Goal: Task Accomplishment & Management: Complete application form

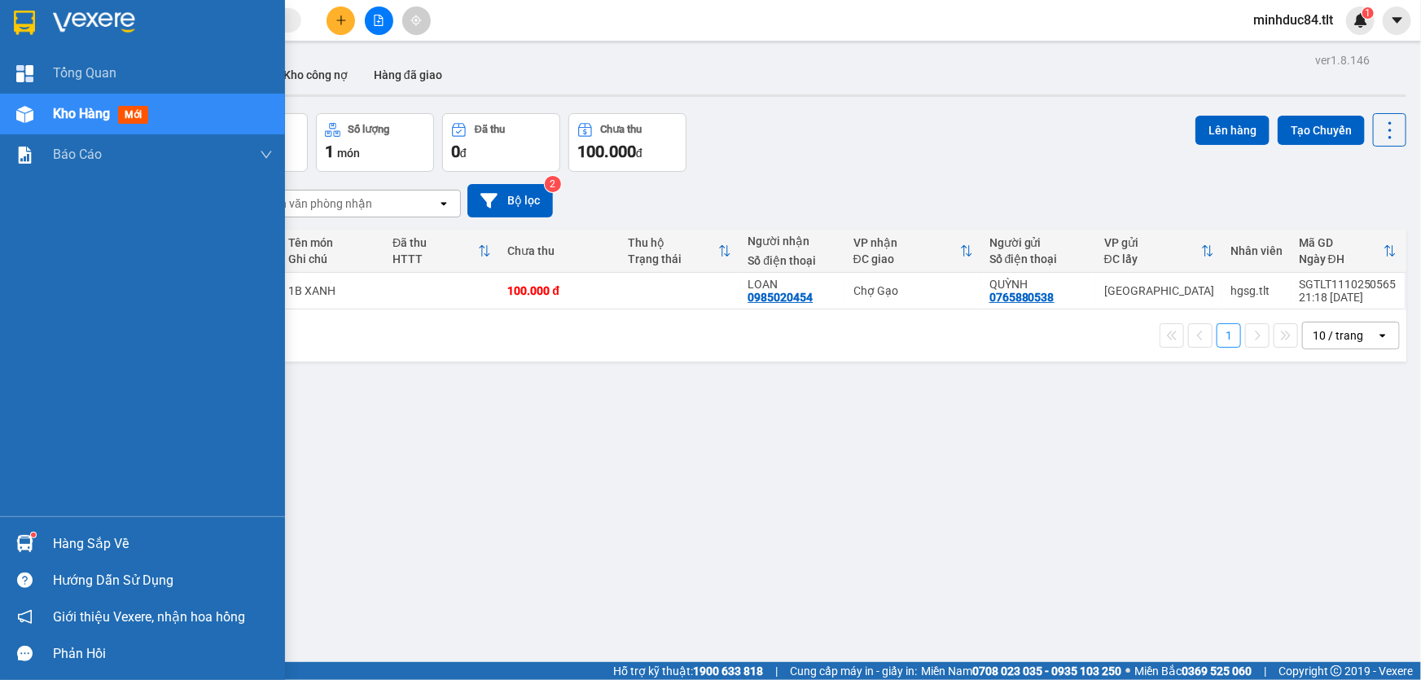
click at [53, 539] on div "Hàng sắp về" at bounding box center [163, 544] width 220 height 24
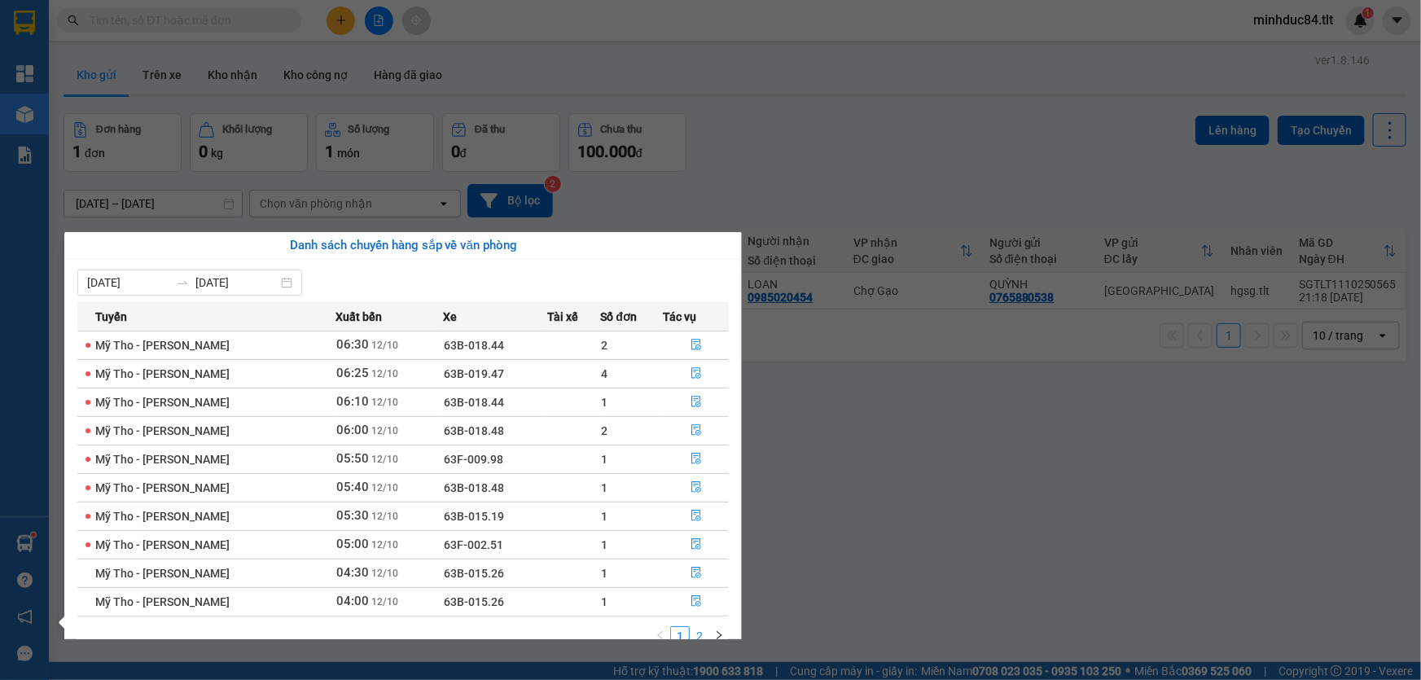
click at [702, 627] on link "2" at bounding box center [700, 636] width 18 height 18
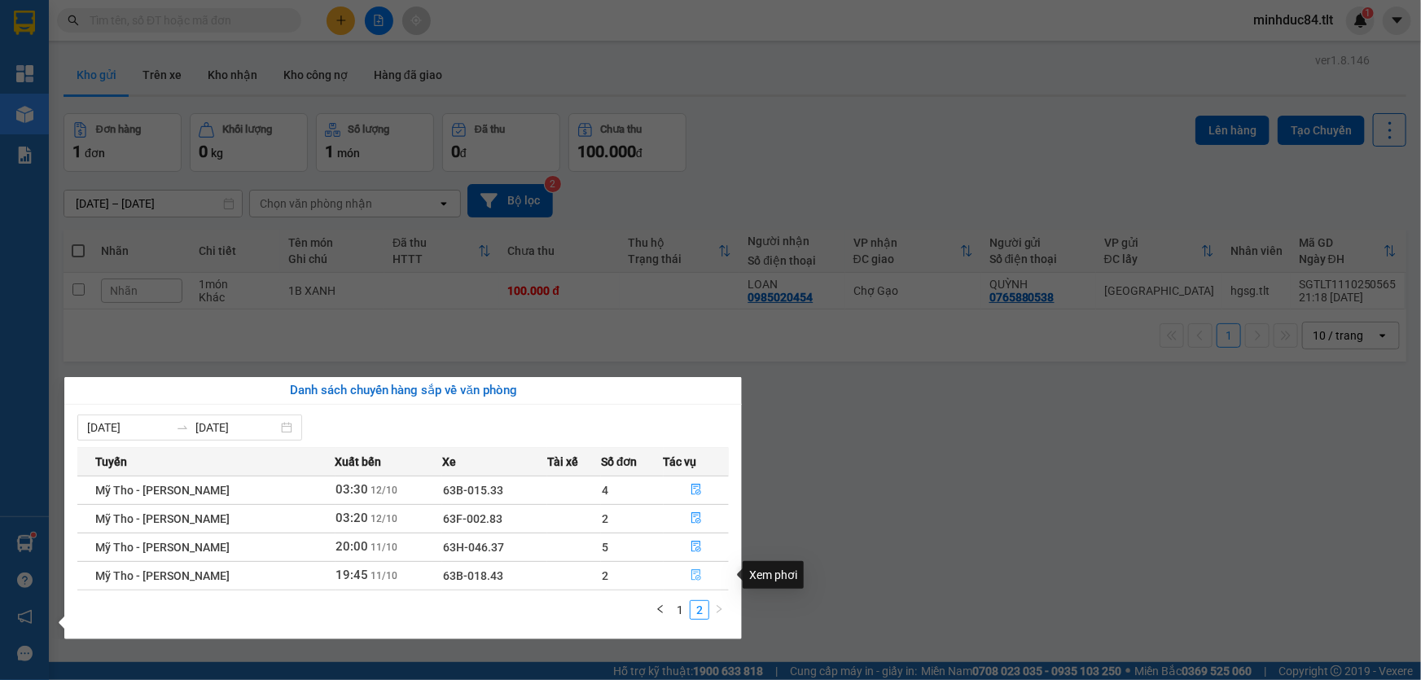
click at [694, 572] on icon "file-done" at bounding box center [697, 574] width 10 height 11
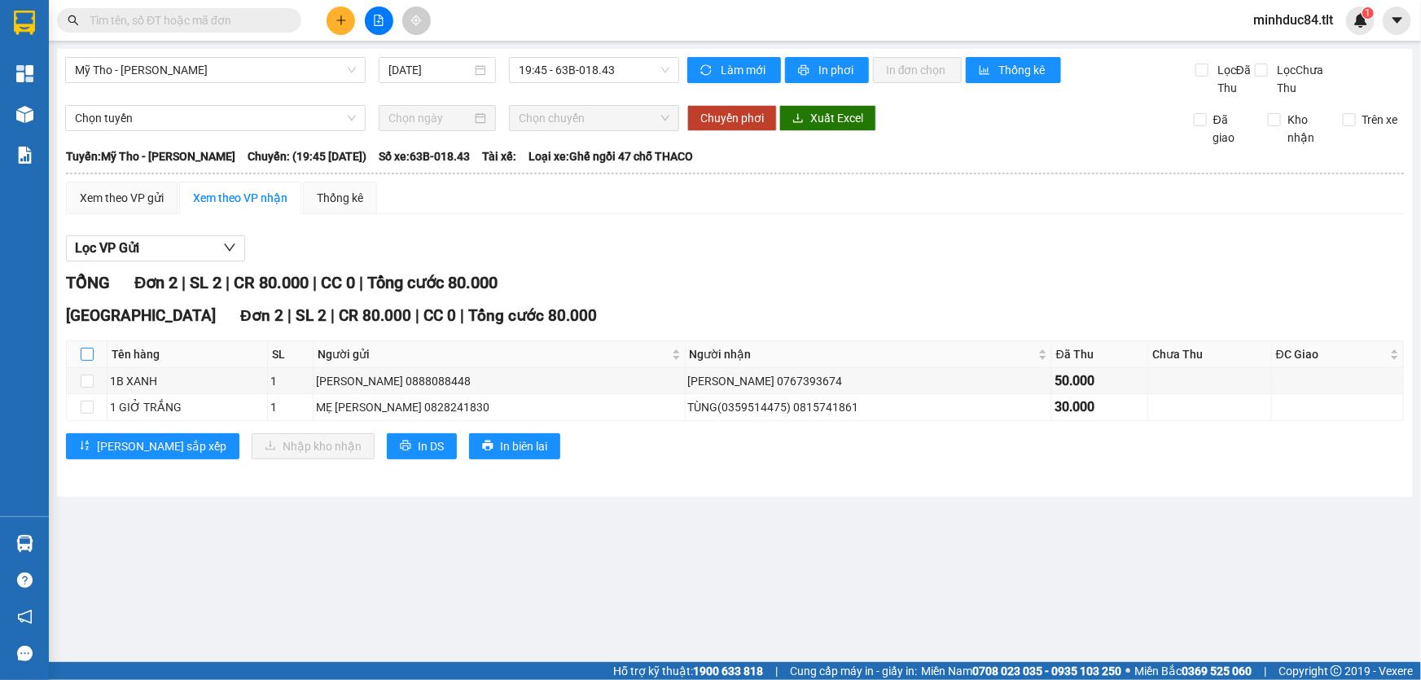
click at [87, 354] on input "checkbox" at bounding box center [87, 354] width 13 height 13
checkbox input "true"
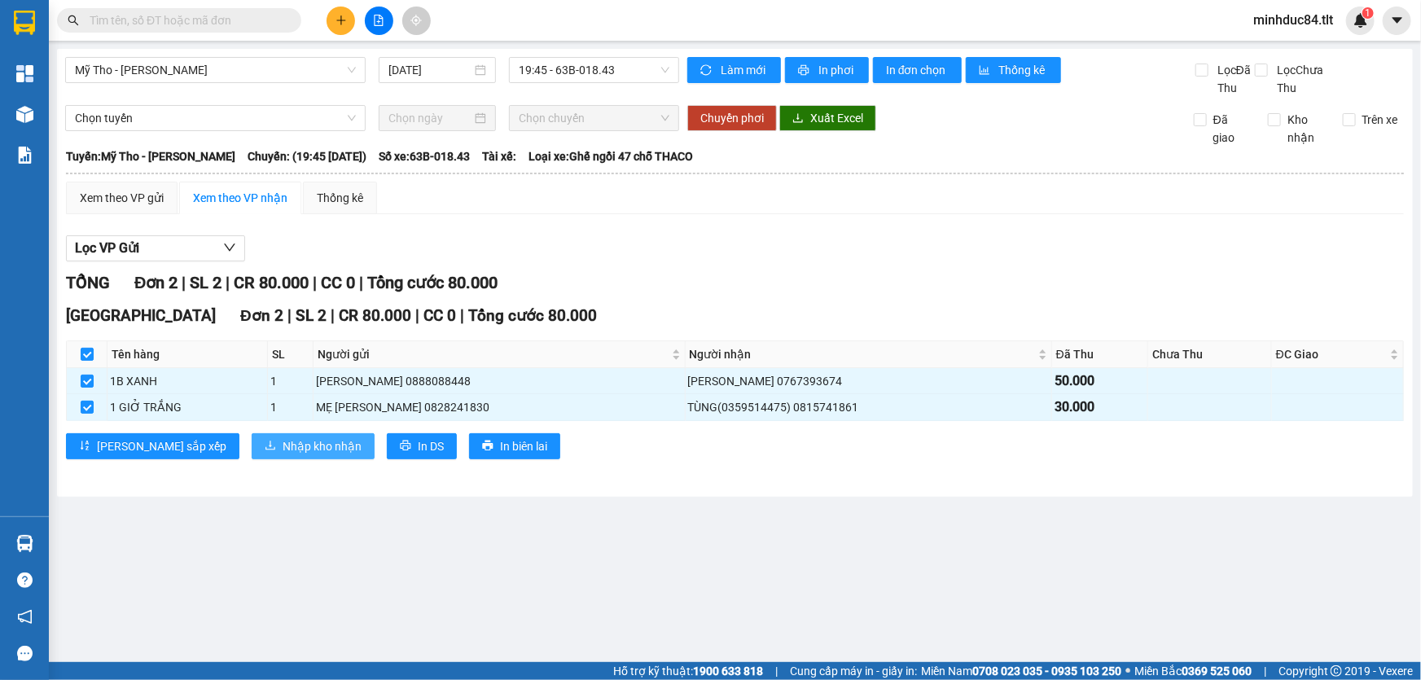
click at [283, 439] on span "Nhập kho nhận" at bounding box center [322, 446] width 79 height 18
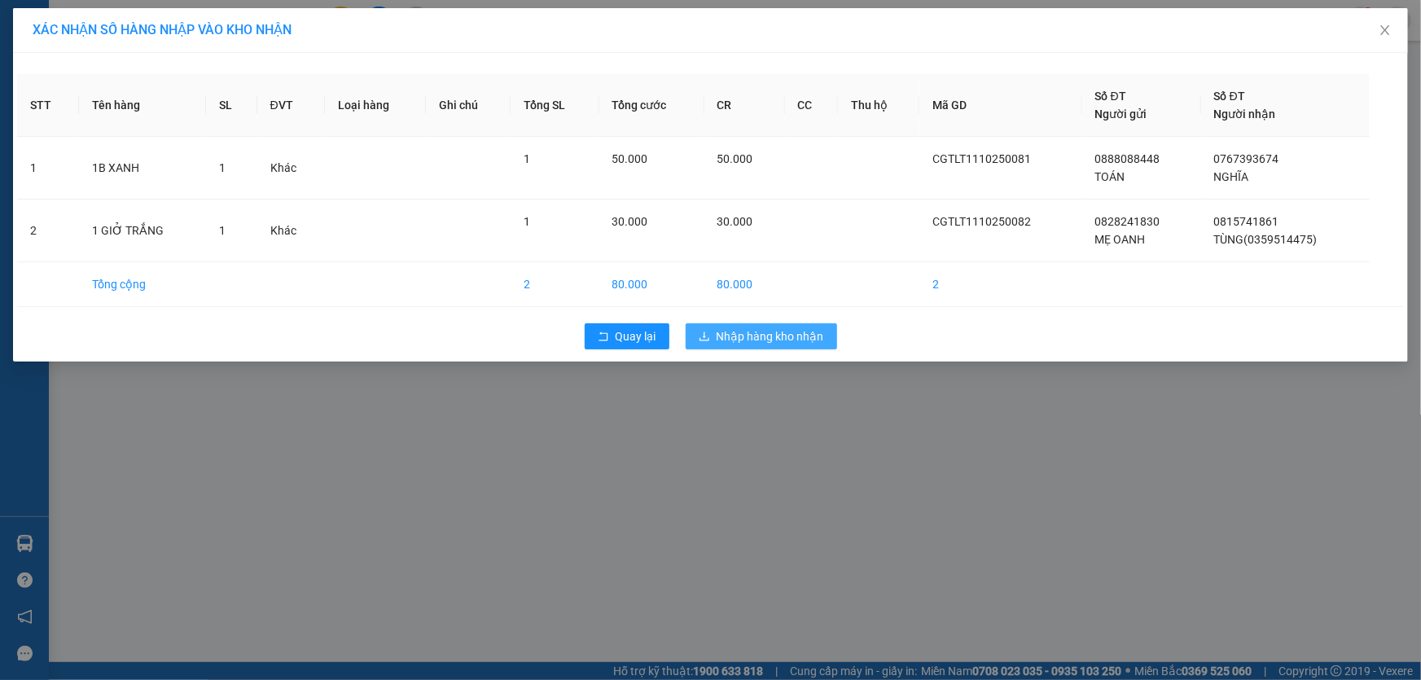
click at [784, 349] on button "Nhập hàng kho nhận" at bounding box center [762, 336] width 152 height 26
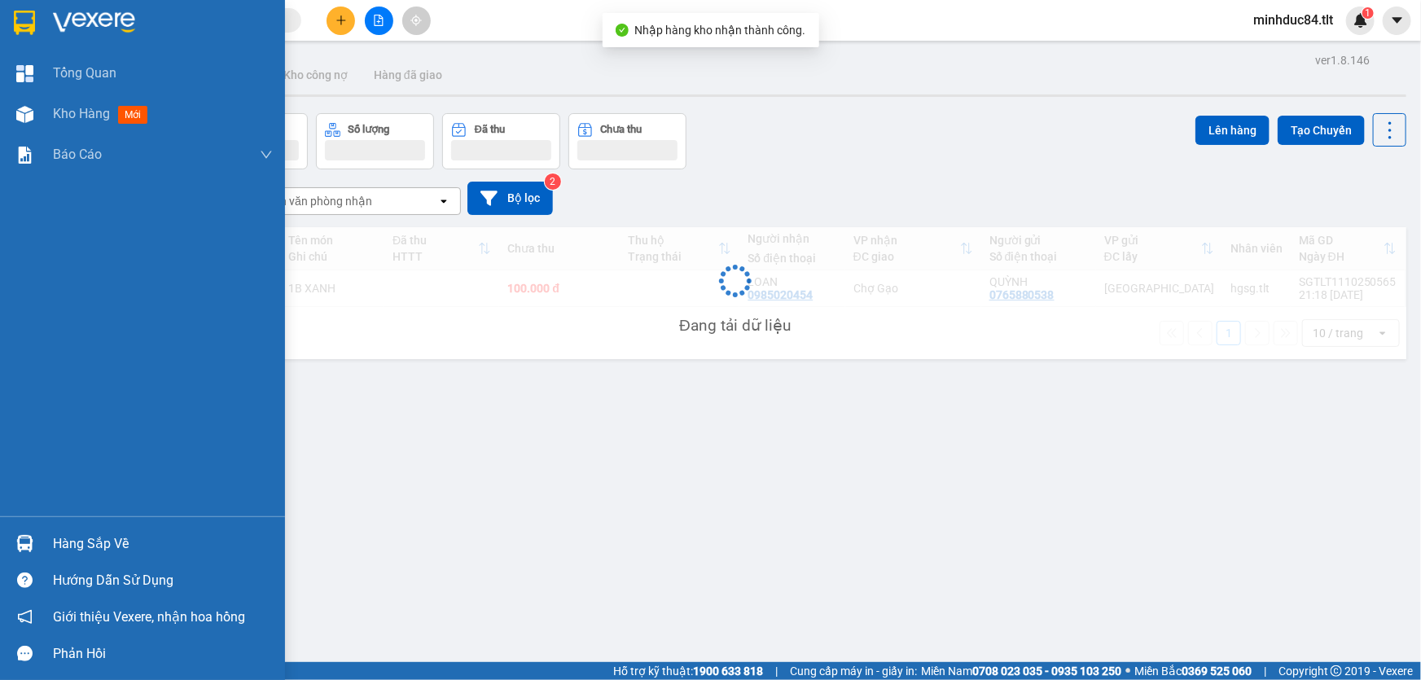
drag, startPoint x: 2, startPoint y: 547, endPoint x: 37, endPoint y: 537, distance: 36.6
click at [2, 547] on div "Hàng sắp về" at bounding box center [142, 543] width 285 height 37
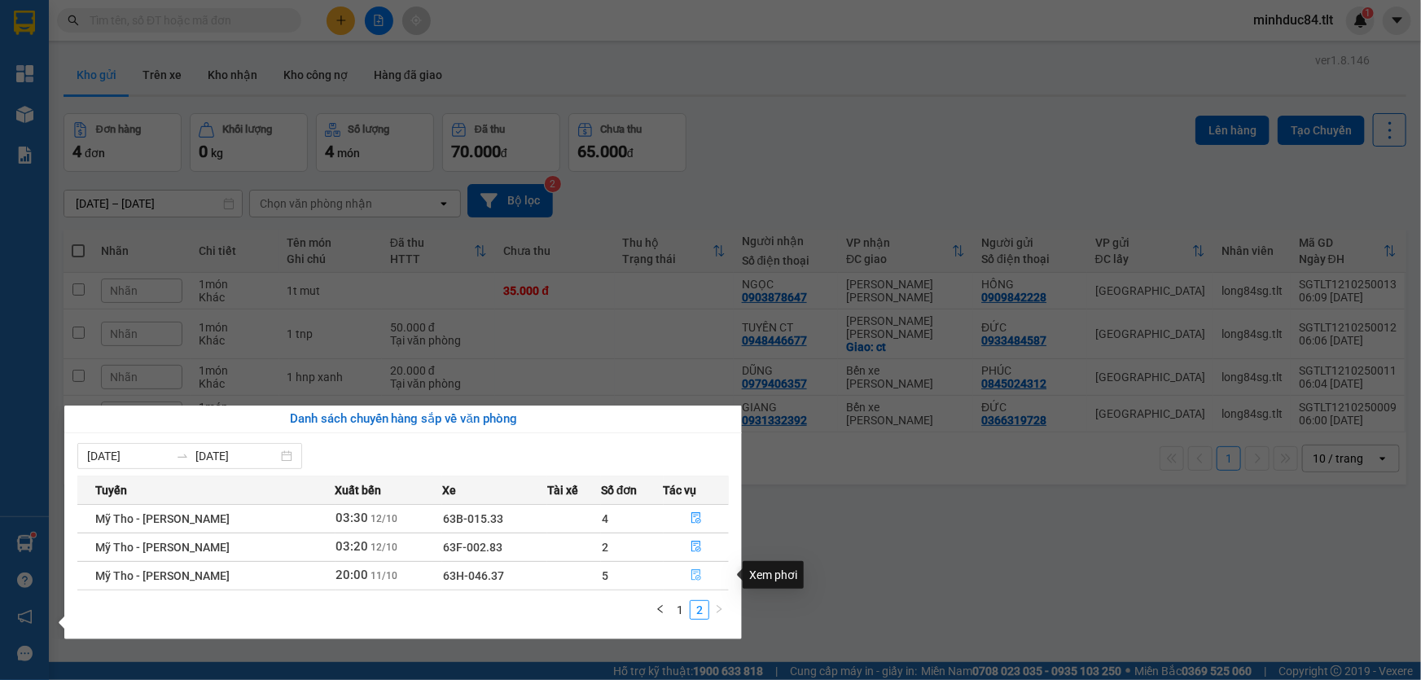
click at [700, 581] on span "file-done" at bounding box center [696, 575] width 11 height 13
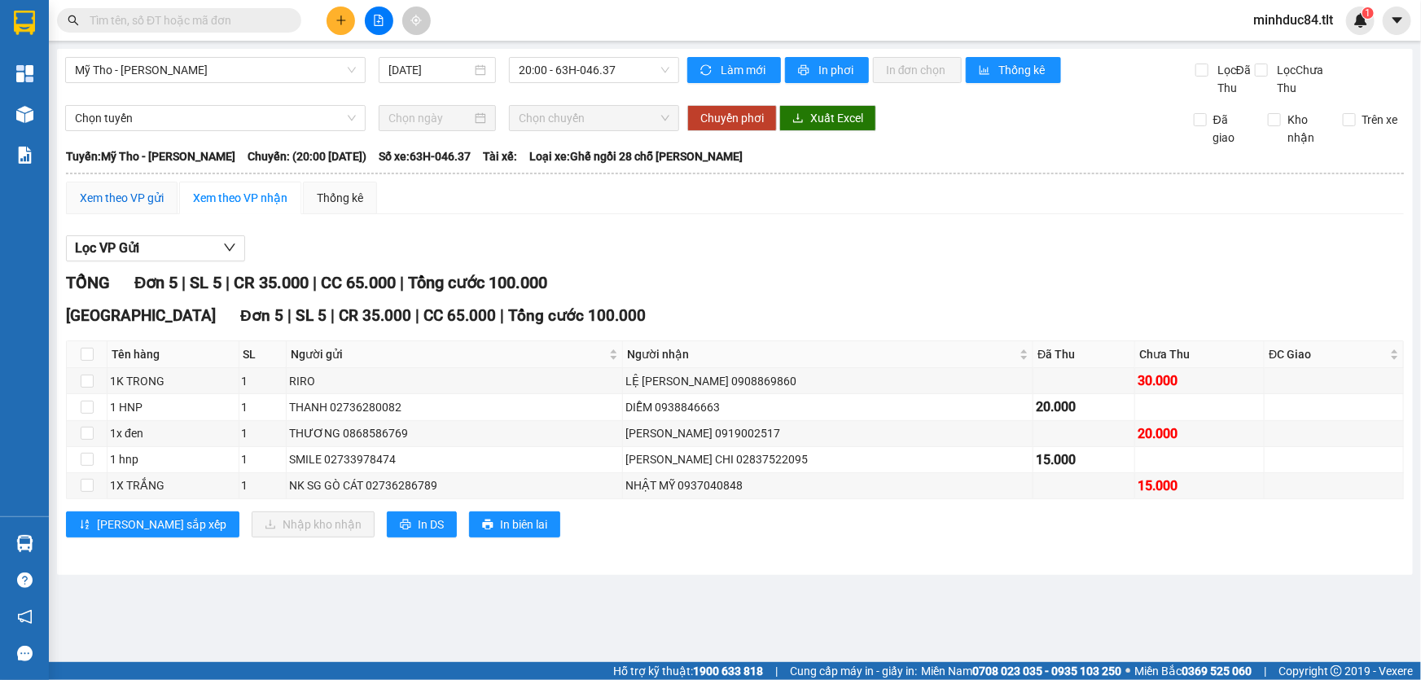
click at [136, 201] on div "Xem theo VP gửi" at bounding box center [122, 198] width 84 height 18
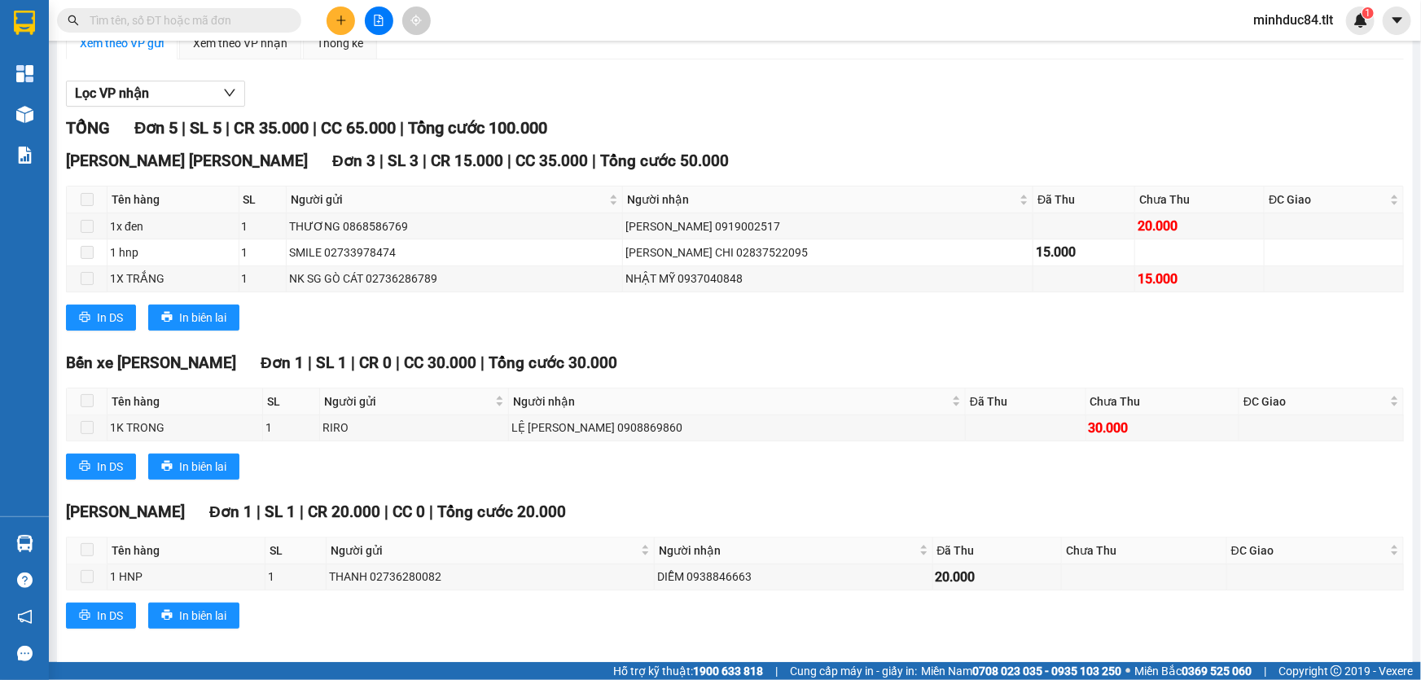
scroll to position [165, 0]
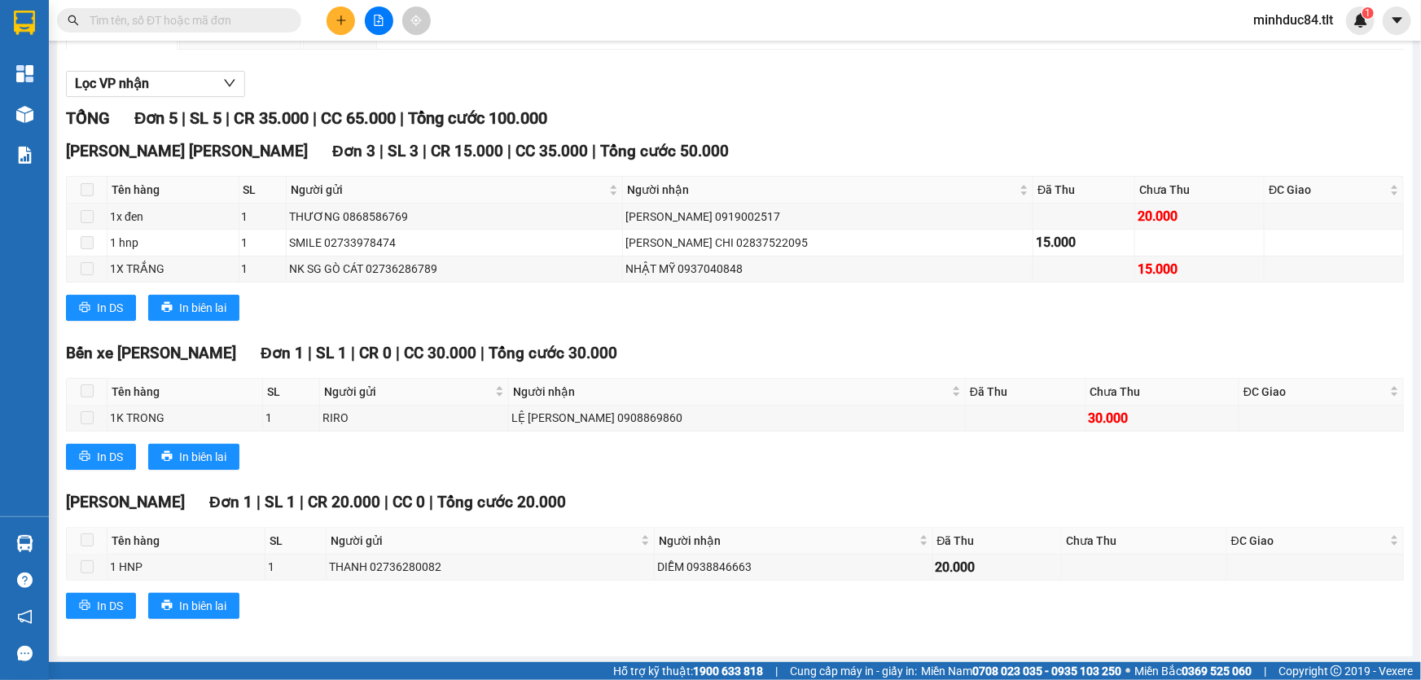
click at [382, 481] on div "TỔNG Đơn 5 | SL 5 | CR 35.000 | CC 65.000 | Tổng cước 100.000 Nguyễn Văn Nguyễn…" at bounding box center [735, 373] width 1338 height 534
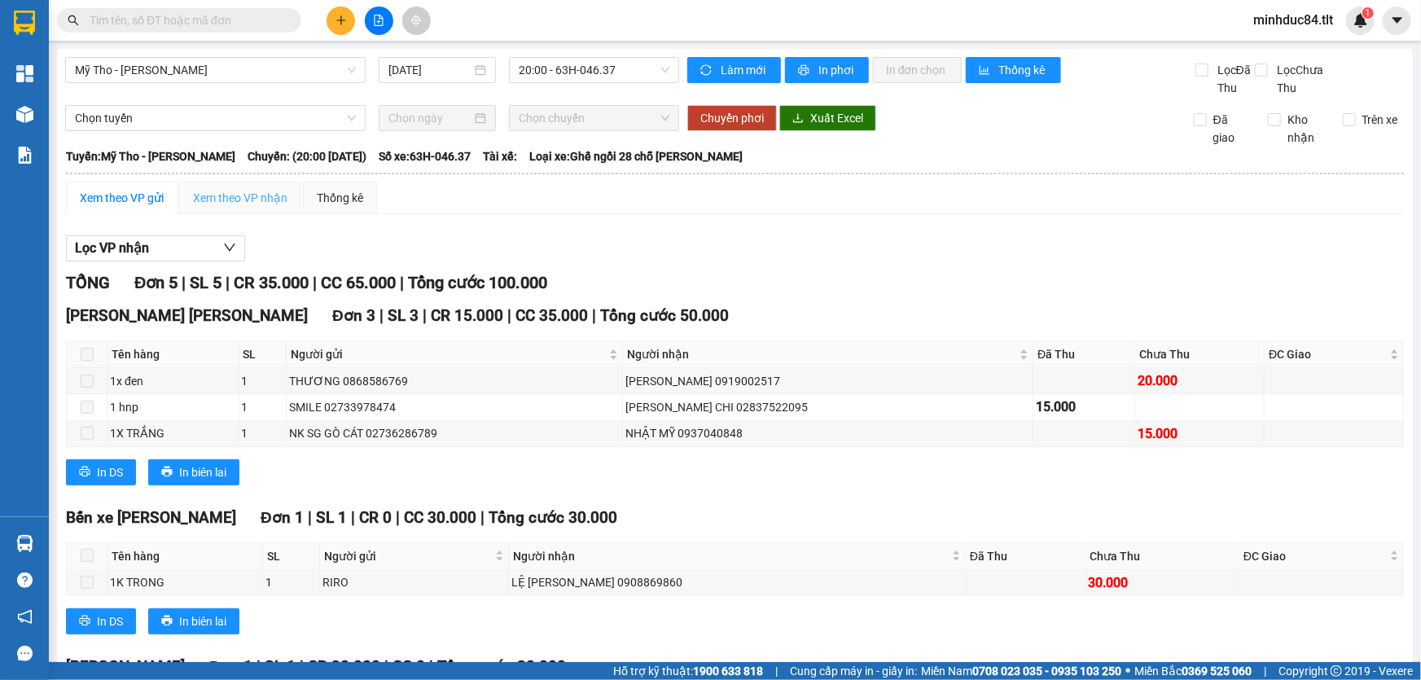
click at [222, 207] on div "Xem theo VP nhận" at bounding box center [240, 198] width 122 height 33
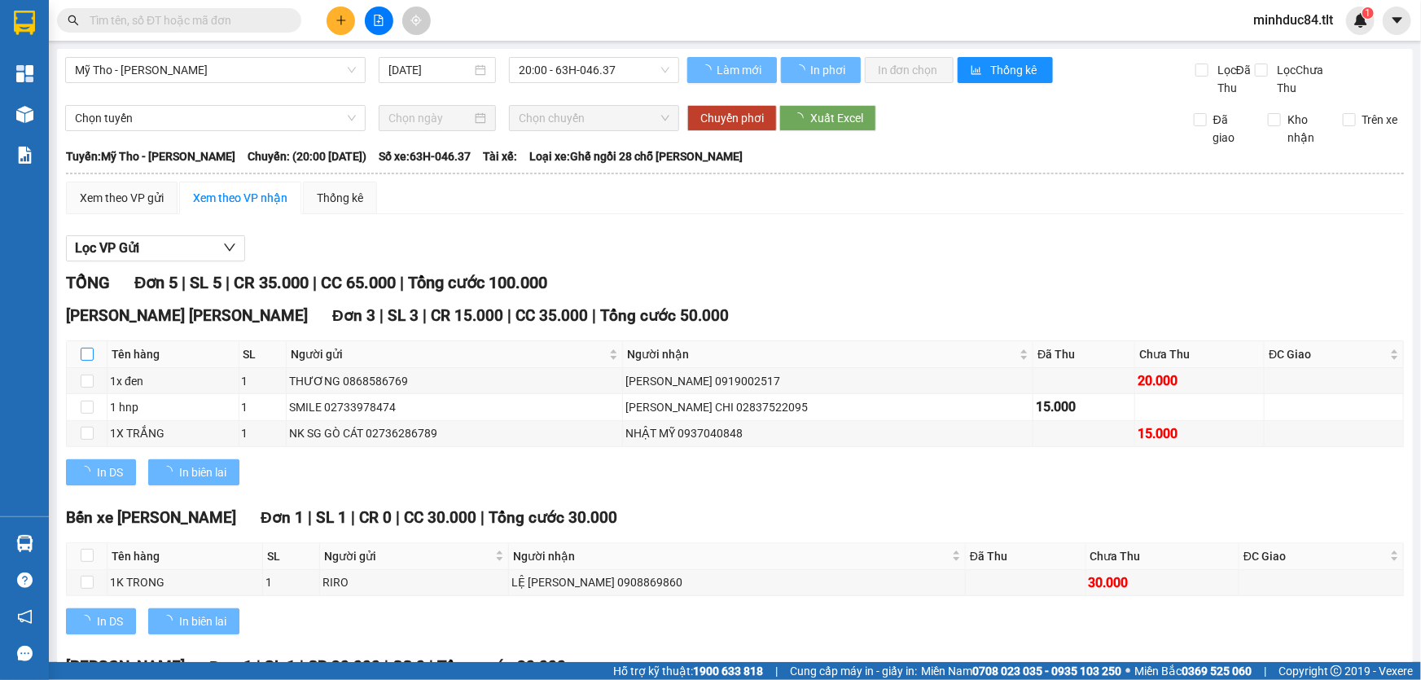
click at [89, 358] on input "checkbox" at bounding box center [87, 354] width 13 height 13
checkbox input "true"
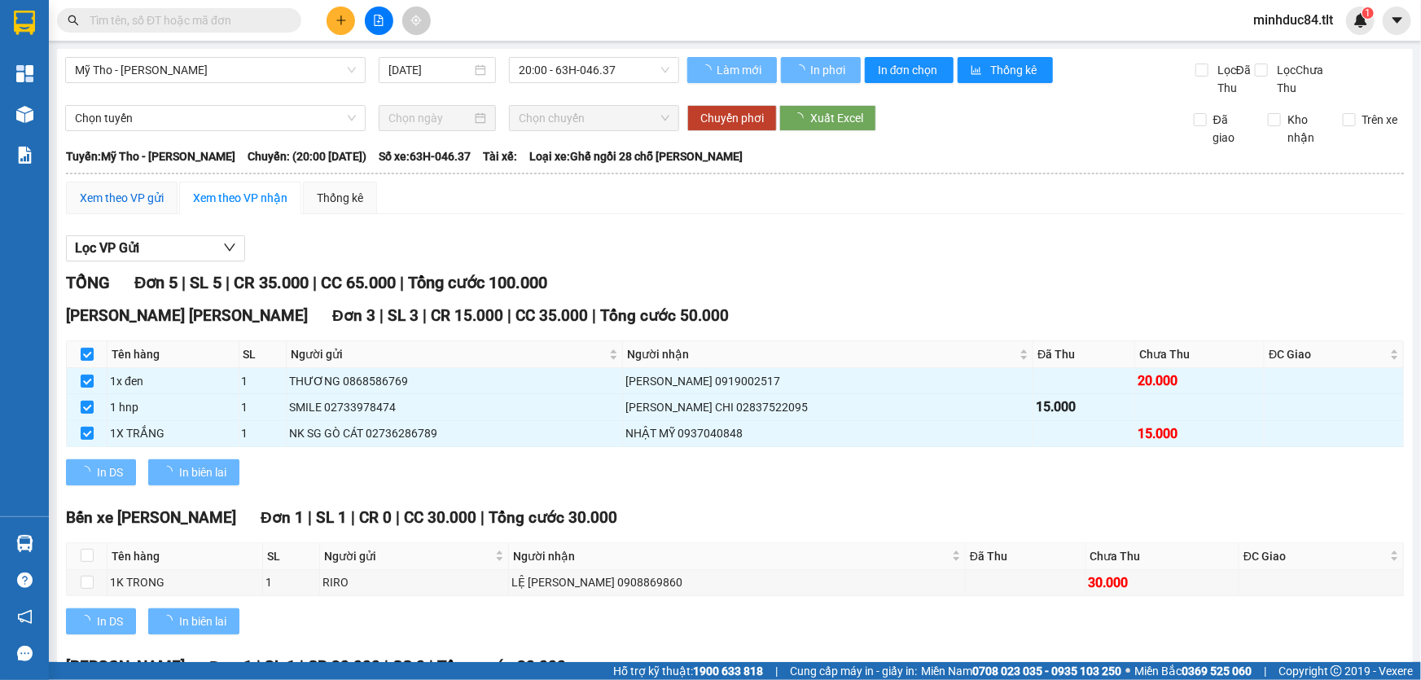
click at [155, 200] on div "Xem theo VP gửi" at bounding box center [122, 198] width 84 height 18
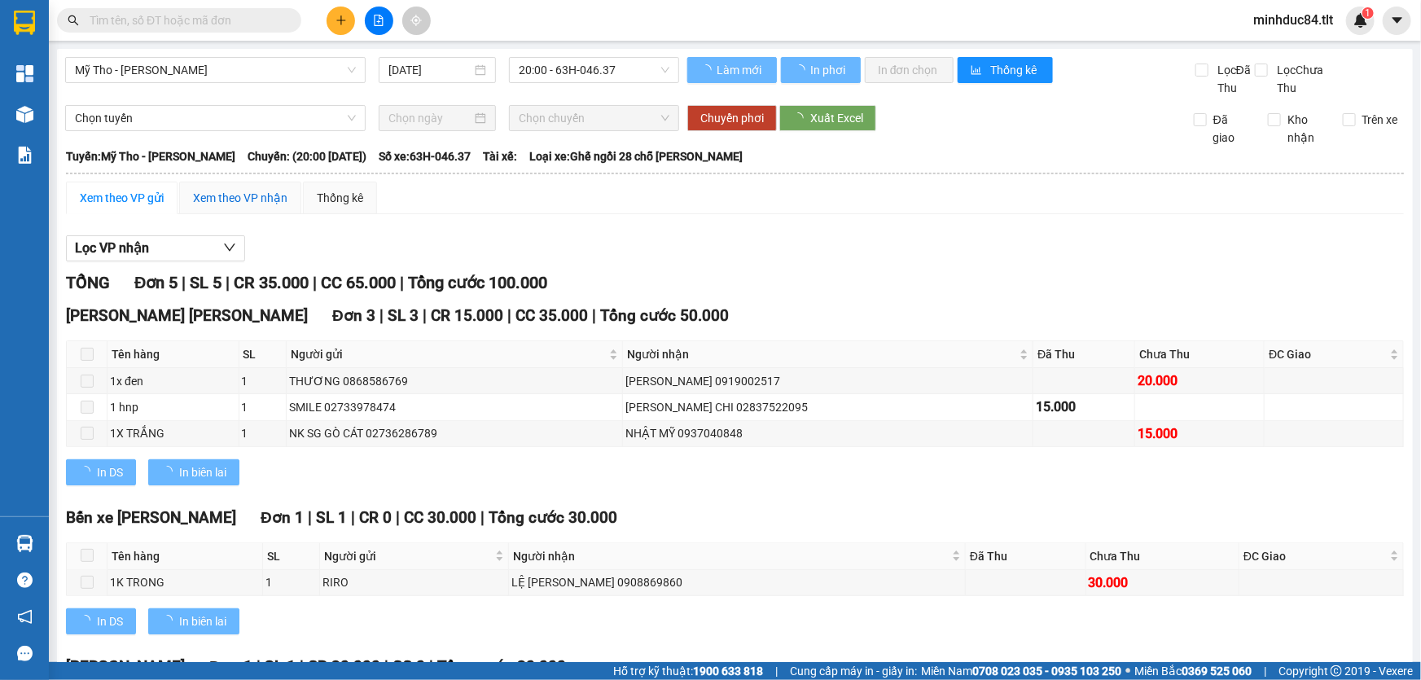
click at [255, 200] on div "Xem theo VP nhận" at bounding box center [240, 198] width 94 height 18
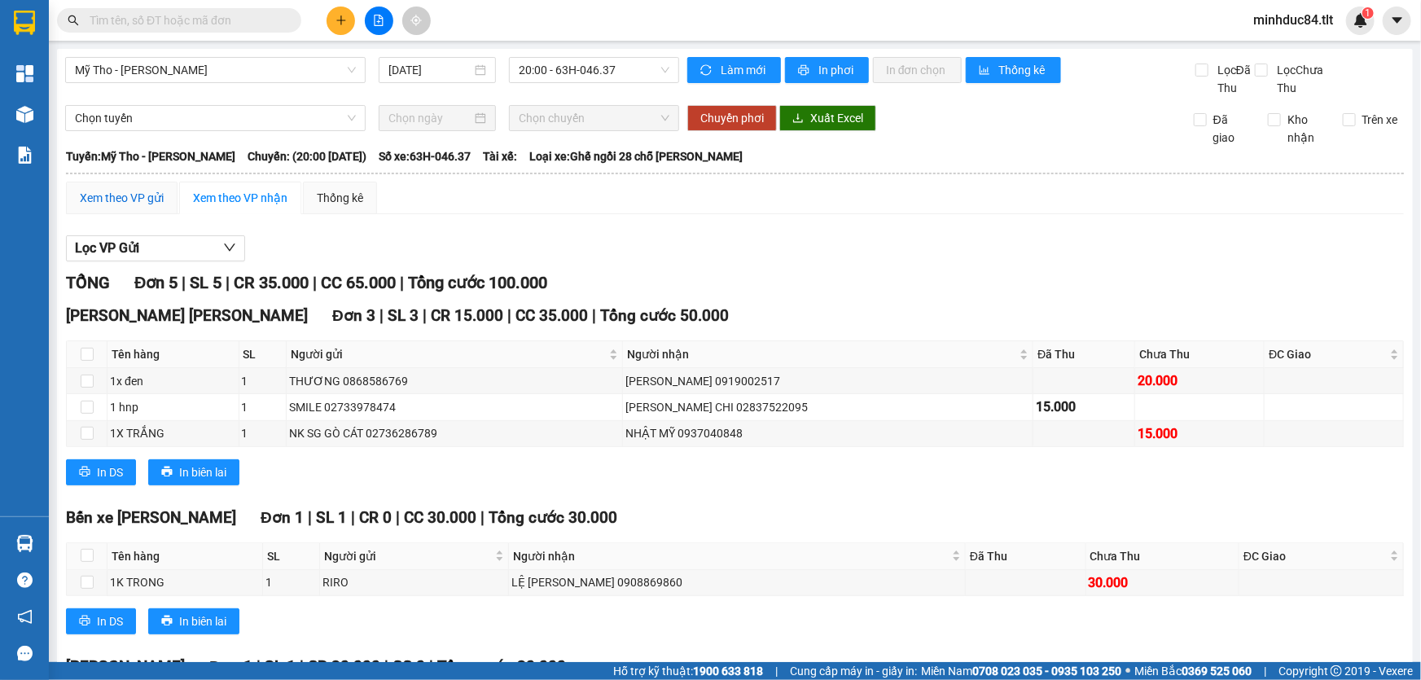
click at [145, 200] on div "Xem theo VP gửi" at bounding box center [122, 198] width 84 height 18
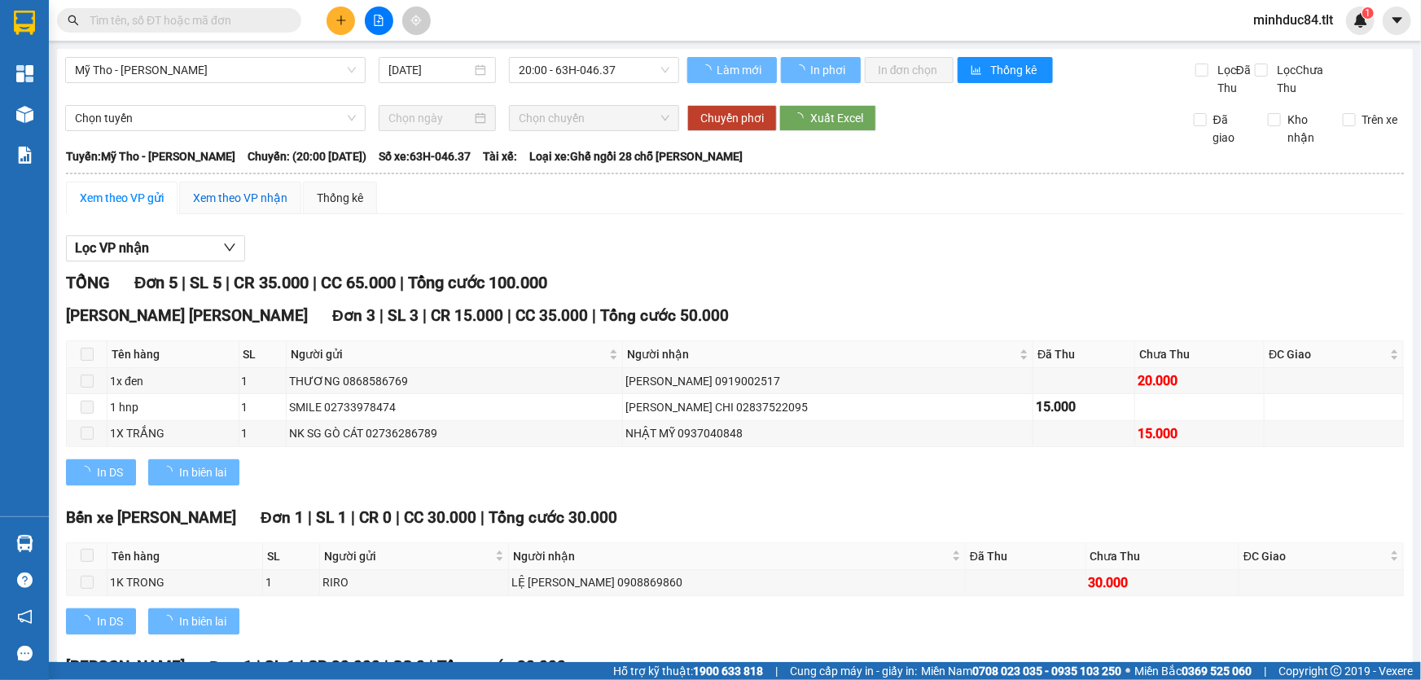
click at [227, 196] on div "Xem theo VP nhận" at bounding box center [240, 198] width 94 height 18
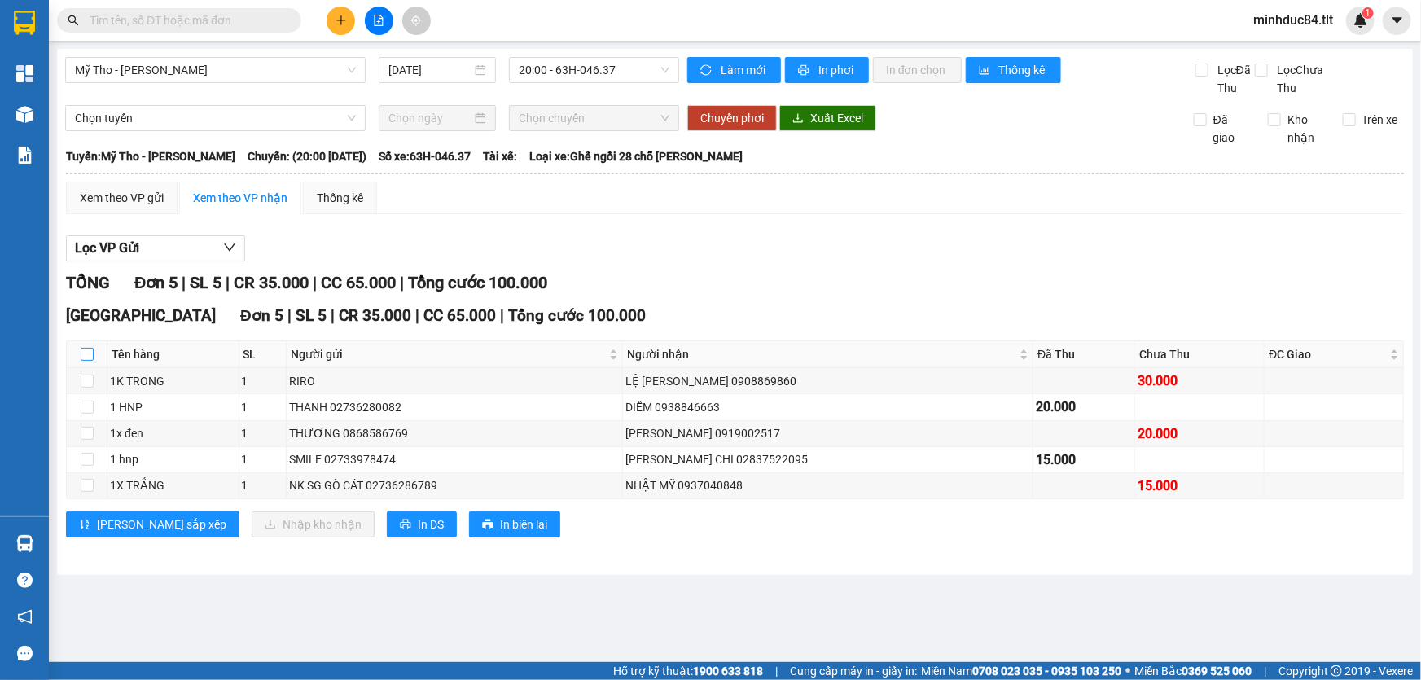
click at [81, 358] on input "checkbox" at bounding box center [87, 354] width 13 height 13
checkbox input "true"
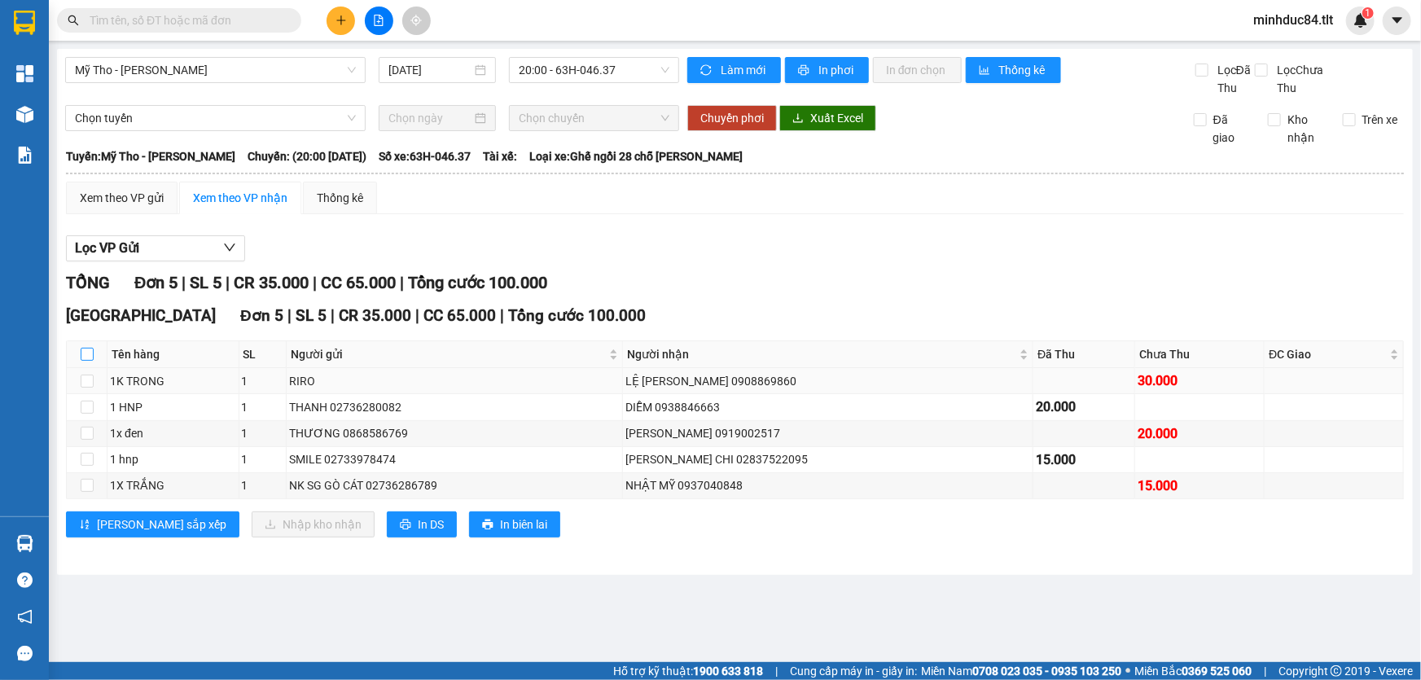
checkbox input "true"
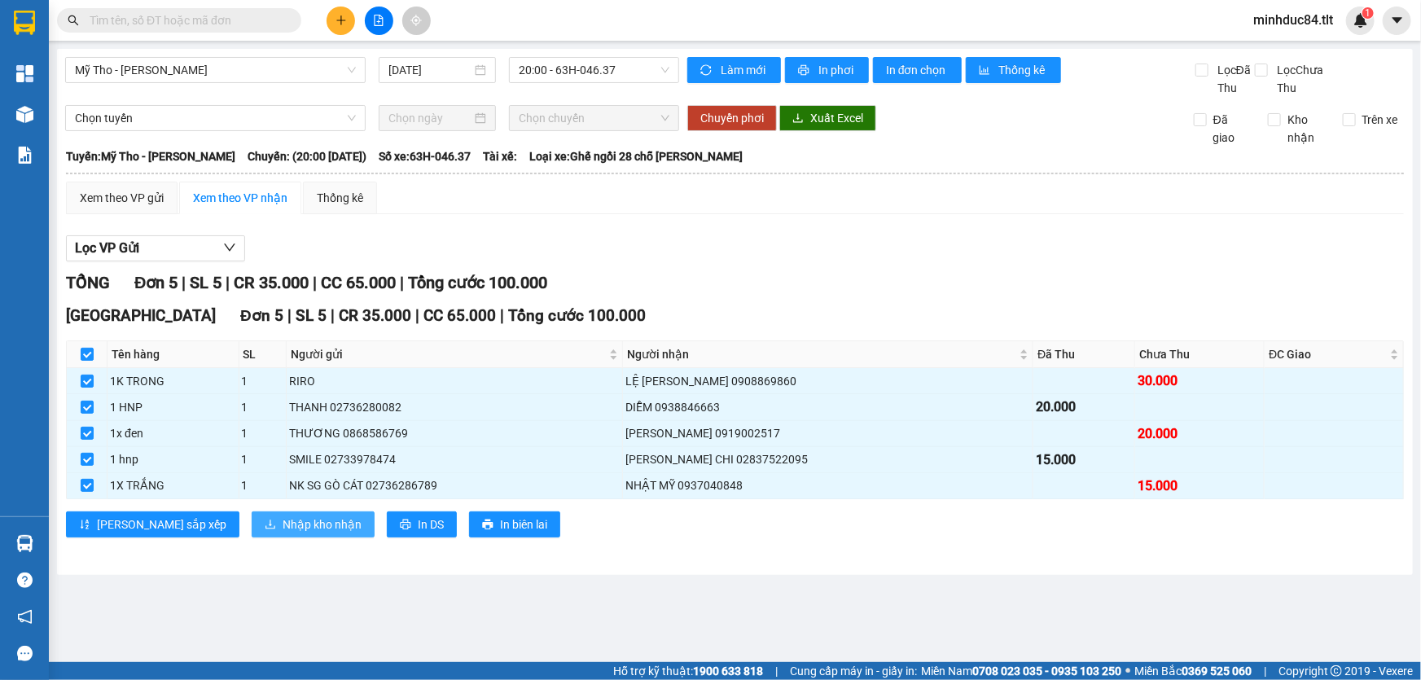
click at [283, 524] on span "Nhập kho nhận" at bounding box center [322, 525] width 79 height 18
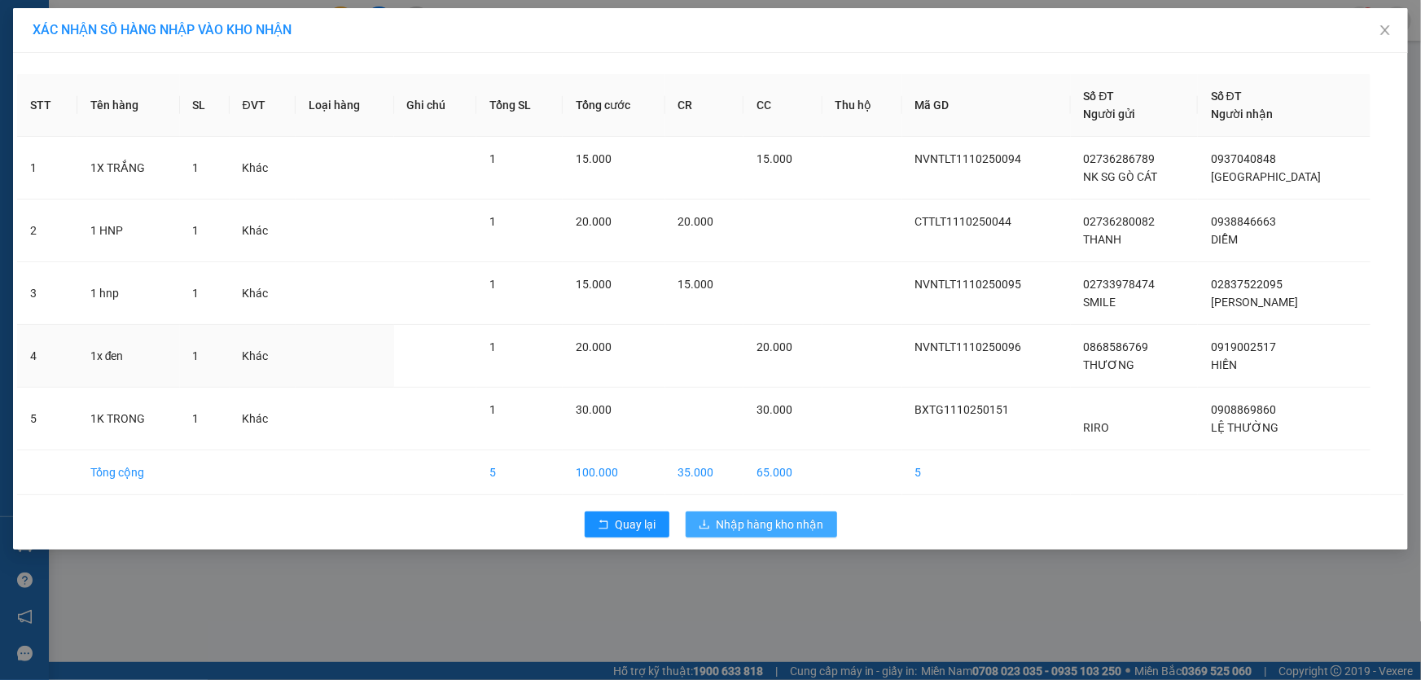
click at [790, 342] on span "20.000" at bounding box center [775, 346] width 36 height 13
click at [811, 521] on span "Nhập hàng kho nhận" at bounding box center [771, 525] width 108 height 18
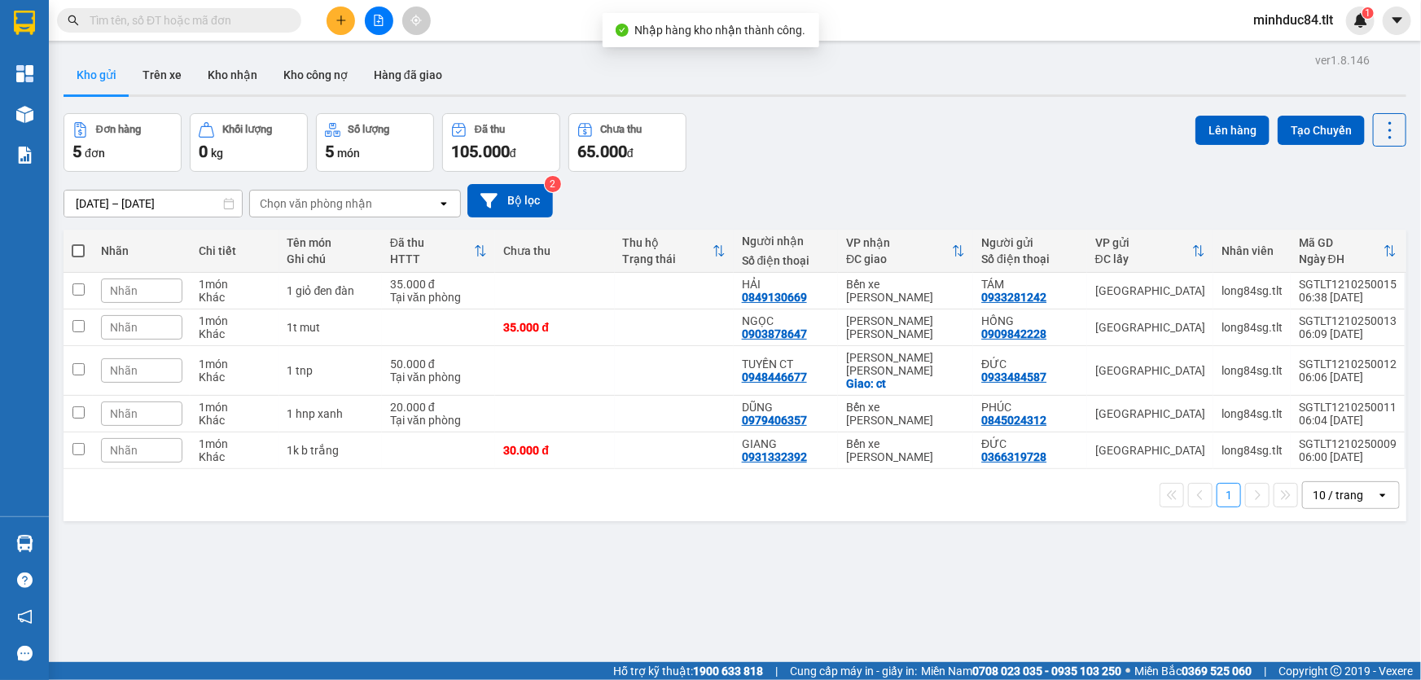
click at [252, 20] on input "text" at bounding box center [186, 20] width 192 height 18
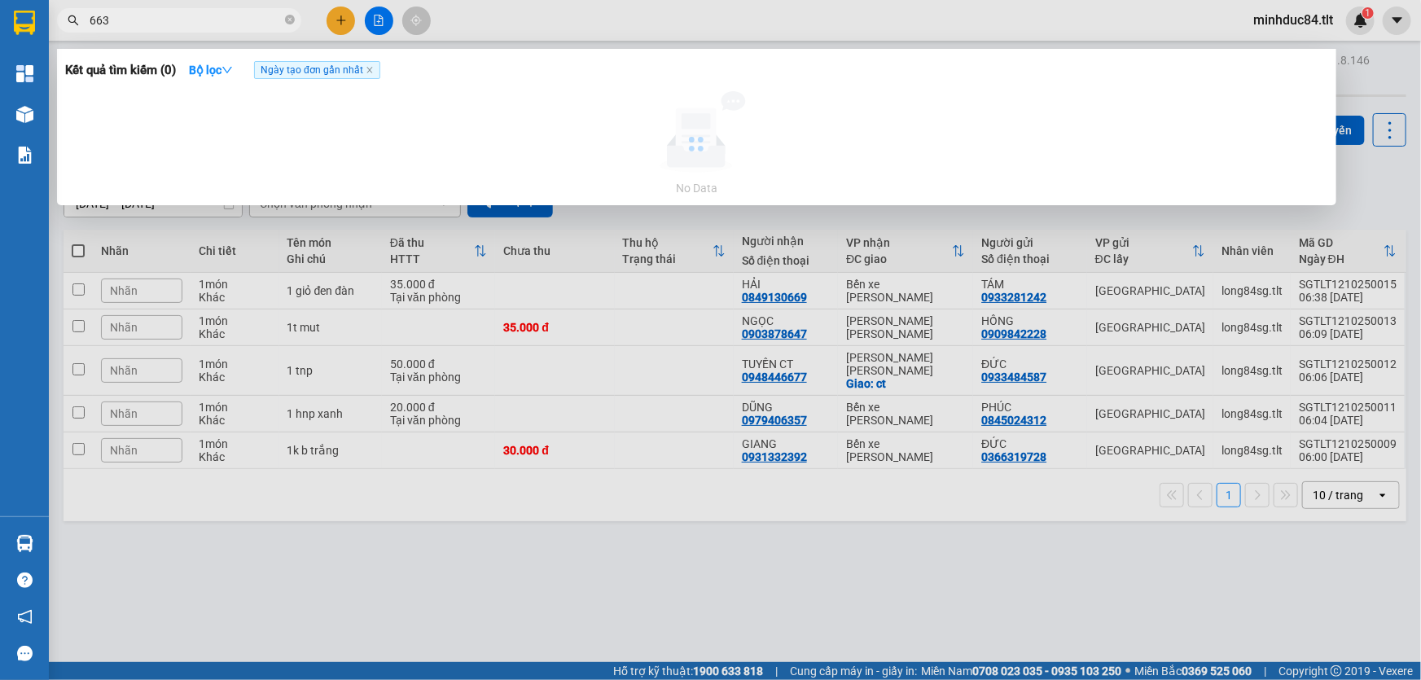
type input "663"
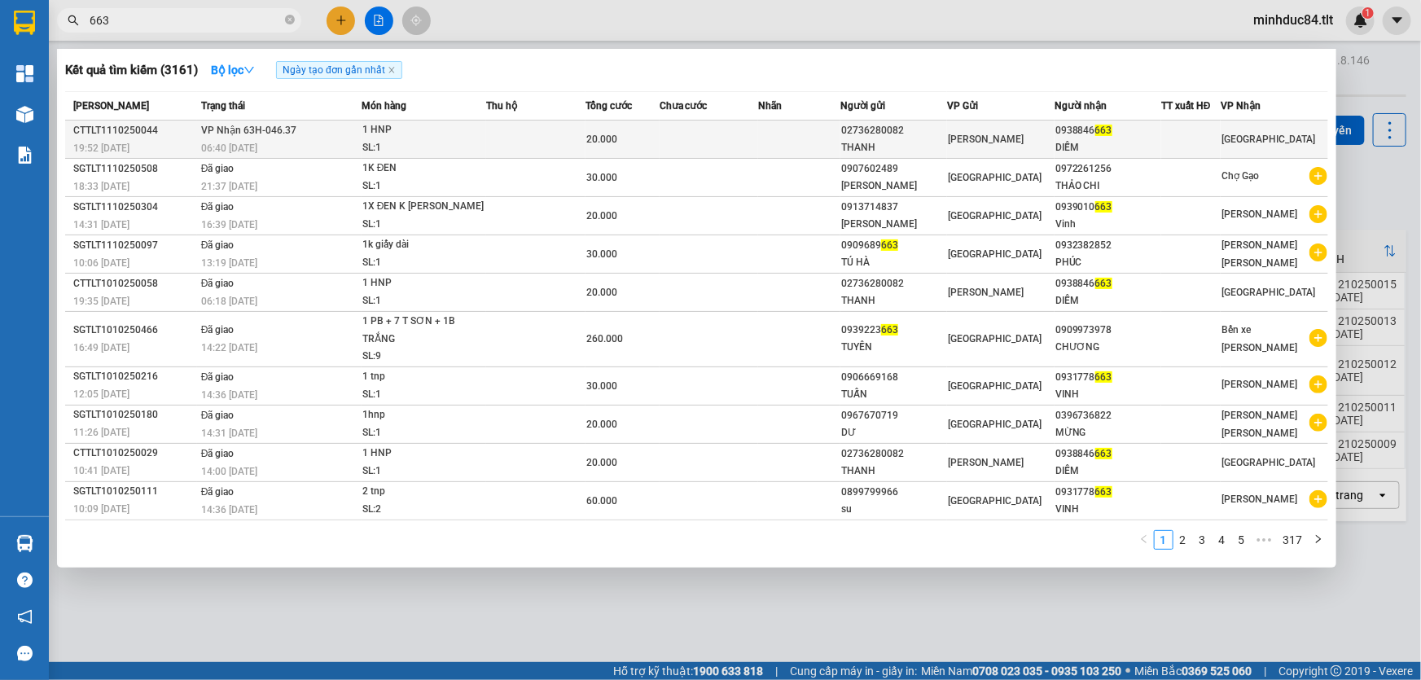
click at [1088, 152] on div "DIỄM" at bounding box center [1108, 147] width 105 height 17
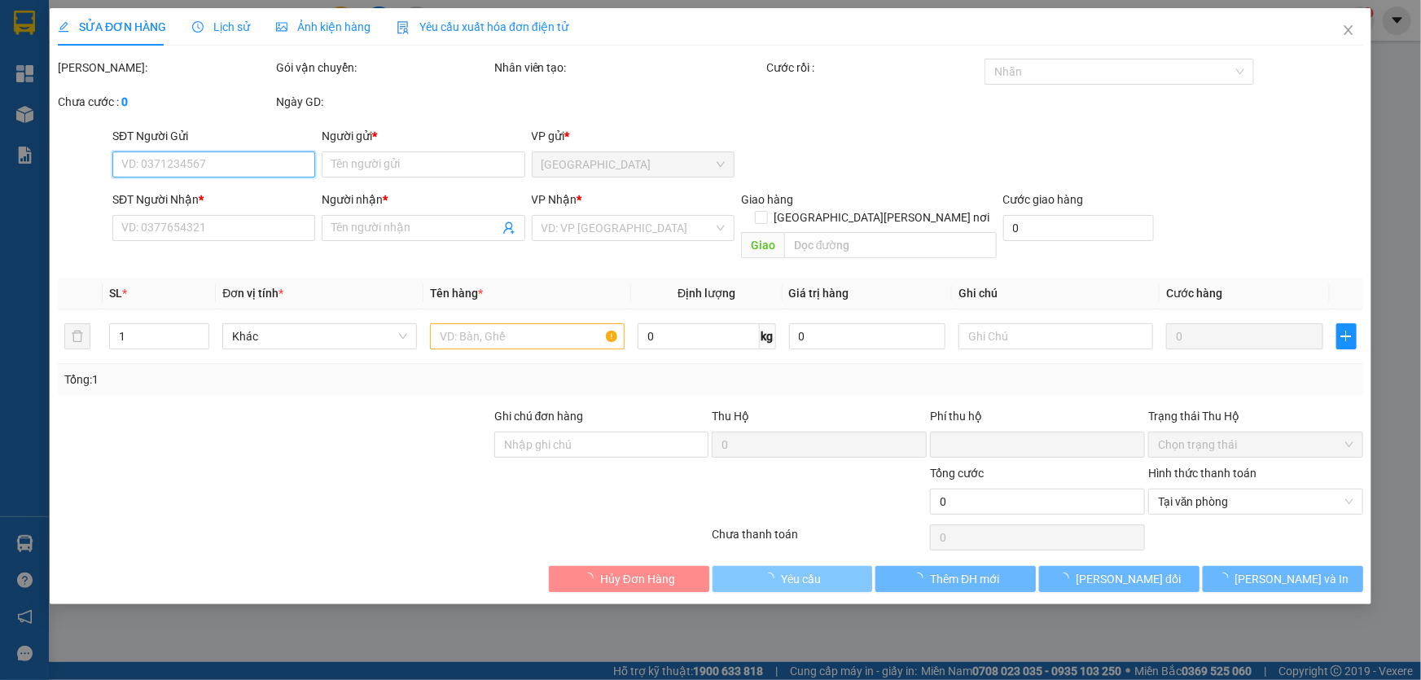
type input "02736280082"
type input "THANH"
type input "0938846663"
type input "DIỄM"
type input "0"
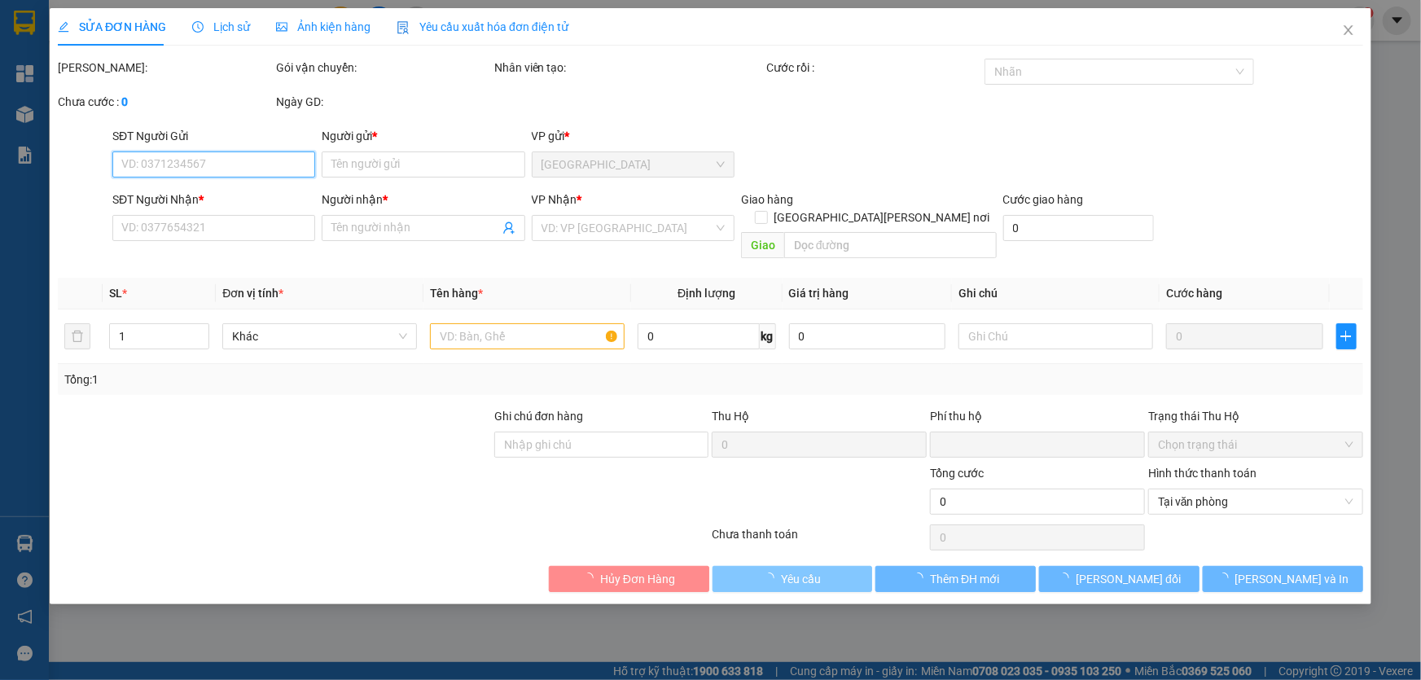
type input "20.000"
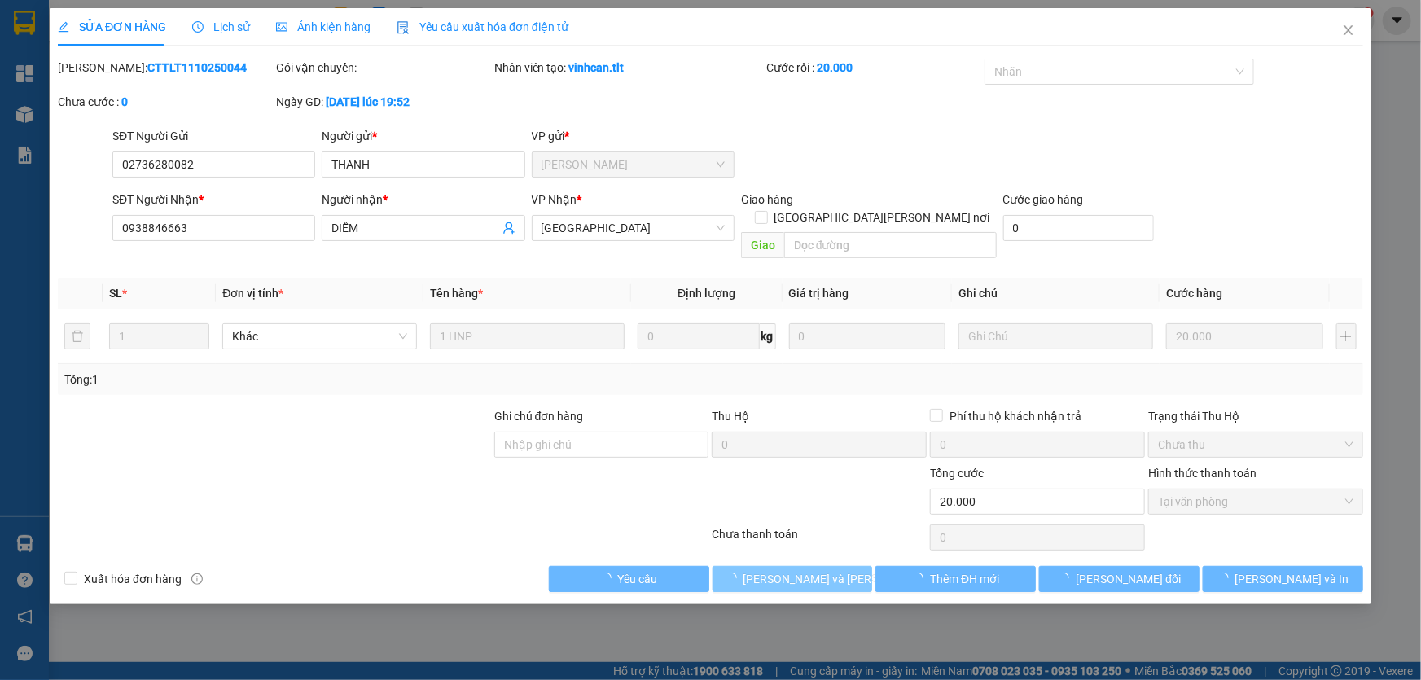
click at [819, 570] on span "Lưu và Giao hàng" at bounding box center [854, 579] width 220 height 18
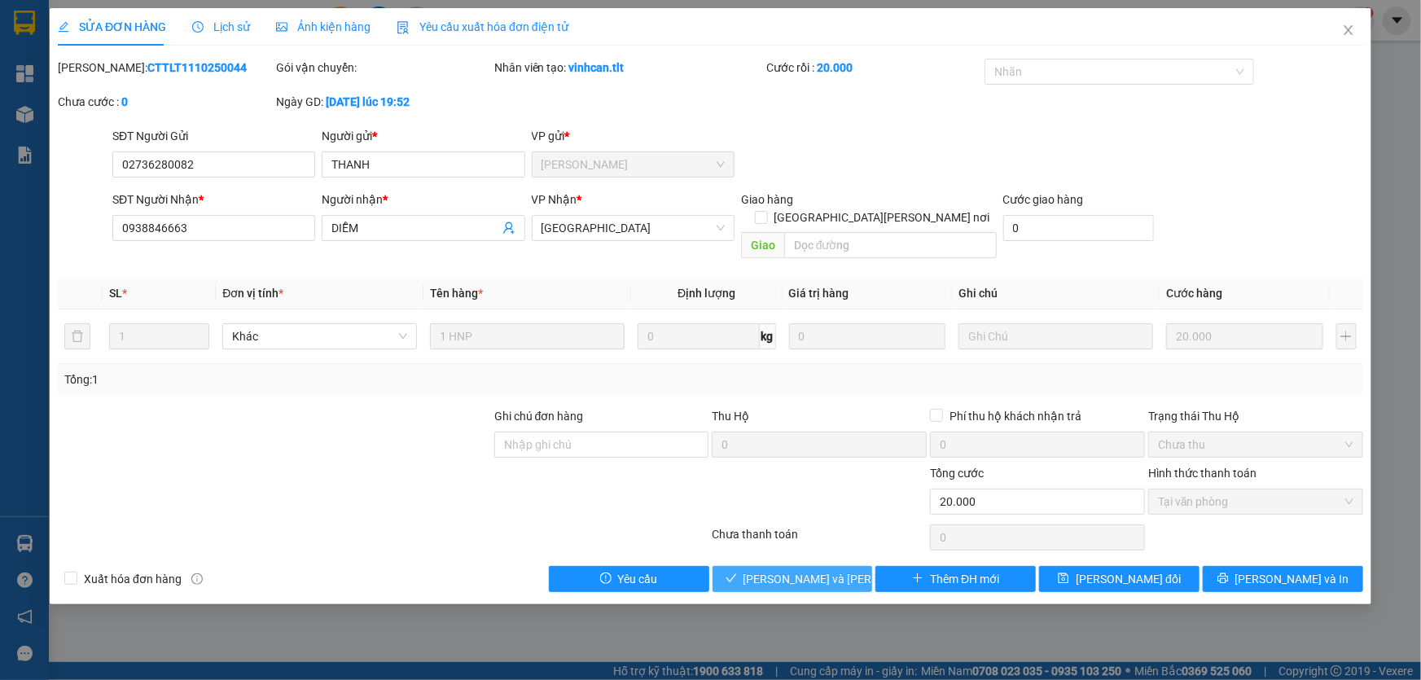
click at [788, 570] on span "Lưu và Giao hàng" at bounding box center [854, 579] width 220 height 18
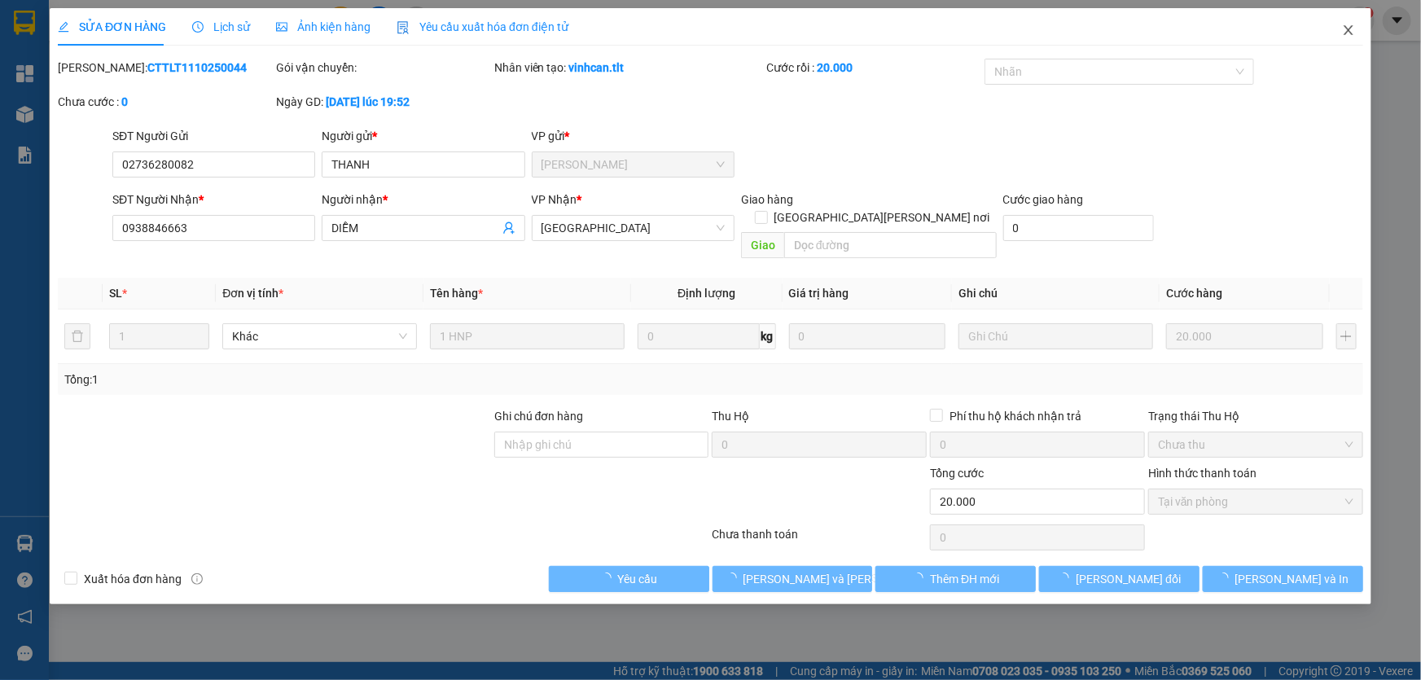
click at [1353, 24] on span "Close" at bounding box center [1349, 31] width 46 height 46
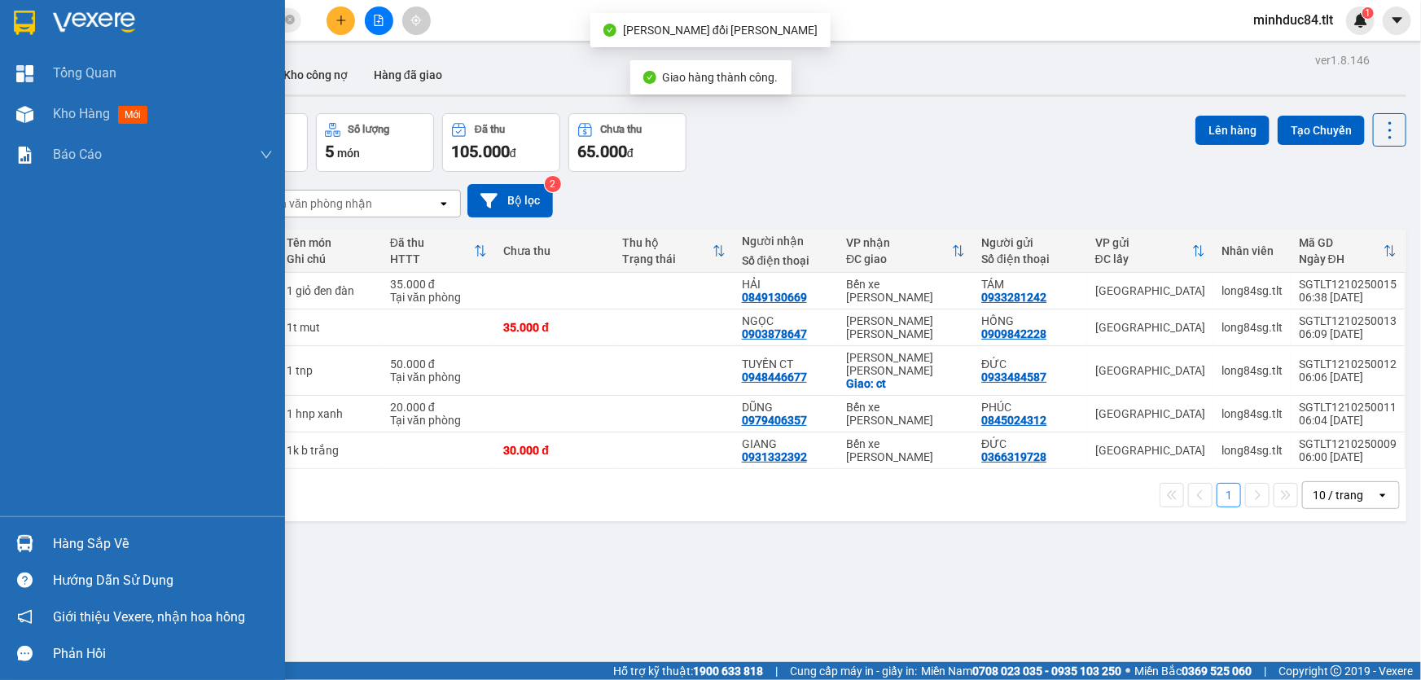
click at [15, 529] on div at bounding box center [25, 543] width 29 height 29
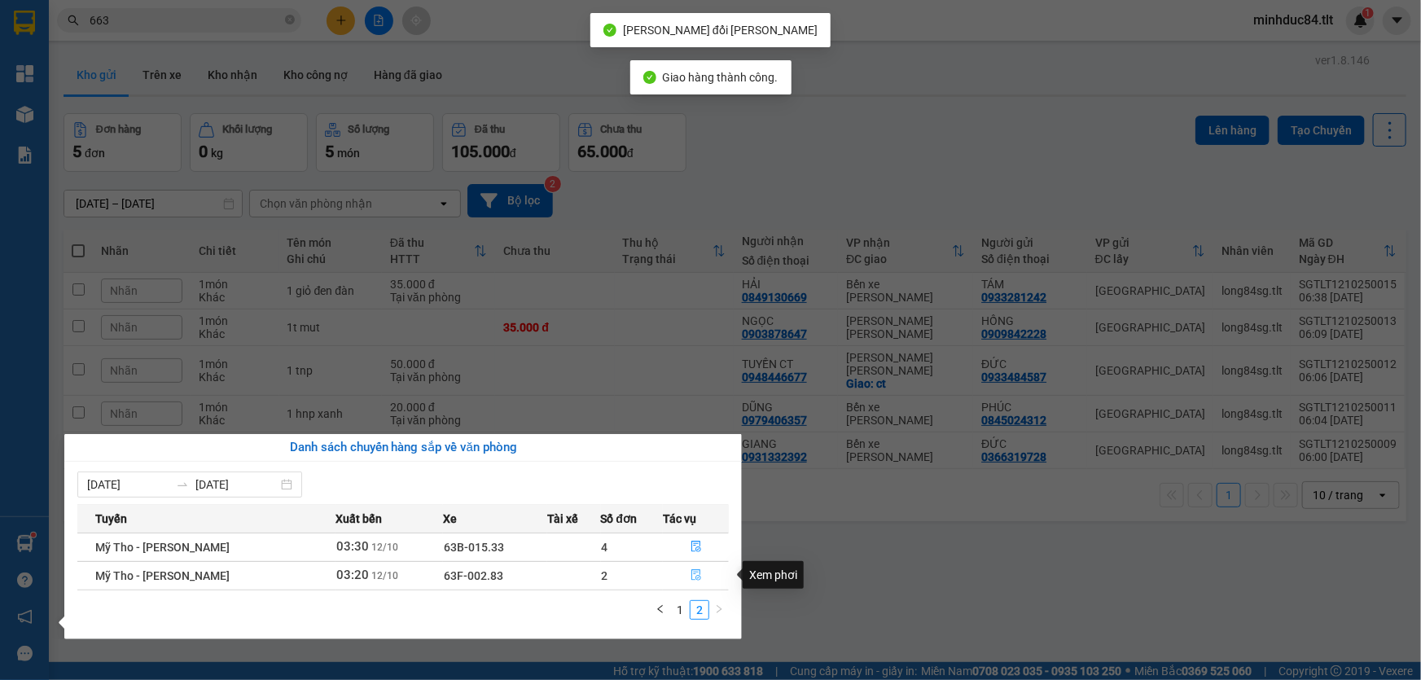
click at [696, 571] on icon "file-done" at bounding box center [696, 574] width 11 height 11
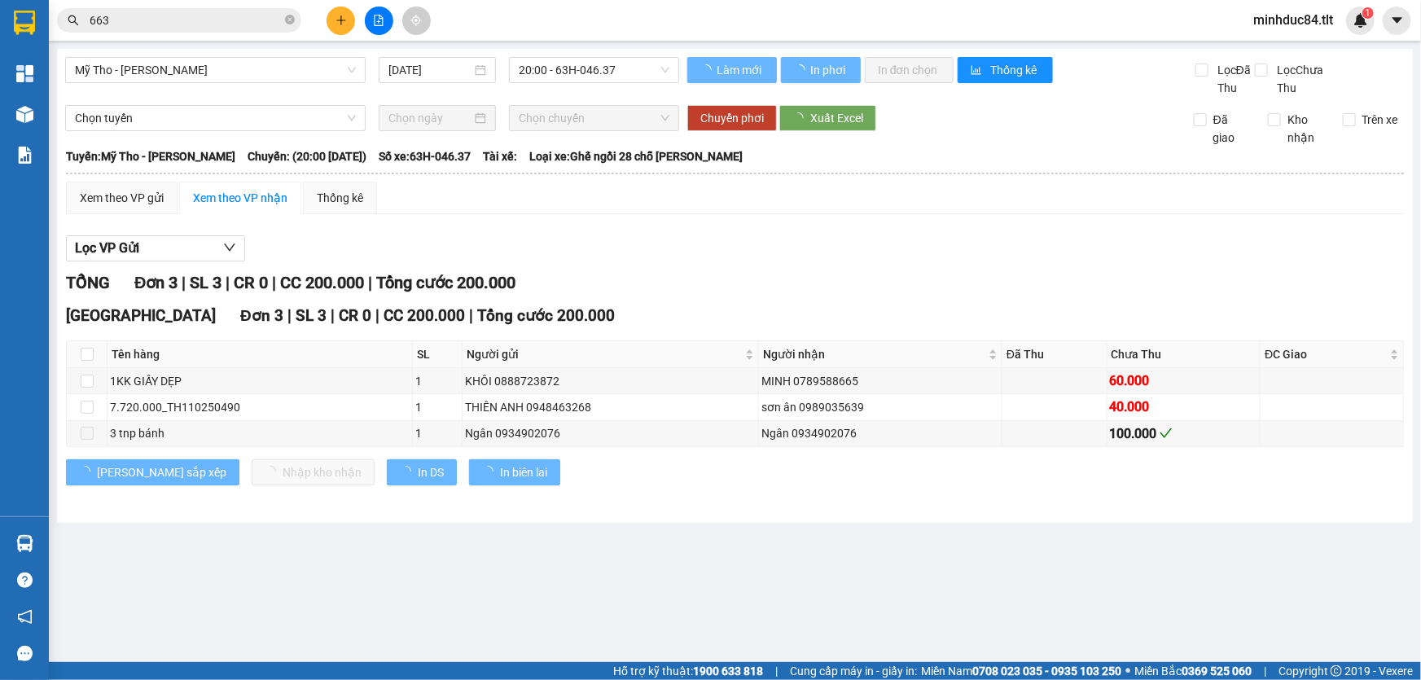
type input "[DATE]"
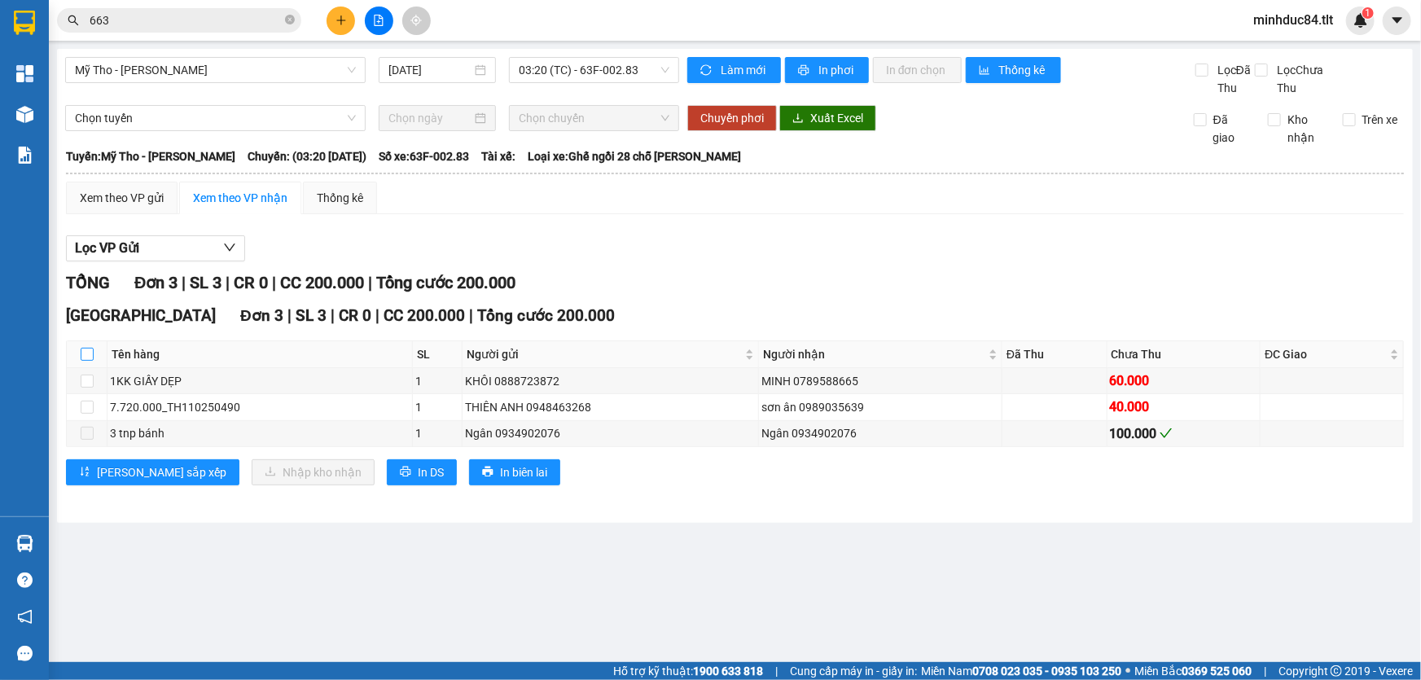
click at [88, 356] on input "checkbox" at bounding box center [87, 354] width 13 height 13
checkbox input "true"
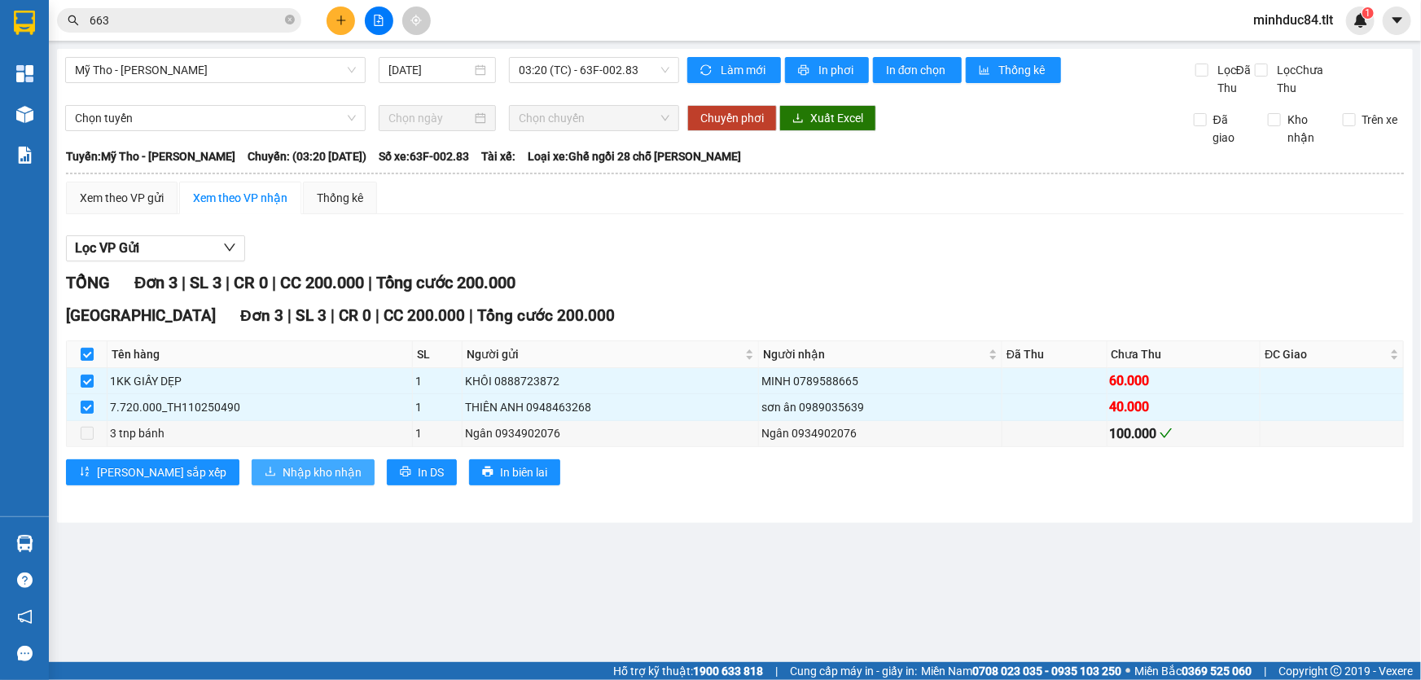
click at [283, 478] on span "Nhập kho nhận" at bounding box center [322, 472] width 79 height 18
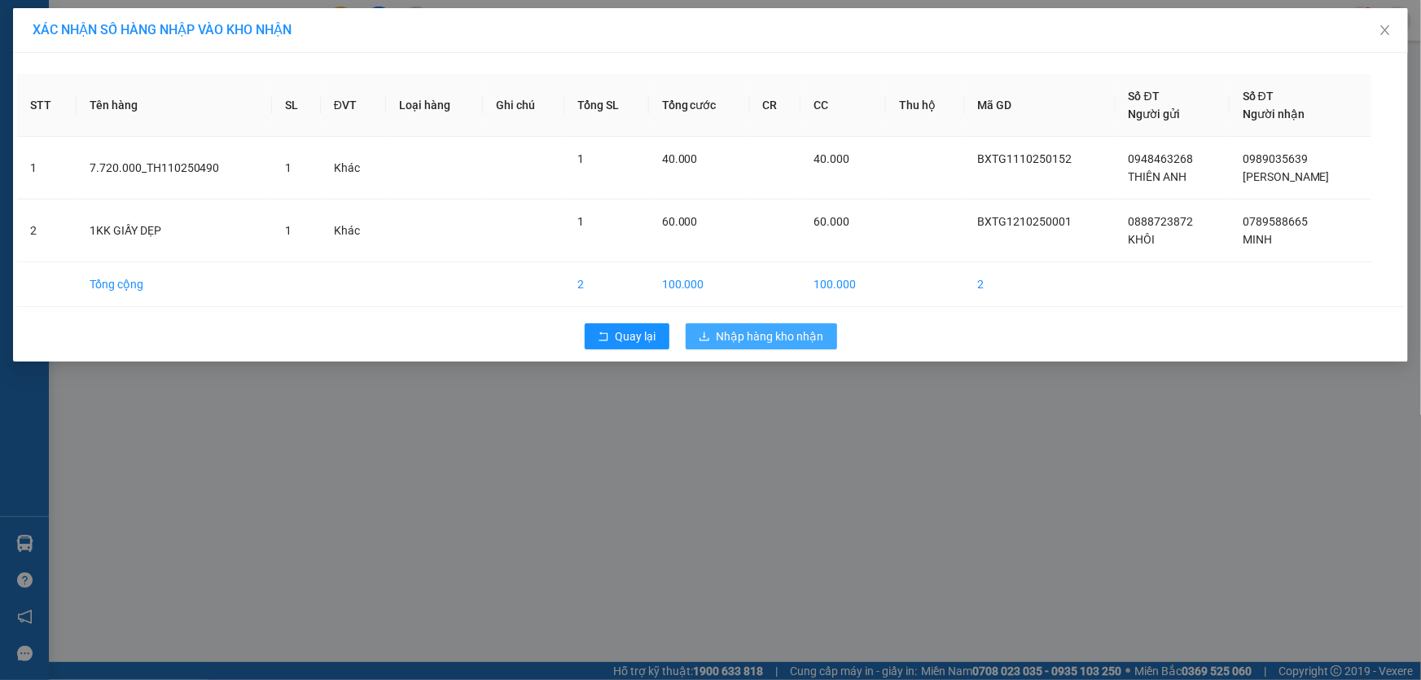
drag, startPoint x: 796, startPoint y: 341, endPoint x: 786, endPoint y: 348, distance: 11.7
click at [793, 342] on span "Nhập hàng kho nhận" at bounding box center [771, 336] width 108 height 18
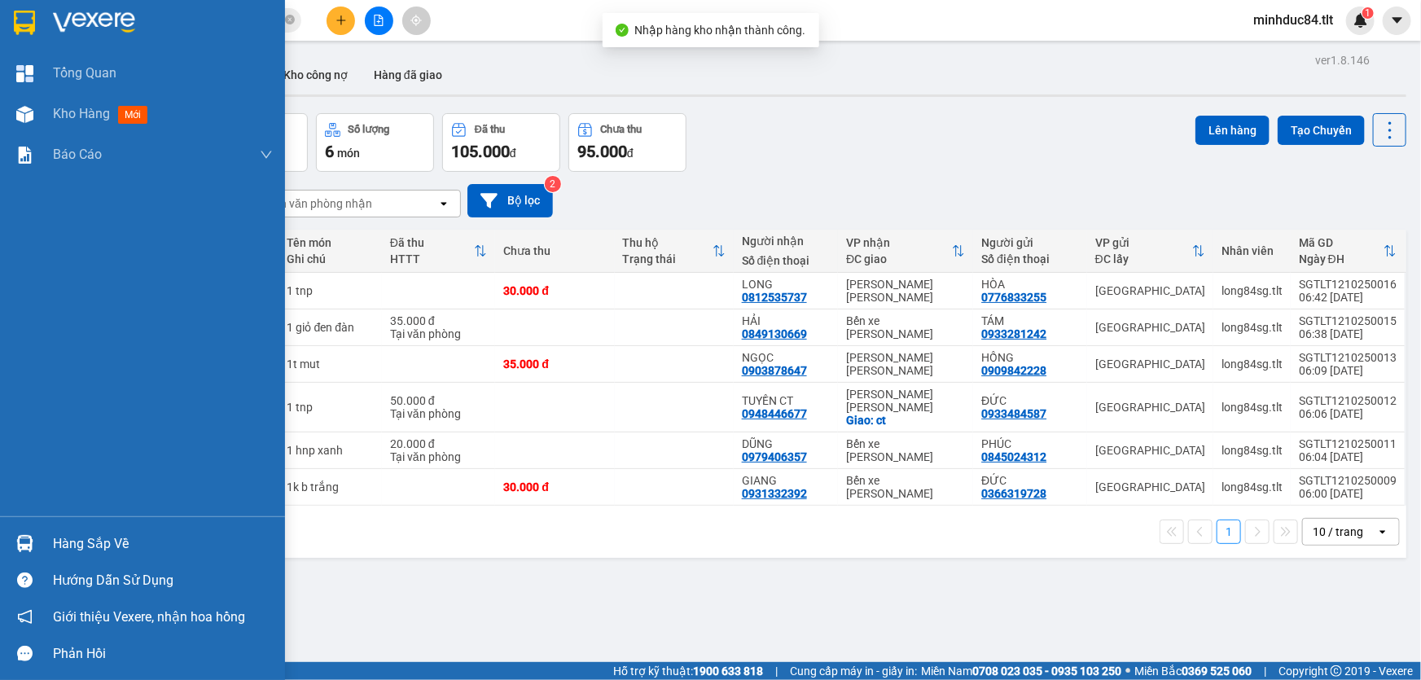
click at [77, 538] on div "Hàng sắp về" at bounding box center [163, 544] width 220 height 24
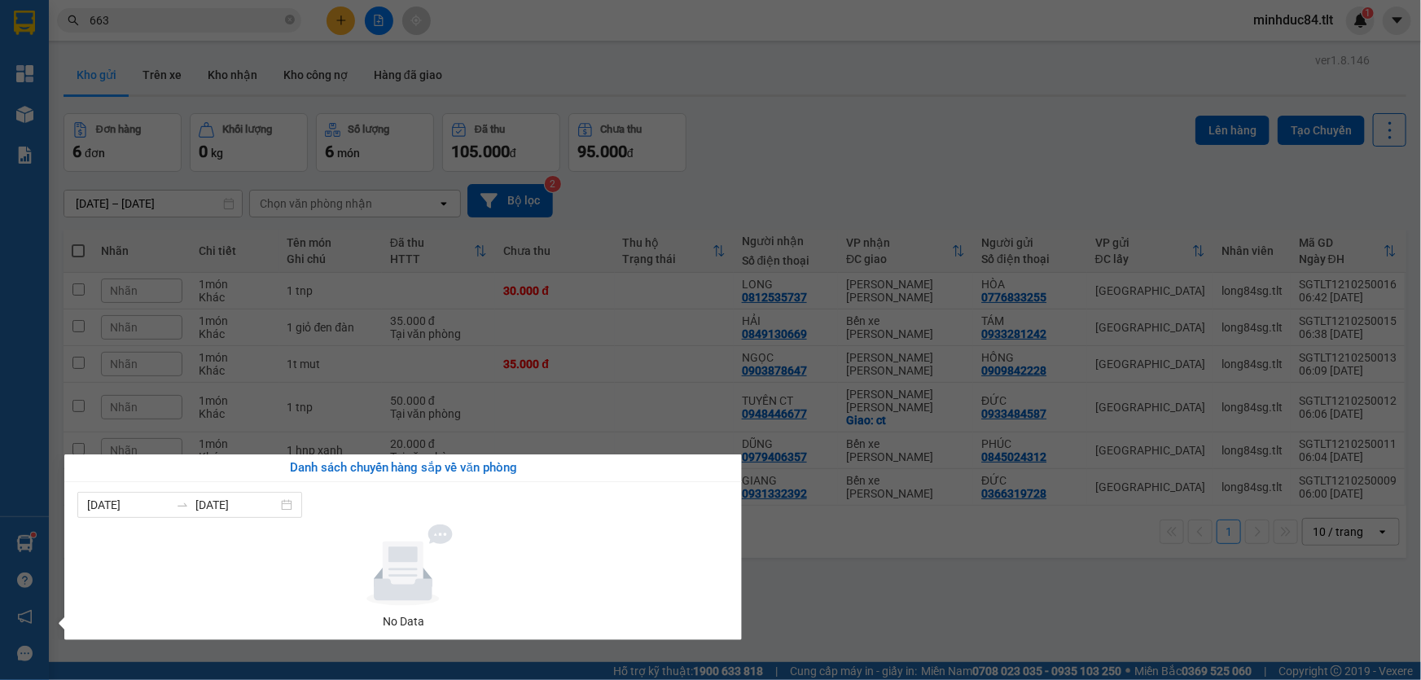
click at [801, 557] on section "Kết quả tìm kiếm ( 3161 ) Bộ lọc Ngày tạo đơn gần nhất Mã ĐH Trạng thái Món hàn…" at bounding box center [710, 340] width 1421 height 680
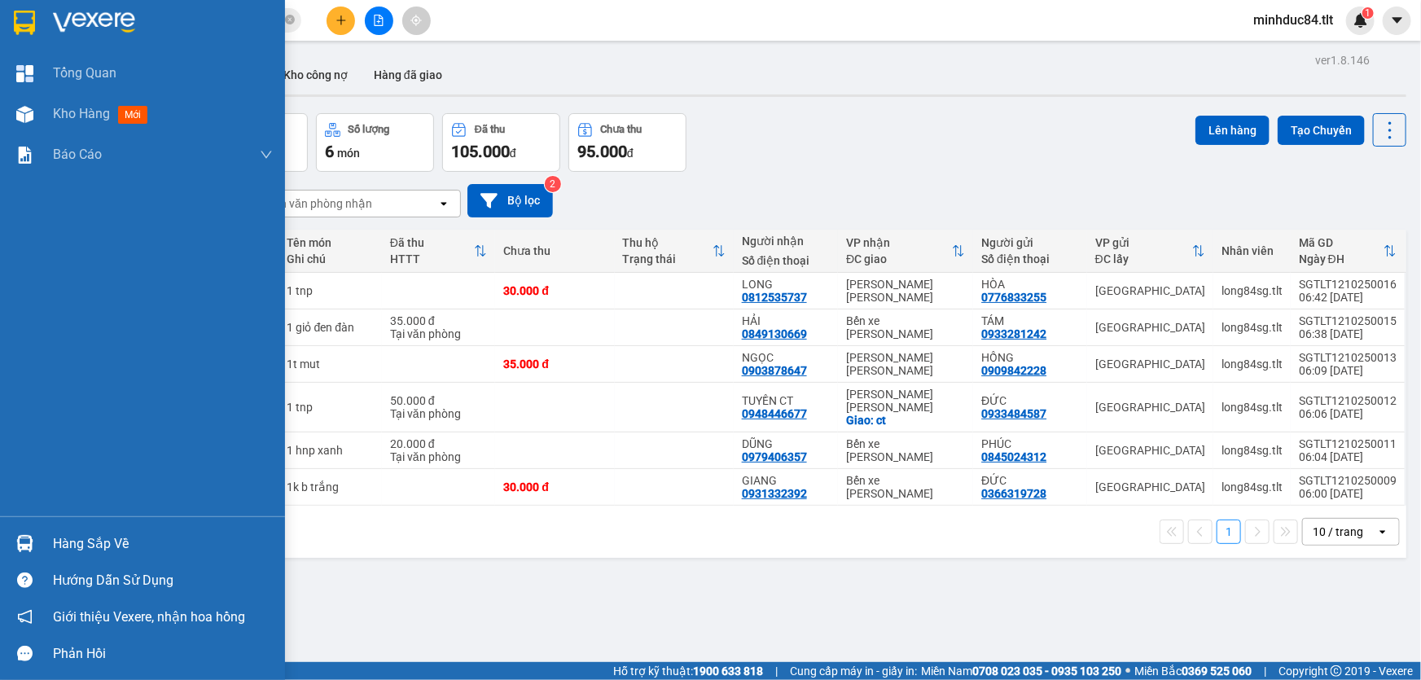
click at [16, 541] on div at bounding box center [25, 543] width 29 height 29
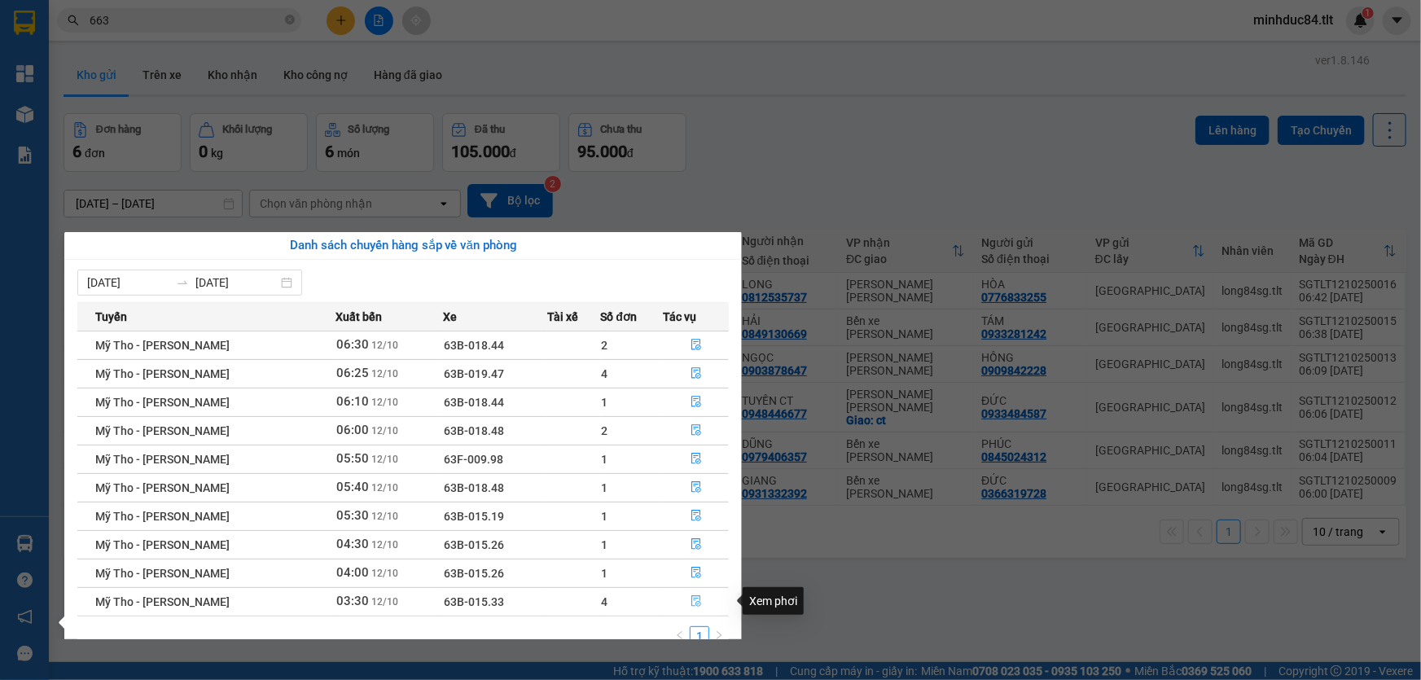
click at [692, 606] on icon "file-done" at bounding box center [697, 600] width 10 height 11
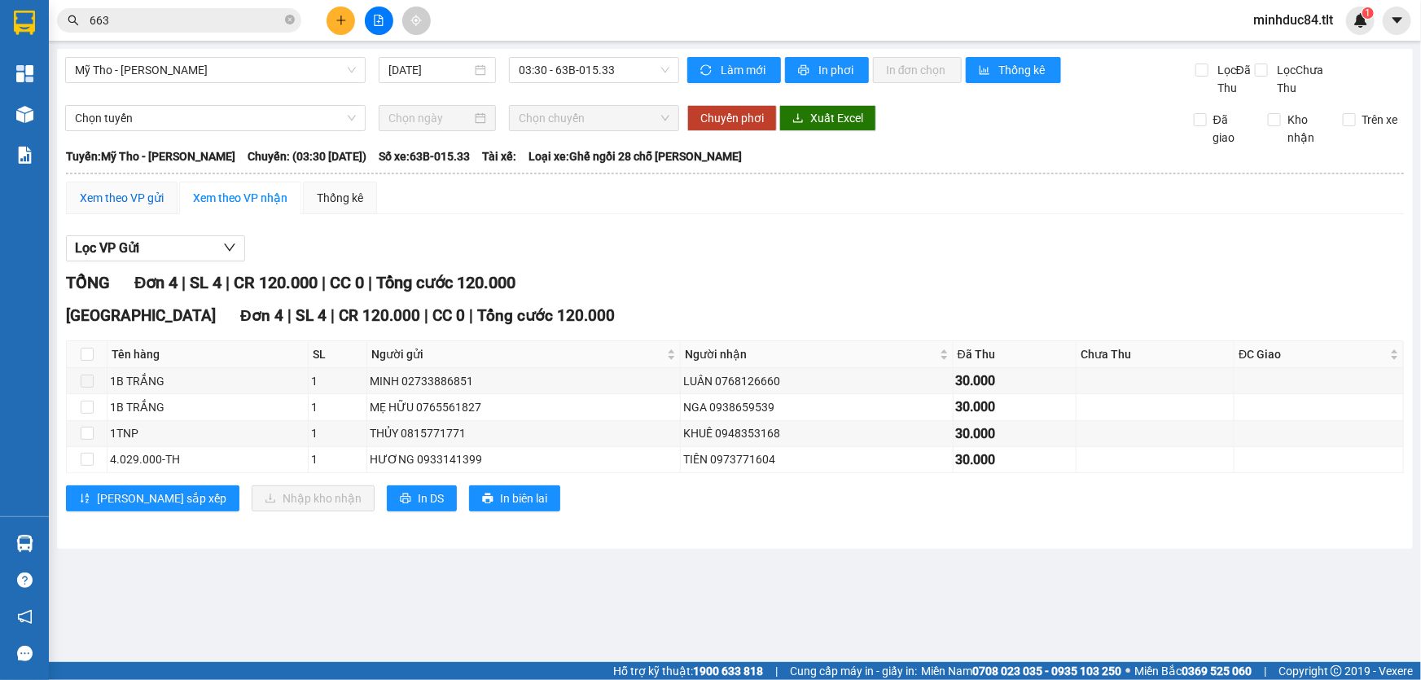
click at [132, 199] on div "Xem theo VP gửi" at bounding box center [122, 198] width 84 height 18
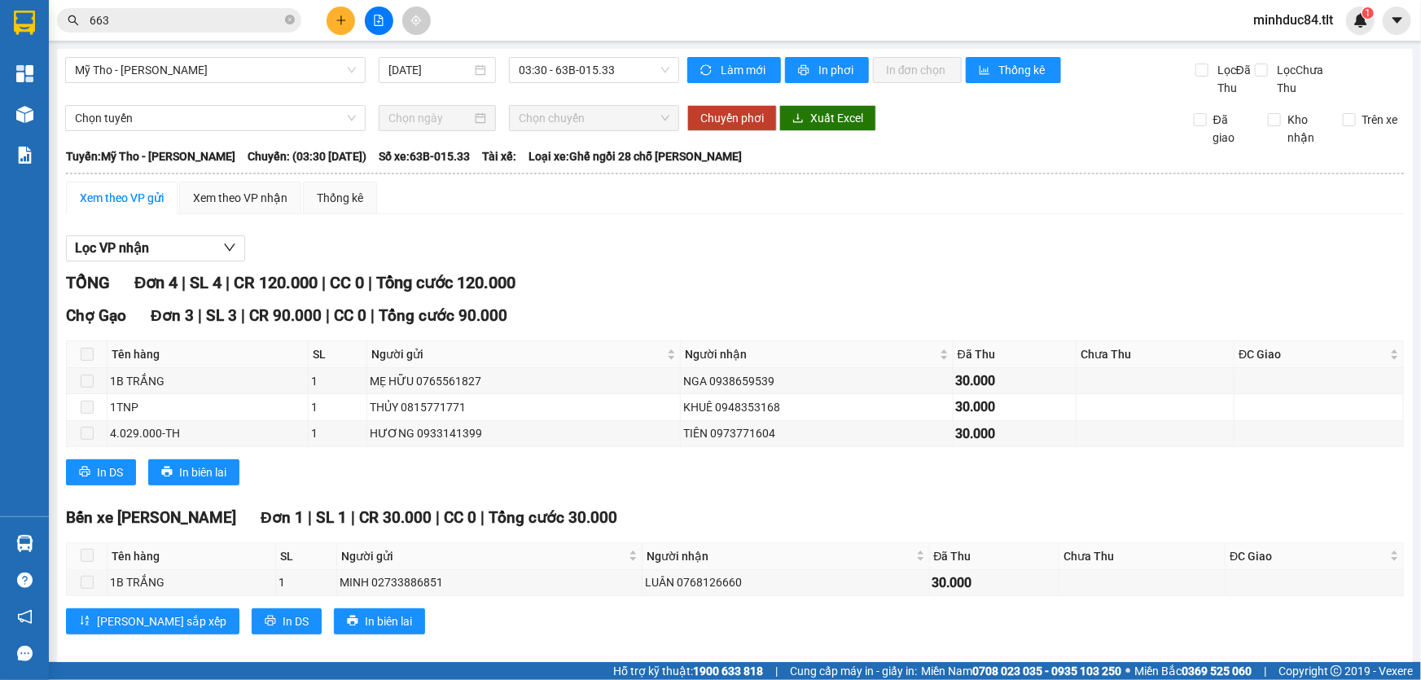
click at [1158, 526] on div "Bến xe Tiền Giang Đơn 1 | SL 1 | CR 30.000 | CC 0 | Tổng cước 30.000" at bounding box center [735, 518] width 1338 height 24
click at [259, 186] on div "Xem theo VP nhận" at bounding box center [240, 198] width 122 height 33
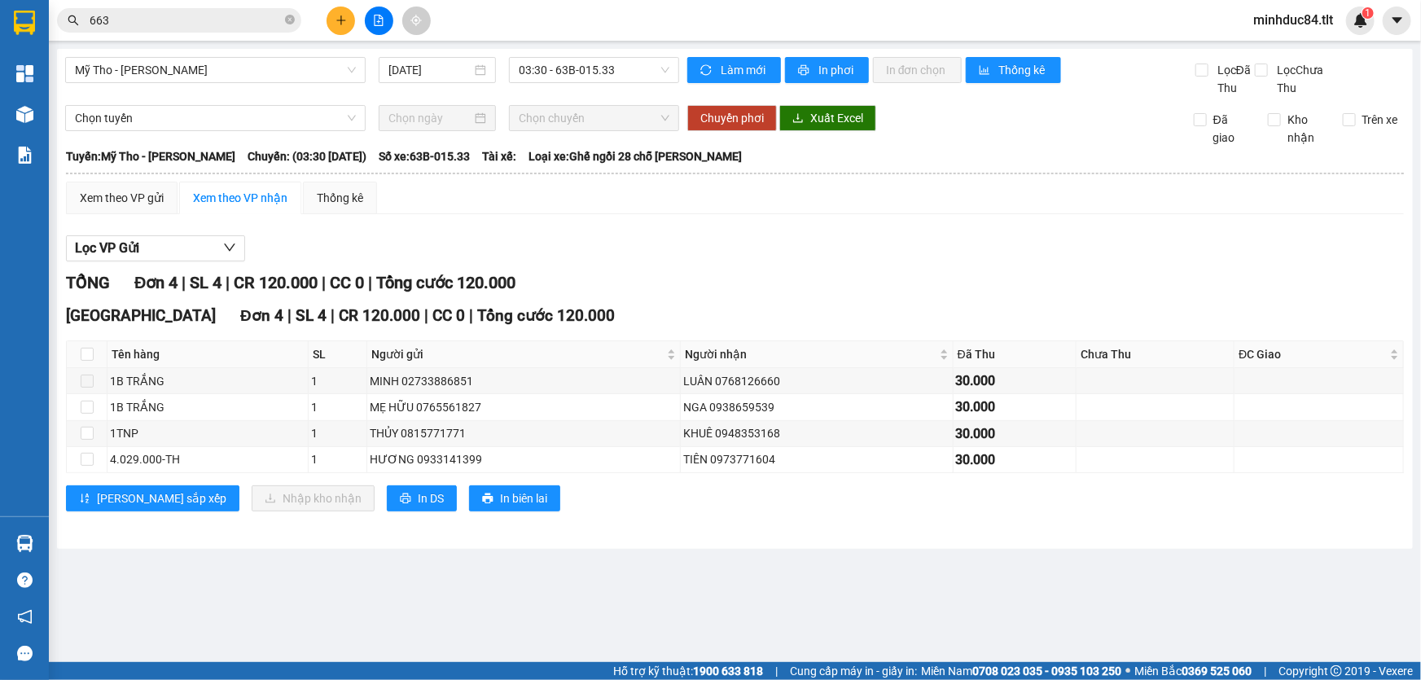
click at [93, 353] on th at bounding box center [87, 354] width 41 height 27
click at [81, 348] on input "checkbox" at bounding box center [87, 354] width 13 height 13
checkbox input "true"
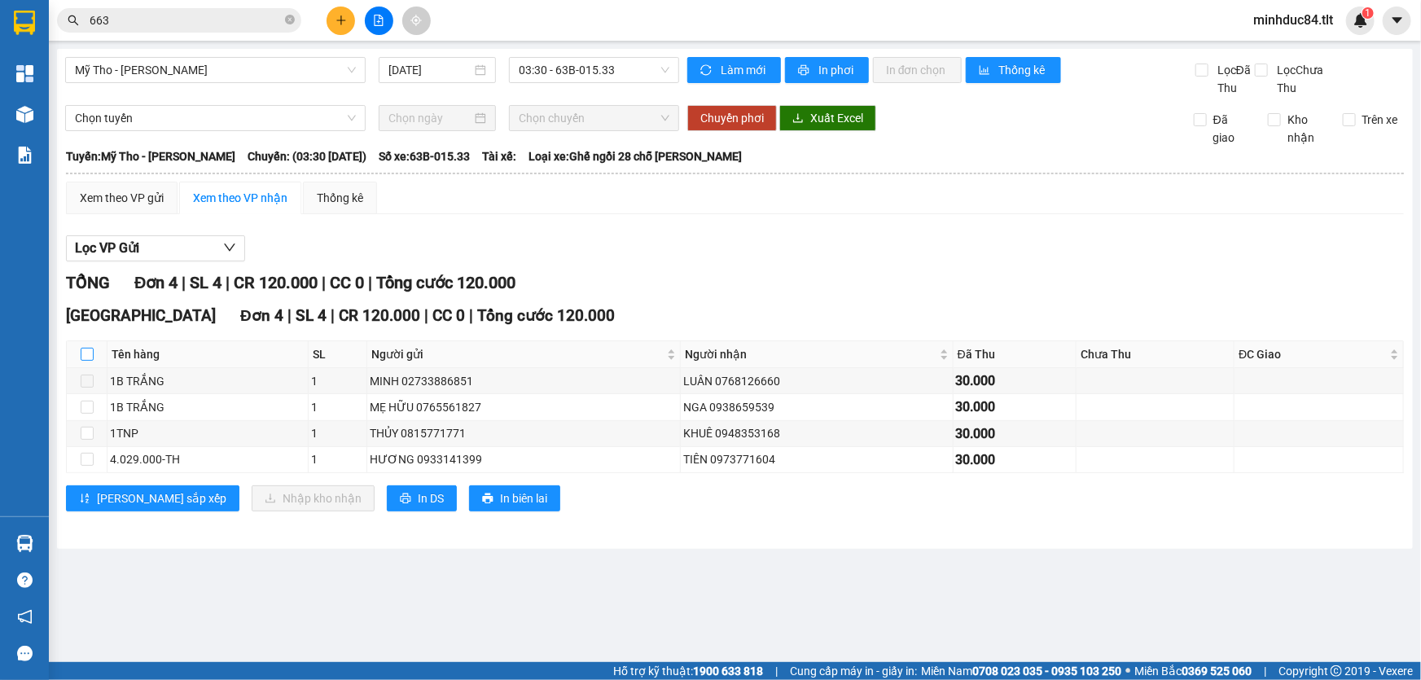
checkbox input "true"
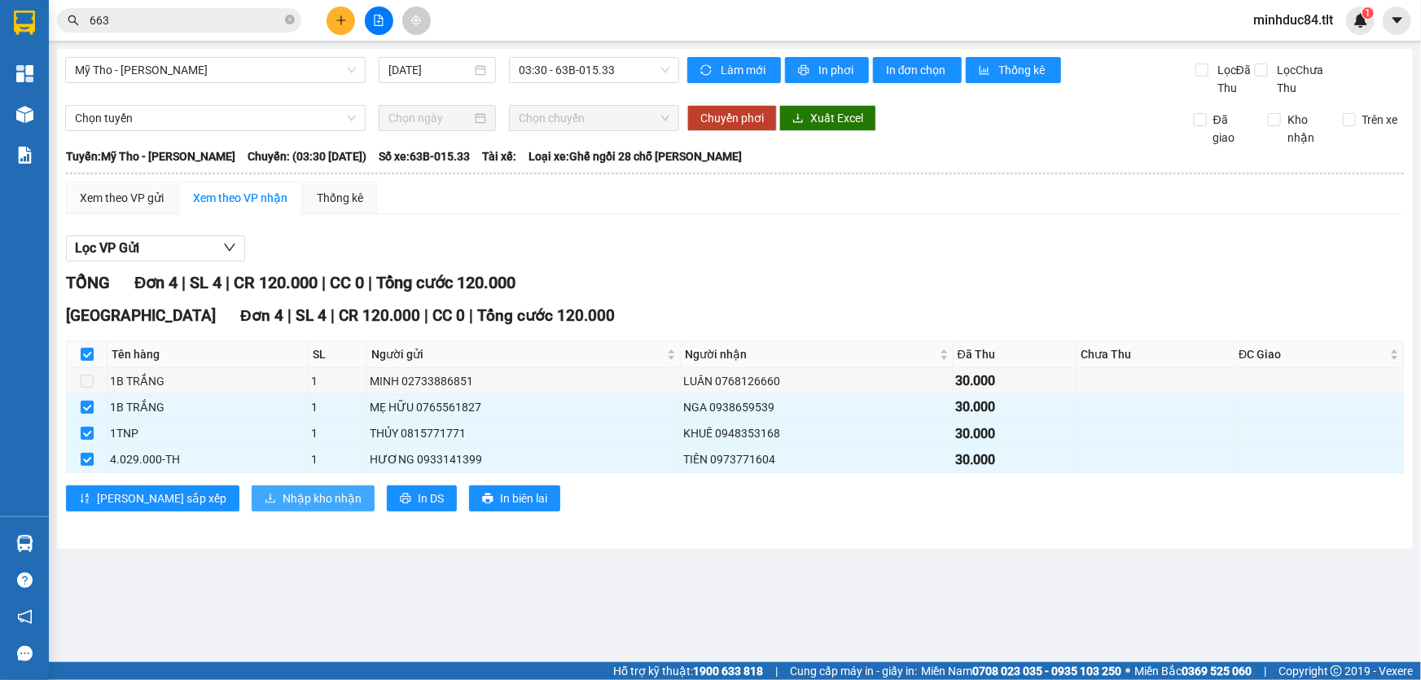
click at [283, 501] on span "Nhập kho nhận" at bounding box center [322, 499] width 79 height 18
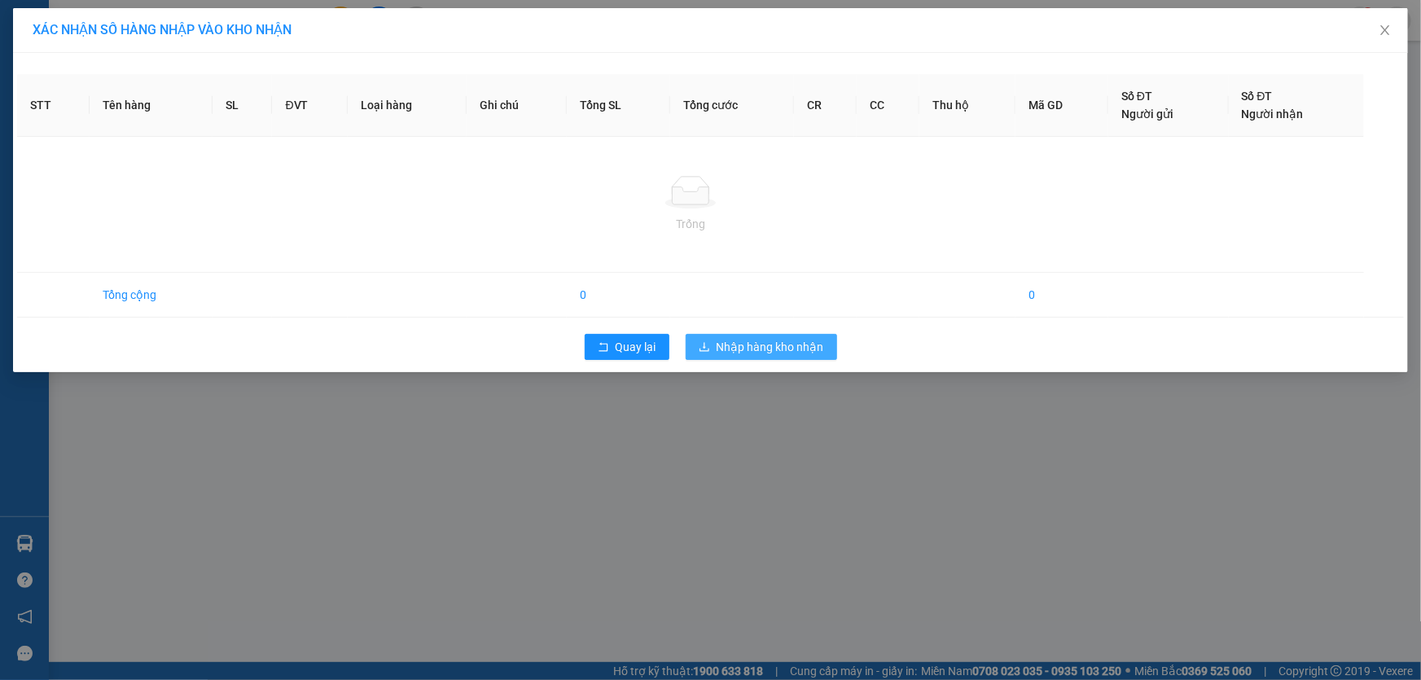
click at [749, 353] on span "Nhập hàng kho nhận" at bounding box center [771, 347] width 108 height 18
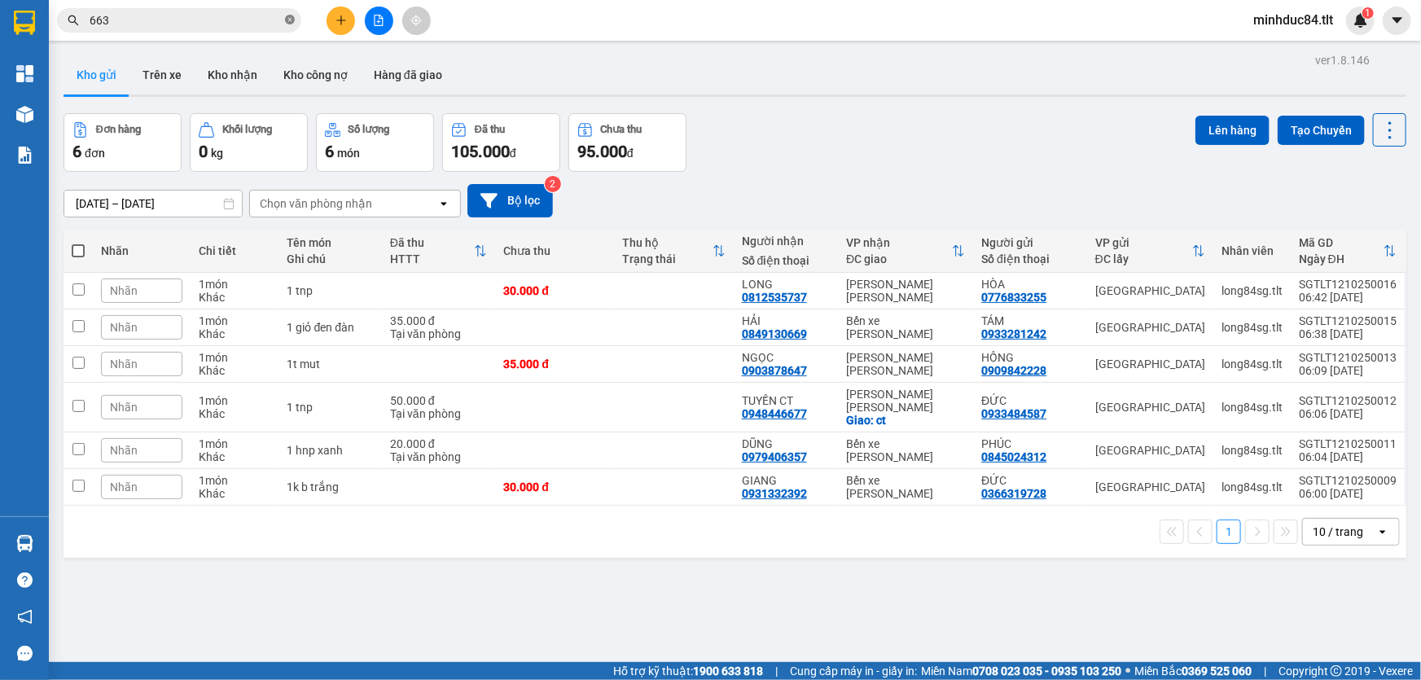
click at [291, 20] on icon "close-circle" at bounding box center [290, 20] width 10 height 10
click at [266, 20] on input "text" at bounding box center [186, 20] width 192 height 18
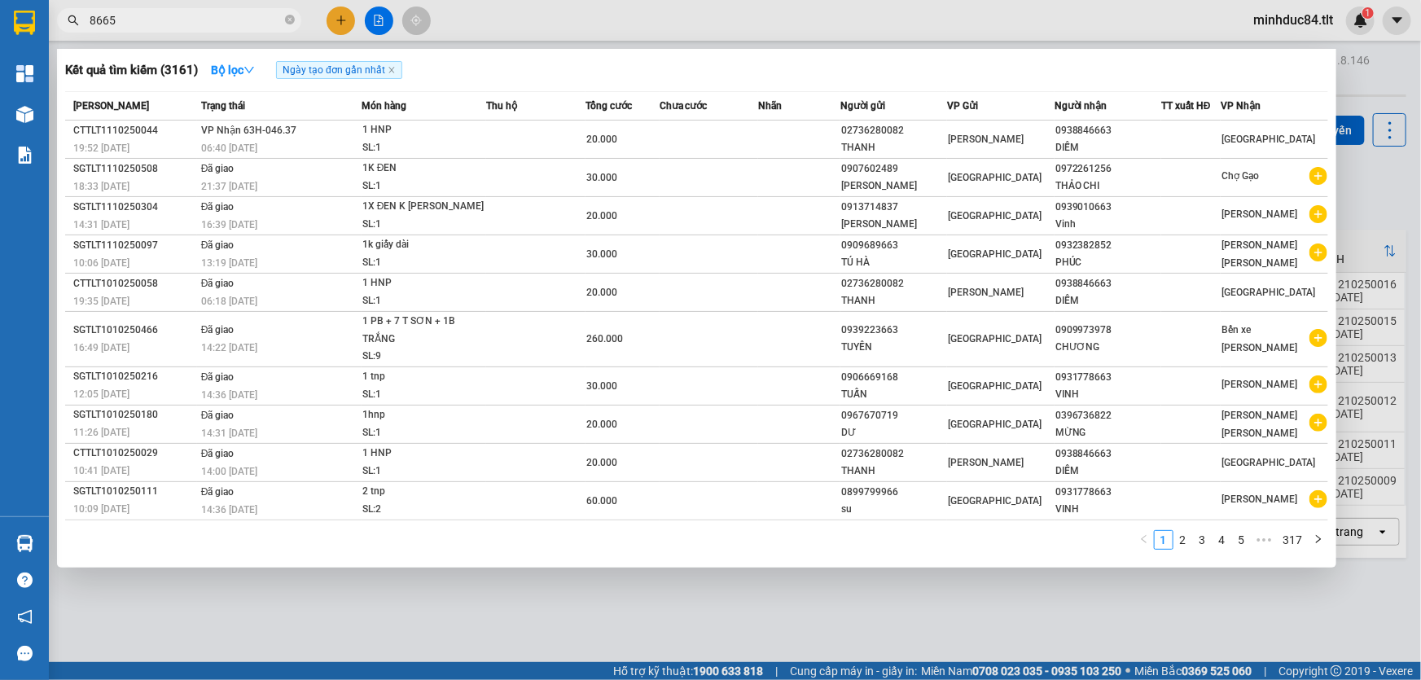
type input "8665"
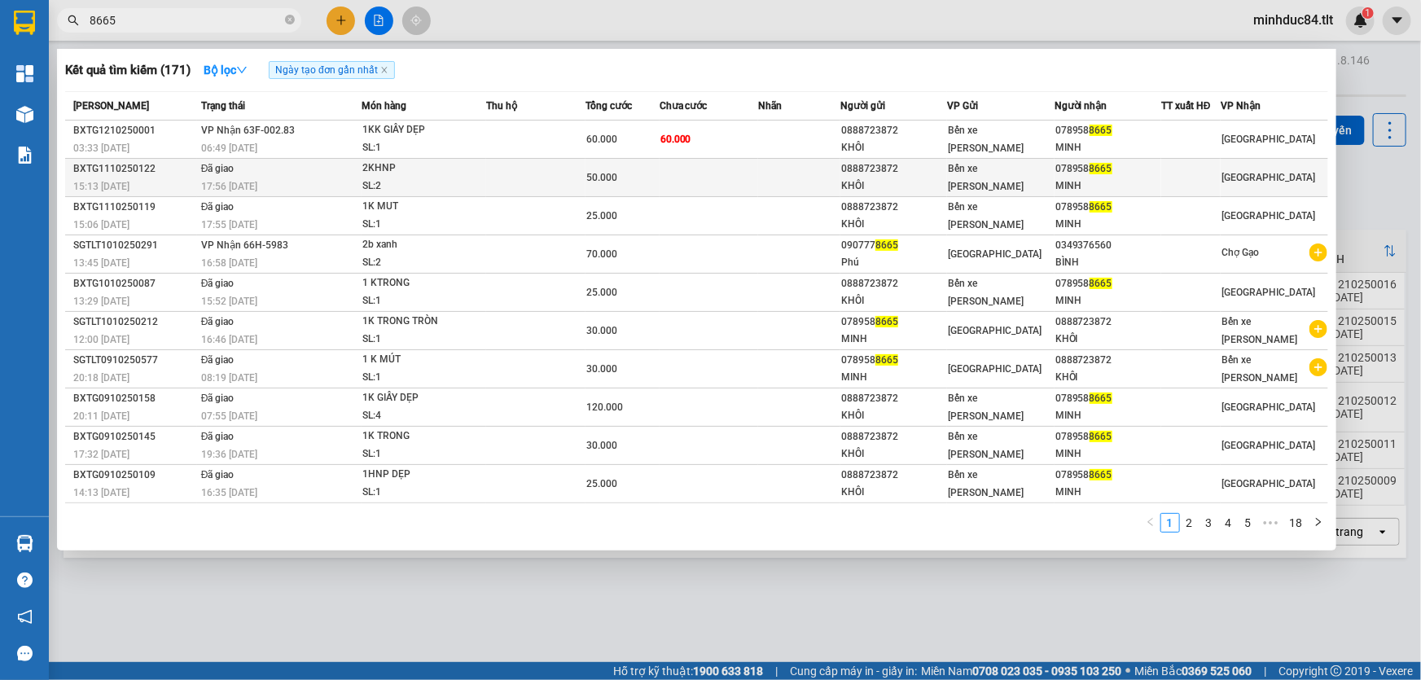
click at [1117, 169] on div "078958 8665" at bounding box center [1108, 168] width 105 height 17
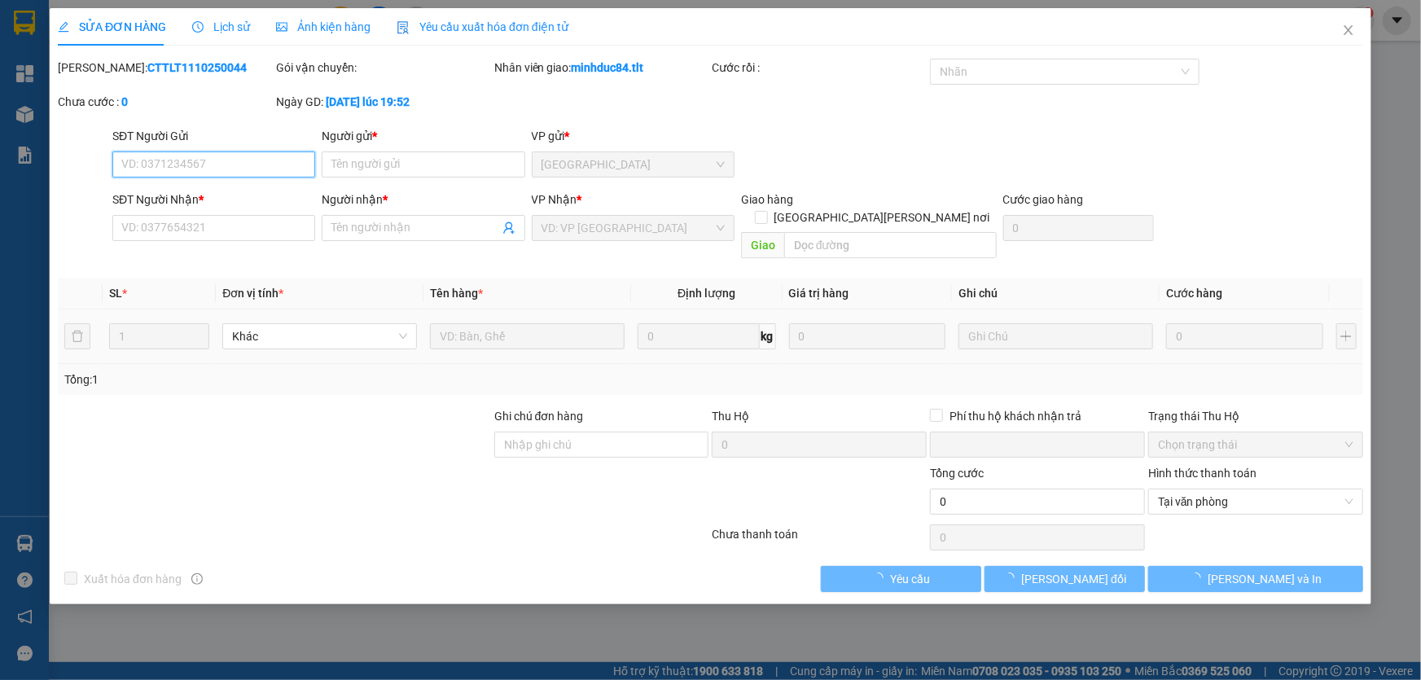
type input "0888723872"
type input "KHÔI"
type input "0789588665"
type input "MINH"
type input "0"
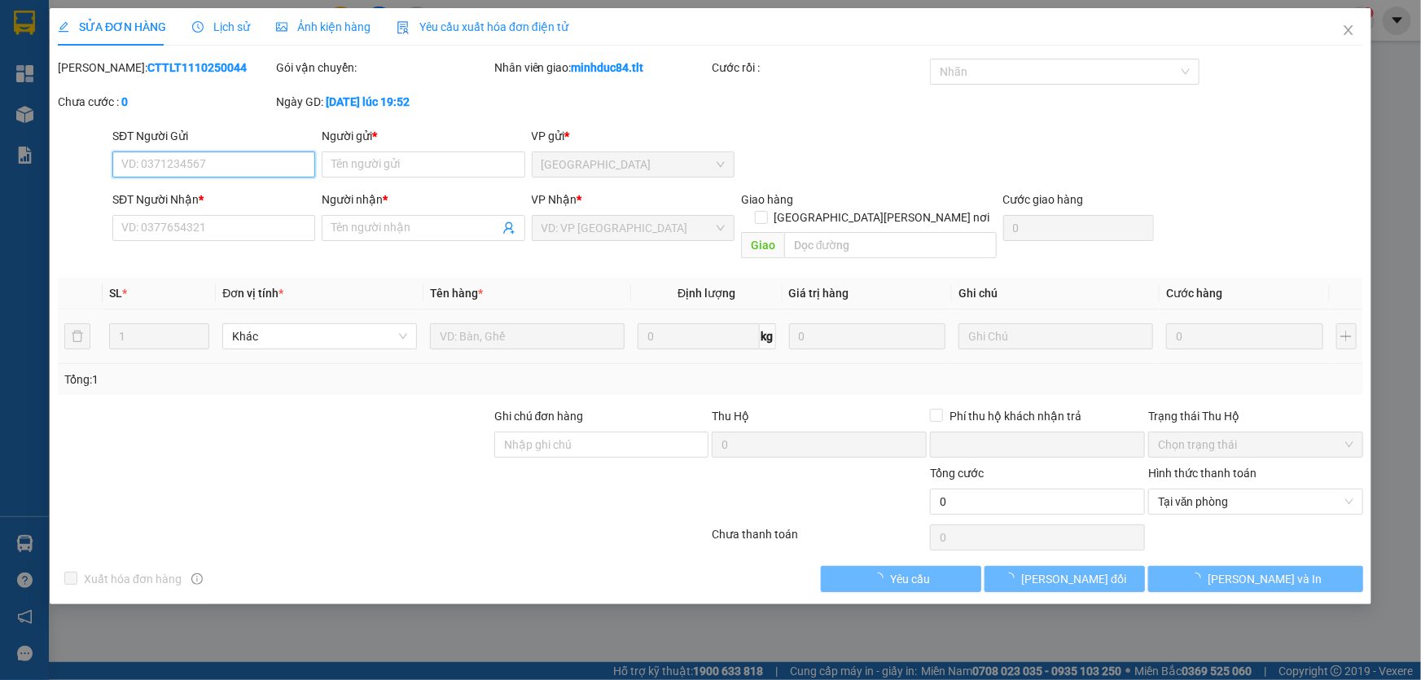
type input "50.000"
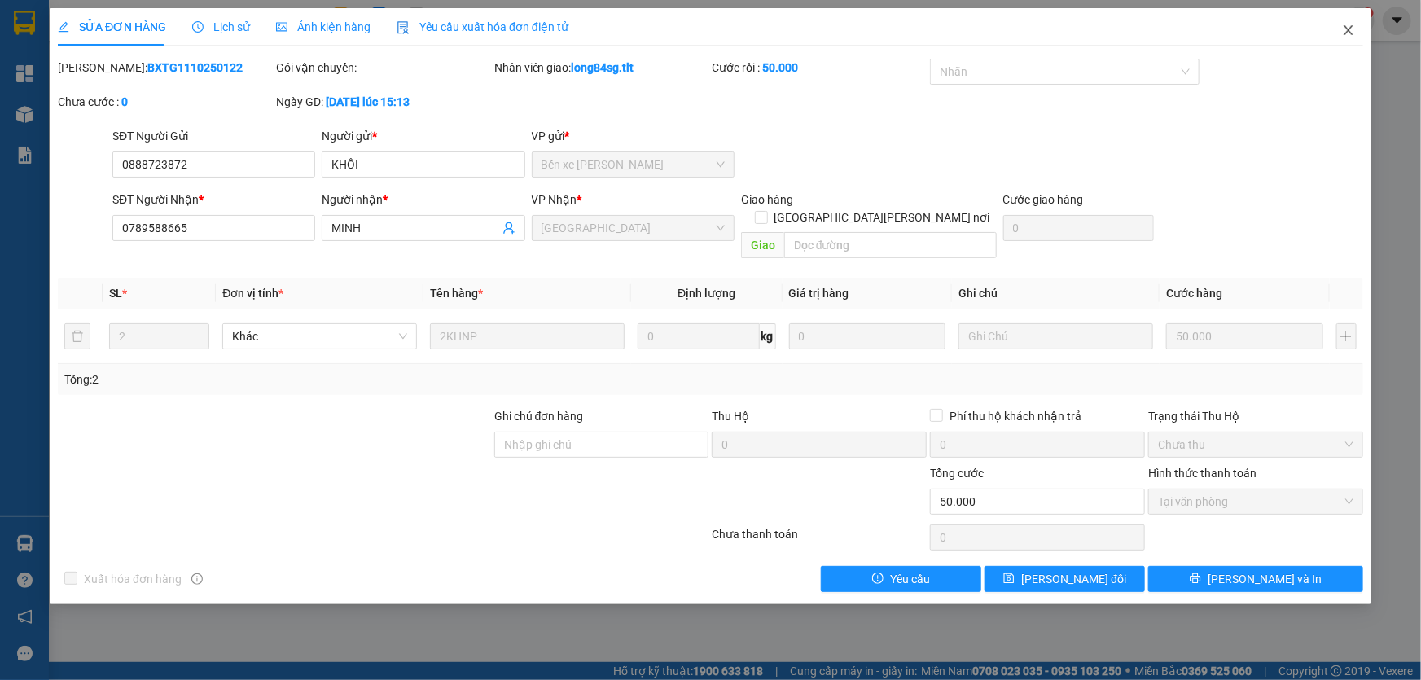
click at [1358, 16] on span "Close" at bounding box center [1349, 31] width 46 height 46
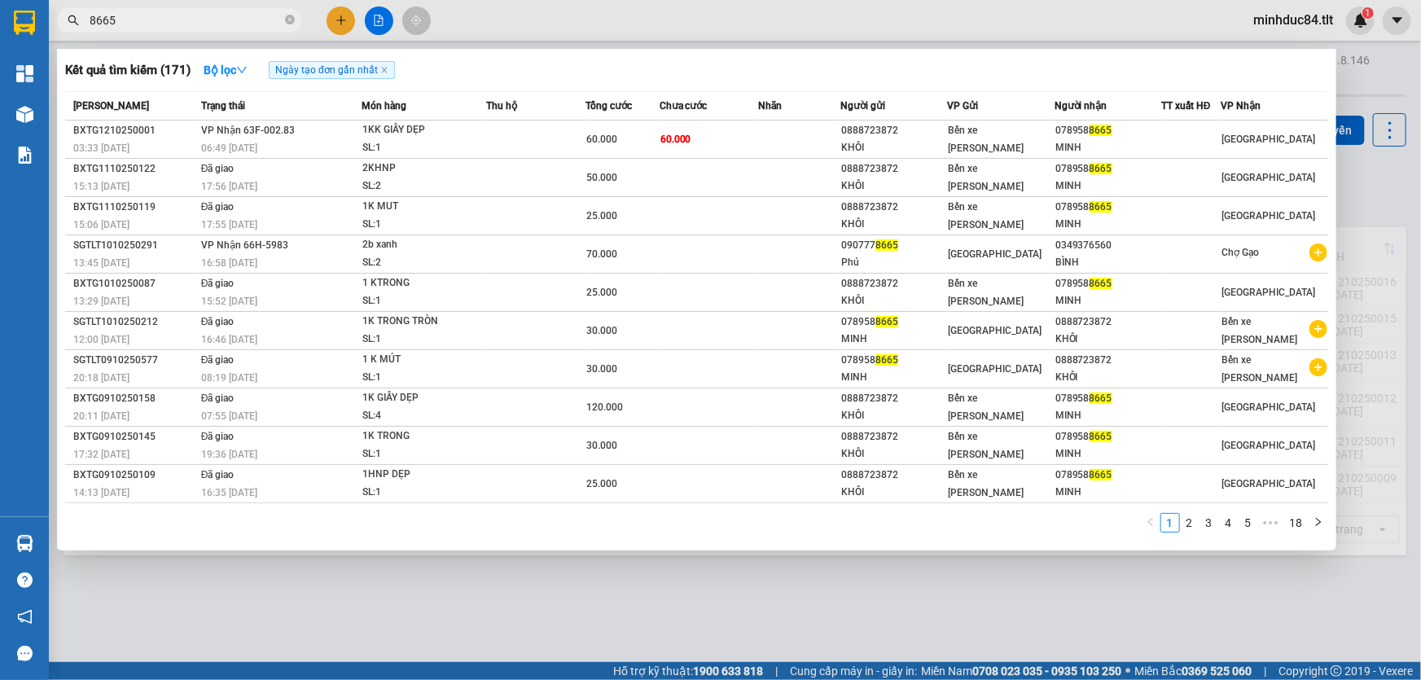
click at [256, 11] on input "8665" at bounding box center [186, 20] width 192 height 18
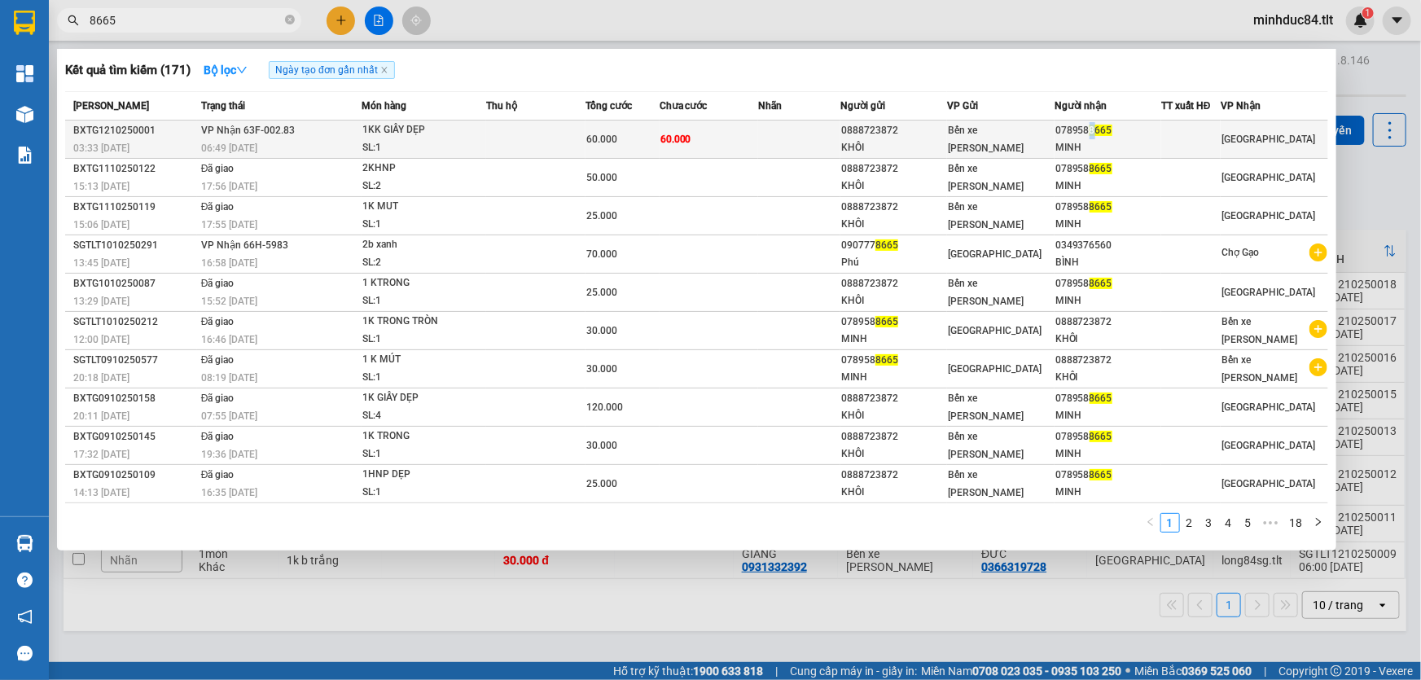
click at [1091, 130] on span "8665" at bounding box center [1101, 130] width 23 height 11
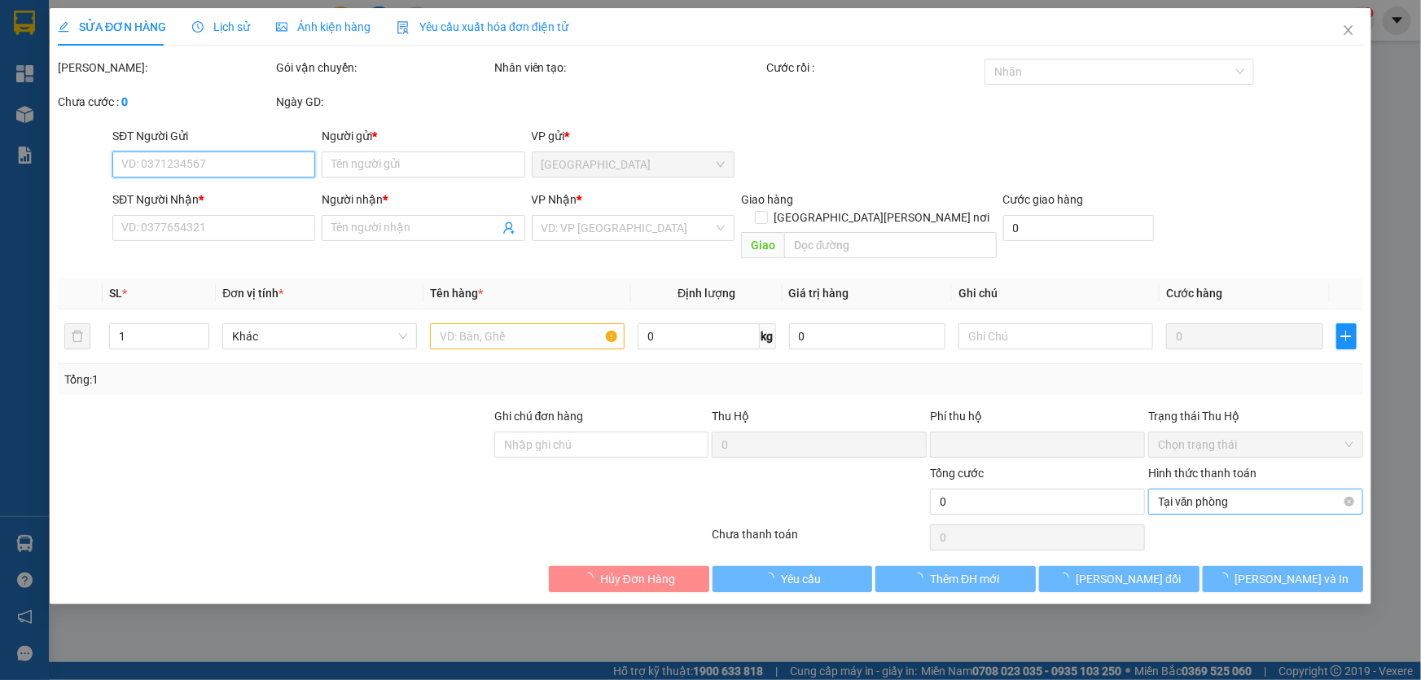
click at [1211, 495] on span "Tại văn phòng" at bounding box center [1255, 502] width 195 height 24
type input "0888723872"
type input "KHÔI"
type input "0789588665"
type input "MINH"
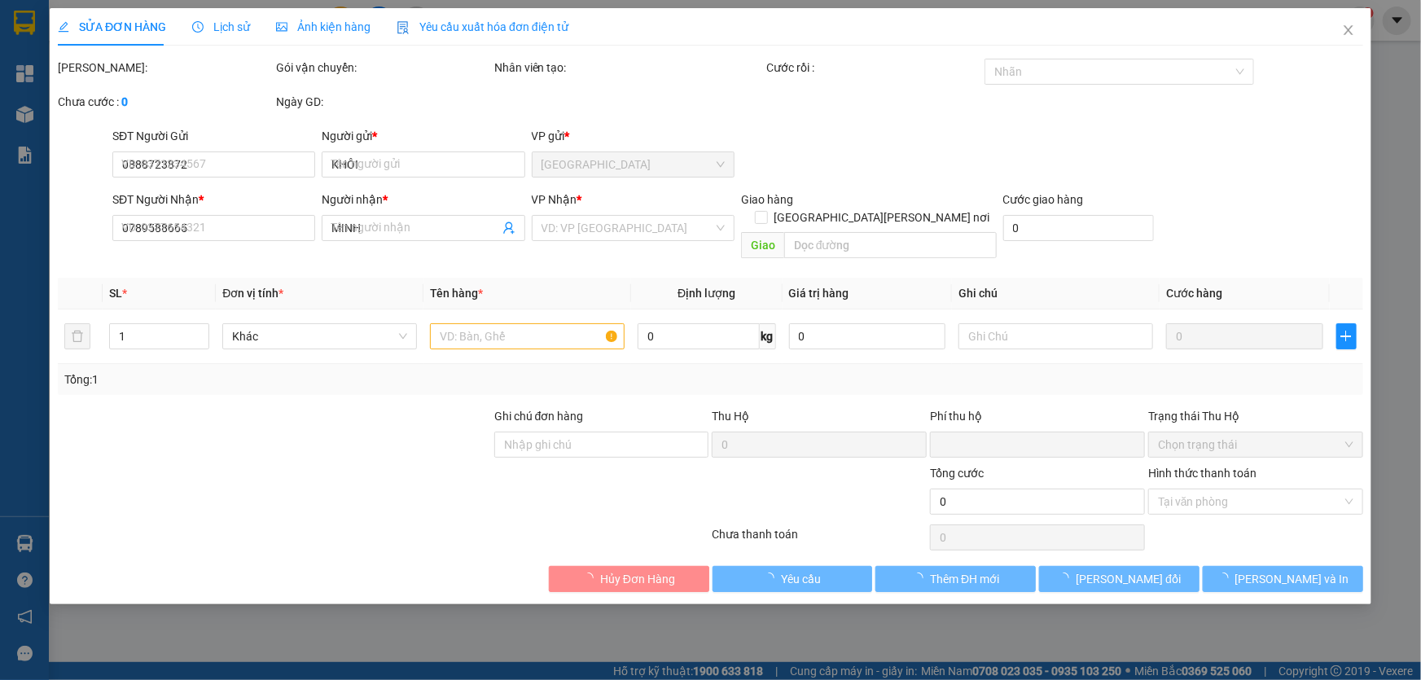
type input "0"
type input "60.000"
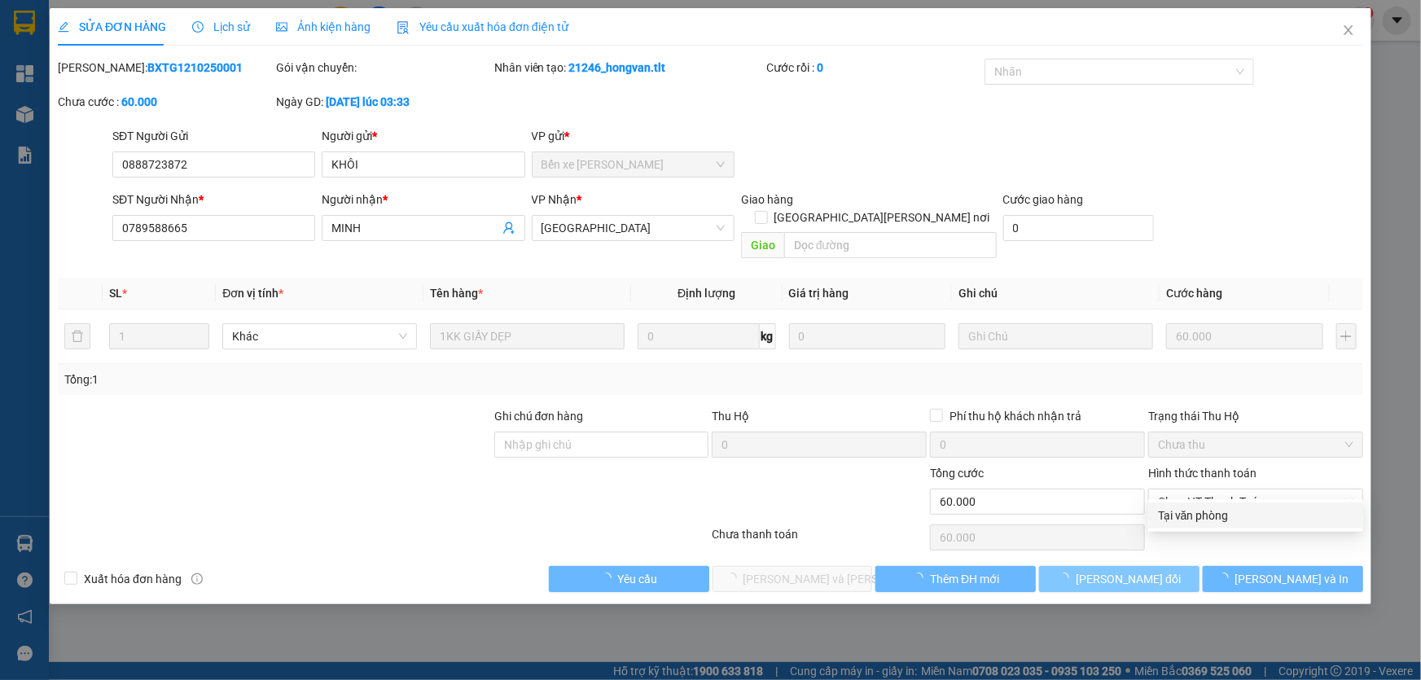
click at [1198, 566] on button "Lưu thay đổi" at bounding box center [1119, 579] width 160 height 26
click at [1200, 497] on div "Hình thức thanh toán Chọn HT Thanh Toán" at bounding box center [1256, 492] width 215 height 57
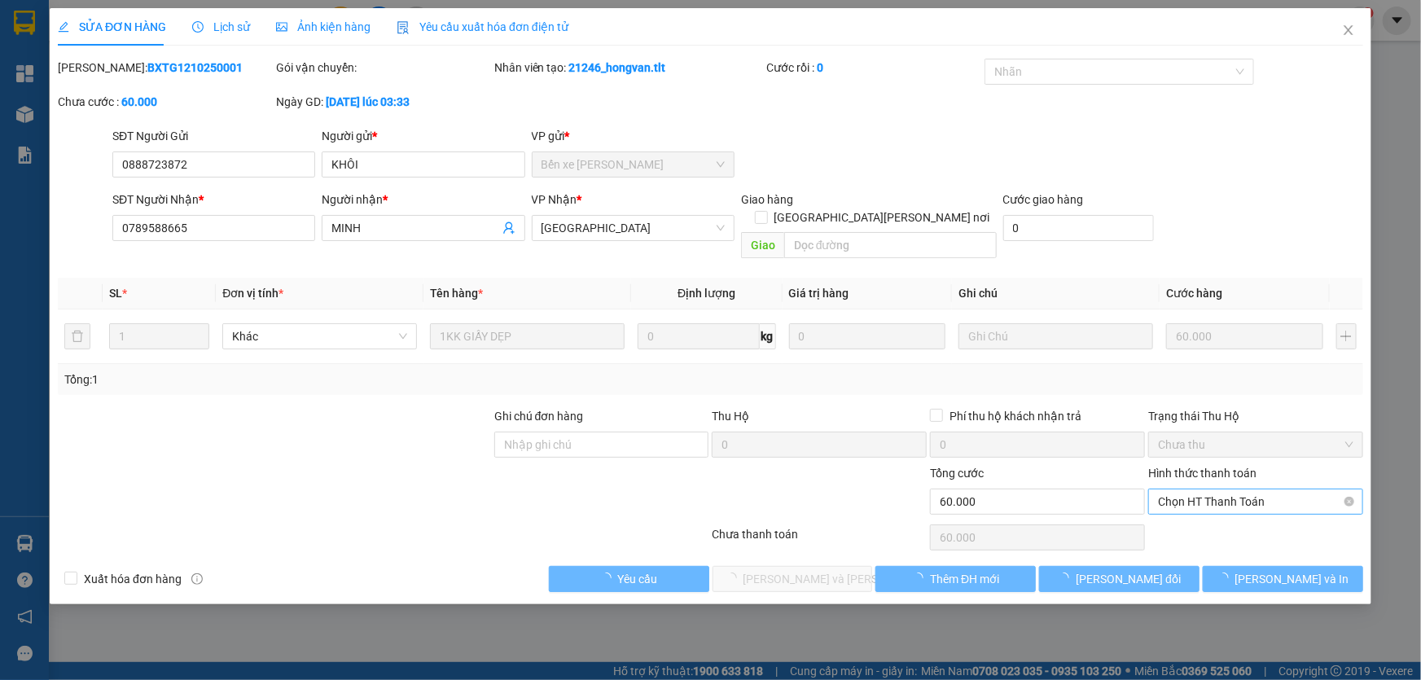
click at [1205, 490] on span "Chọn HT Thanh Toán" at bounding box center [1255, 502] width 195 height 24
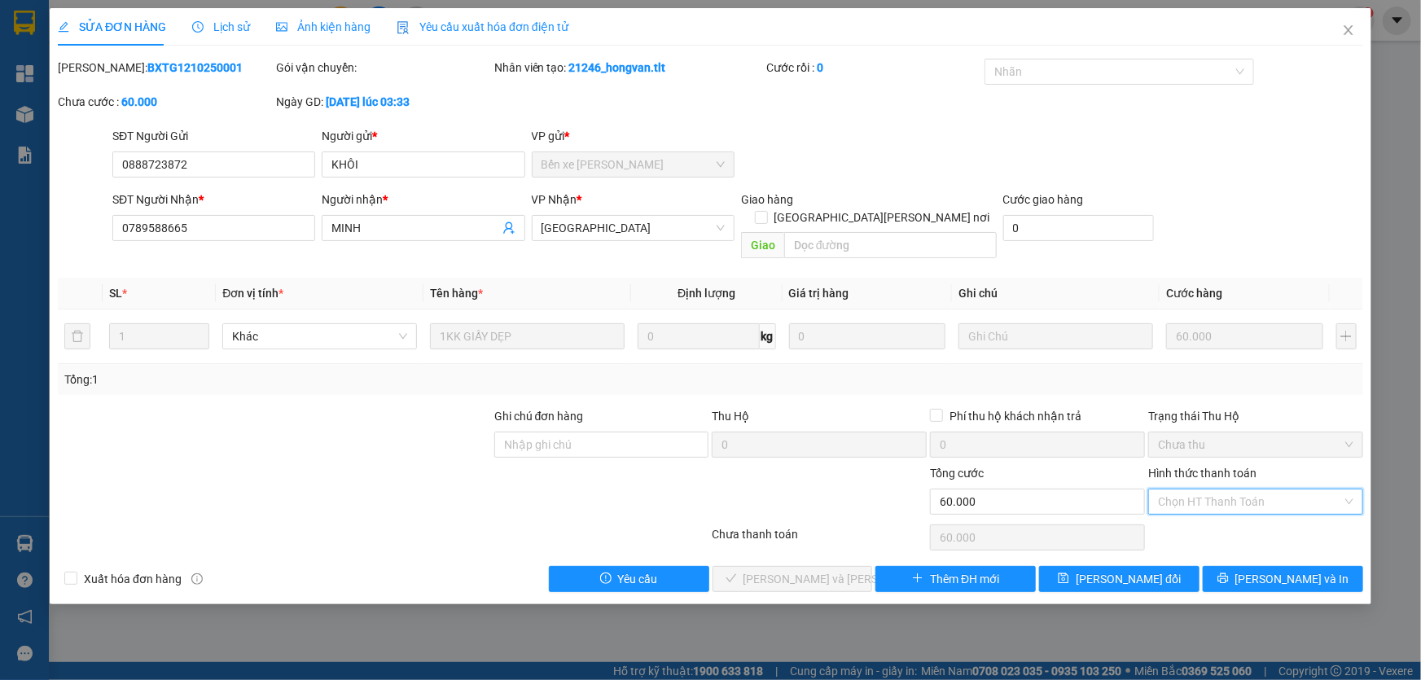
click at [1193, 513] on div "Tại văn phòng" at bounding box center [1255, 516] width 195 height 18
type input "0"
drag, startPoint x: 822, startPoint y: 552, endPoint x: 1143, endPoint y: 182, distance: 489.6
click at [822, 570] on span "Lưu và Giao hàng" at bounding box center [854, 579] width 220 height 18
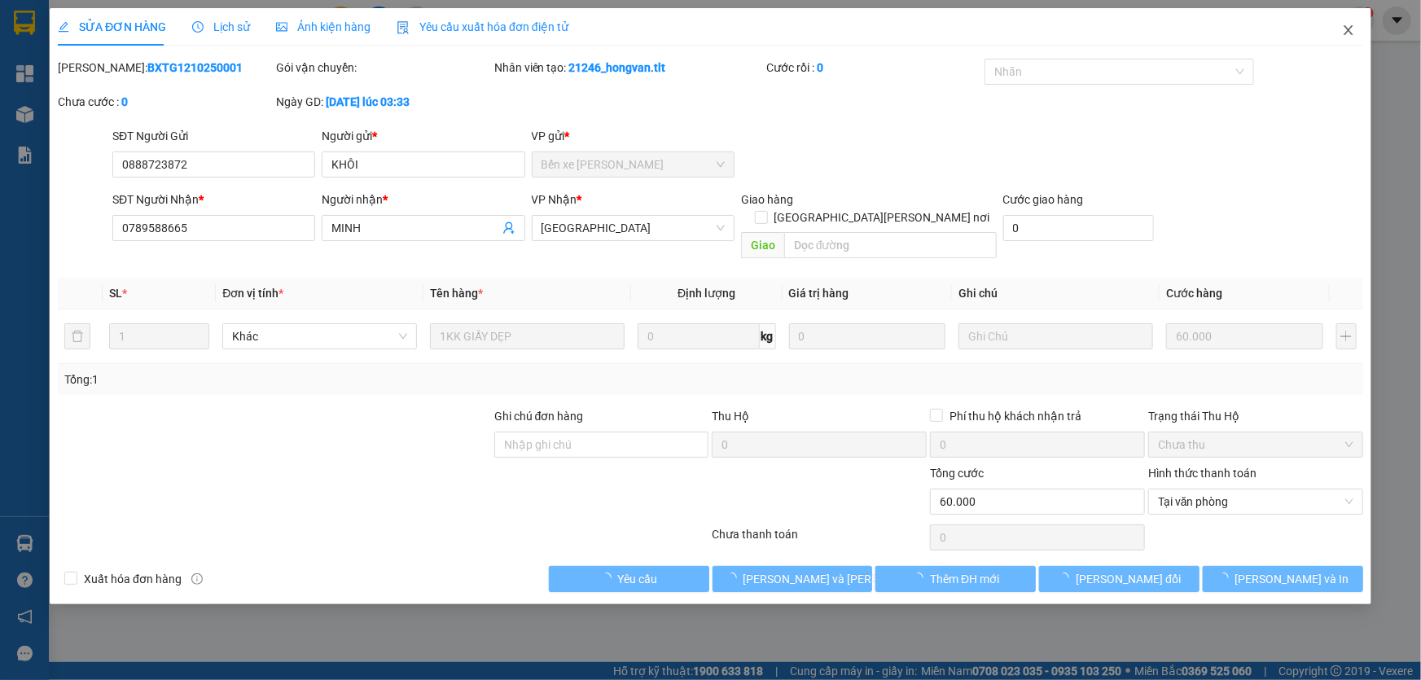
click at [1350, 42] on span "Close" at bounding box center [1349, 31] width 46 height 46
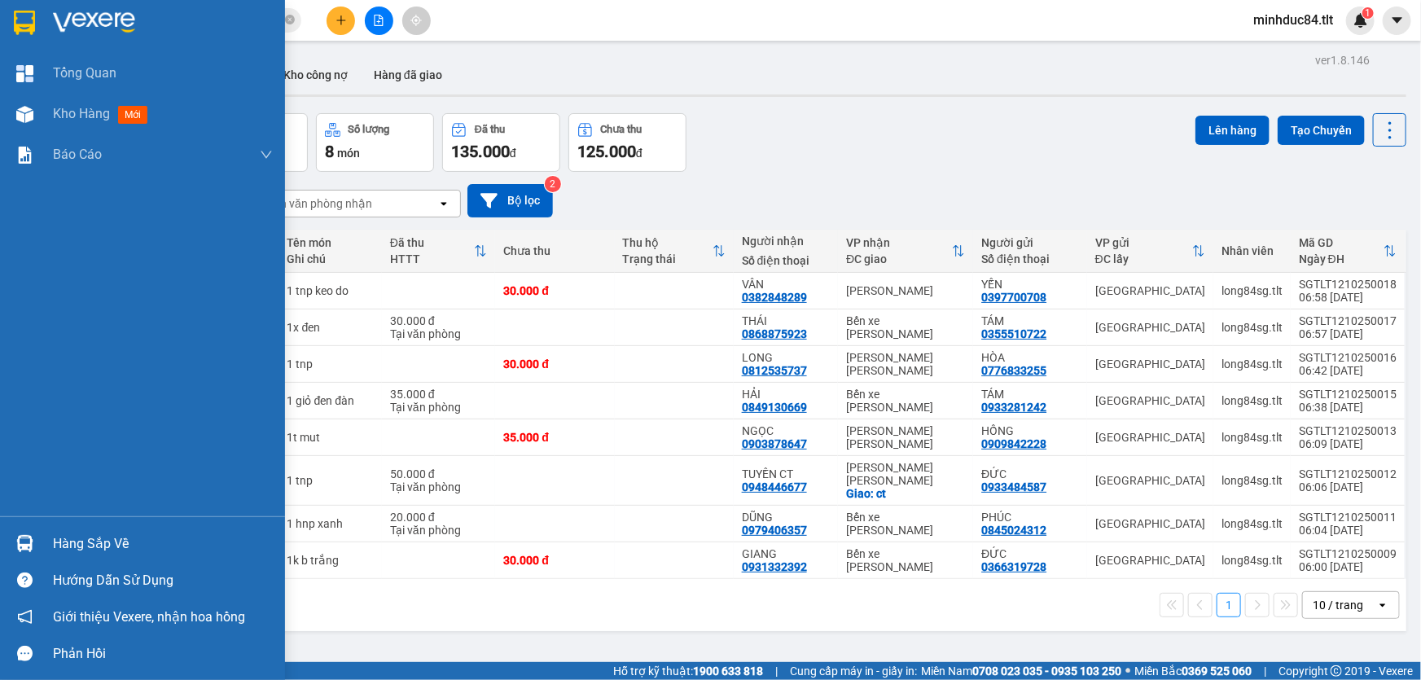
click at [34, 528] on div "Hàng sắp về" at bounding box center [142, 543] width 285 height 37
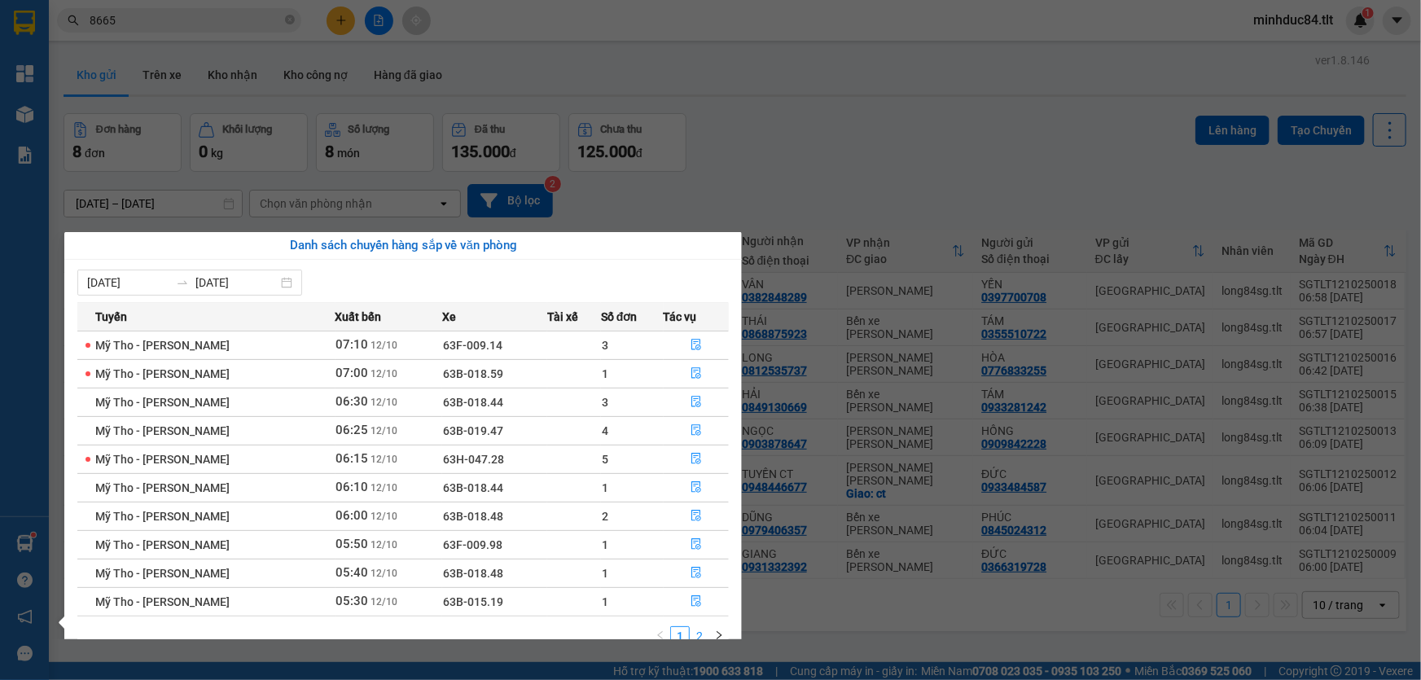
click at [707, 627] on link "2" at bounding box center [700, 636] width 18 height 18
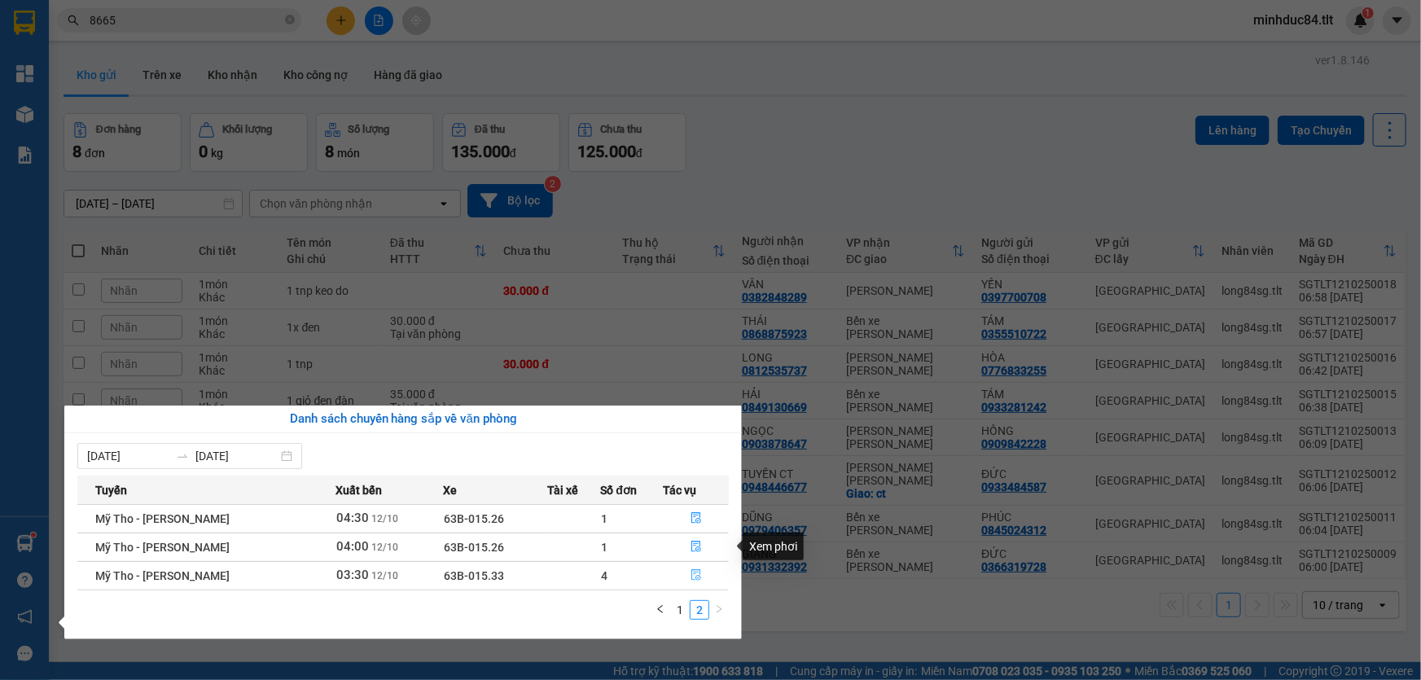
click at [693, 578] on icon "file-done" at bounding box center [697, 574] width 10 height 11
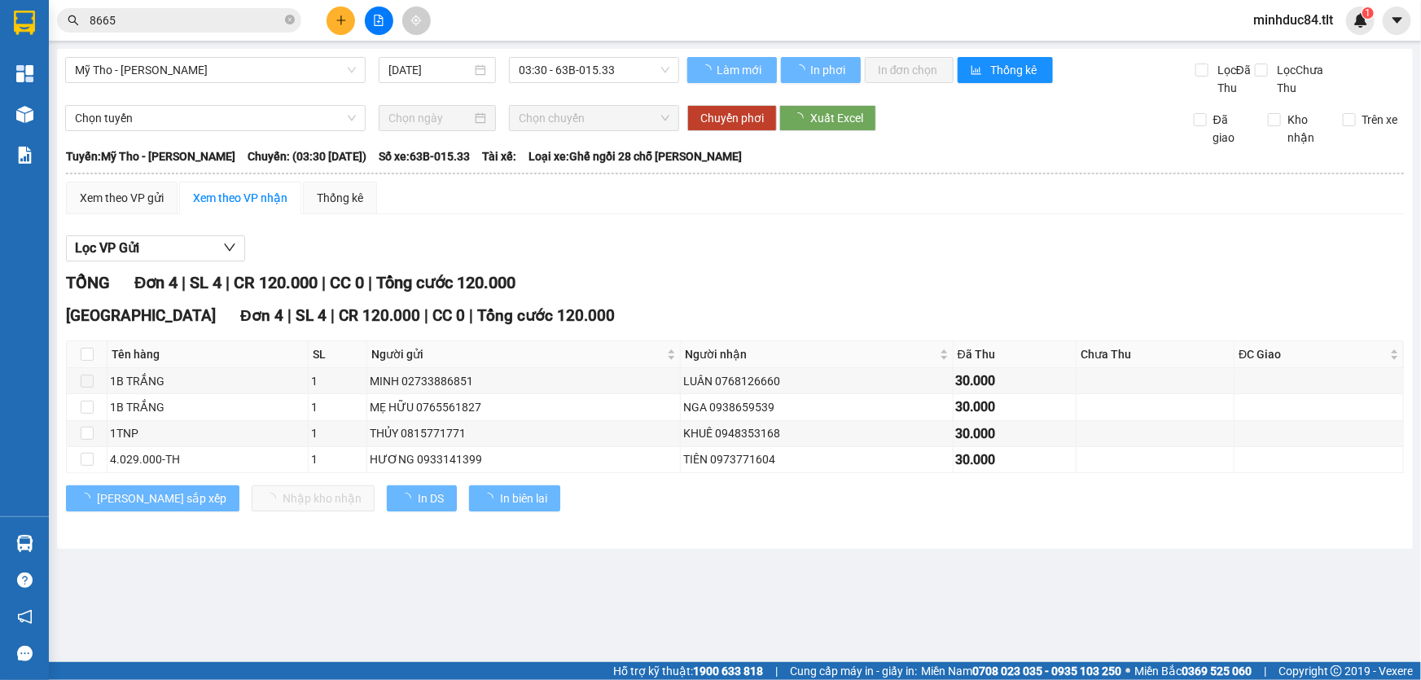
click at [93, 350] on th at bounding box center [87, 354] width 41 height 27
click at [97, 358] on th at bounding box center [87, 354] width 41 height 27
click at [85, 354] on input "checkbox" at bounding box center [87, 354] width 13 height 13
checkbox input "true"
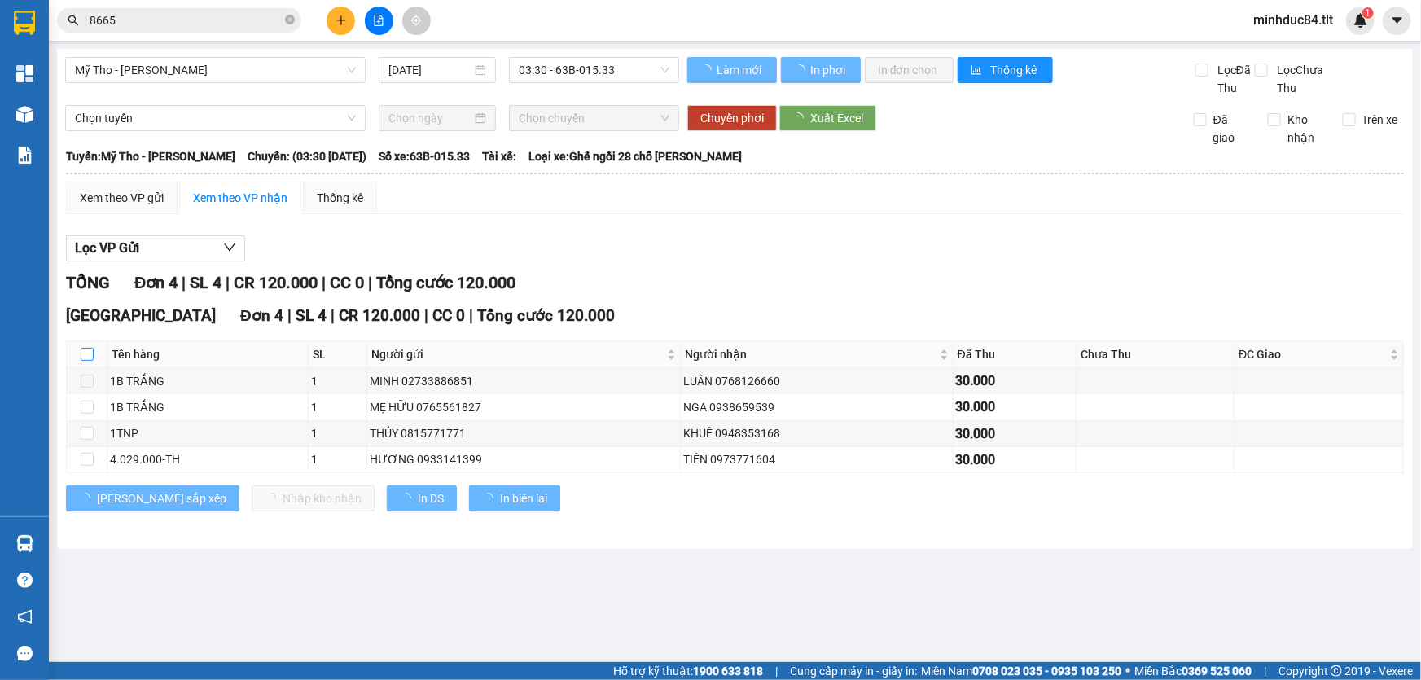
checkbox input "true"
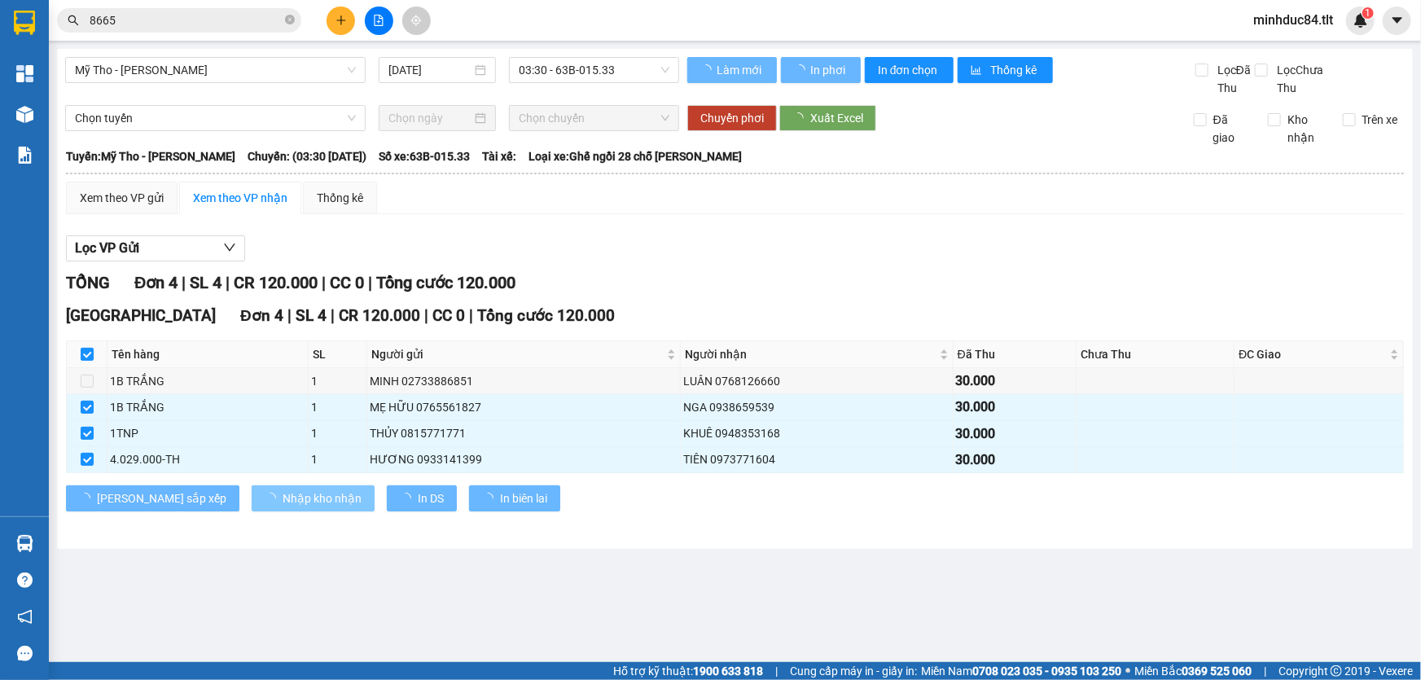
click at [252, 507] on button "Nhập kho nhận" at bounding box center [313, 498] width 123 height 26
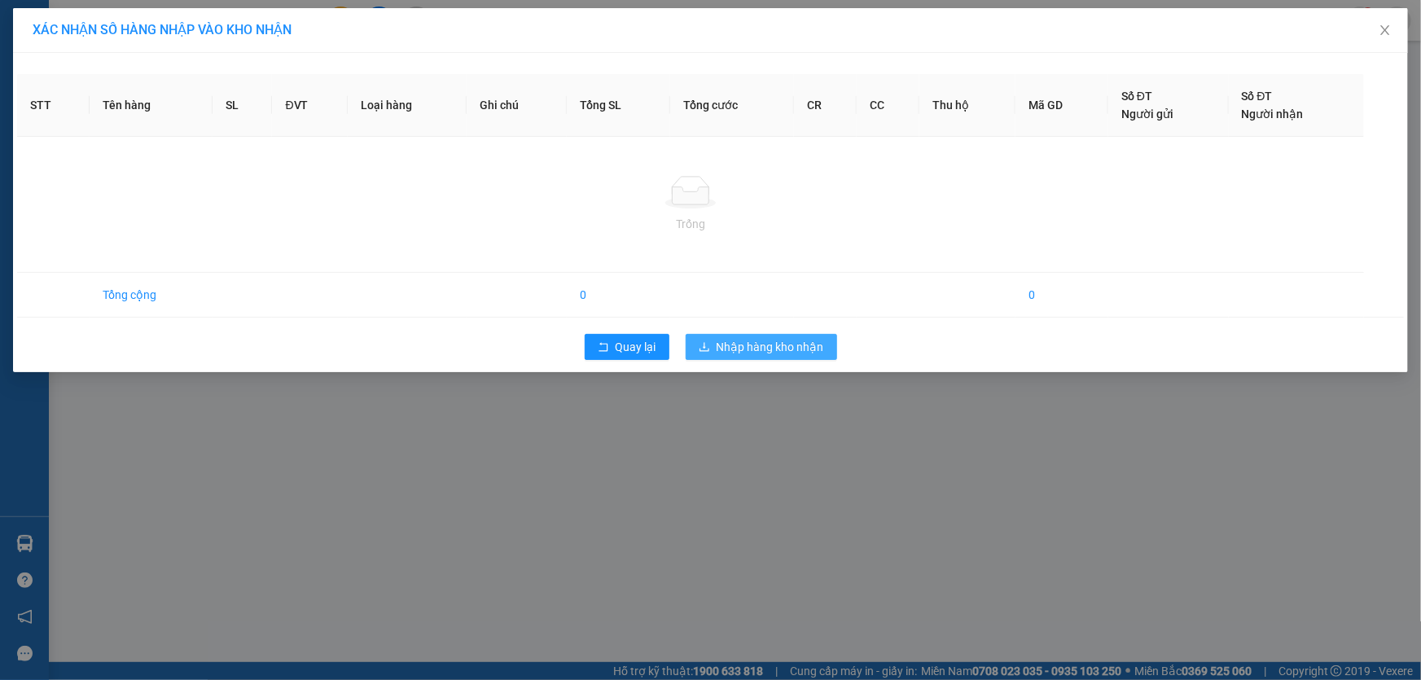
click at [815, 358] on button "Nhập hàng kho nhận" at bounding box center [762, 347] width 152 height 26
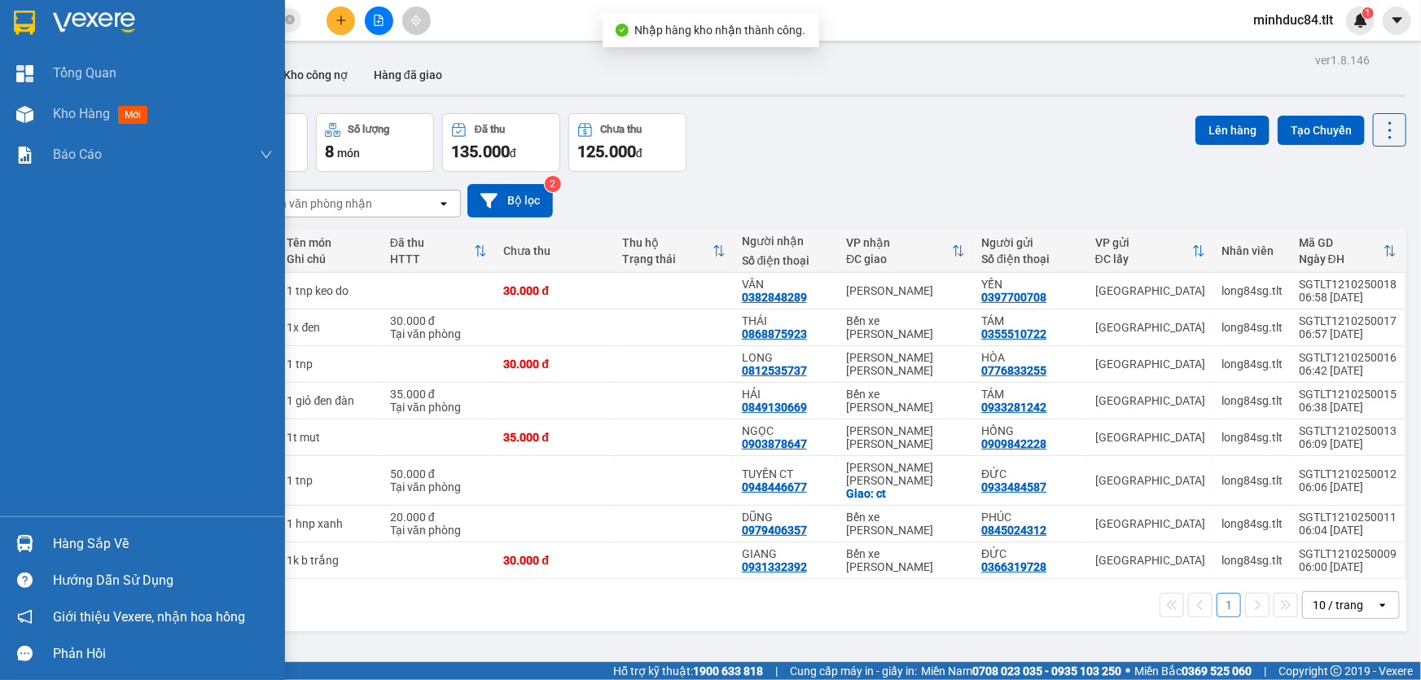
click at [33, 547] on div at bounding box center [25, 543] width 29 height 29
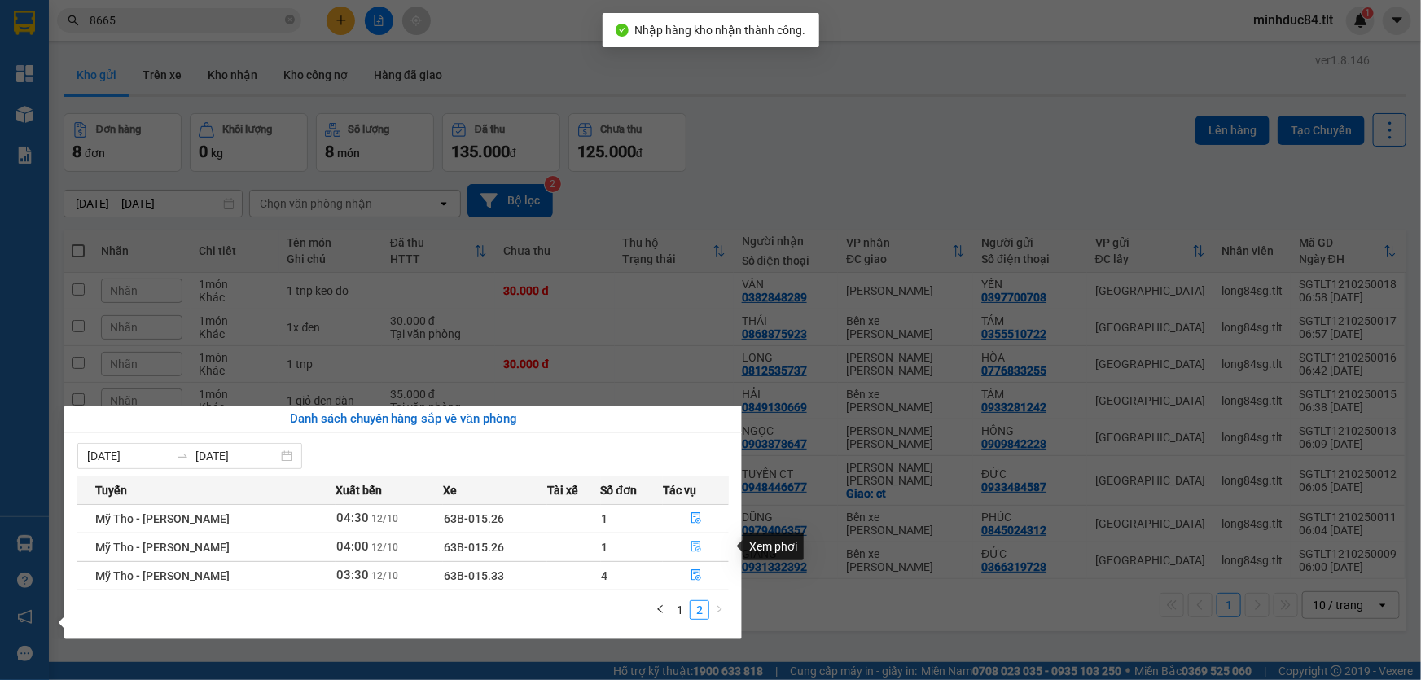
click at [696, 538] on button "button" at bounding box center [696, 547] width 64 height 26
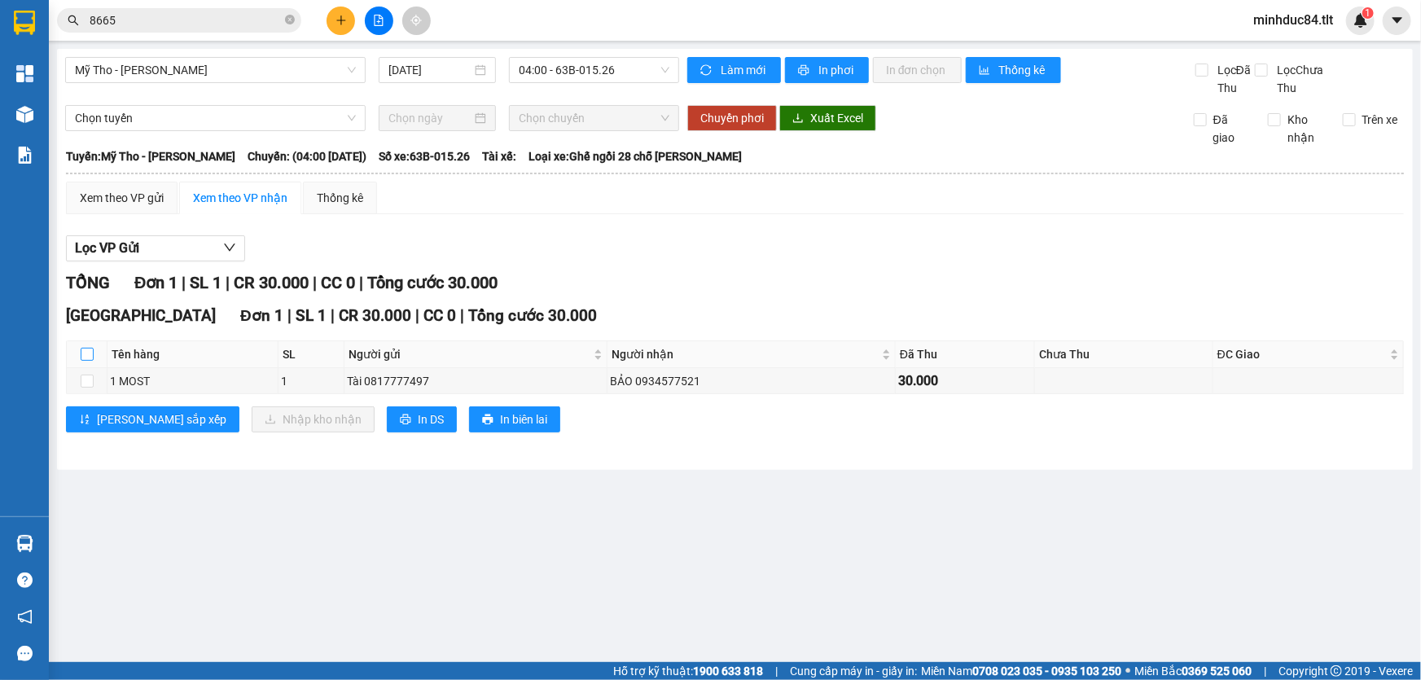
click at [91, 351] on input "checkbox" at bounding box center [87, 354] width 13 height 13
checkbox input "true"
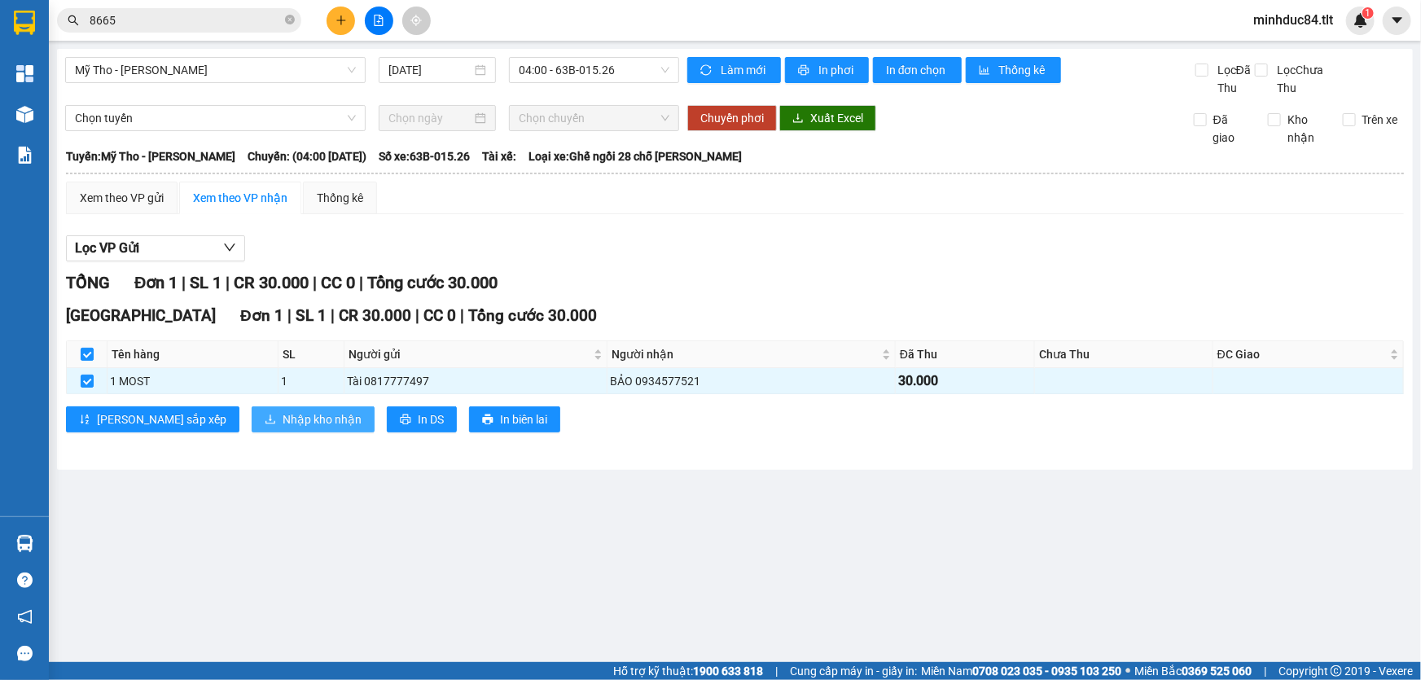
click at [283, 426] on span "Nhập kho nhận" at bounding box center [322, 420] width 79 height 18
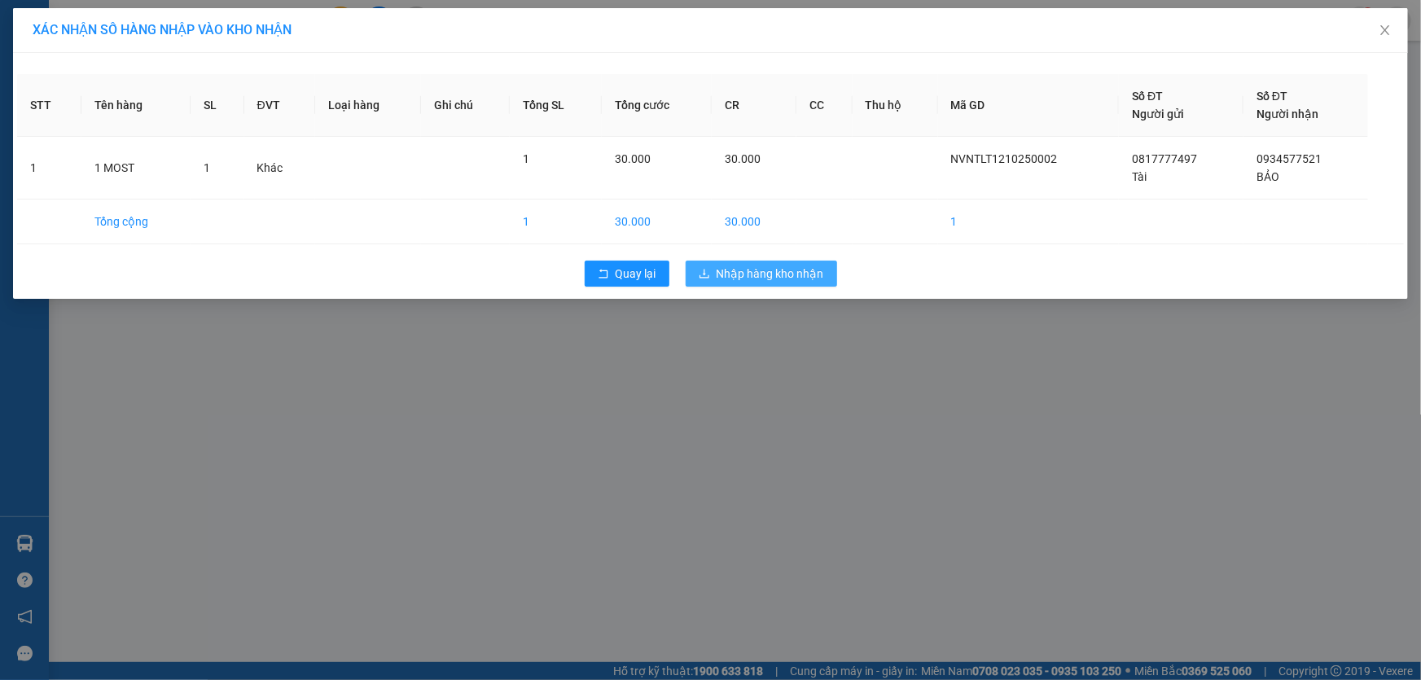
click at [797, 269] on span "Nhập hàng kho nhận" at bounding box center [771, 274] width 108 height 18
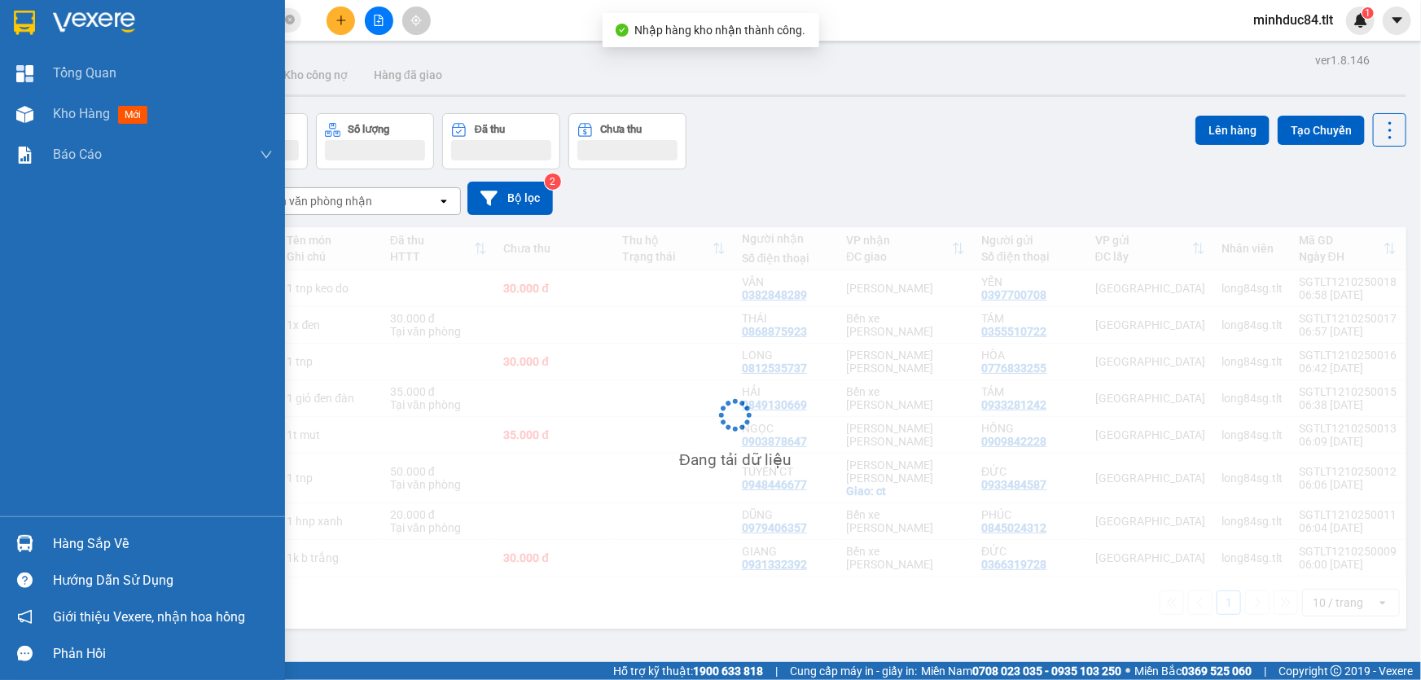
click at [41, 561] on div "Hàng sắp về" at bounding box center [142, 543] width 285 height 37
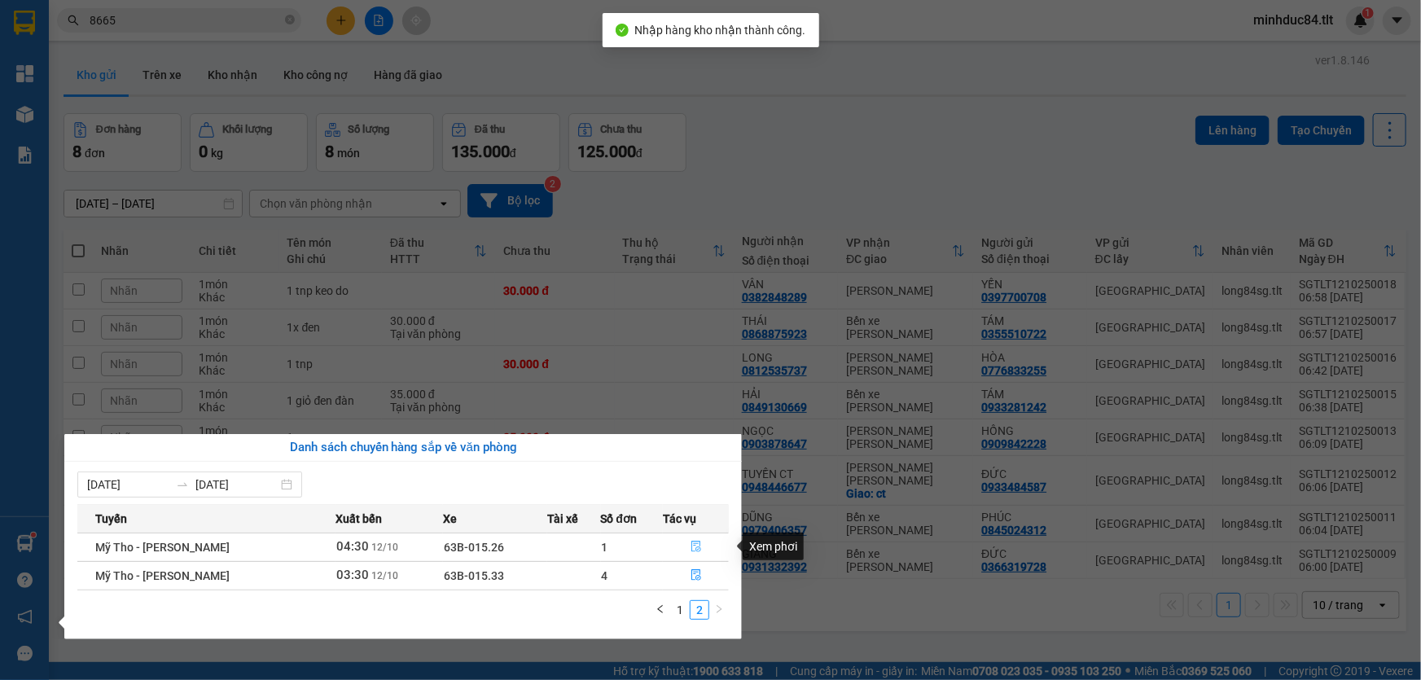
click at [700, 547] on icon "file-done" at bounding box center [696, 546] width 11 height 11
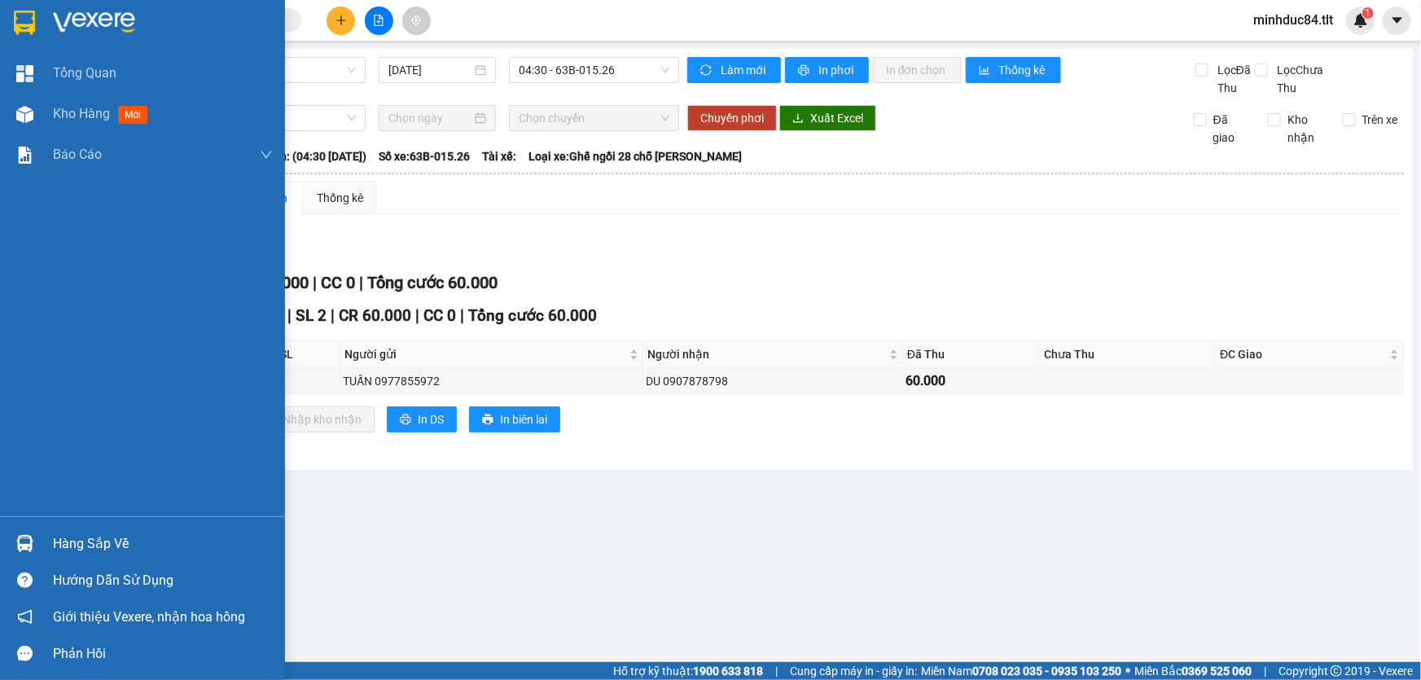
click at [87, 551] on div "Hàng sắp về" at bounding box center [163, 544] width 220 height 24
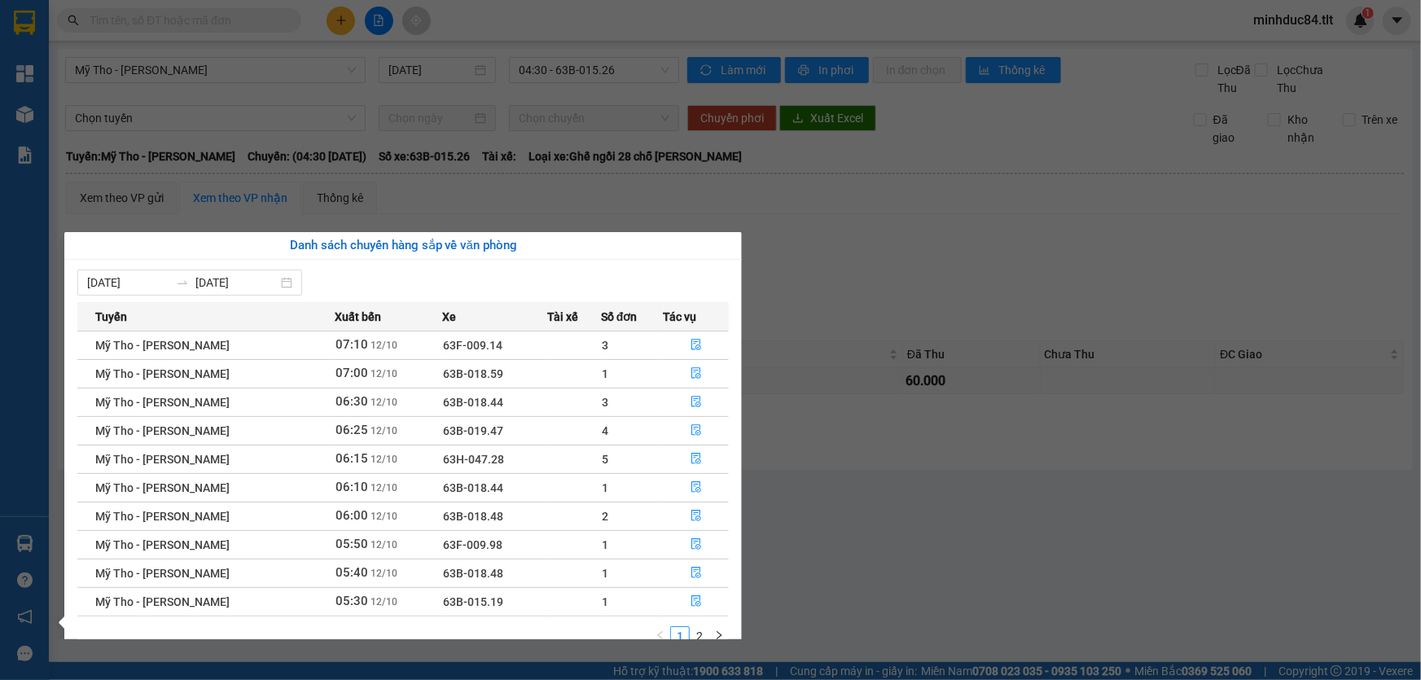
click at [697, 620] on div "Tuyến Xuất bến Xe Tài xế Số đơn Tác vụ Mỹ Tho - [GEOGRAPHIC_DATA] 07:10 [DATE] …" at bounding box center [403, 479] width 652 height 354
click at [703, 636] on link "2" at bounding box center [700, 636] width 18 height 18
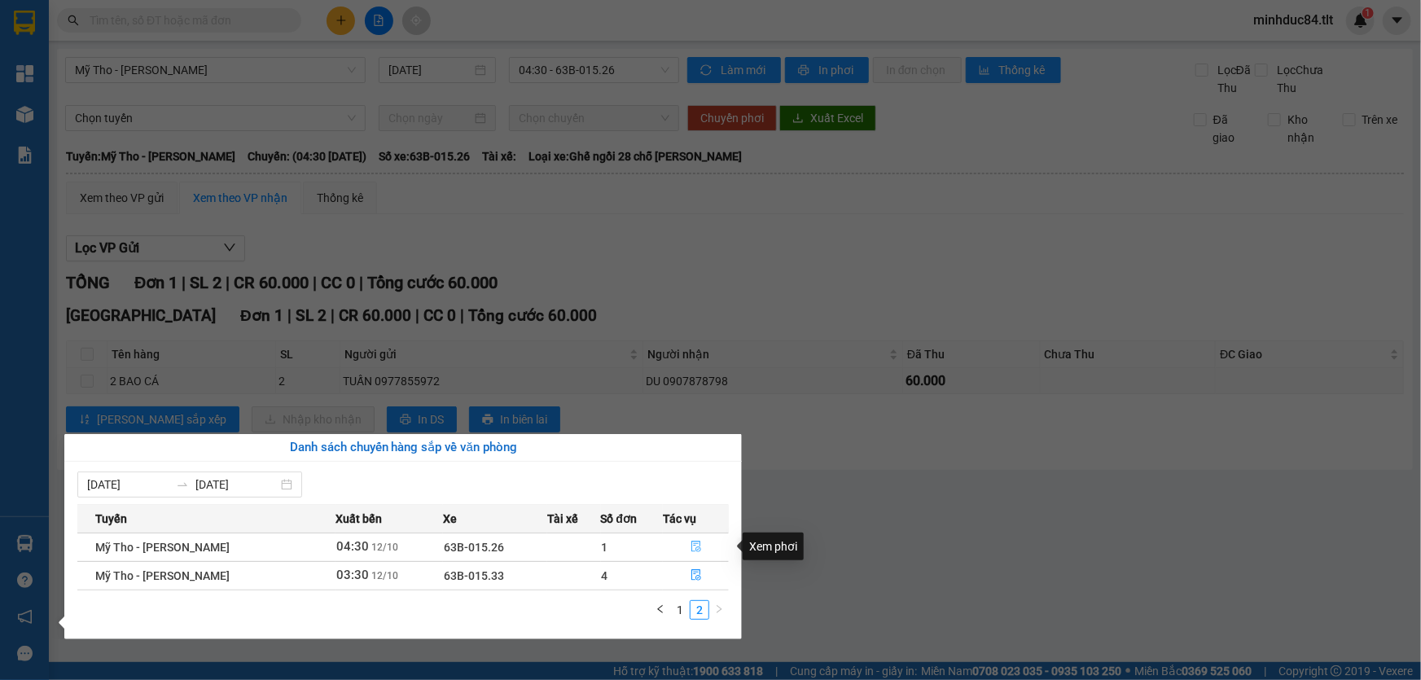
click at [690, 554] on button "button" at bounding box center [696, 547] width 64 height 26
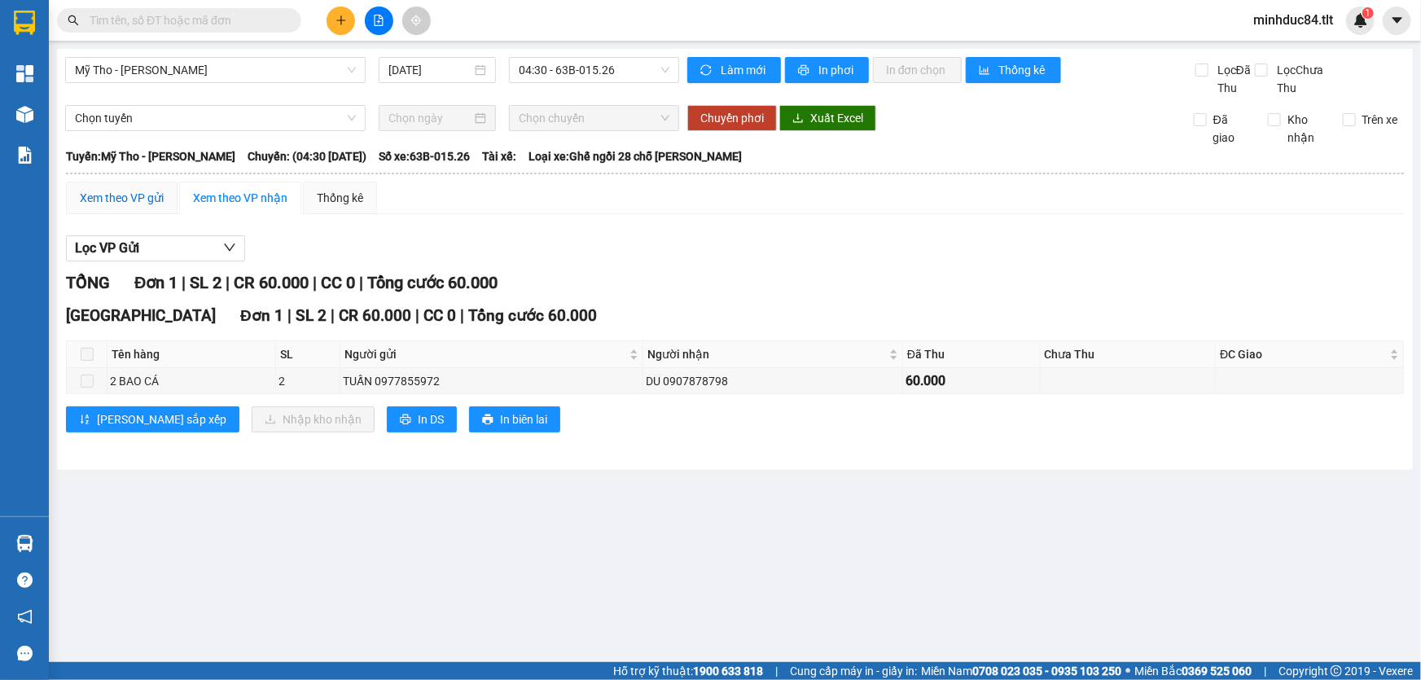
click at [149, 200] on div "Xem theo VP gửi" at bounding box center [122, 198] width 84 height 18
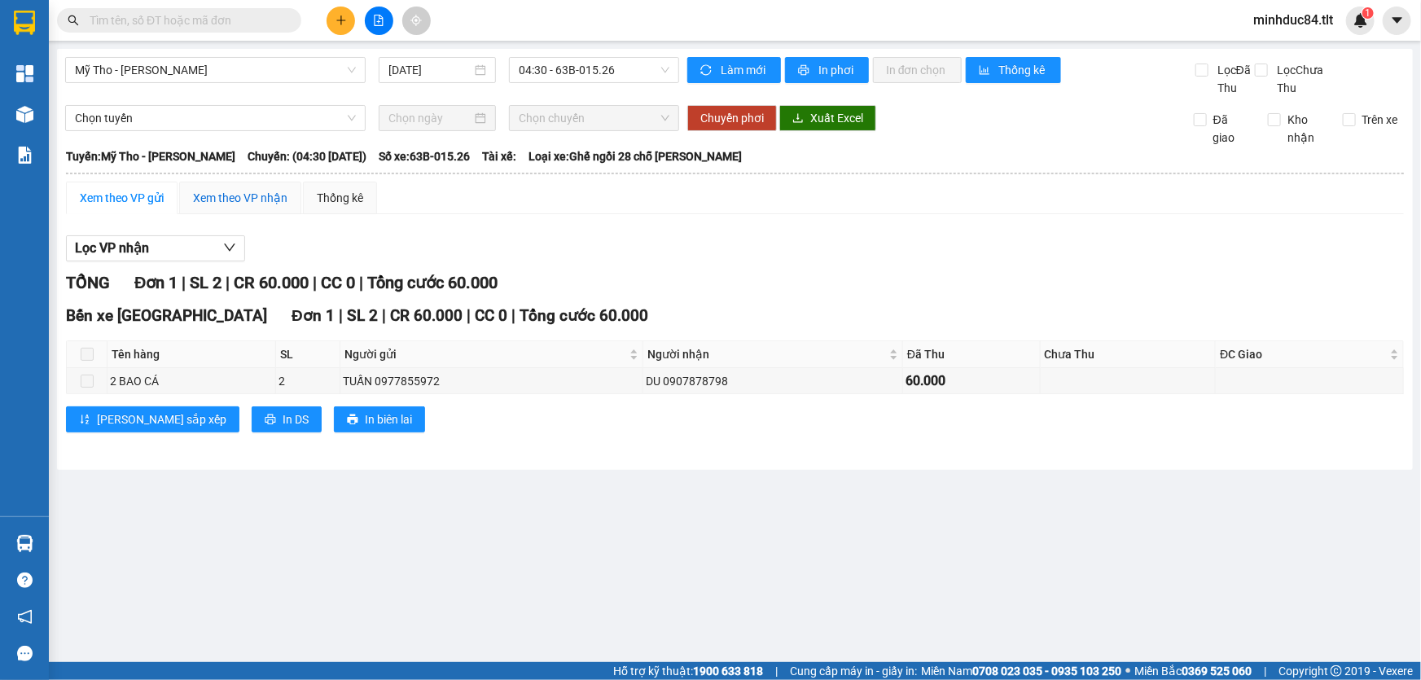
click at [248, 201] on div "Xem theo VP nhận" at bounding box center [240, 198] width 94 height 18
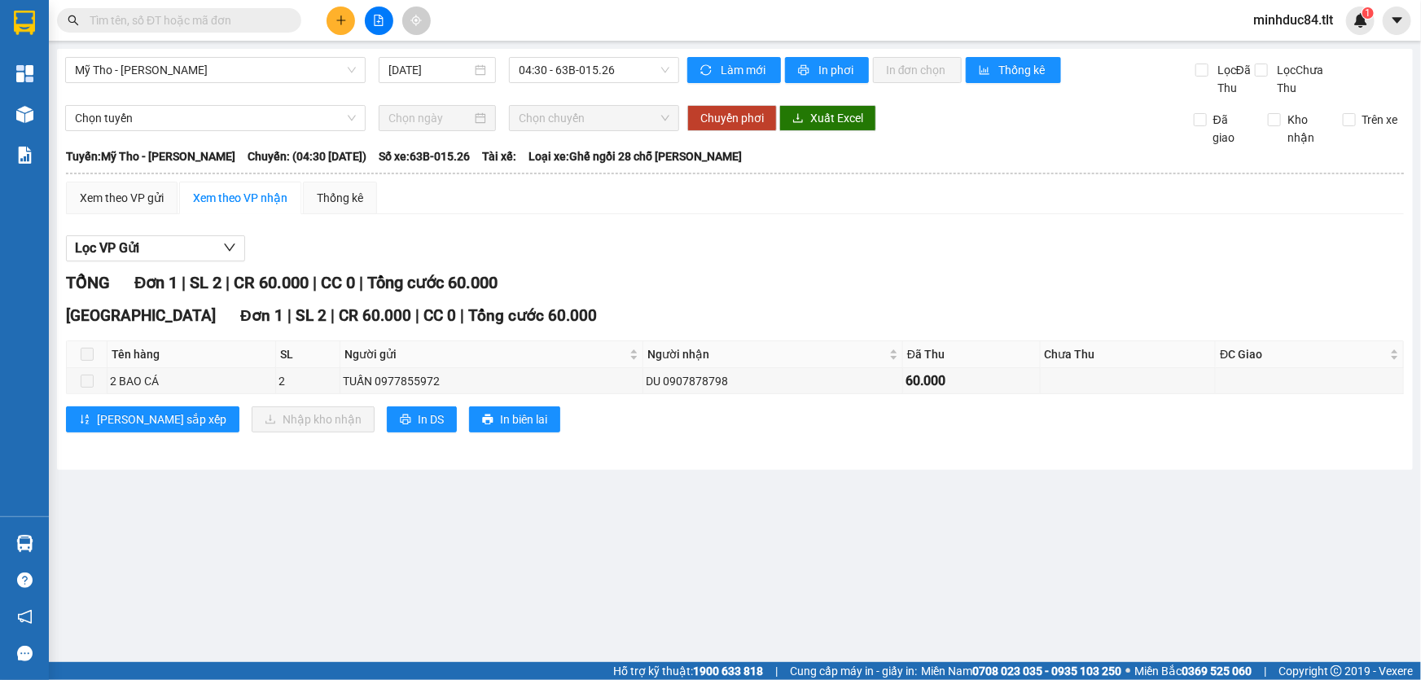
click at [121, 231] on div "Lọc VP Gửi TỔNG Đơn 1 | SL 2 | CR 60.000 | CC 0 | Tổng cước 60.000 Sài Gòn Đơn…" at bounding box center [735, 340] width 1338 height 226
click at [140, 195] on div "Xem theo VP gửi" at bounding box center [122, 198] width 84 height 18
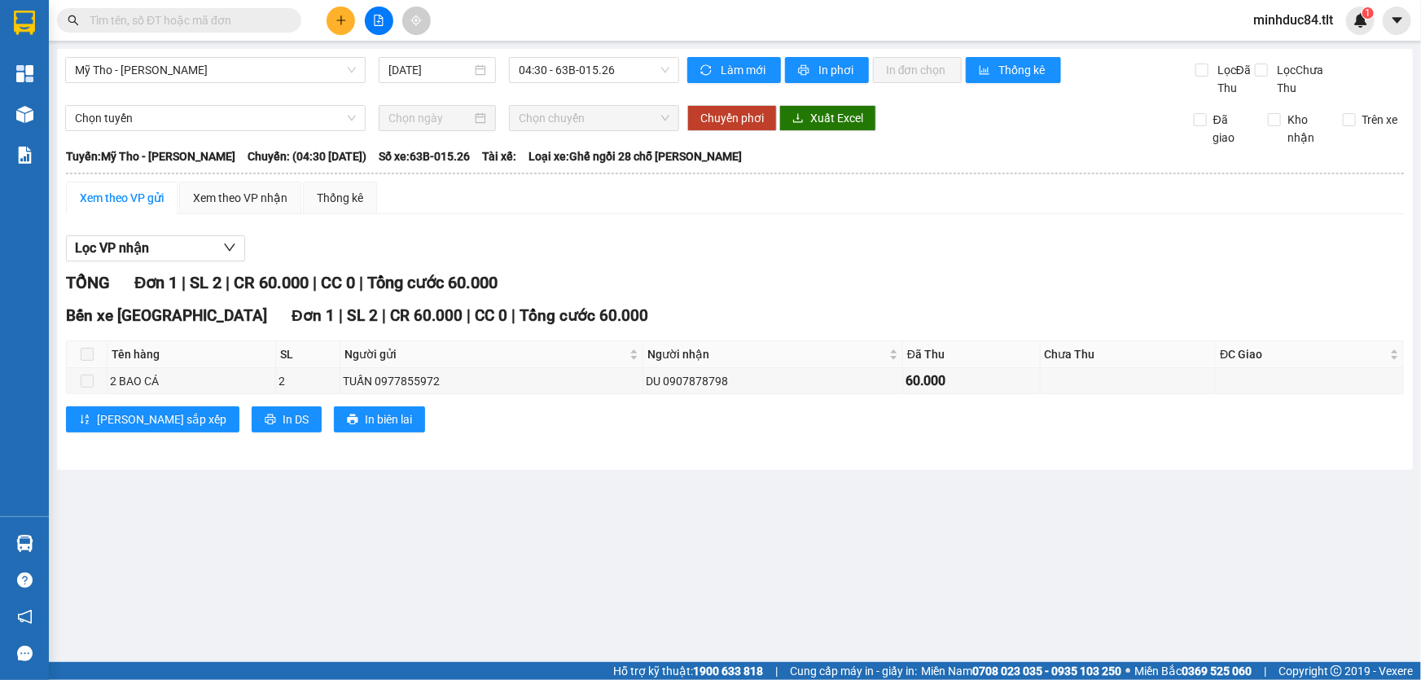
click at [443, 611] on main "Mỹ Tho - Hồ Chí Minh 12/10/2025 04:30 - 63B-015.26 Làm mới In phơi In đơn chọn …" at bounding box center [710, 331] width 1421 height 662
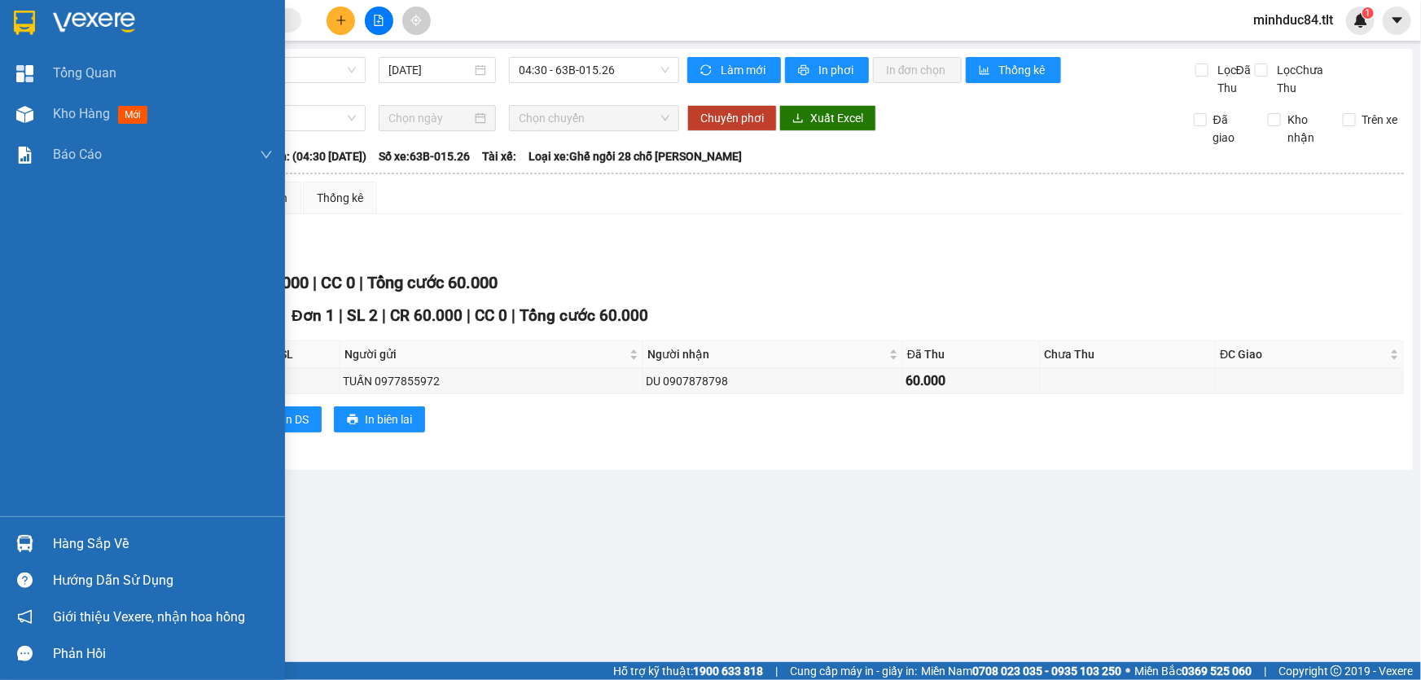
click at [36, 535] on div at bounding box center [25, 543] width 29 height 29
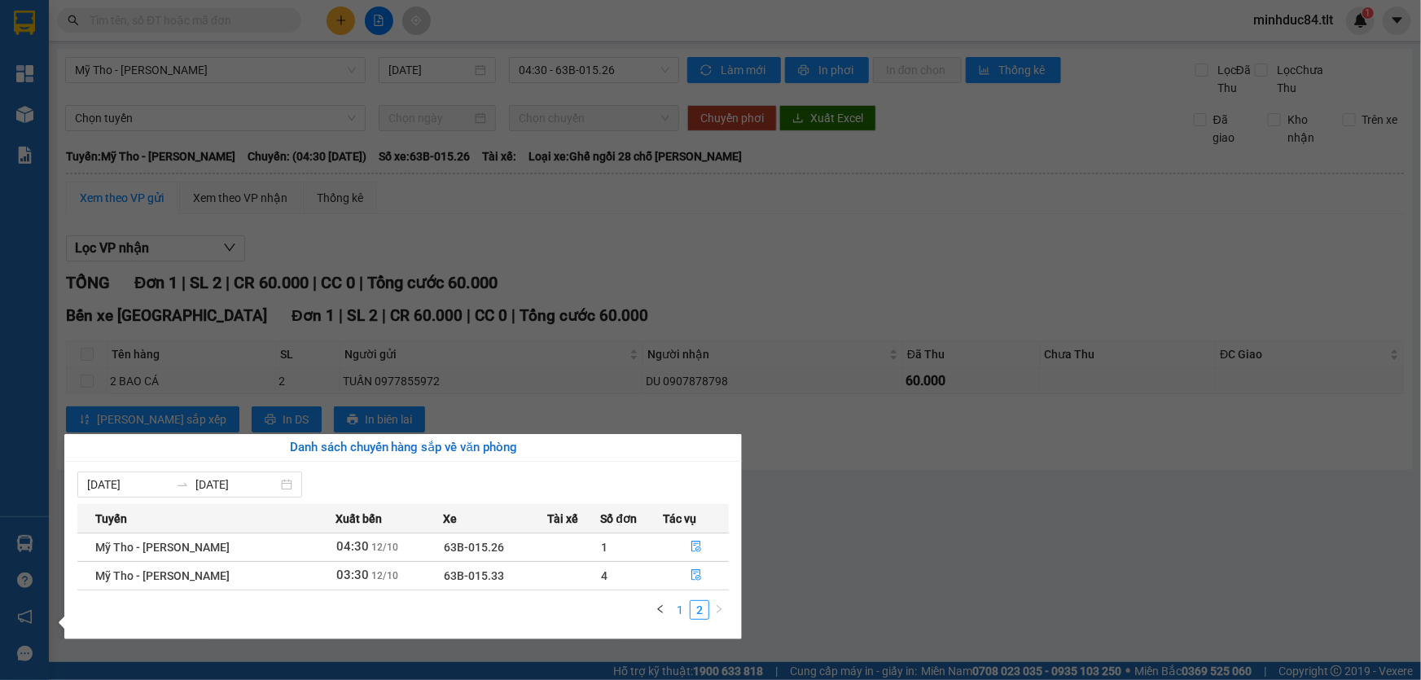
click at [684, 607] on link "1" at bounding box center [680, 610] width 18 height 18
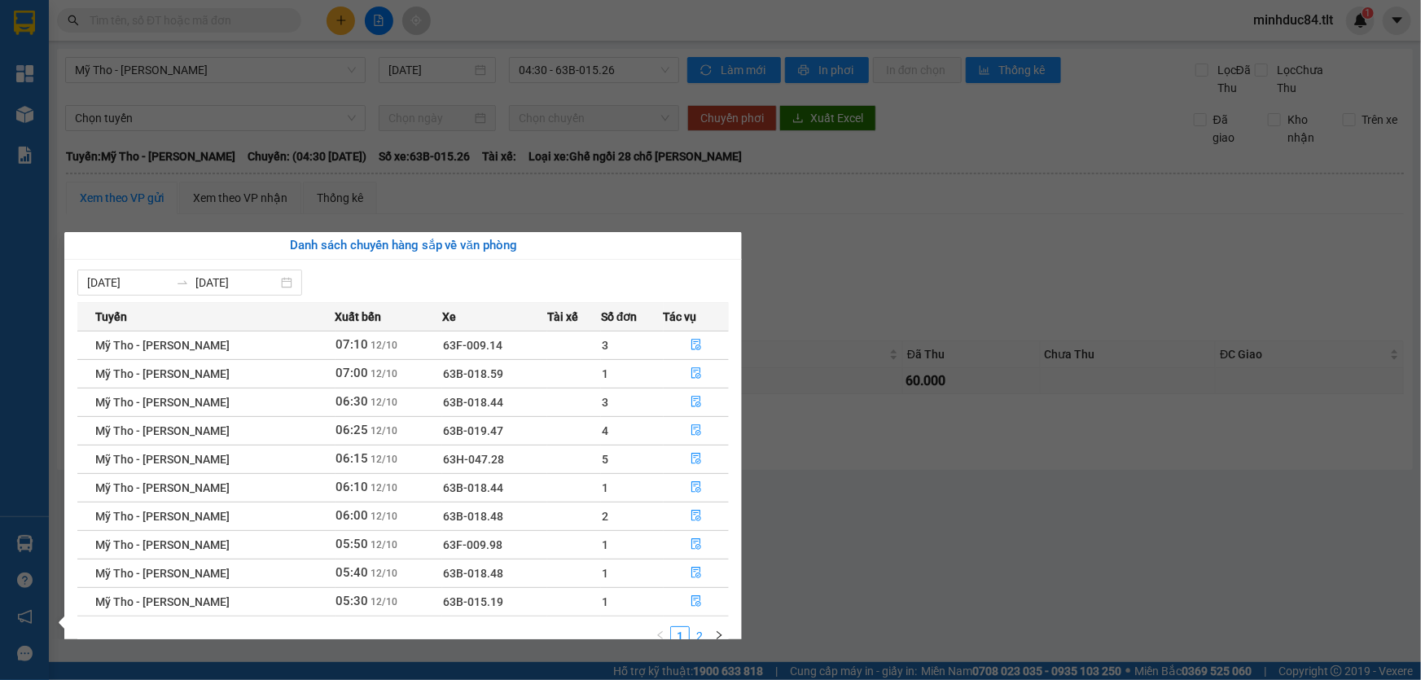
click at [704, 634] on link "2" at bounding box center [700, 636] width 18 height 18
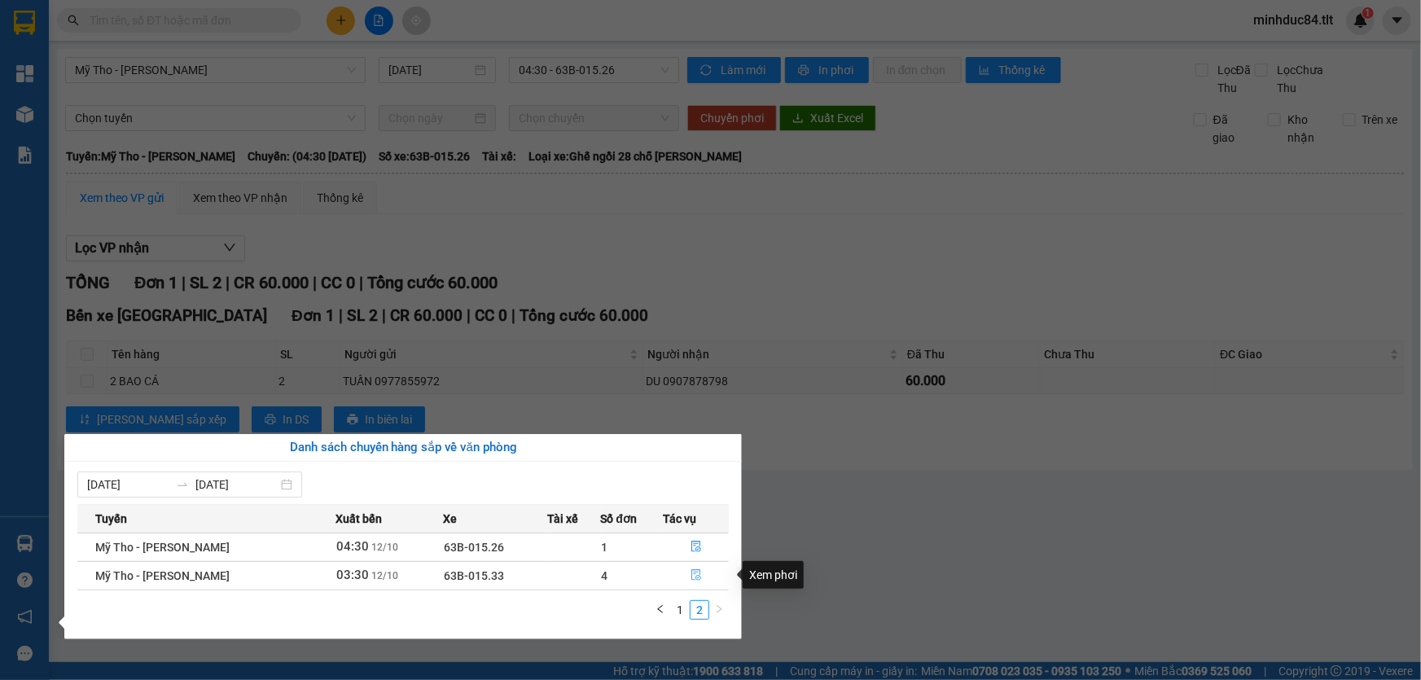
click at [691, 583] on button "button" at bounding box center [696, 576] width 64 height 26
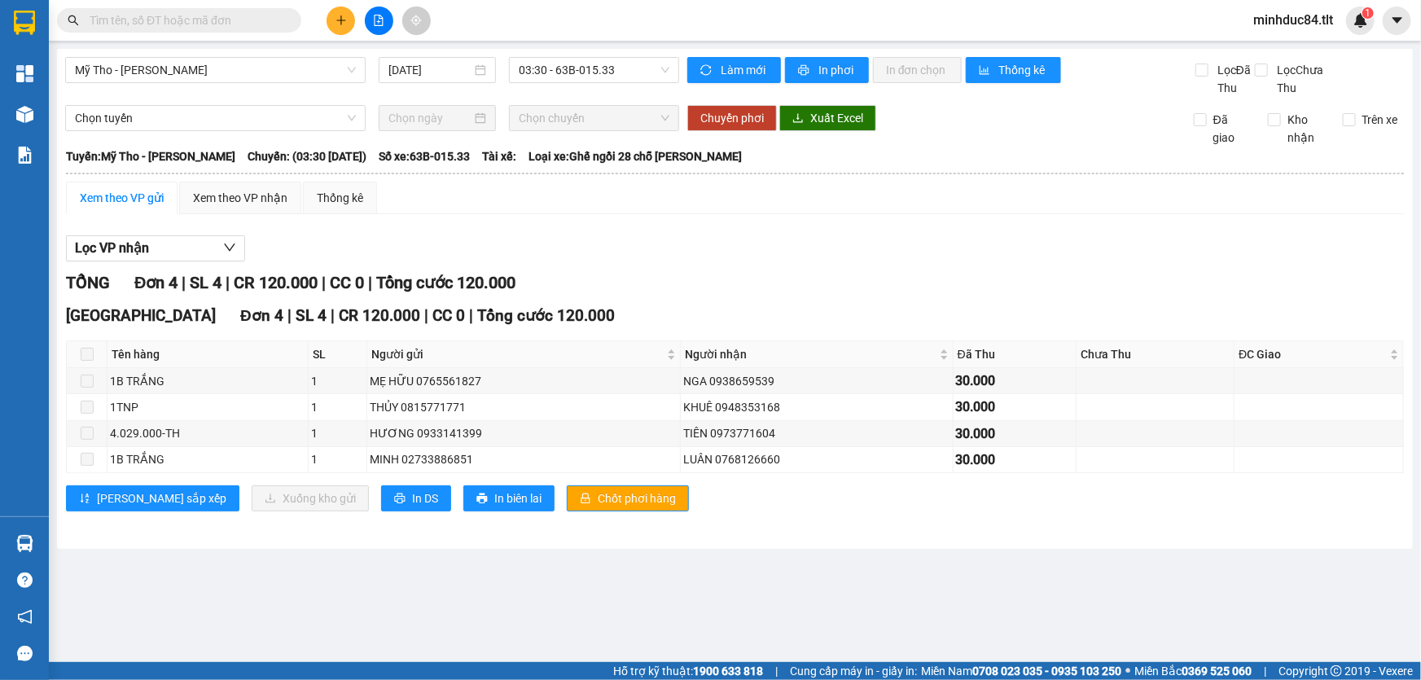
click at [87, 358] on span at bounding box center [87, 354] width 13 height 13
click at [231, 189] on div "Xem theo VP nhận" at bounding box center [240, 198] width 94 height 18
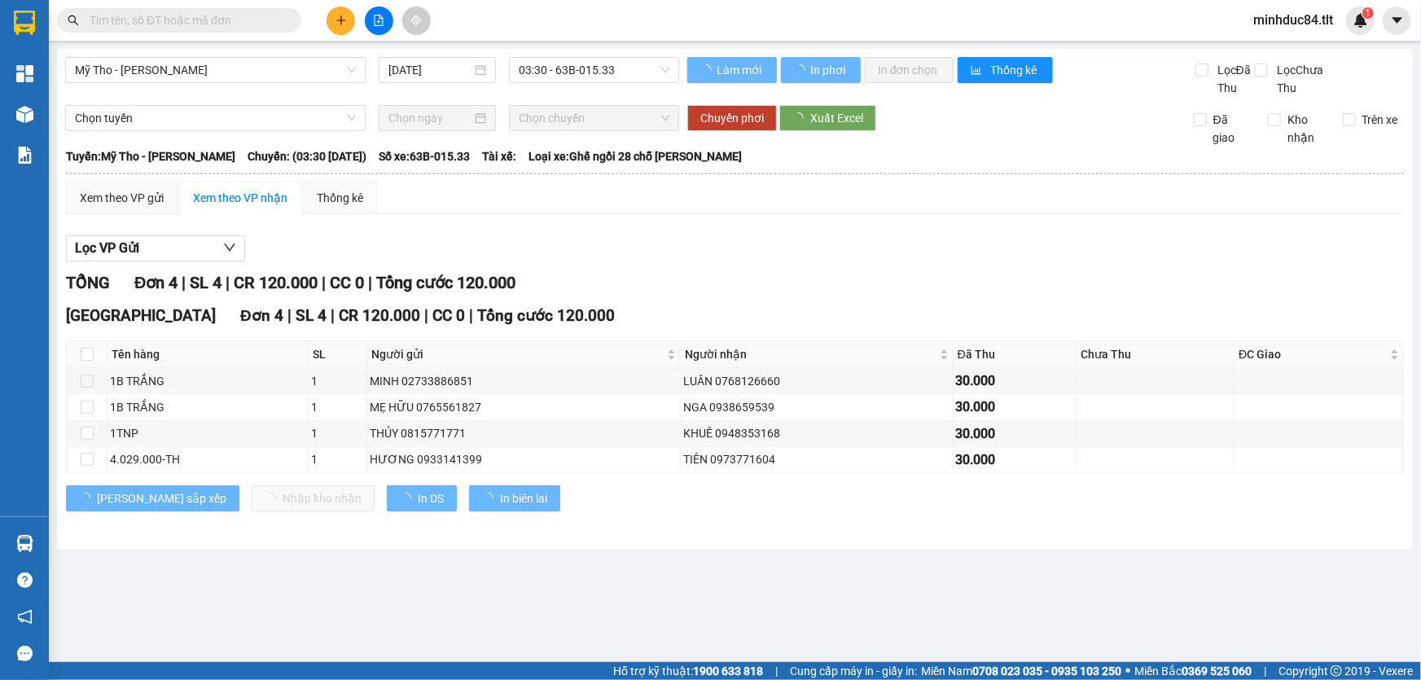
click at [93, 358] on th at bounding box center [87, 354] width 41 height 27
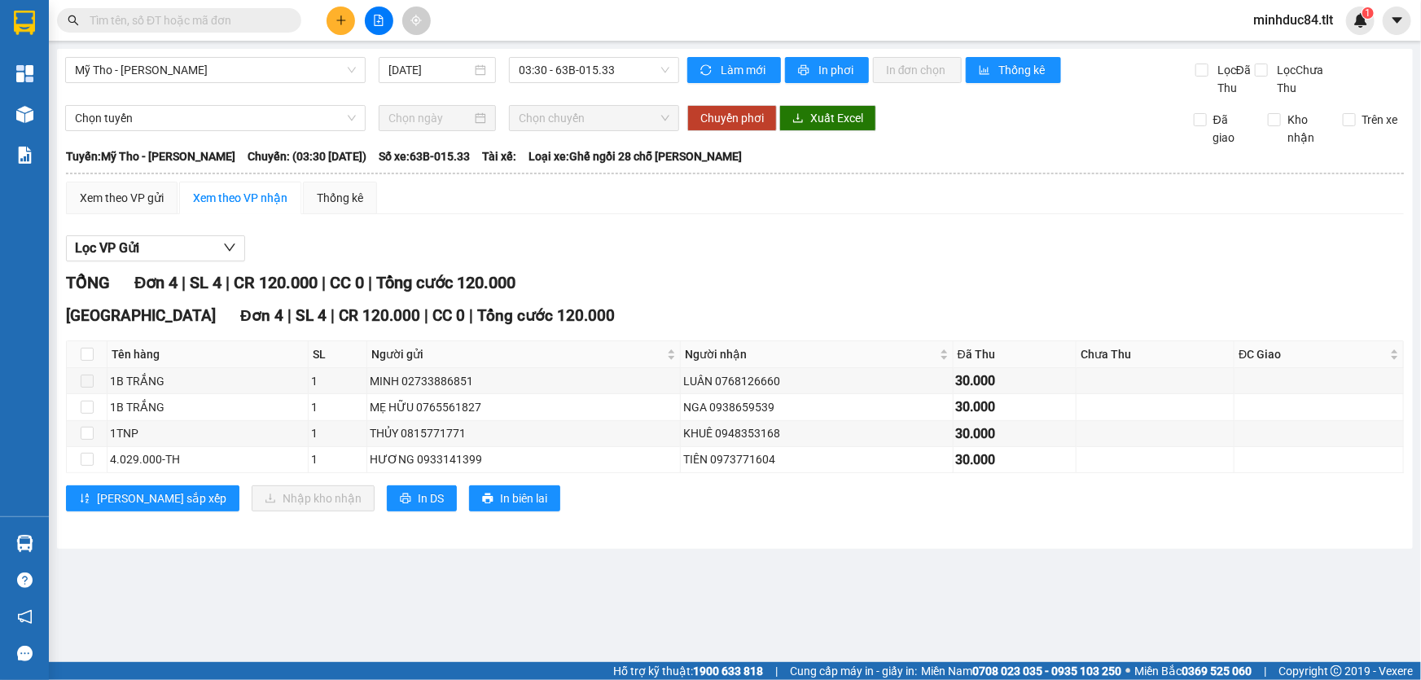
click at [90, 344] on th at bounding box center [87, 354] width 41 height 27
click at [92, 352] on input "checkbox" at bounding box center [87, 354] width 13 height 13
checkbox input "true"
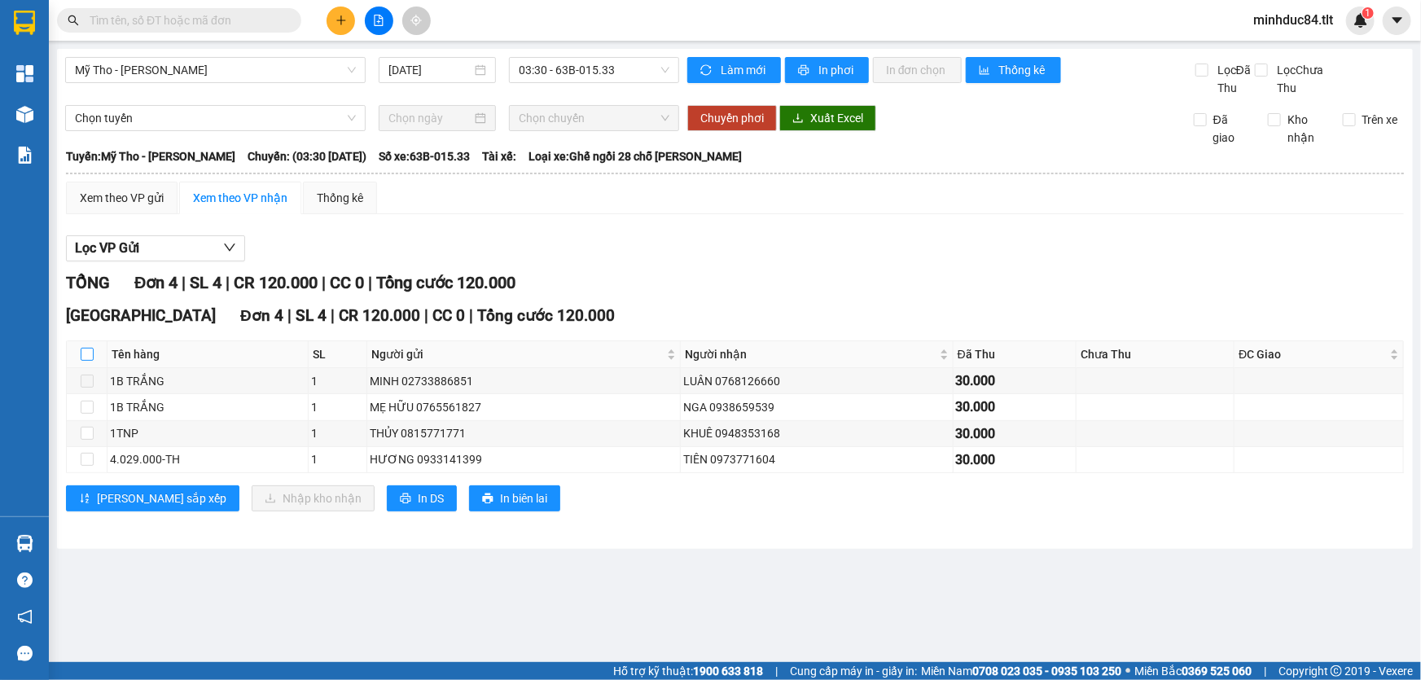
checkbox input "true"
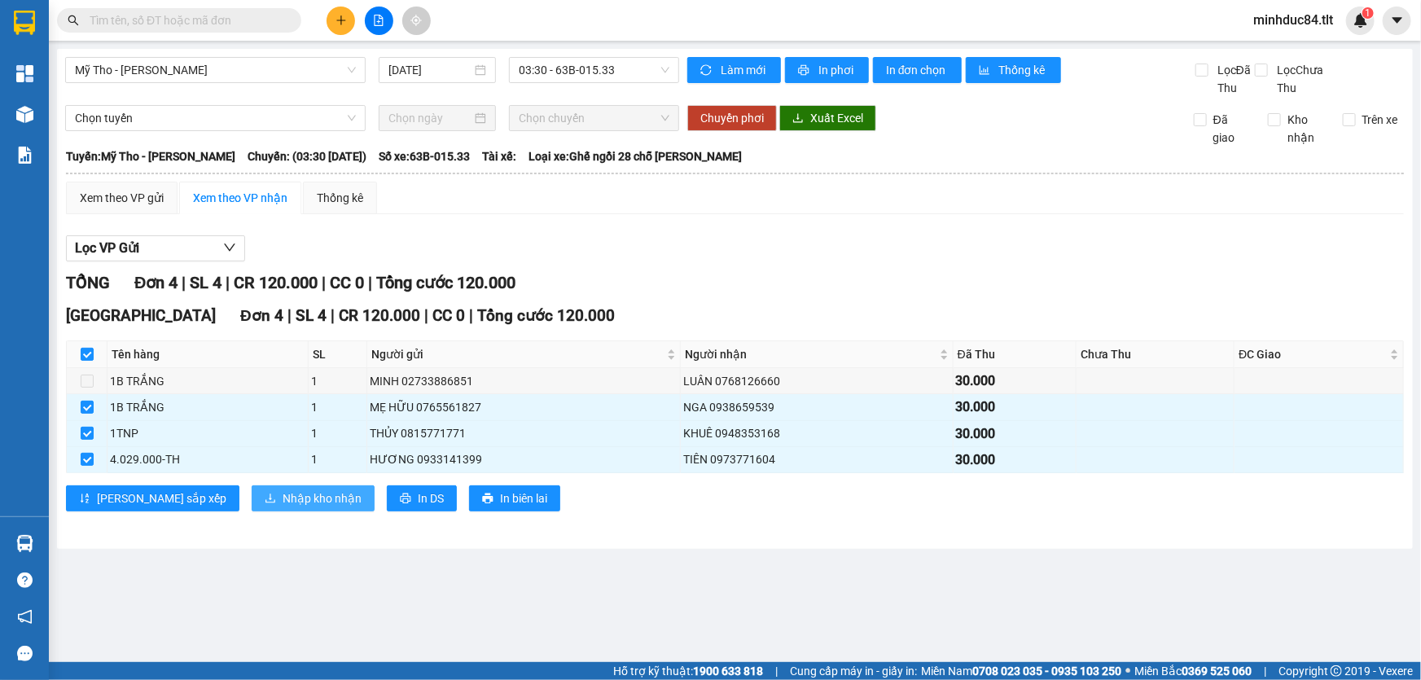
drag, startPoint x: 226, startPoint y: 496, endPoint x: 219, endPoint y: 480, distance: 17.5
click at [283, 496] on span "Nhập kho nhận" at bounding box center [322, 499] width 79 height 18
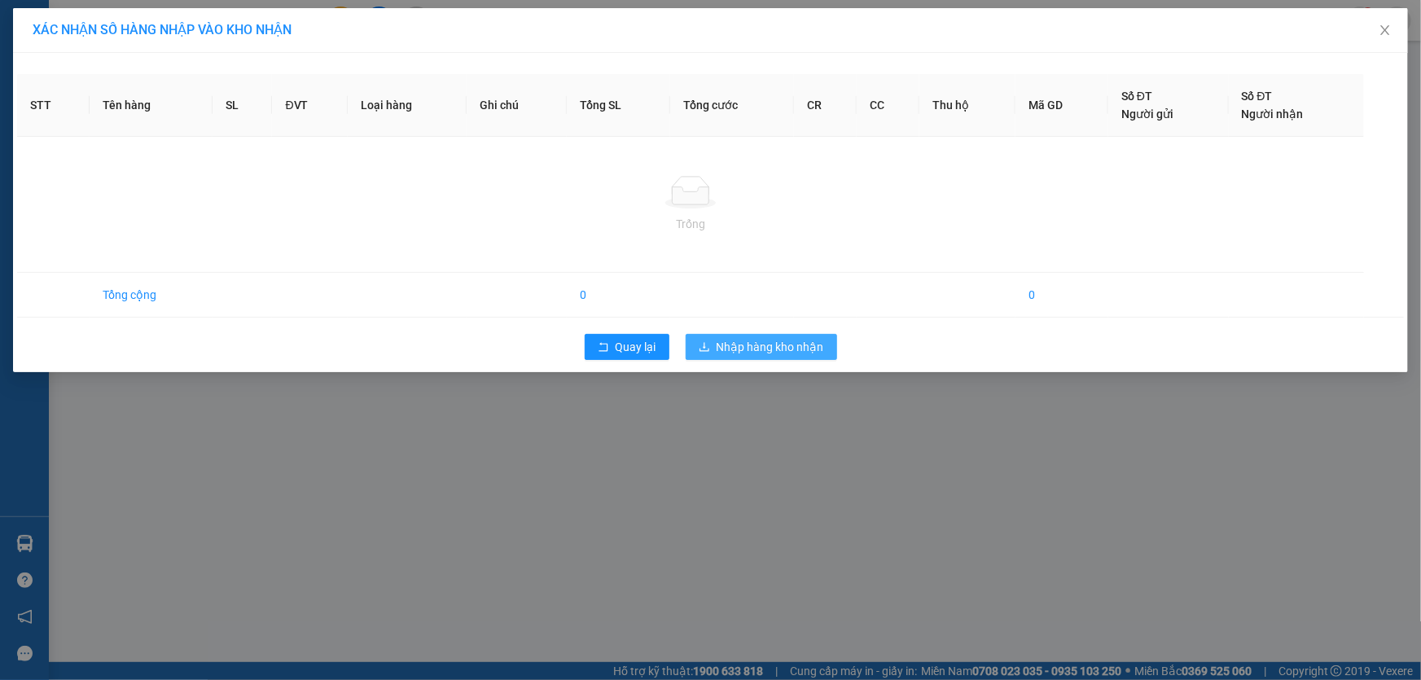
click at [718, 355] on div "STT Tên hàng SL ĐVT Loại hàng Ghi chú Tổng SL Tổng cước CR CC Thu hộ Mã GD Số Đ…" at bounding box center [710, 212] width 1395 height 319
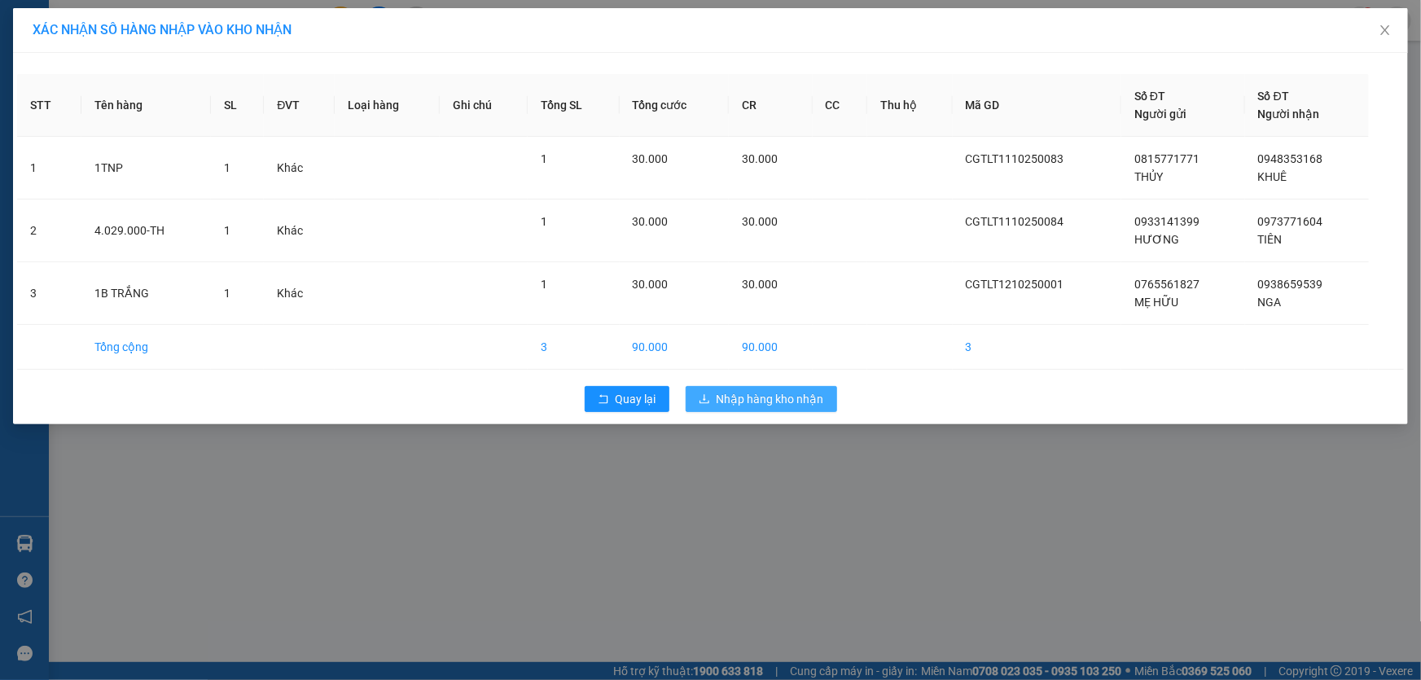
click at [762, 398] on span "Nhập hàng kho nhận" at bounding box center [771, 399] width 108 height 18
drag, startPoint x: 12, startPoint y: 537, endPoint x: 21, endPoint y: 537, distance: 9.0
click at [13, 537] on div "XÁC NHẬN SỐ HÀNG NHẬP VÀO KHO NHẬN STT Tên hàng SL ĐVT Loại hàng Ghi chú Tổng S…" at bounding box center [710, 340] width 1421 height 680
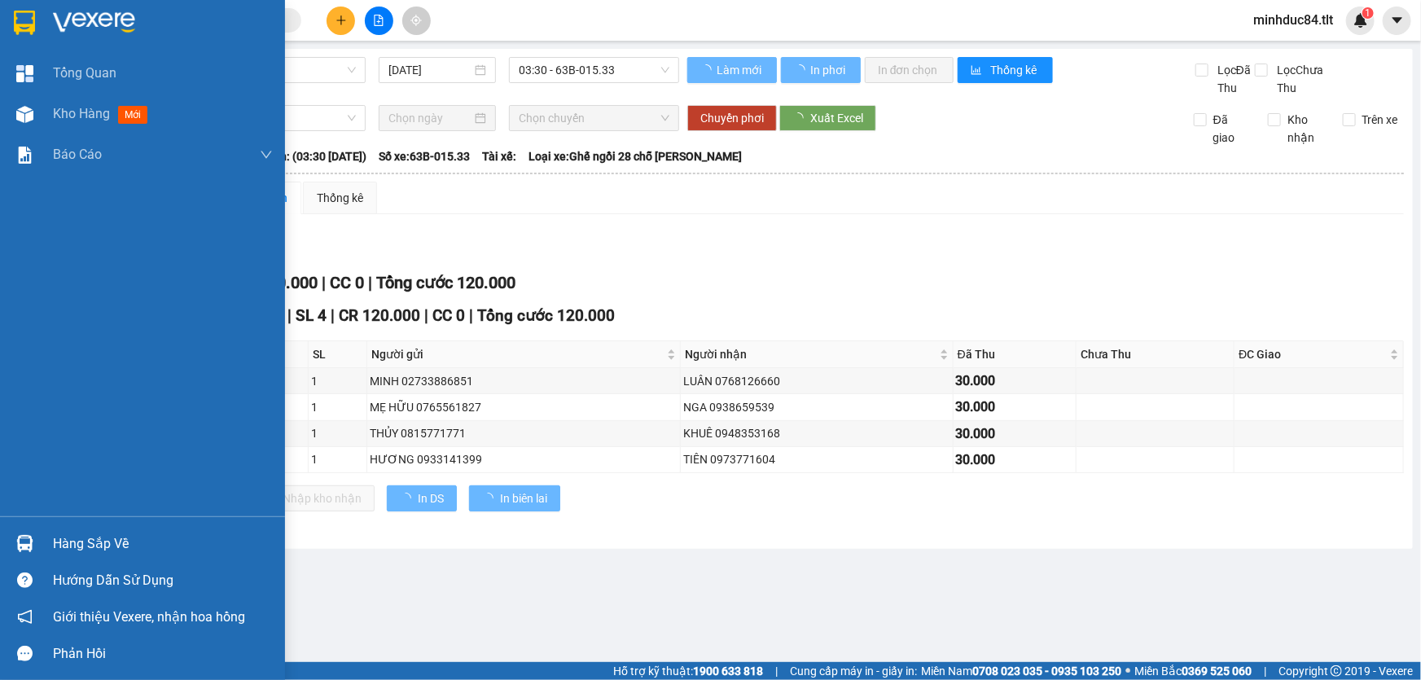
click at [27, 538] on img at bounding box center [24, 543] width 17 height 17
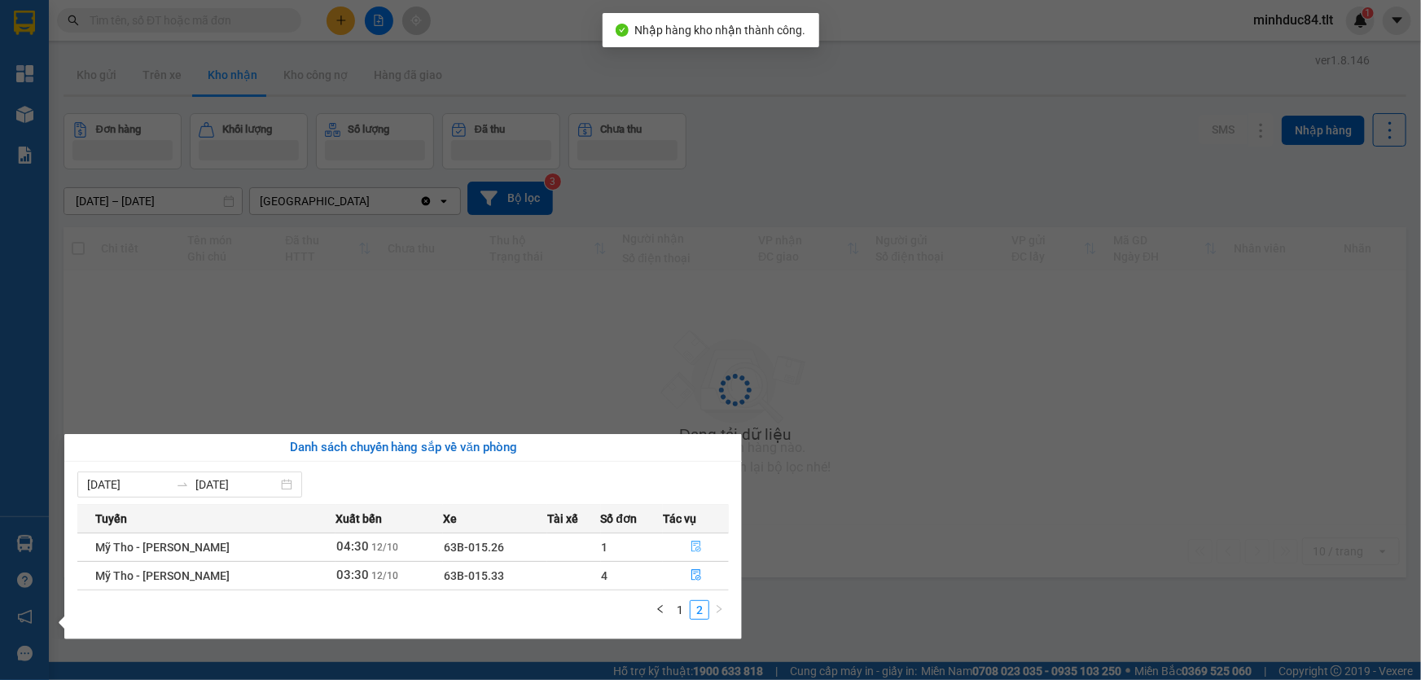
click at [693, 544] on icon "file-done" at bounding box center [696, 546] width 11 height 11
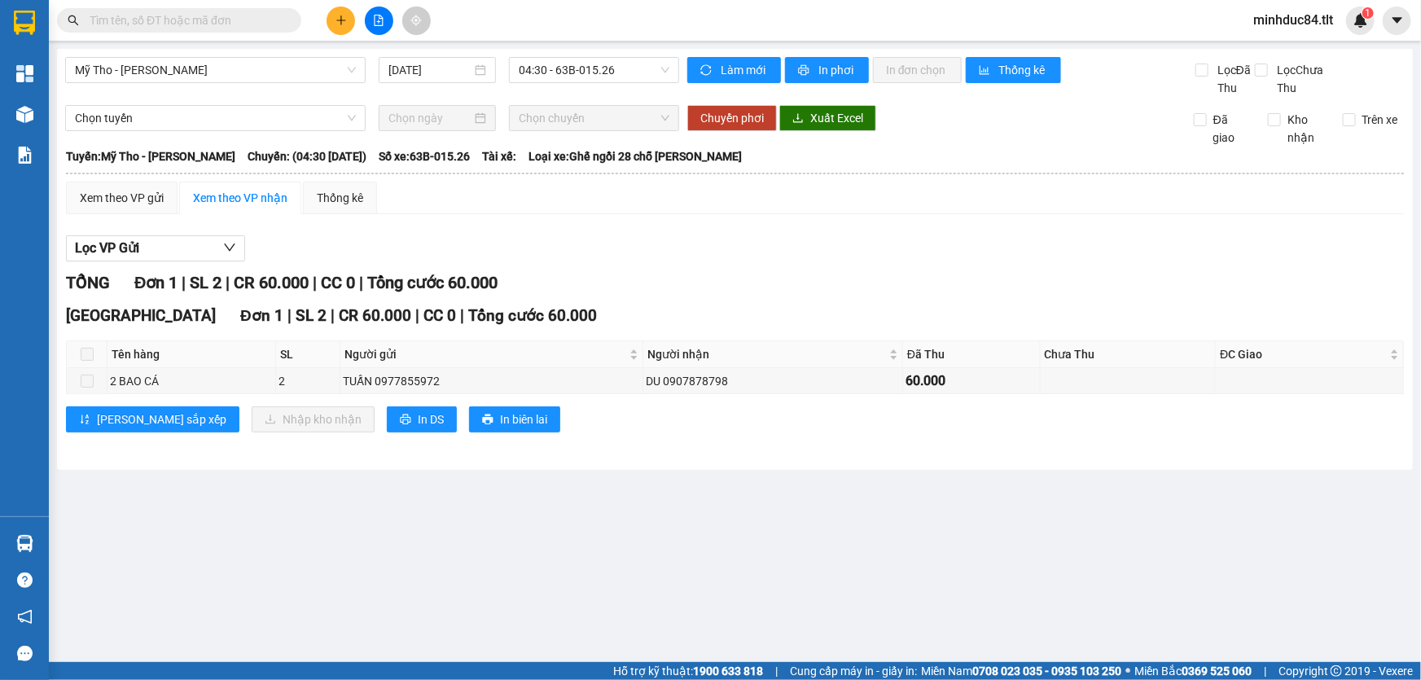
click at [256, 15] on input "text" at bounding box center [186, 20] width 192 height 18
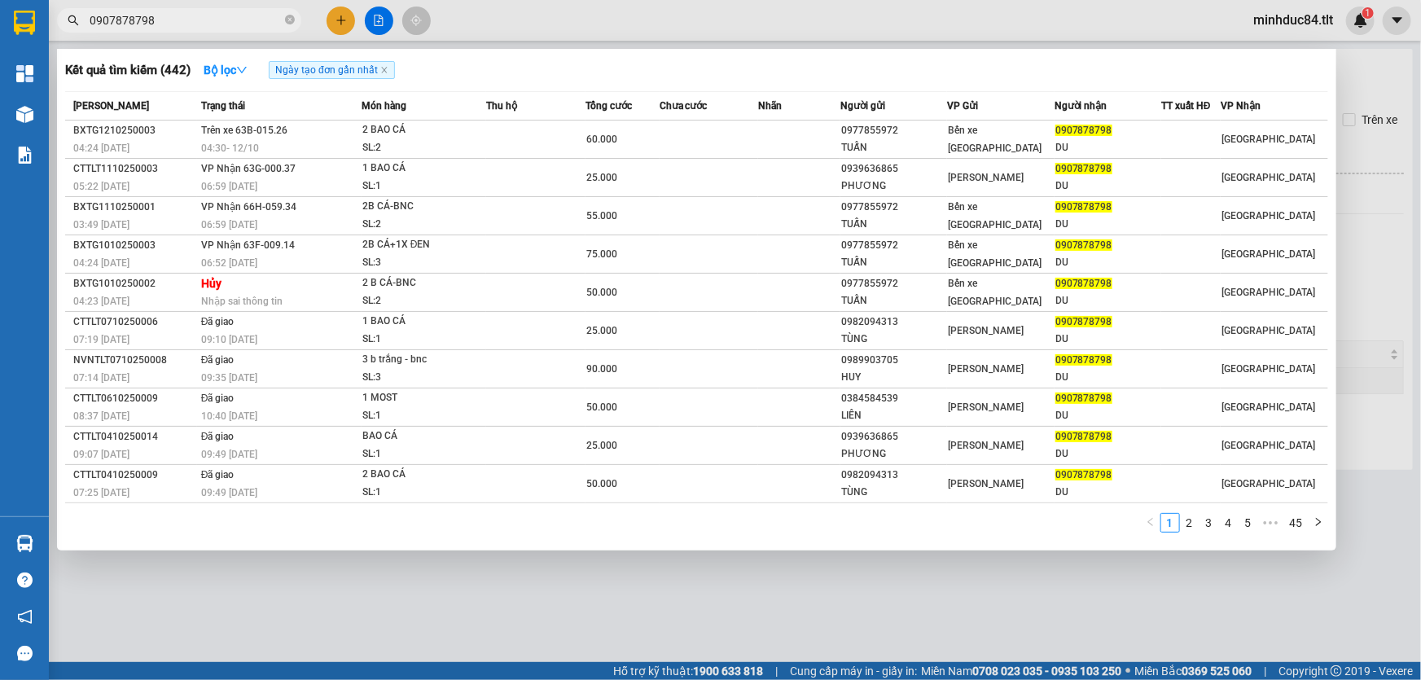
type input "0907878798"
click at [354, 584] on div at bounding box center [710, 340] width 1421 height 680
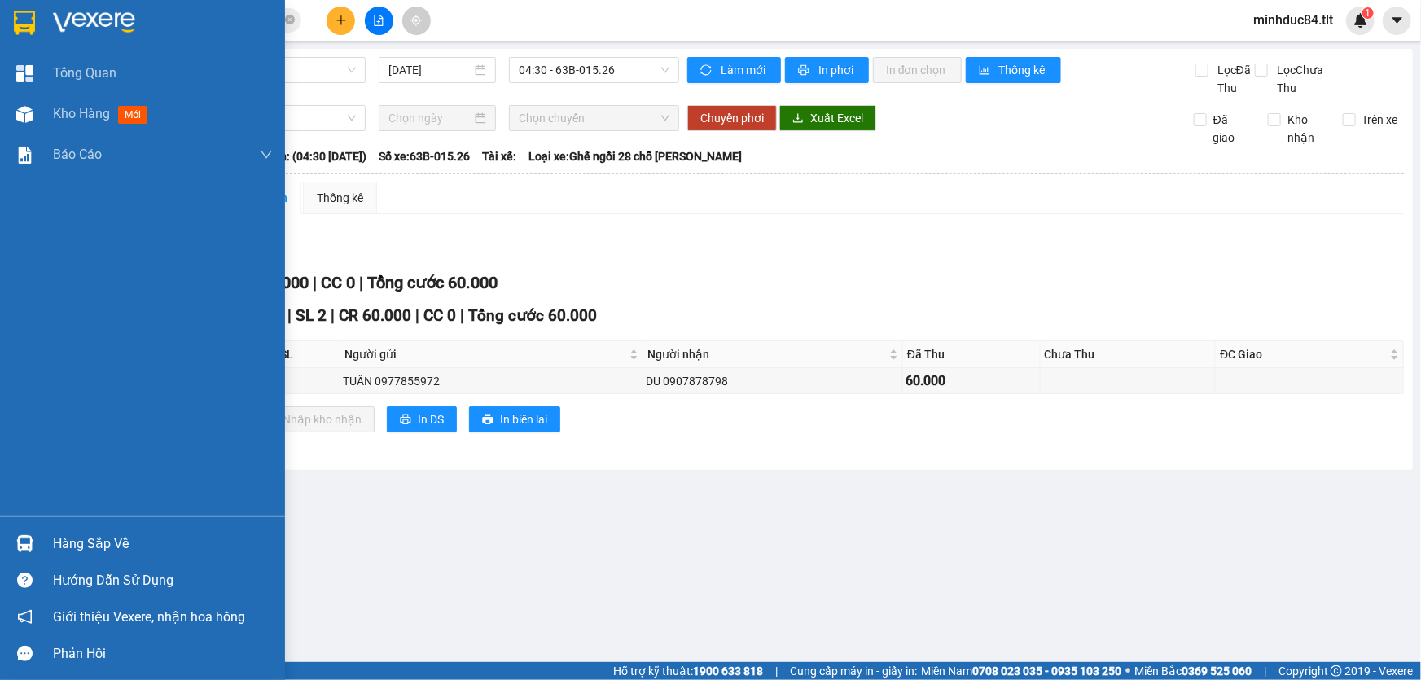
click at [60, 538] on div "Hàng sắp về" at bounding box center [163, 544] width 220 height 24
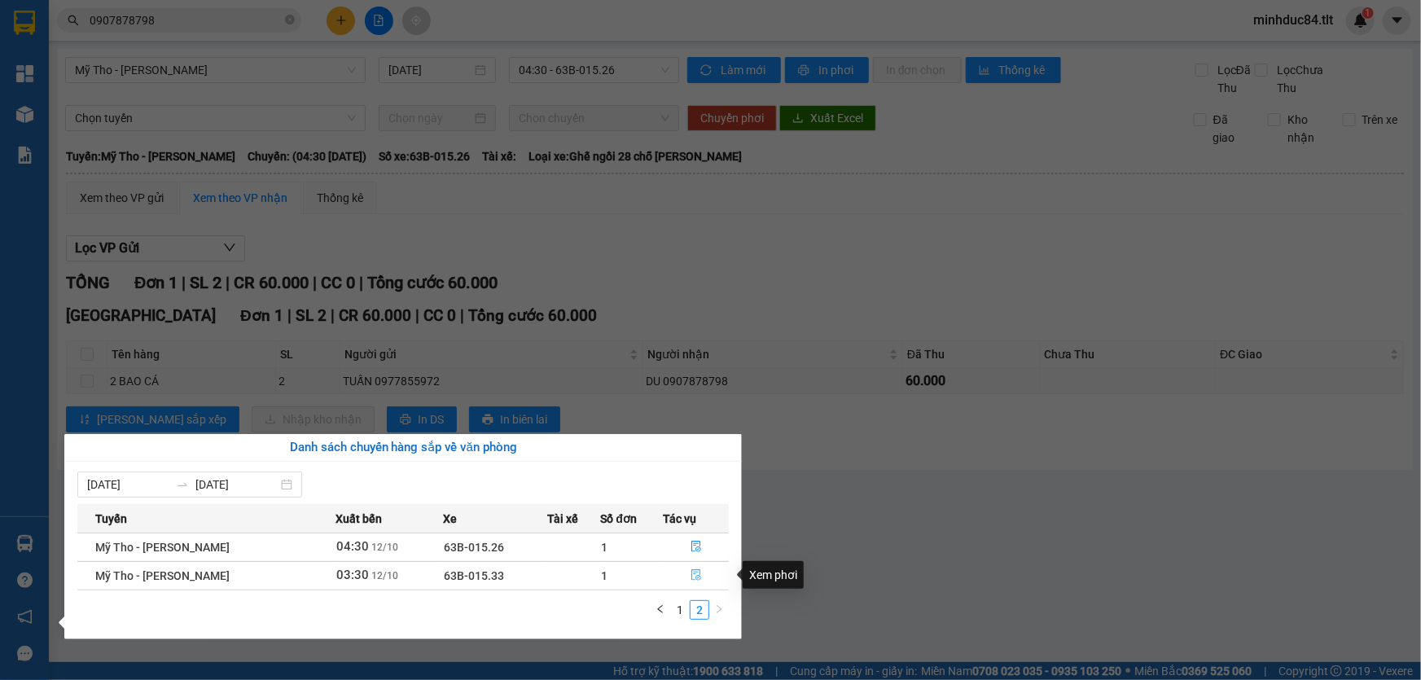
click at [692, 578] on icon "file-done" at bounding box center [696, 574] width 11 height 11
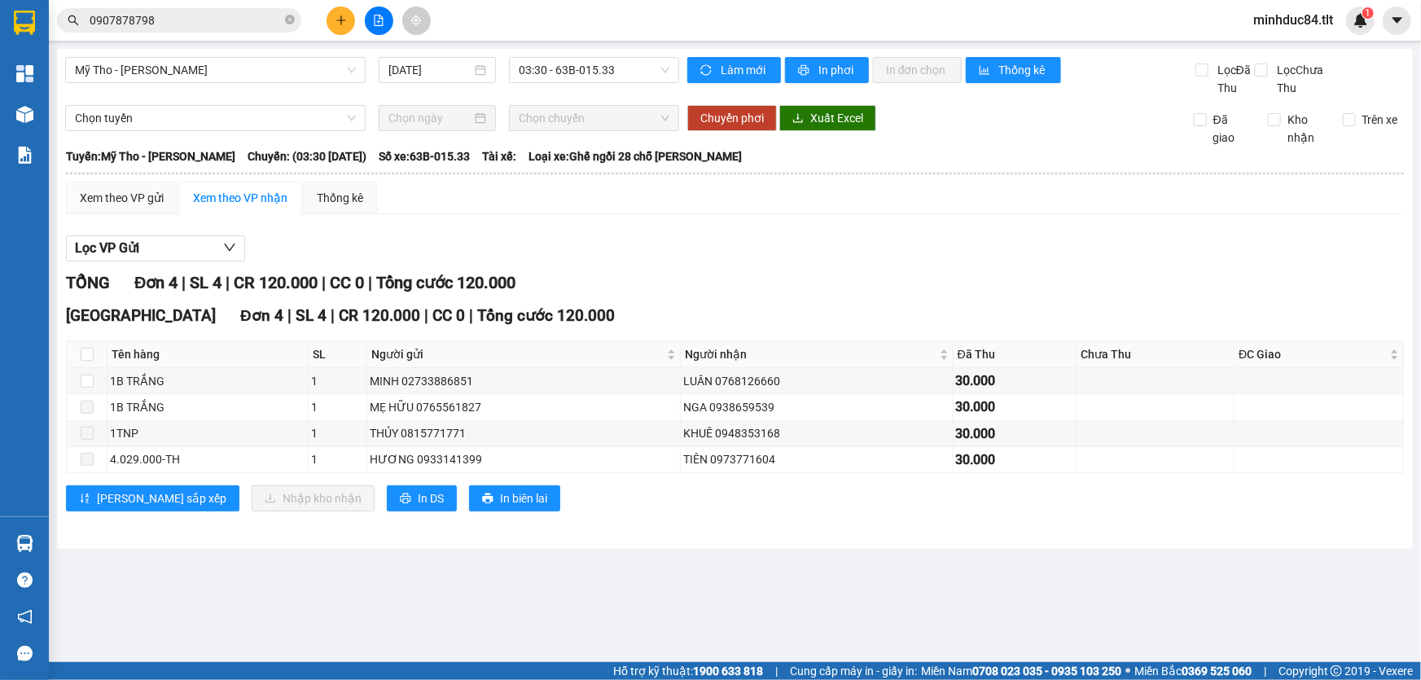
click at [96, 358] on th at bounding box center [87, 354] width 41 height 27
click at [88, 353] on input "checkbox" at bounding box center [87, 354] width 13 height 13
checkbox input "true"
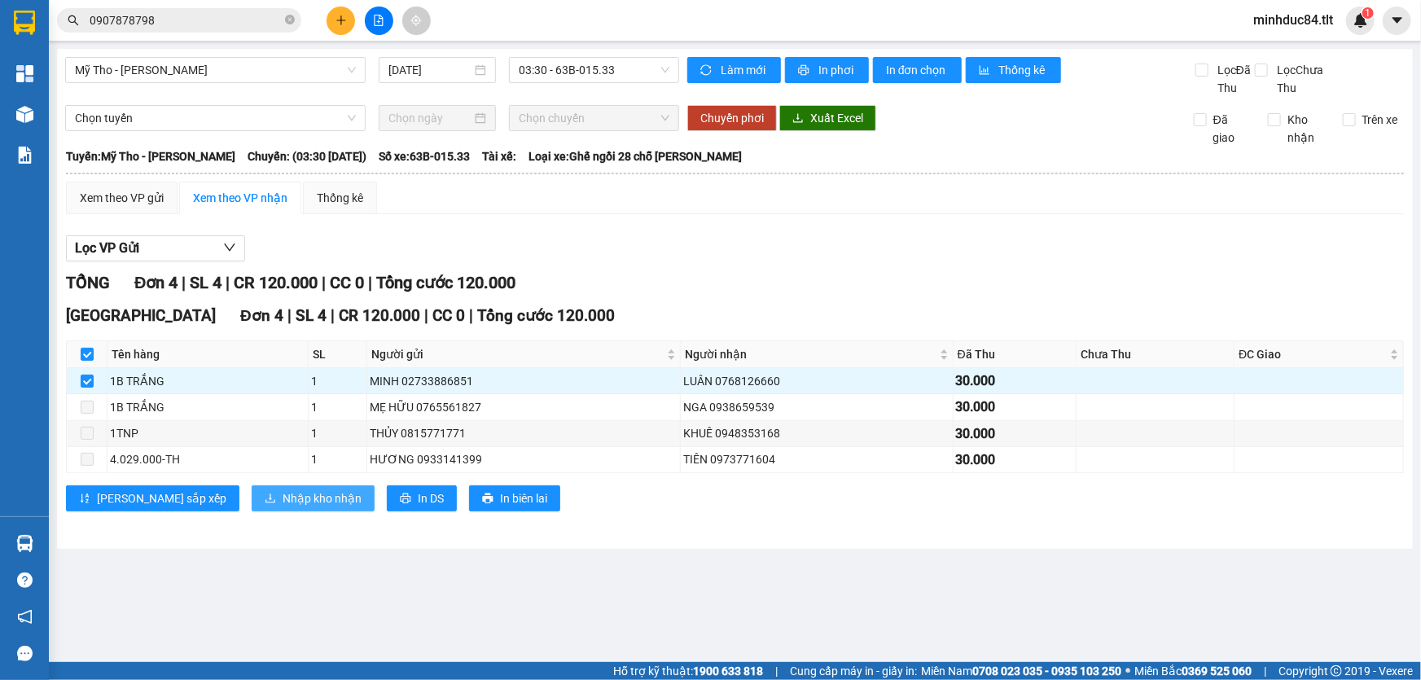
click at [283, 503] on span "Nhập kho nhận" at bounding box center [322, 499] width 79 height 18
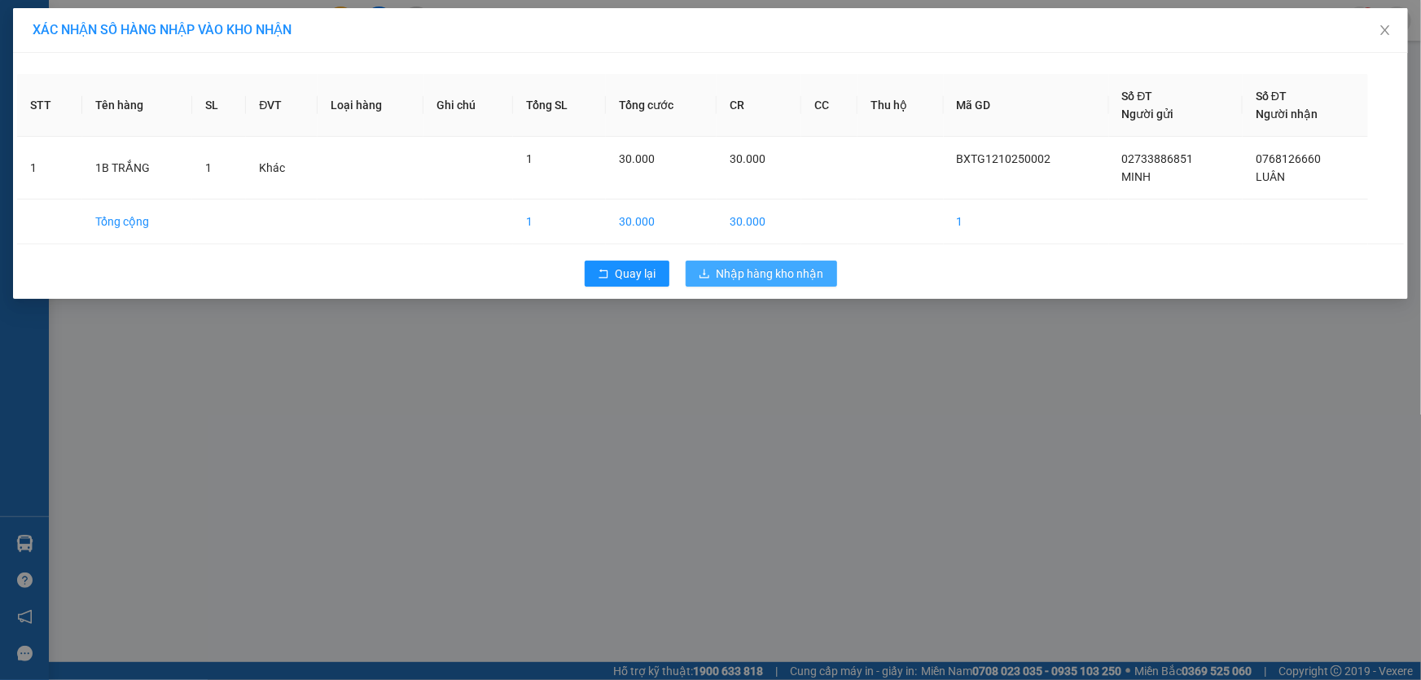
click at [778, 272] on span "Nhập hàng kho nhận" at bounding box center [771, 274] width 108 height 18
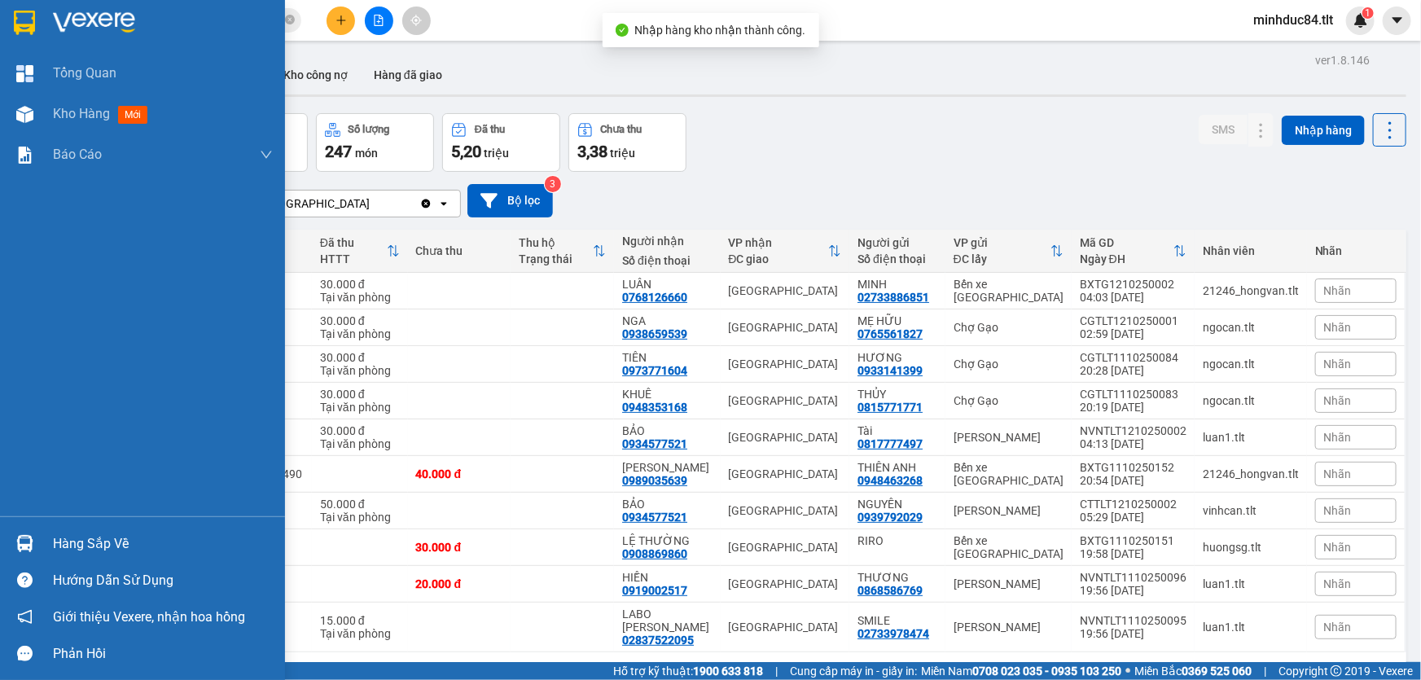
click at [37, 534] on div at bounding box center [25, 543] width 29 height 29
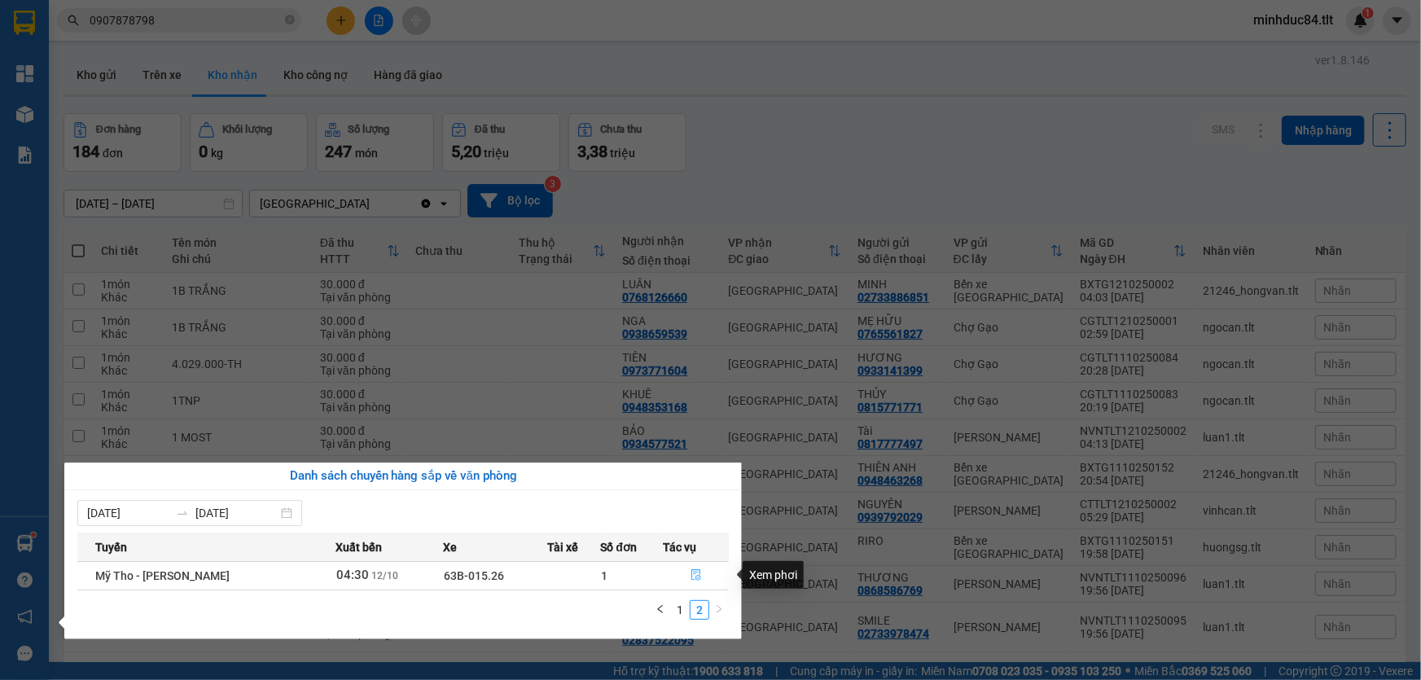
click at [692, 575] on icon "file-done" at bounding box center [696, 574] width 11 height 11
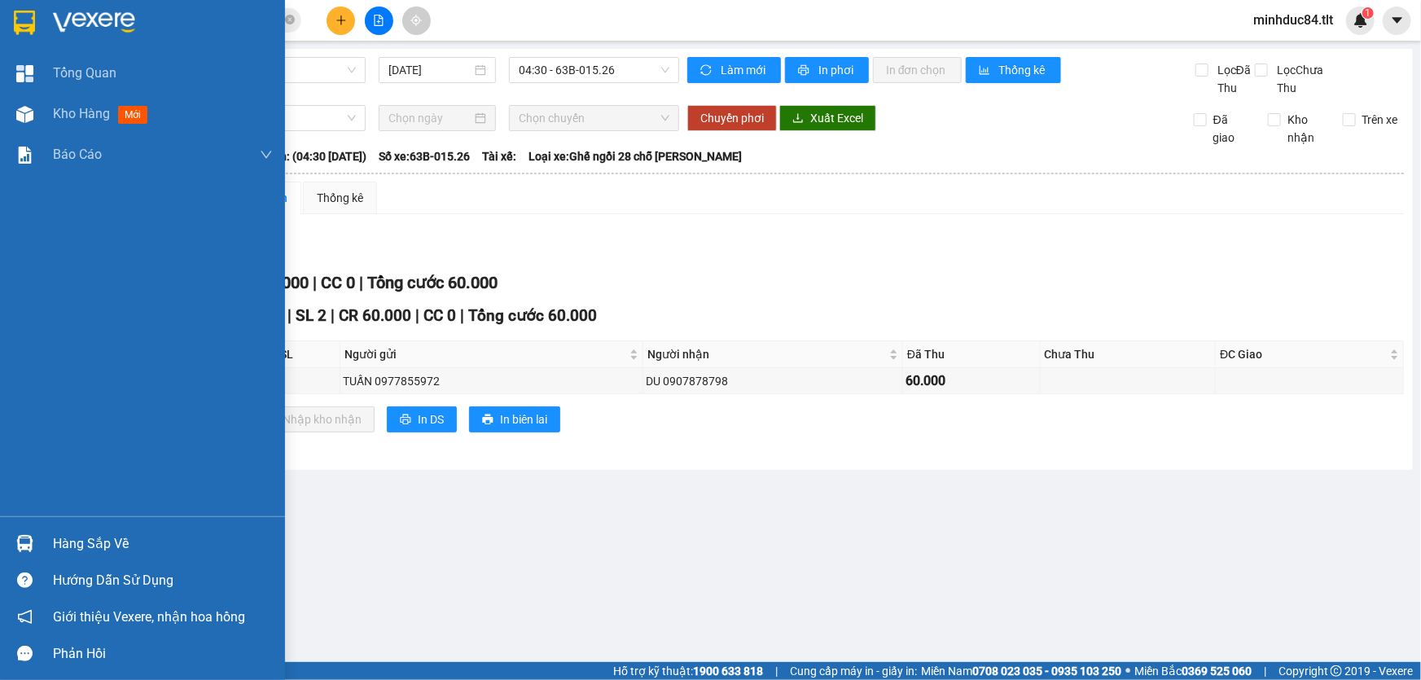
drag, startPoint x: 92, startPoint y: 336, endPoint x: 221, endPoint y: 362, distance: 131.2
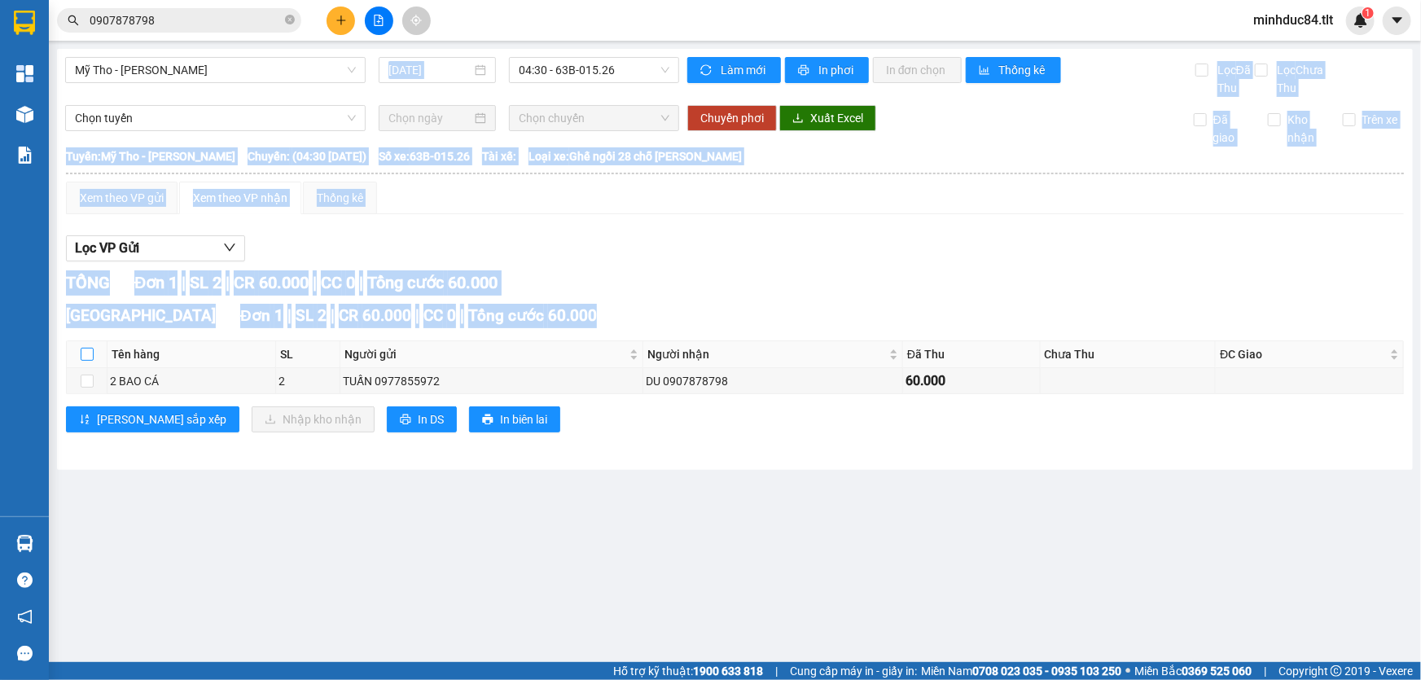
click at [87, 355] on input "checkbox" at bounding box center [87, 354] width 13 height 13
checkbox input "true"
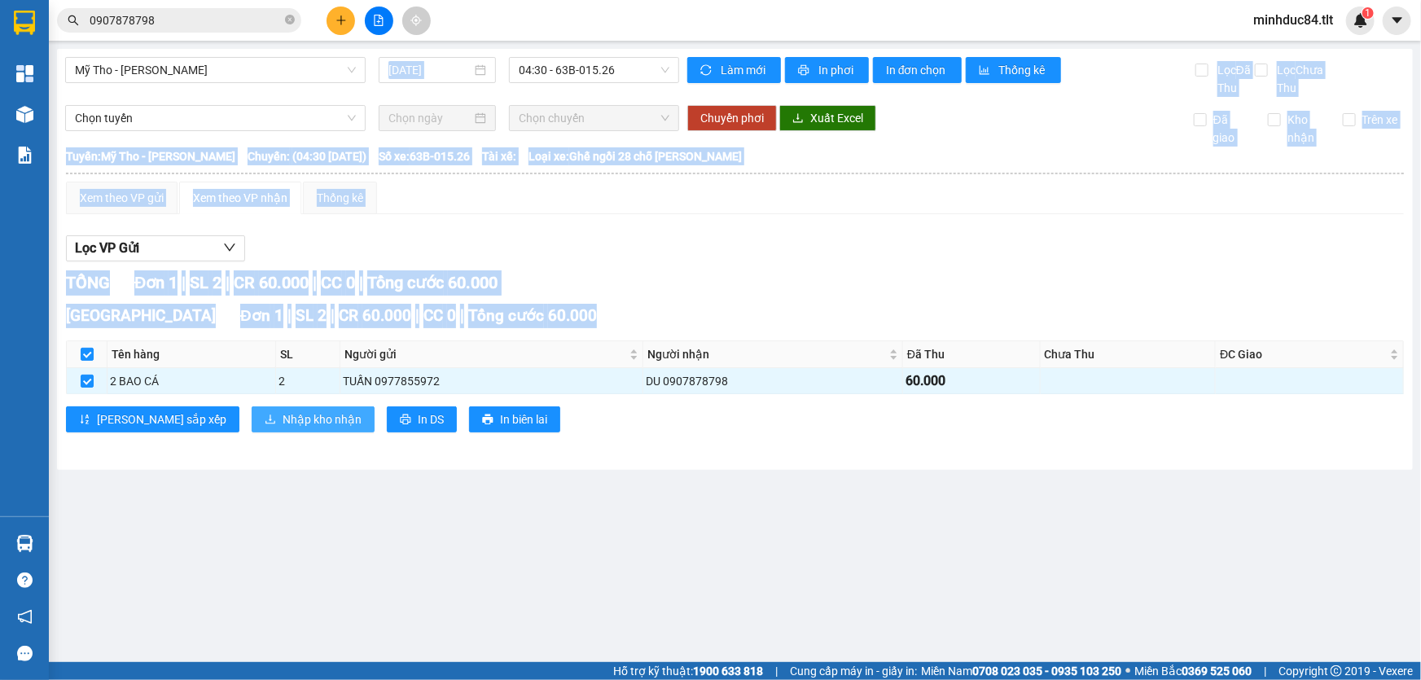
click at [252, 409] on button "Nhập kho nhận" at bounding box center [313, 419] width 123 height 26
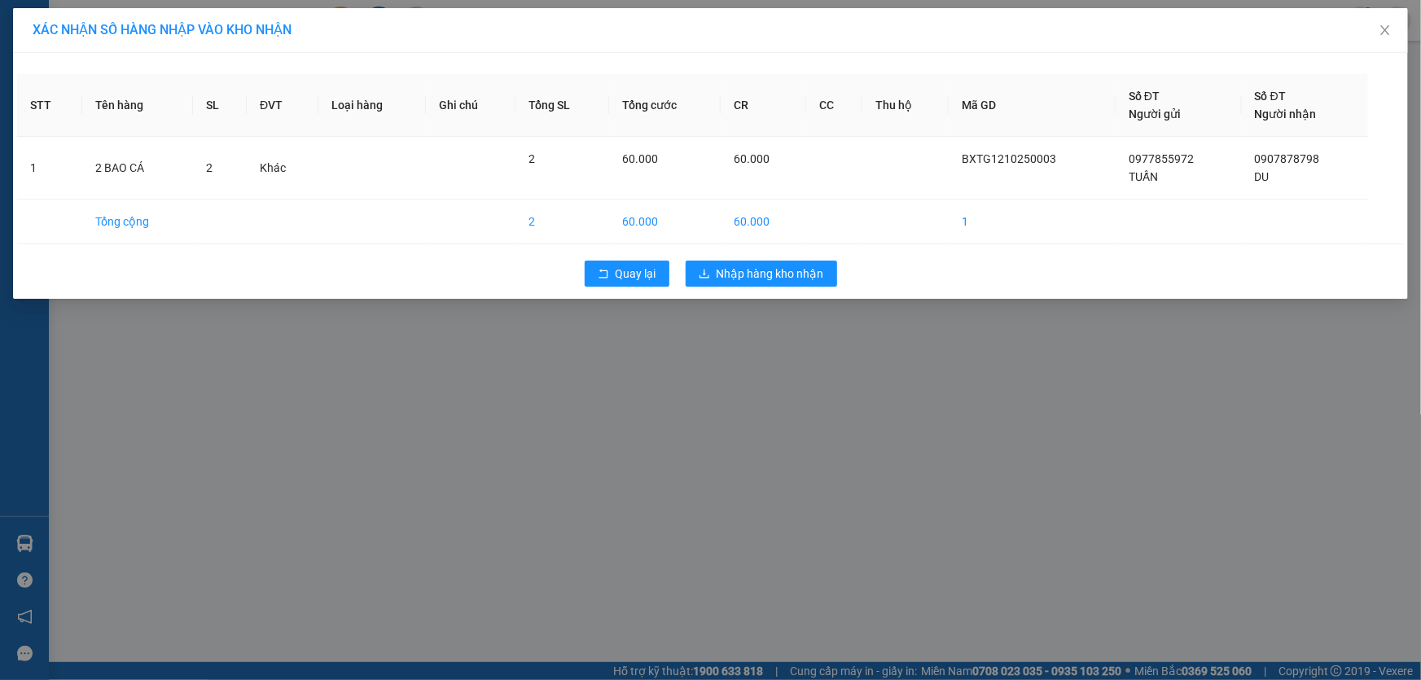
click at [766, 352] on div "XÁC NHẬN SỐ HÀNG NHẬP VÀO KHO NHẬN STT Tên hàng SL ĐVT Loại hàng Ghi chú Tổng S…" at bounding box center [710, 340] width 1421 height 680
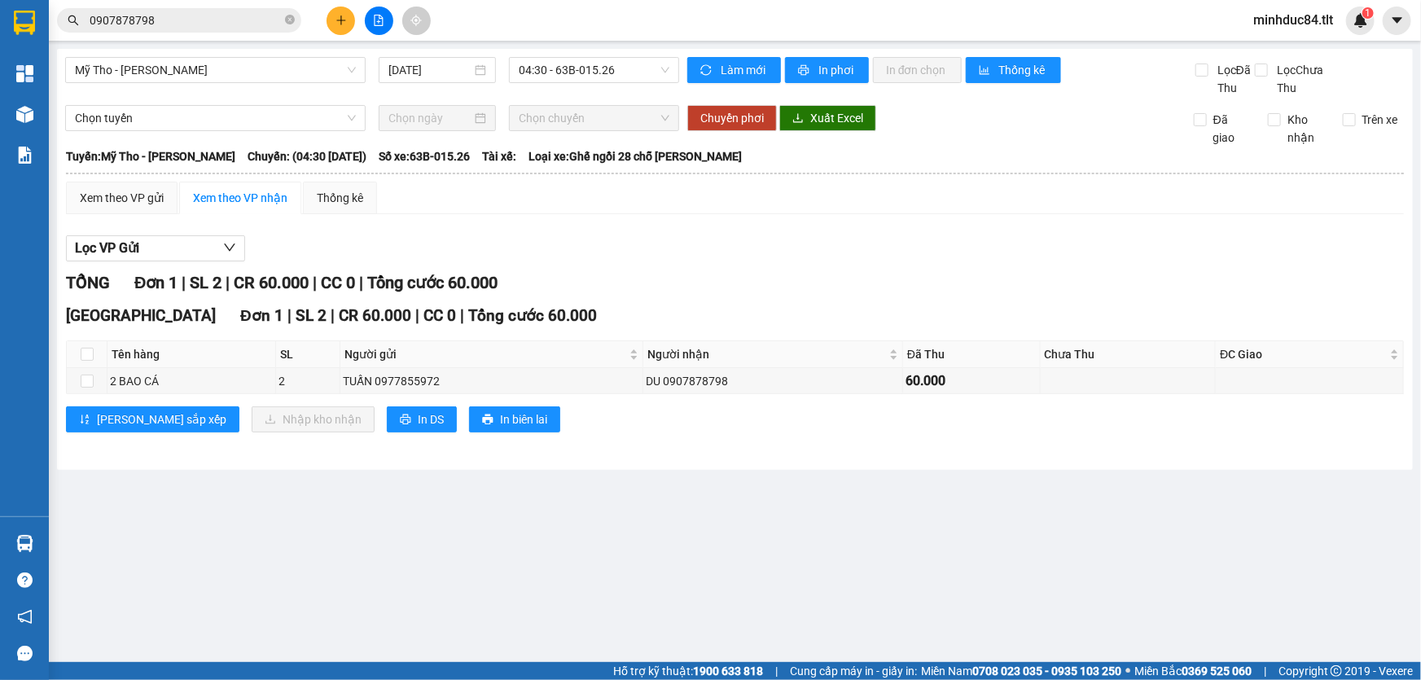
click at [96, 354] on th at bounding box center [87, 354] width 41 height 27
click at [92, 354] on th at bounding box center [87, 354] width 41 height 27
click at [87, 354] on input "checkbox" at bounding box center [87, 354] width 13 height 13
checkbox input "true"
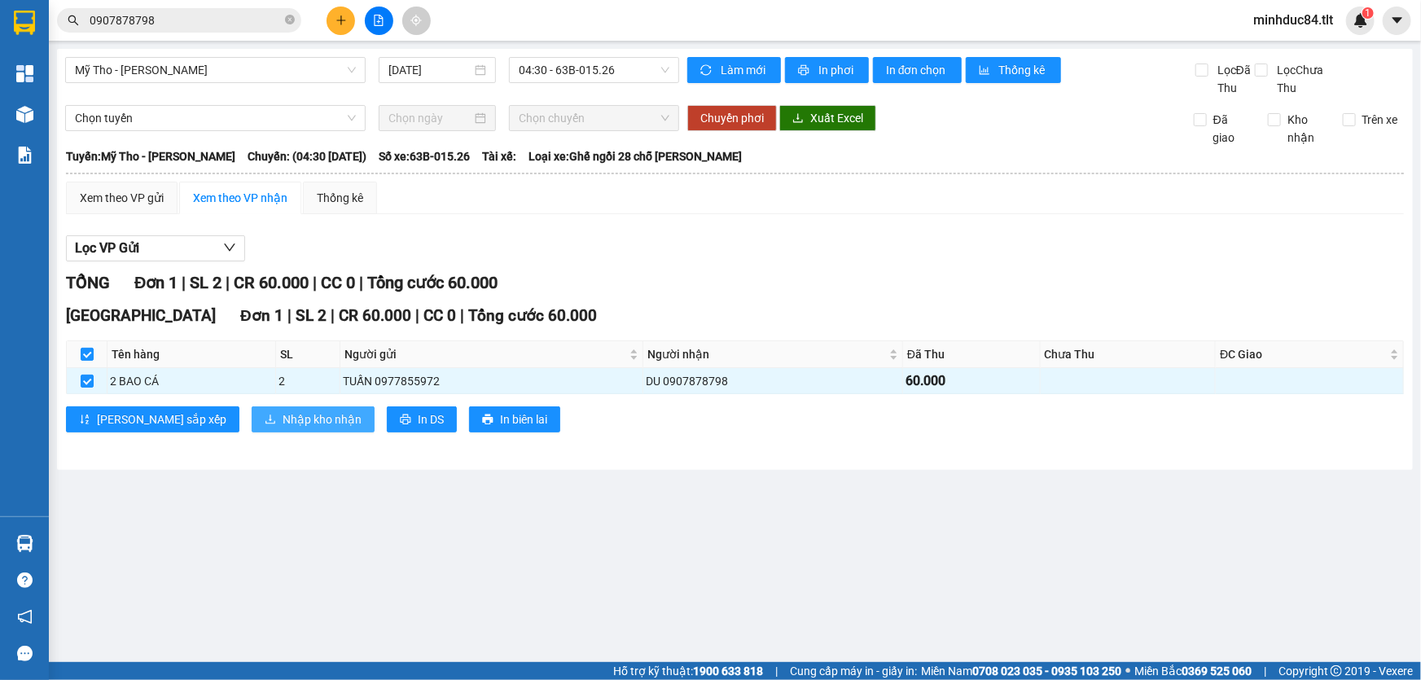
click at [295, 415] on button "Nhập kho nhận" at bounding box center [313, 419] width 123 height 26
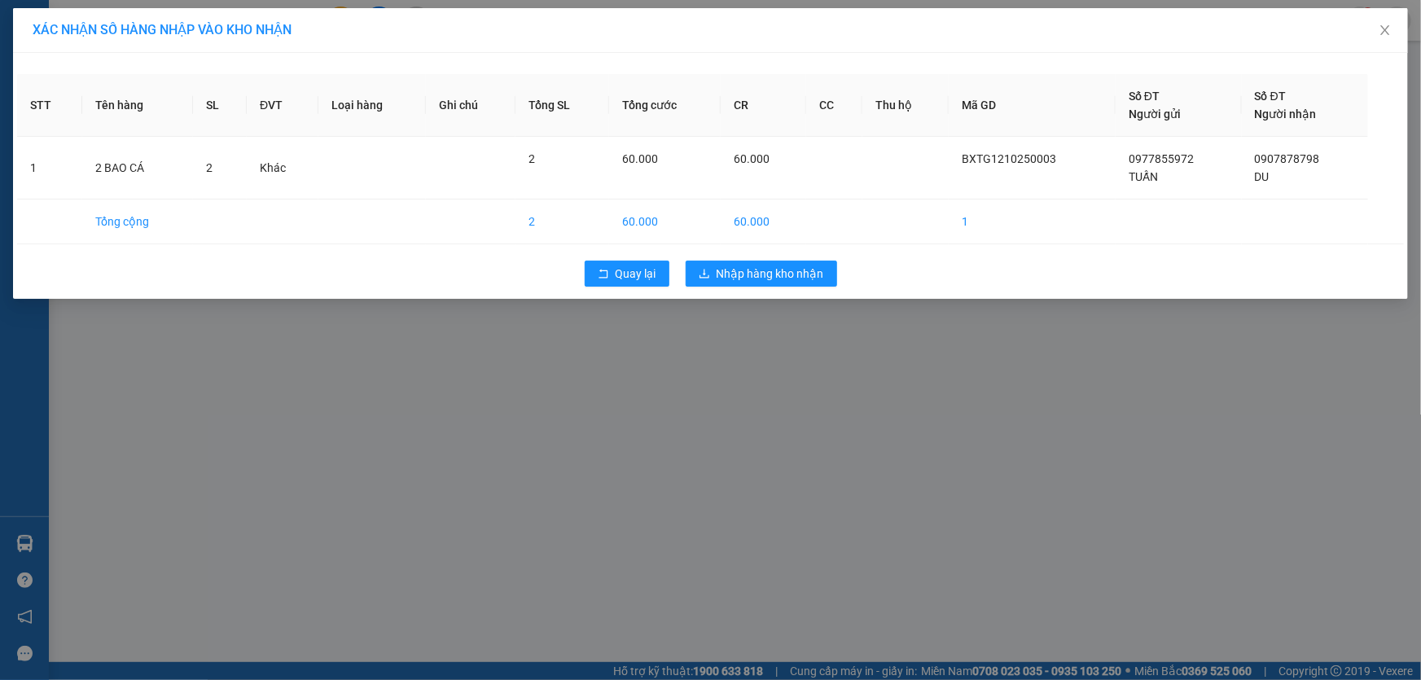
click at [790, 291] on div "Quay lại Nhập hàng kho nhận" at bounding box center [710, 274] width 1387 height 42
click at [792, 279] on span "Nhập hàng kho nhận" at bounding box center [771, 274] width 108 height 18
click at [781, 275] on span "Nhập hàng kho nhận" at bounding box center [771, 274] width 108 height 18
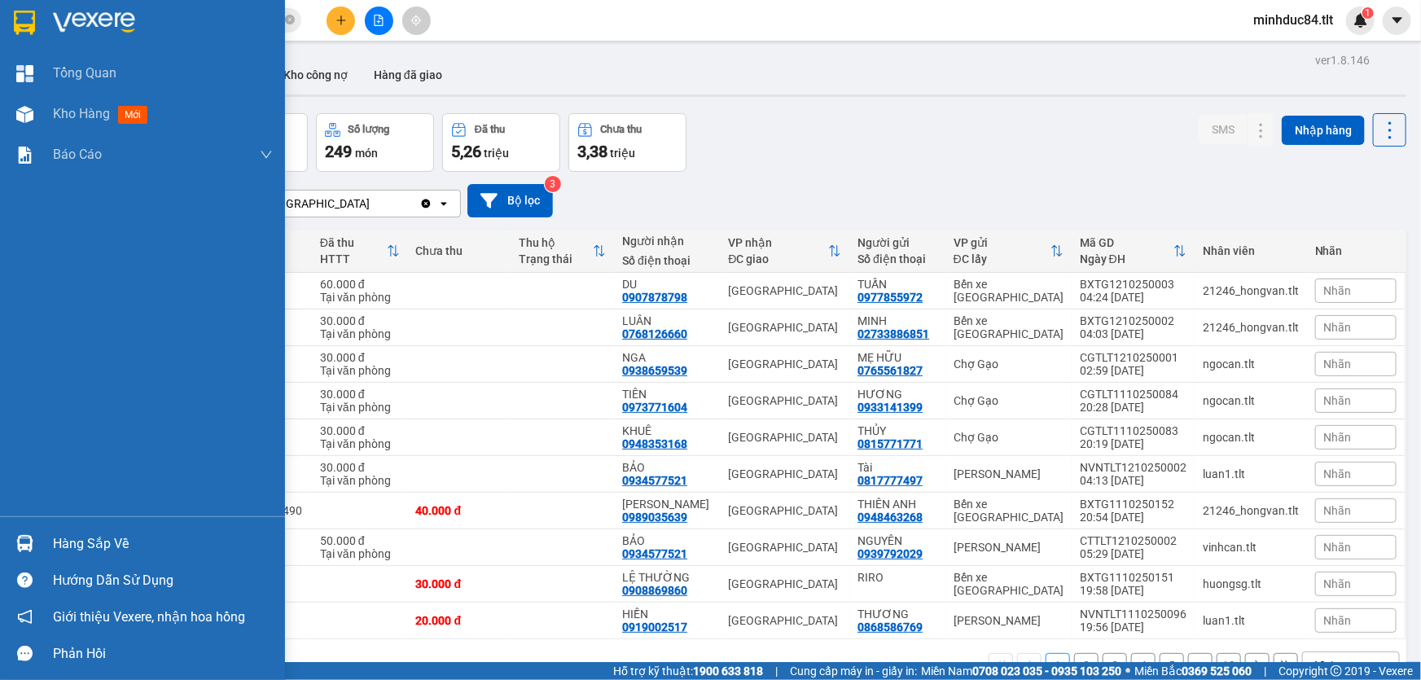
click at [51, 545] on div "Hàng sắp về" at bounding box center [142, 543] width 285 height 37
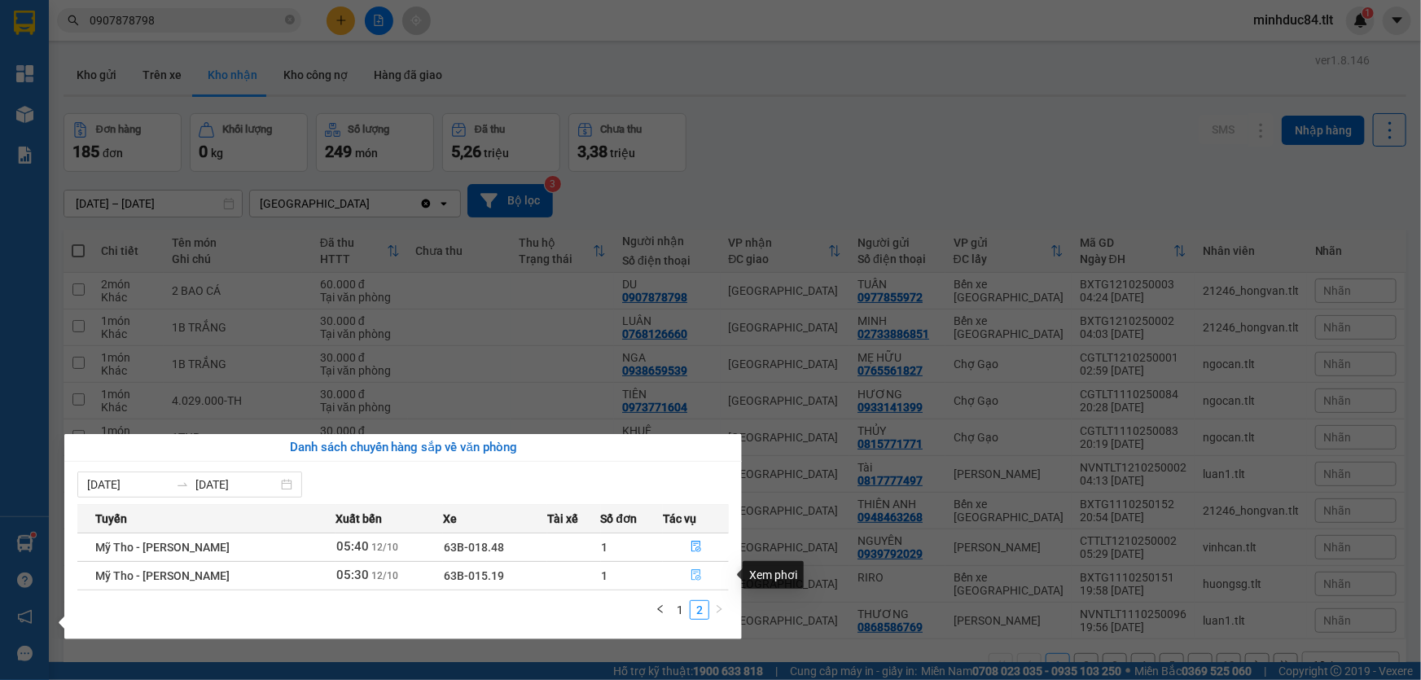
click at [692, 570] on icon "file-done" at bounding box center [697, 574] width 10 height 11
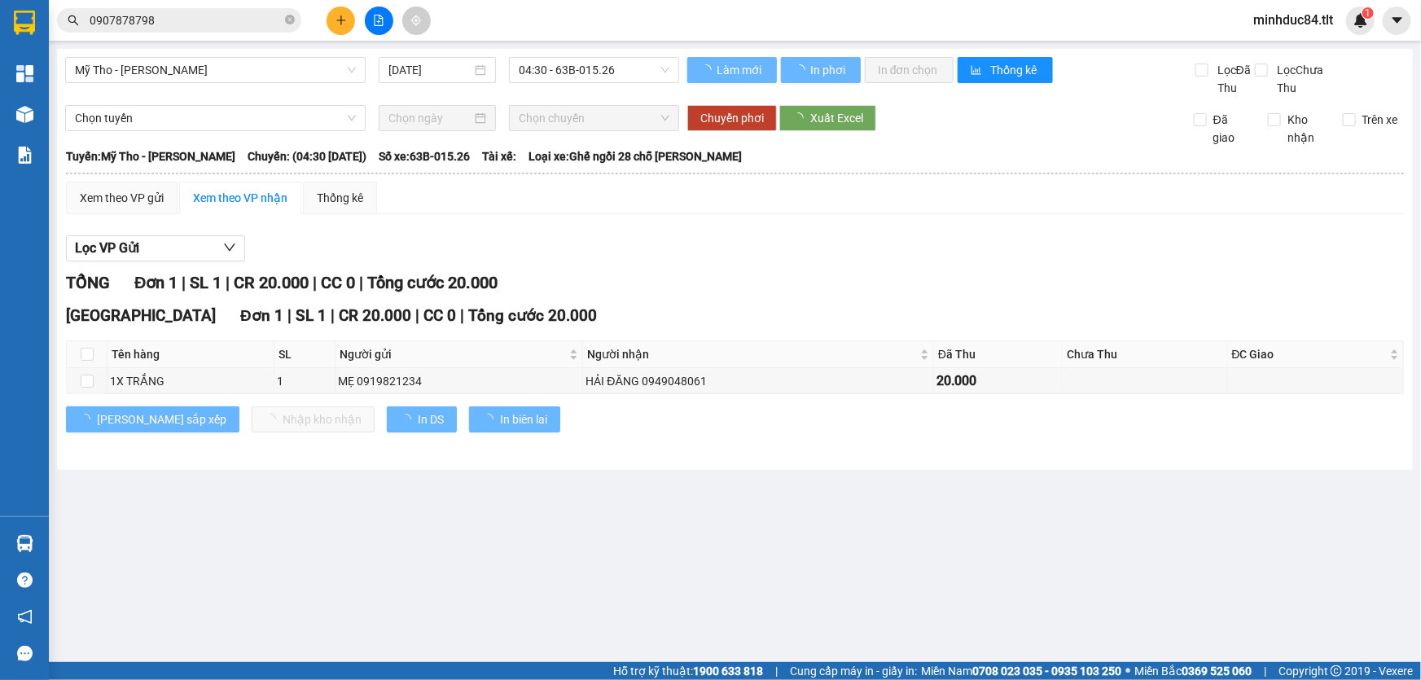
click at [74, 351] on th at bounding box center [87, 354] width 41 height 27
click at [87, 351] on input "checkbox" at bounding box center [87, 354] width 13 height 13
checkbox input "true"
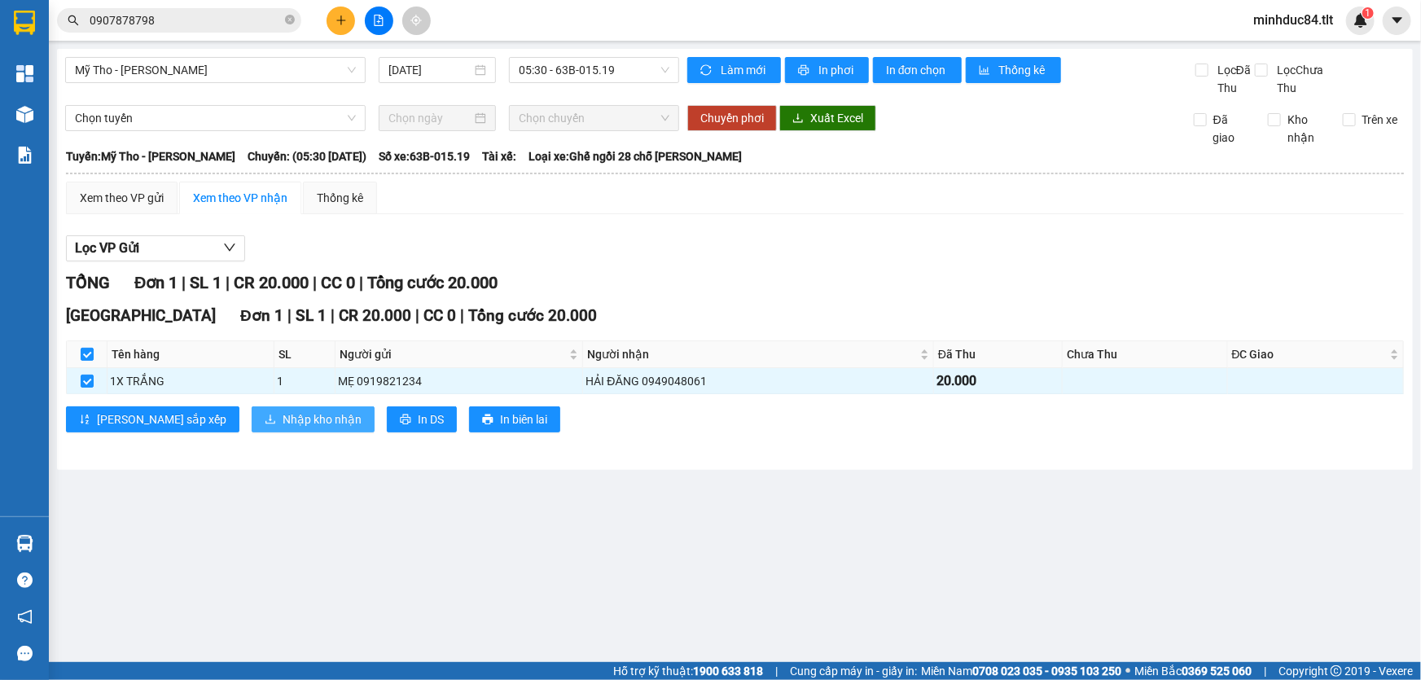
click at [283, 414] on span "Nhập kho nhận" at bounding box center [322, 420] width 79 height 18
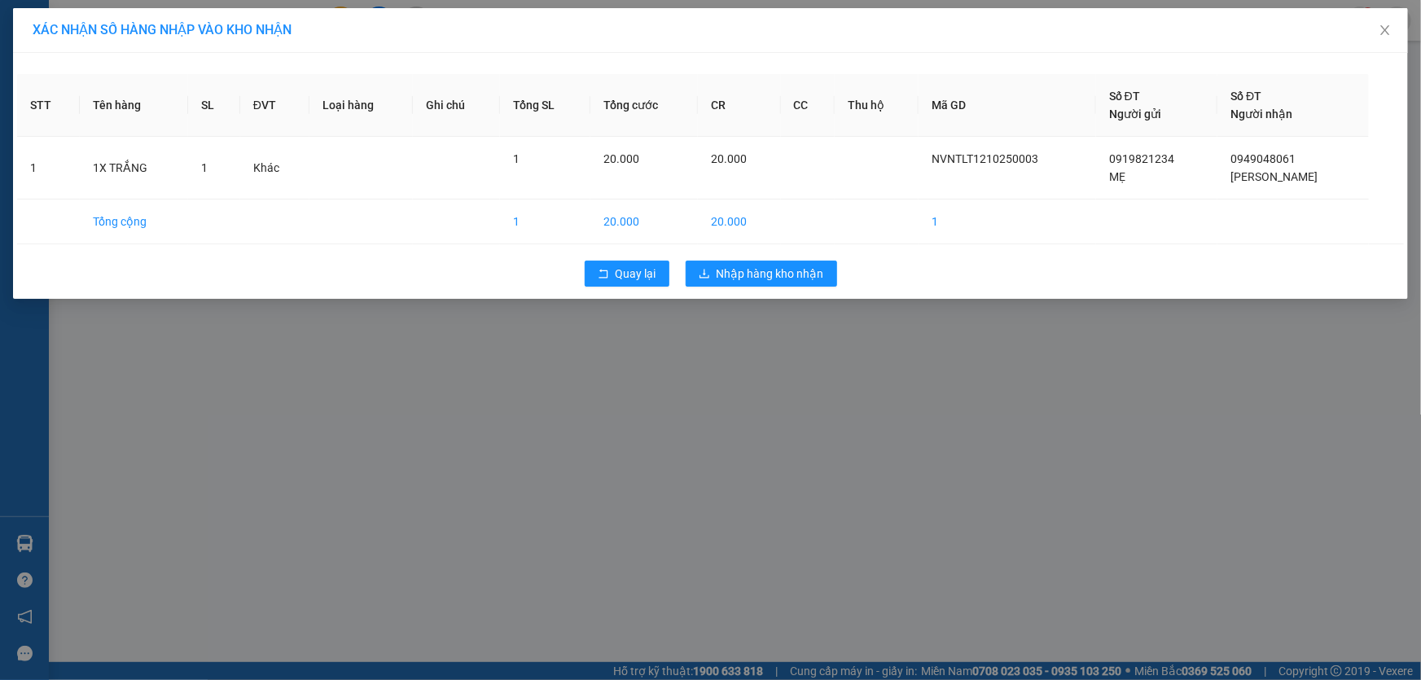
click at [721, 356] on div "XÁC NHẬN SỐ HÀNG NHẬP VÀO KHO NHẬN STT Tên hàng SL ĐVT Loại hàng Ghi chú Tổng S…" at bounding box center [710, 340] width 1421 height 680
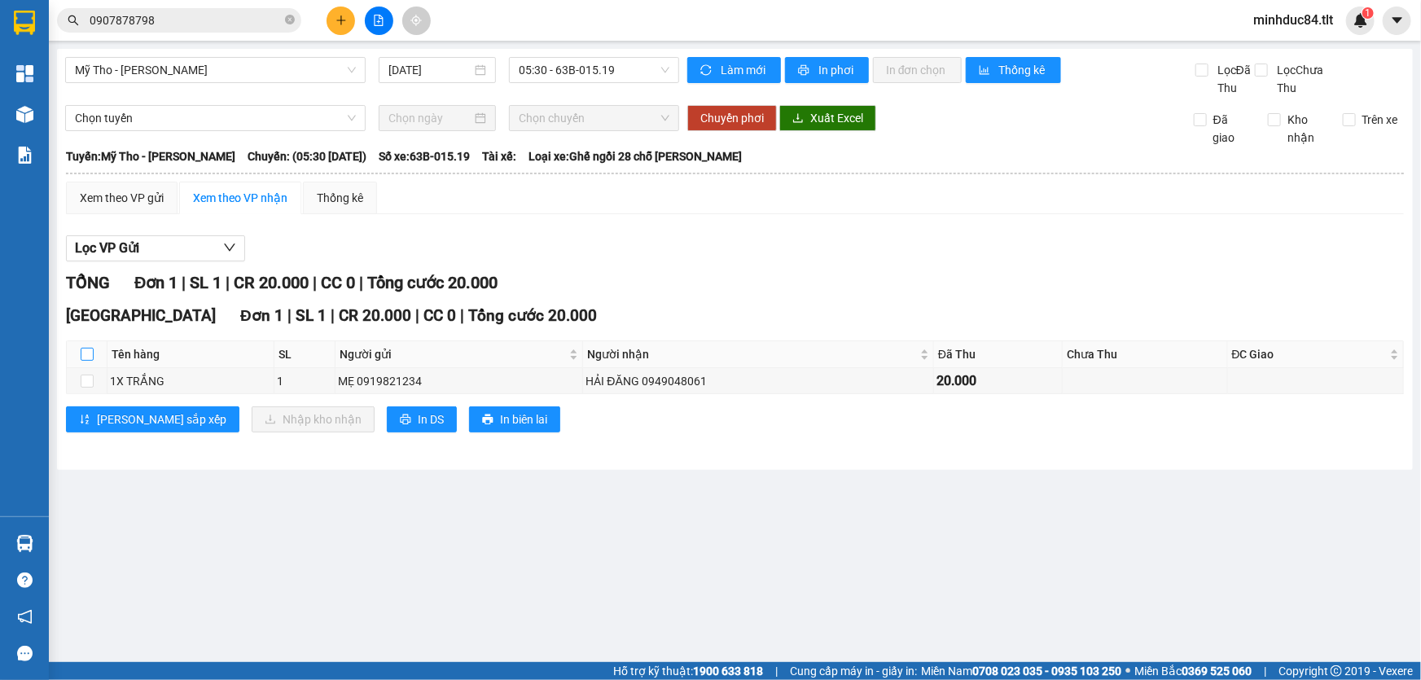
click at [86, 358] on th at bounding box center [87, 354] width 41 height 27
click at [84, 355] on input "checkbox" at bounding box center [87, 354] width 13 height 13
checkbox input "true"
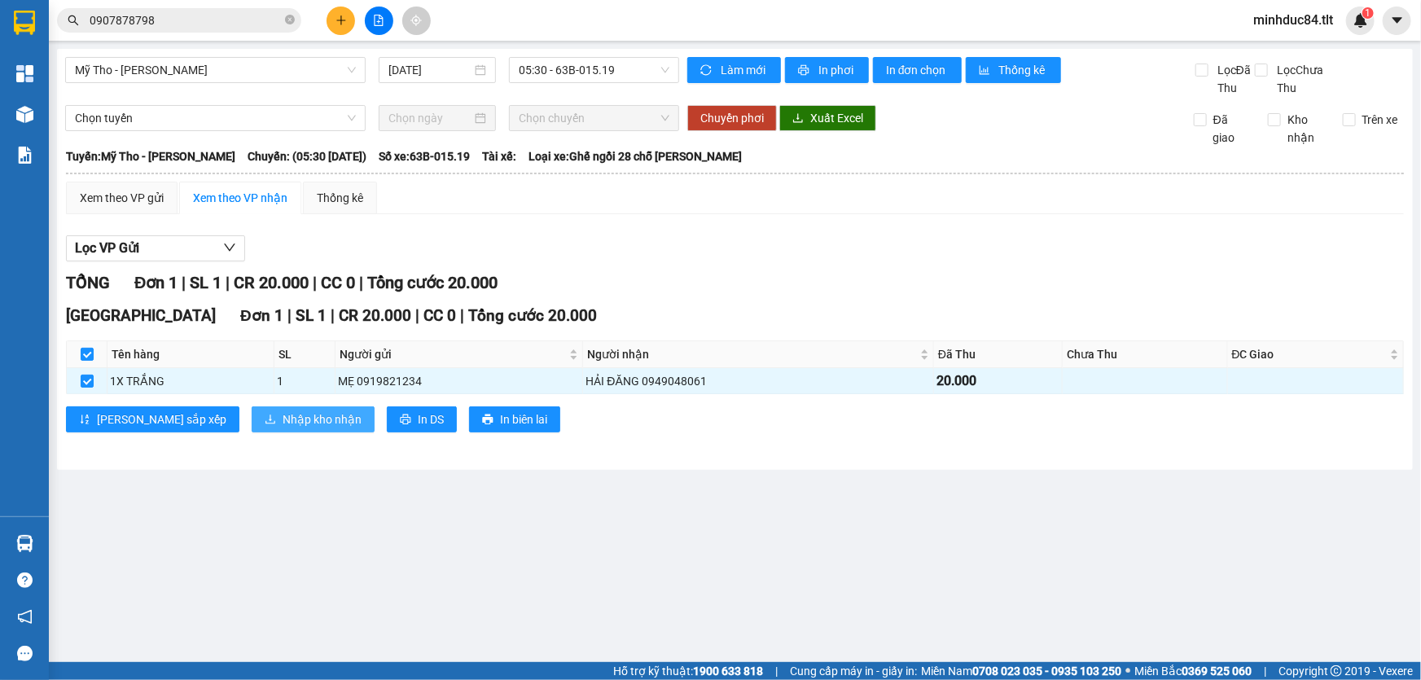
click at [283, 423] on span "Nhập kho nhận" at bounding box center [322, 420] width 79 height 18
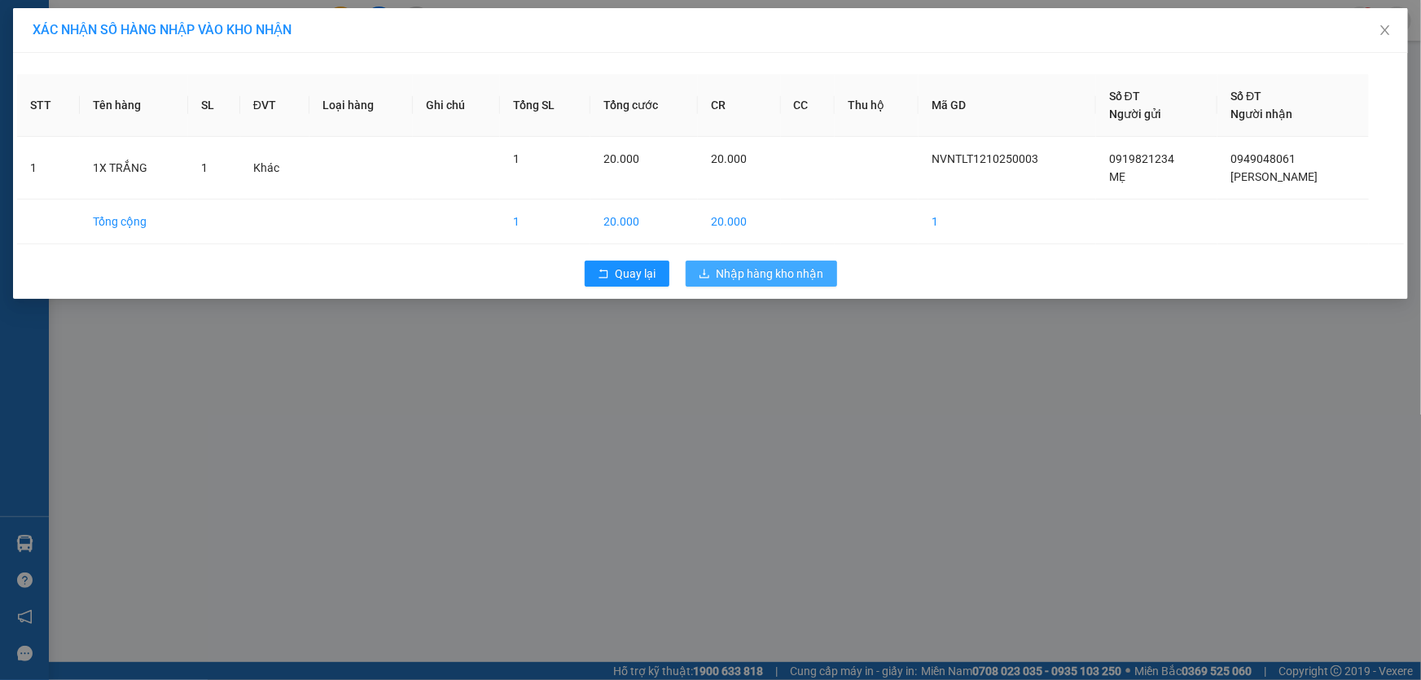
click at [797, 269] on span "Nhập hàng kho nhận" at bounding box center [771, 274] width 108 height 18
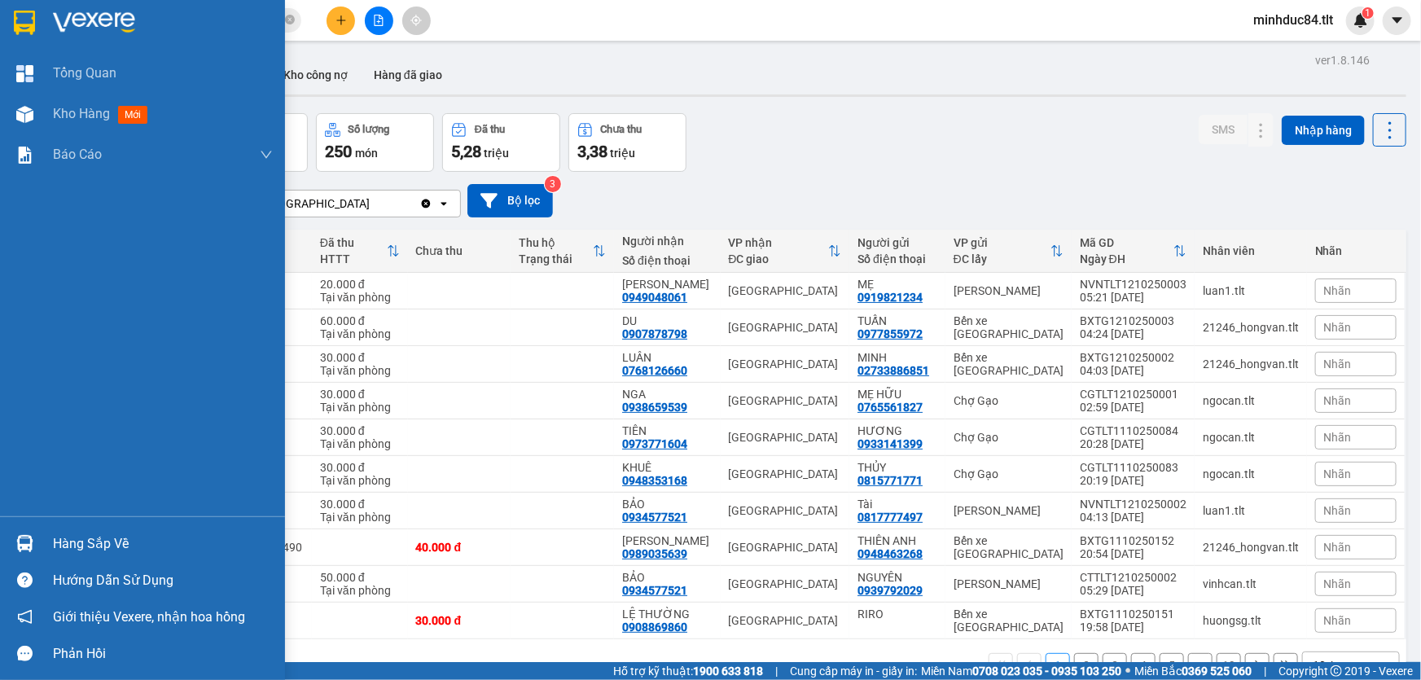
click at [62, 532] on div "Hàng sắp về" at bounding box center [163, 544] width 220 height 24
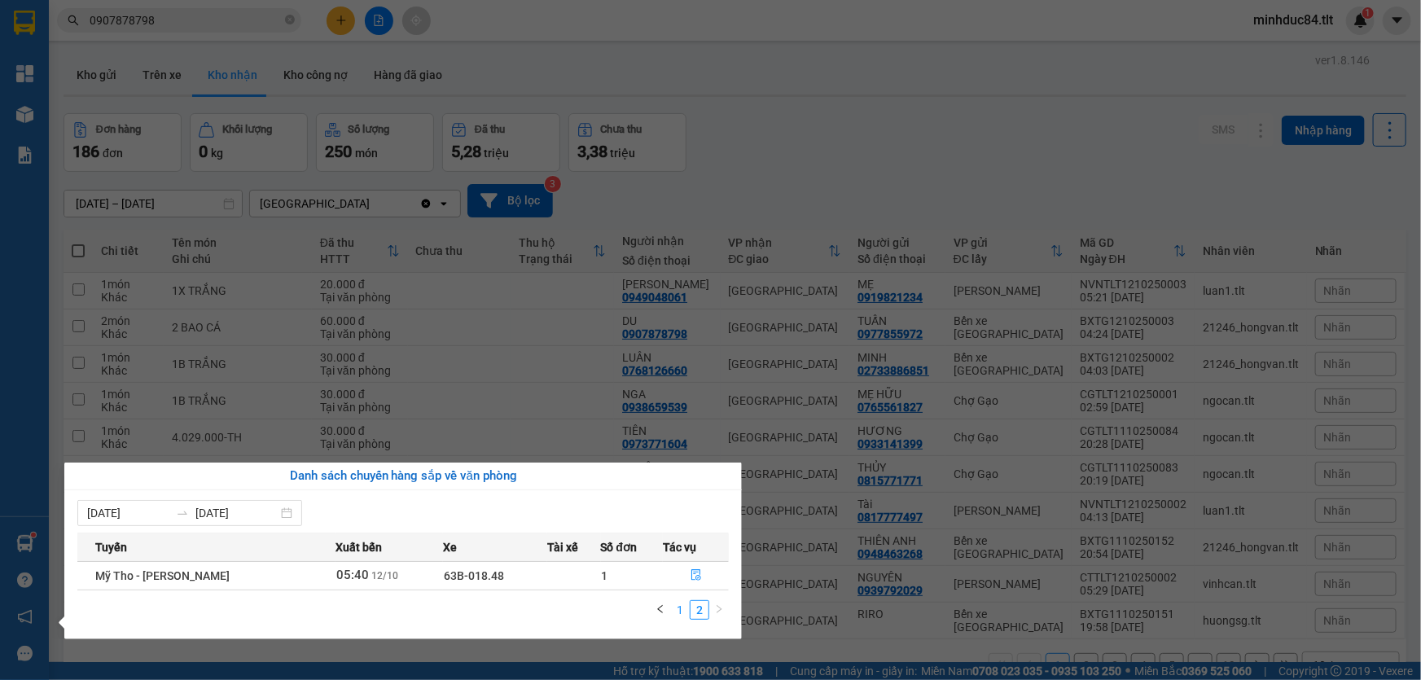
click at [683, 611] on link "1" at bounding box center [680, 610] width 18 height 18
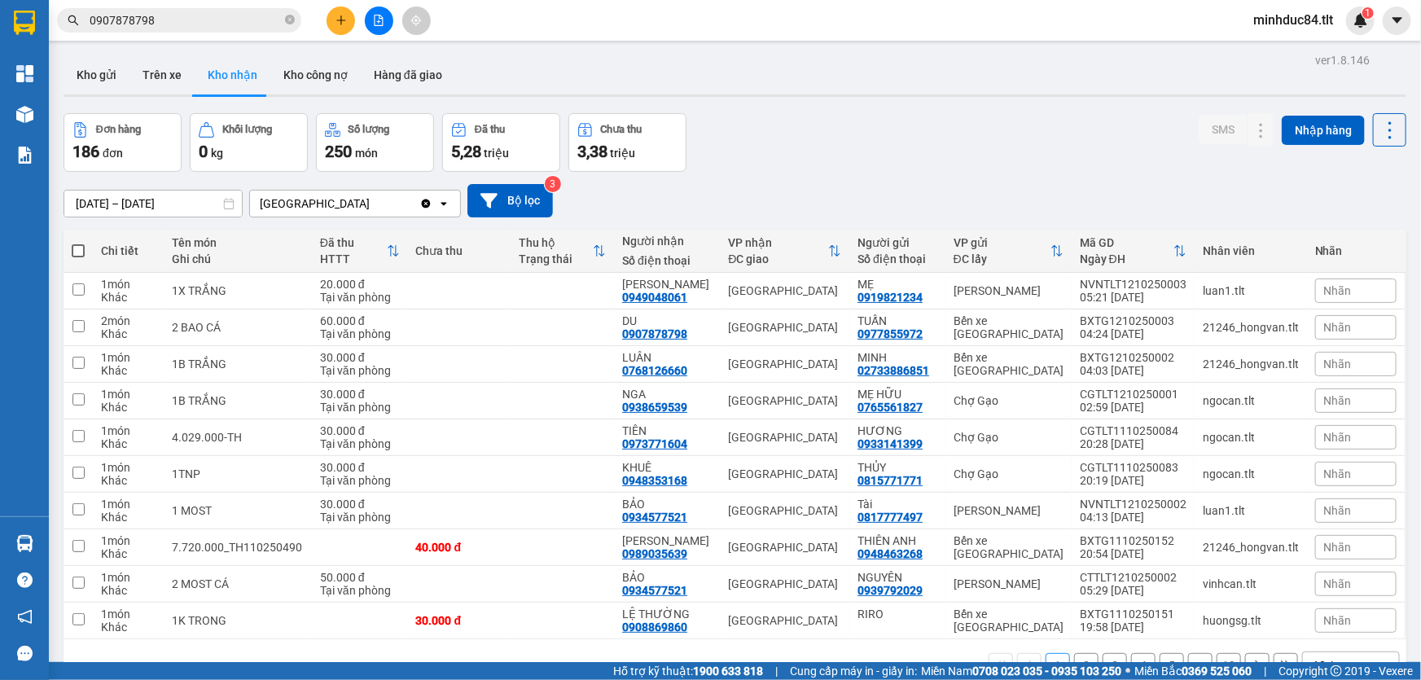
click at [792, 118] on section "Kết quả tìm kiếm ( 442 ) Bộ lọc Ngày tạo đơn gần nhất Mã ĐH Trạng thái Món hàng…" at bounding box center [710, 340] width 1421 height 680
click at [295, 20] on span "0907878798" at bounding box center [179, 20] width 244 height 24
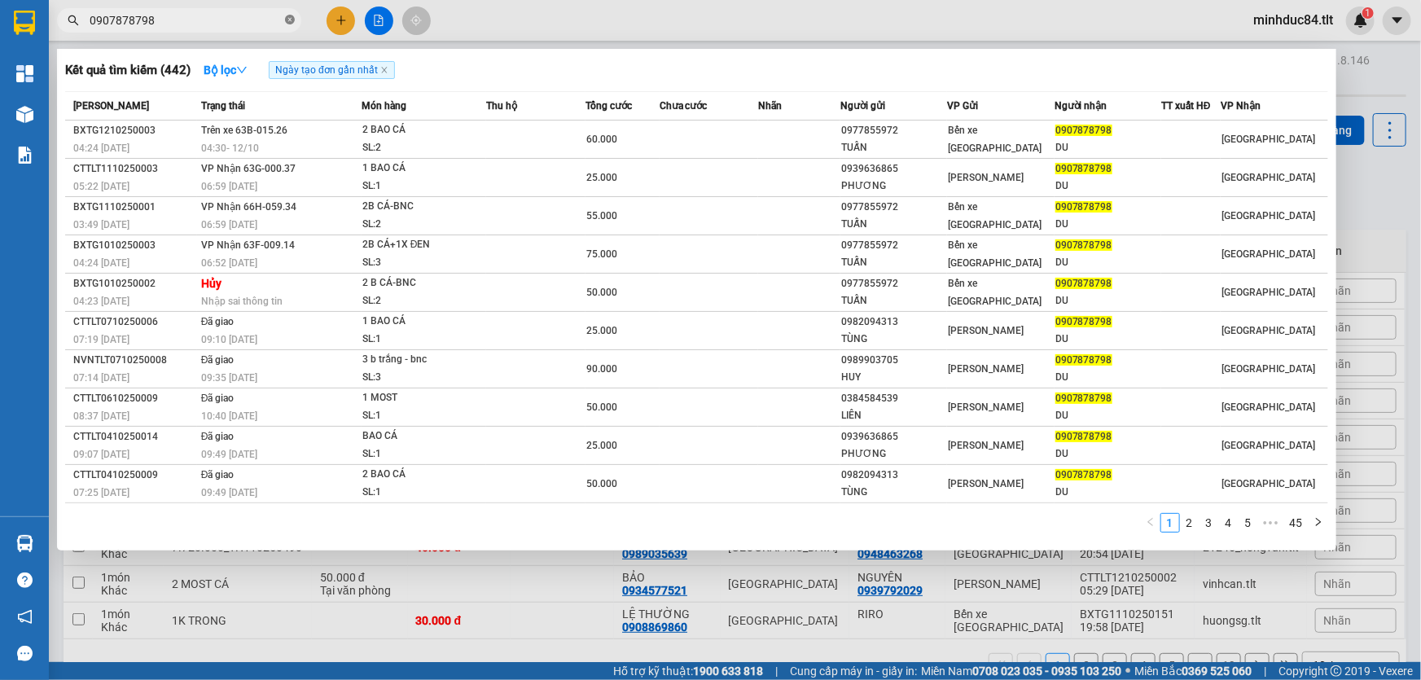
click at [292, 20] on icon "close-circle" at bounding box center [290, 20] width 10 height 10
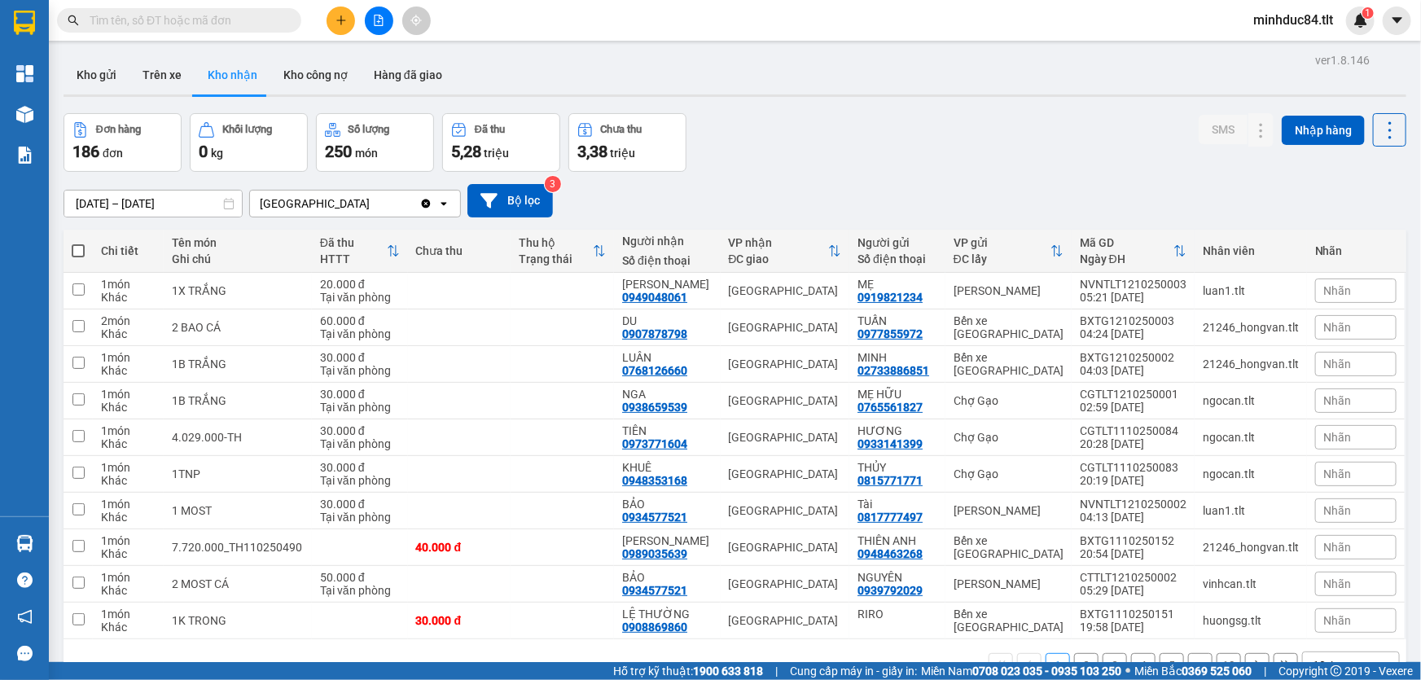
click at [261, 19] on input "text" at bounding box center [186, 20] width 192 height 18
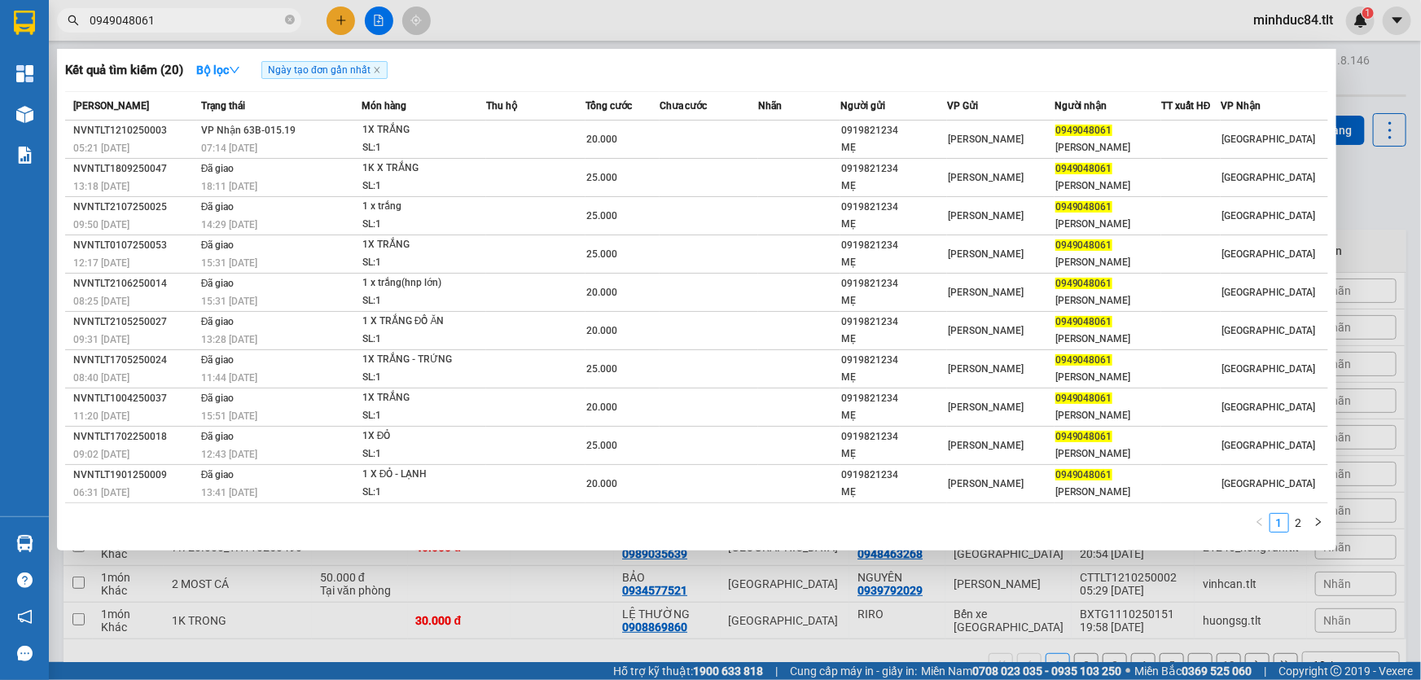
type input "0949048061"
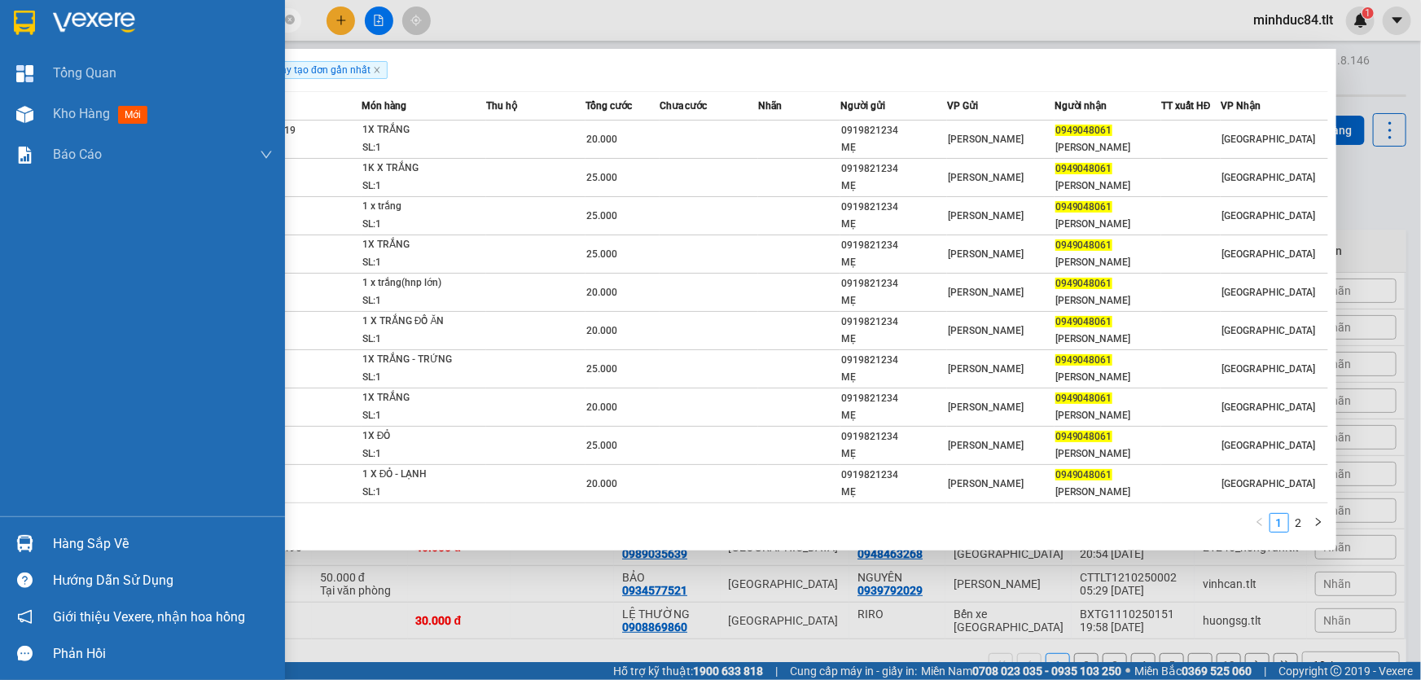
click at [28, 539] on img at bounding box center [24, 543] width 17 height 17
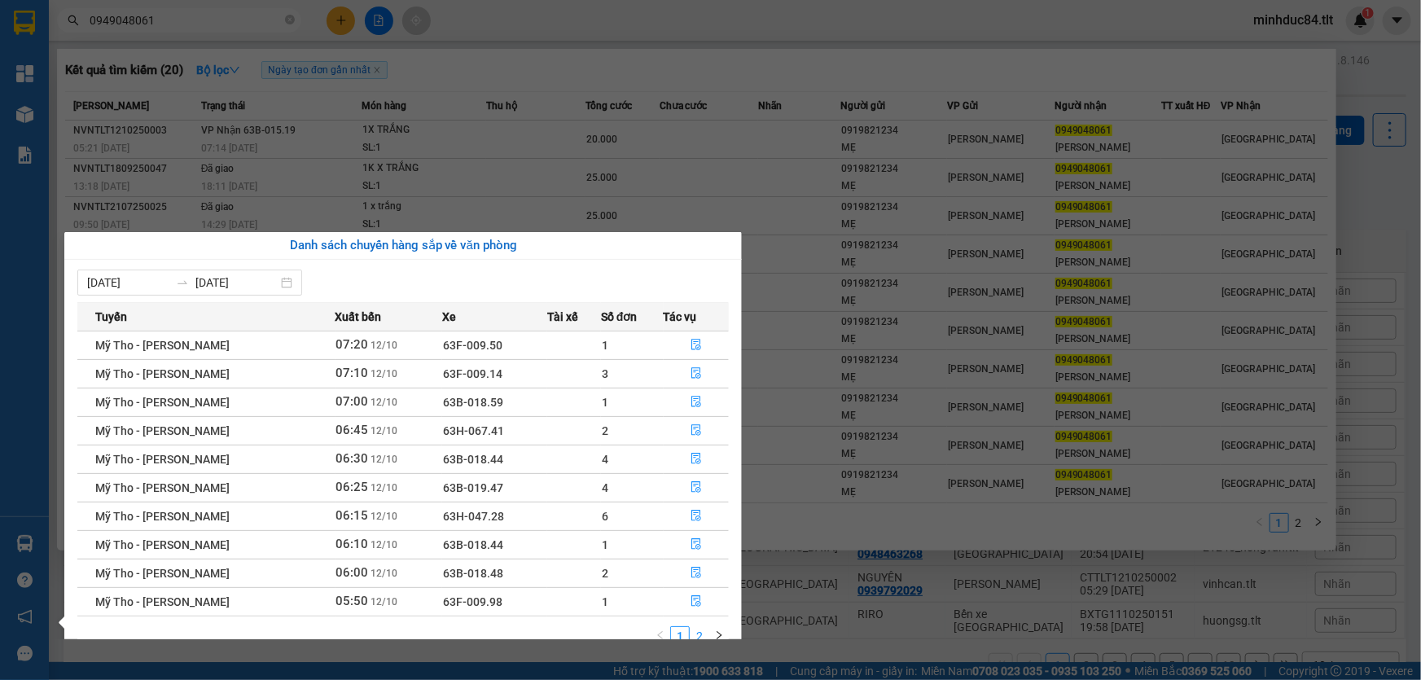
click at [699, 628] on link "2" at bounding box center [700, 636] width 18 height 18
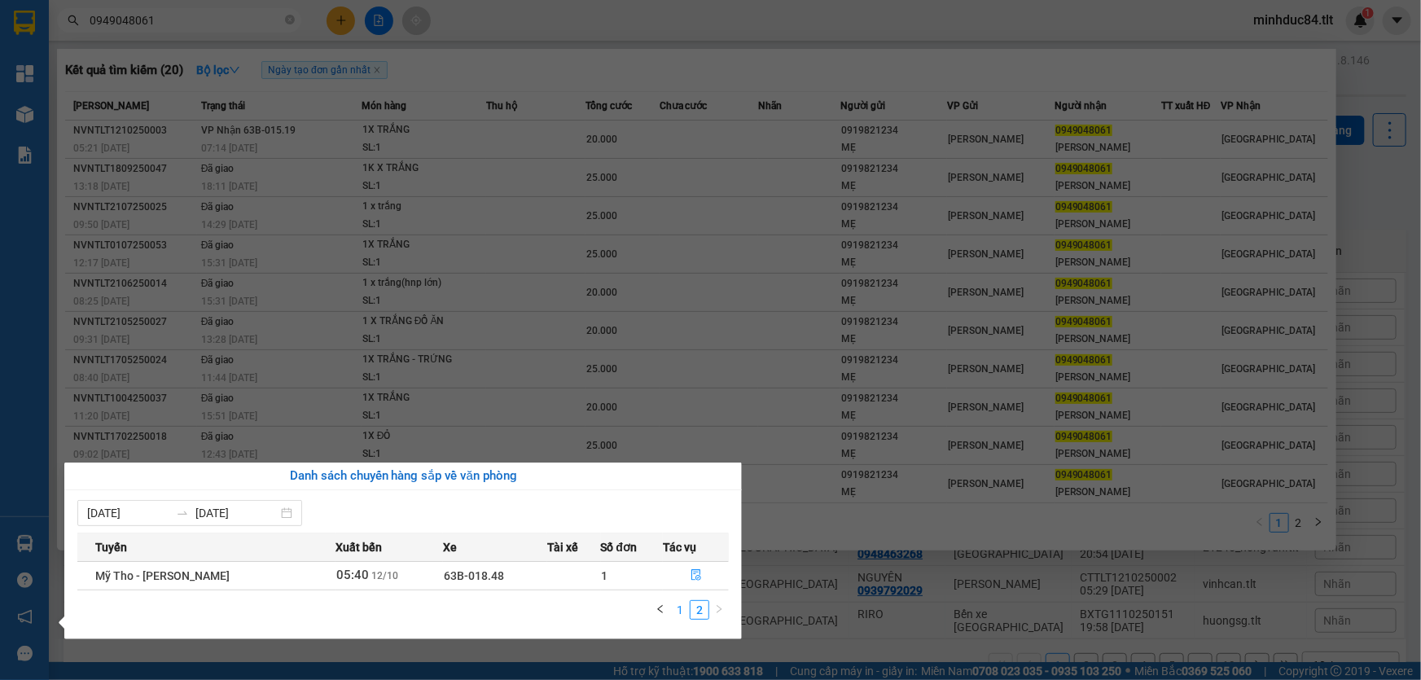
click at [687, 604] on link "1" at bounding box center [680, 610] width 18 height 18
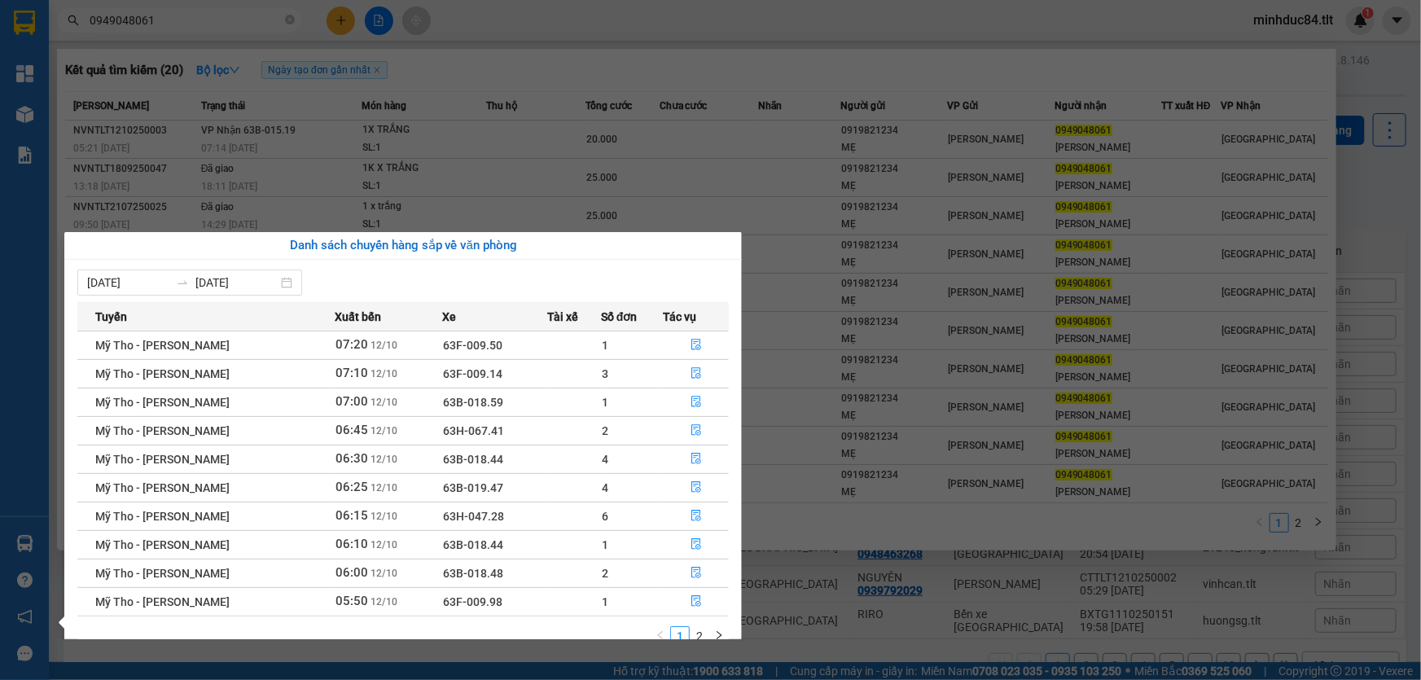
click at [166, 43] on section "Kết quả tìm kiếm ( 20 ) Bộ lọc Ngày tạo đơn gần nhất Mã ĐH Trạng thái Món hàng …" at bounding box center [710, 340] width 1421 height 680
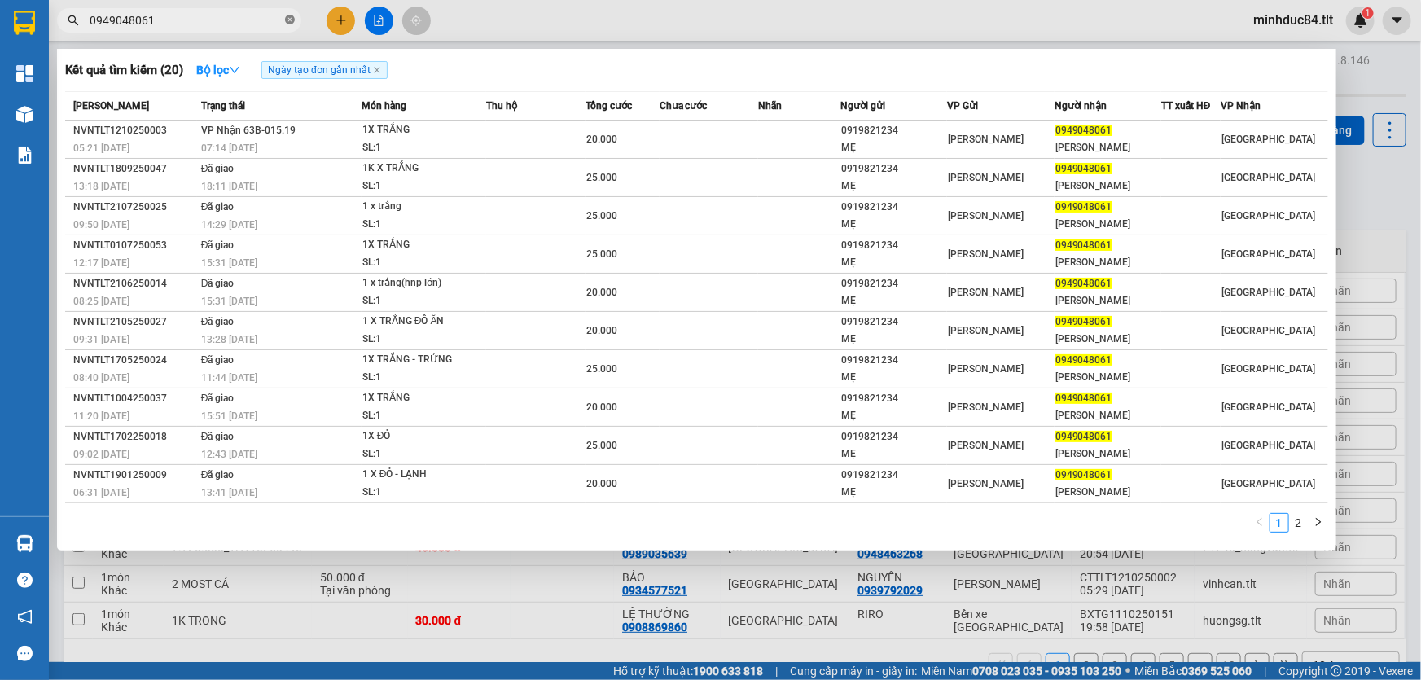
click at [287, 25] on span at bounding box center [290, 20] width 10 height 15
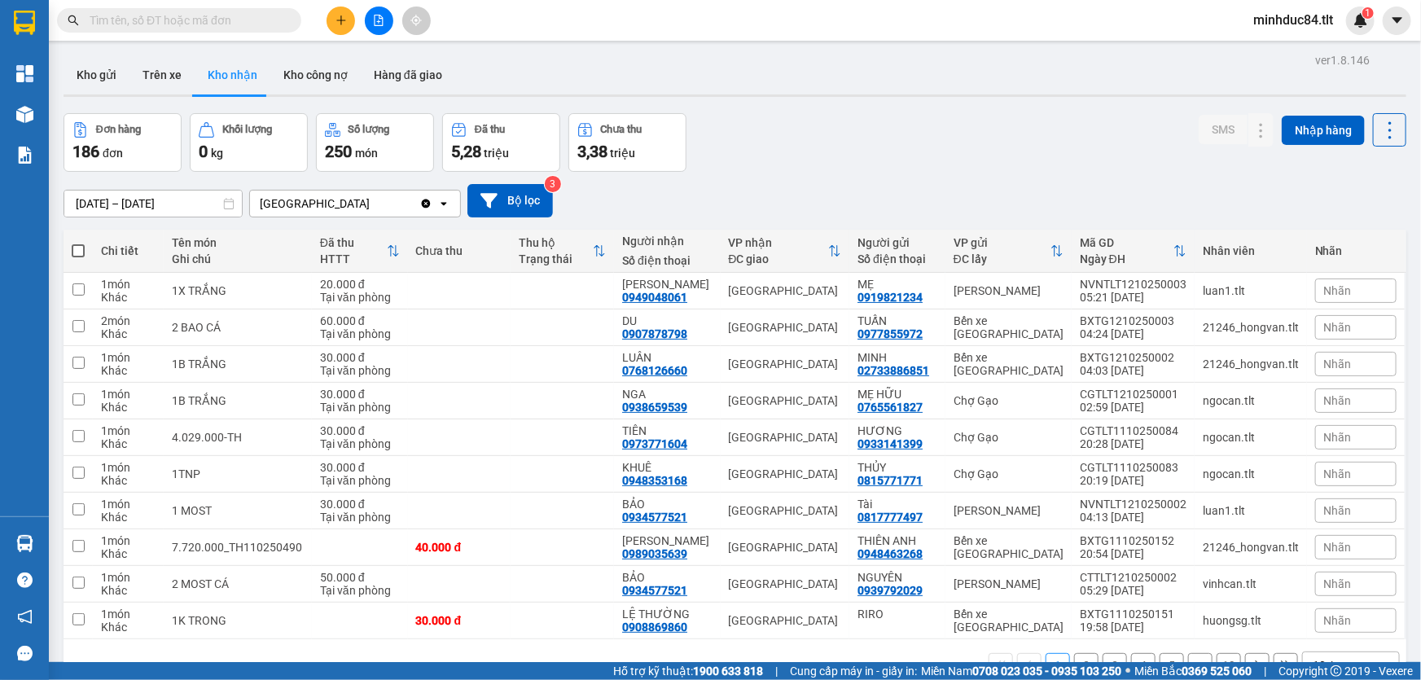
click at [265, 21] on input "text" at bounding box center [186, 20] width 192 height 18
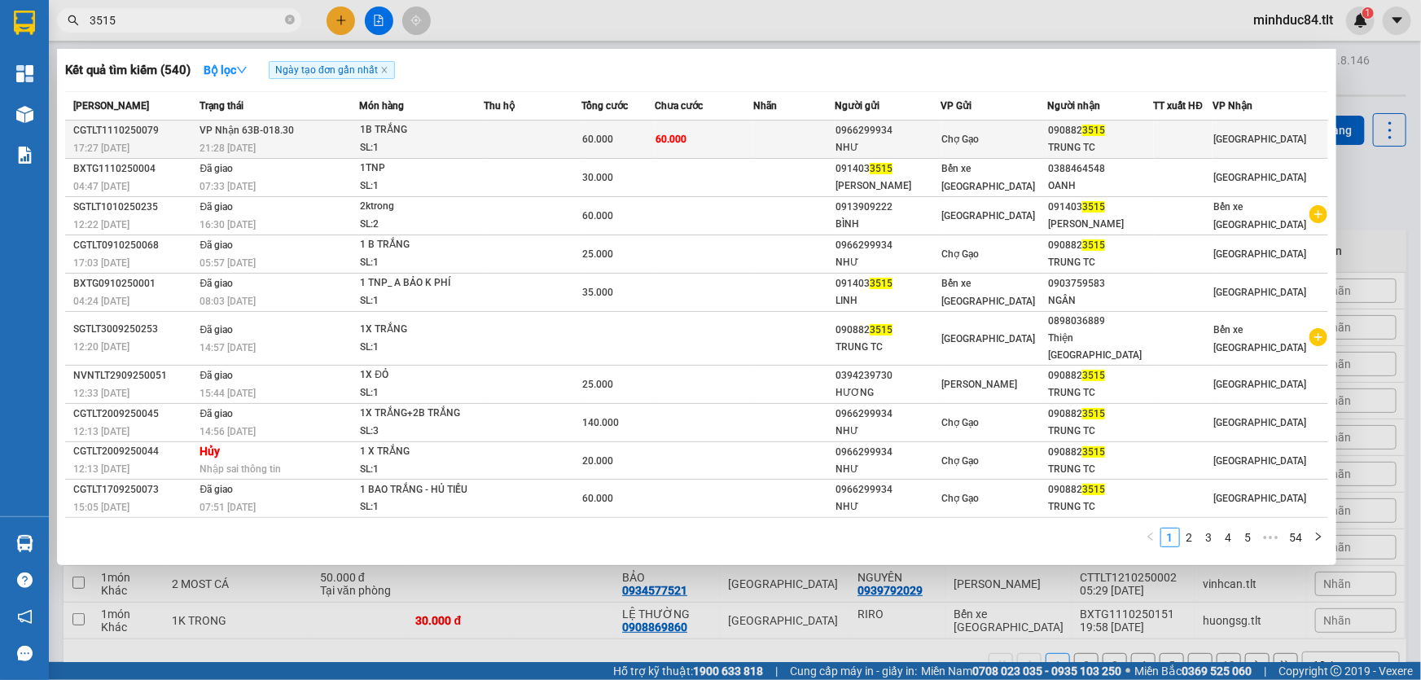
type input "3515"
click at [798, 125] on td at bounding box center [793, 140] width 81 height 38
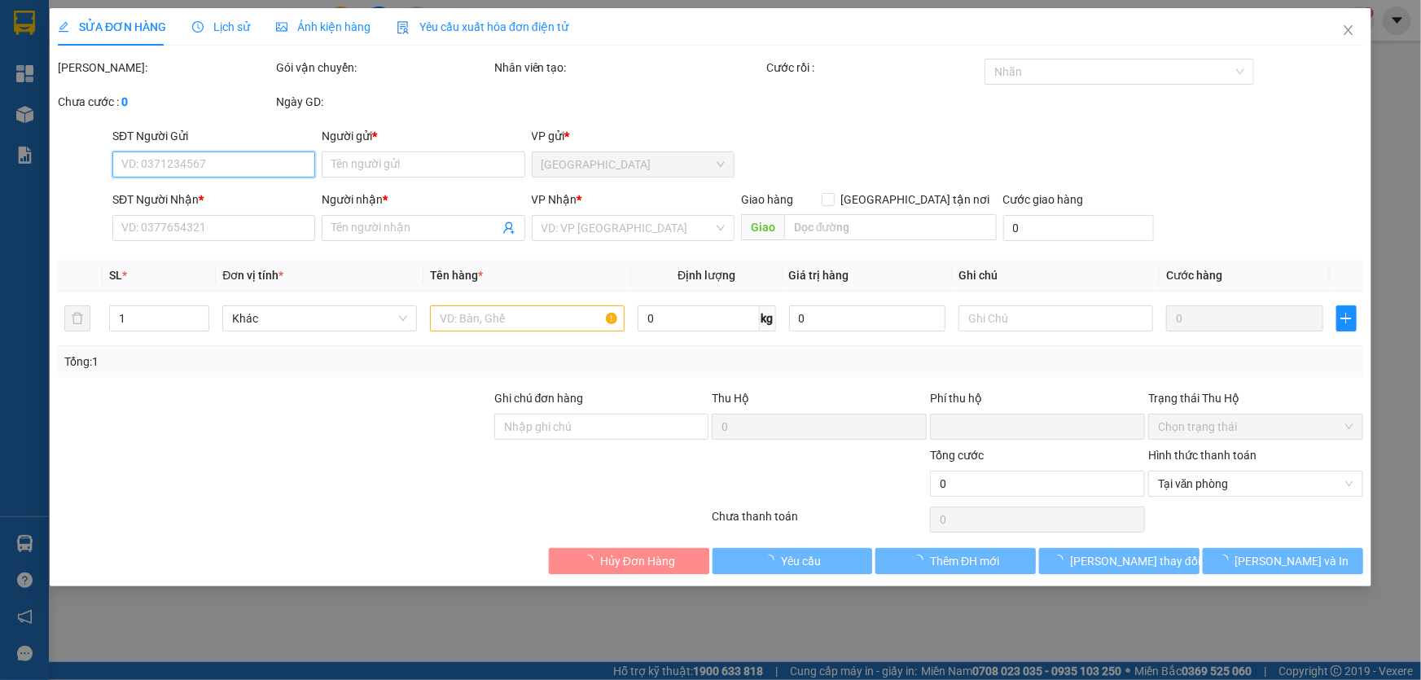
type input "0966299934"
type input "NHƯ"
type input "0908823515"
type input "TRUNG TC"
type input "0"
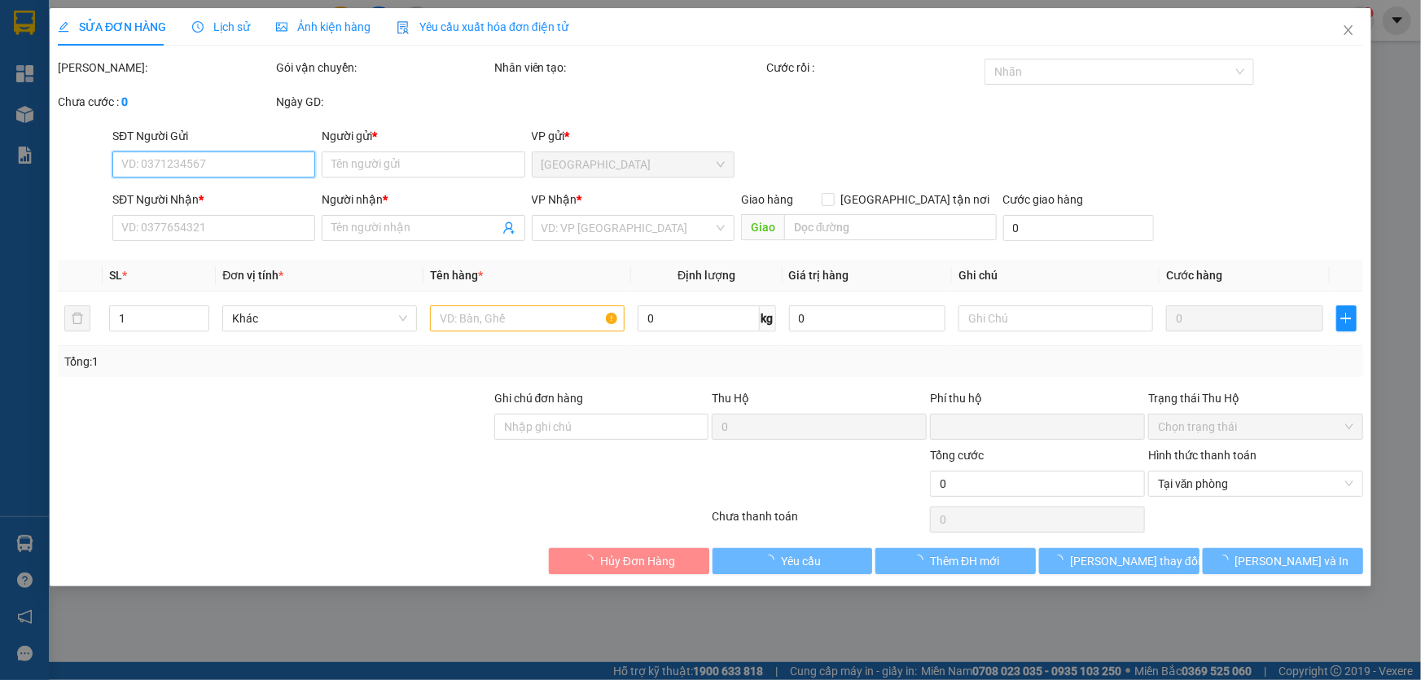
type input "60.000"
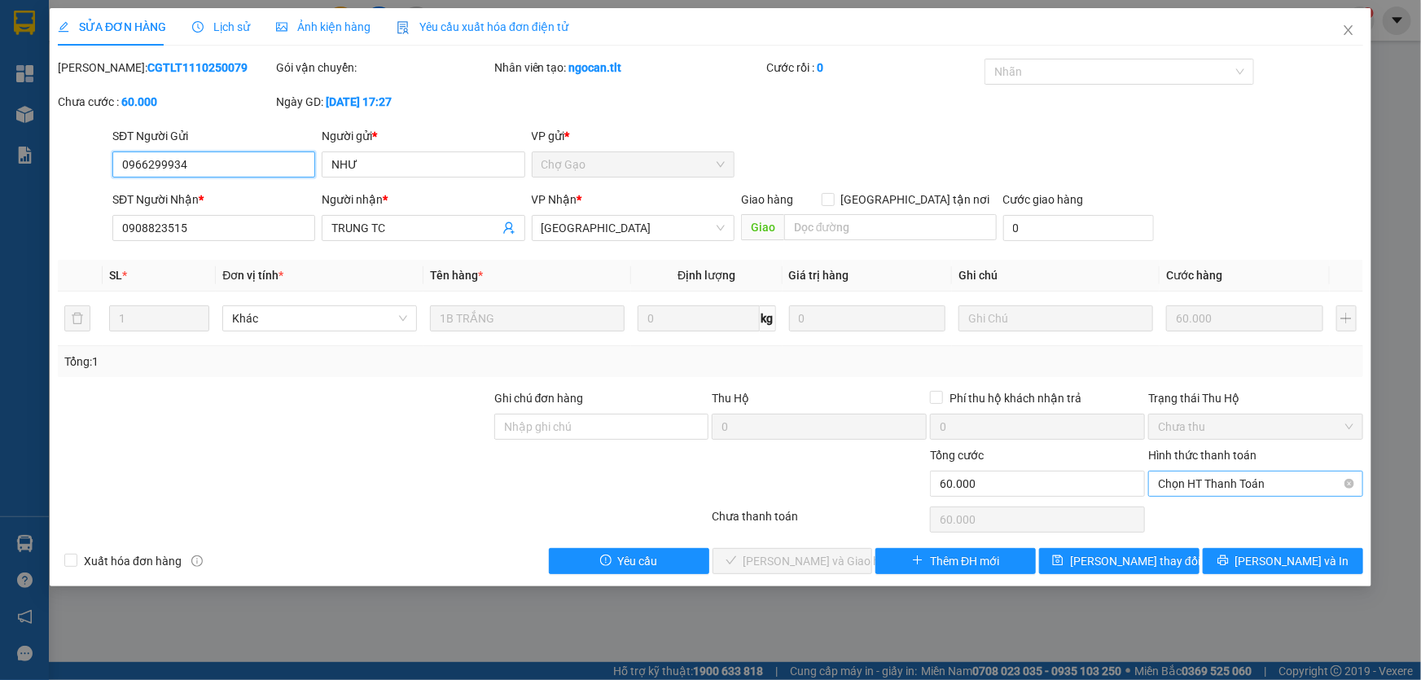
click at [1248, 482] on span "Chọn HT Thanh Toán" at bounding box center [1255, 484] width 195 height 24
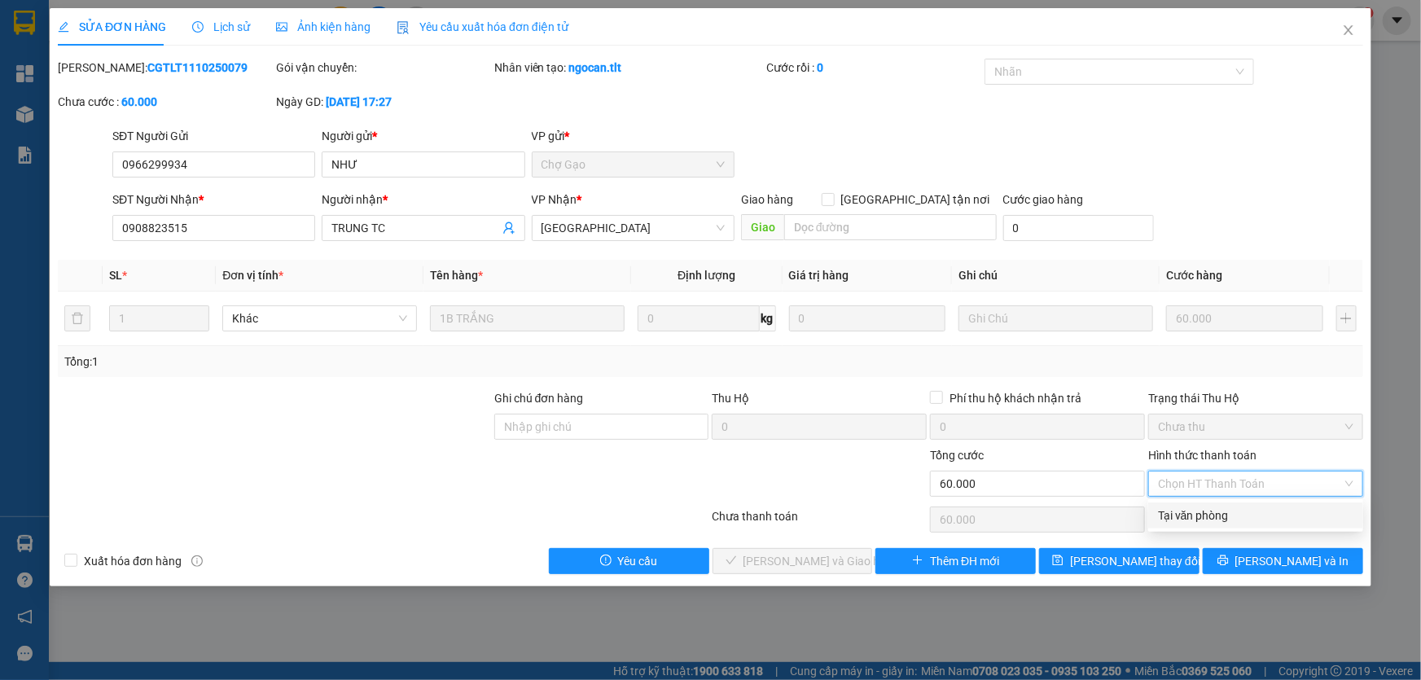
click at [1219, 521] on div "Tại văn phòng" at bounding box center [1255, 516] width 195 height 18
type input "0"
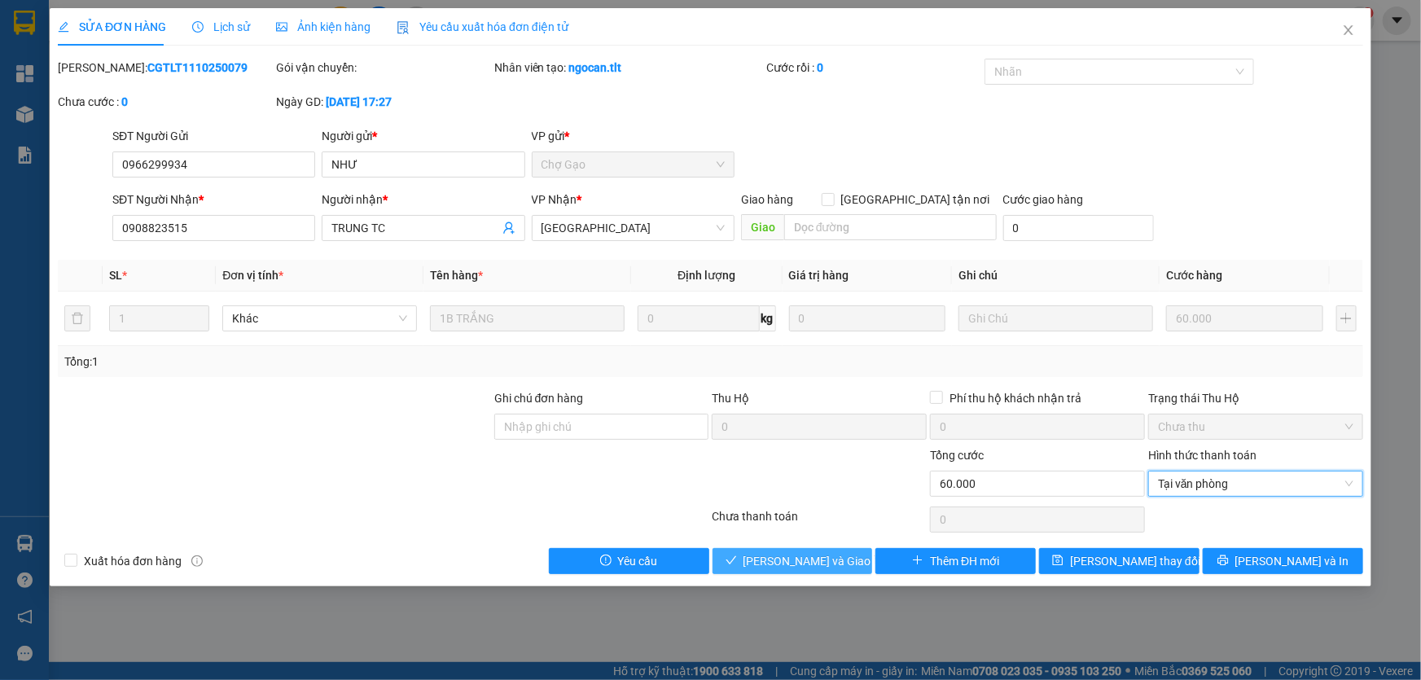
click at [847, 552] on button "Lưu và Giao hàng" at bounding box center [793, 561] width 160 height 26
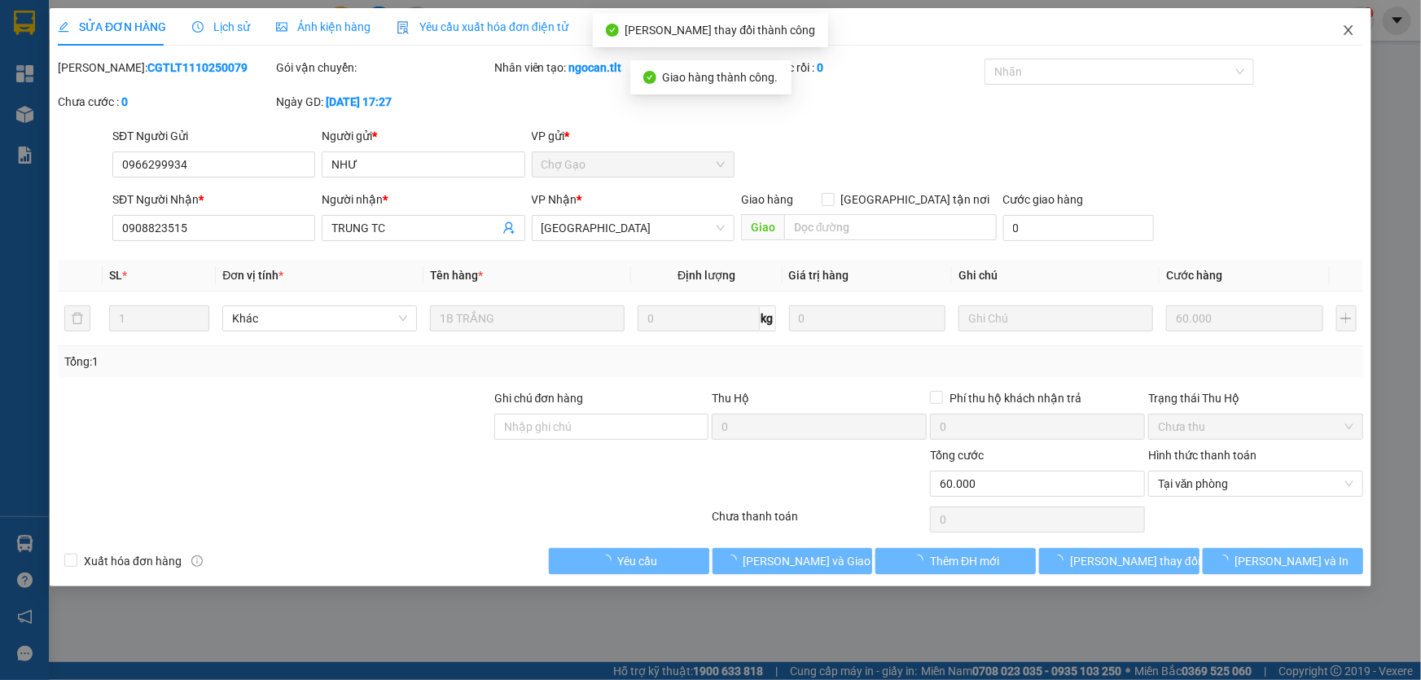
click at [1359, 29] on span "Close" at bounding box center [1349, 31] width 46 height 46
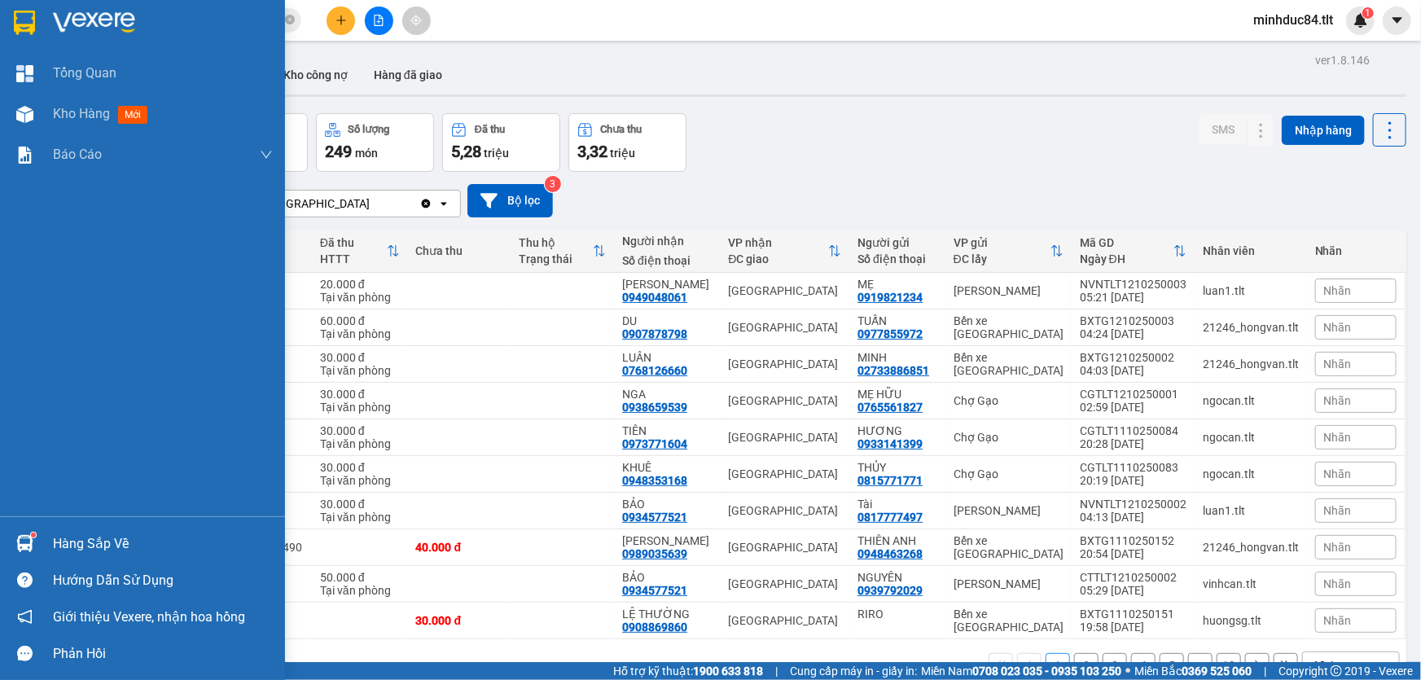
click at [33, 543] on div at bounding box center [25, 543] width 29 height 29
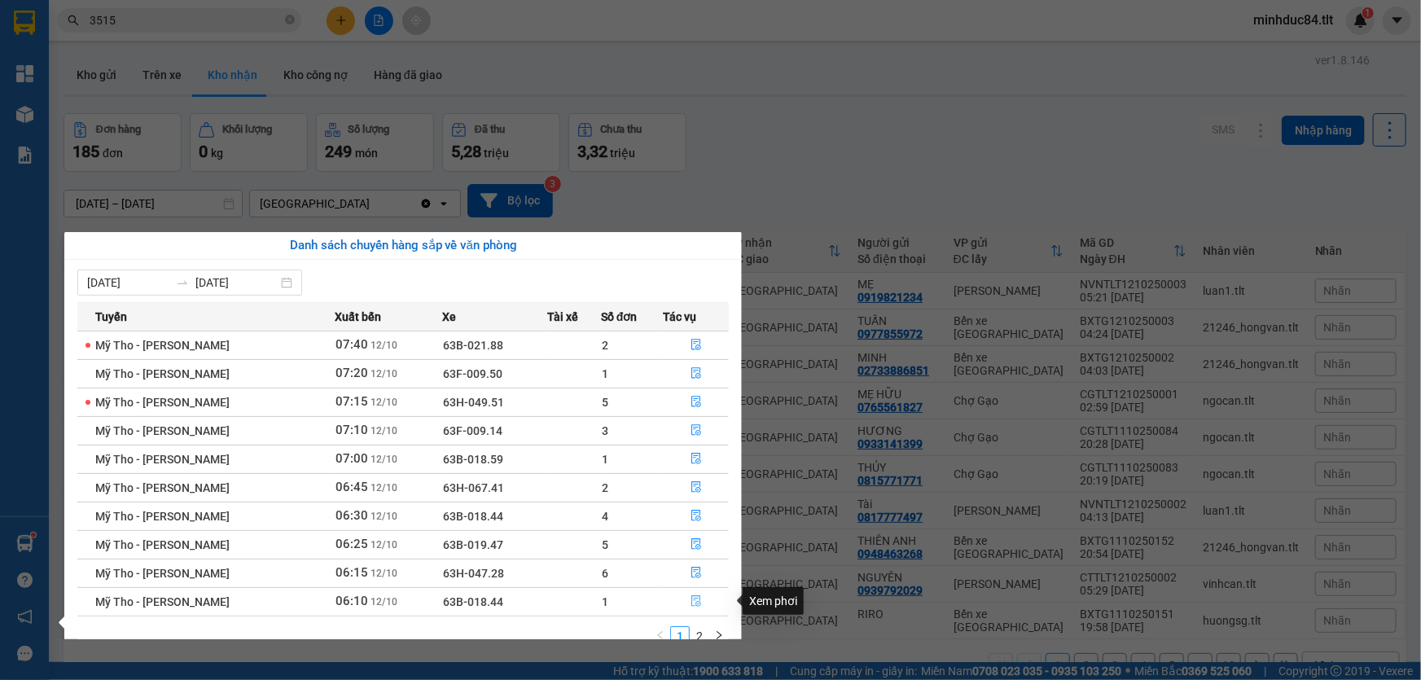
click at [700, 589] on button "button" at bounding box center [697, 602] width 64 height 26
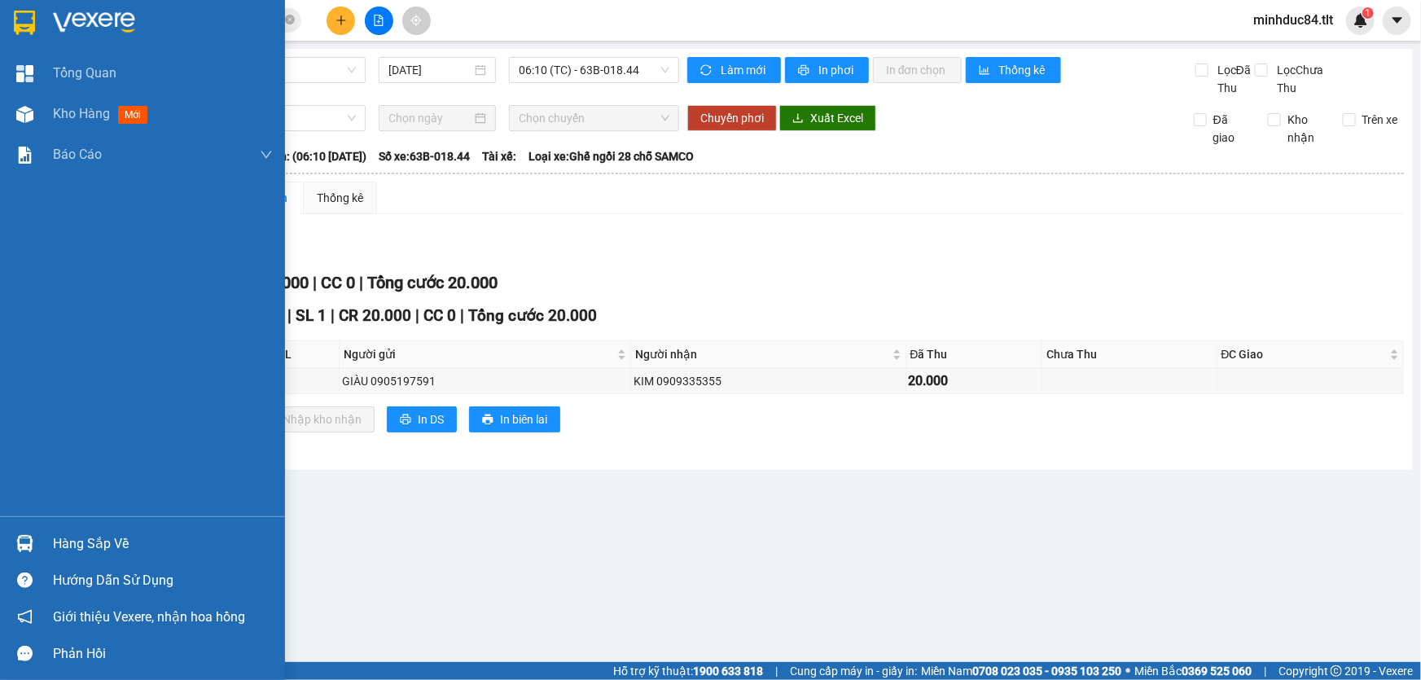
click at [25, 543] on img at bounding box center [24, 543] width 17 height 17
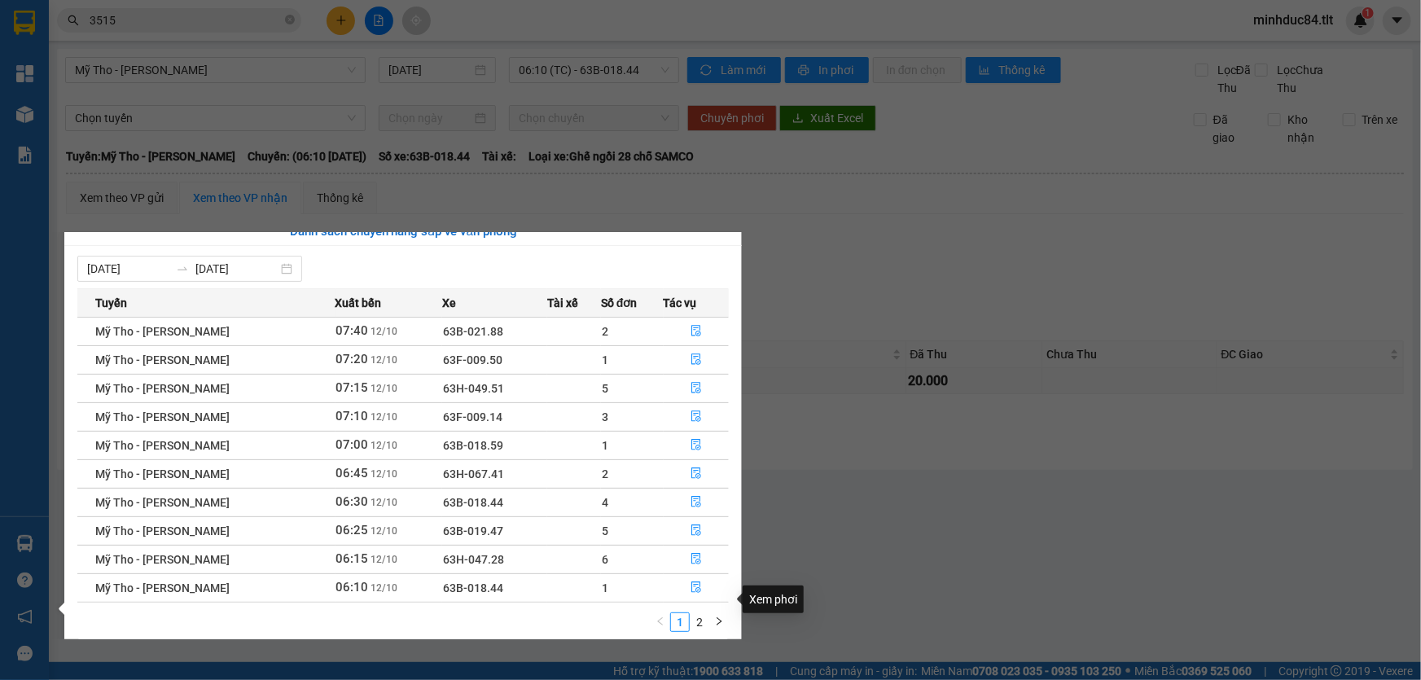
scroll to position [25, 0]
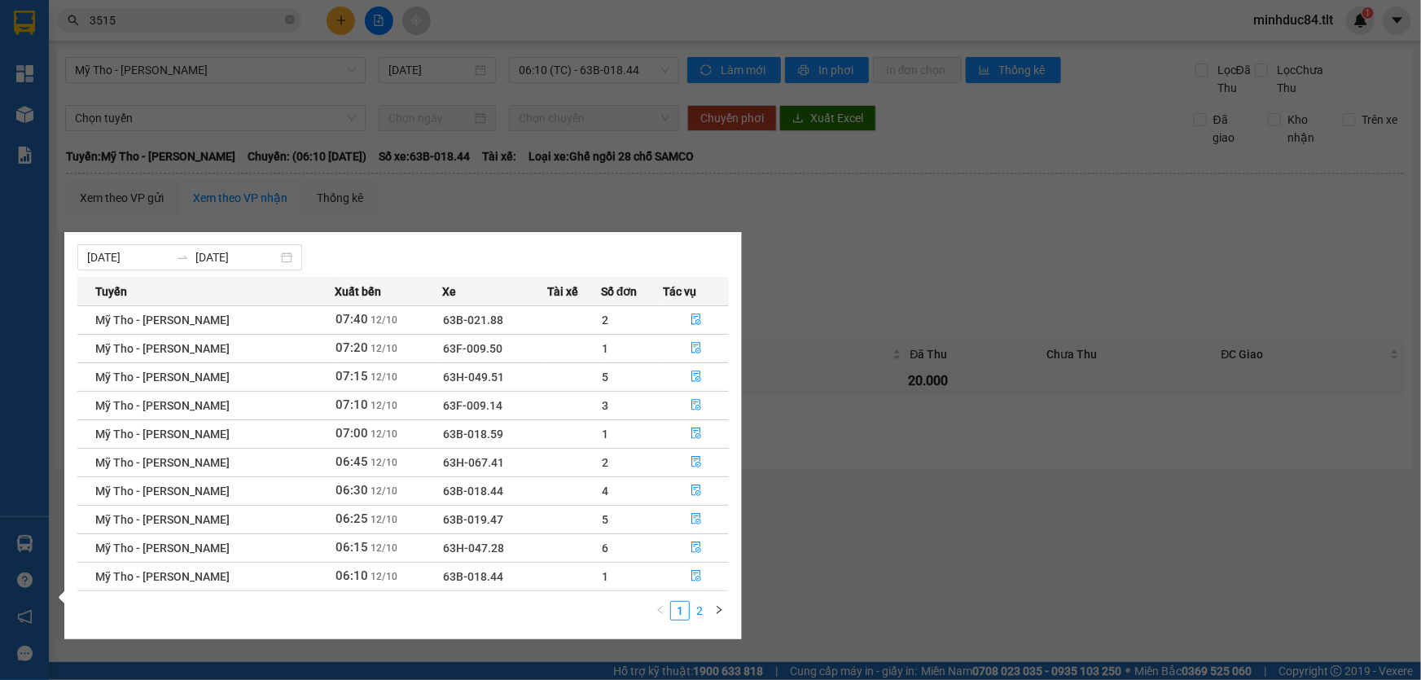
click at [693, 606] on link "2" at bounding box center [700, 611] width 18 height 18
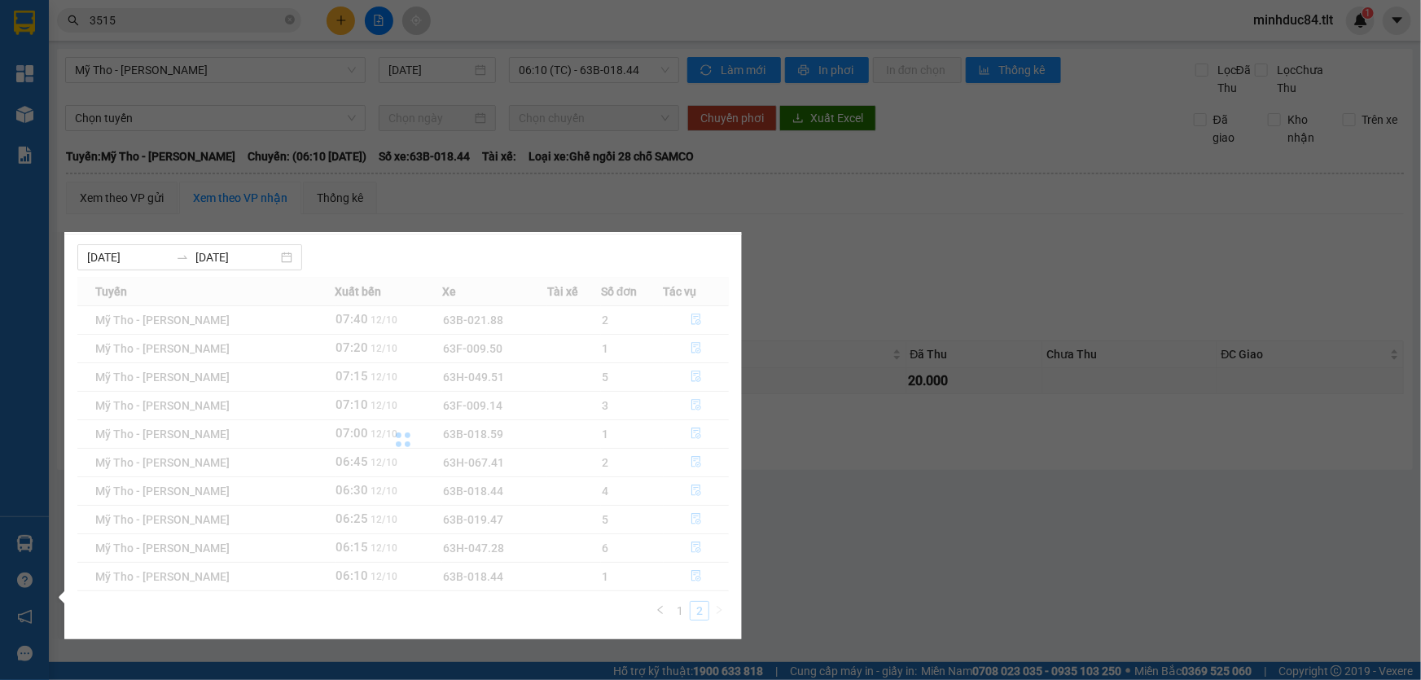
scroll to position [0, 0]
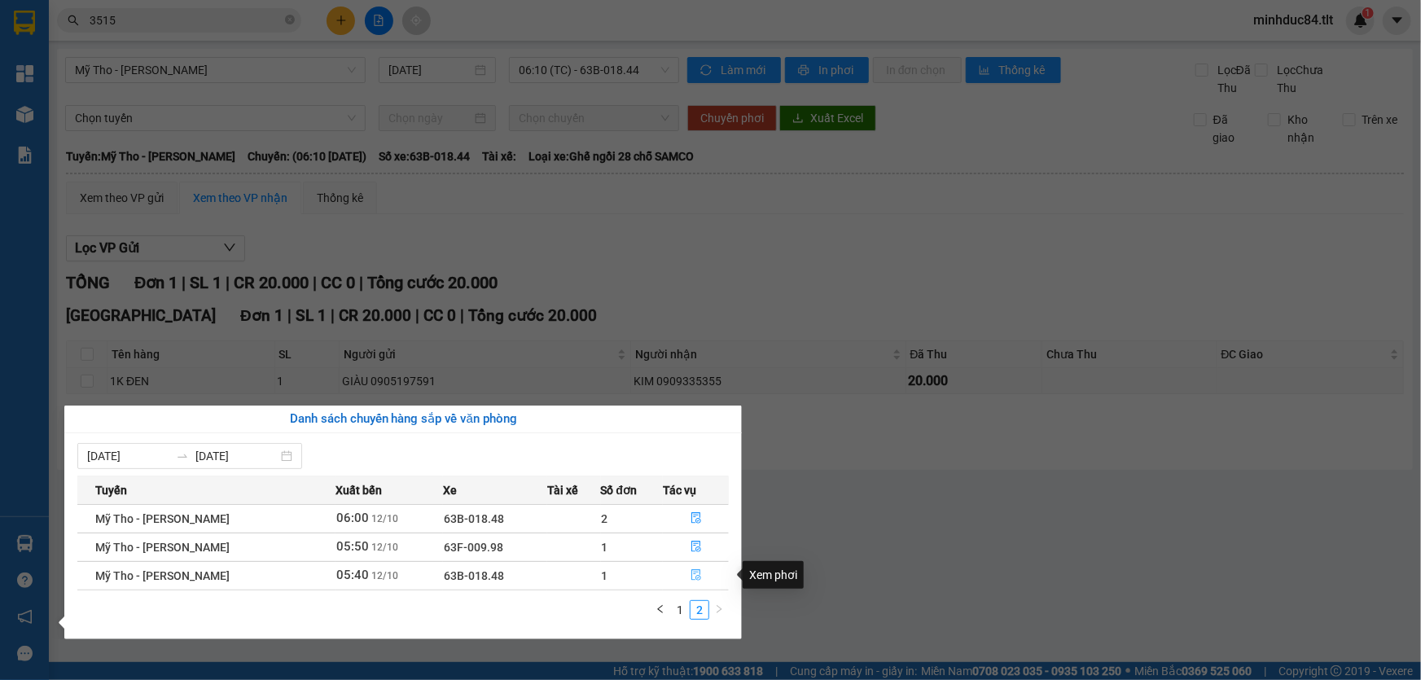
click at [681, 573] on button "button" at bounding box center [696, 576] width 64 height 26
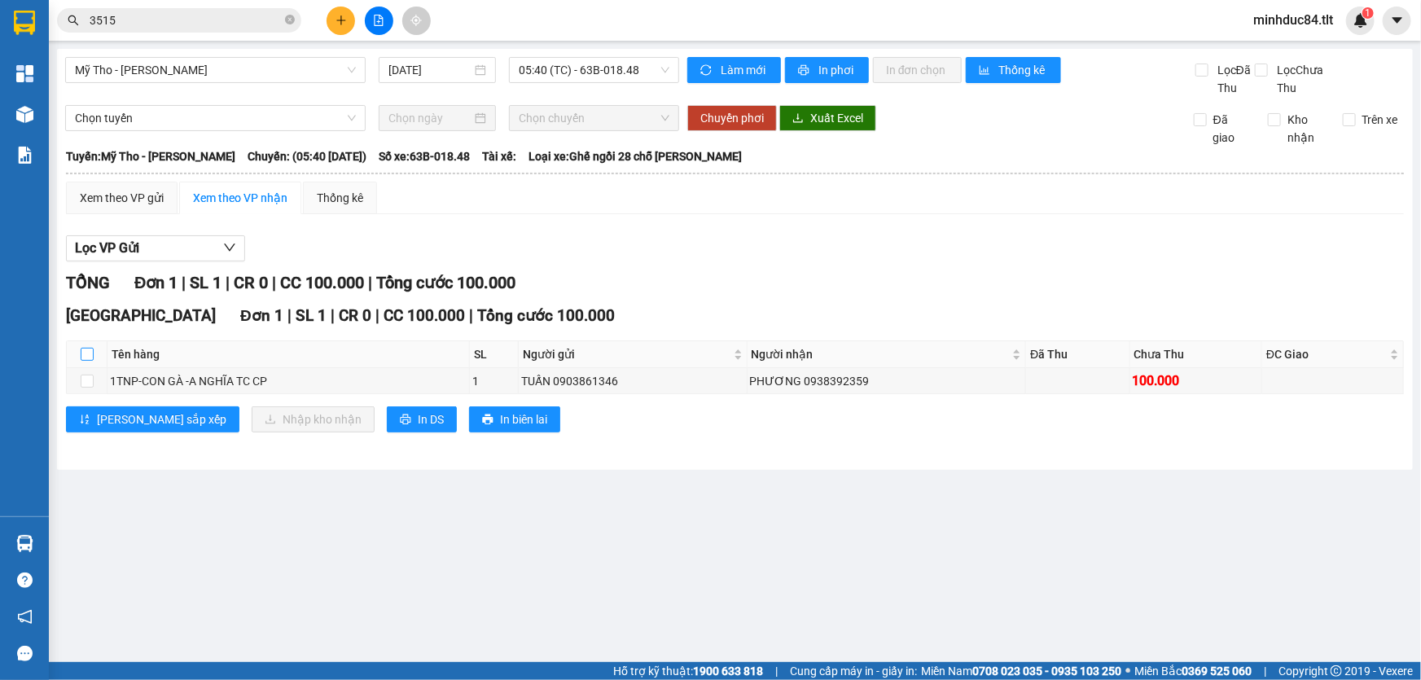
click at [81, 348] on input "checkbox" at bounding box center [87, 354] width 13 height 13
checkbox input "true"
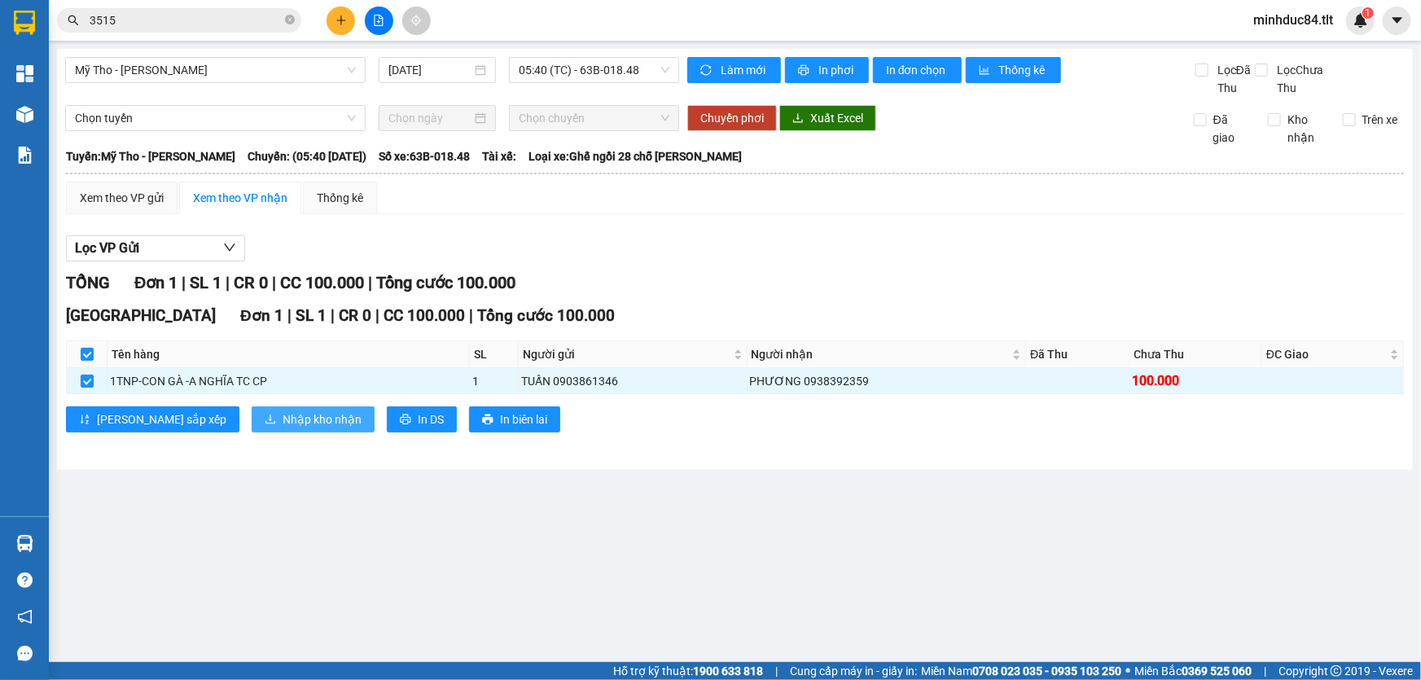
click at [252, 409] on button "Nhập kho nhận" at bounding box center [313, 419] width 123 height 26
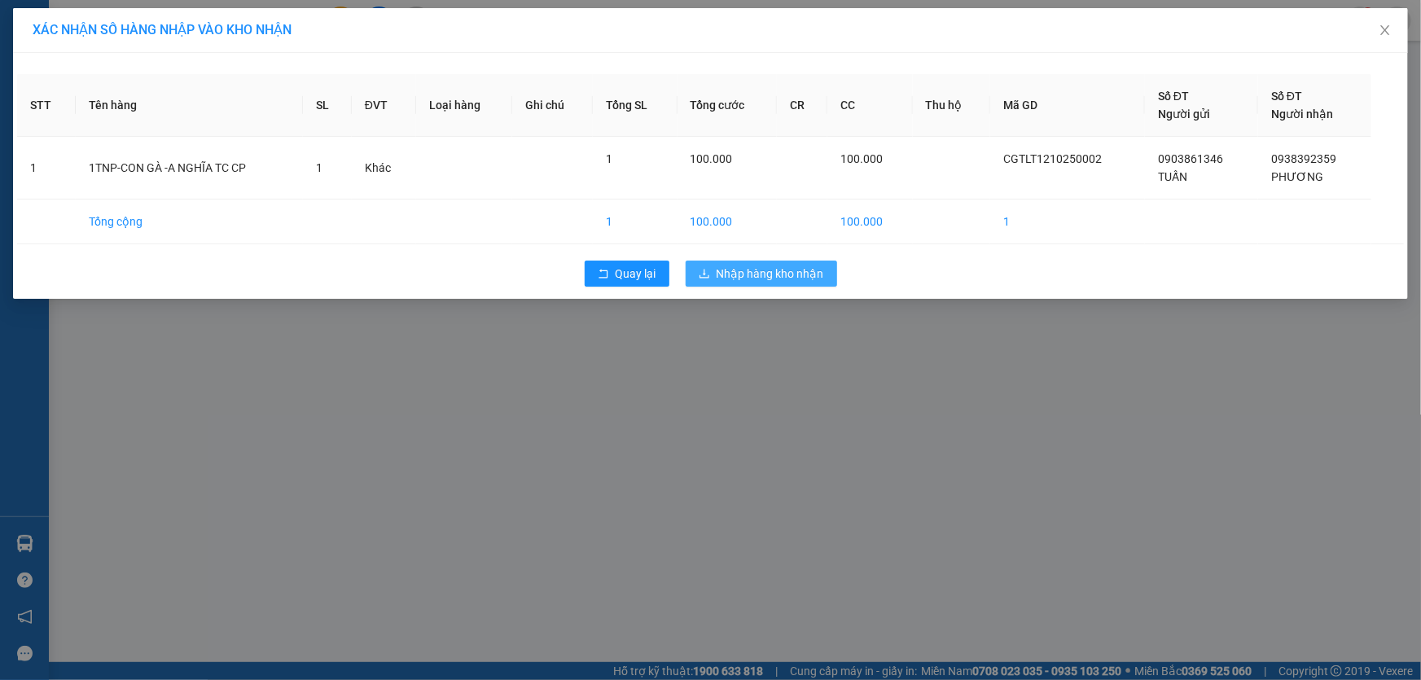
click at [761, 268] on span "Nhập hàng kho nhận" at bounding box center [771, 274] width 108 height 18
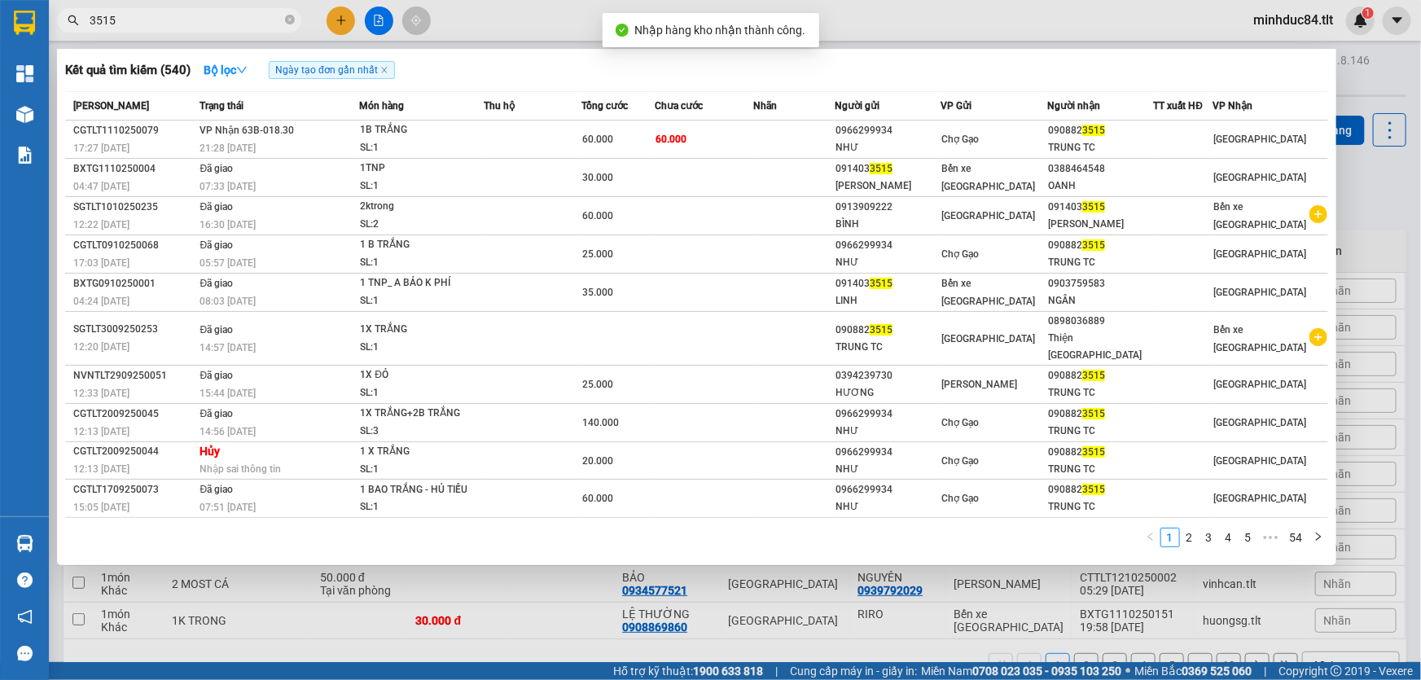
drag, startPoint x: 293, startPoint y: 19, endPoint x: 272, endPoint y: 20, distance: 21.2
click at [289, 19] on icon "close-circle" at bounding box center [290, 20] width 10 height 10
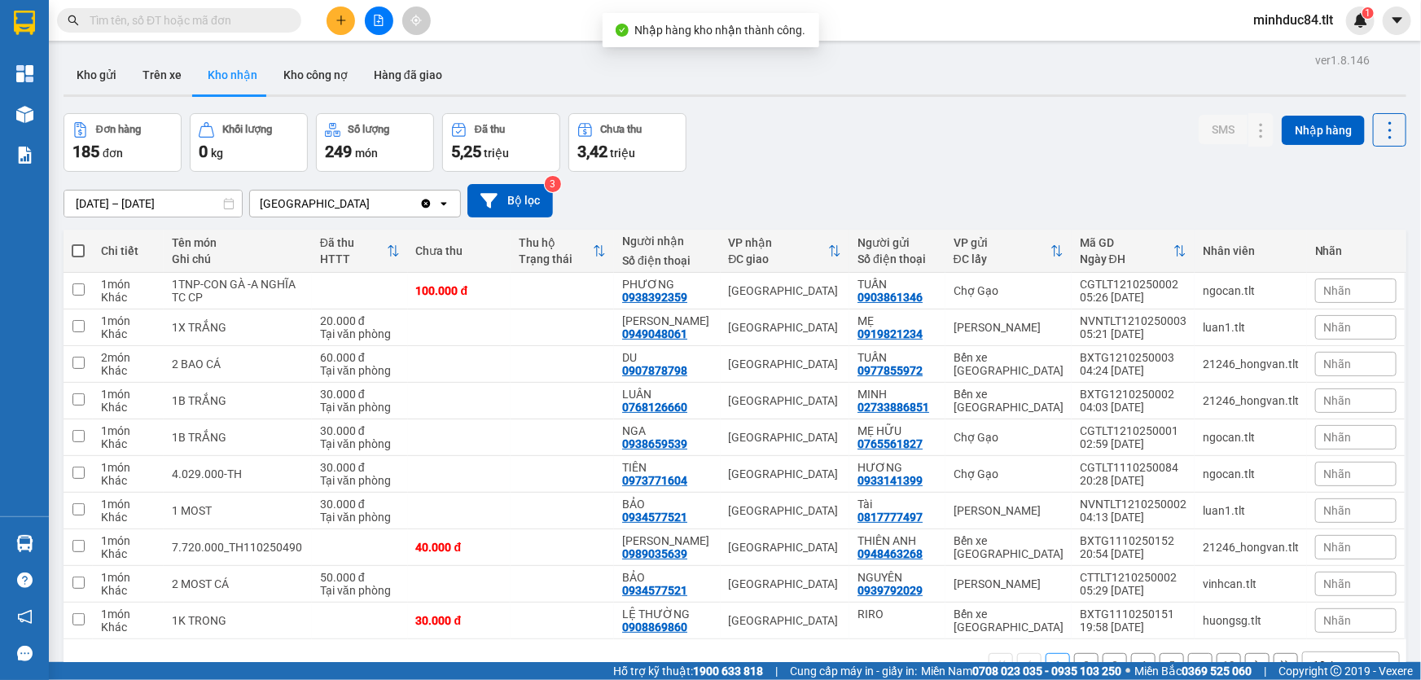
drag, startPoint x: 268, startPoint y: 20, endPoint x: 259, endPoint y: 4, distance: 18.6
click at [266, 20] on input "text" at bounding box center [186, 20] width 192 height 18
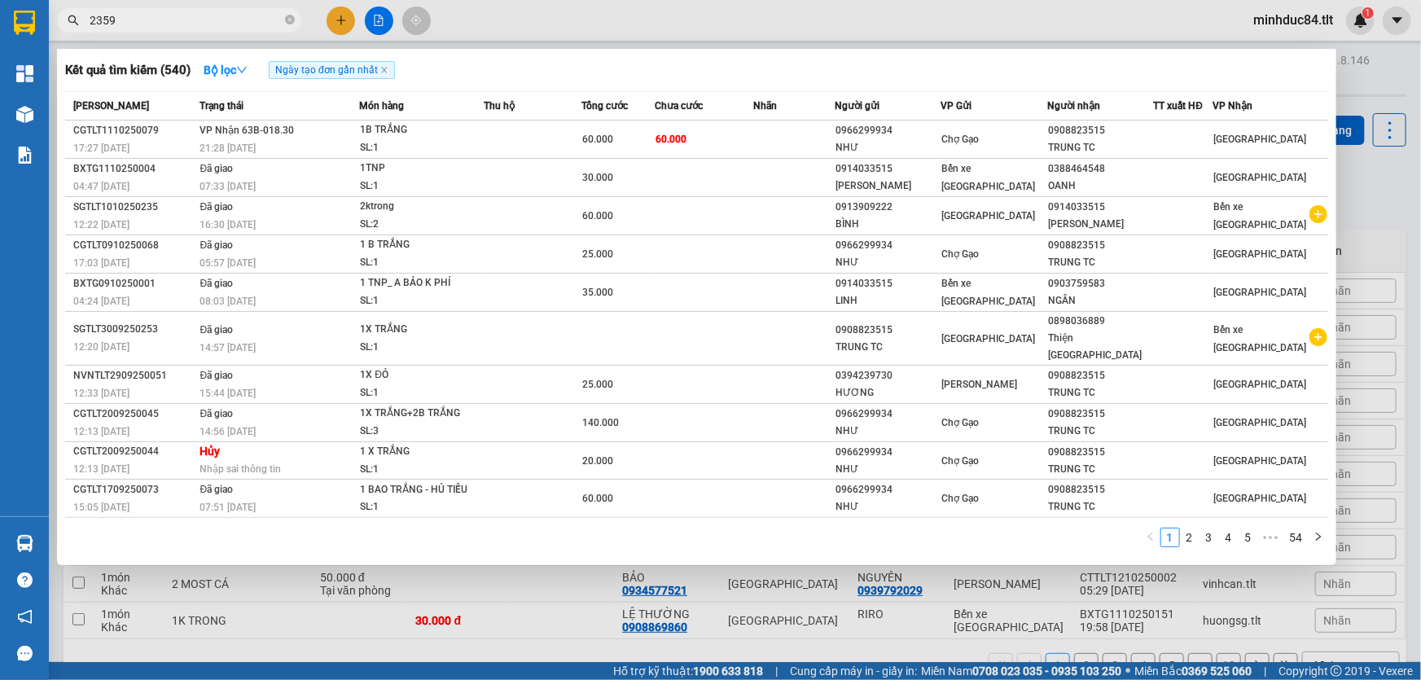
type input "2359"
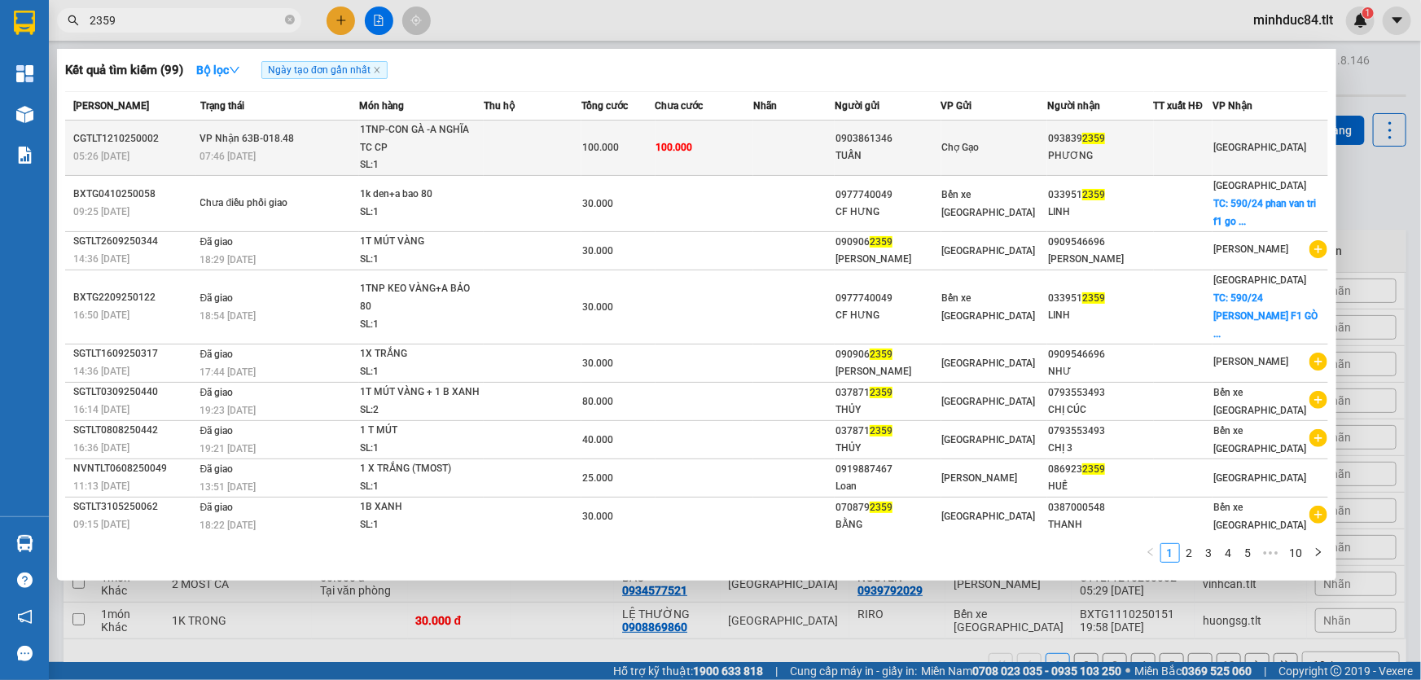
click at [1206, 158] on td at bounding box center [1183, 148] width 59 height 55
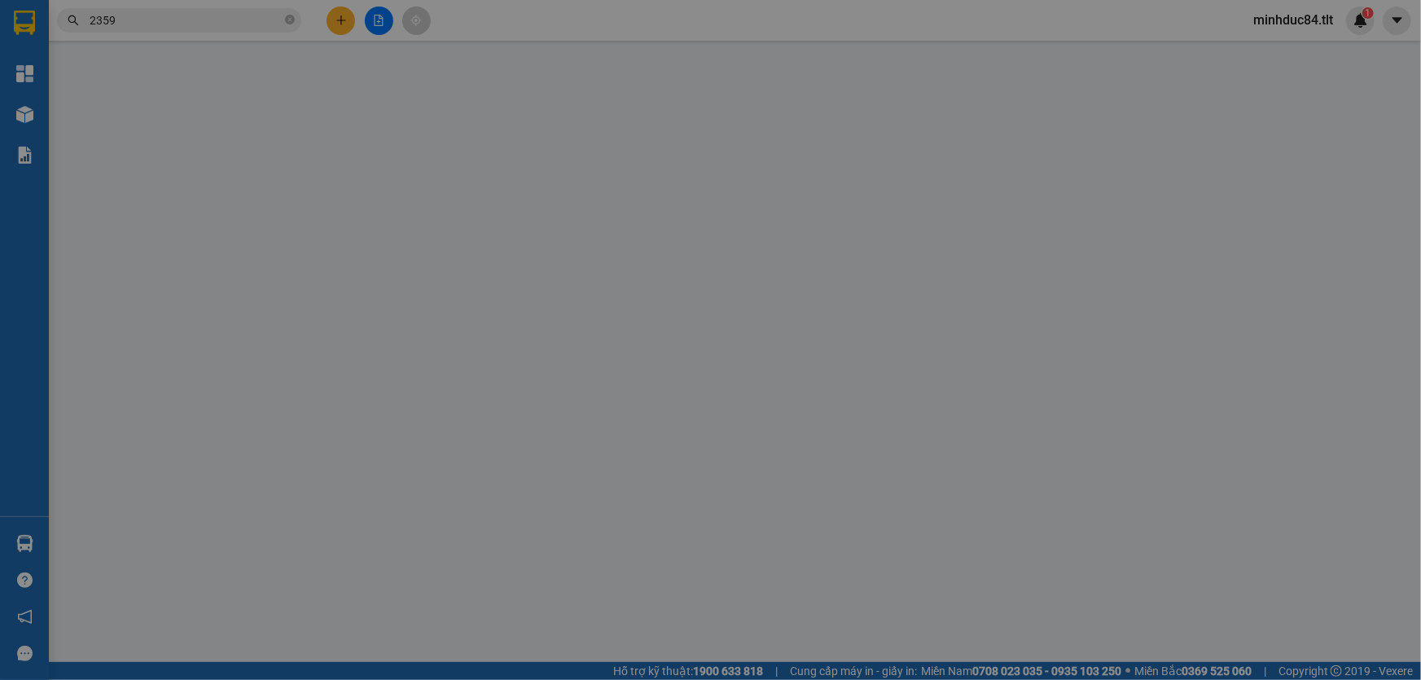
type input "0903861346"
type input "TUẤN"
type input "0938392359"
type input "PHƯƠNG"
type input "0"
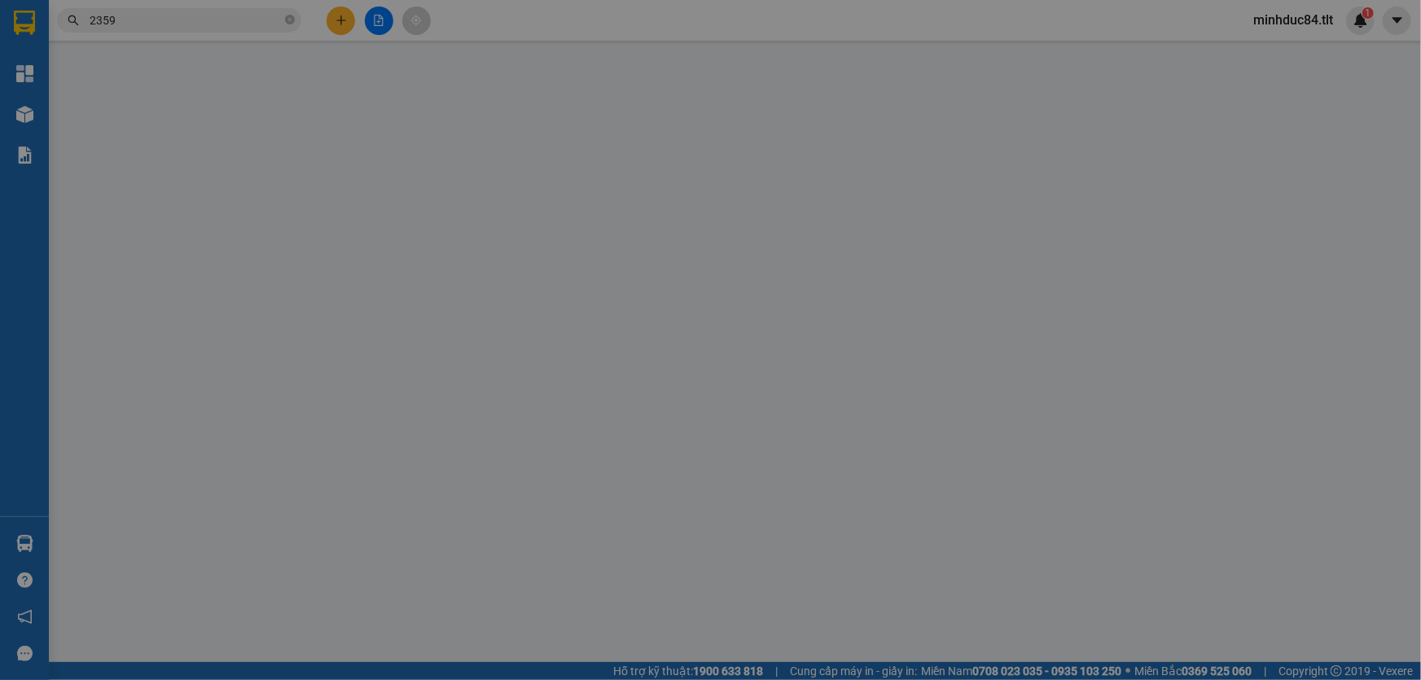
type input "100.000"
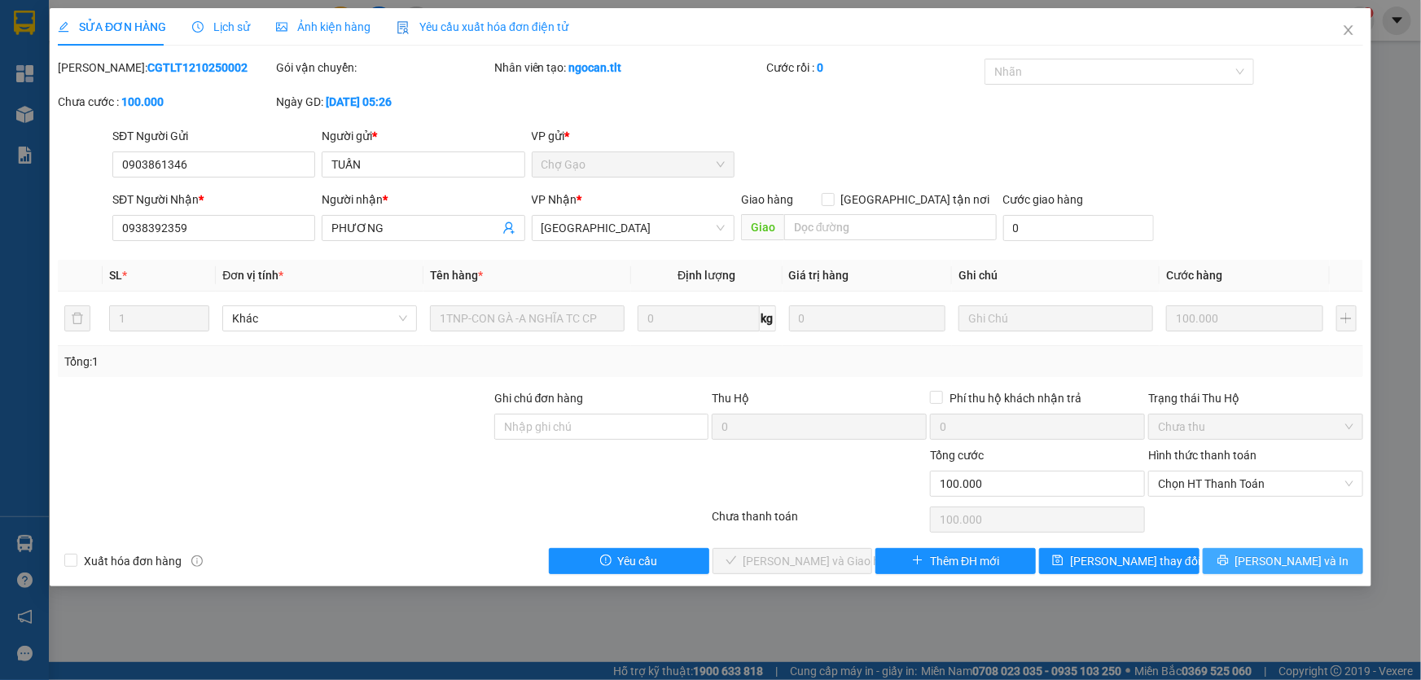
click at [1233, 554] on button "Lưu và In" at bounding box center [1283, 561] width 160 height 26
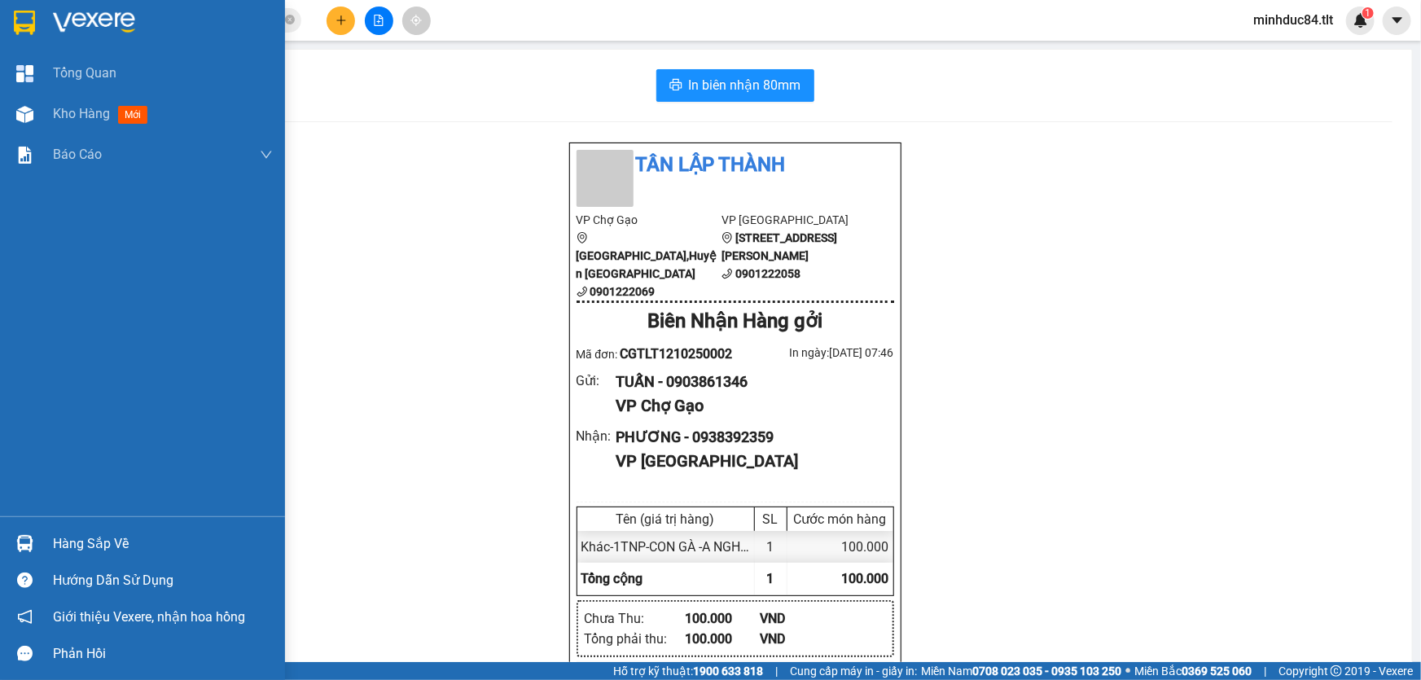
click at [33, 542] on img at bounding box center [24, 543] width 17 height 17
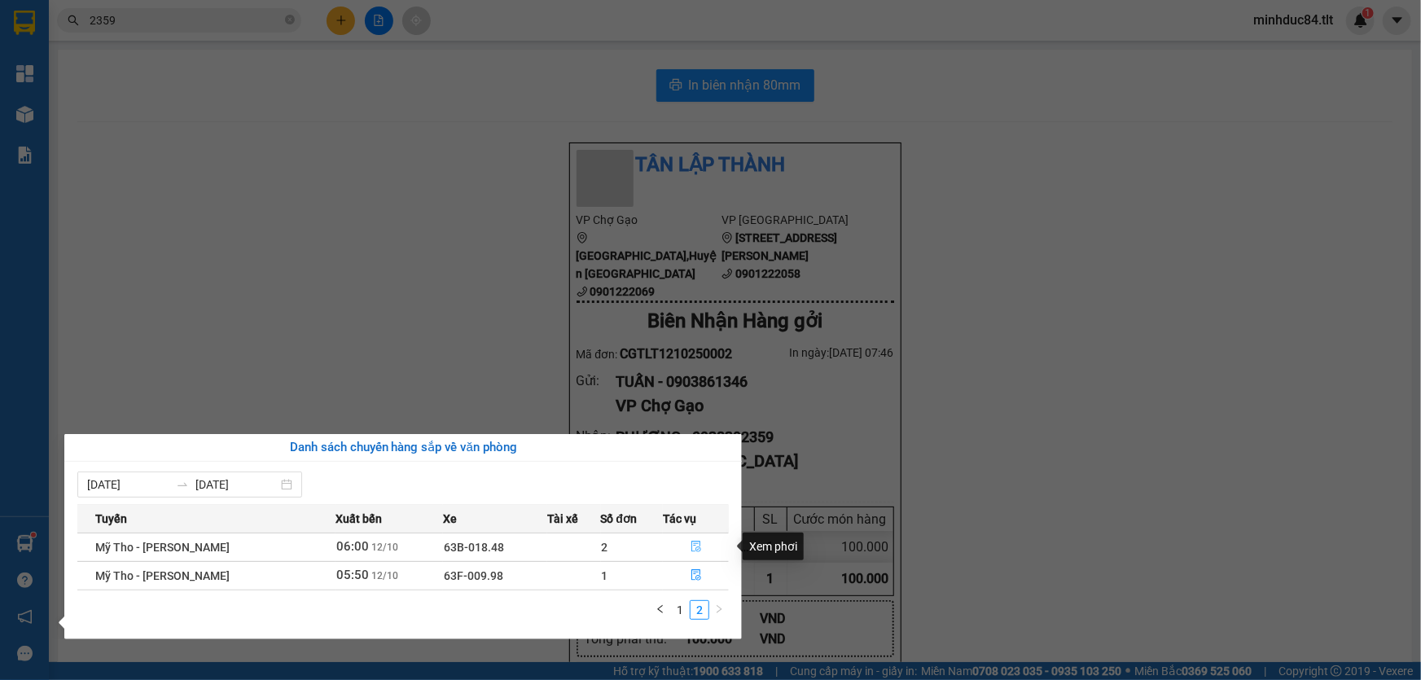
drag, startPoint x: 701, startPoint y: 546, endPoint x: 642, endPoint y: 530, distance: 61.4
click at [701, 545] on button "button" at bounding box center [696, 547] width 64 height 26
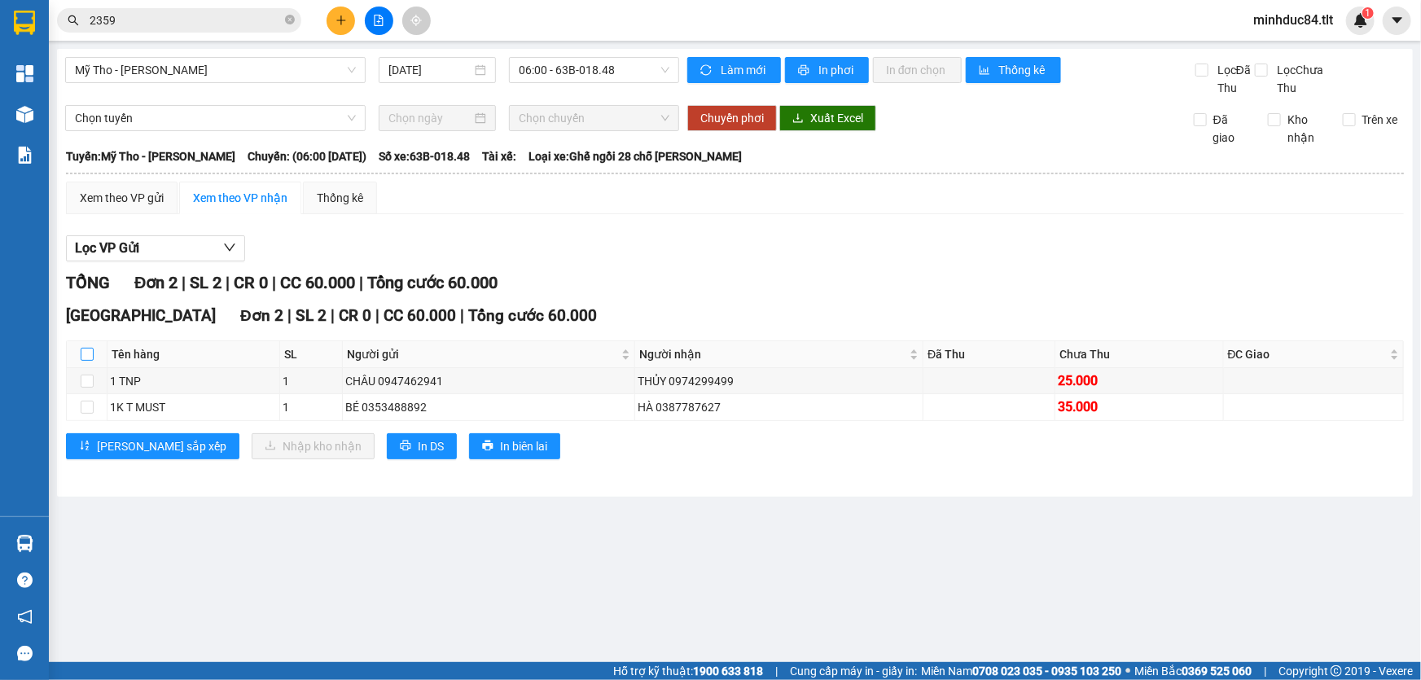
drag, startPoint x: 86, startPoint y: 337, endPoint x: 89, endPoint y: 348, distance: 10.9
click at [87, 337] on div "Sài Gòn Đơn 2 | SL 2 | CR 0 | CC 60.000 | Tổng cước 60.000 Tên hàng SL Người gử…" at bounding box center [735, 387] width 1338 height 167
click at [94, 352] on th at bounding box center [87, 354] width 41 height 27
click at [93, 359] on th at bounding box center [87, 354] width 41 height 27
click at [89, 345] on label at bounding box center [87, 354] width 13 height 18
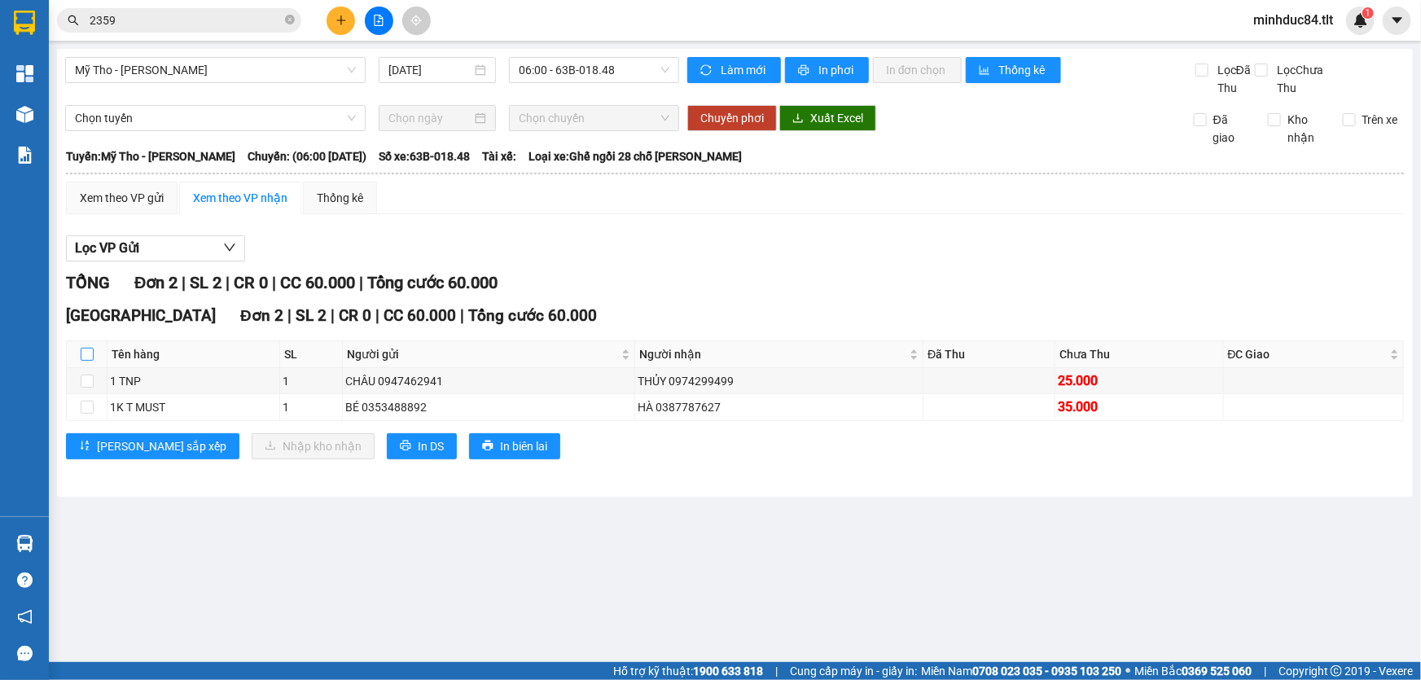
click at [89, 348] on input "checkbox" at bounding box center [87, 354] width 13 height 13
checkbox input "true"
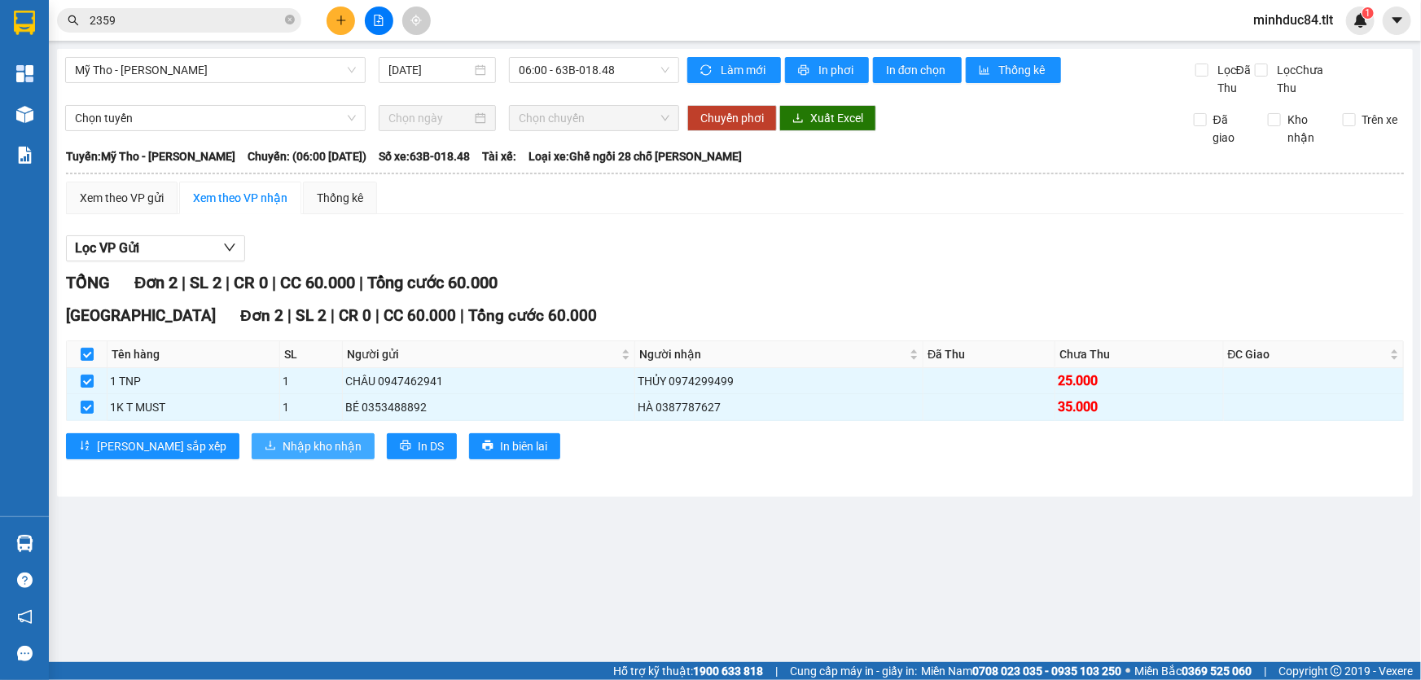
click at [283, 447] on span "Nhập kho nhận" at bounding box center [322, 446] width 79 height 18
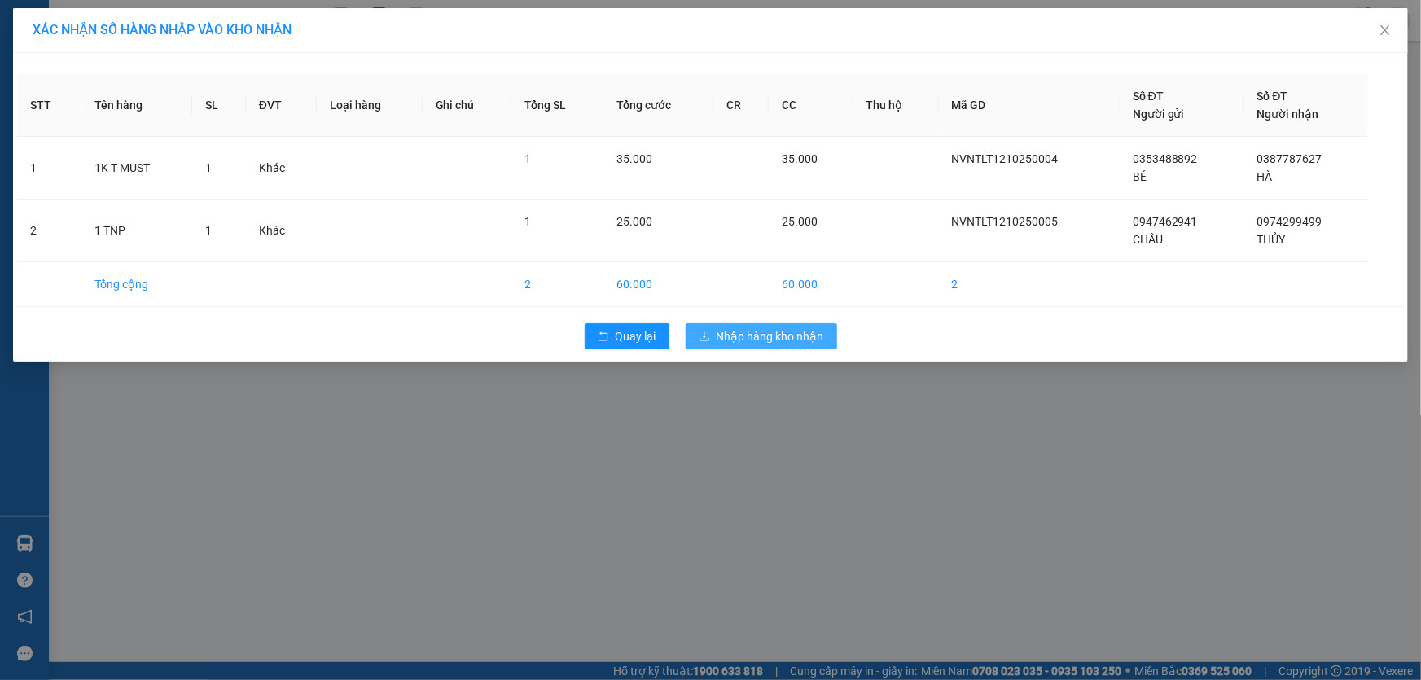
click at [797, 327] on span "Nhập hàng kho nhận" at bounding box center [771, 336] width 108 height 18
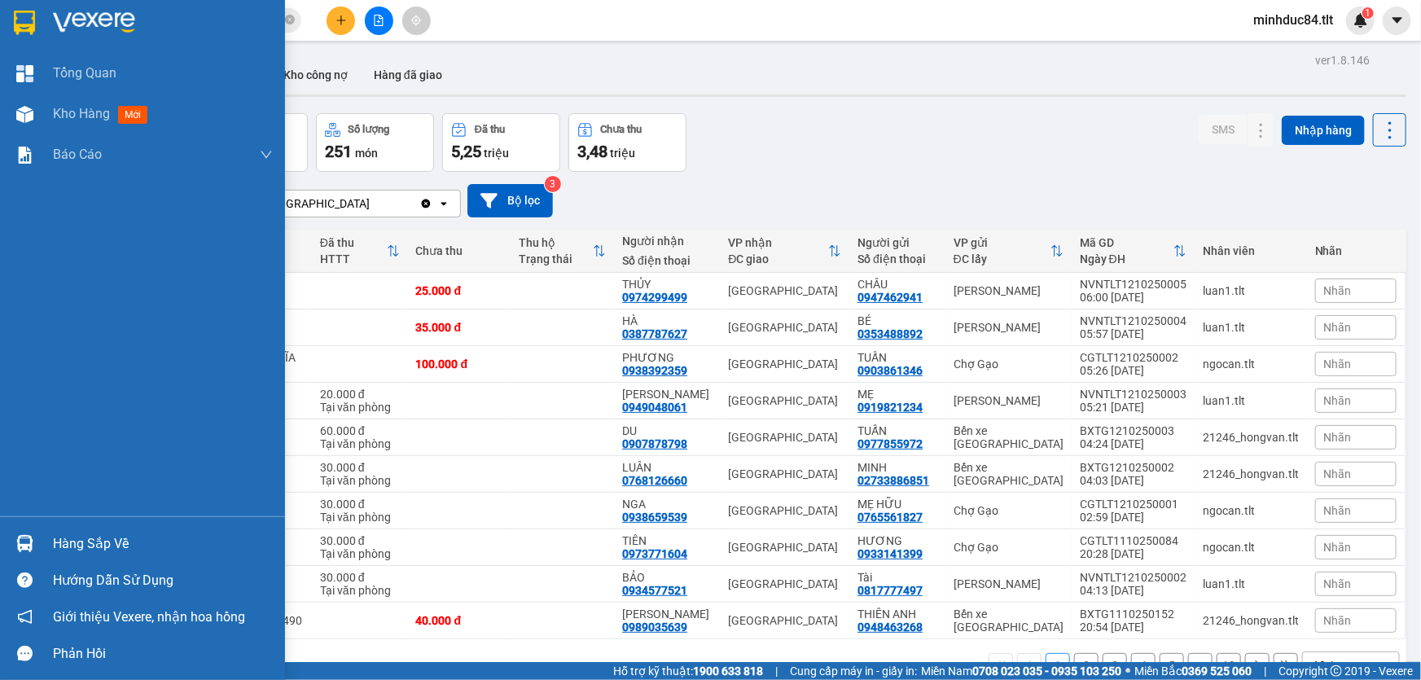
click at [41, 542] on div "Hàng sắp về" at bounding box center [142, 543] width 285 height 37
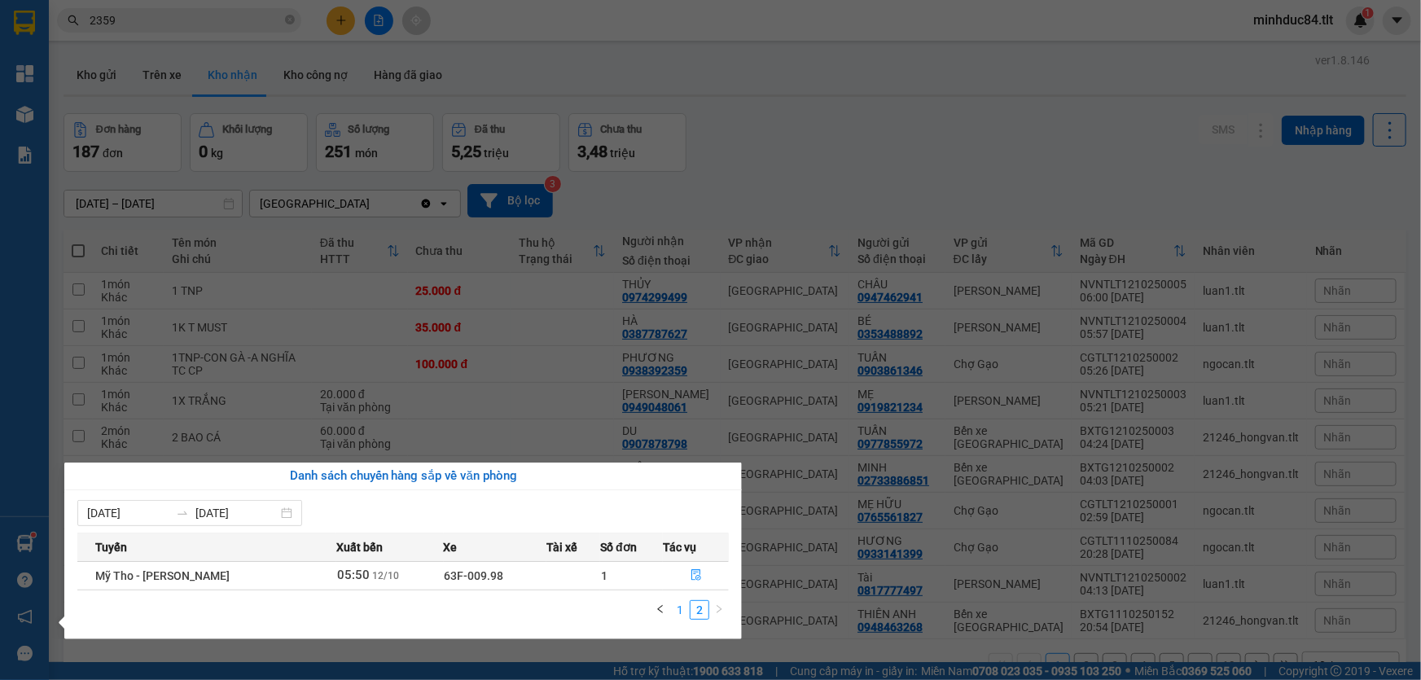
click at [687, 604] on link "1" at bounding box center [680, 610] width 18 height 18
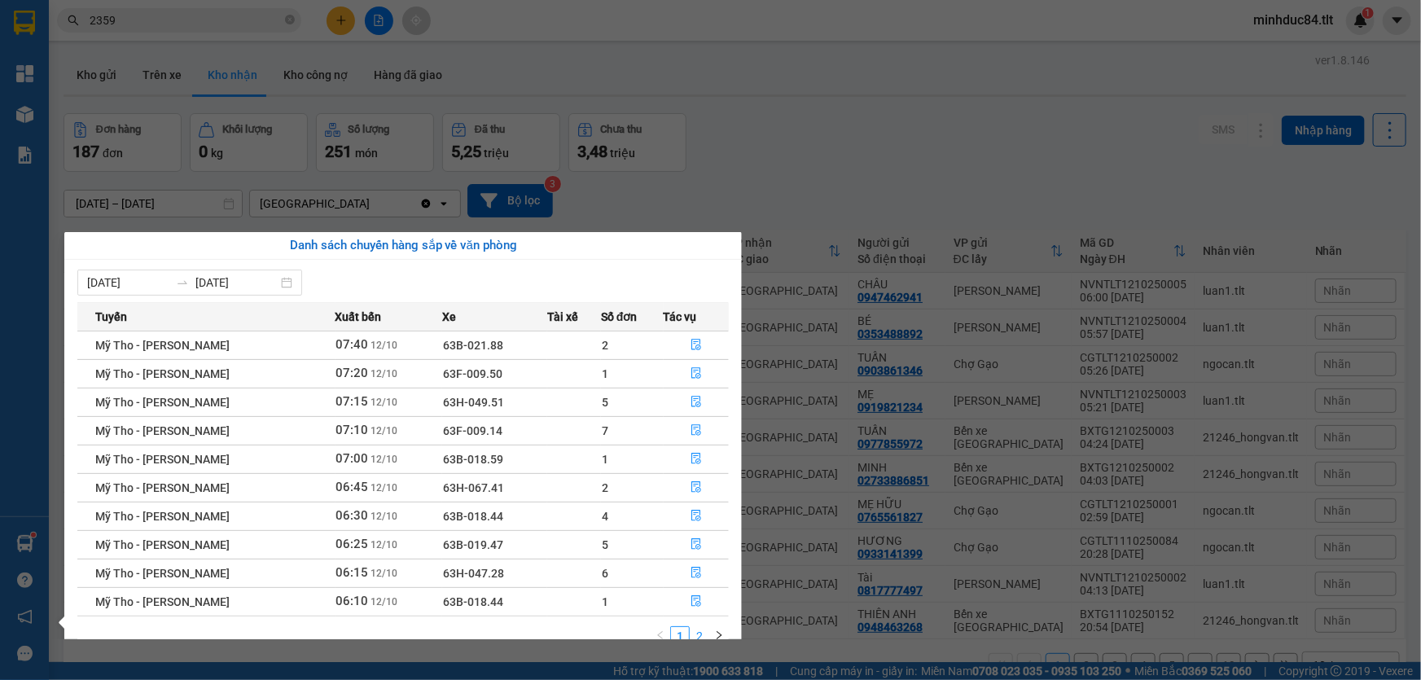
click at [699, 628] on link "2" at bounding box center [700, 636] width 18 height 18
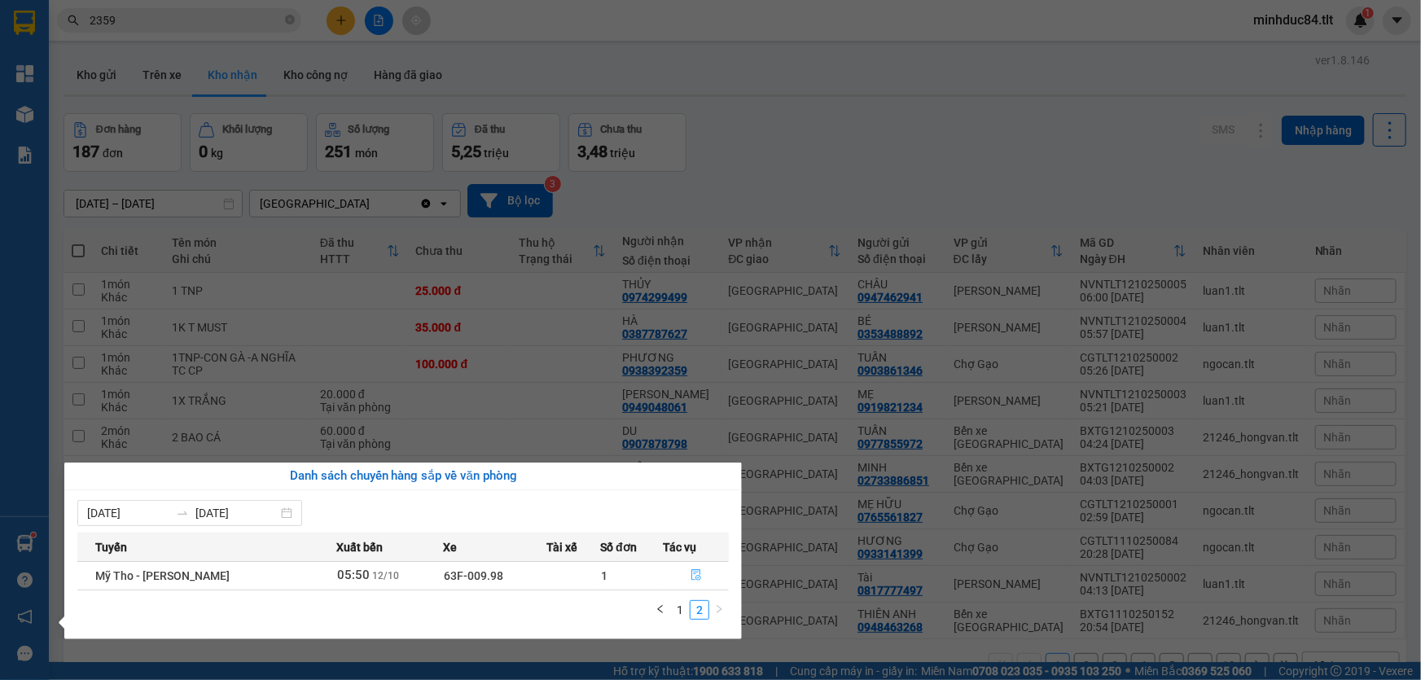
click at [696, 577] on icon "file-done" at bounding box center [696, 574] width 11 height 11
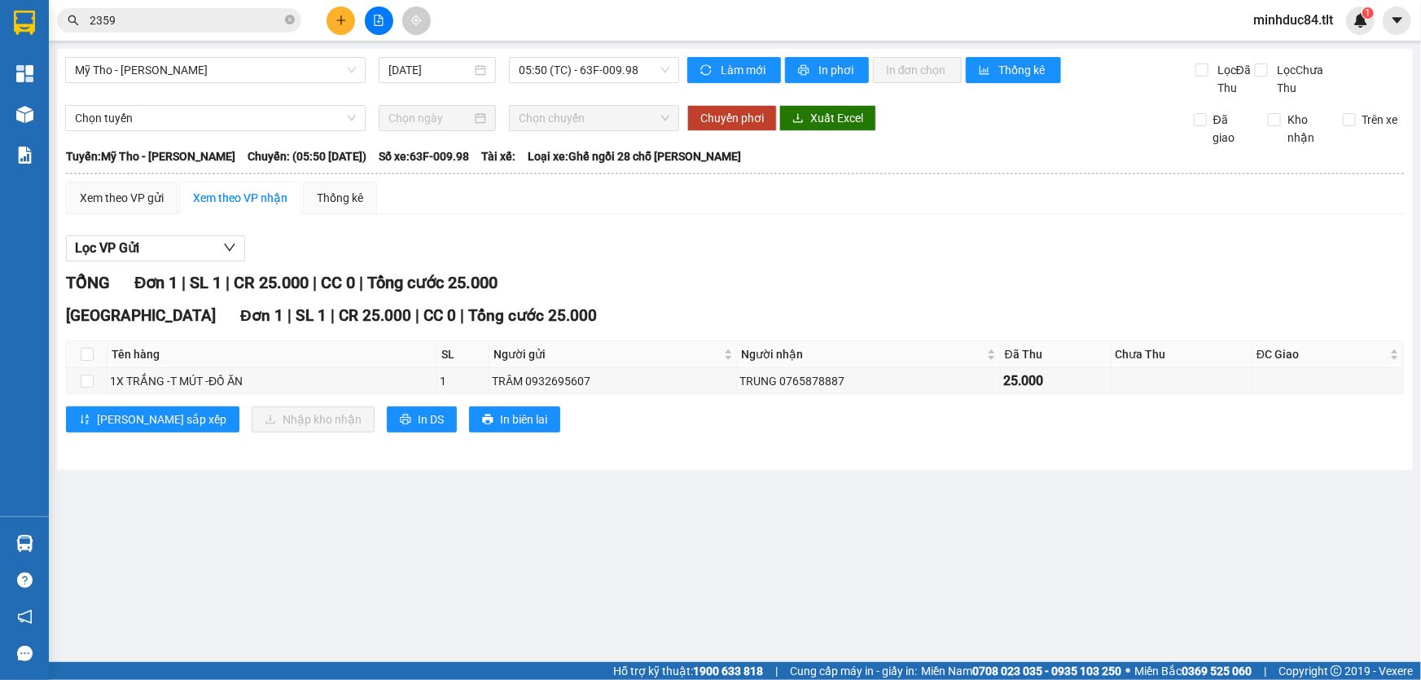
drag, startPoint x: 77, startPoint y: 357, endPoint x: 117, endPoint y: 358, distance: 40.8
click at [75, 357] on th at bounding box center [87, 354] width 41 height 27
click at [91, 360] on input "checkbox" at bounding box center [87, 354] width 13 height 13
checkbox input "true"
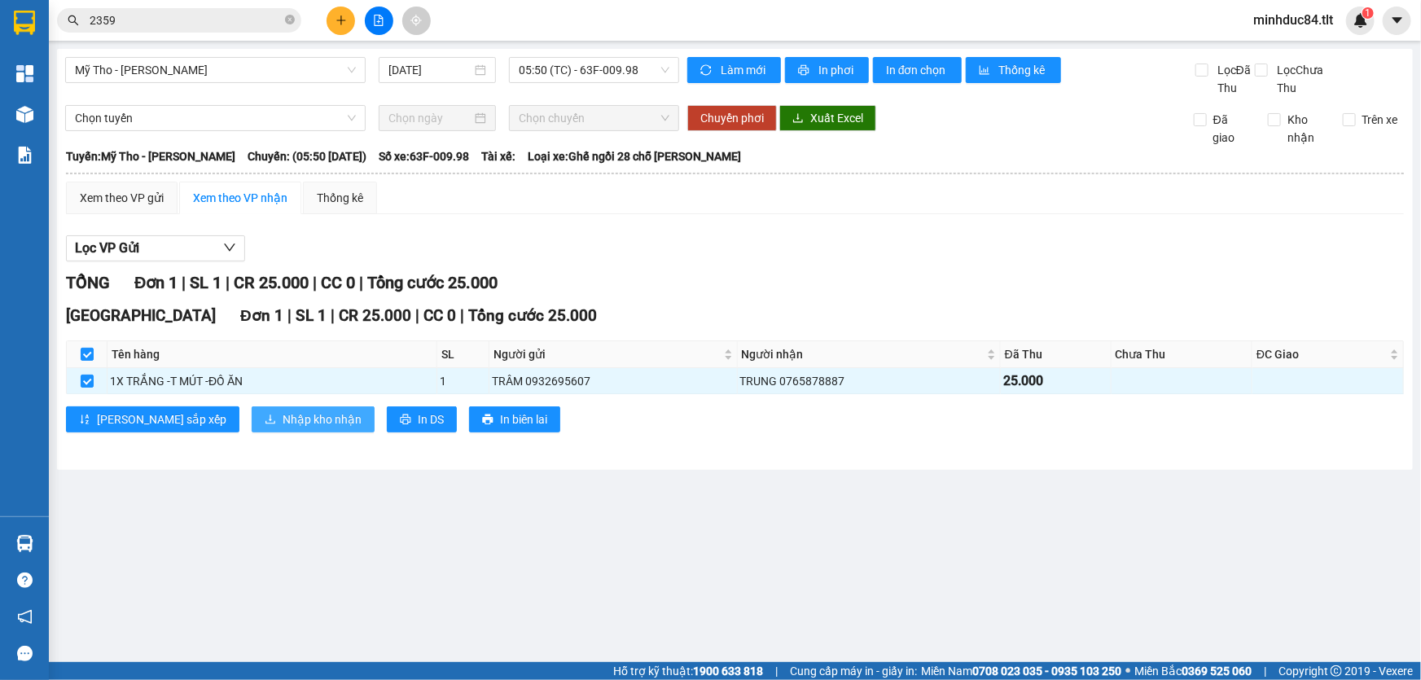
click at [283, 412] on span "Nhập kho nhận" at bounding box center [322, 420] width 79 height 18
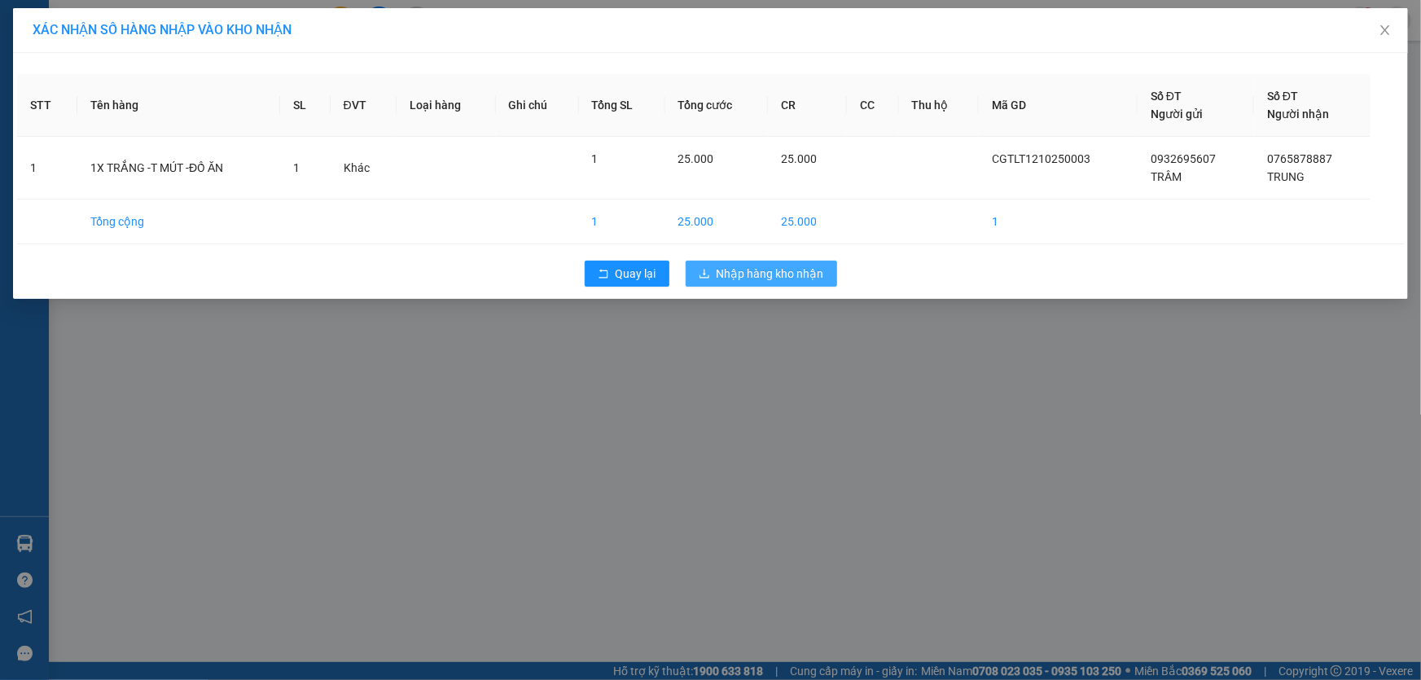
click at [747, 269] on span "Nhập hàng kho nhận" at bounding box center [771, 274] width 108 height 18
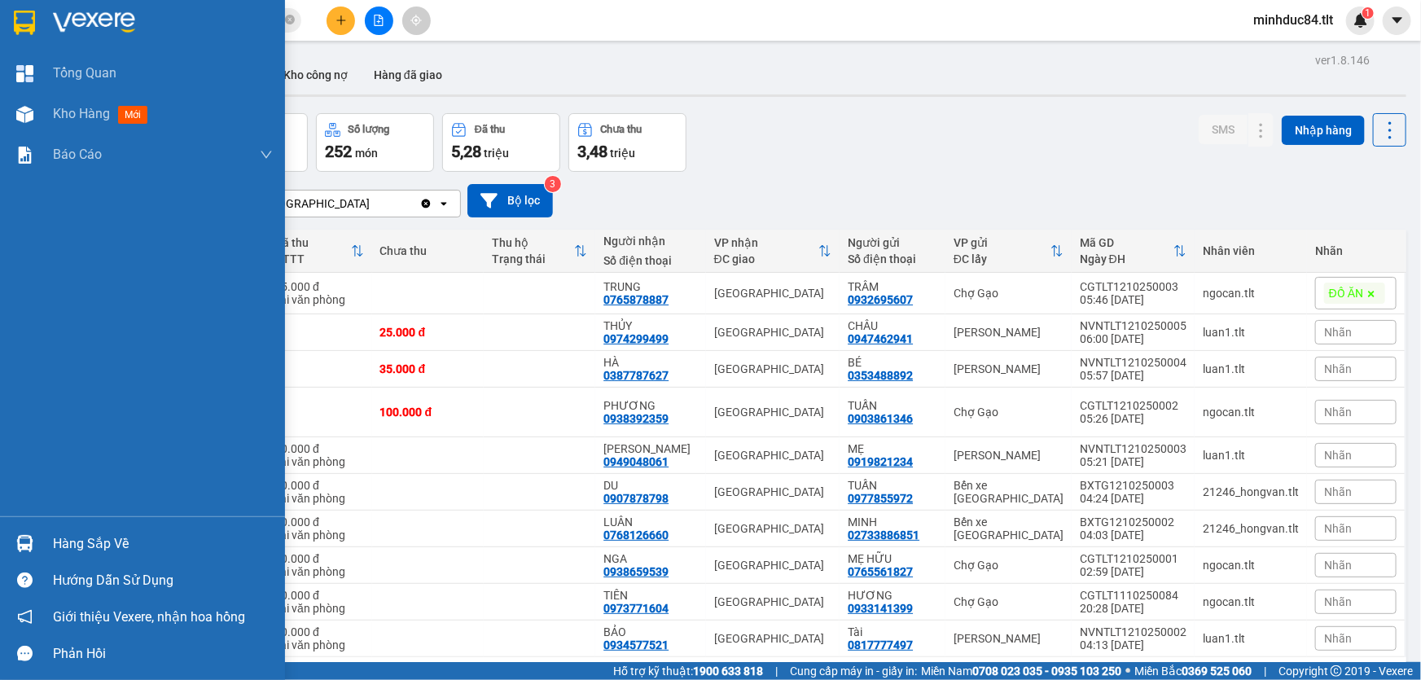
click at [50, 524] on div "Hàng sắp về Hướng dẫn sử dụng Giới thiệu Vexere, nhận hoa hồng Phản hồi" at bounding box center [142, 594] width 285 height 156
click at [59, 538] on div "Hàng sắp về" at bounding box center [163, 544] width 220 height 24
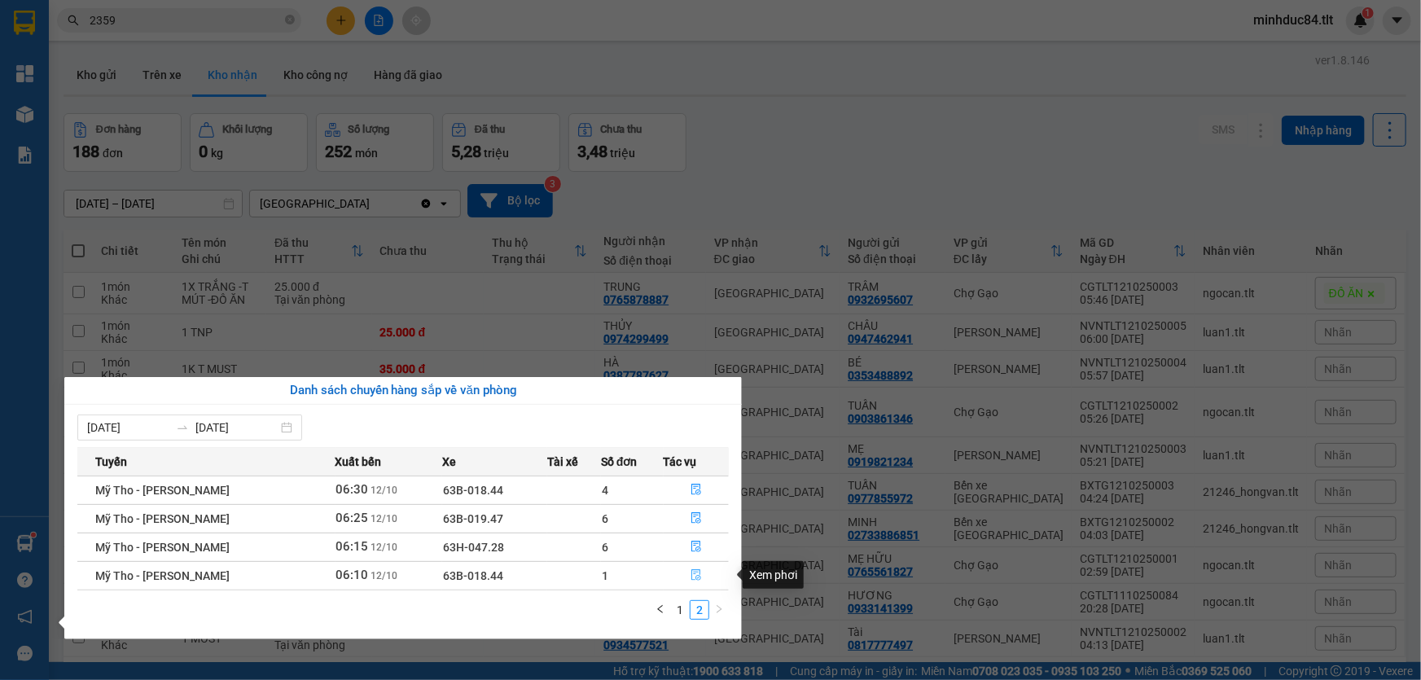
click at [700, 577] on icon "file-done" at bounding box center [696, 574] width 11 height 11
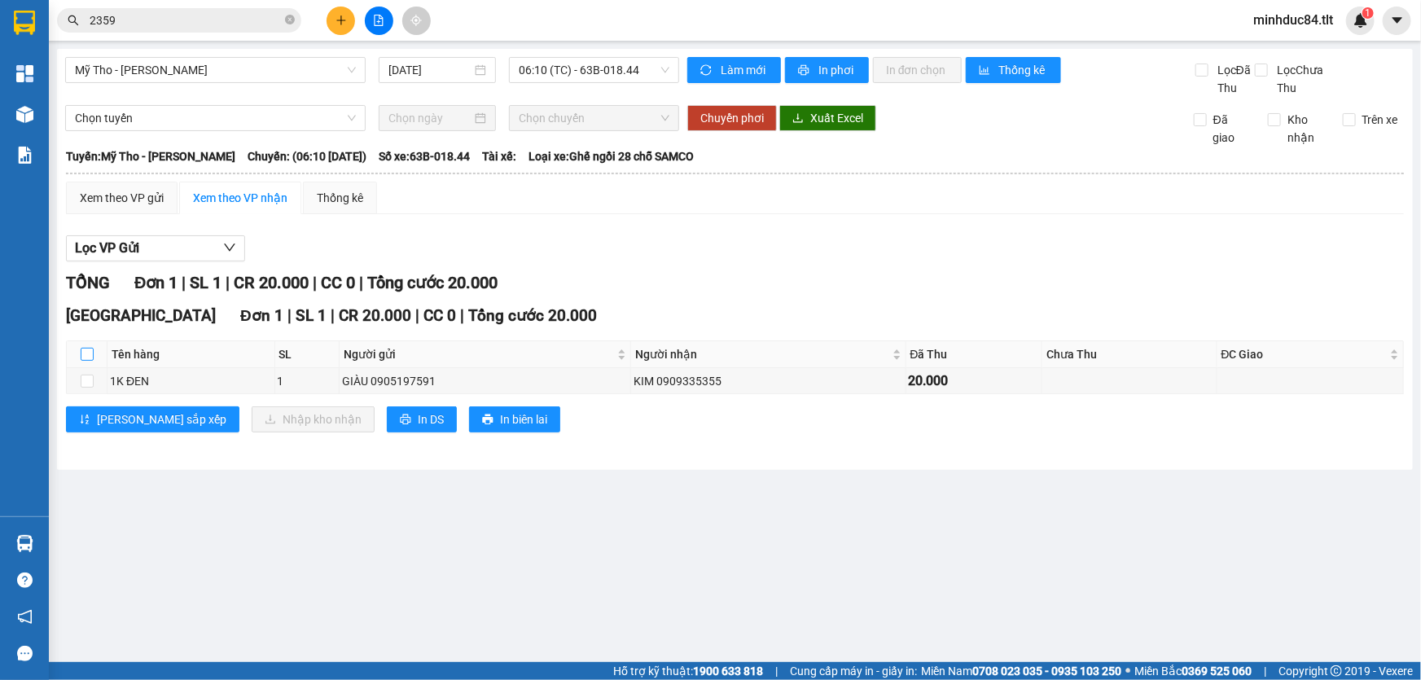
click at [81, 354] on input "checkbox" at bounding box center [87, 354] width 13 height 13
checkbox input "true"
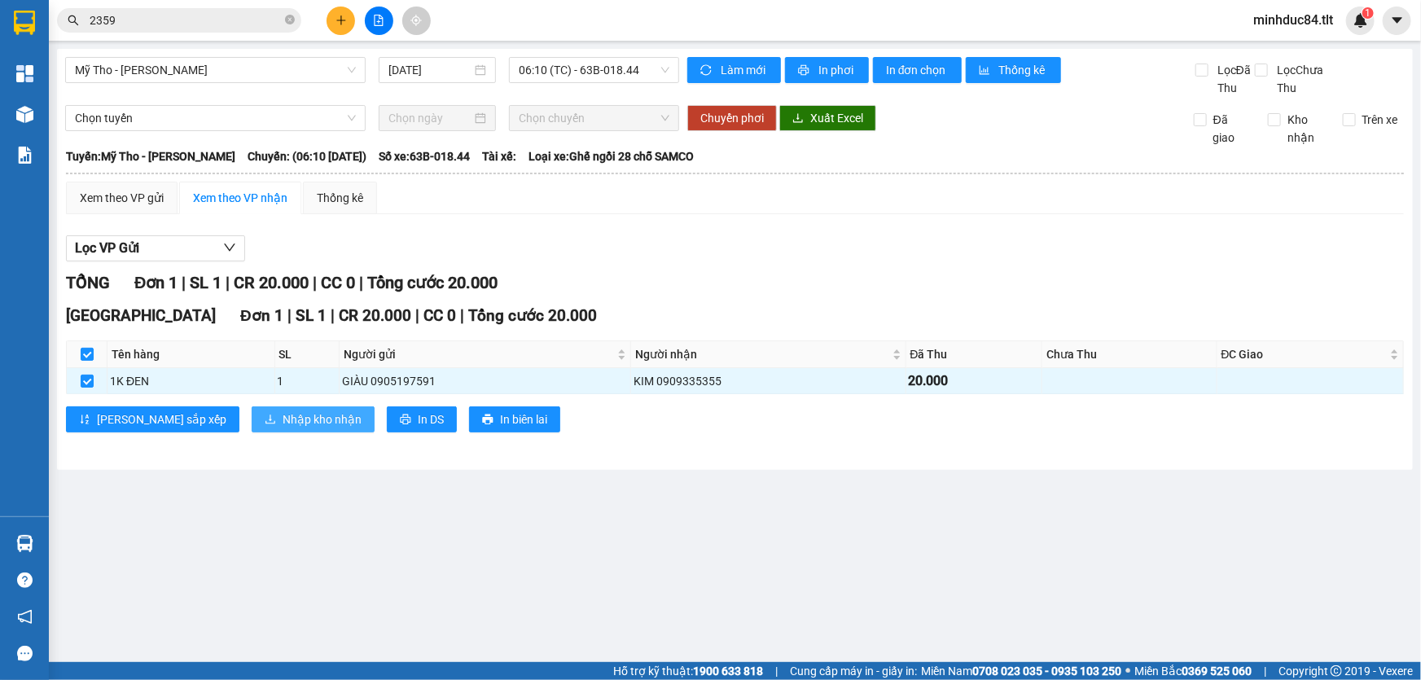
click at [283, 428] on span "Nhập kho nhận" at bounding box center [322, 420] width 79 height 18
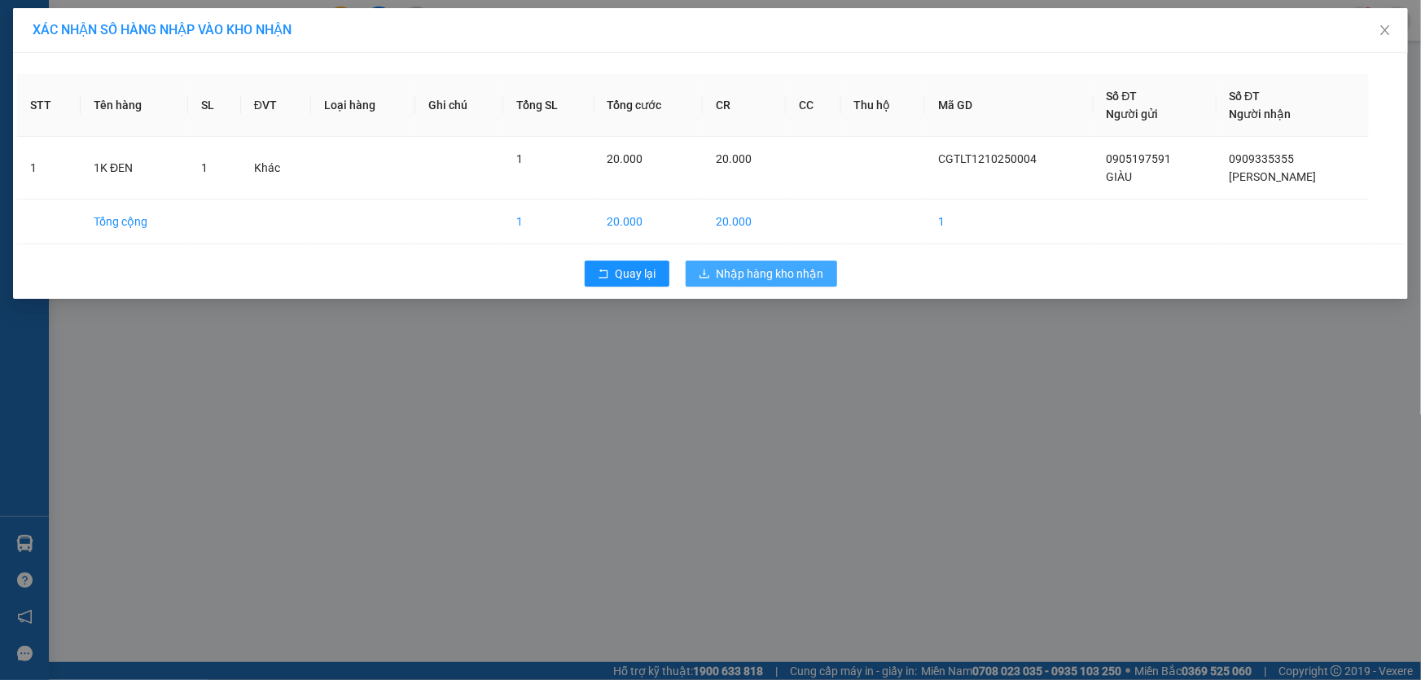
click at [796, 275] on span "Nhập hàng kho nhận" at bounding box center [771, 274] width 108 height 18
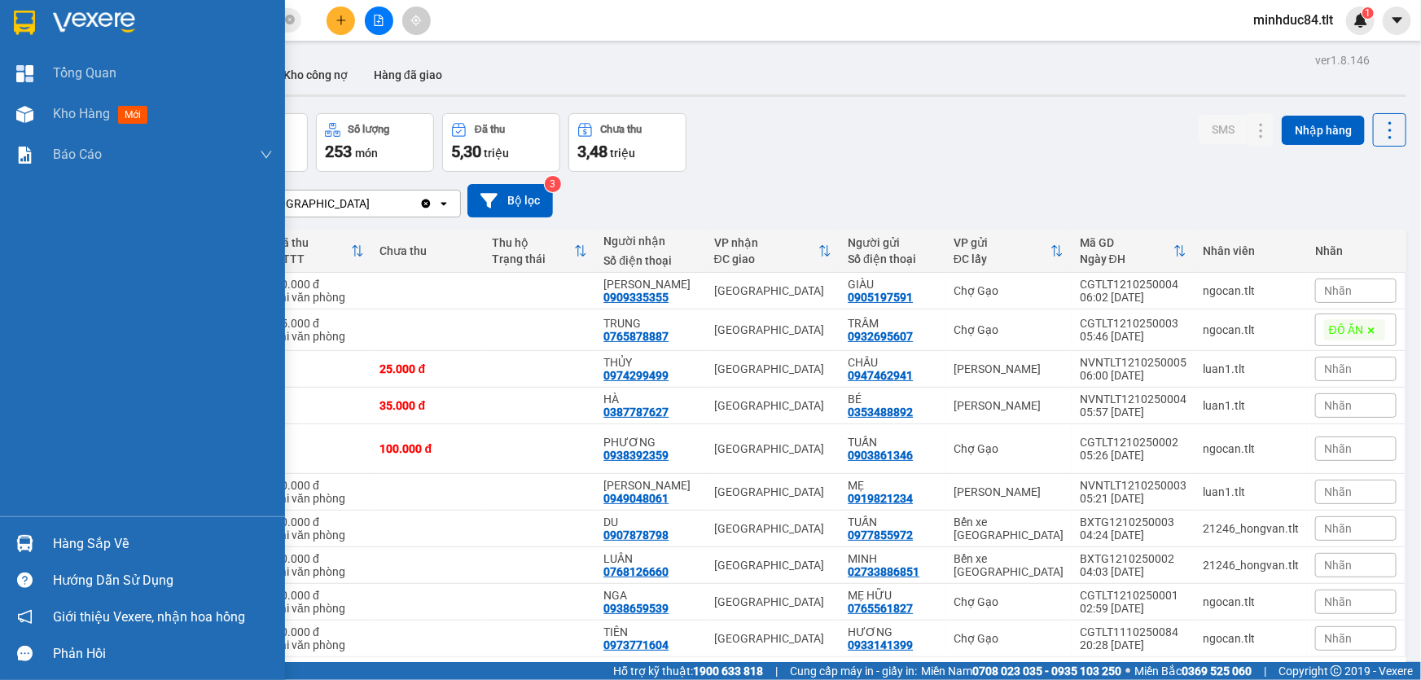
click at [47, 540] on div "Hàng sắp về" at bounding box center [142, 543] width 285 height 37
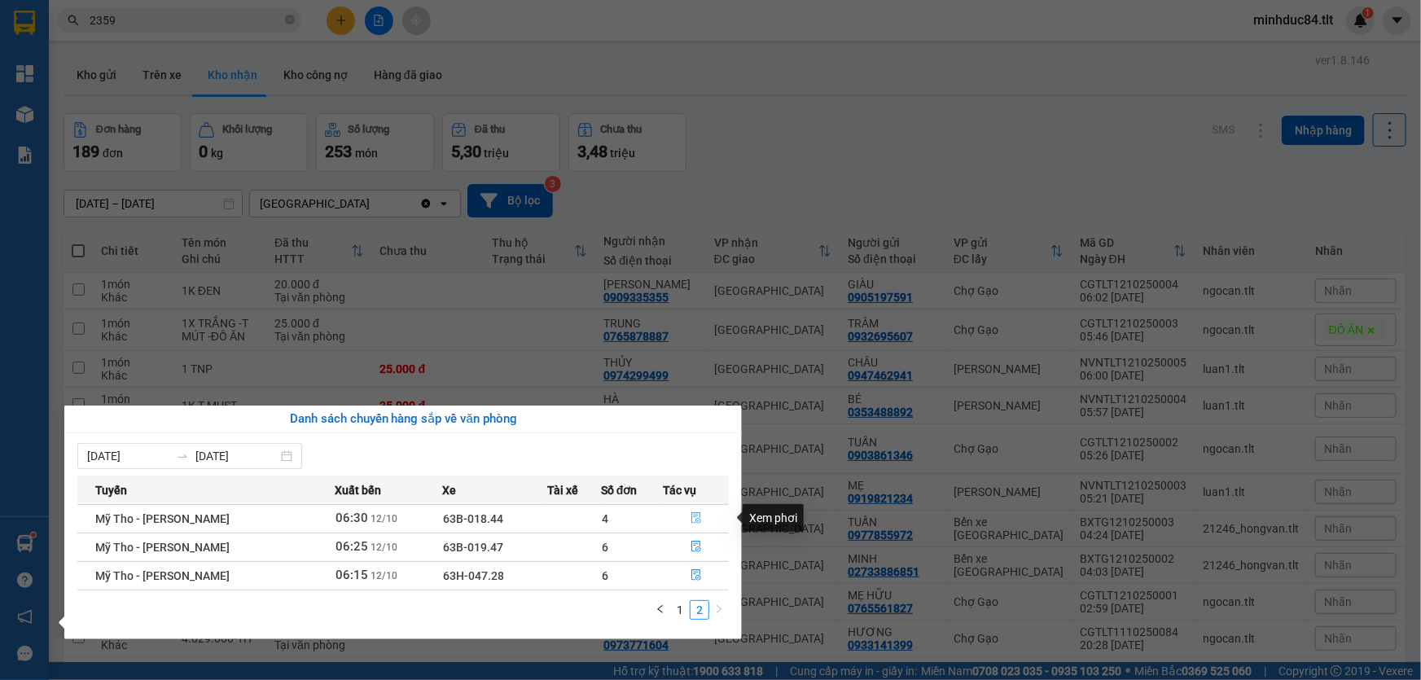
click at [693, 522] on icon "file-done" at bounding box center [696, 517] width 11 height 11
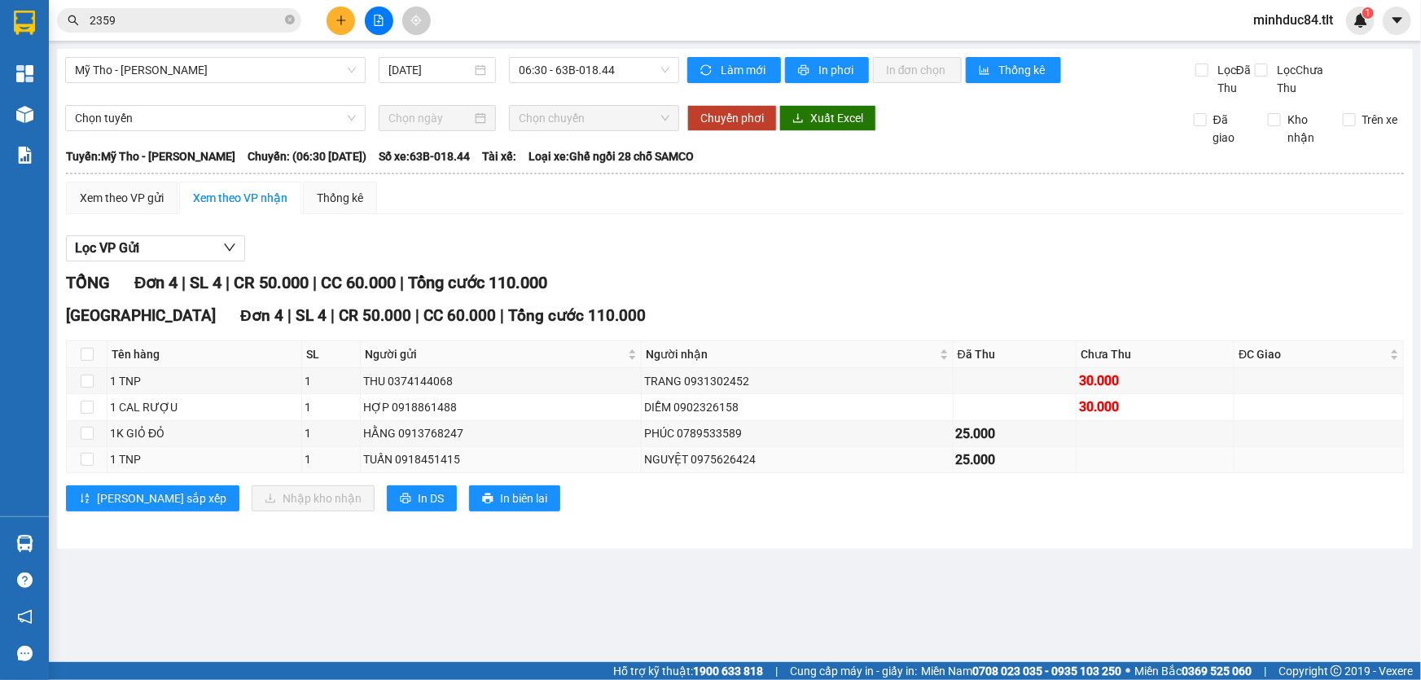
click at [88, 468] on td at bounding box center [87, 460] width 41 height 26
click at [88, 463] on input "checkbox" at bounding box center [87, 459] width 13 height 13
checkbox input "true"
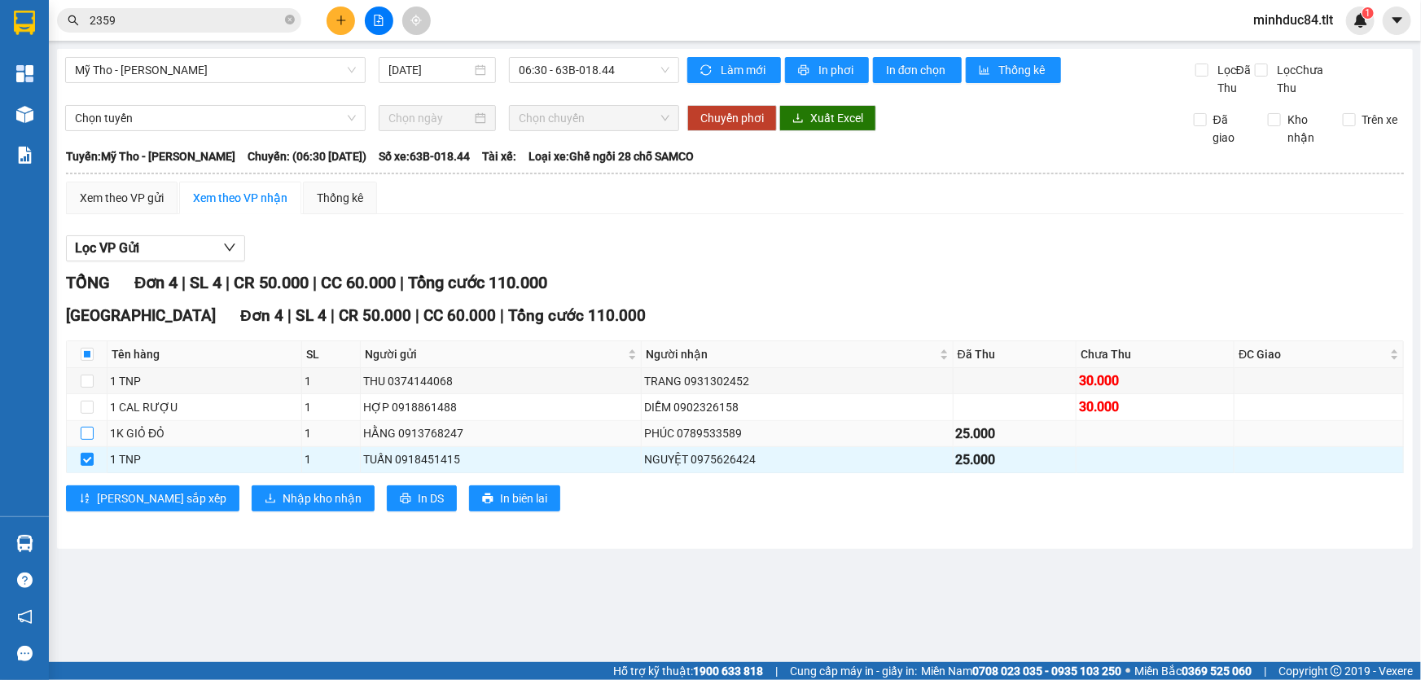
click at [88, 428] on input "checkbox" at bounding box center [87, 433] width 13 height 13
checkbox input "true"
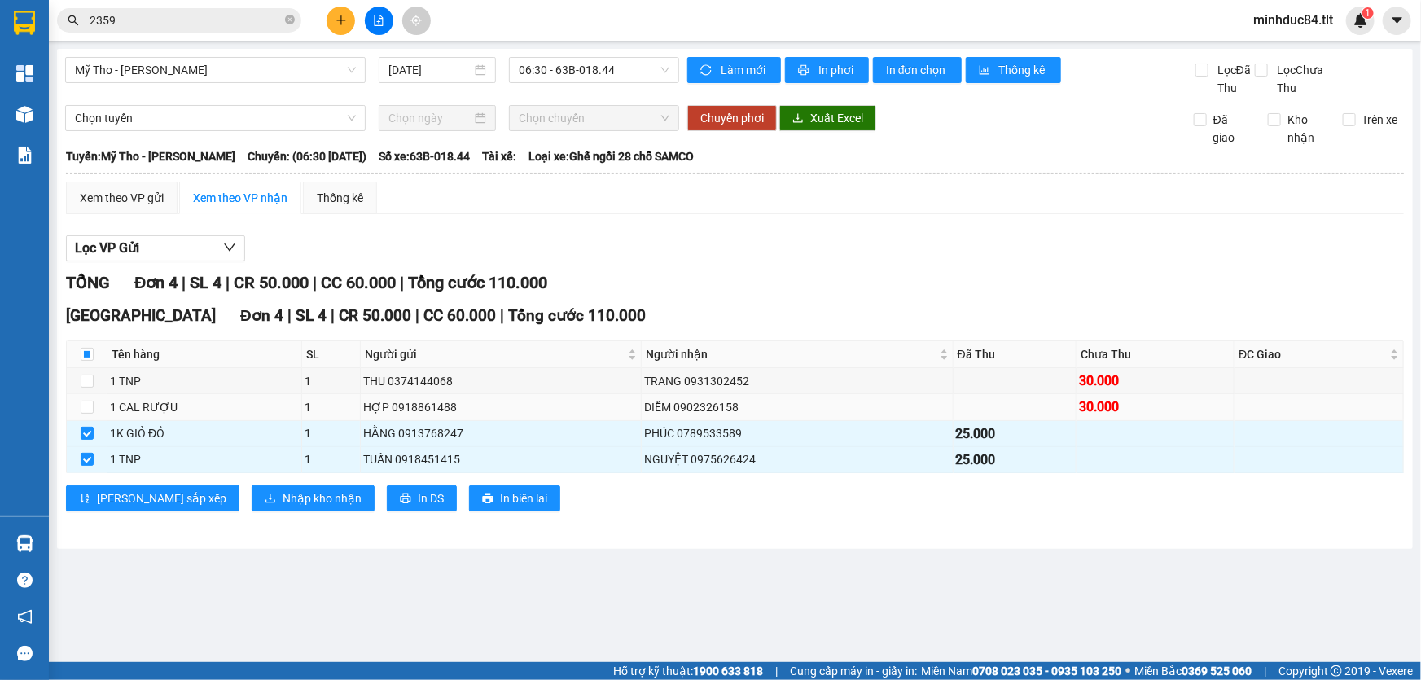
click at [75, 404] on td at bounding box center [87, 407] width 41 height 26
click at [84, 412] on input "checkbox" at bounding box center [87, 407] width 13 height 13
checkbox input "true"
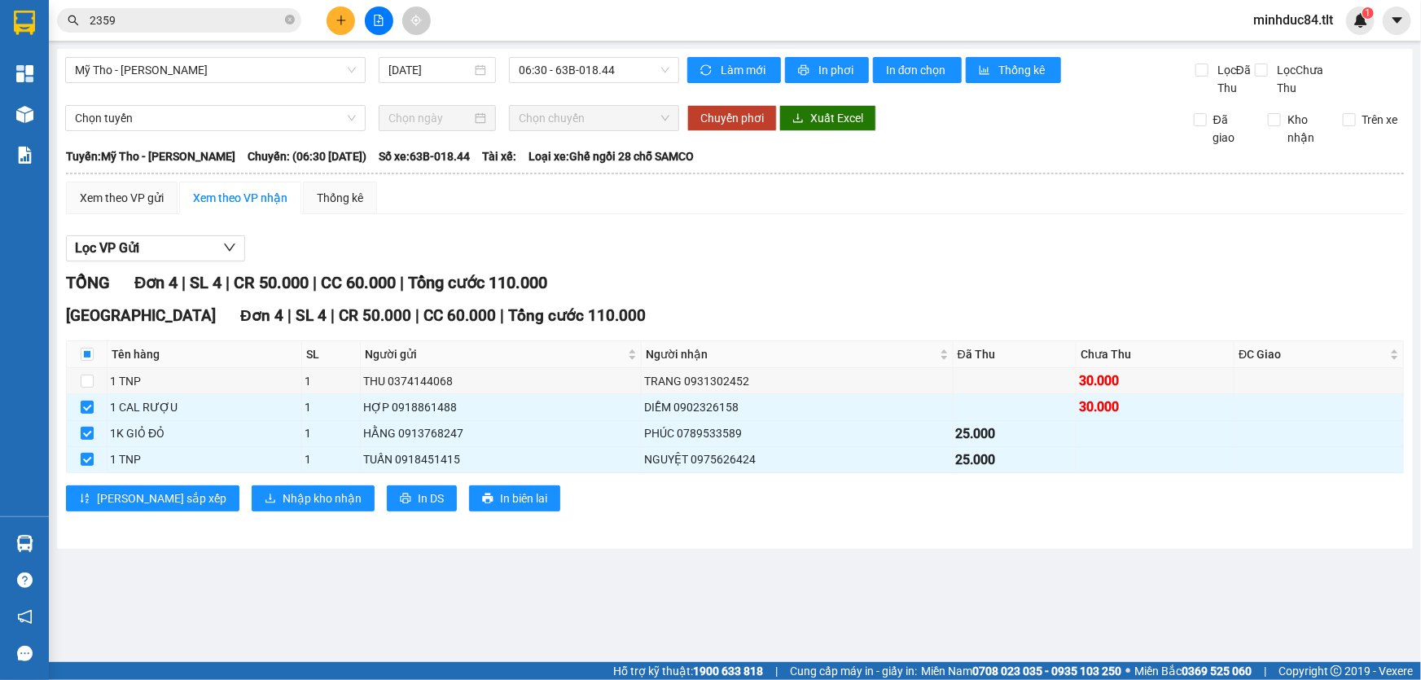
click at [718, 640] on main "Mỹ Tho - Hồ Chí Minh 12/10/2025 06:30 - 63B-018.44 Làm mới In phơi In đơn chọn …" at bounding box center [710, 331] width 1421 height 662
click at [88, 355] on input "checkbox" at bounding box center [87, 354] width 13 height 13
checkbox input "true"
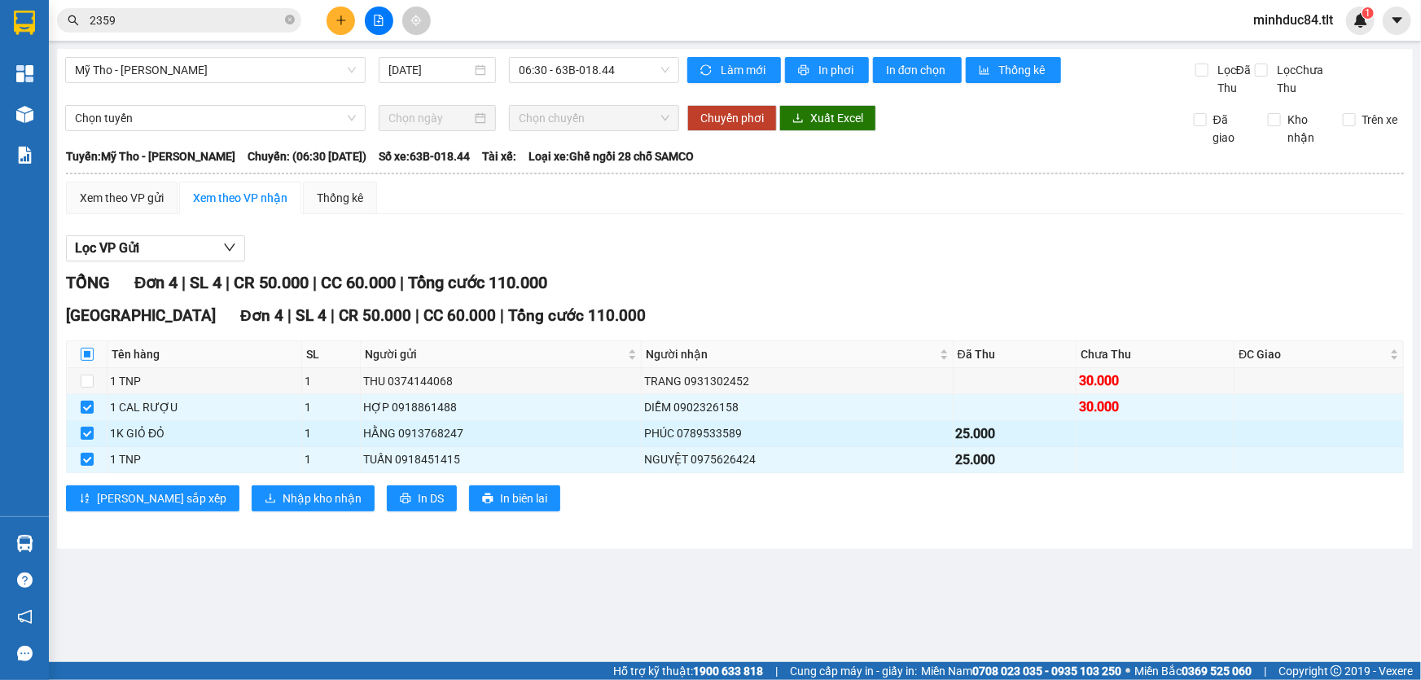
checkbox input "true"
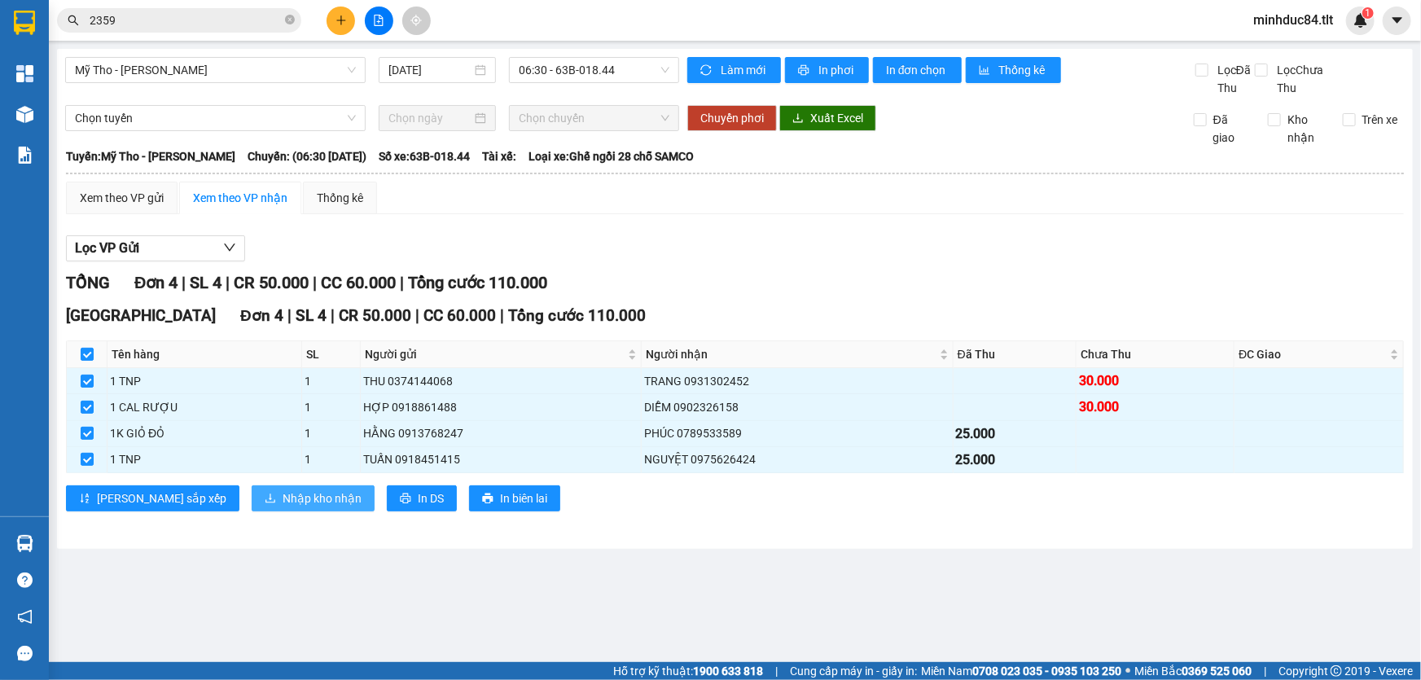
click at [283, 494] on span "Nhập kho nhận" at bounding box center [322, 499] width 79 height 18
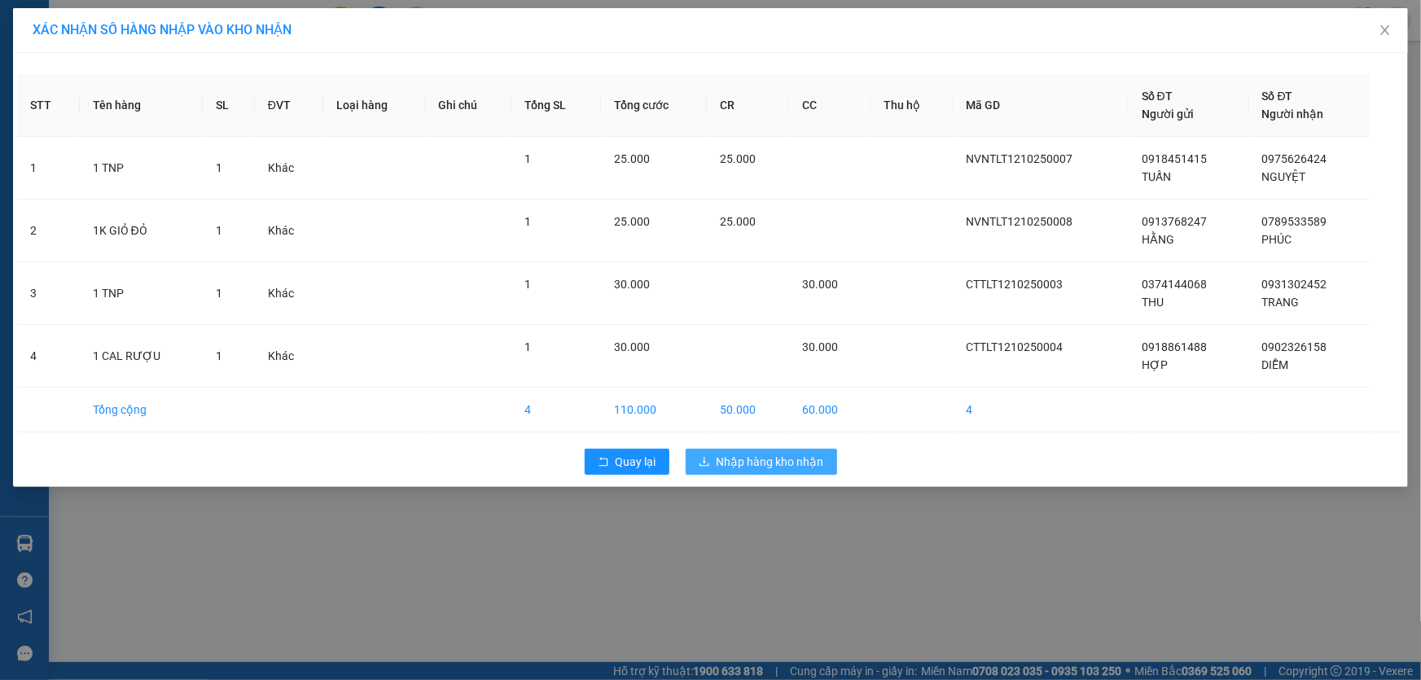
click at [718, 468] on span "Nhập hàng kho nhận" at bounding box center [771, 462] width 108 height 18
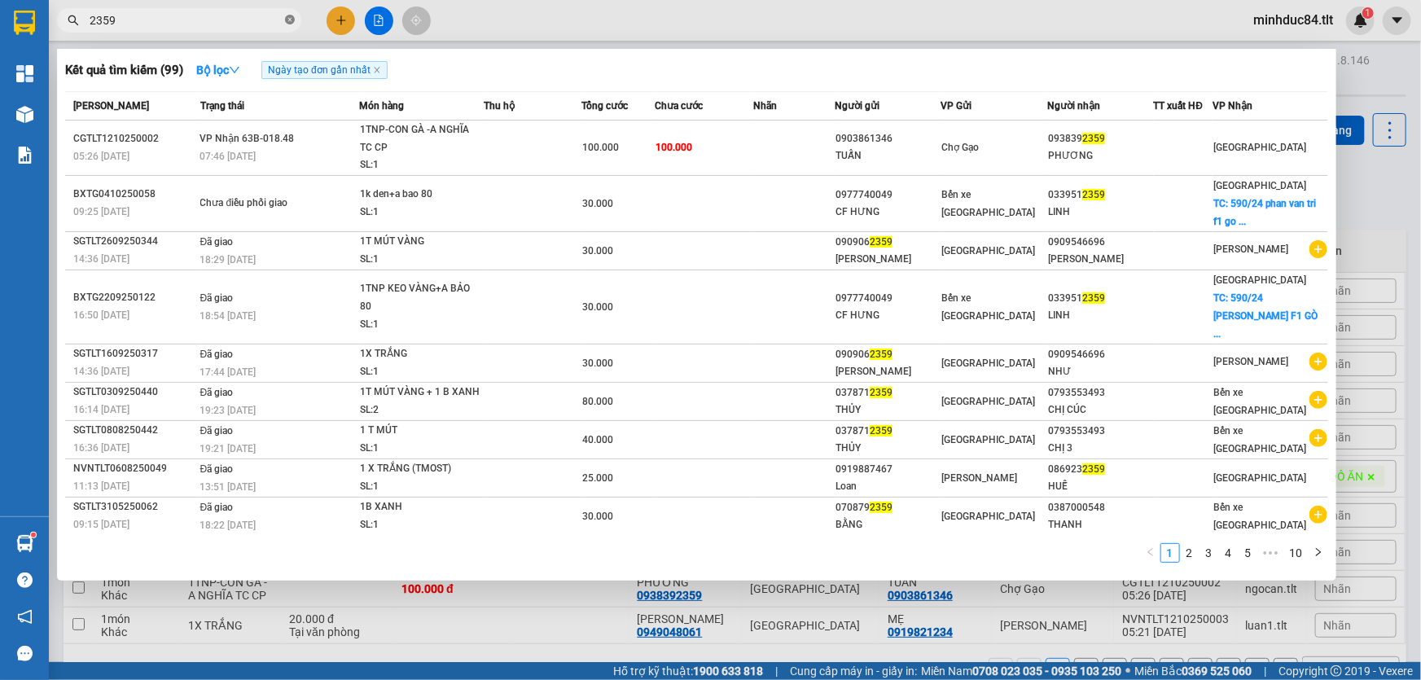
click at [288, 21] on icon "close-circle" at bounding box center [290, 20] width 10 height 10
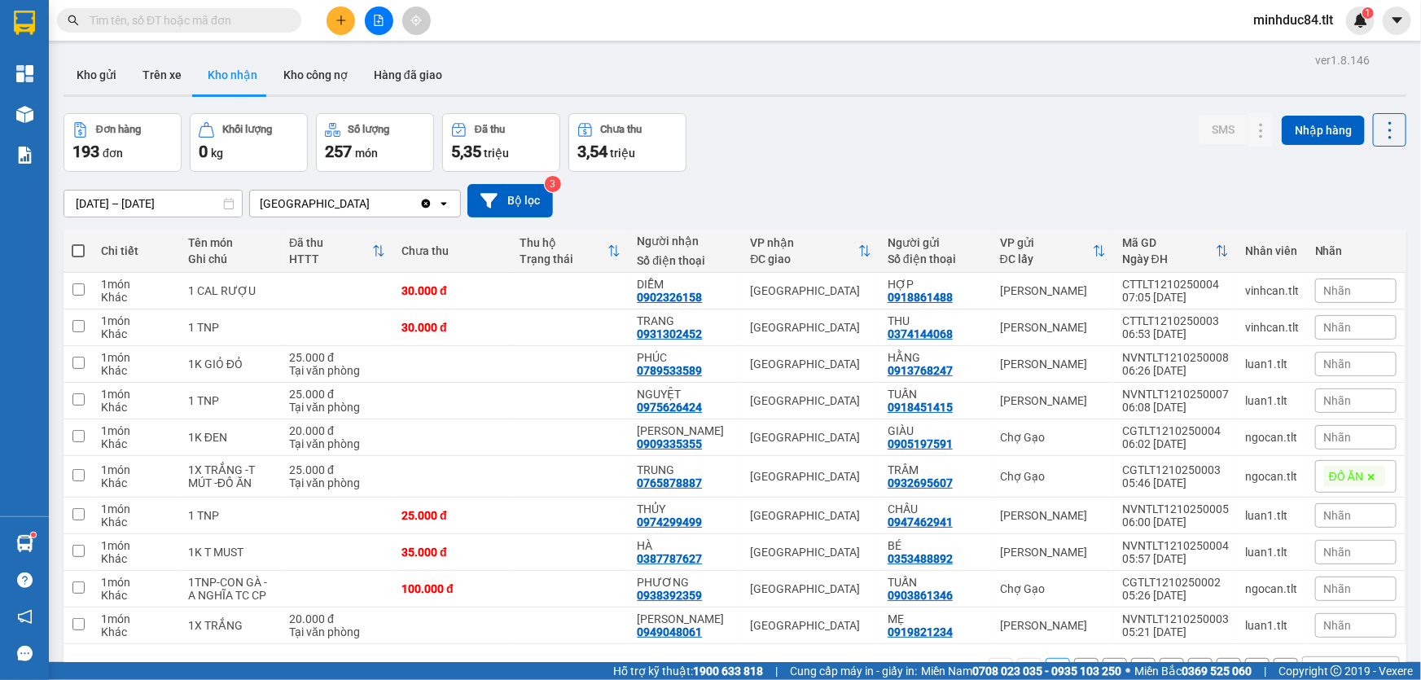
click at [236, 20] on input "text" at bounding box center [186, 20] width 192 height 18
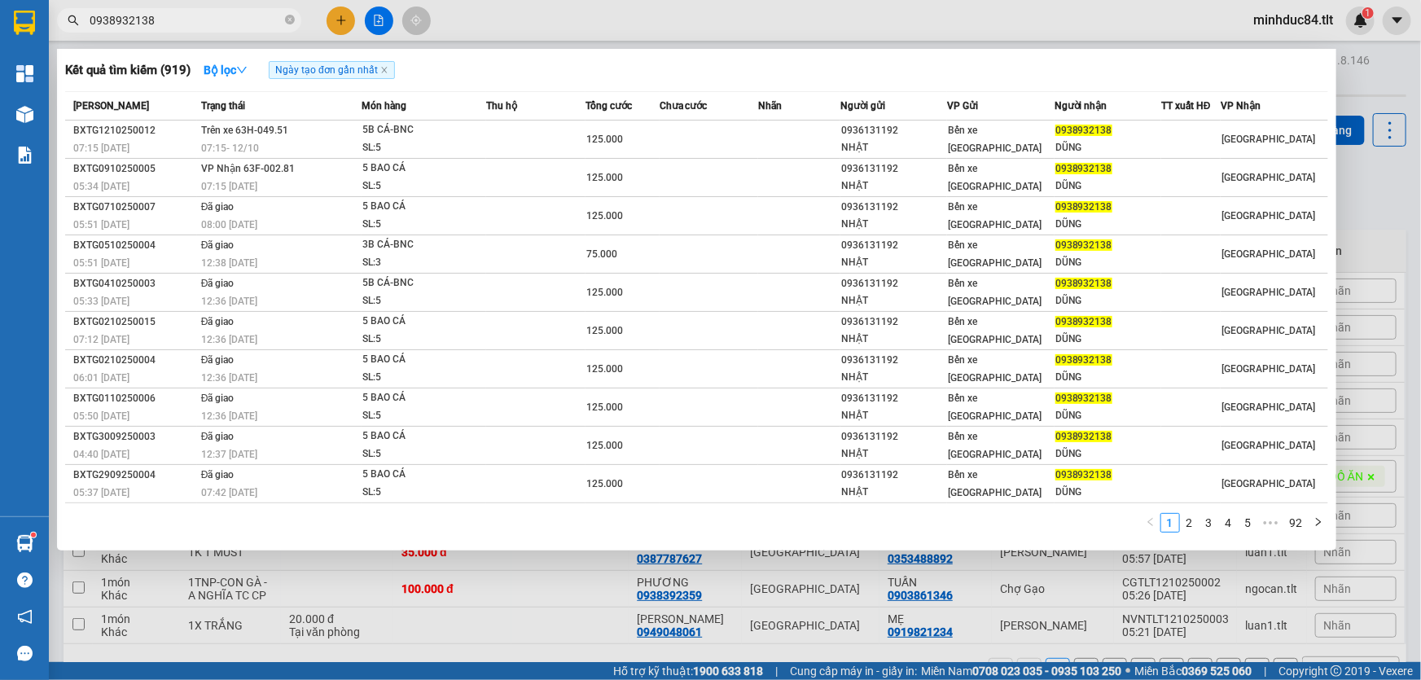
type input "0938932138"
click at [340, 15] on div at bounding box center [710, 340] width 1421 height 680
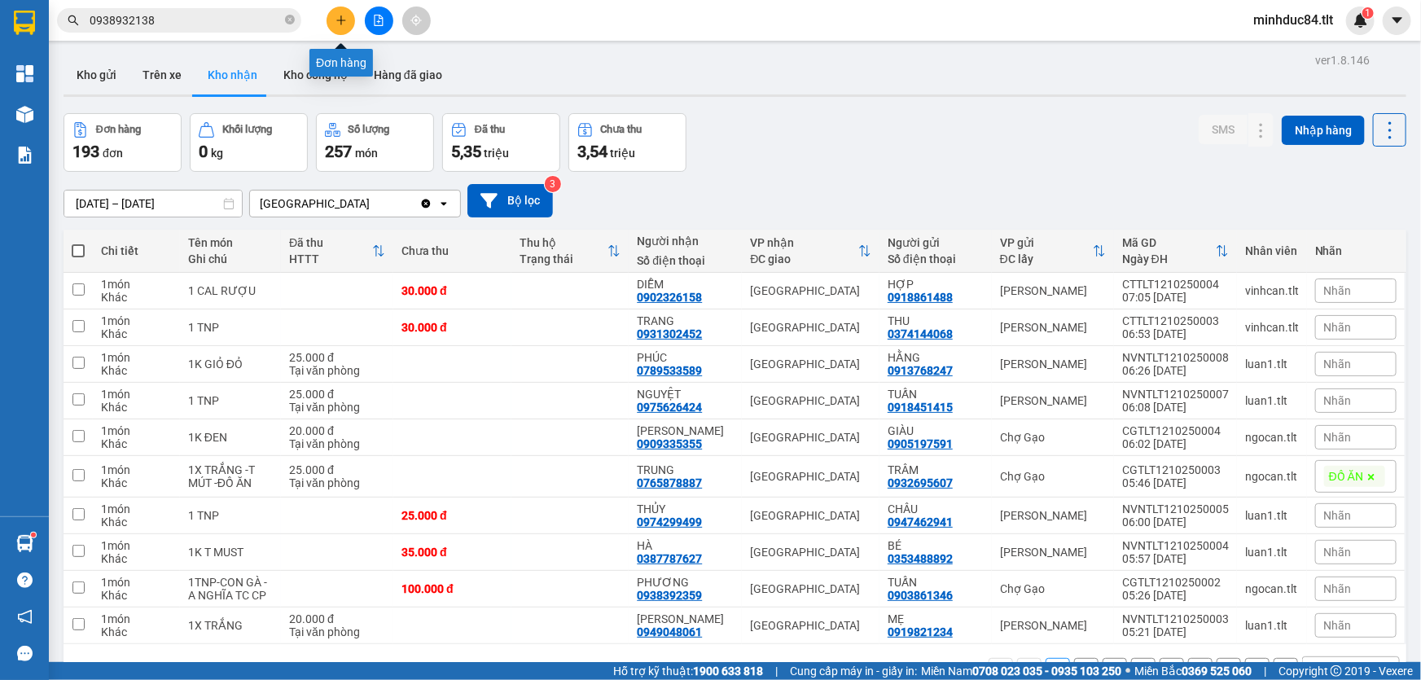
click at [336, 17] on icon "plus" at bounding box center [341, 20] width 11 height 11
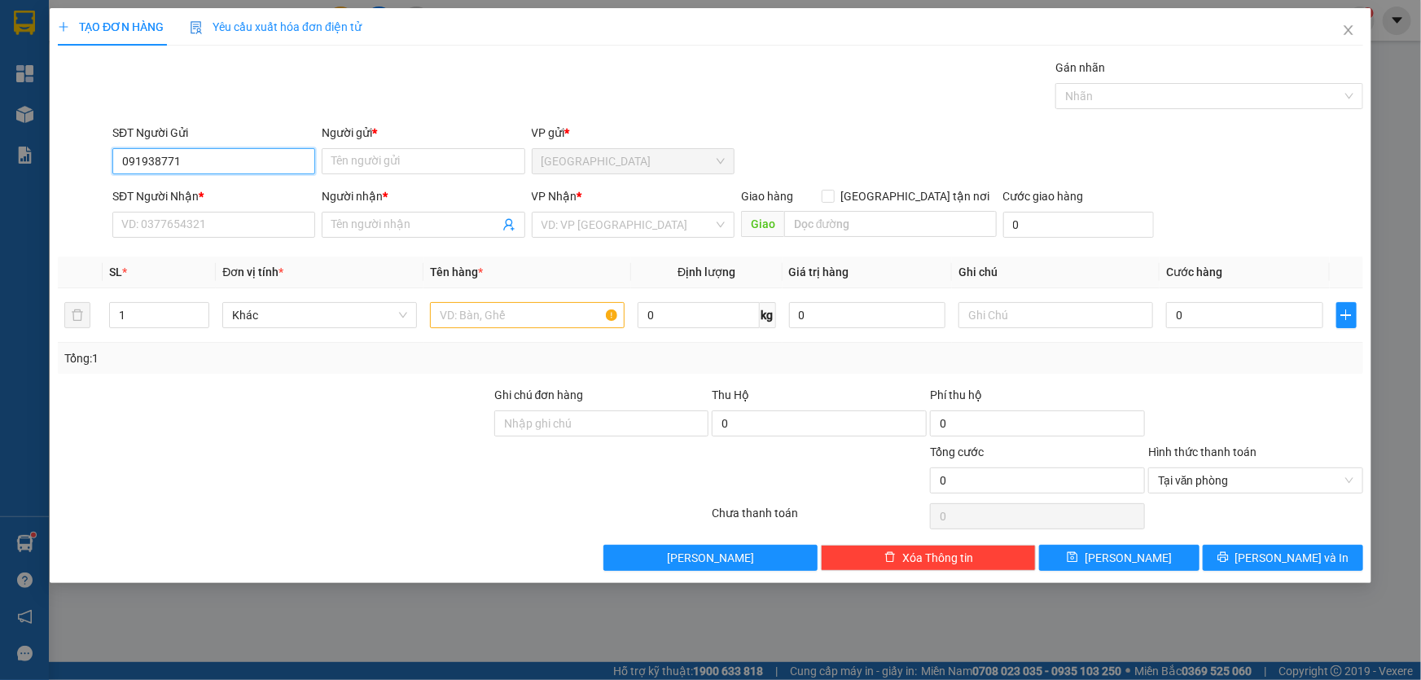
type input "0919387711"
click at [254, 197] on div "0919387711 - HẰNG" at bounding box center [213, 194] width 183 height 18
type input "HẰNG"
type input "0919387711"
click at [273, 239] on div "SĐT Người Nhận * VD: 0377654321" at bounding box center [213, 215] width 203 height 57
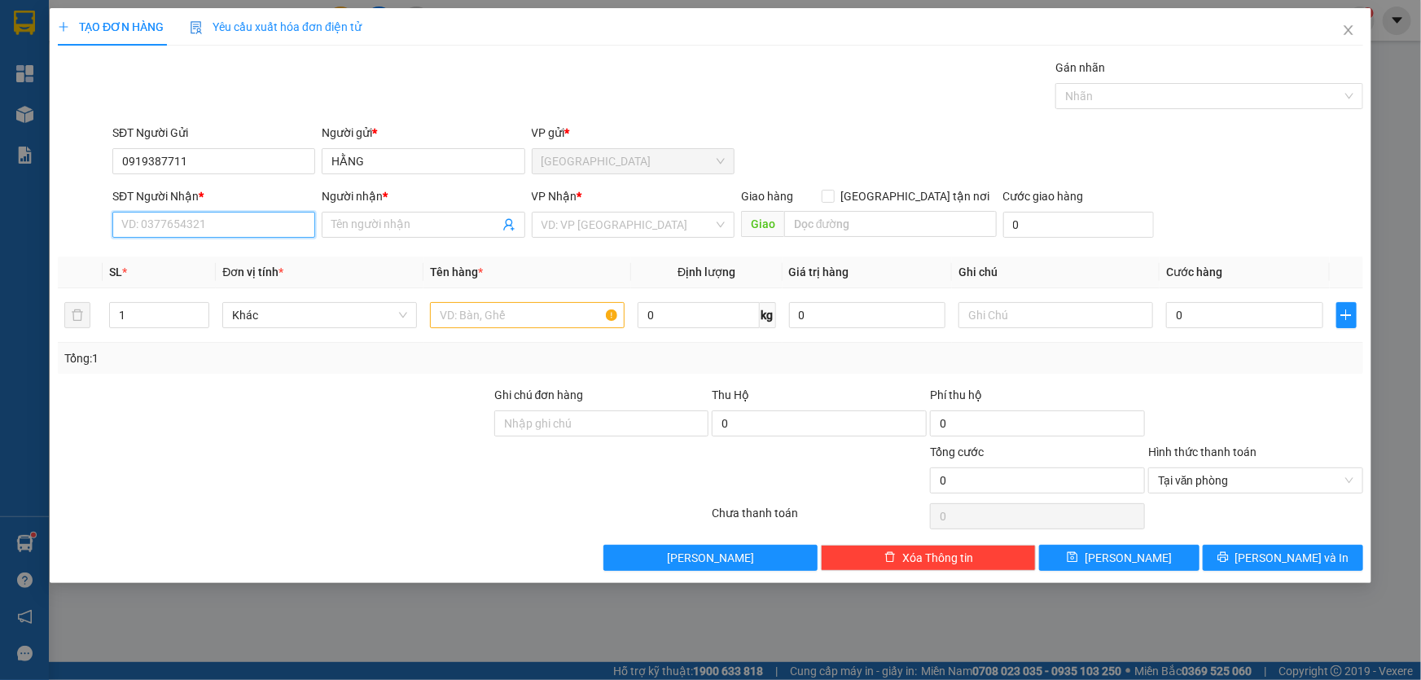
click at [250, 231] on input "SĐT Người Nhận *" at bounding box center [213, 225] width 203 height 26
type input "0818015667"
type input "LINH"
type input "0818015667"
click at [503, 317] on input "text" at bounding box center [527, 315] width 195 height 26
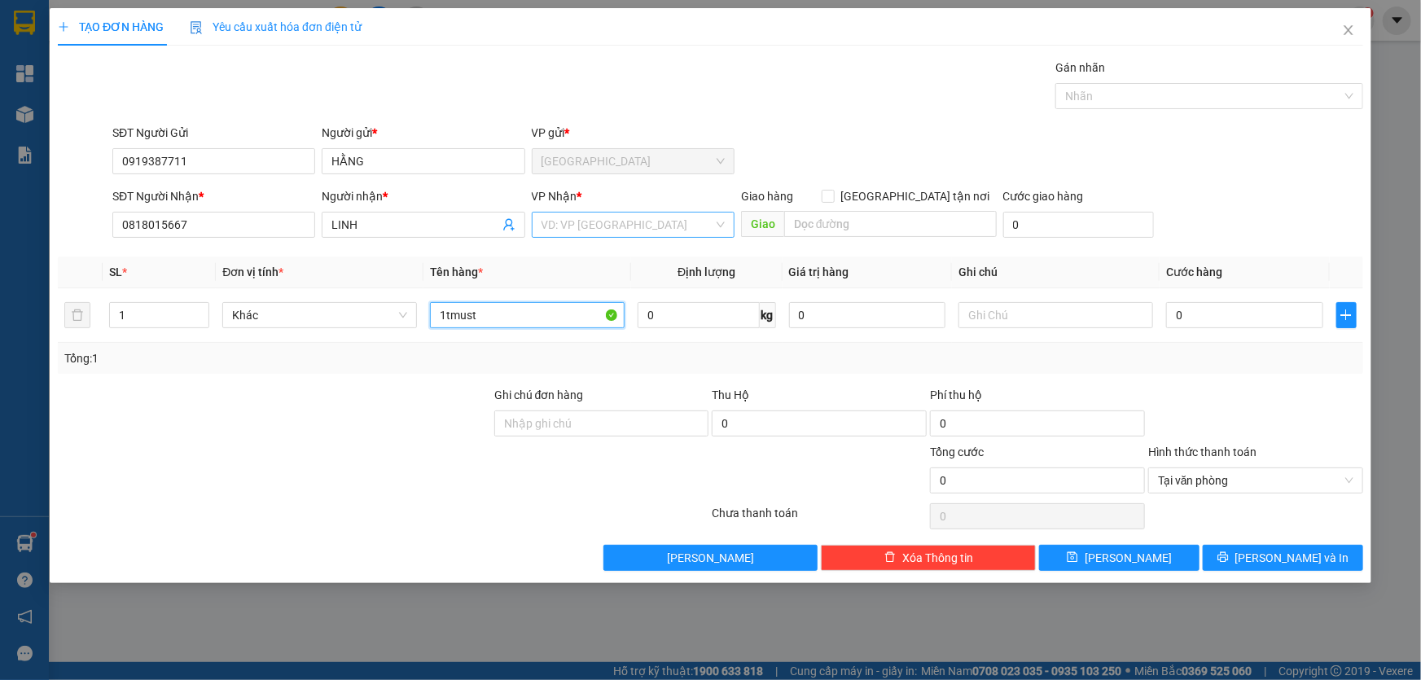
type input "1tmust"
click at [586, 228] on input "search" at bounding box center [628, 225] width 172 height 24
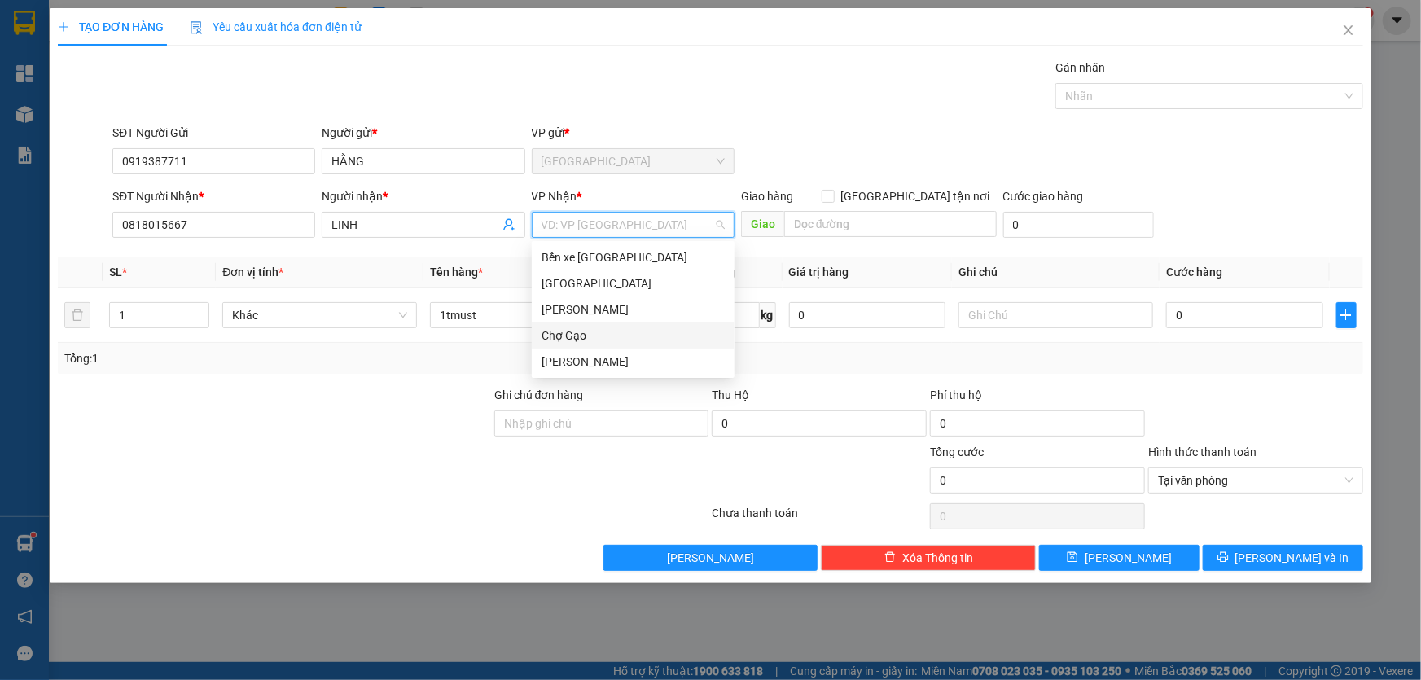
click at [611, 344] on div "Chợ Gạo" at bounding box center [633, 336] width 183 height 18
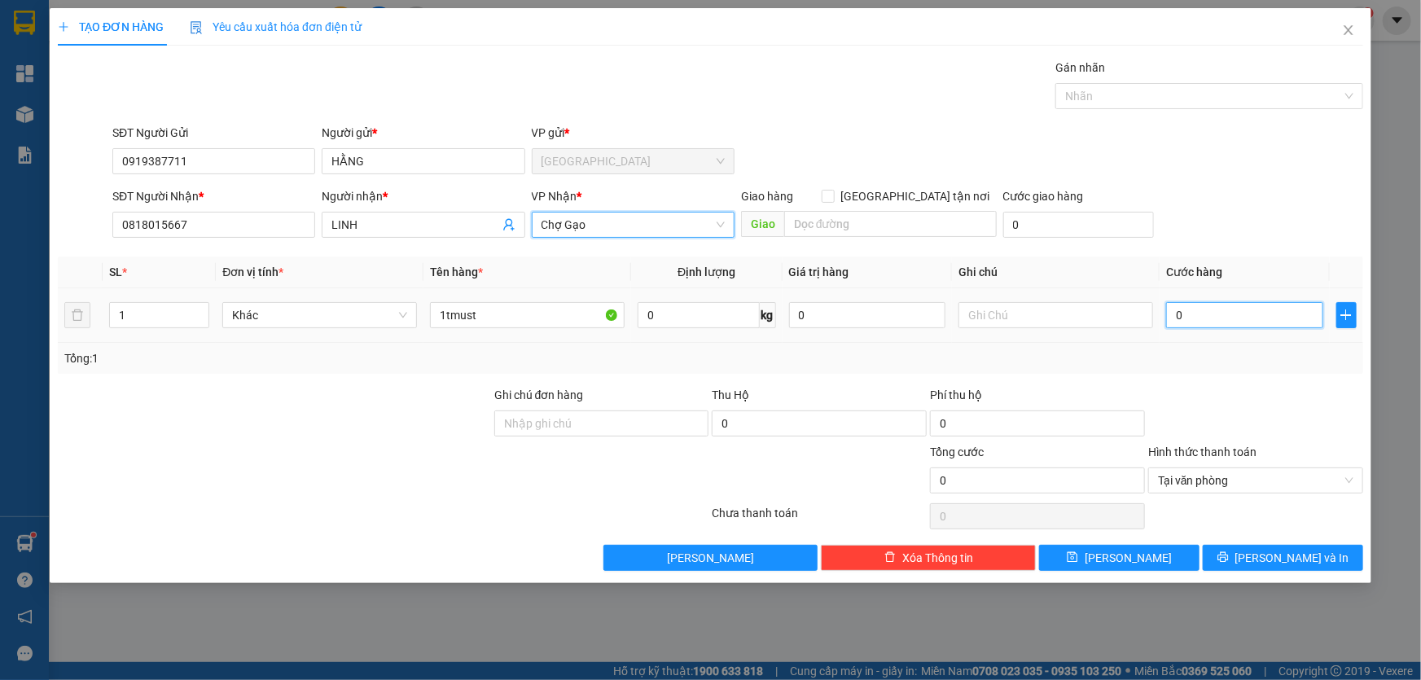
click at [1314, 313] on input "0" at bounding box center [1244, 315] width 157 height 26
type input "2"
type input "25"
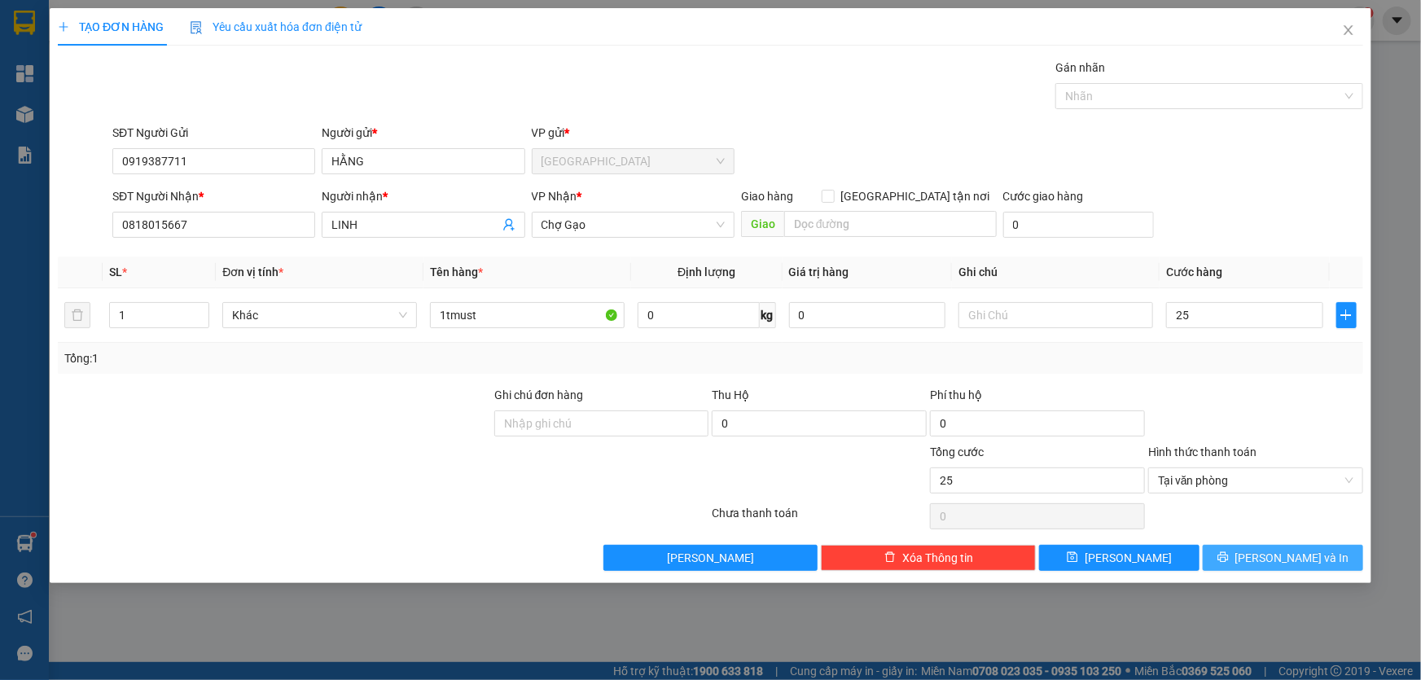
type input "25.000"
click at [1302, 560] on span "Lưu và In" at bounding box center [1293, 558] width 114 height 18
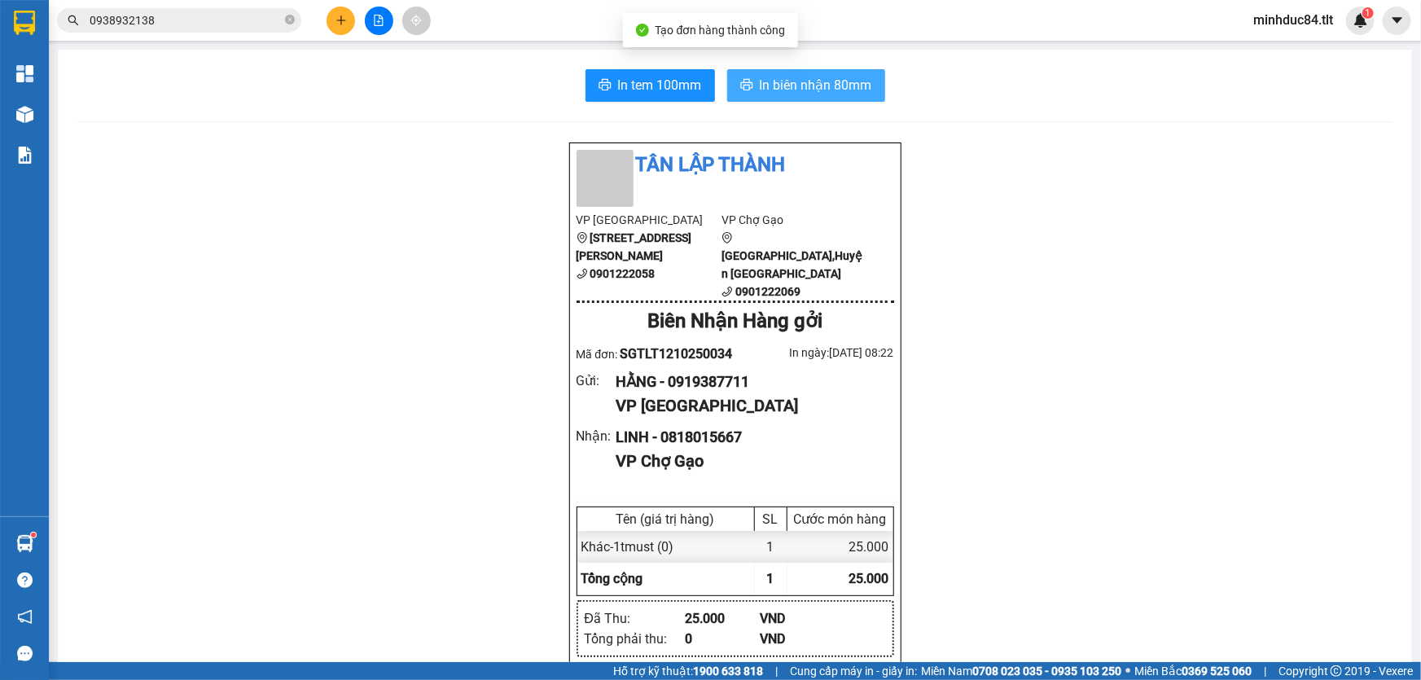
click at [797, 75] on span "In biên nhận 80mm" at bounding box center [816, 85] width 112 height 20
click at [749, 81] on button "In biên nhận 80mm" at bounding box center [806, 85] width 158 height 33
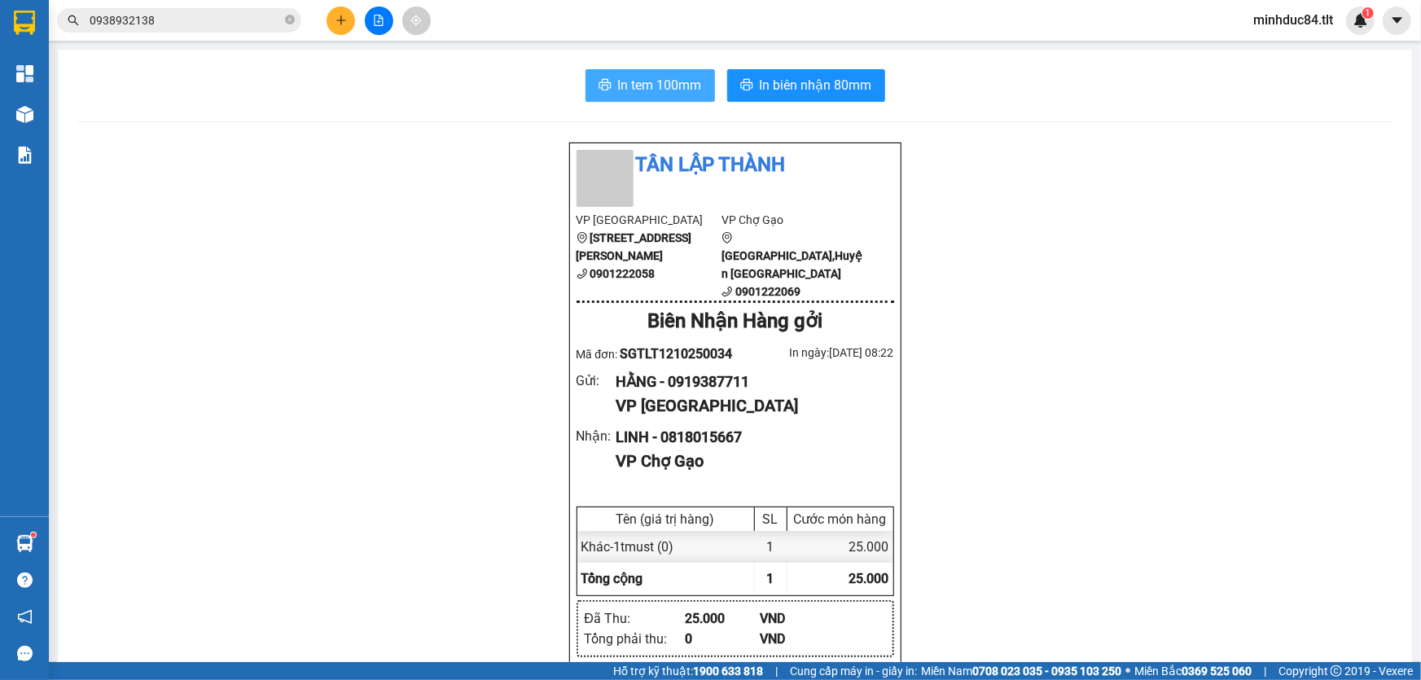
click at [681, 81] on span "In tem 100mm" at bounding box center [660, 85] width 84 height 20
click at [675, 81] on span "In tem 100mm" at bounding box center [660, 85] width 84 height 20
click at [342, 16] on icon "plus" at bounding box center [341, 20] width 11 height 11
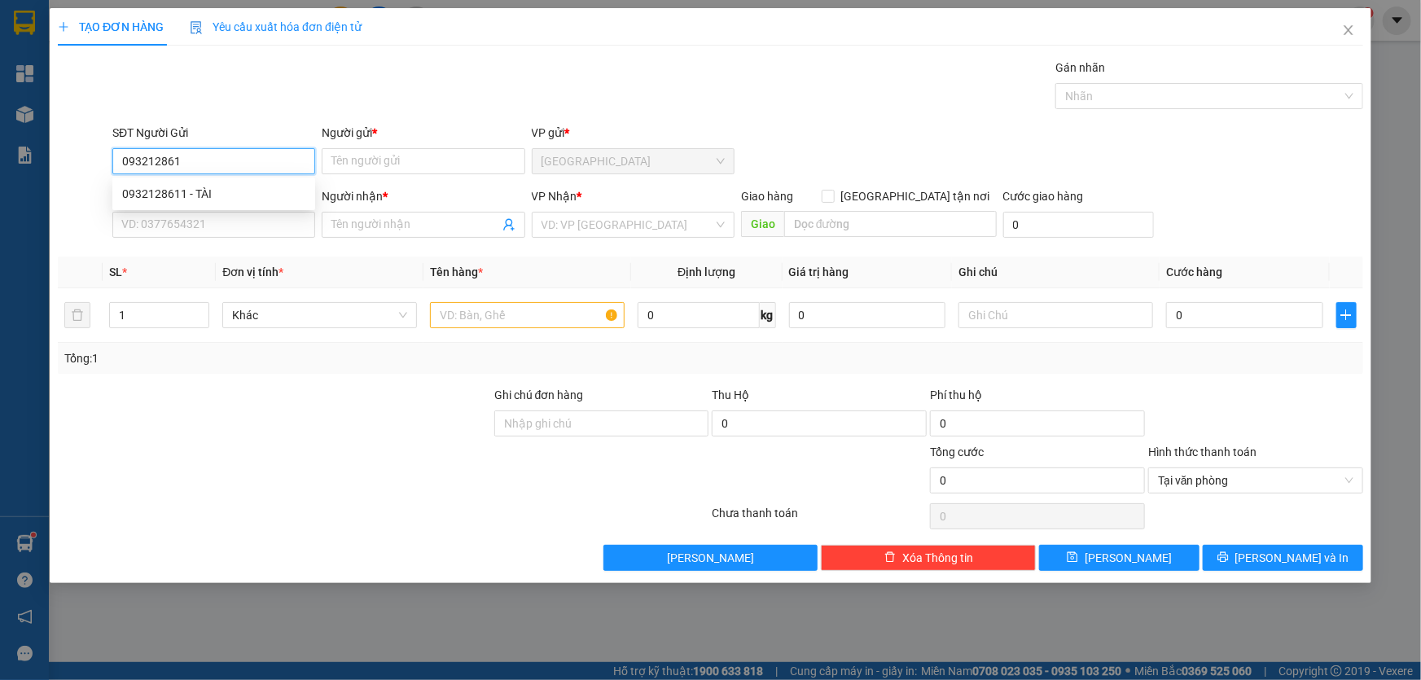
type input "0932128611"
type input "TÀI"
type input "0932128611"
click at [261, 226] on input "SĐT Người Nhận *" at bounding box center [213, 225] width 203 height 26
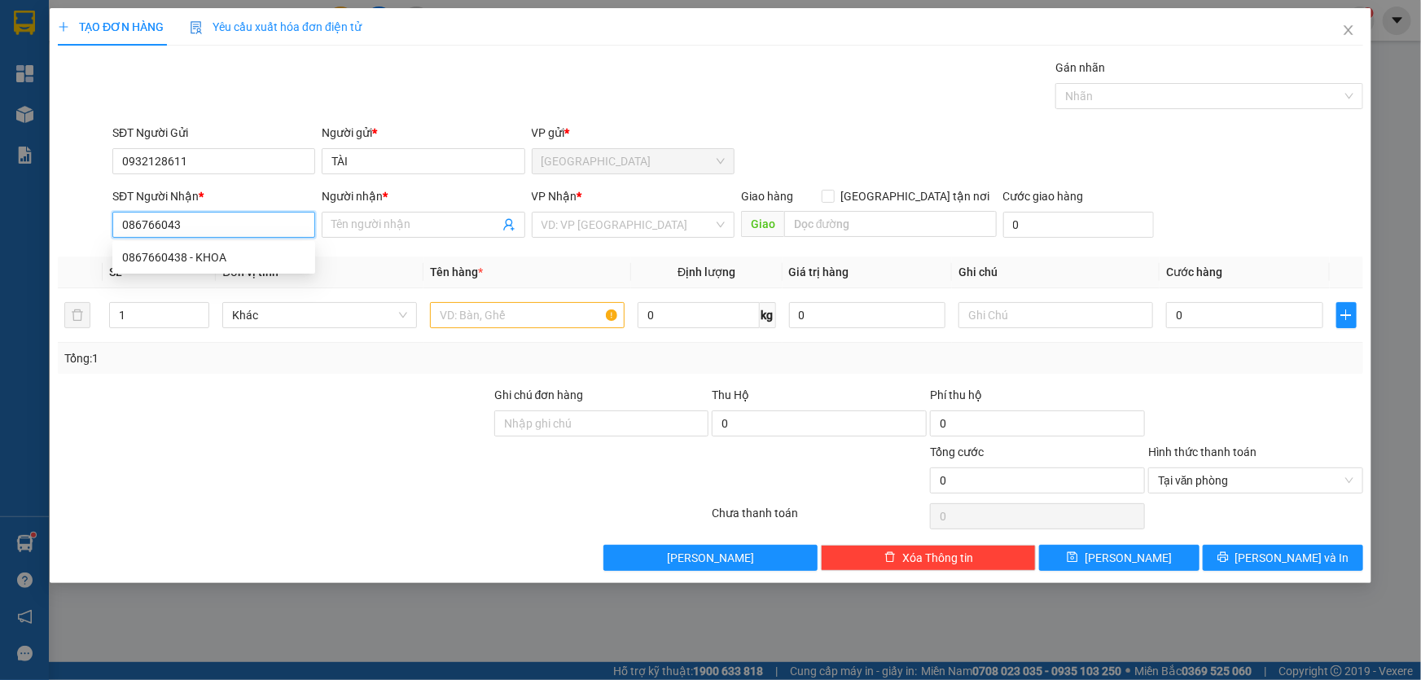
type input "0867660438"
click at [253, 252] on div "0867660438 - KHOA" at bounding box center [213, 257] width 183 height 18
type input "KHOA"
type input "0867660438"
click at [562, 228] on input "search" at bounding box center [628, 225] width 172 height 24
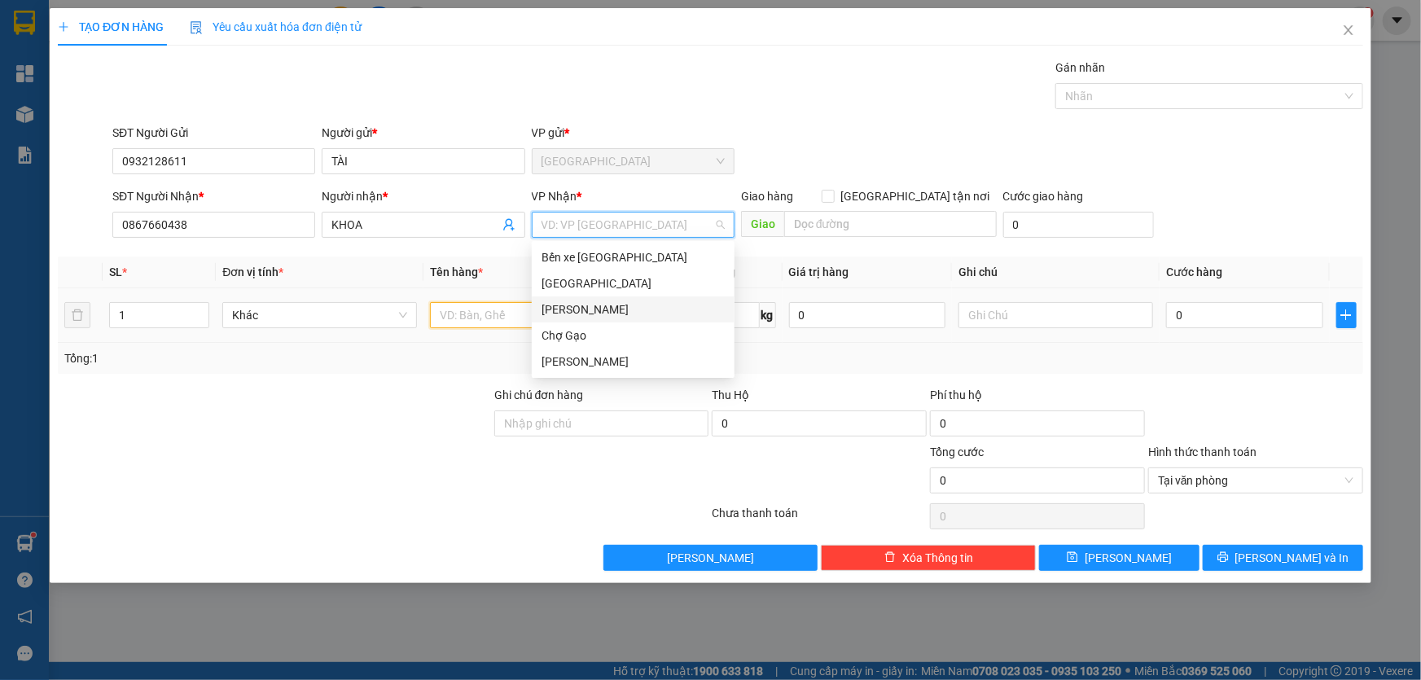
click at [514, 322] on input "text" at bounding box center [527, 315] width 195 height 26
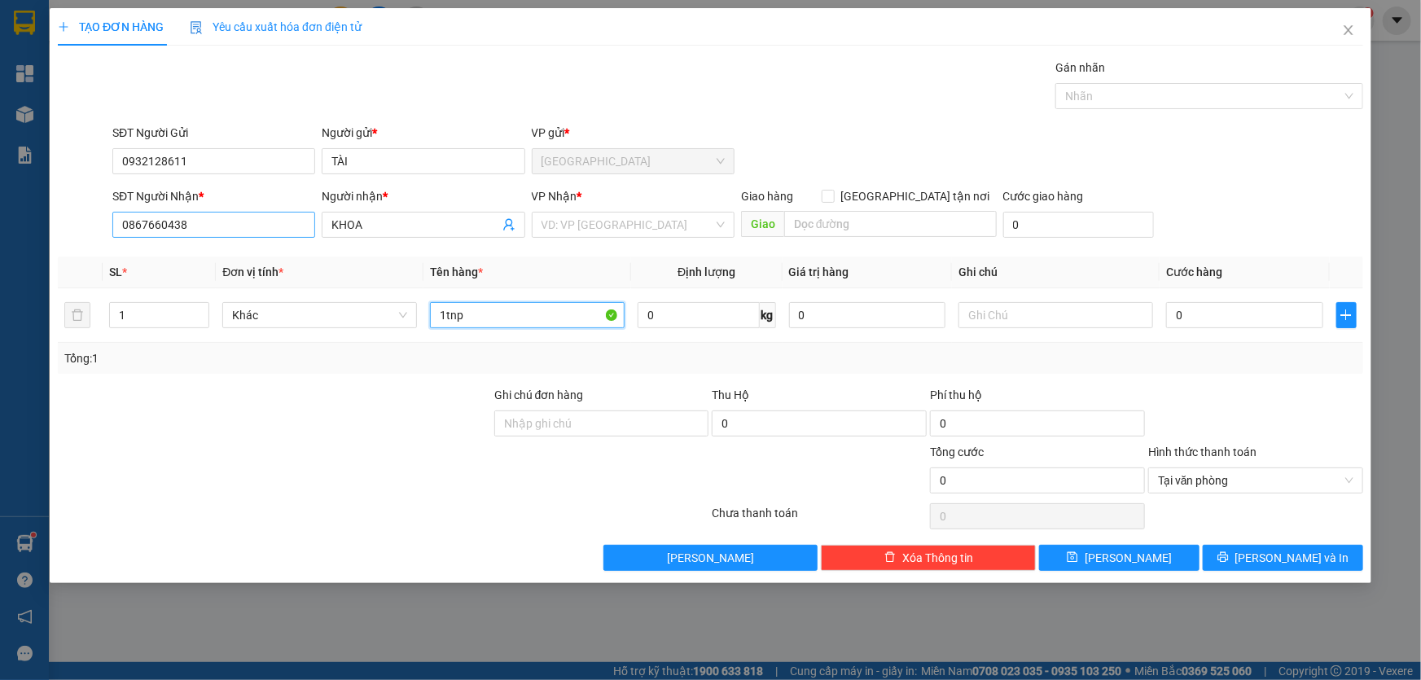
type input "1tnp"
drag, startPoint x: 196, startPoint y: 222, endPoint x: 0, endPoint y: 175, distance: 201.7
click at [0, 175] on div "TẠO ĐƠN HÀNG Yêu cầu xuất hóa đơn điện tử Transit Pickup Surcharge Ids Transit …" at bounding box center [710, 340] width 1421 height 680
click at [603, 217] on input "search" at bounding box center [628, 225] width 172 height 24
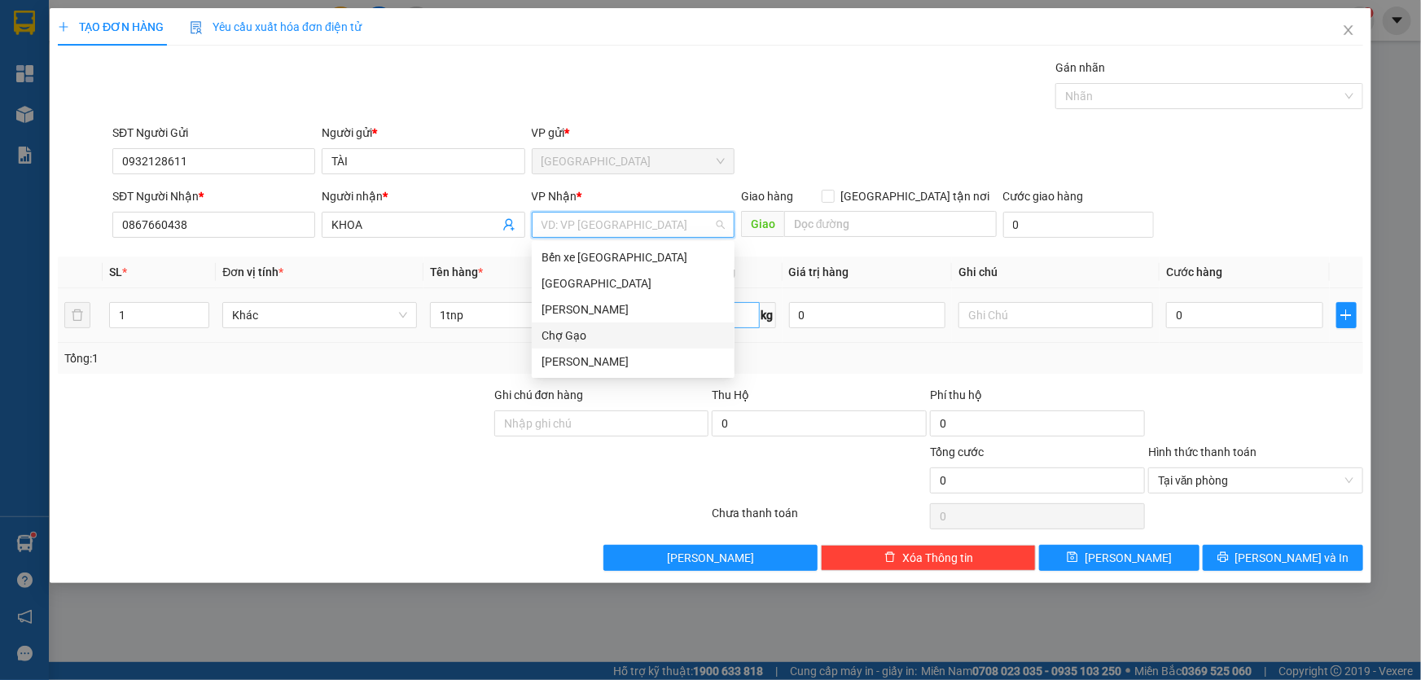
drag, startPoint x: 582, startPoint y: 328, endPoint x: 646, endPoint y: 323, distance: 64.5
click at [582, 329] on div "Chợ Gạo" at bounding box center [633, 336] width 183 height 18
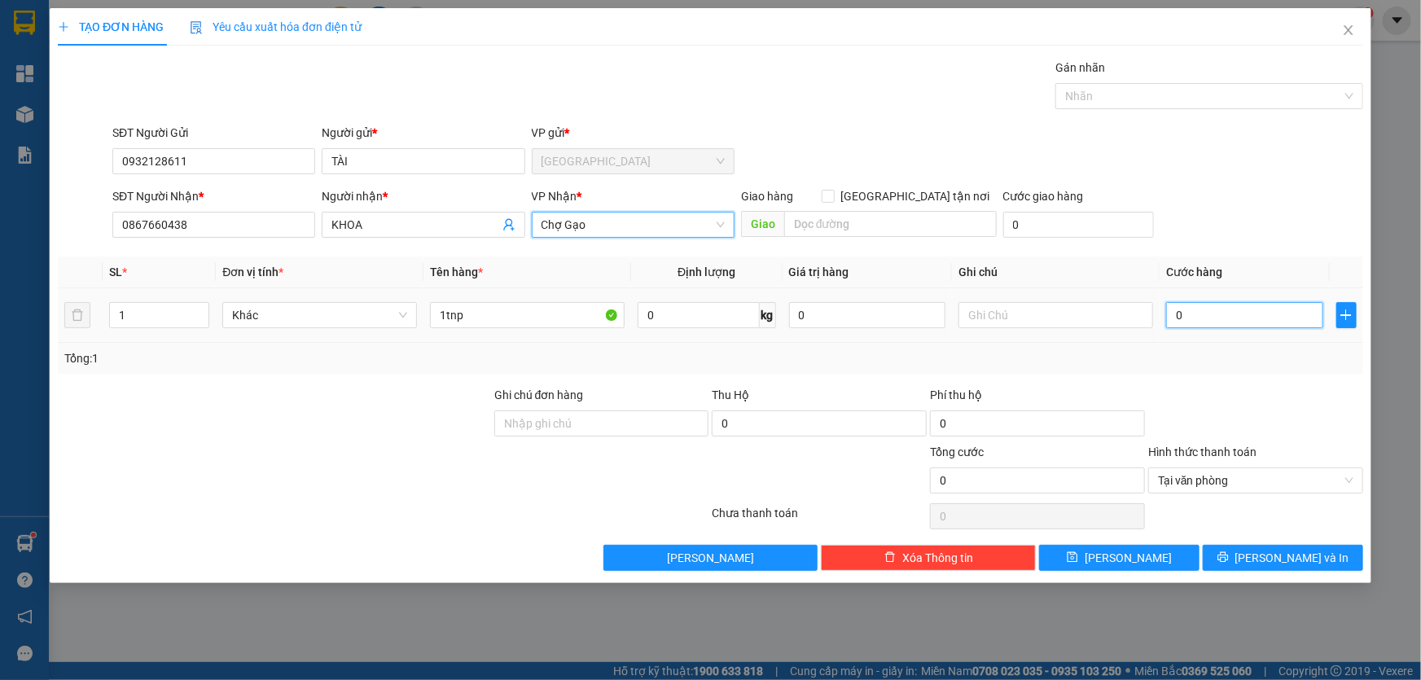
click at [1221, 314] on input "0" at bounding box center [1244, 315] width 157 height 26
type input "2"
type input "25"
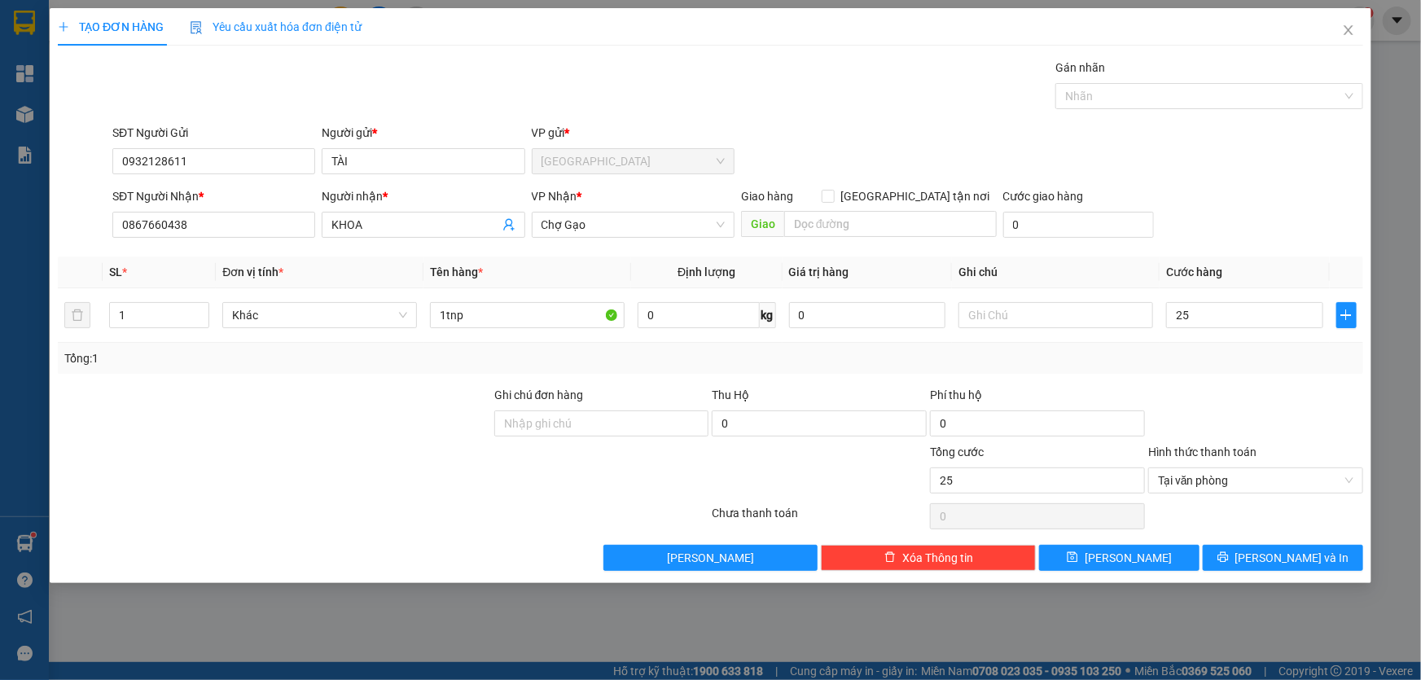
type input "25.000"
click at [251, 458] on div at bounding box center [274, 471] width 437 height 57
click at [528, 323] on input "1tnp" at bounding box center [527, 315] width 195 height 26
type input "1tmust"
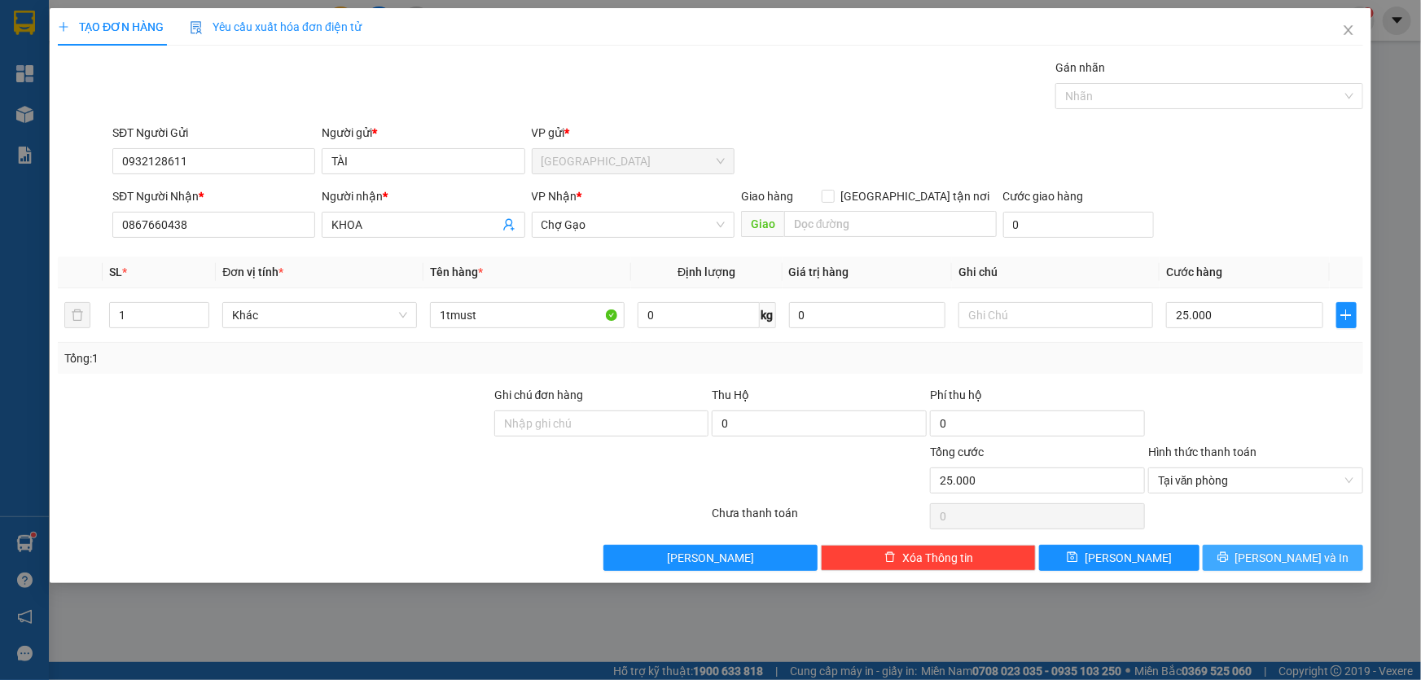
click at [1289, 553] on span "Lưu và In" at bounding box center [1293, 558] width 114 height 18
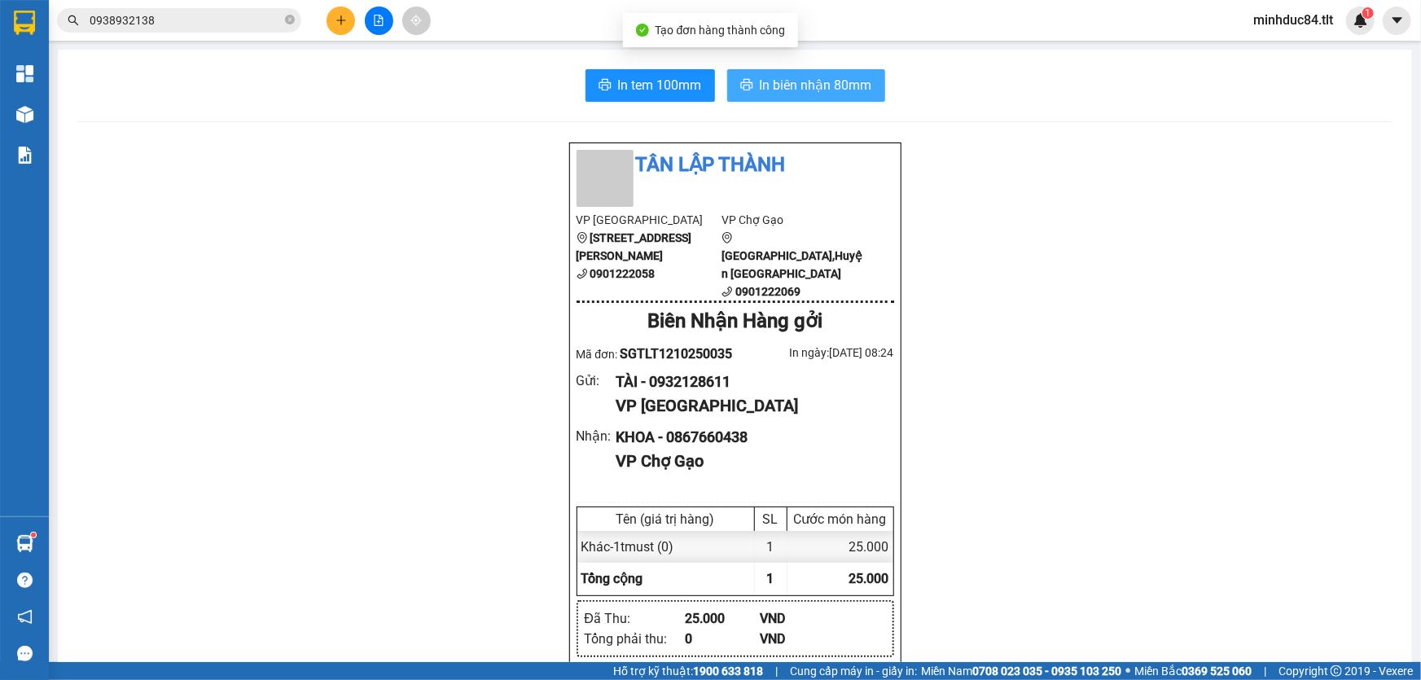
click at [750, 92] on button "In biên nhận 80mm" at bounding box center [806, 85] width 158 height 33
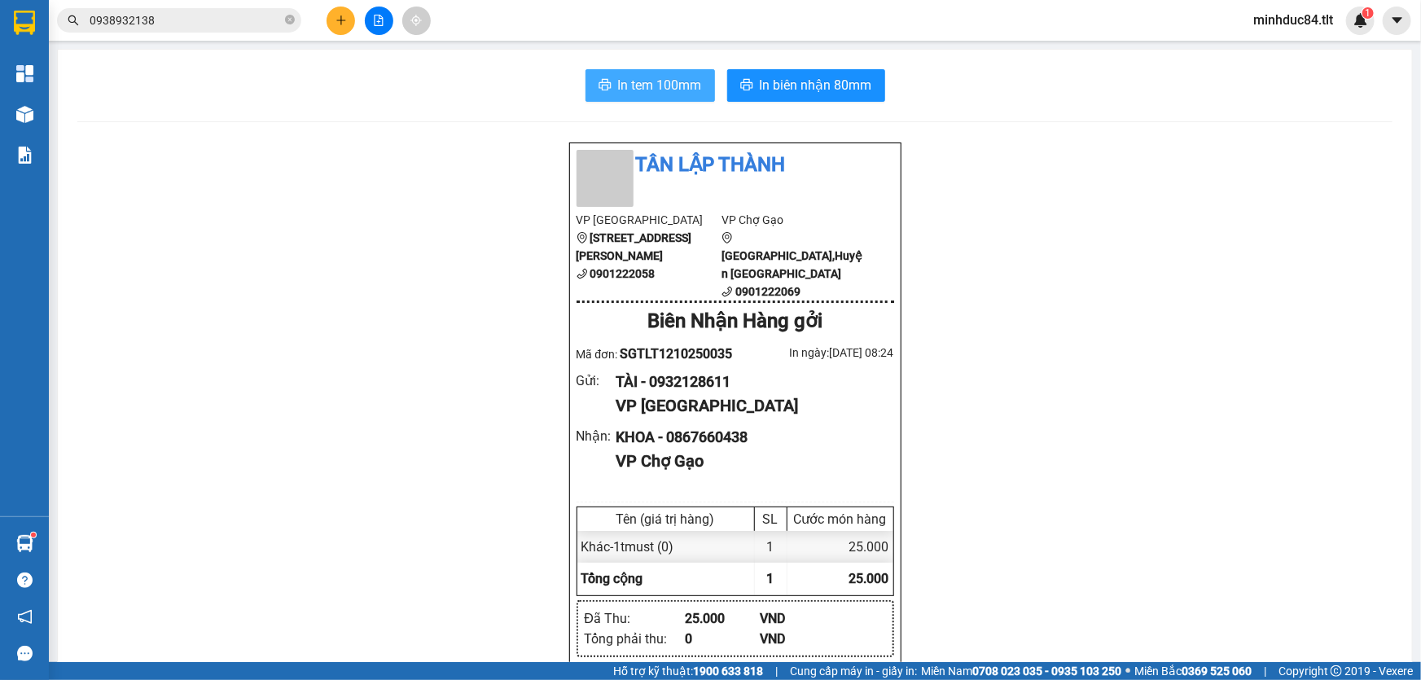
click at [683, 84] on span "In tem 100mm" at bounding box center [660, 85] width 84 height 20
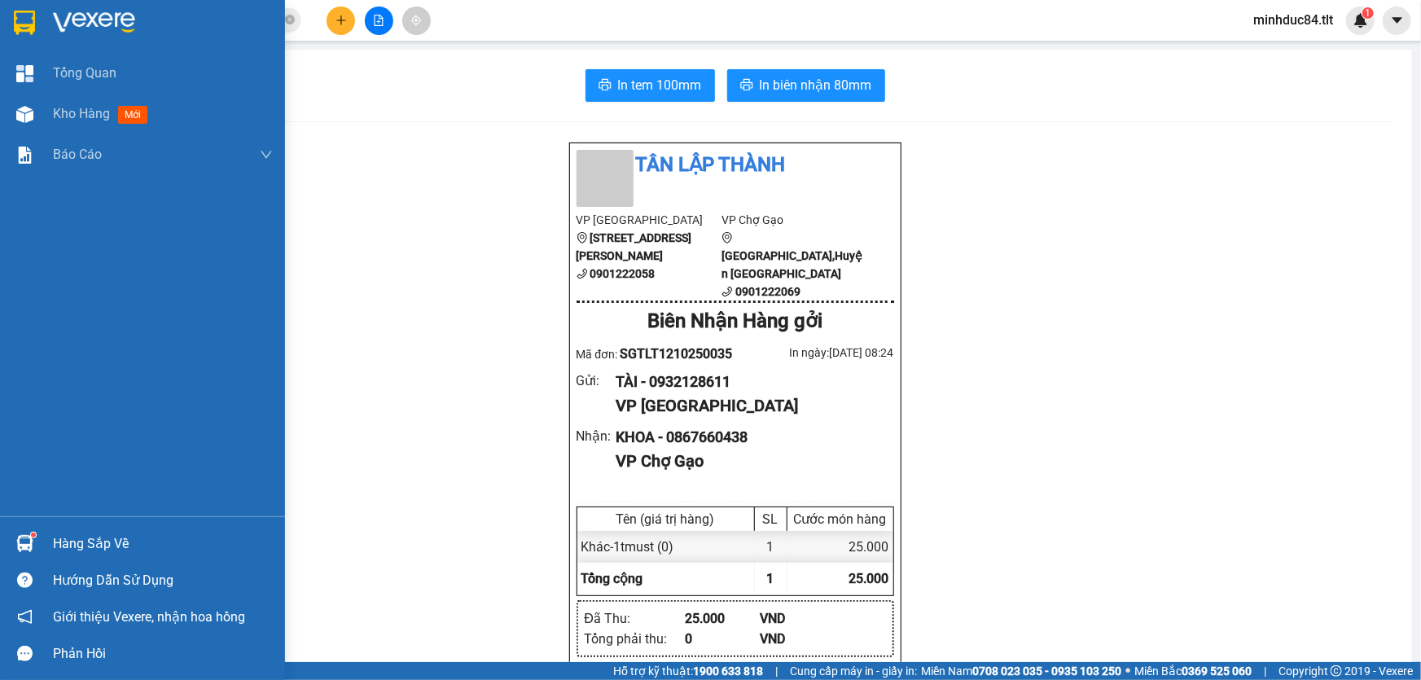
click at [86, 547] on div "Hàng sắp về" at bounding box center [163, 544] width 220 height 24
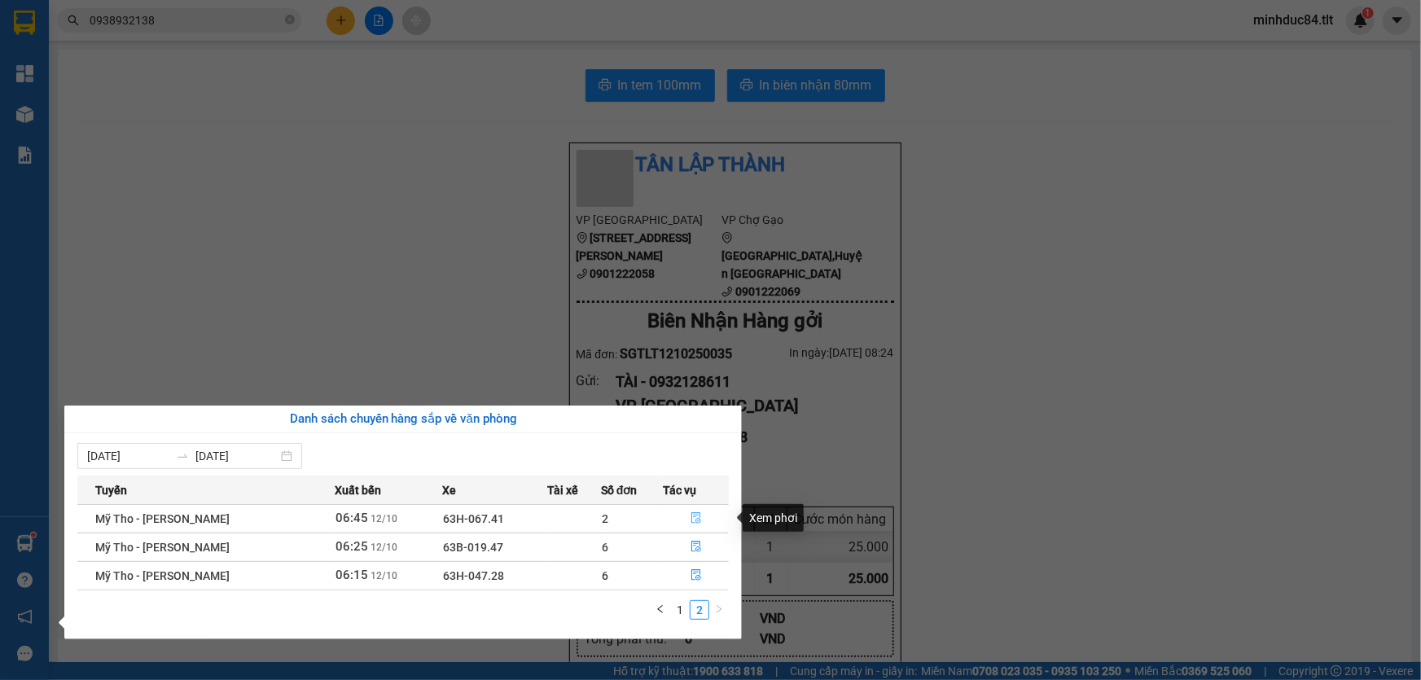
click at [698, 516] on icon "file-done" at bounding box center [697, 517] width 10 height 11
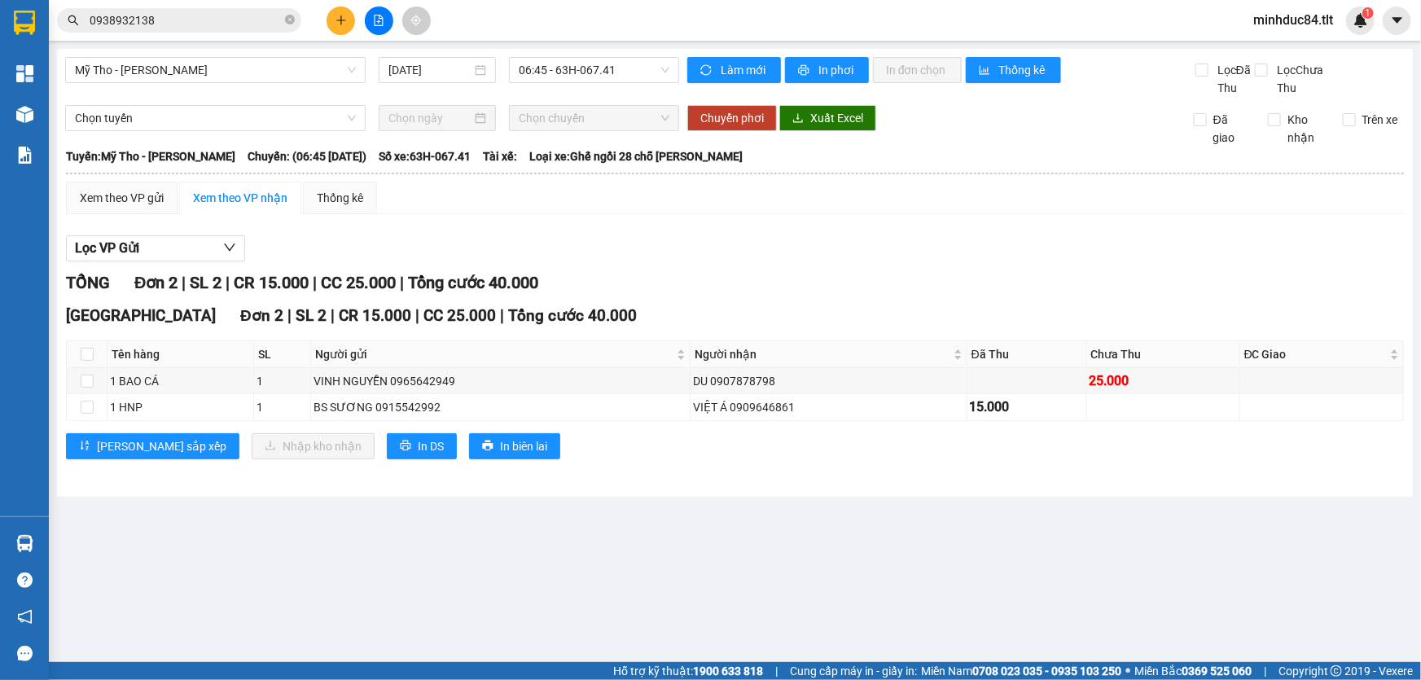
click at [302, 251] on div "Lọc VP Gửi" at bounding box center [735, 248] width 1338 height 27
click at [73, 356] on th at bounding box center [87, 354] width 41 height 27
click at [90, 348] on input "checkbox" at bounding box center [87, 354] width 13 height 13
checkbox input "true"
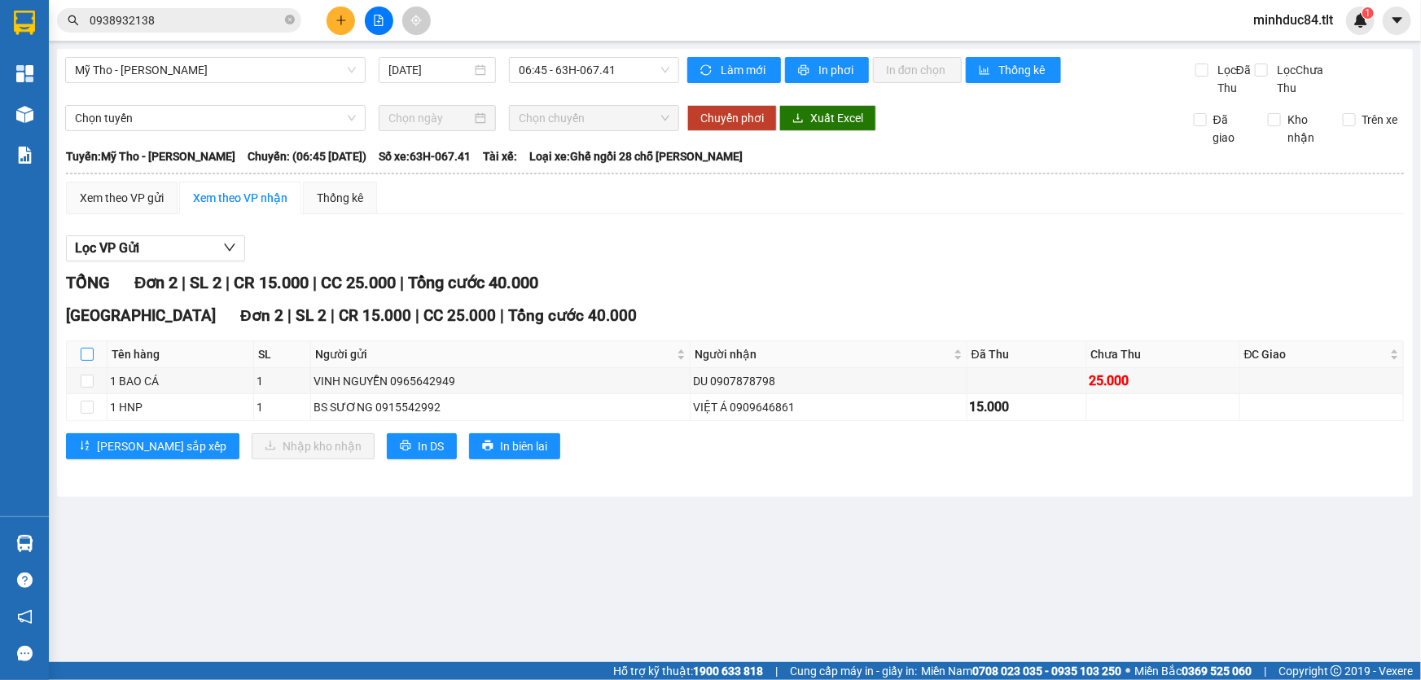
checkbox input "true"
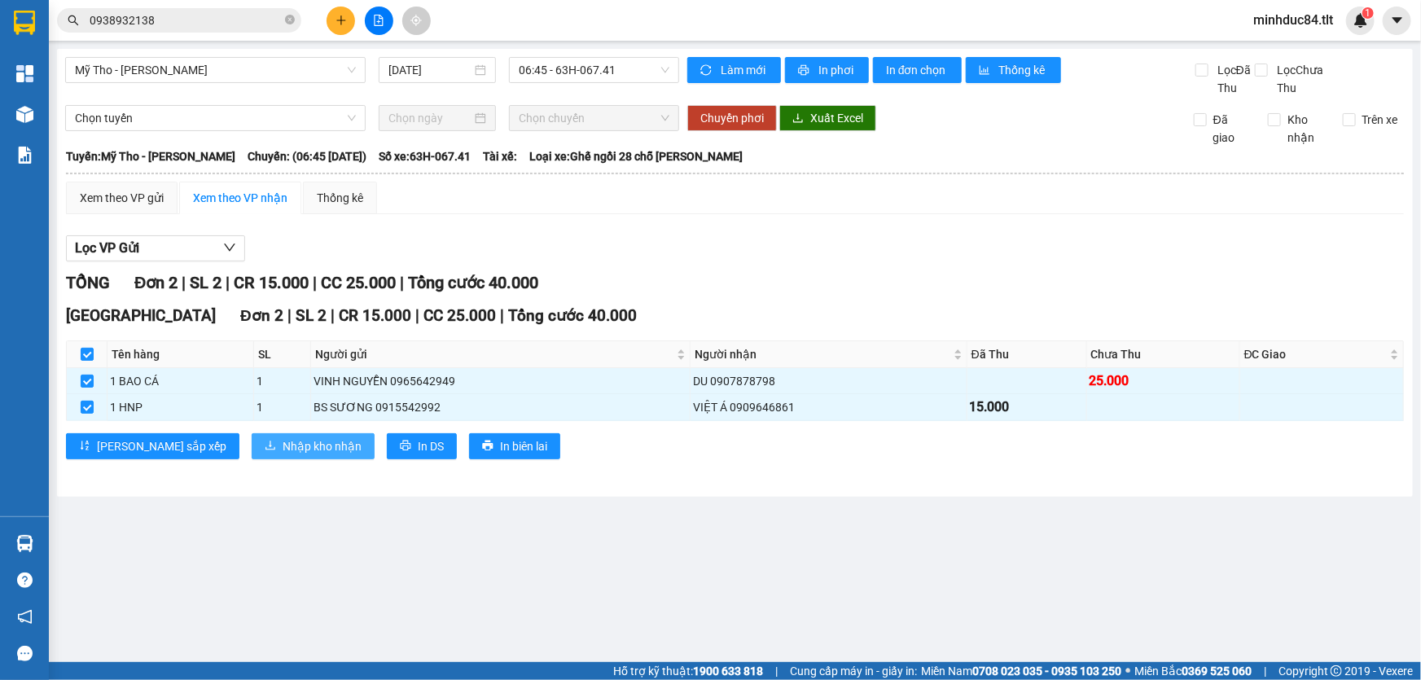
click at [283, 438] on span "Nhập kho nhận" at bounding box center [322, 446] width 79 height 18
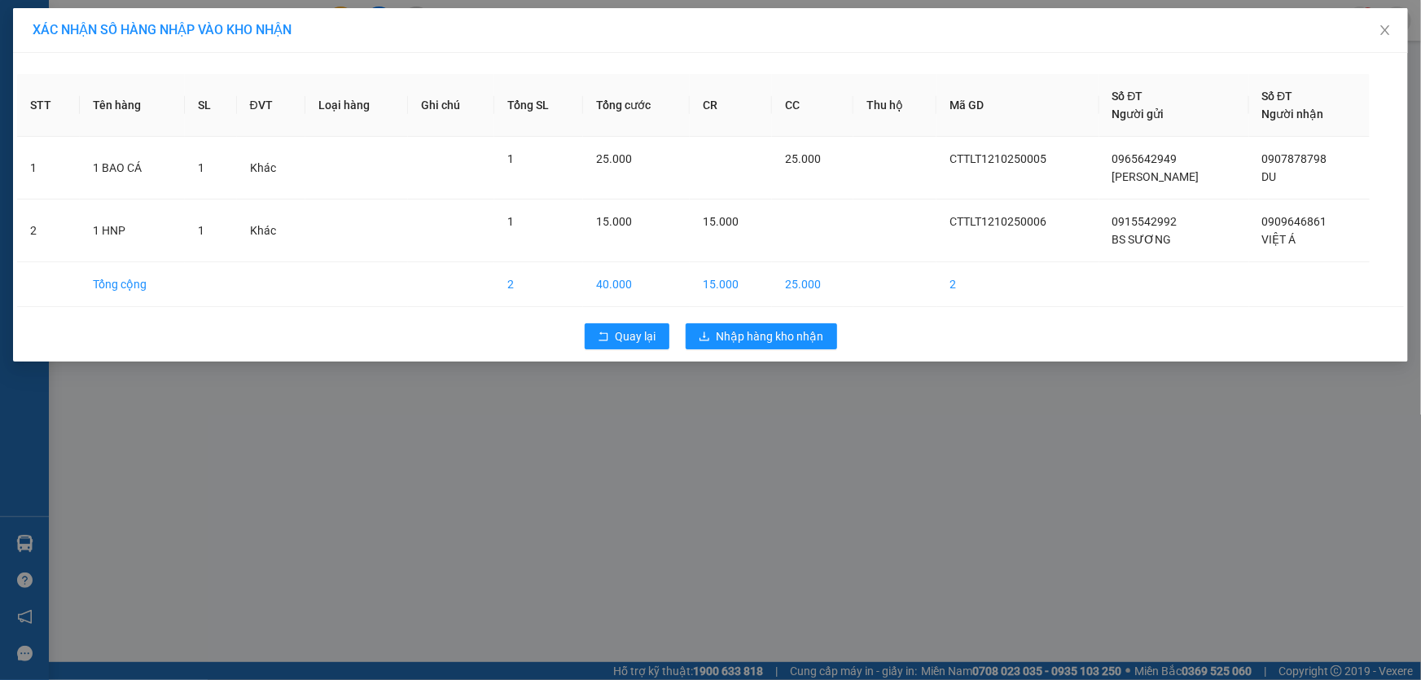
click at [793, 319] on div "Quay lại Nhập hàng kho nhận" at bounding box center [710, 336] width 1387 height 42
click at [797, 336] on span "Nhập hàng kho nhận" at bounding box center [771, 336] width 108 height 18
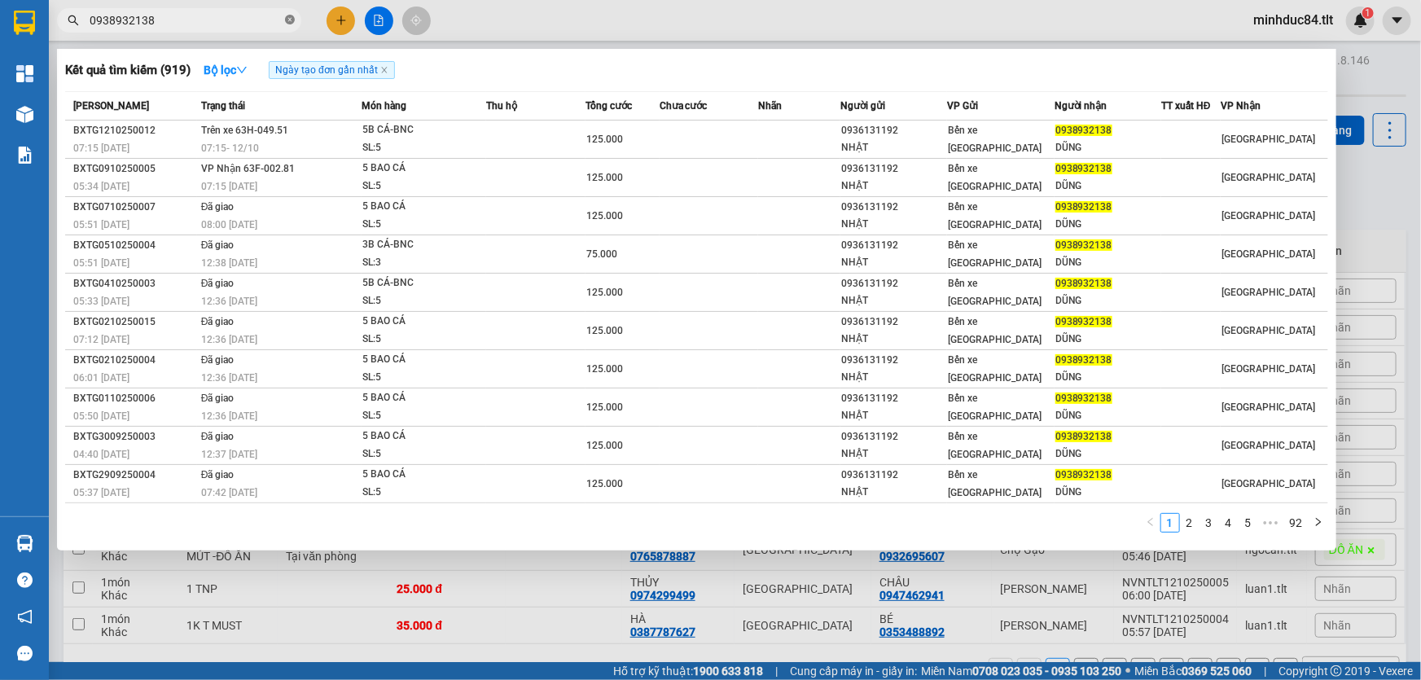
click at [290, 20] on icon "close-circle" at bounding box center [290, 20] width 10 height 10
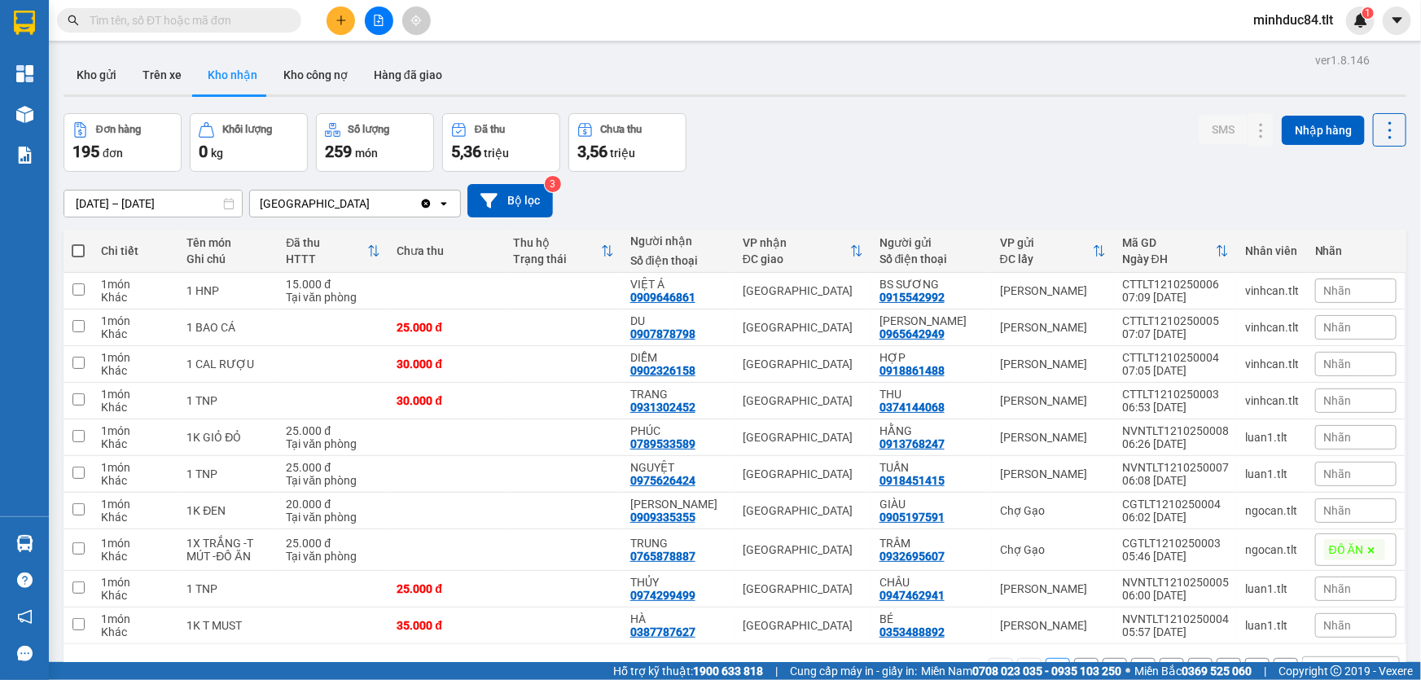
click at [234, 9] on span at bounding box center [179, 20] width 244 height 24
click at [249, 28] on span at bounding box center [179, 20] width 244 height 24
click at [253, 24] on input "text" at bounding box center [186, 20] width 192 height 18
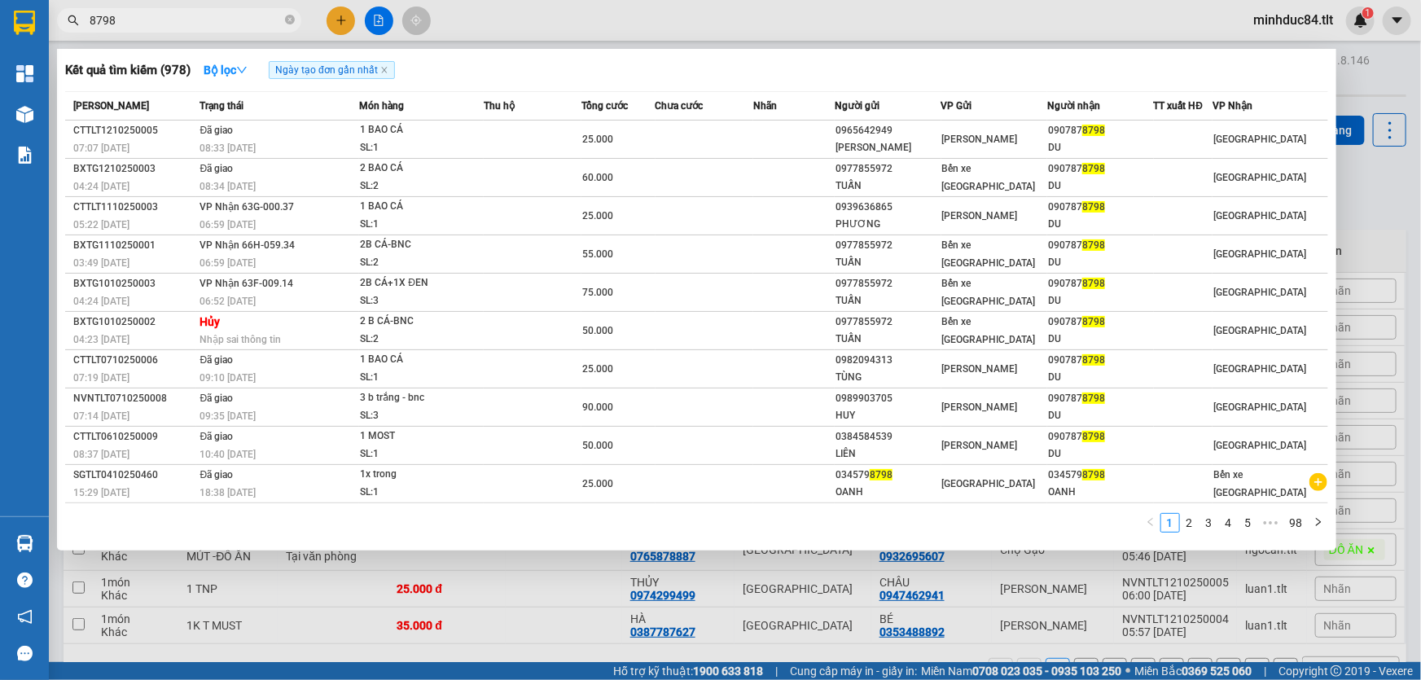
type input "8798"
click at [294, 26] on span "8798" at bounding box center [179, 20] width 244 height 24
click at [291, 22] on icon "close-circle" at bounding box center [290, 20] width 10 height 10
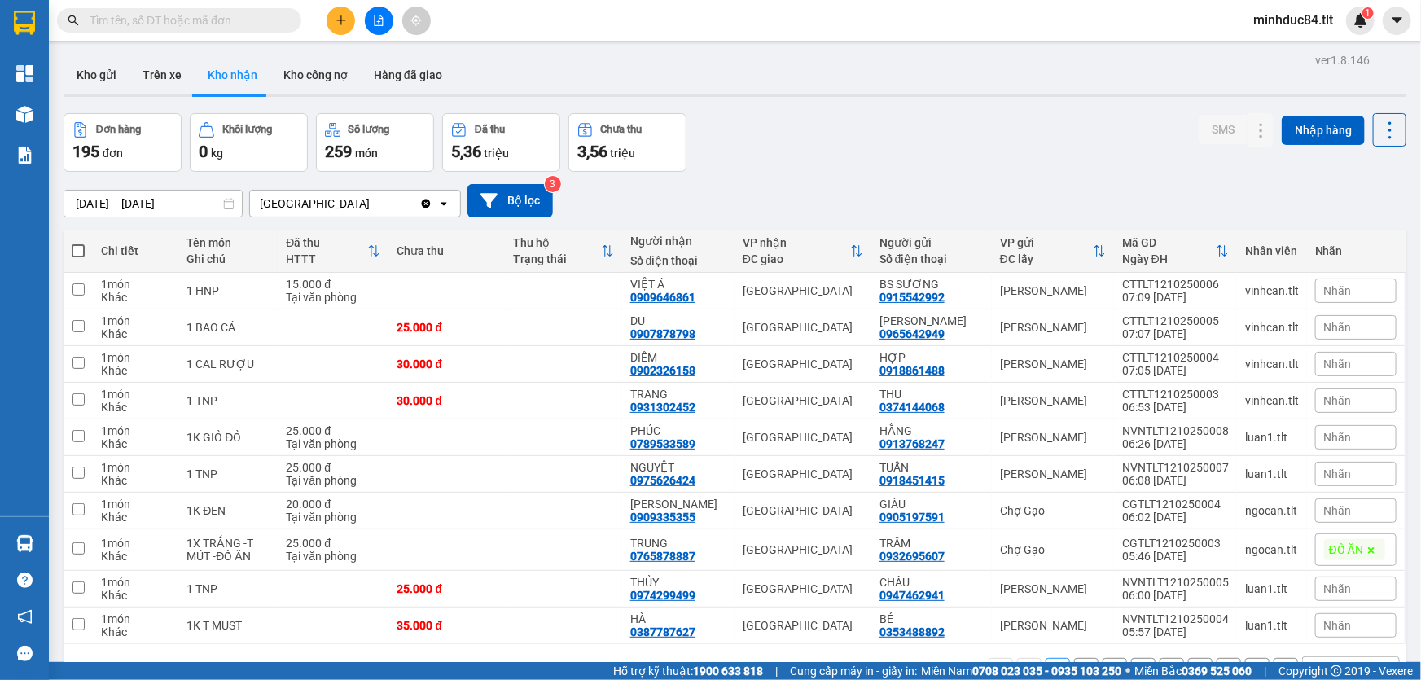
click at [270, 20] on input "text" at bounding box center [186, 20] width 192 height 18
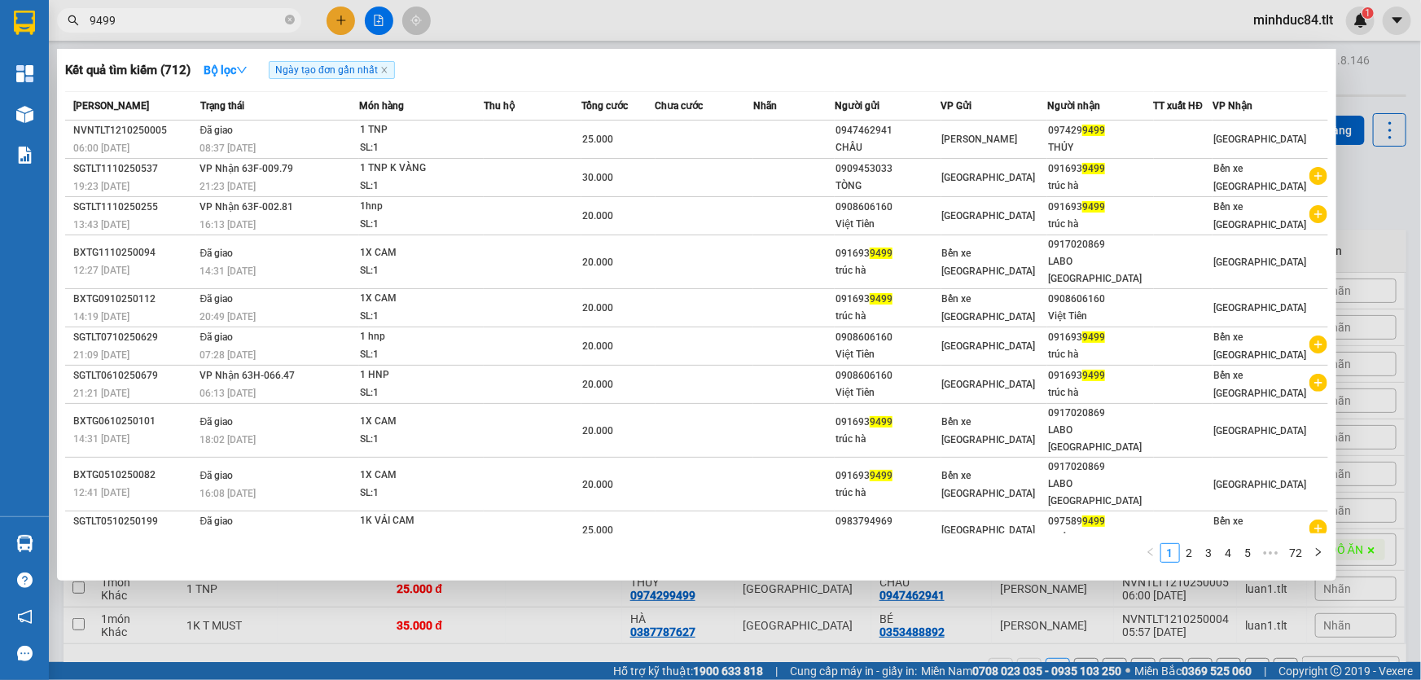
type input "9499"
click at [292, 18] on icon "close-circle" at bounding box center [290, 20] width 10 height 10
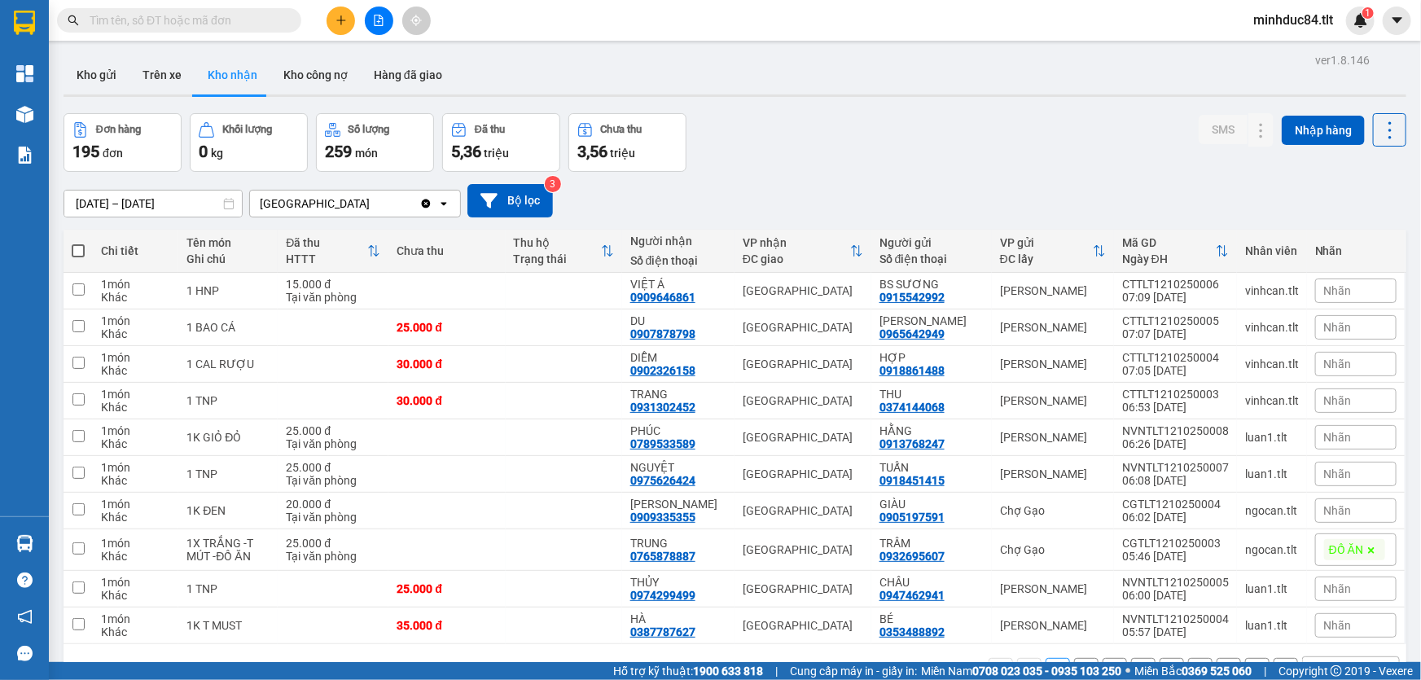
click at [220, 20] on input "text" at bounding box center [186, 20] width 192 height 18
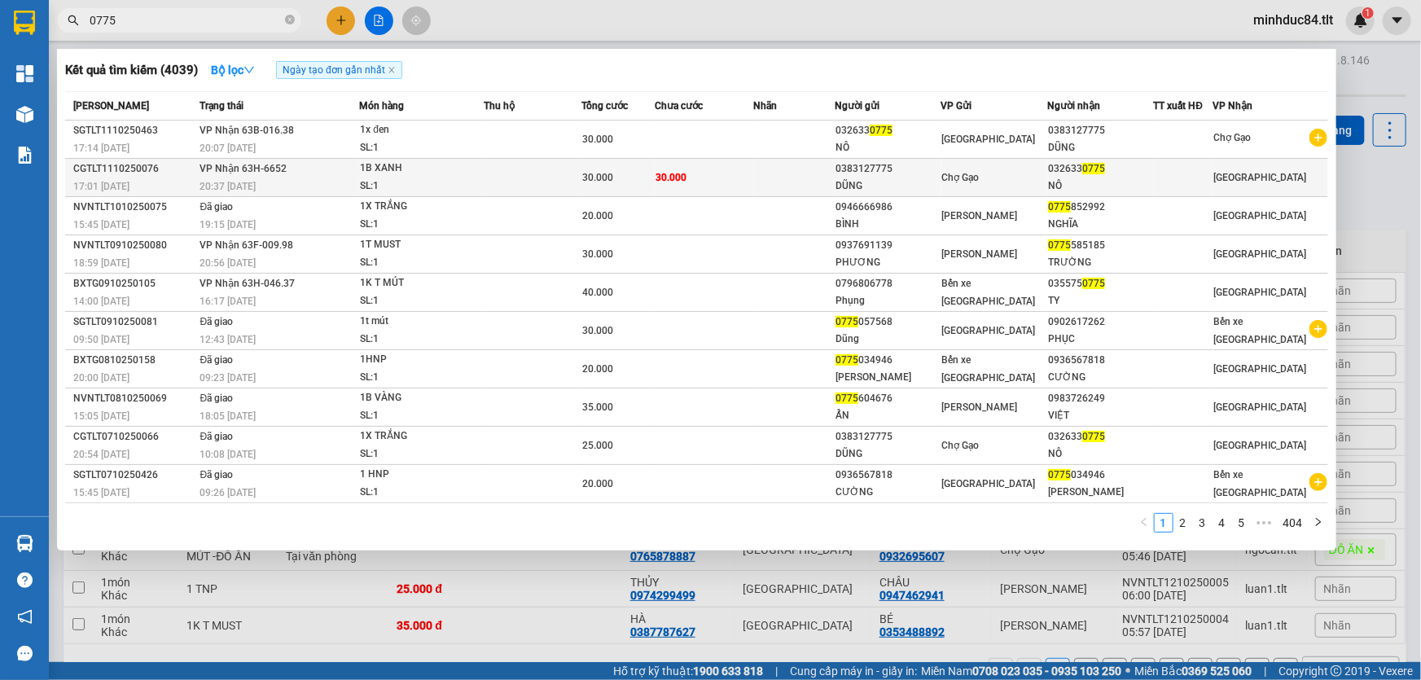
type input "0775"
click at [975, 183] on span "Chợ Gạo" at bounding box center [960, 177] width 37 height 11
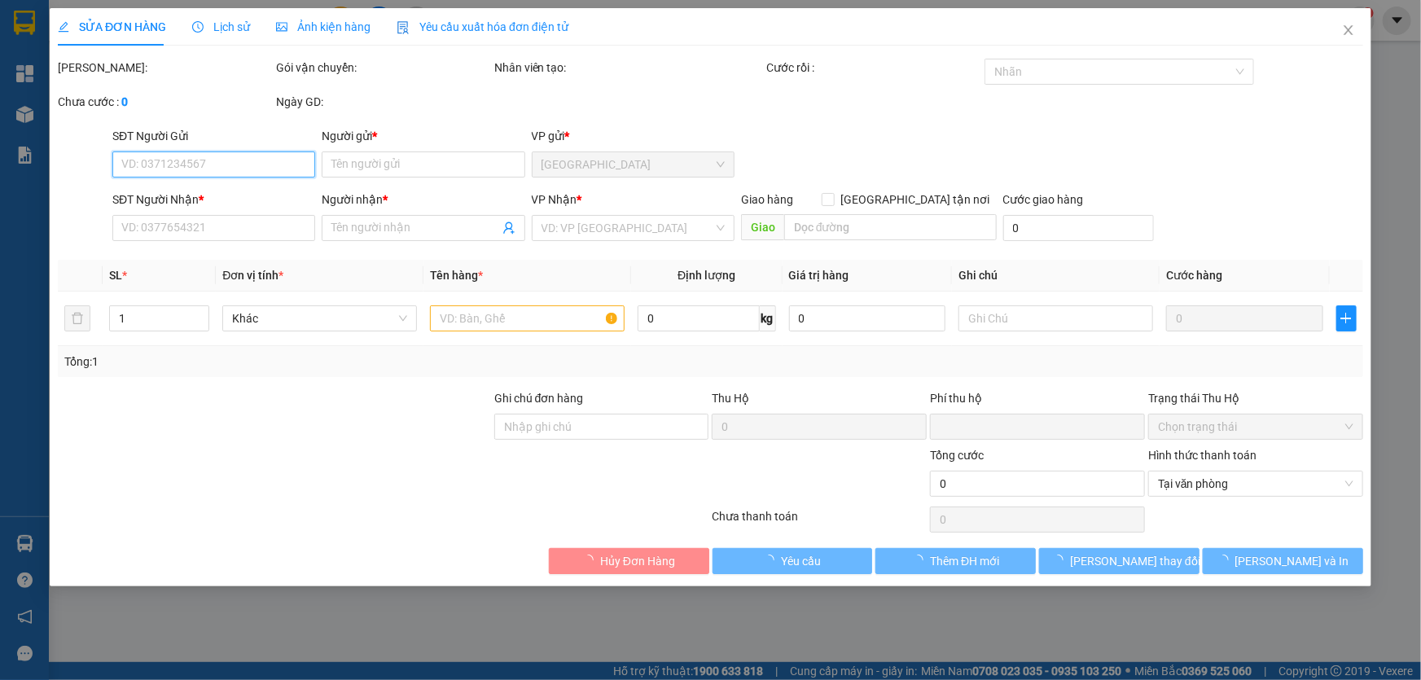
type input "0383127775"
type input "DŨNG"
type input "0326330775"
type input "NÔ"
type input "0"
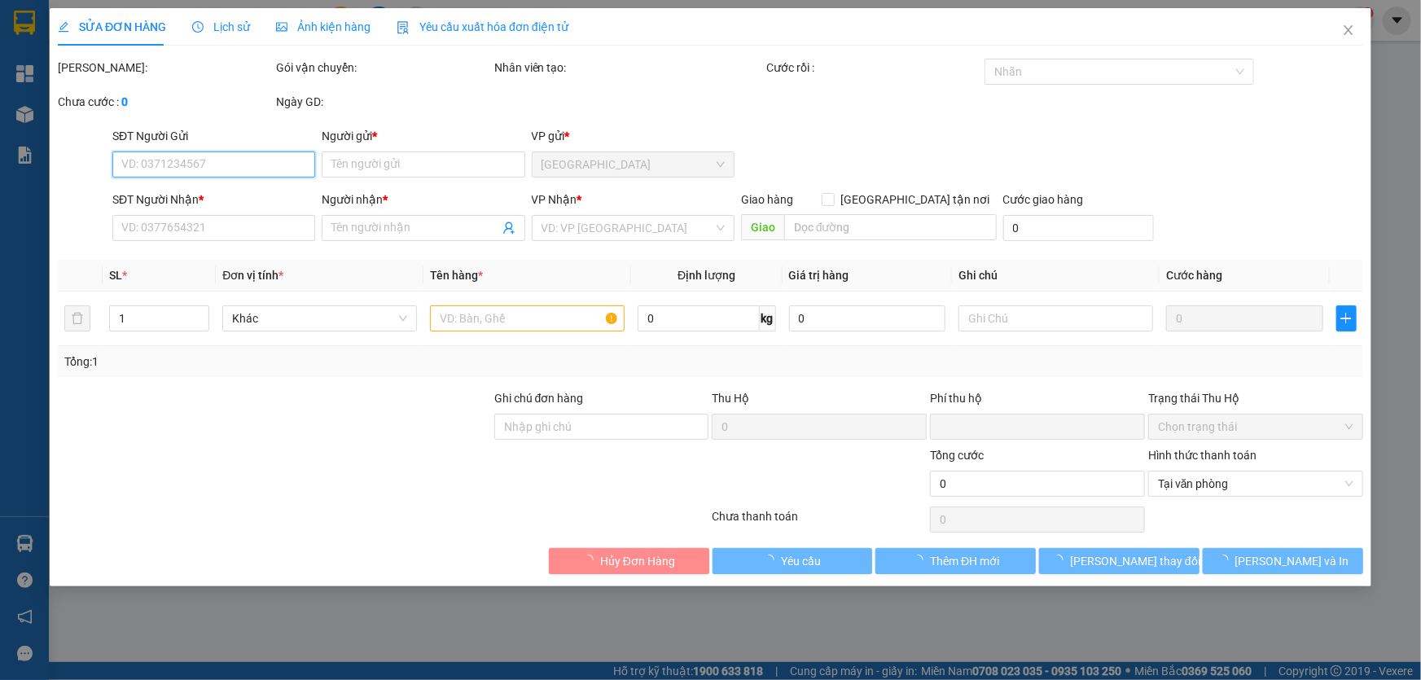
type input "30.000"
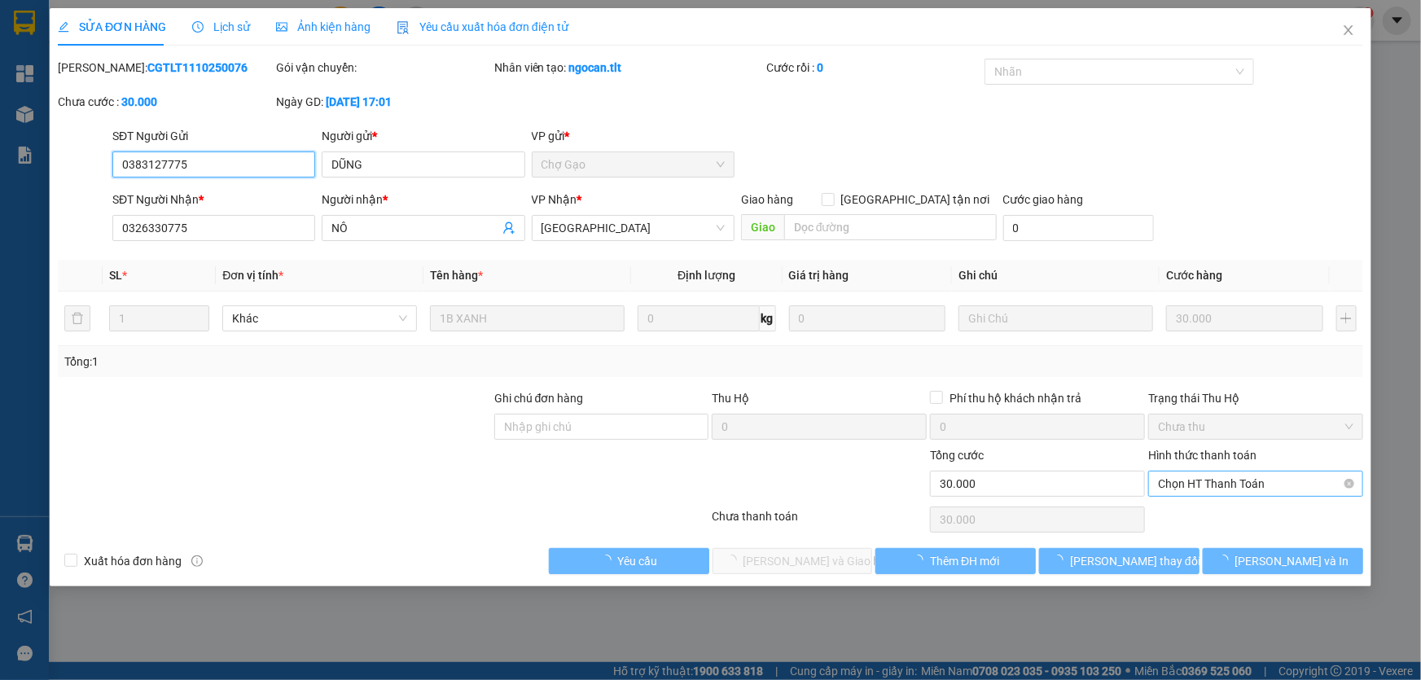
click at [1281, 489] on span "Chọn HT Thanh Toán" at bounding box center [1255, 484] width 195 height 24
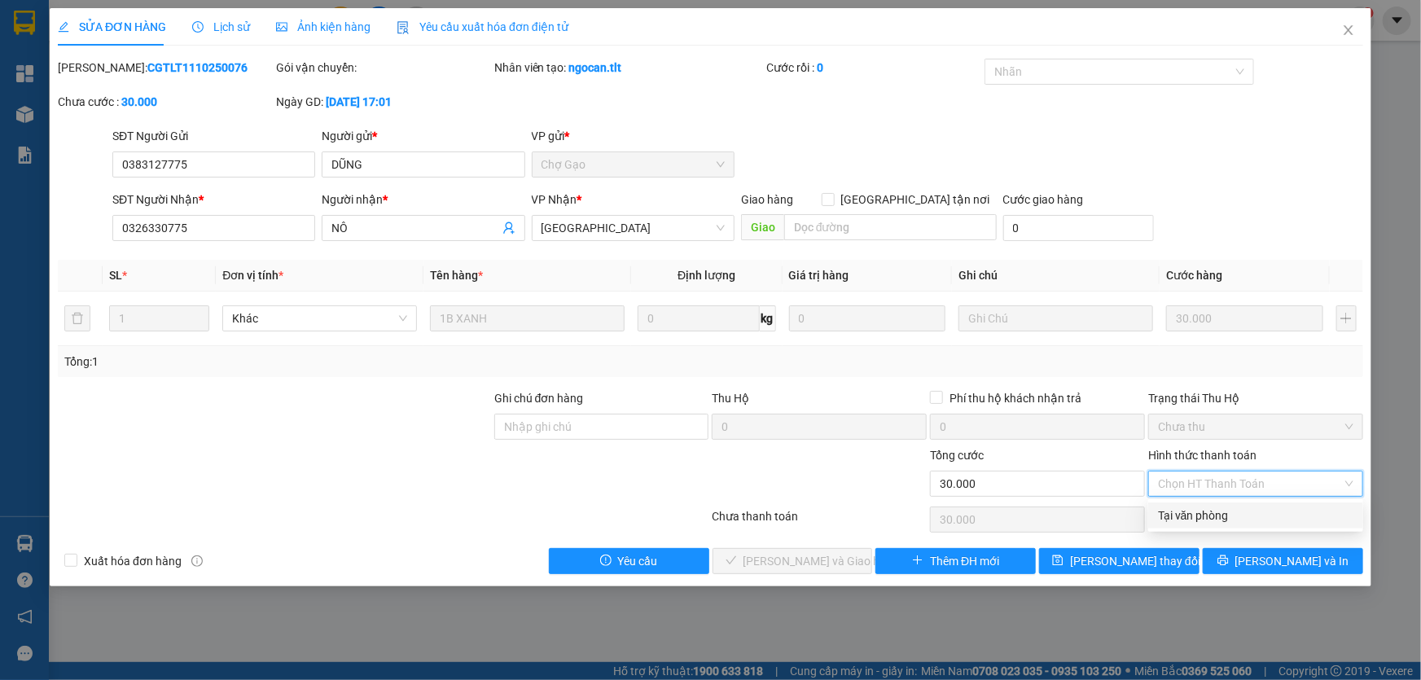
drag, startPoint x: 1240, startPoint y: 521, endPoint x: 988, endPoint y: 543, distance: 252.7
click at [1238, 521] on div "Tại văn phòng" at bounding box center [1255, 516] width 195 height 18
type input "0"
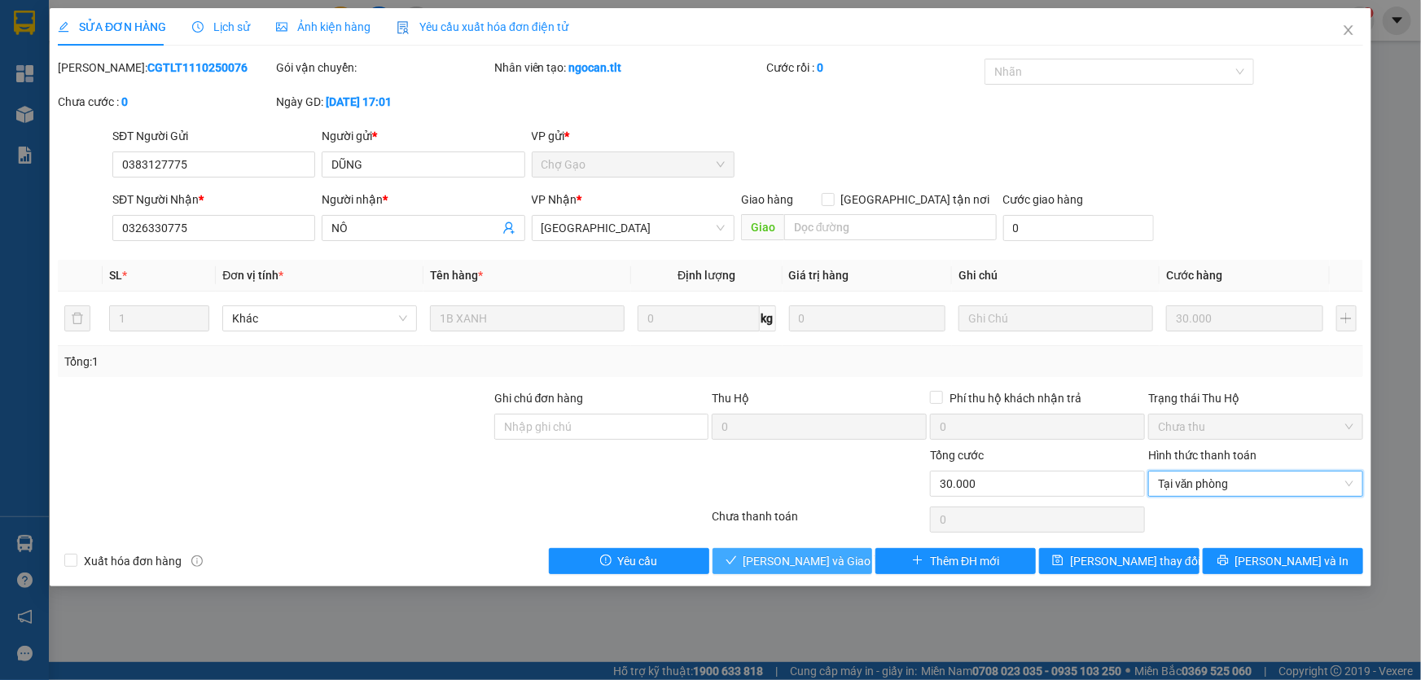
click at [737, 560] on icon "check" at bounding box center [731, 560] width 11 height 11
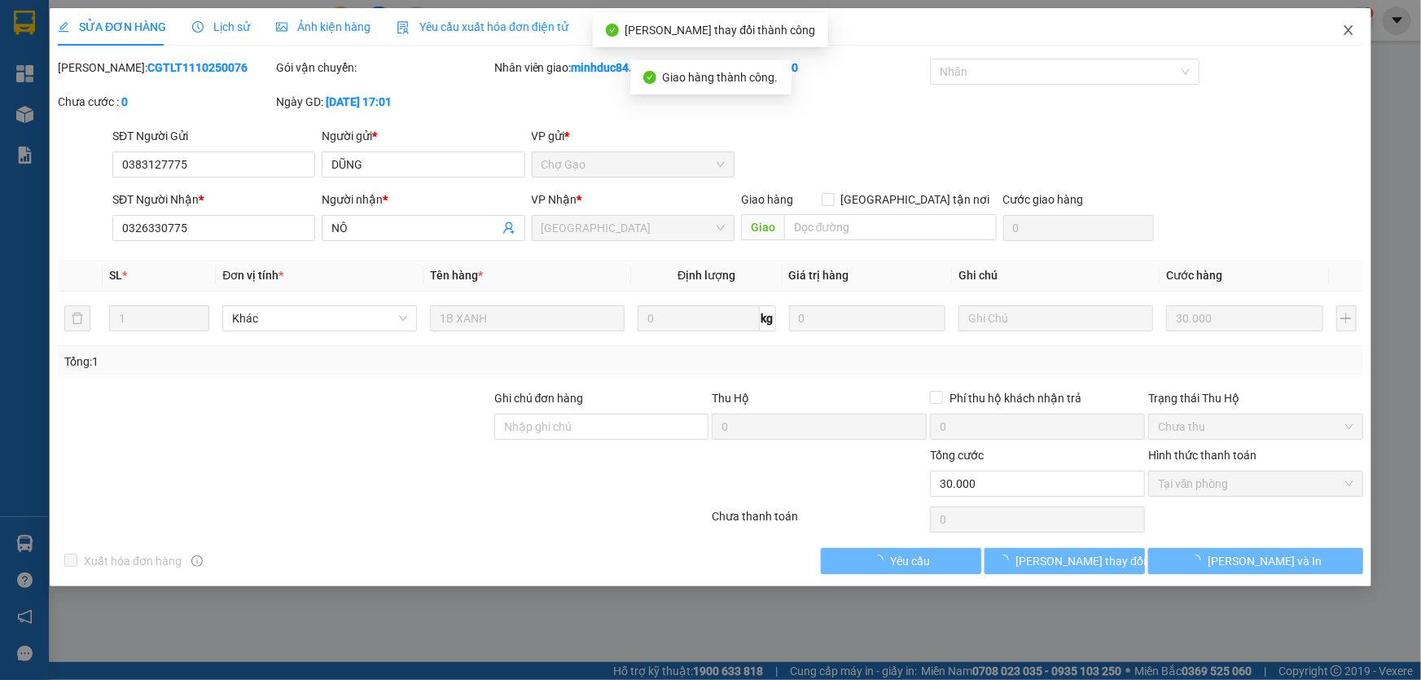
drag, startPoint x: 1348, startPoint y: 22, endPoint x: 1267, endPoint y: 20, distance: 81.5
click at [1348, 23] on span "Close" at bounding box center [1349, 31] width 46 height 46
click at [1348, 23] on div "1" at bounding box center [1360, 21] width 29 height 29
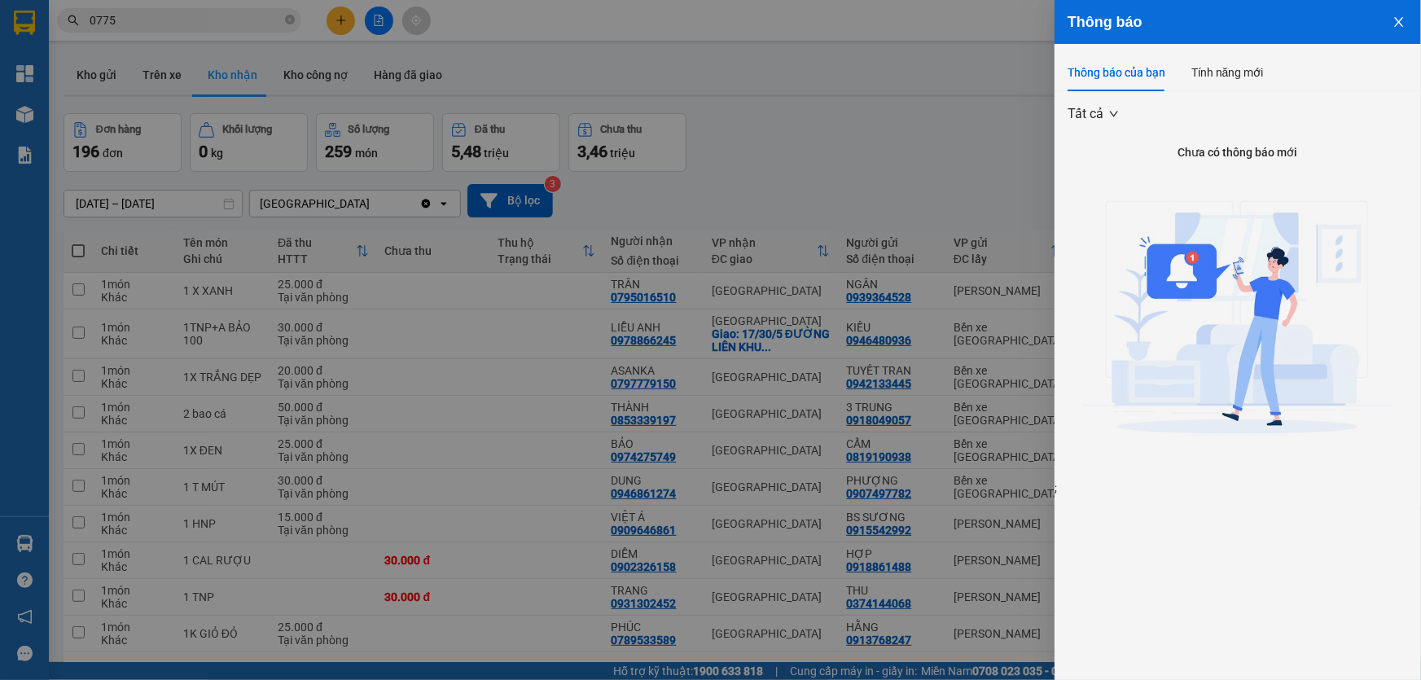
click at [10, 544] on div at bounding box center [710, 340] width 1421 height 680
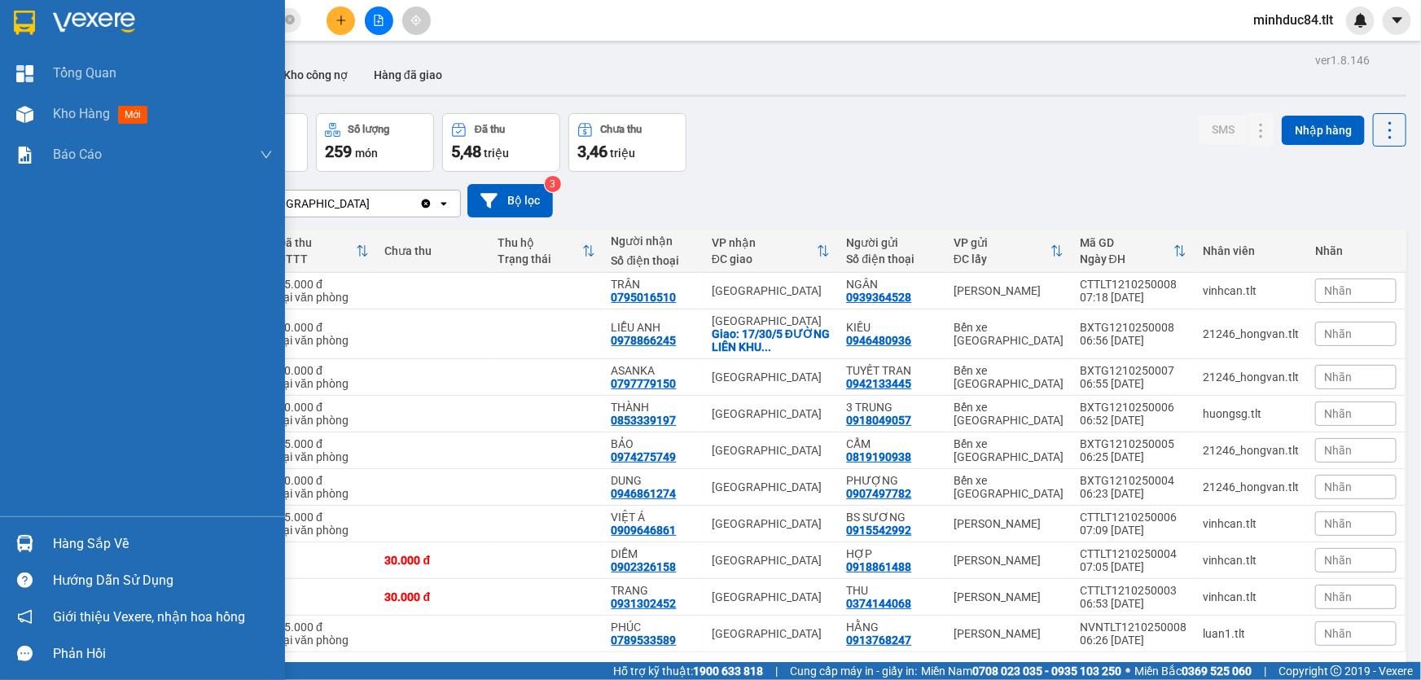
click at [34, 576] on div at bounding box center [25, 580] width 29 height 29
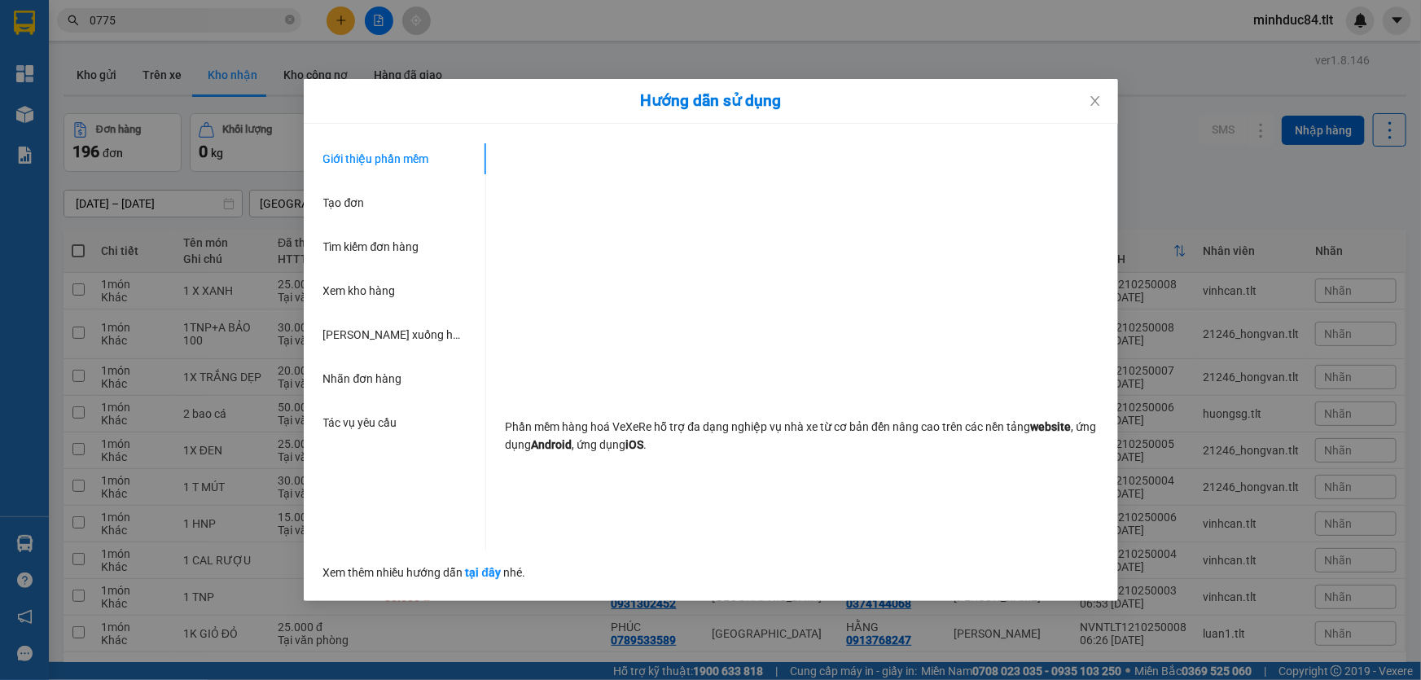
click at [10, 536] on div "Hướng dẫn sử dụng Giới thiệu phần mềm Tạo đơn Tìm kiếm đơn hàng Xem kho hàng Lê…" at bounding box center [710, 340] width 1421 height 680
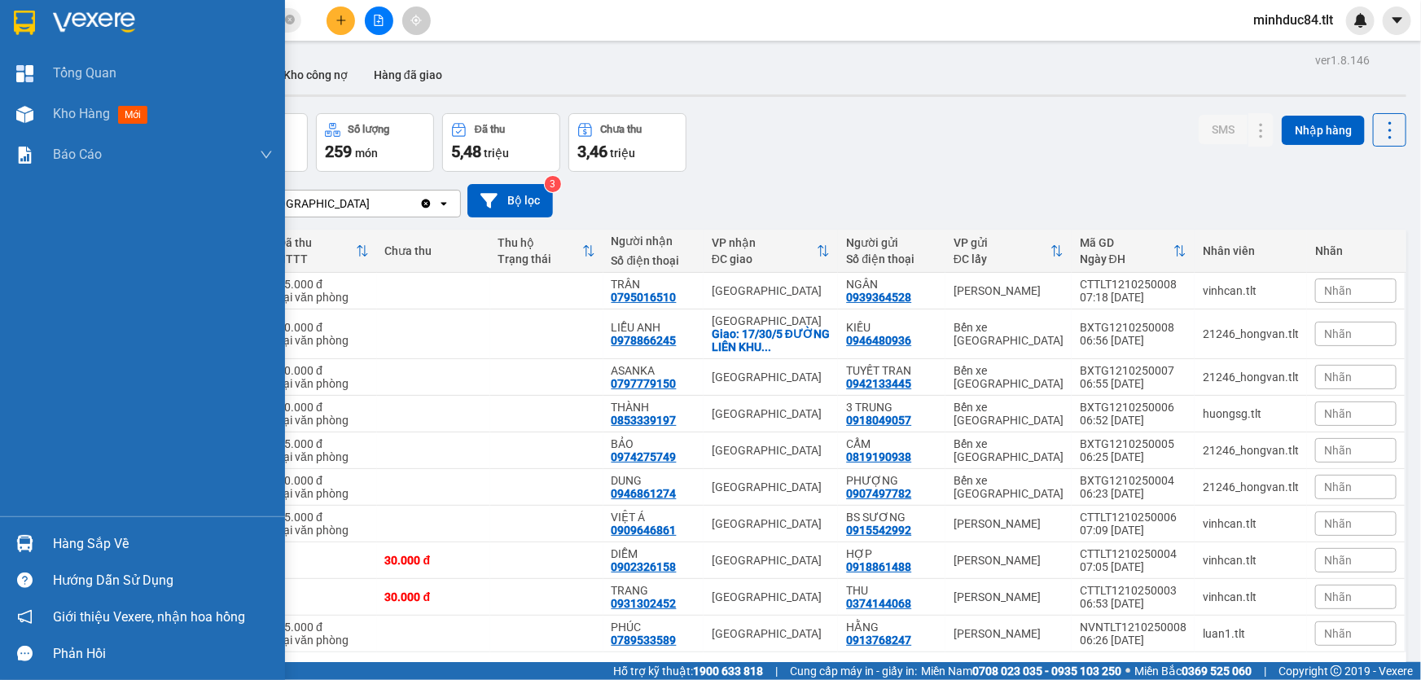
click at [16, 536] on img at bounding box center [24, 543] width 17 height 17
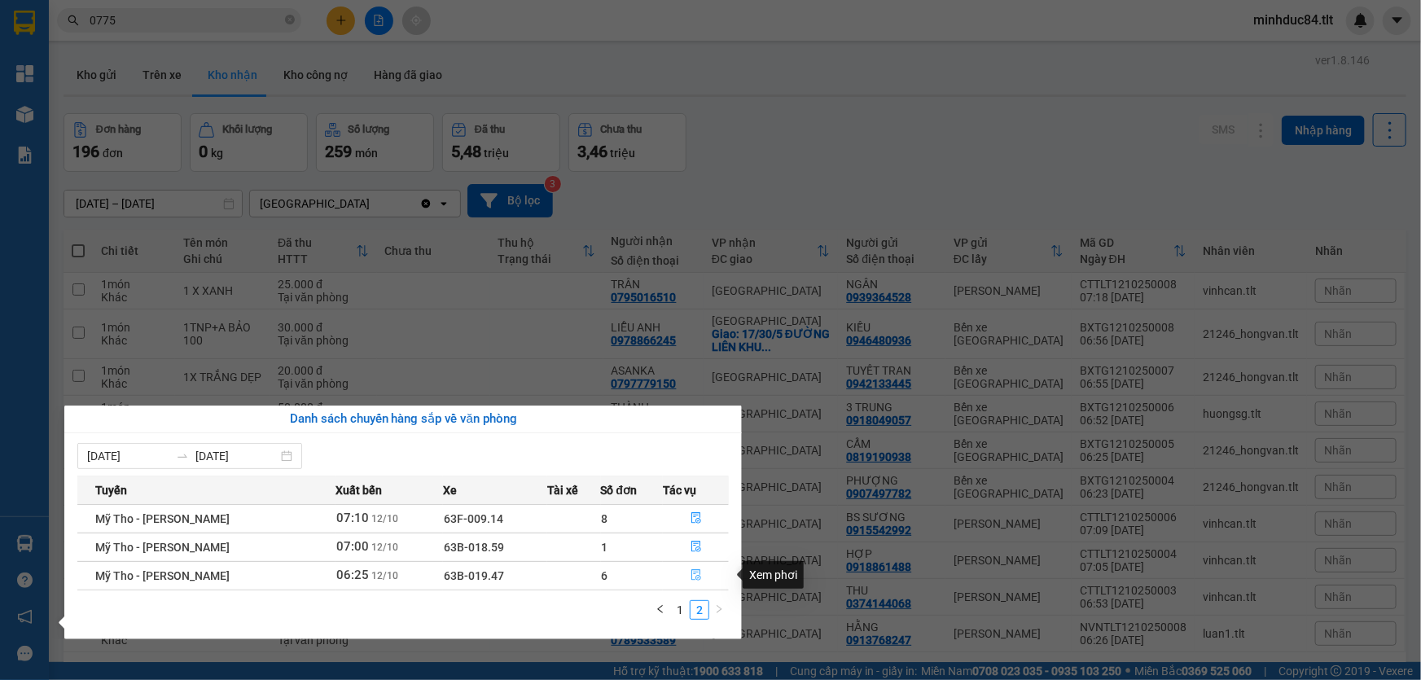
click at [698, 579] on icon "file-done" at bounding box center [697, 574] width 10 height 11
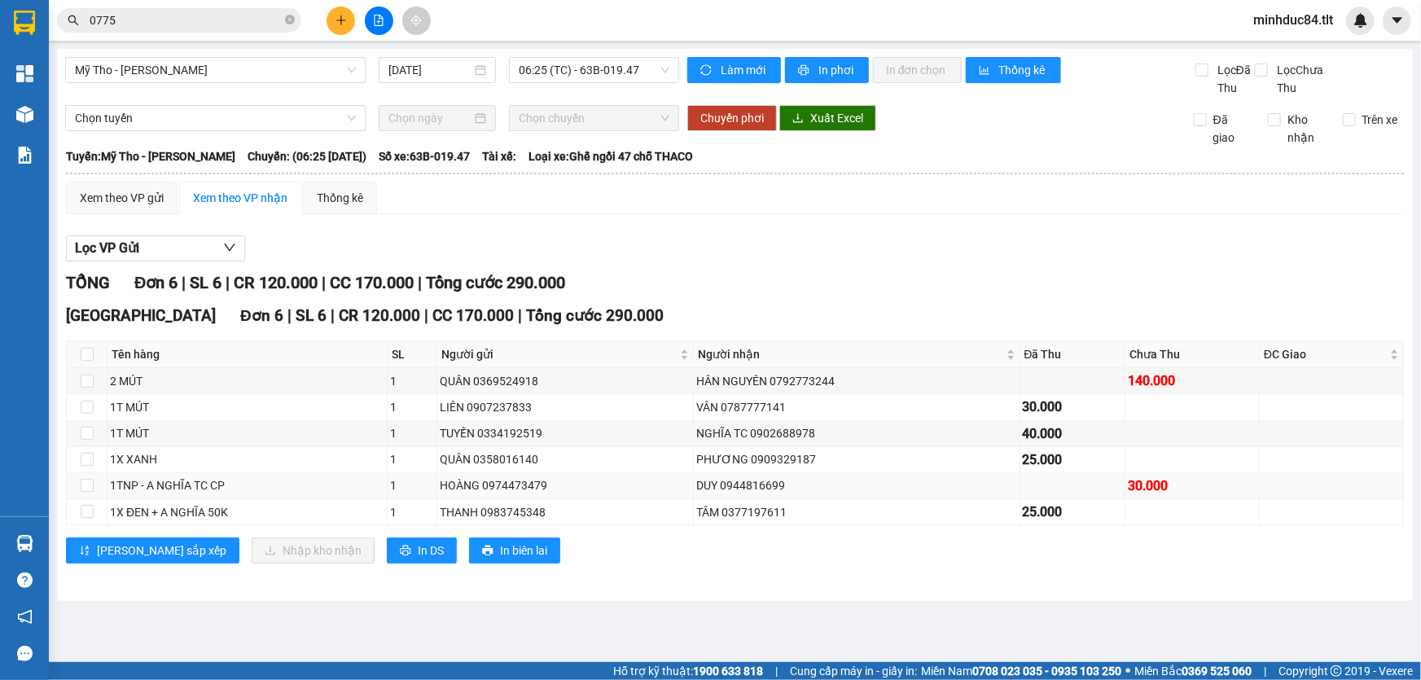
click at [79, 490] on td at bounding box center [87, 486] width 41 height 26
click at [88, 482] on input "checkbox" at bounding box center [87, 485] width 13 height 13
checkbox input "true"
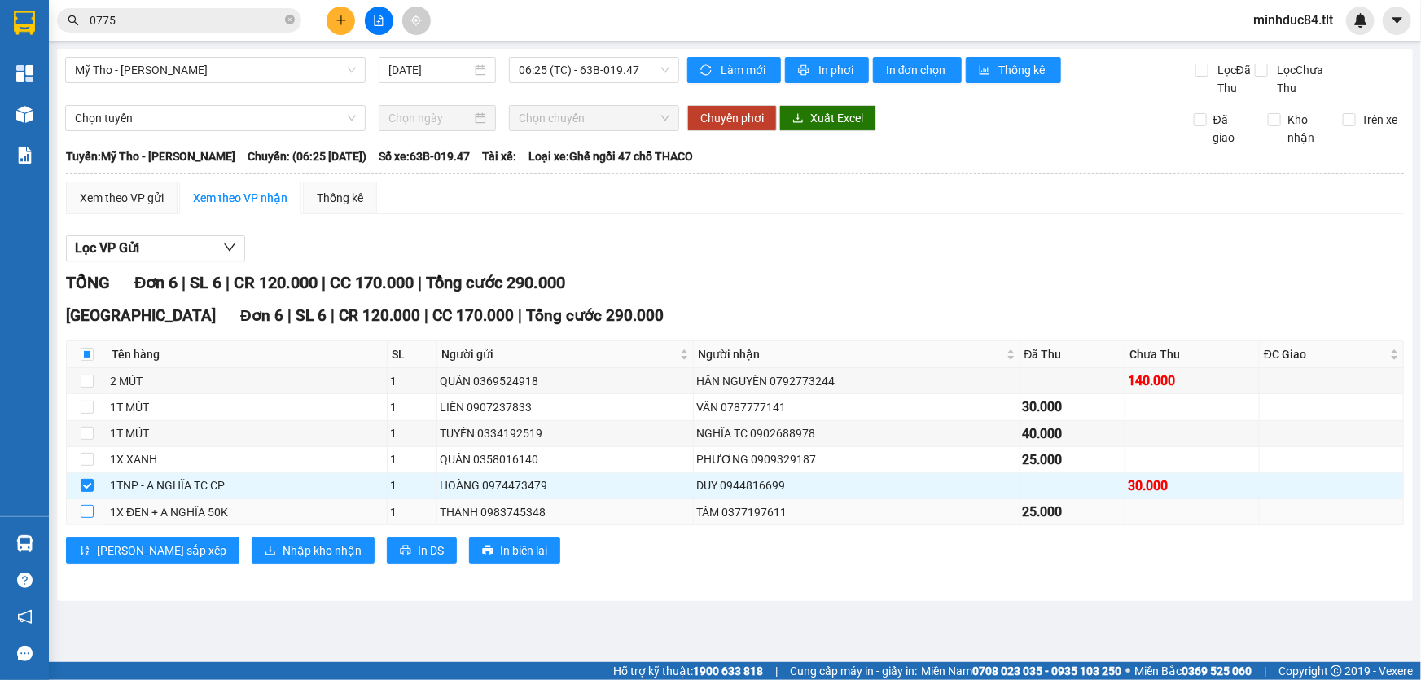
click at [90, 512] on input "checkbox" at bounding box center [87, 511] width 13 height 13
checkbox input "true"
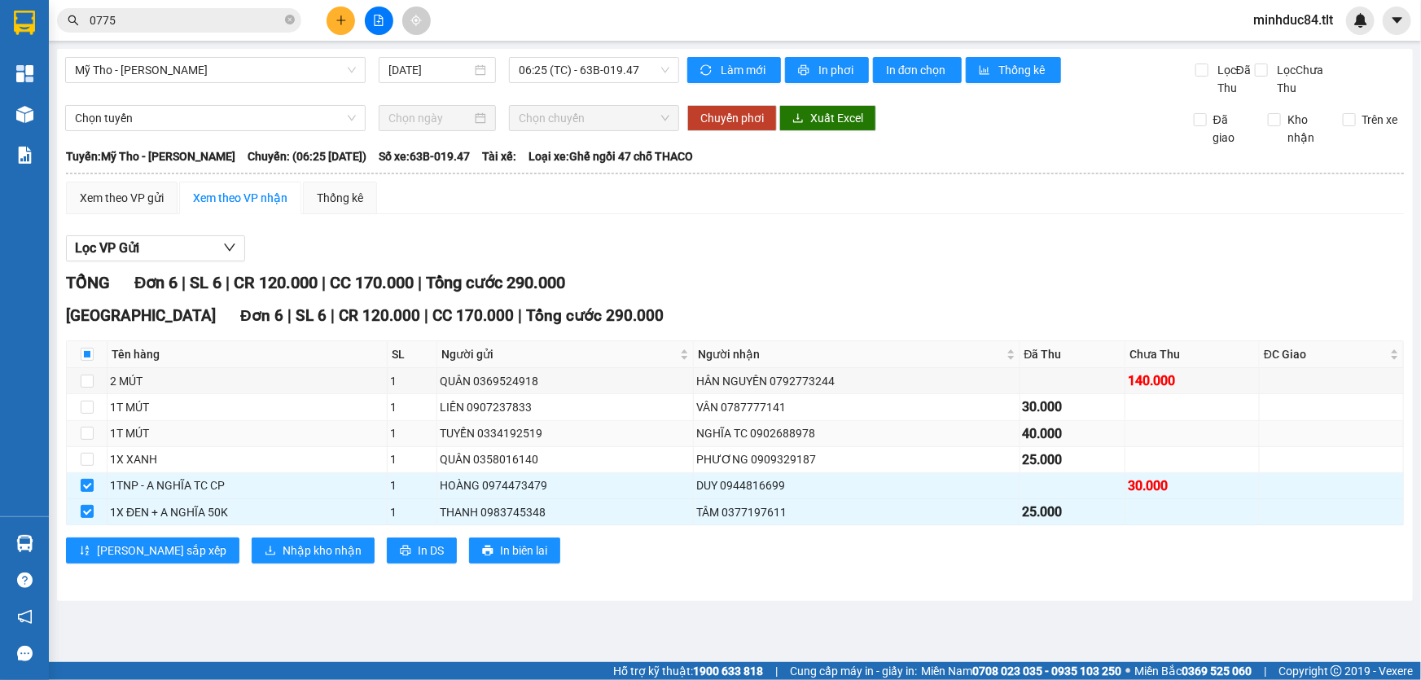
click at [77, 432] on td at bounding box center [87, 434] width 41 height 26
click at [85, 431] on input "checkbox" at bounding box center [87, 433] width 13 height 13
checkbox input "true"
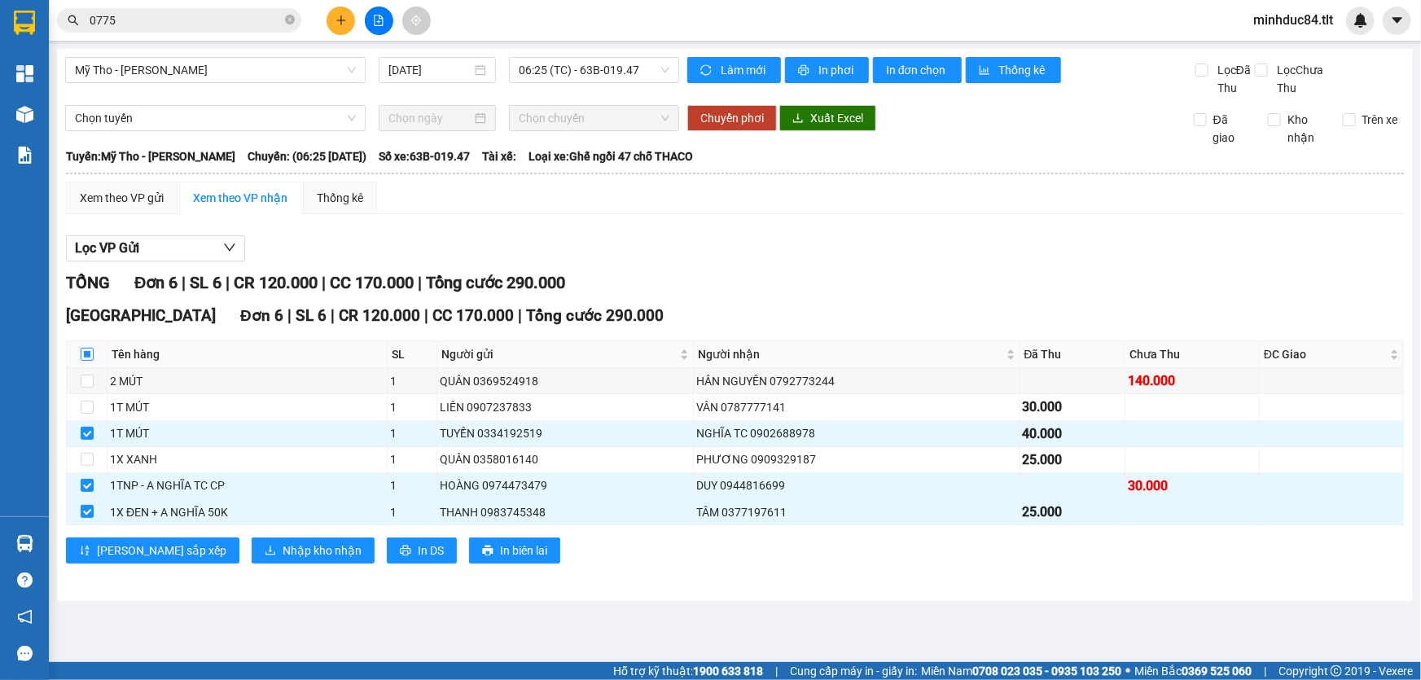
click at [89, 362] on label at bounding box center [87, 354] width 13 height 18
click at [89, 361] on input "checkbox" at bounding box center [87, 354] width 13 height 13
checkbox input "true"
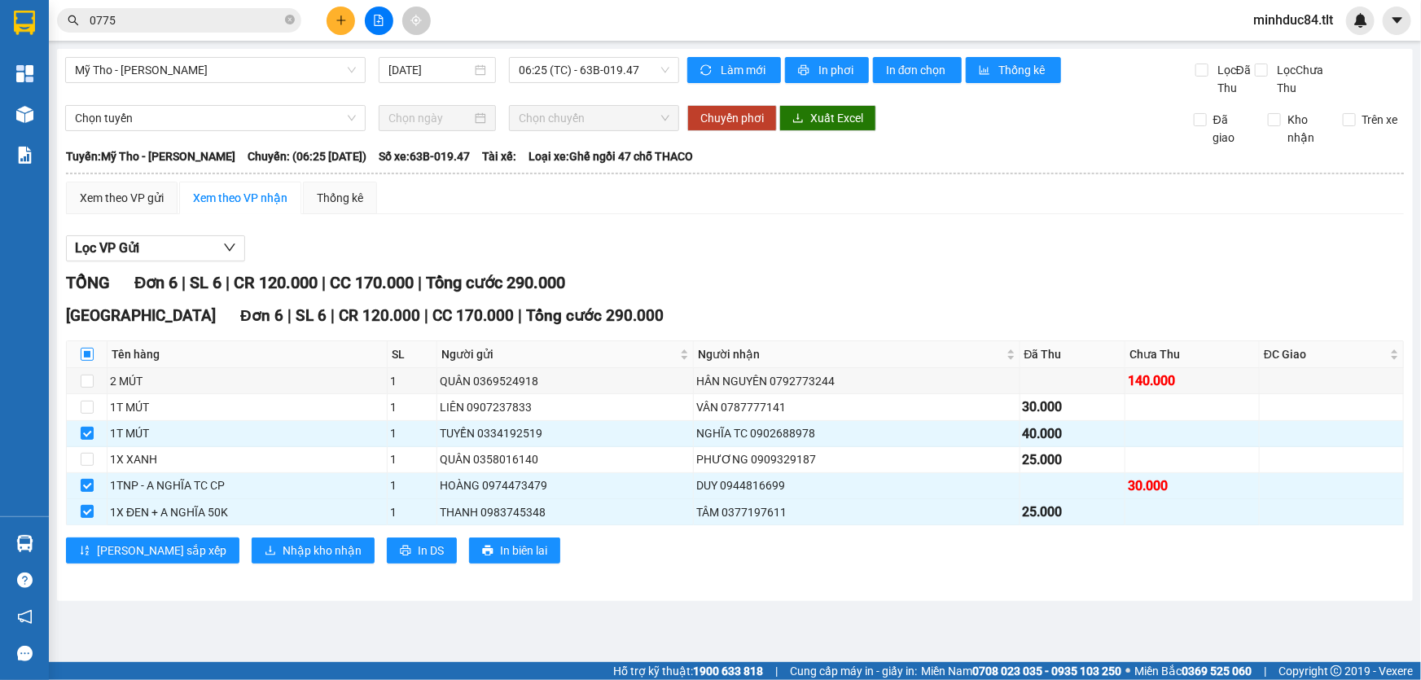
checkbox input "true"
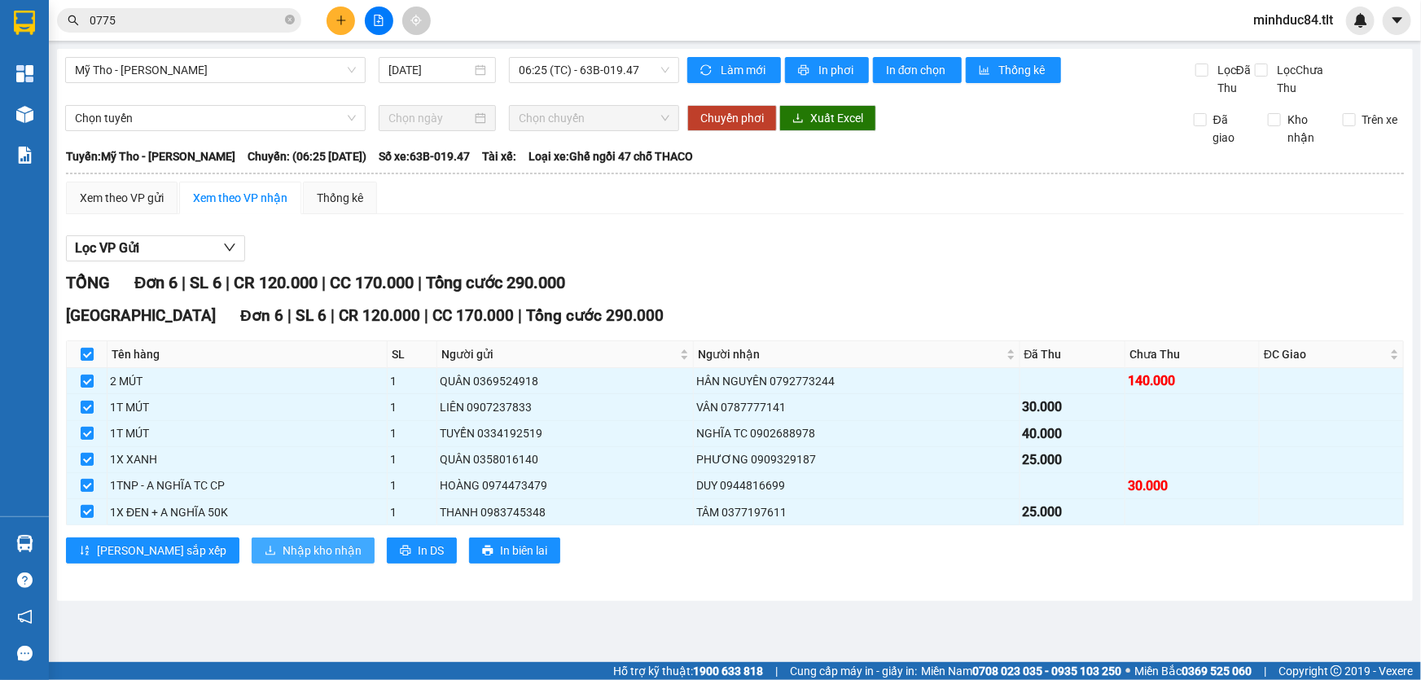
click at [283, 545] on span "Nhập kho nhận" at bounding box center [322, 551] width 79 height 18
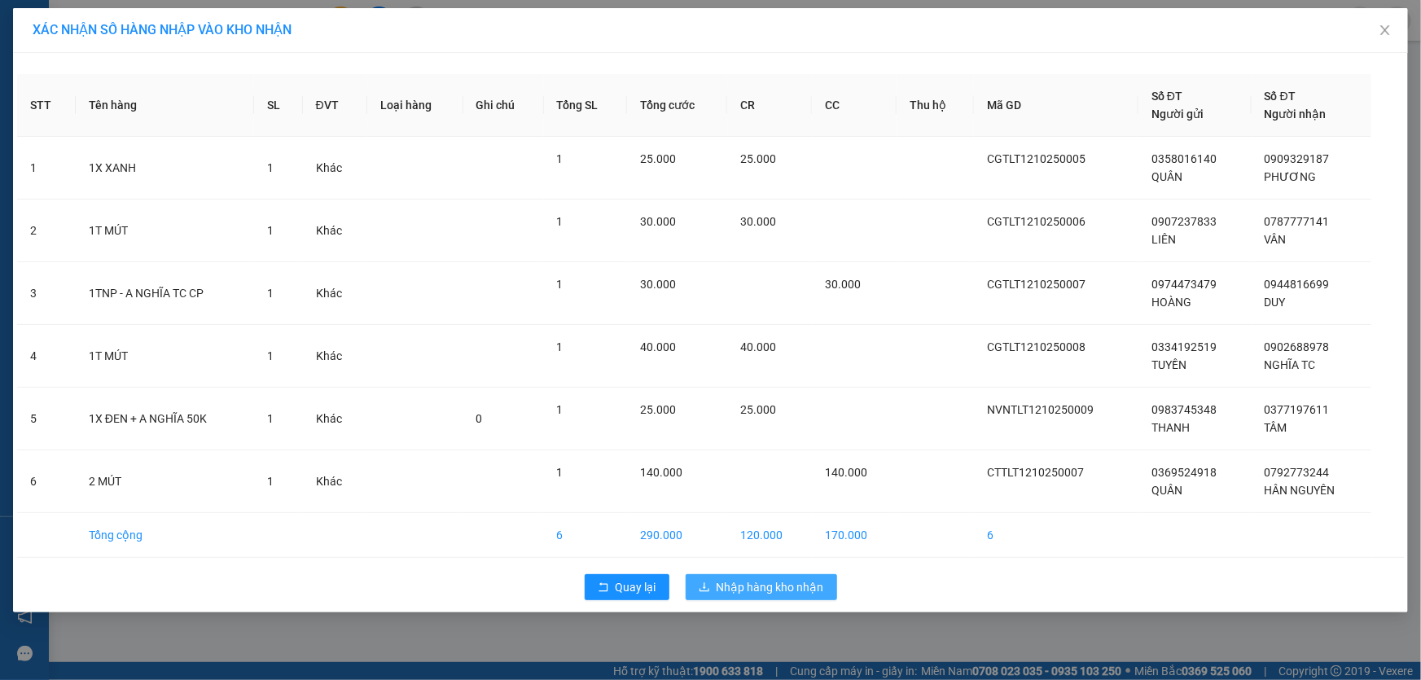
drag, startPoint x: 797, startPoint y: 578, endPoint x: 778, endPoint y: 578, distance: 18.8
click at [795, 578] on span "Nhập hàng kho nhận" at bounding box center [771, 587] width 108 height 18
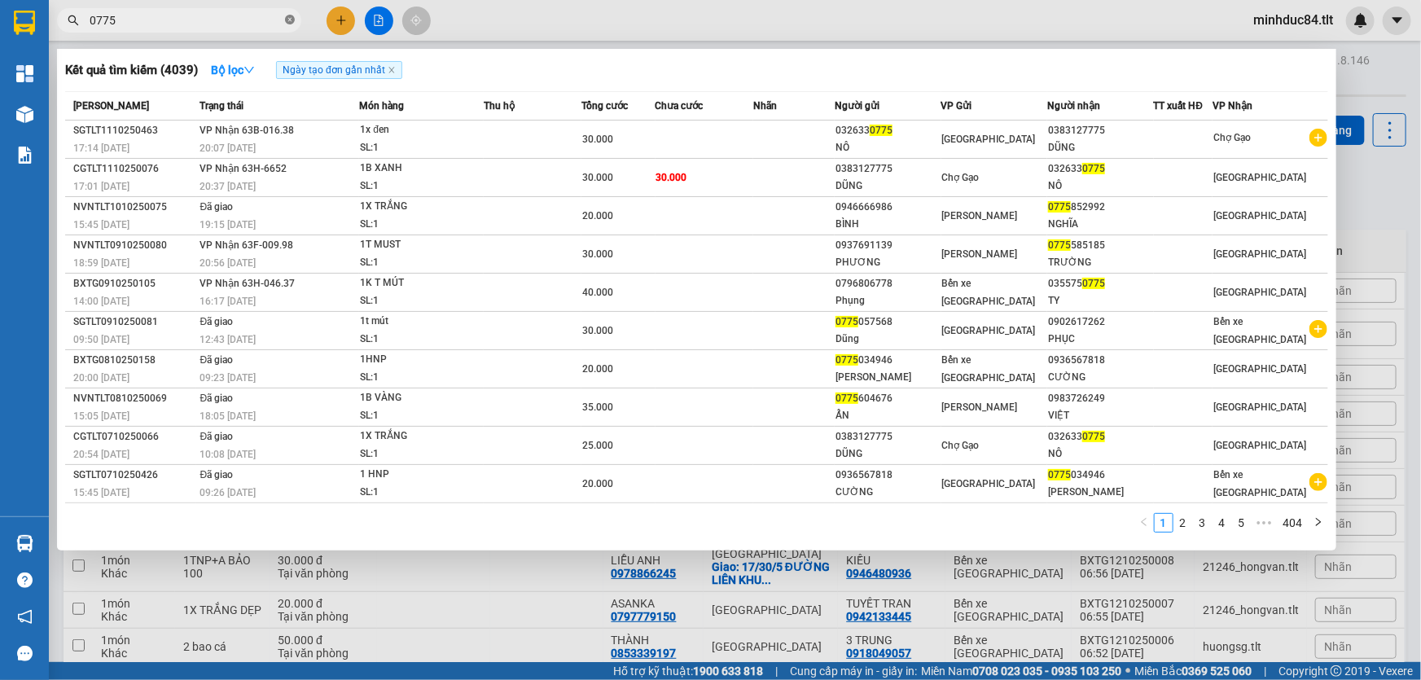
click at [292, 19] on icon "close-circle" at bounding box center [290, 20] width 10 height 10
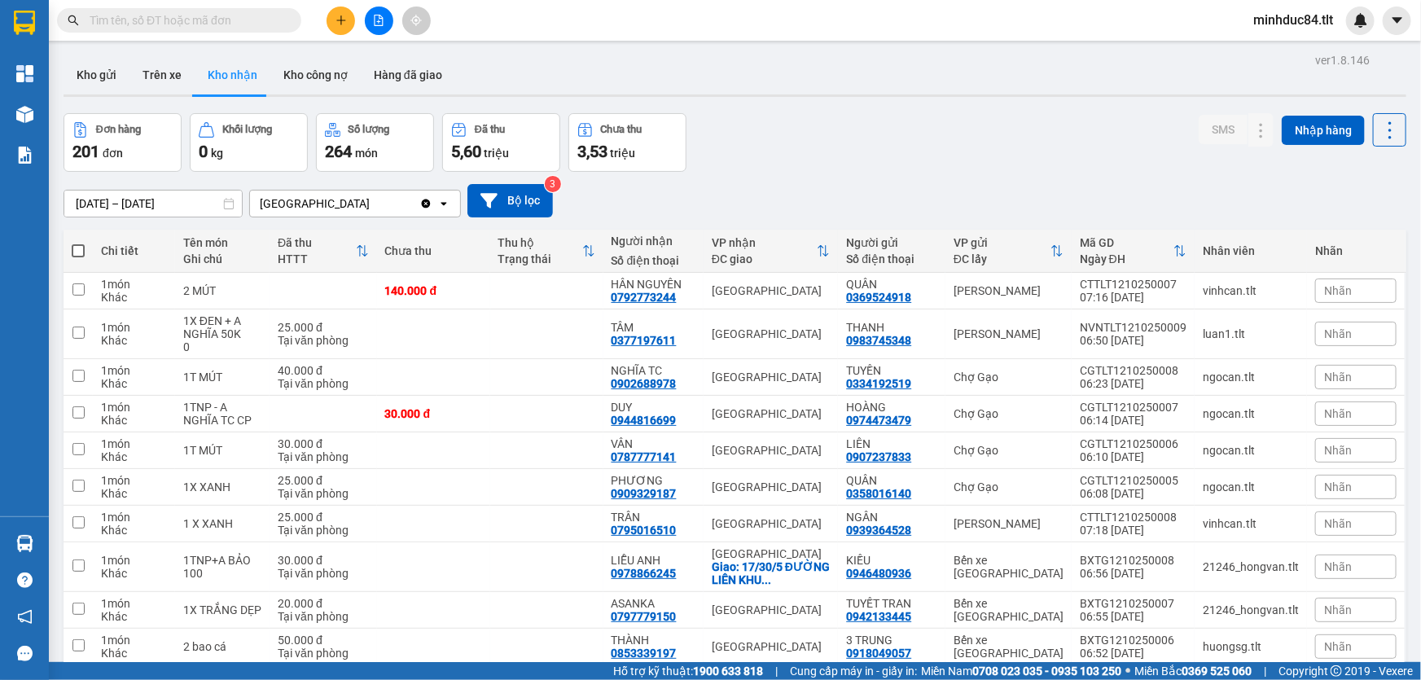
click at [270, 16] on input "text" at bounding box center [186, 20] width 192 height 18
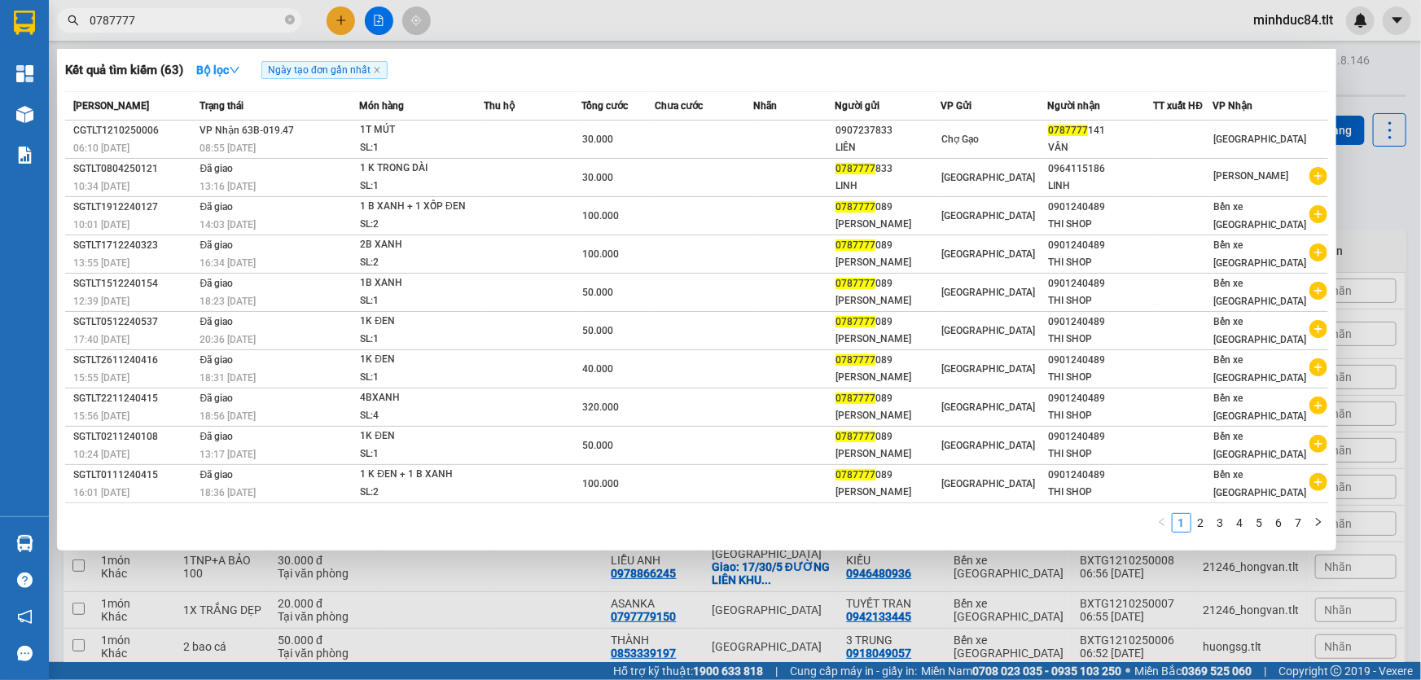
type input "0787777"
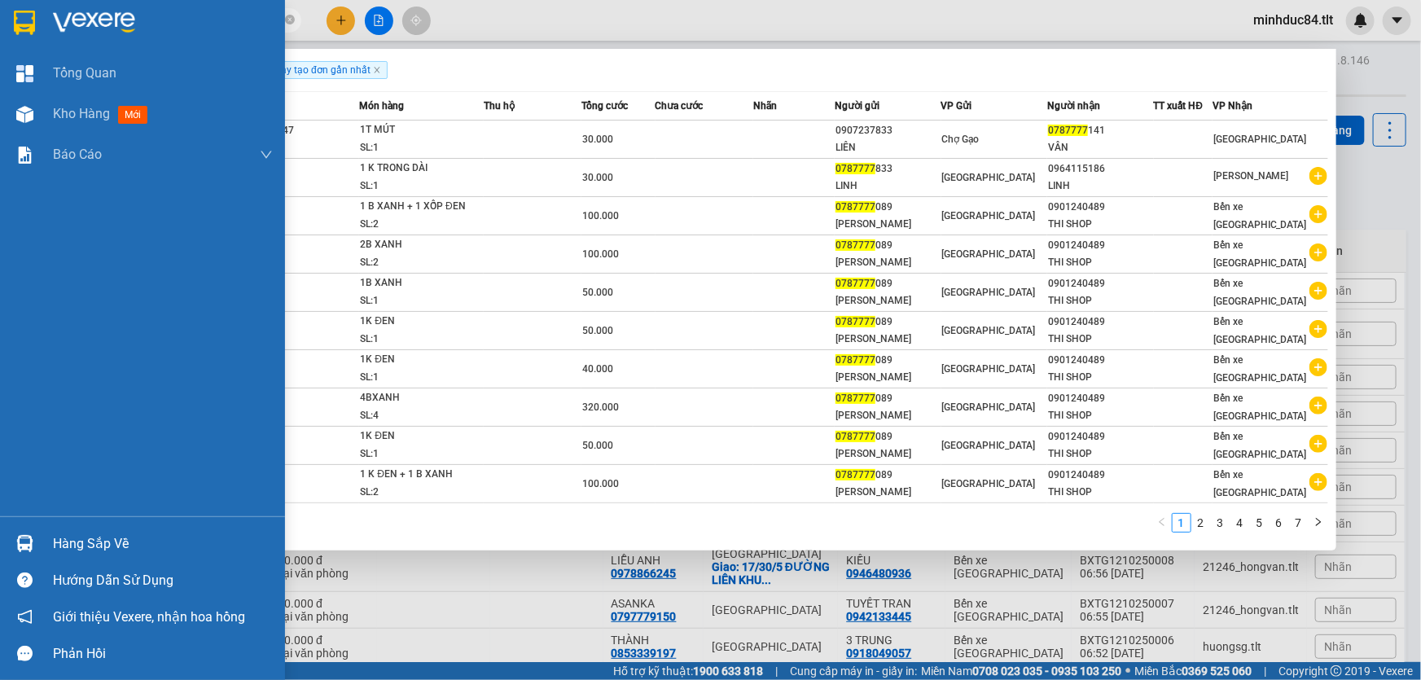
click at [8, 537] on div "Hàng sắp về" at bounding box center [142, 543] width 285 height 37
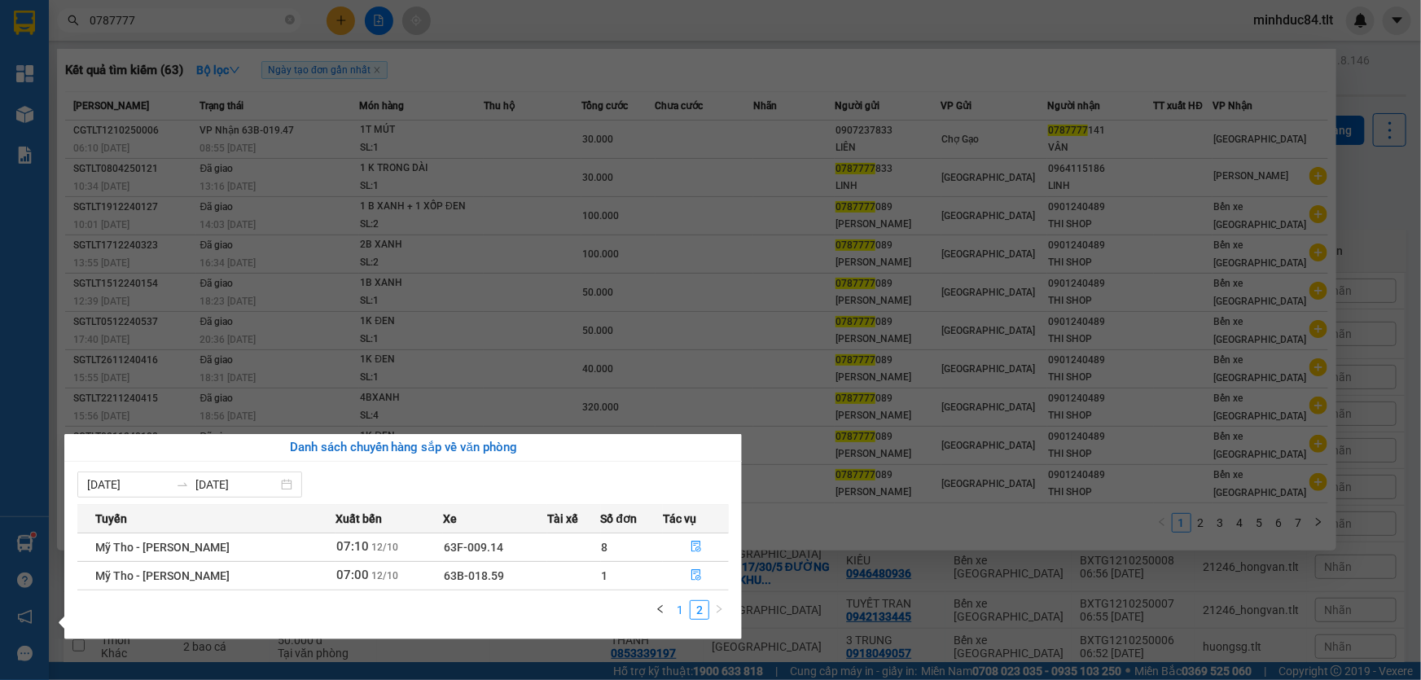
click at [686, 603] on link "1" at bounding box center [680, 610] width 18 height 18
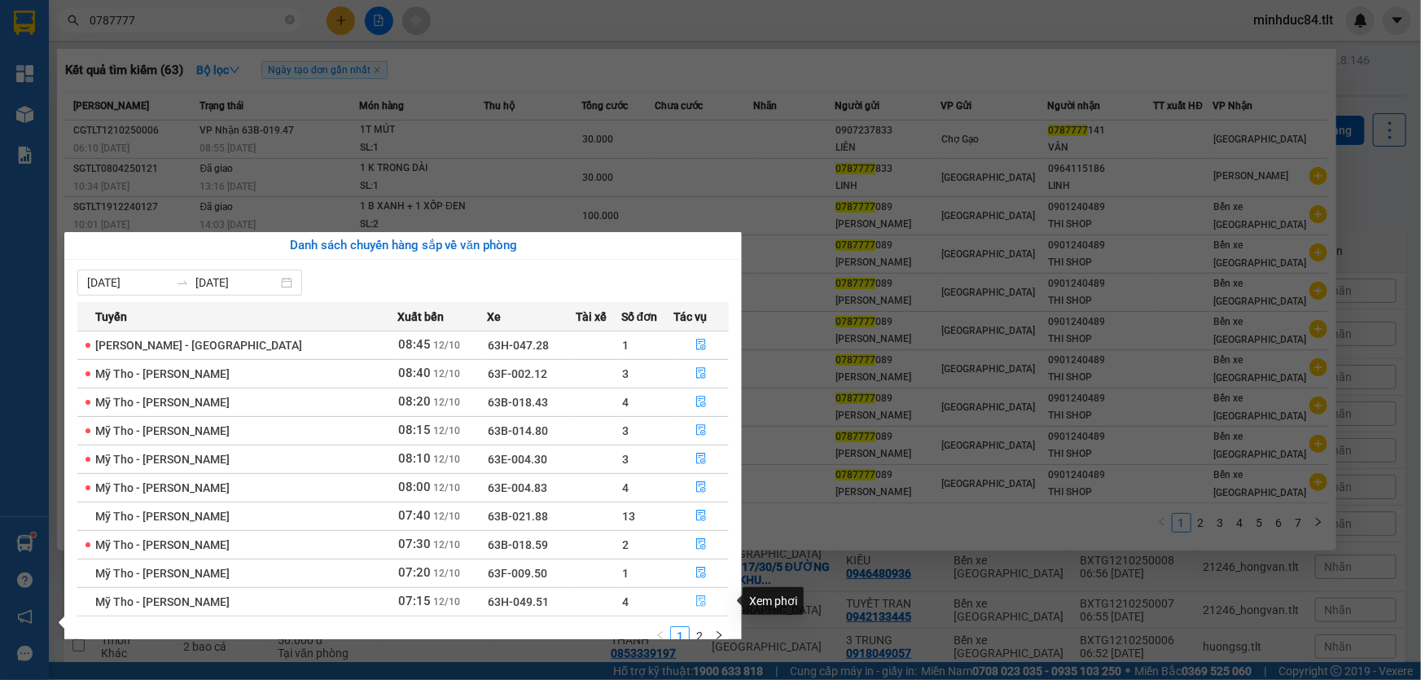
drag, startPoint x: 690, startPoint y: 600, endPoint x: 675, endPoint y: 596, distance: 15.2
click at [687, 600] on button "button" at bounding box center [701, 602] width 54 height 26
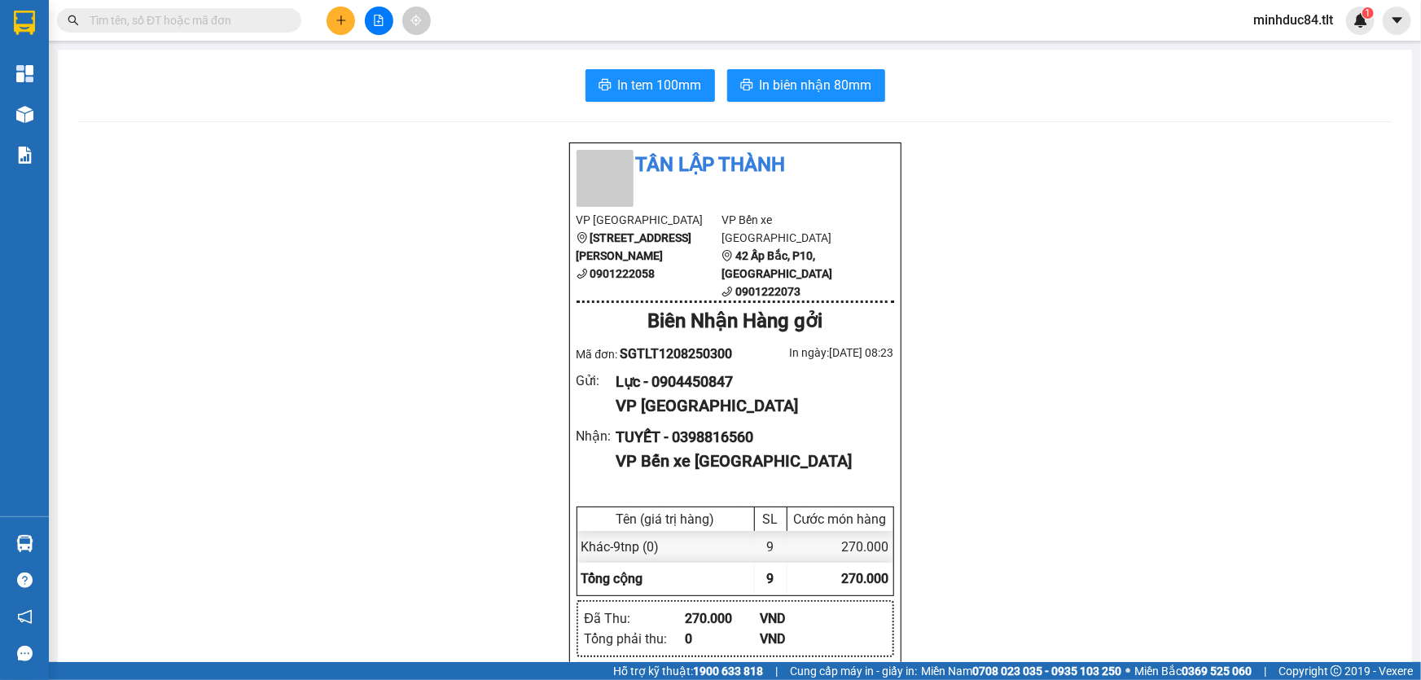
click at [220, 8] on span at bounding box center [179, 20] width 244 height 24
click at [230, 12] on input "text" at bounding box center [186, 20] width 192 height 18
paste input "0867660438"
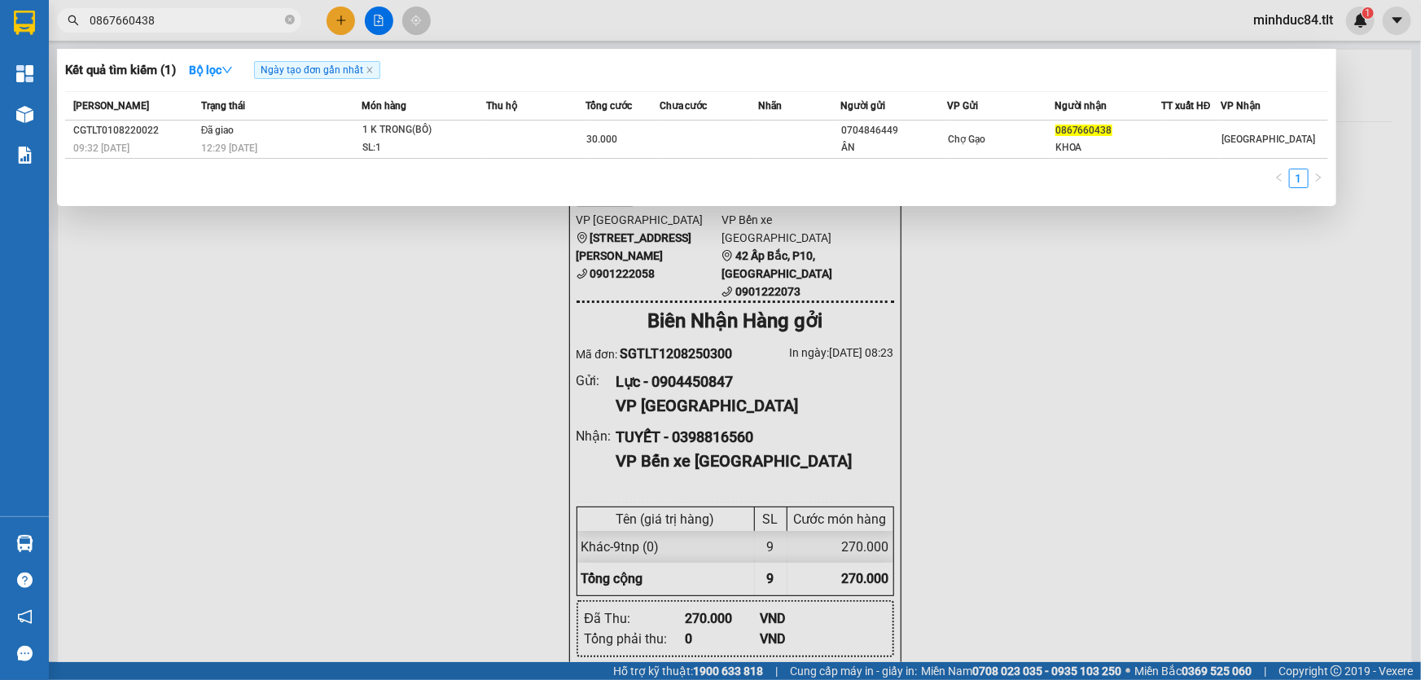
type input "0867660438"
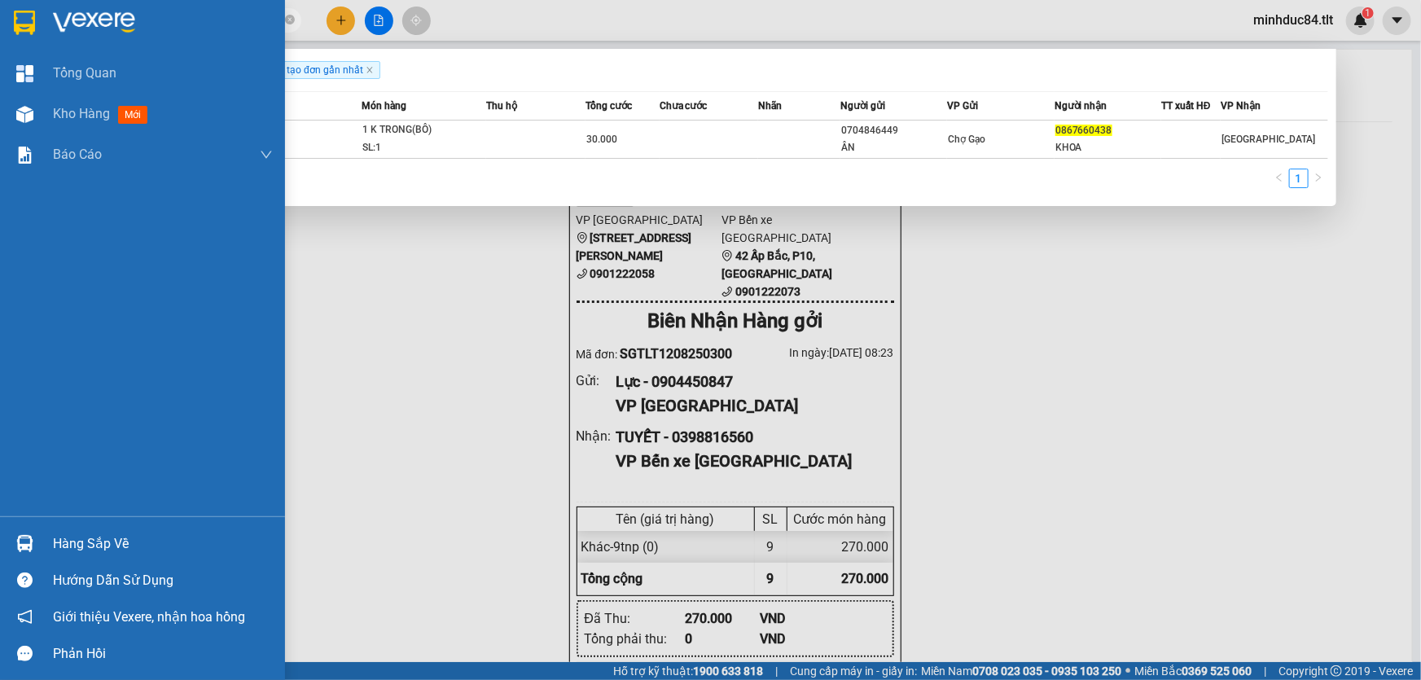
click at [31, 539] on img at bounding box center [24, 543] width 17 height 17
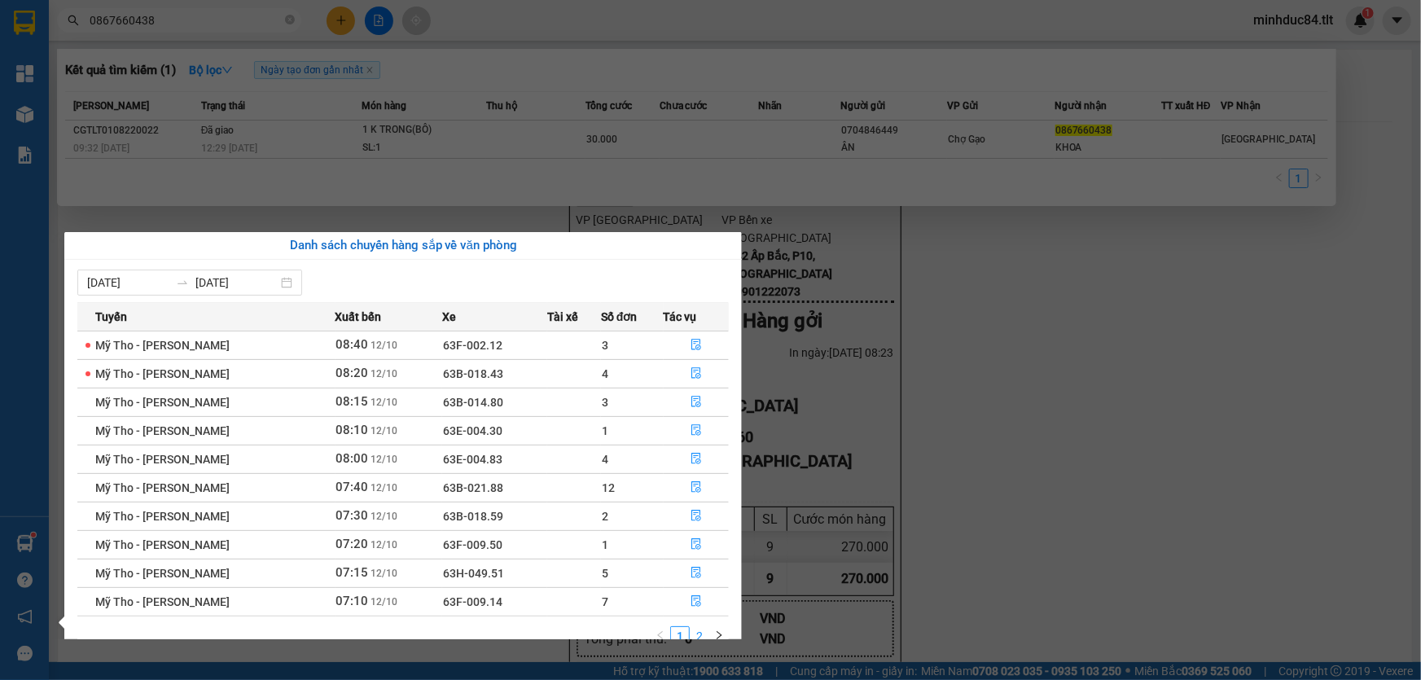
click at [704, 628] on link "2" at bounding box center [700, 636] width 18 height 18
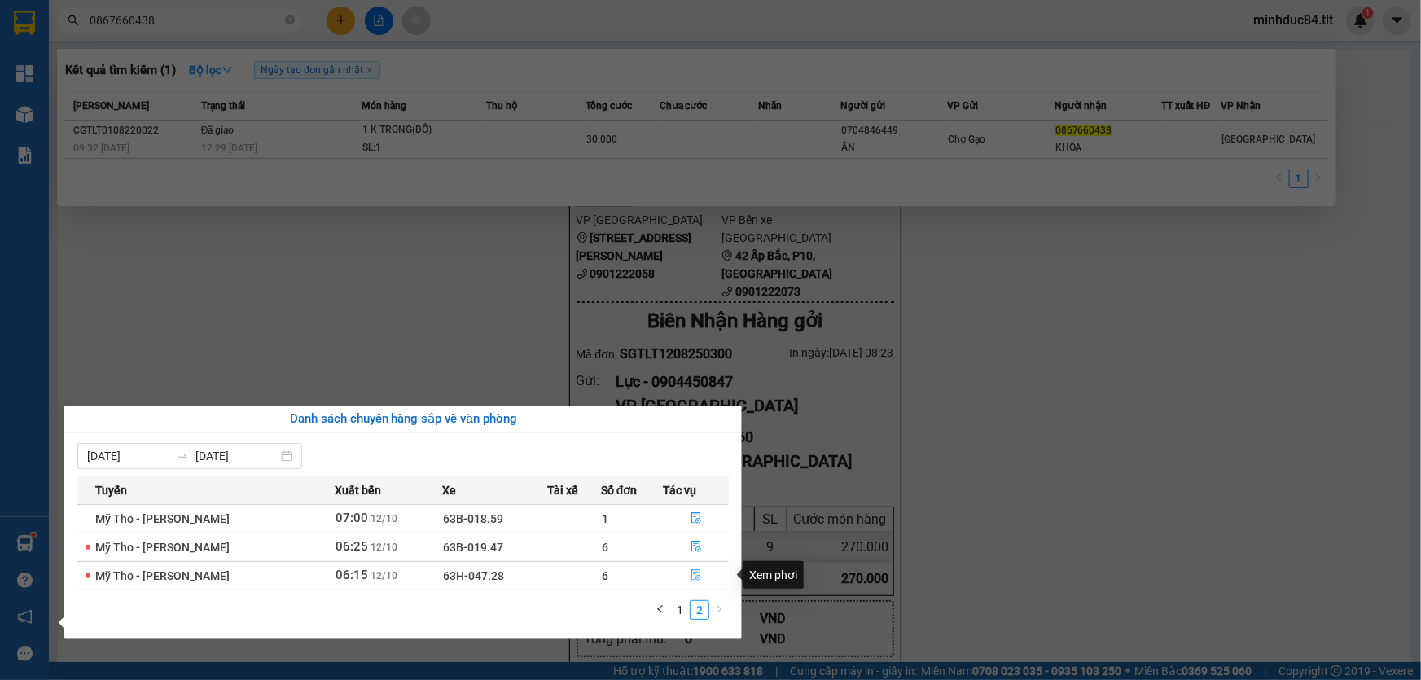
click at [699, 569] on icon "file-done" at bounding box center [696, 574] width 11 height 11
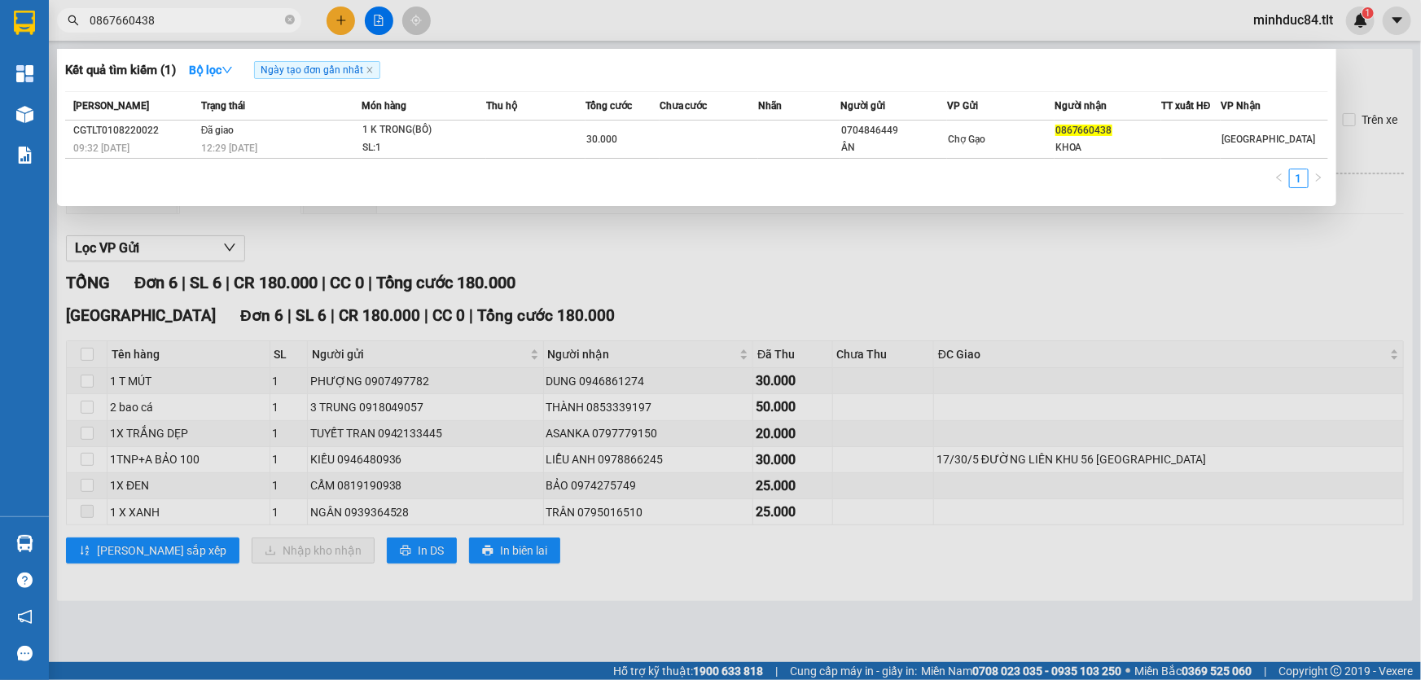
click at [853, 615] on div at bounding box center [710, 340] width 1421 height 680
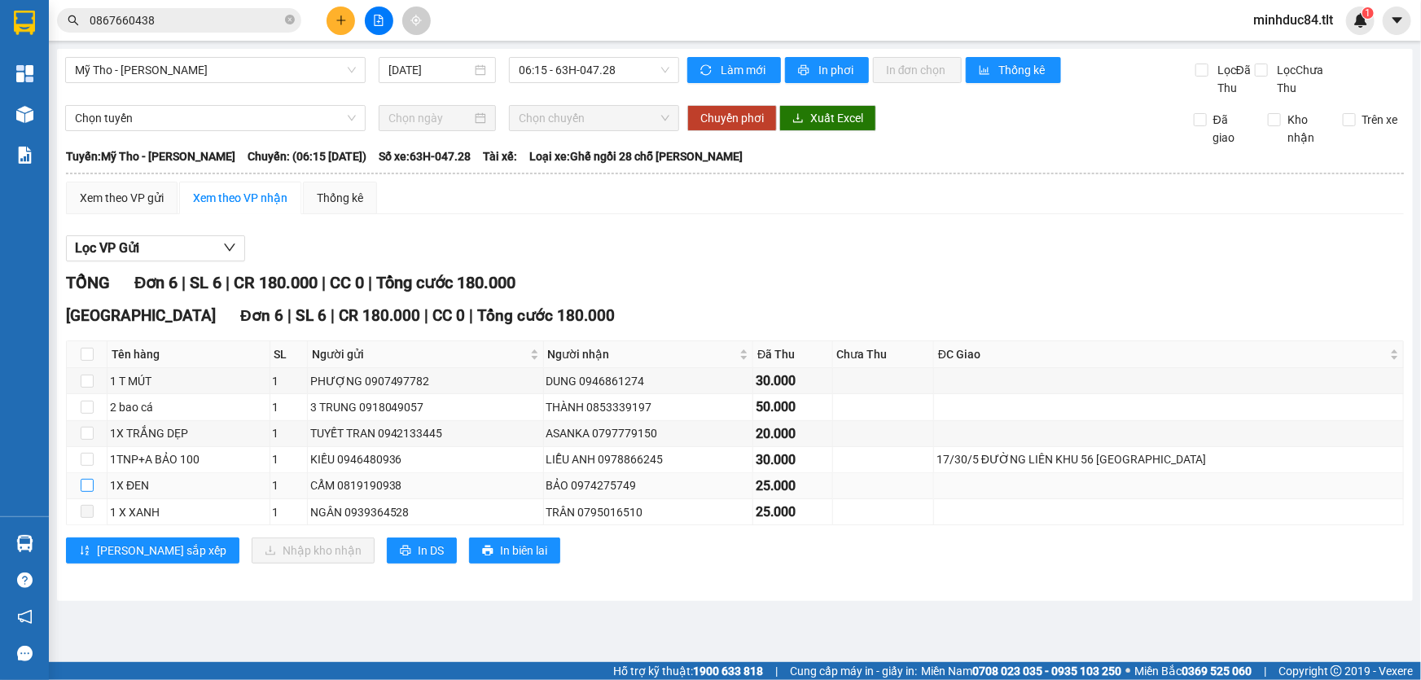
click at [84, 482] on input "checkbox" at bounding box center [87, 485] width 13 height 13
checkbox input "true"
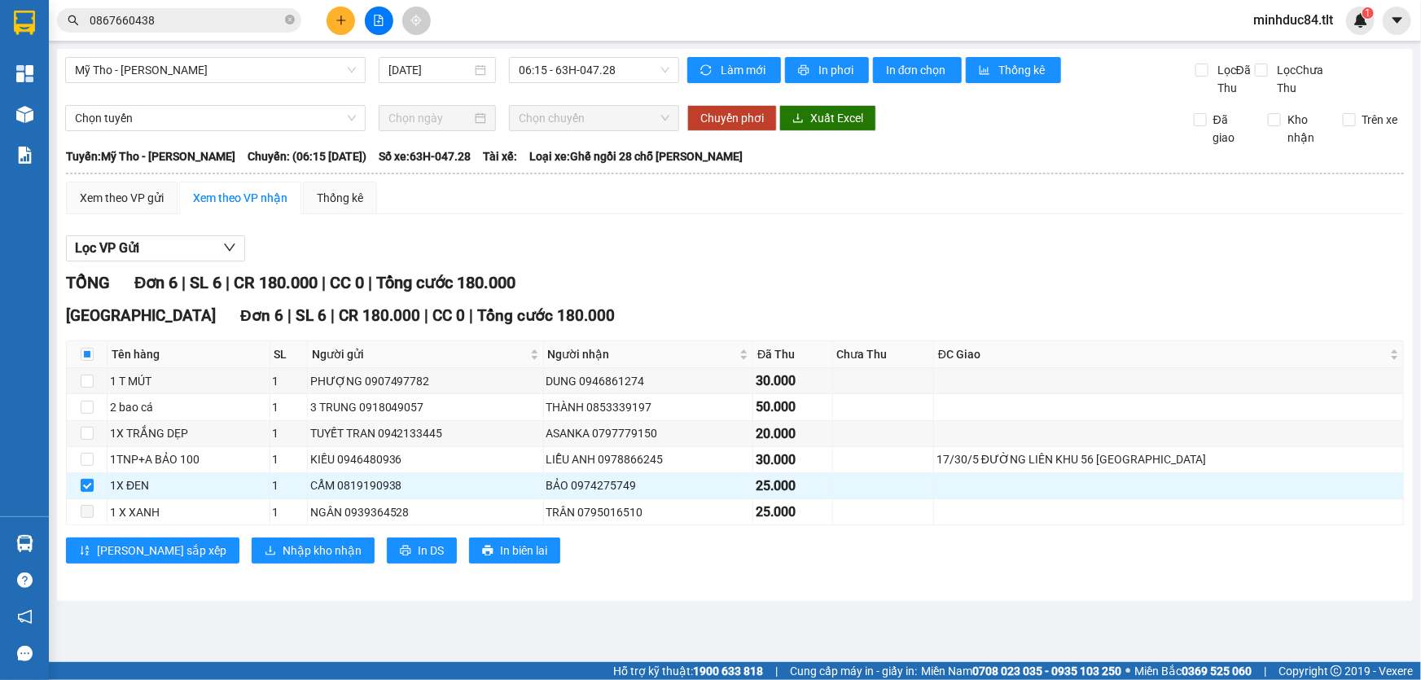
drag, startPoint x: 297, startPoint y: 30, endPoint x: 283, endPoint y: 33, distance: 14.9
click at [294, 33] on div "Kết quả tìm kiếm ( 1 ) Bộ lọc Ngày tạo đơn gần nhất Mã ĐH Trạng thái Món hàng T…" at bounding box center [159, 21] width 318 height 29
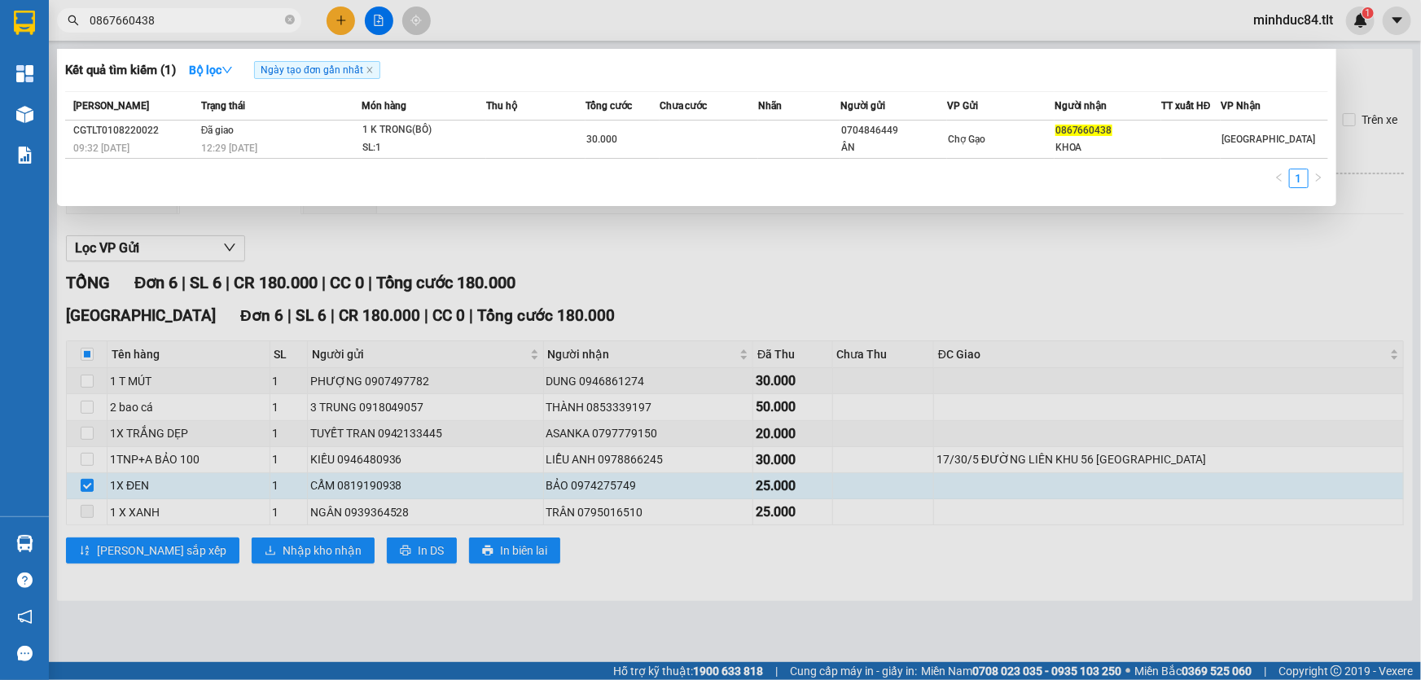
click at [281, 26] on input "0867660438" at bounding box center [186, 20] width 192 height 18
click at [287, 26] on span at bounding box center [290, 20] width 10 height 15
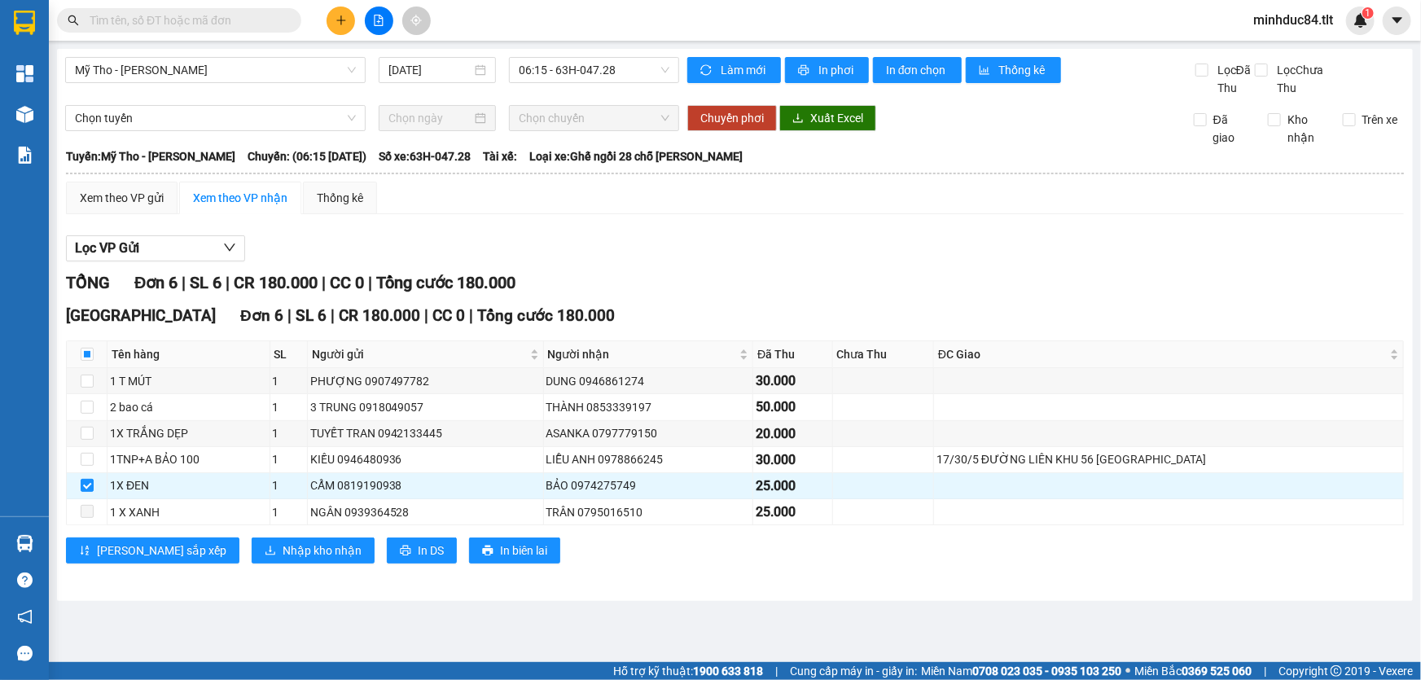
click at [222, 16] on input "text" at bounding box center [186, 20] width 192 height 18
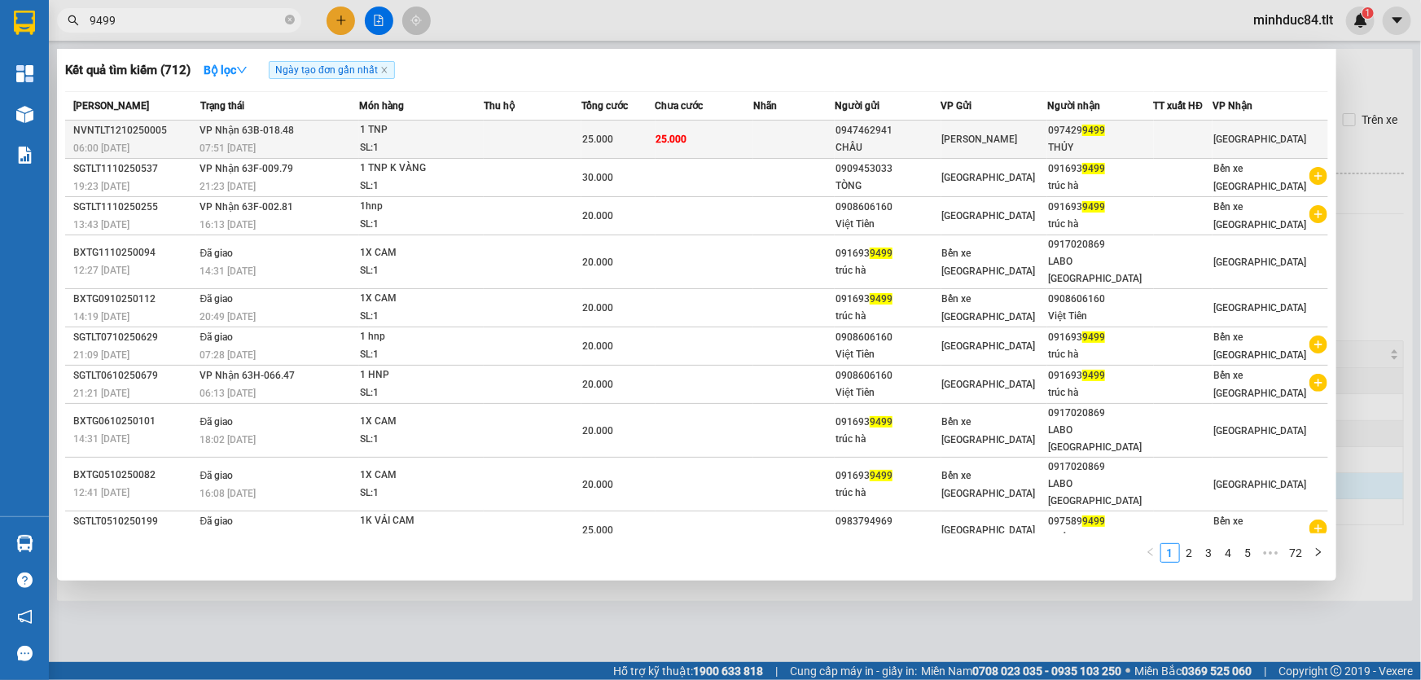
type input "9499"
click at [1025, 130] on div "[PERSON_NAME]" at bounding box center [994, 139] width 104 height 18
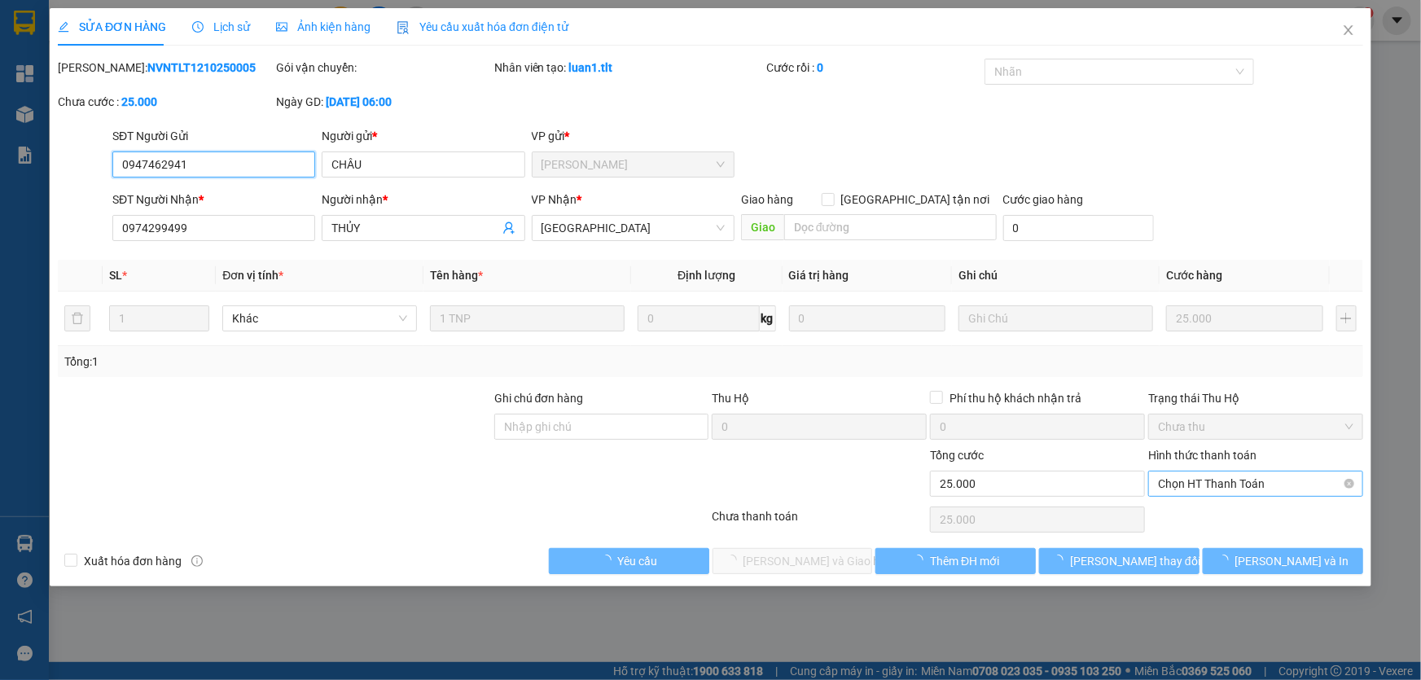
type input "0947462941"
type input "CHÂU"
type input "0974299499"
type input "THỦY"
type input "0"
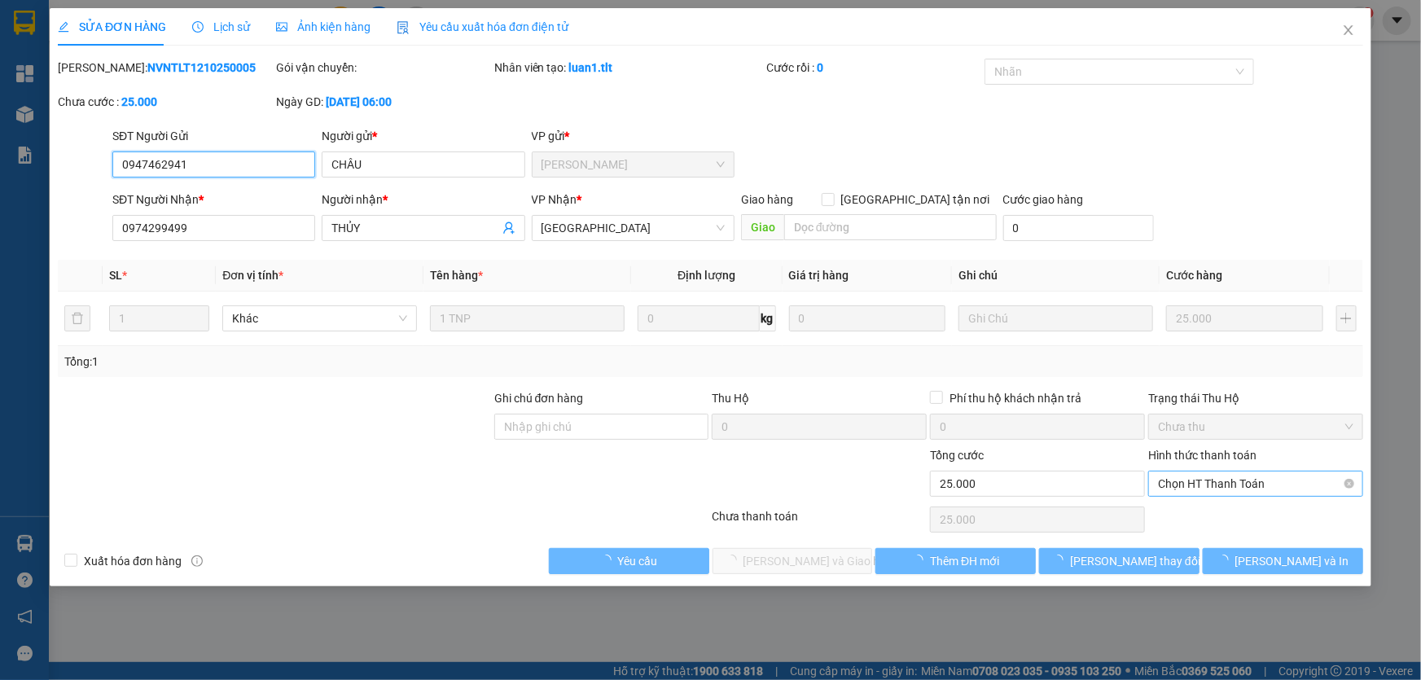
type input "25.000"
click at [1290, 485] on span "Chọn HT Thanh Toán" at bounding box center [1255, 484] width 195 height 24
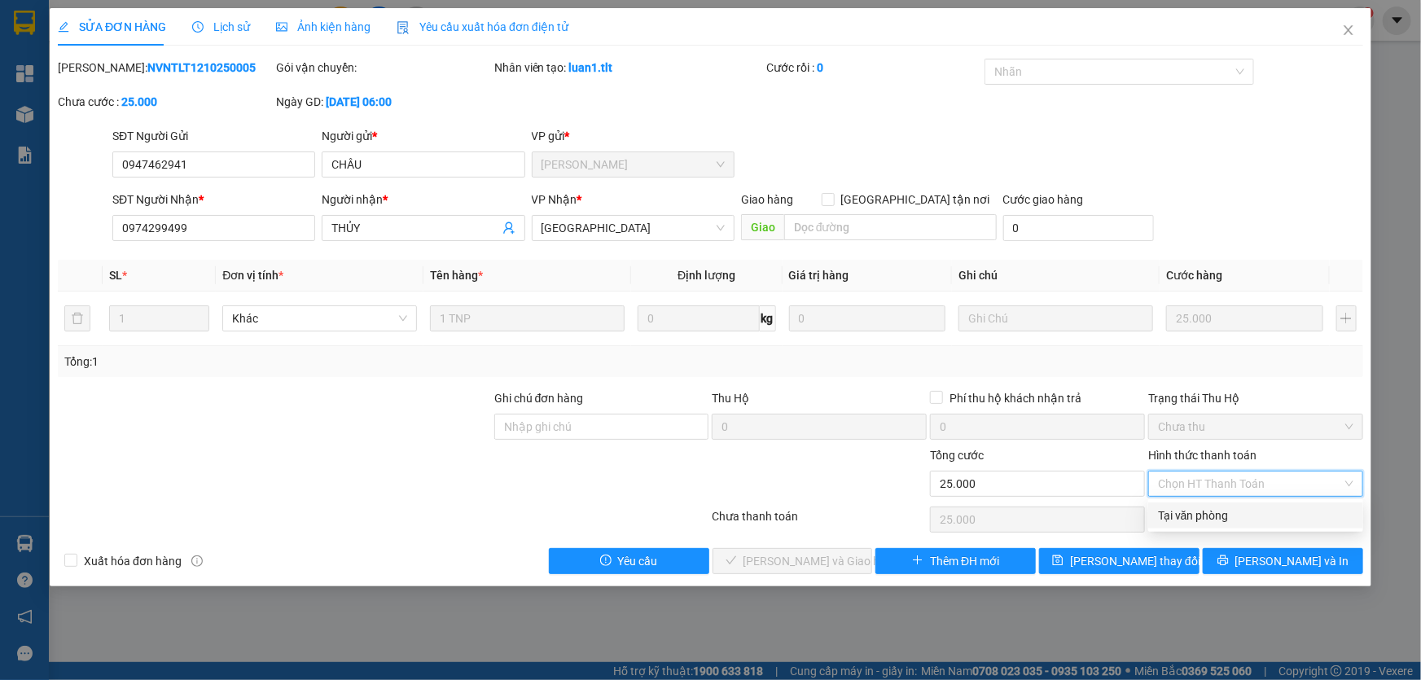
click at [1227, 516] on div "Tại văn phòng" at bounding box center [1255, 516] width 195 height 18
type input "0"
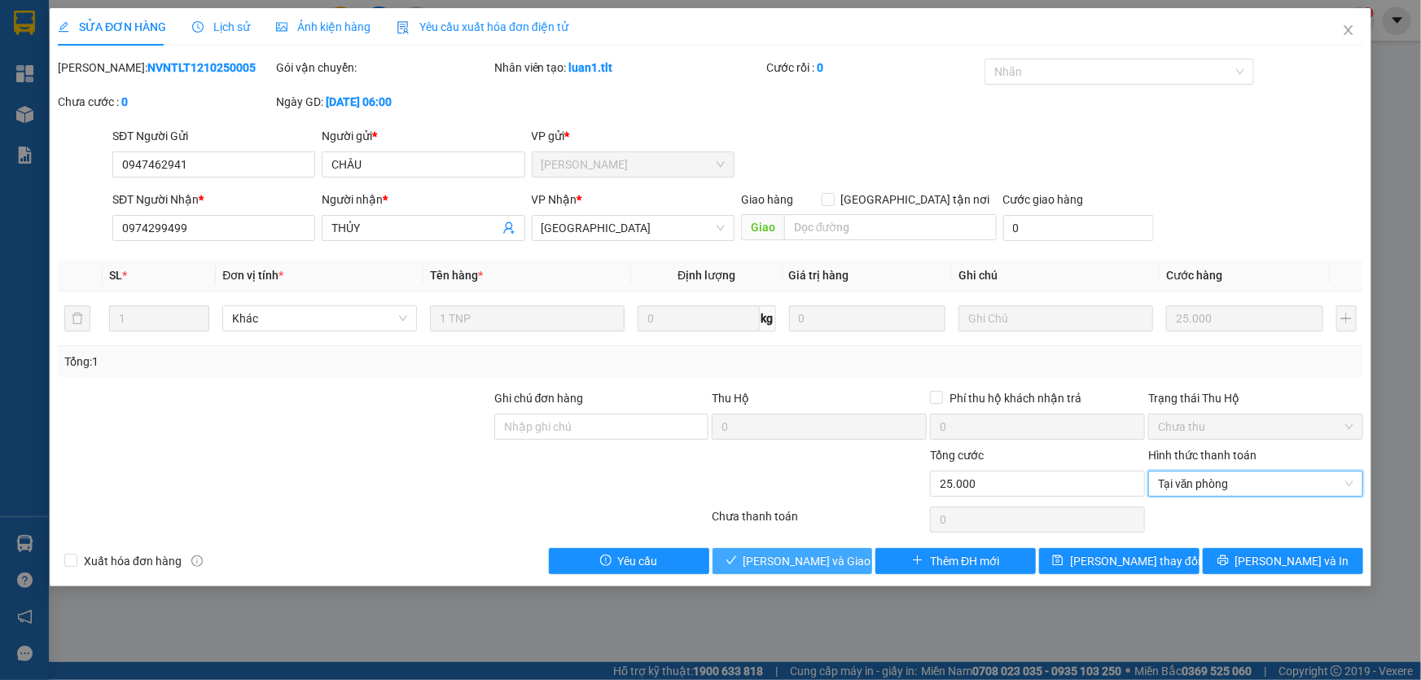
click at [807, 566] on span "Lưu và Giao hàng" at bounding box center [822, 561] width 156 height 18
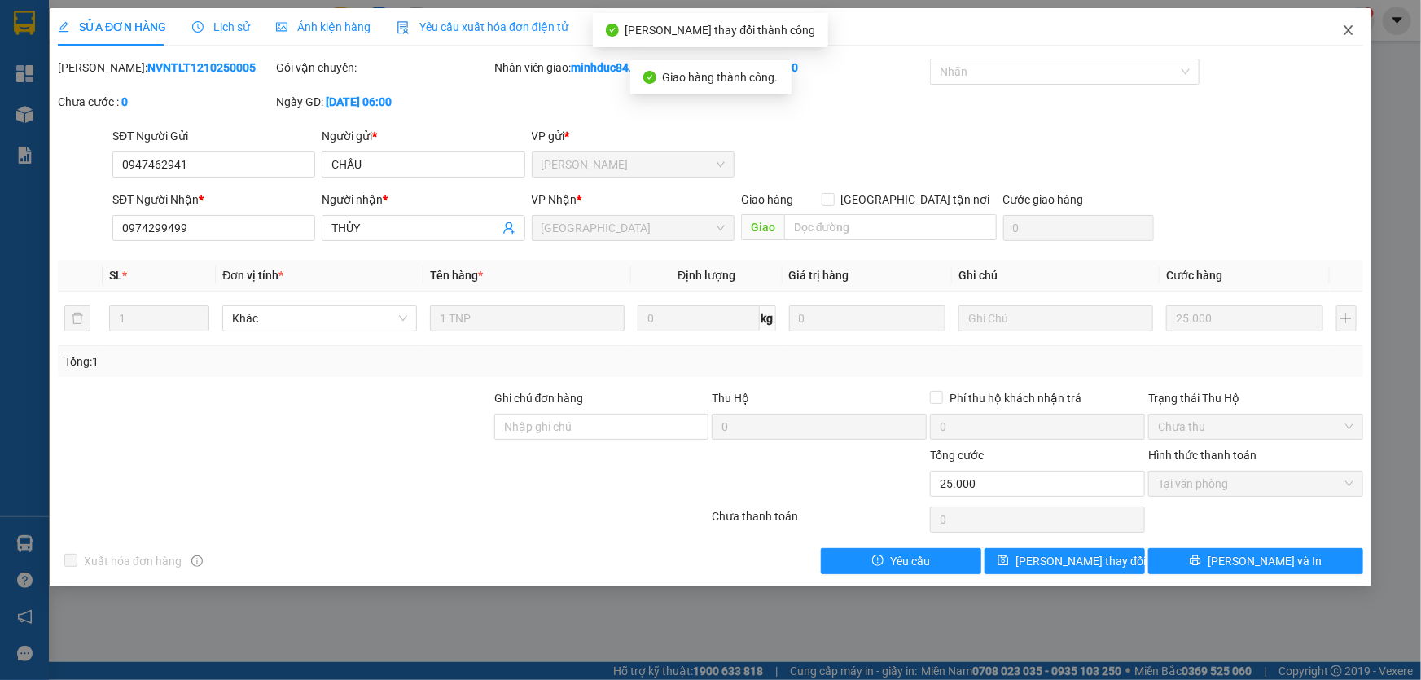
click at [1337, 15] on span "Close" at bounding box center [1349, 31] width 46 height 46
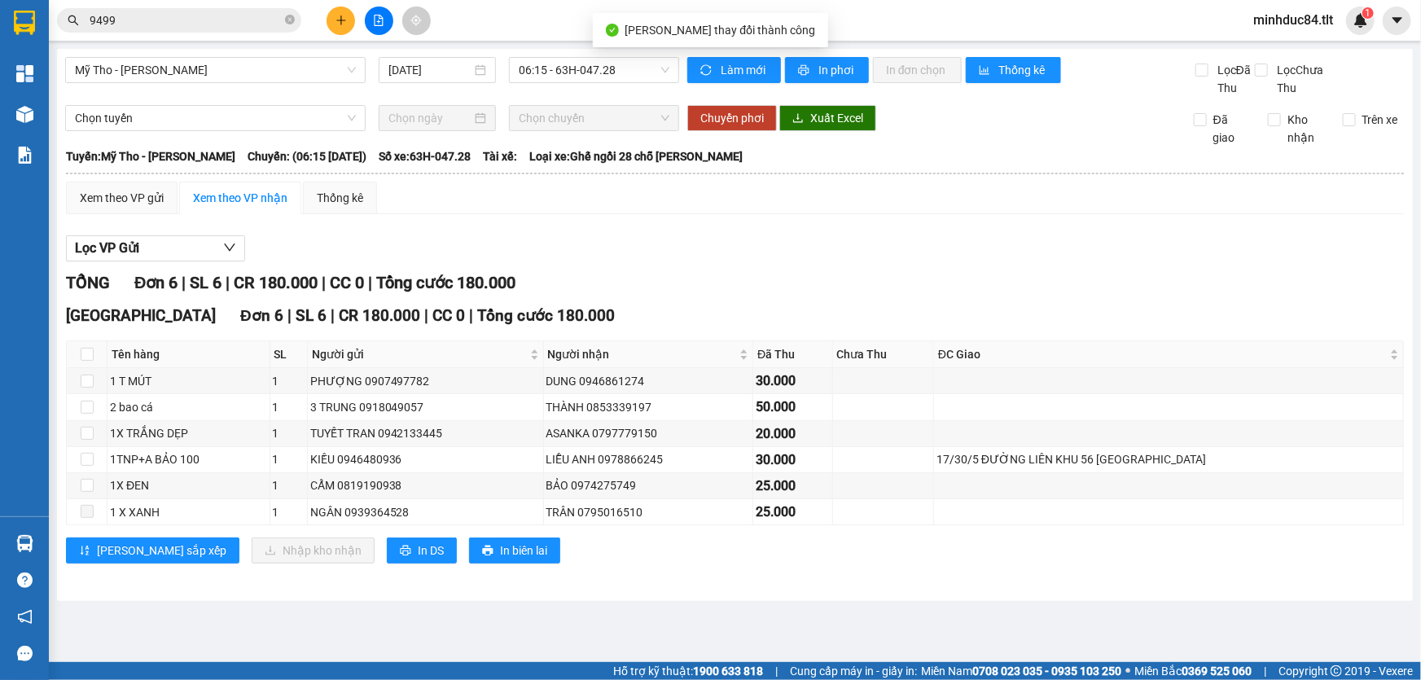
drag, startPoint x: 287, startPoint y: 13, endPoint x: 232, endPoint y: 20, distance: 55.1
click at [286, 13] on span at bounding box center [290, 20] width 10 height 15
click at [232, 20] on input "text" at bounding box center [186, 20] width 192 height 18
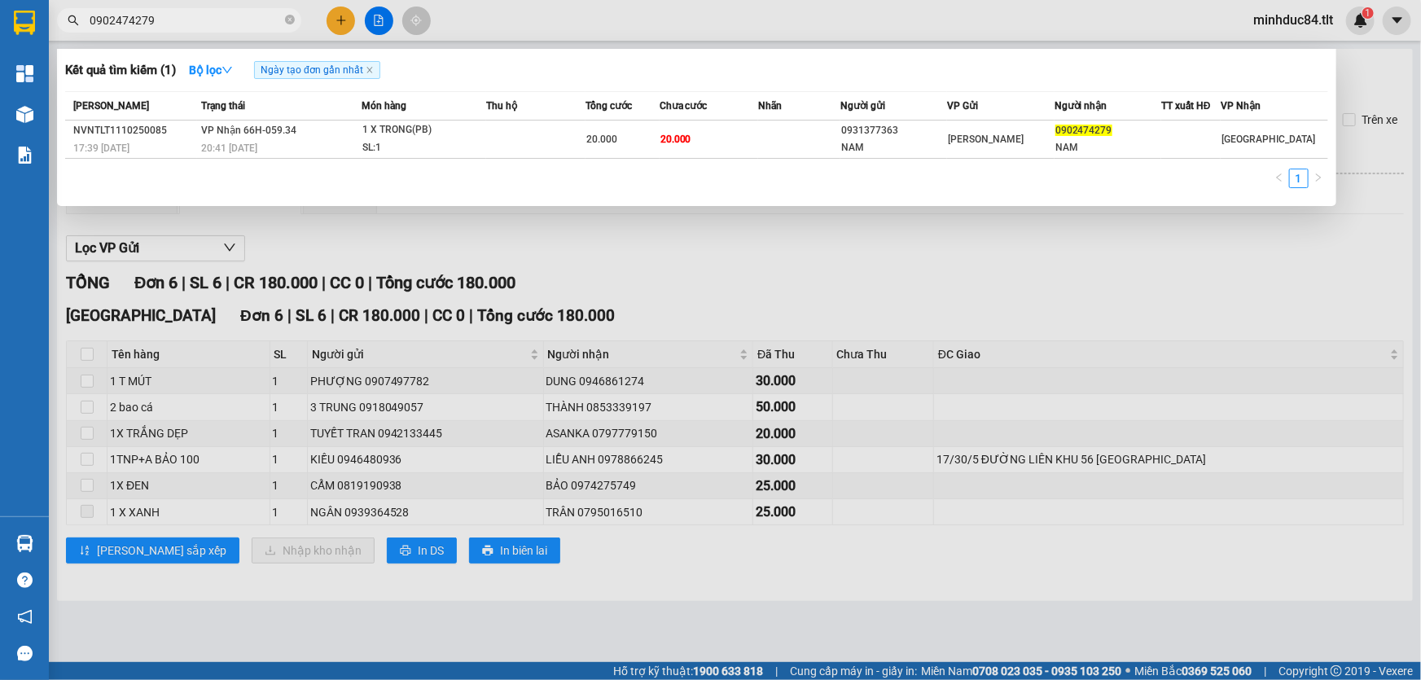
type input "0902474279"
click at [471, 116] on th "Món hàng" at bounding box center [424, 106] width 125 height 29
click at [1016, 288] on div at bounding box center [710, 340] width 1421 height 680
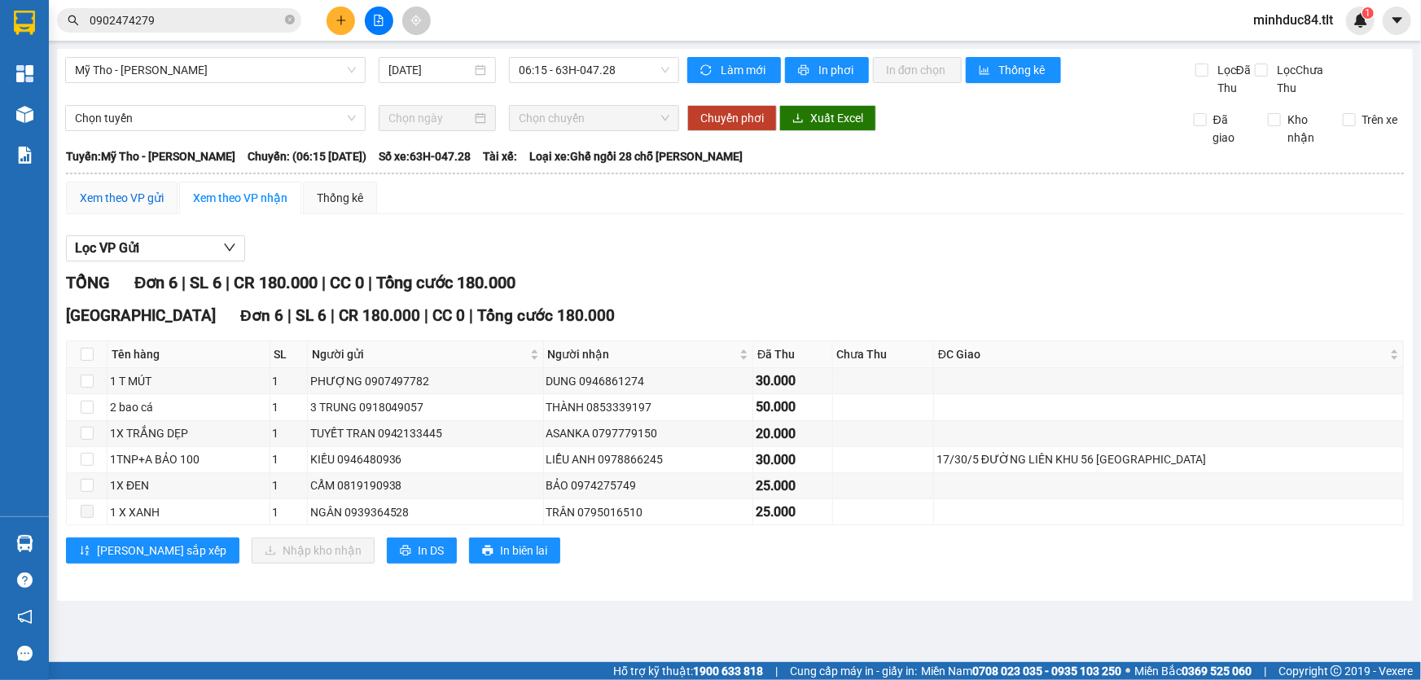
click at [88, 193] on div "Xem theo VP gửi" at bounding box center [122, 198] width 84 height 18
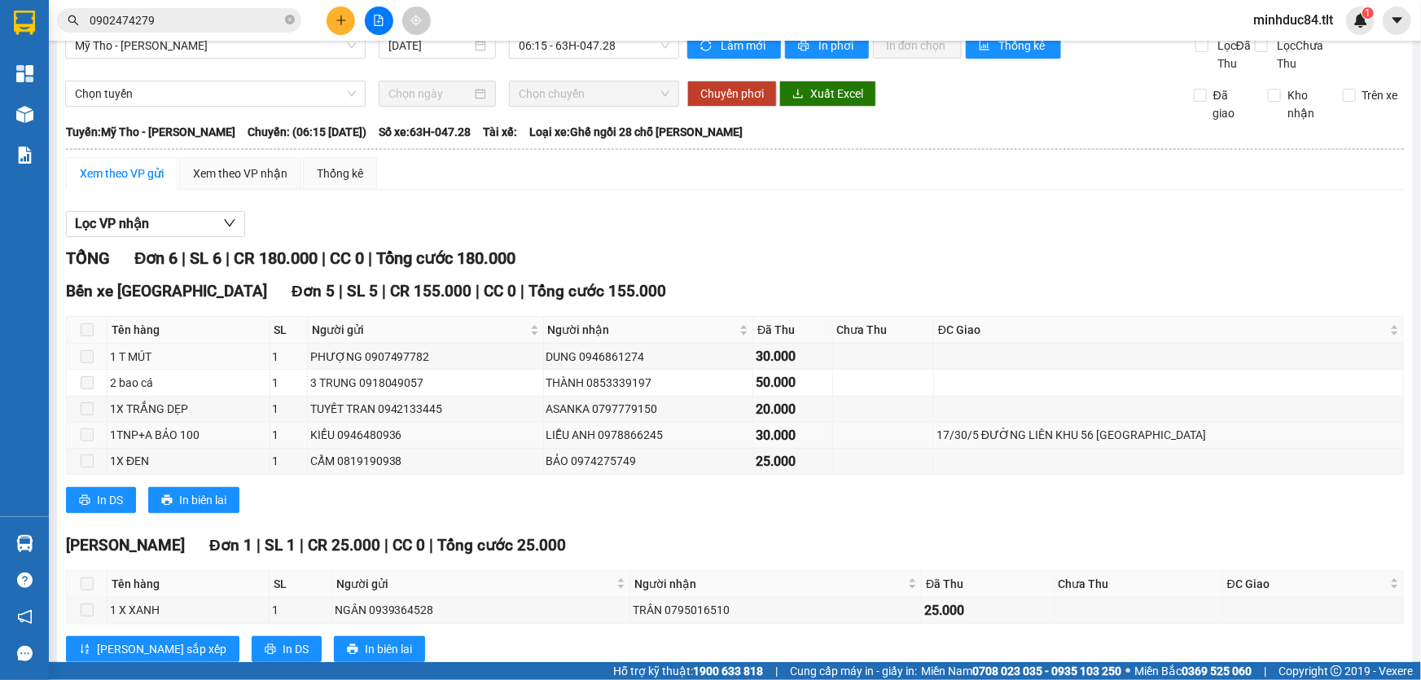
scroll to position [68, 0]
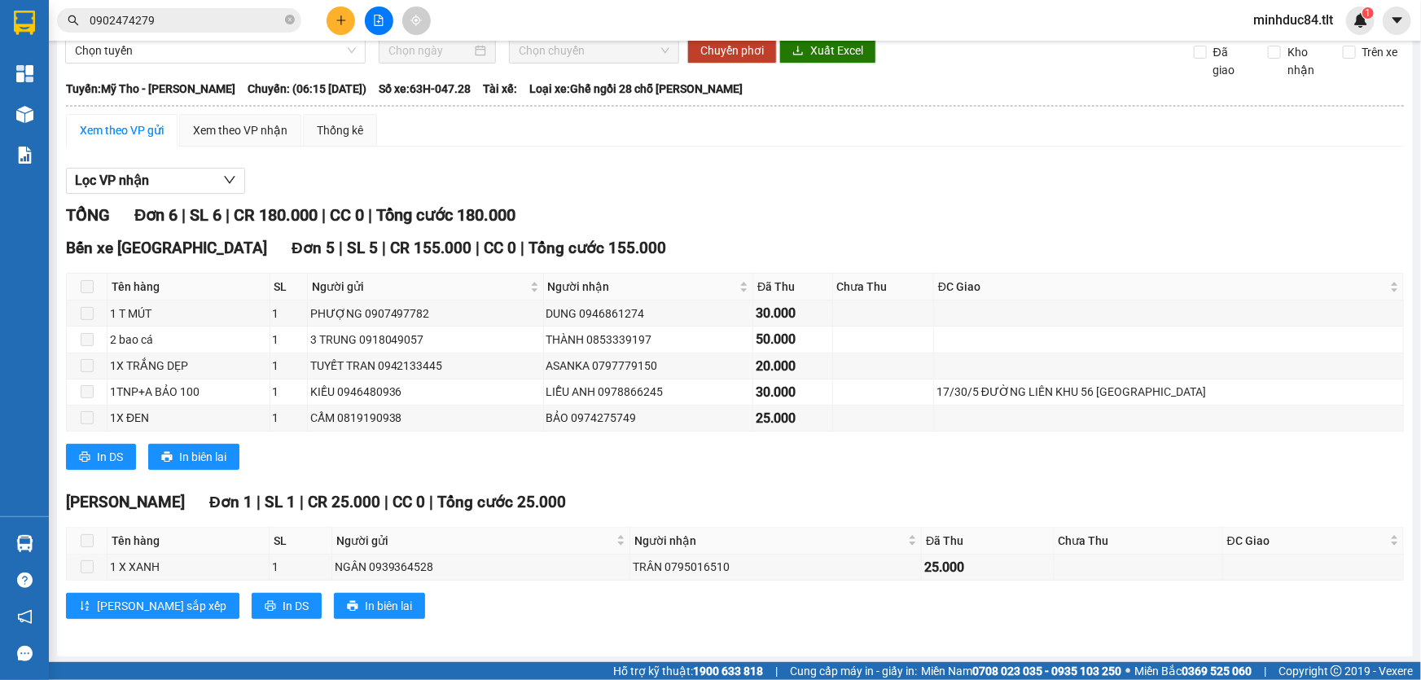
click at [667, 516] on div "Cao Tốc Đơn 1 | SL 1 | CR 25.000 | CC 0 | Tổng cước 25.000 Tên hàng SL Người gử…" at bounding box center [735, 560] width 1338 height 141
click at [248, 138] on div "Xem theo VP nhận" at bounding box center [240, 130] width 122 height 33
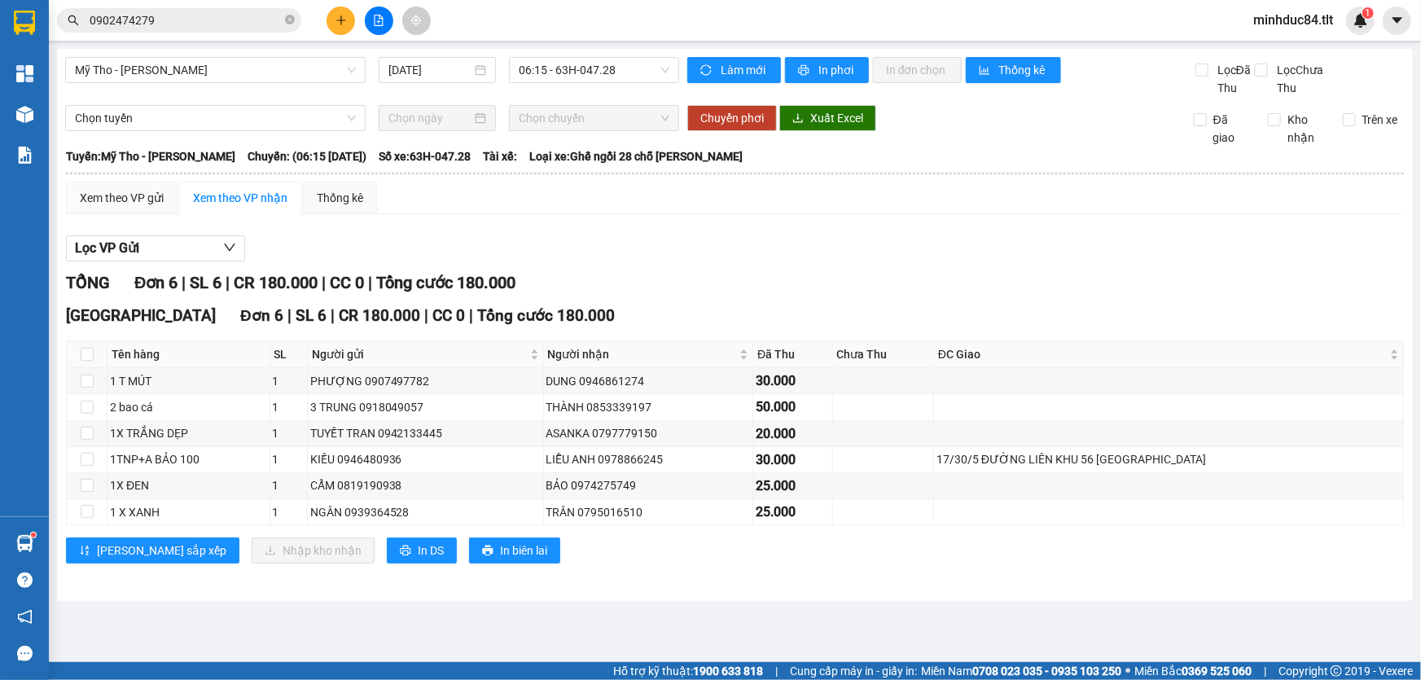
click at [91, 285] on span "TỔNG" at bounding box center [88, 283] width 44 height 20
click at [86, 349] on input "checkbox" at bounding box center [87, 354] width 13 height 13
checkbox input "true"
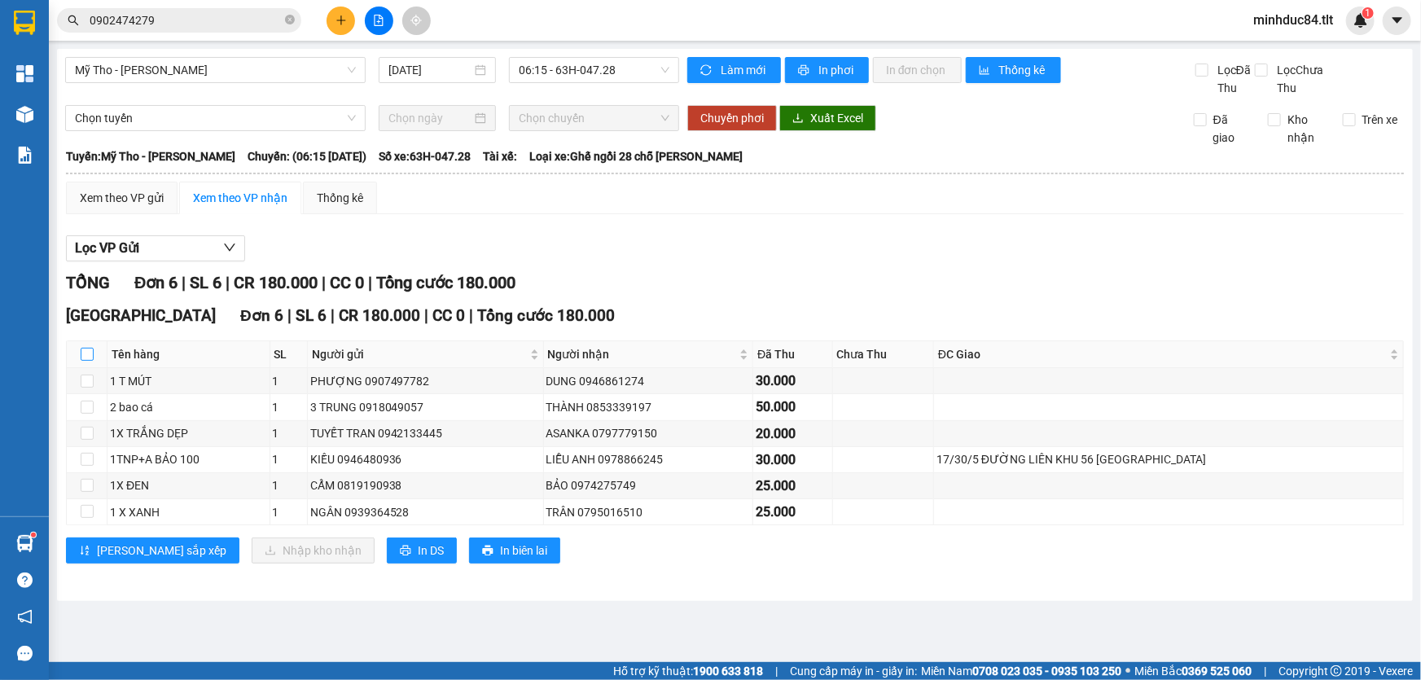
checkbox input "true"
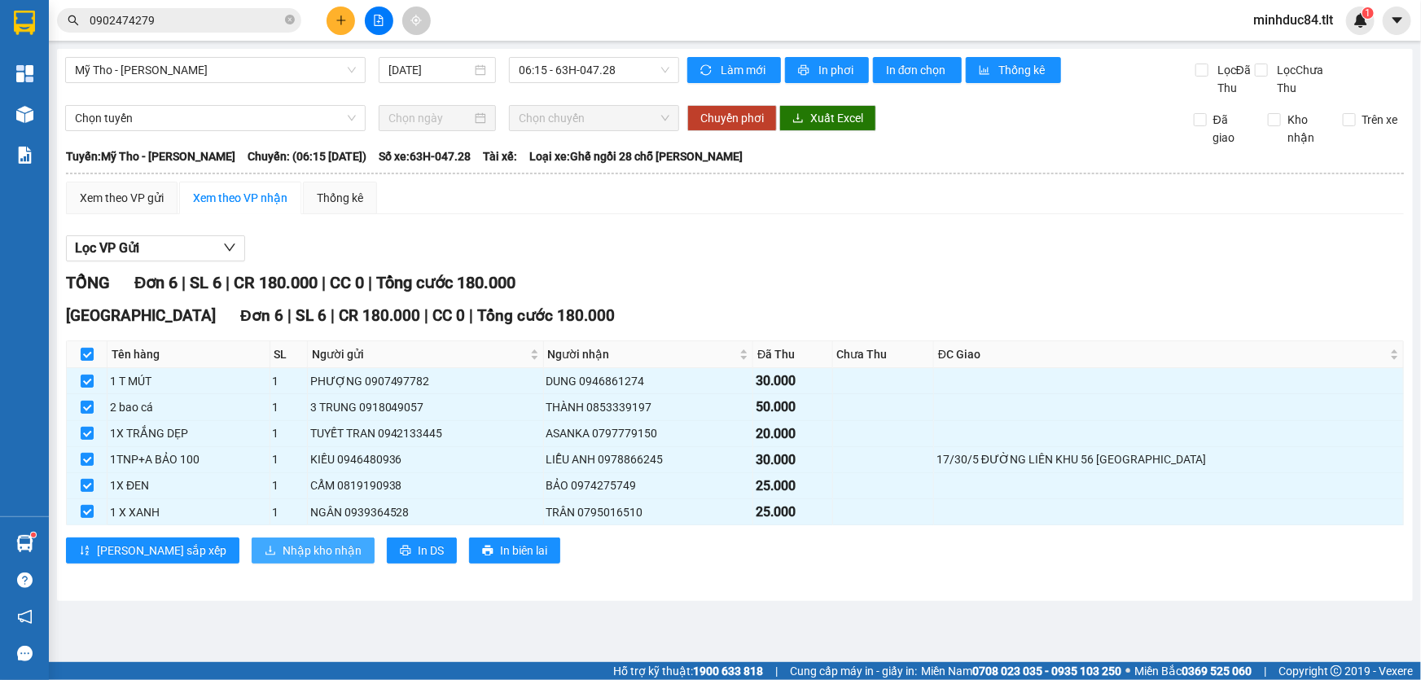
click at [283, 553] on span "Nhập kho nhận" at bounding box center [322, 551] width 79 height 18
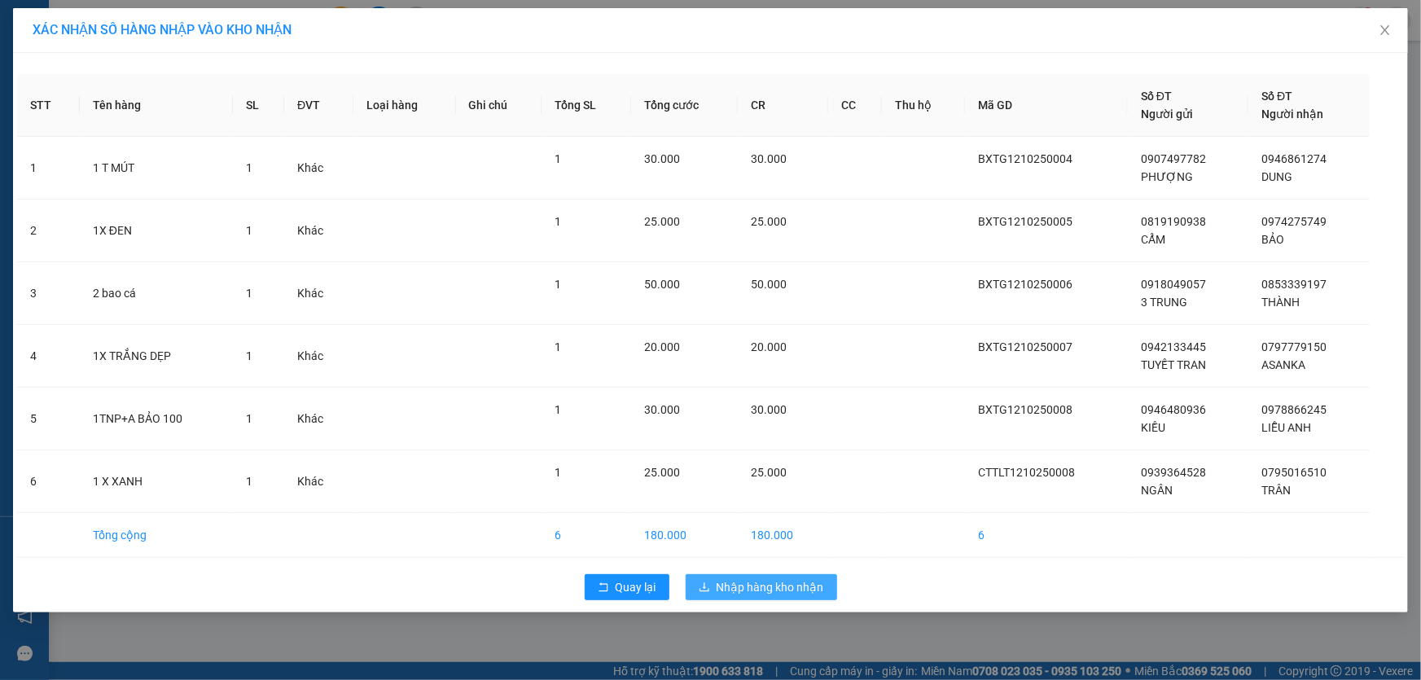
drag, startPoint x: 741, startPoint y: 590, endPoint x: 719, endPoint y: 567, distance: 31.7
click at [738, 589] on span "Nhập hàng kho nhận" at bounding box center [771, 587] width 108 height 18
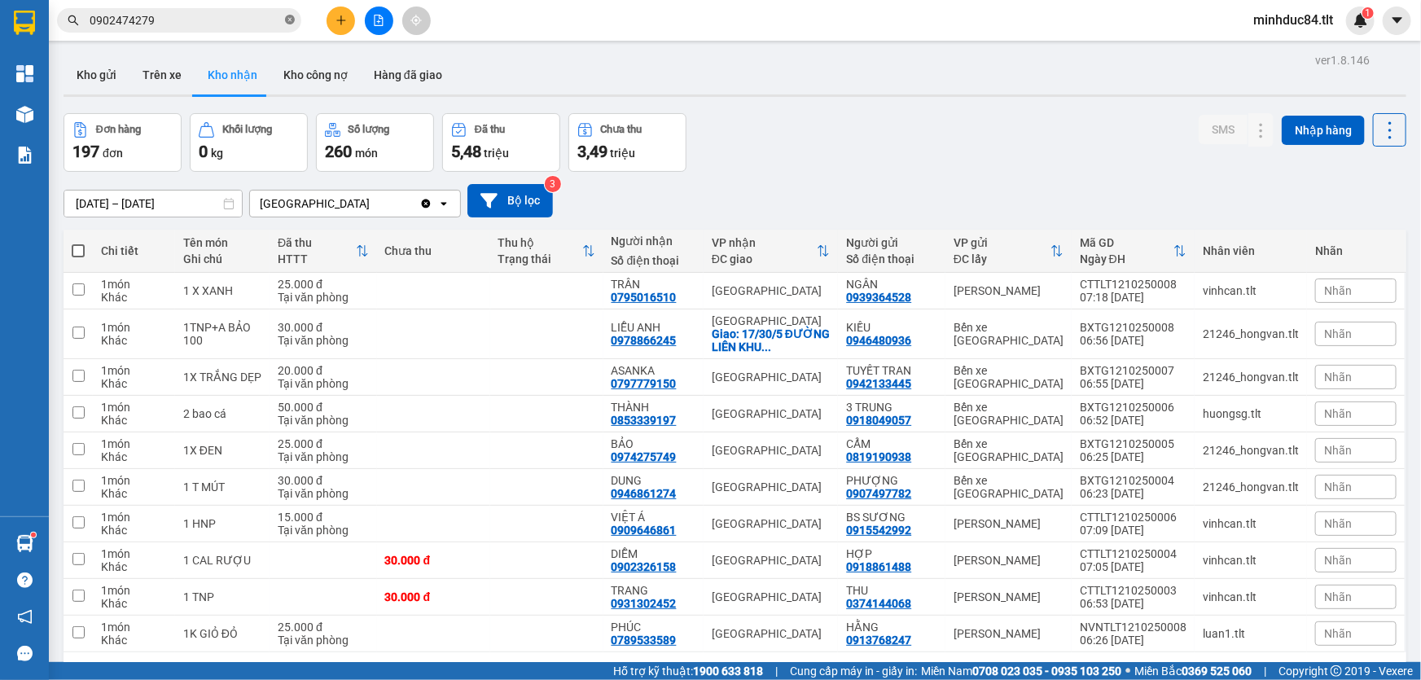
click at [285, 22] on icon "close-circle" at bounding box center [290, 20] width 10 height 10
click at [240, 27] on input "text" at bounding box center [186, 20] width 192 height 18
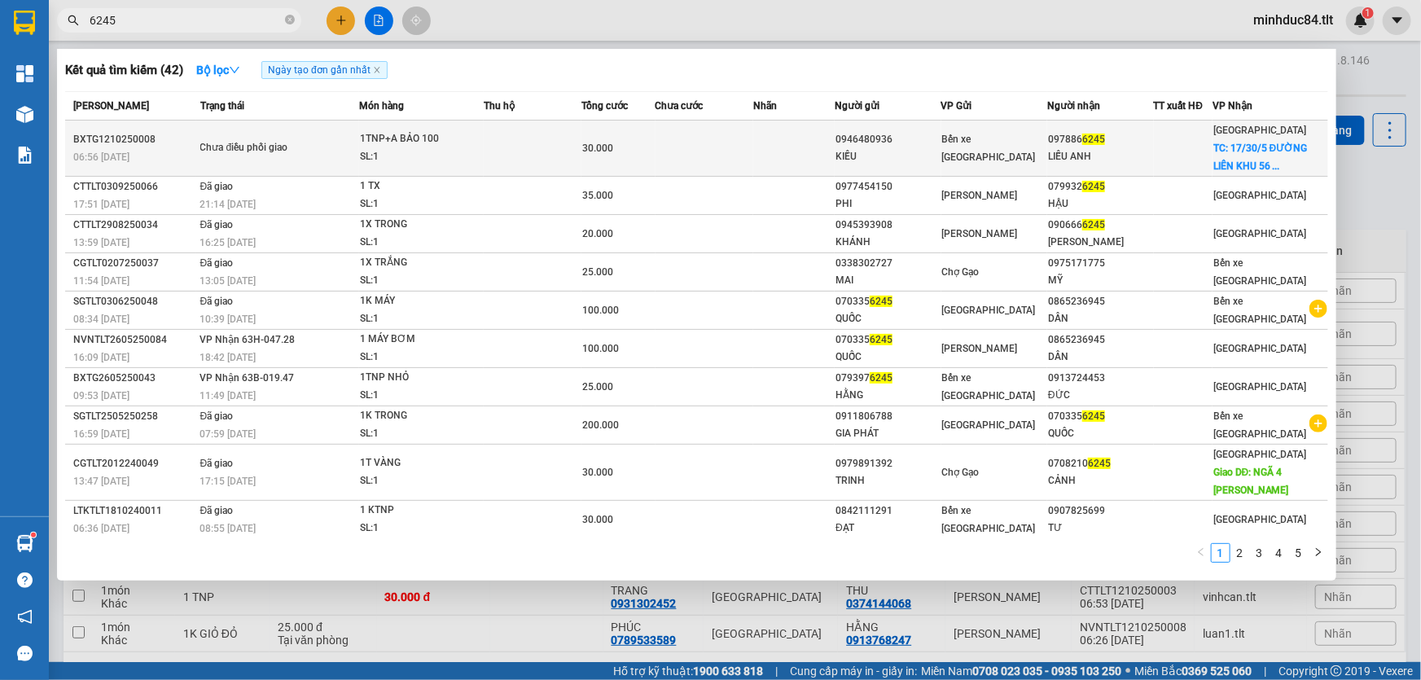
type input "6245"
click at [1180, 161] on td at bounding box center [1183, 149] width 59 height 56
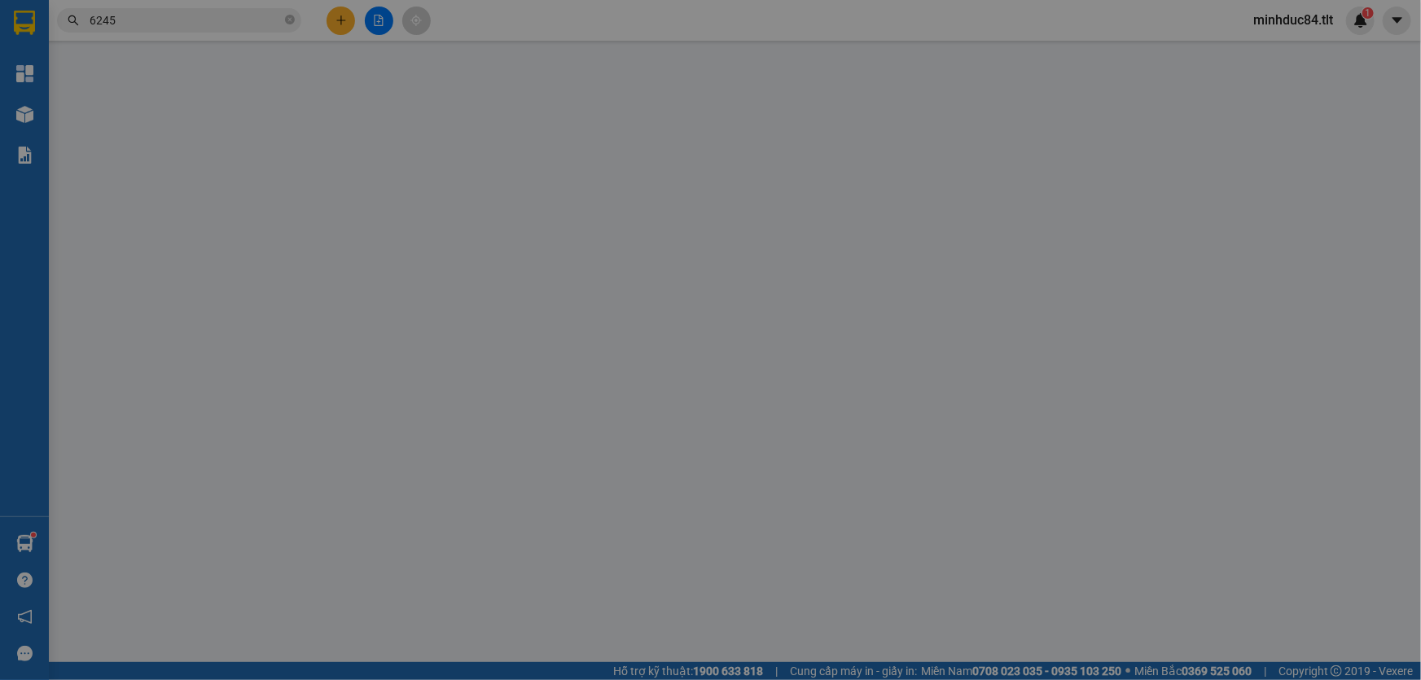
type input "0946480936"
type input "KIỀU"
type input "0978866245"
type input "LIỄU ANH"
checkbox input "true"
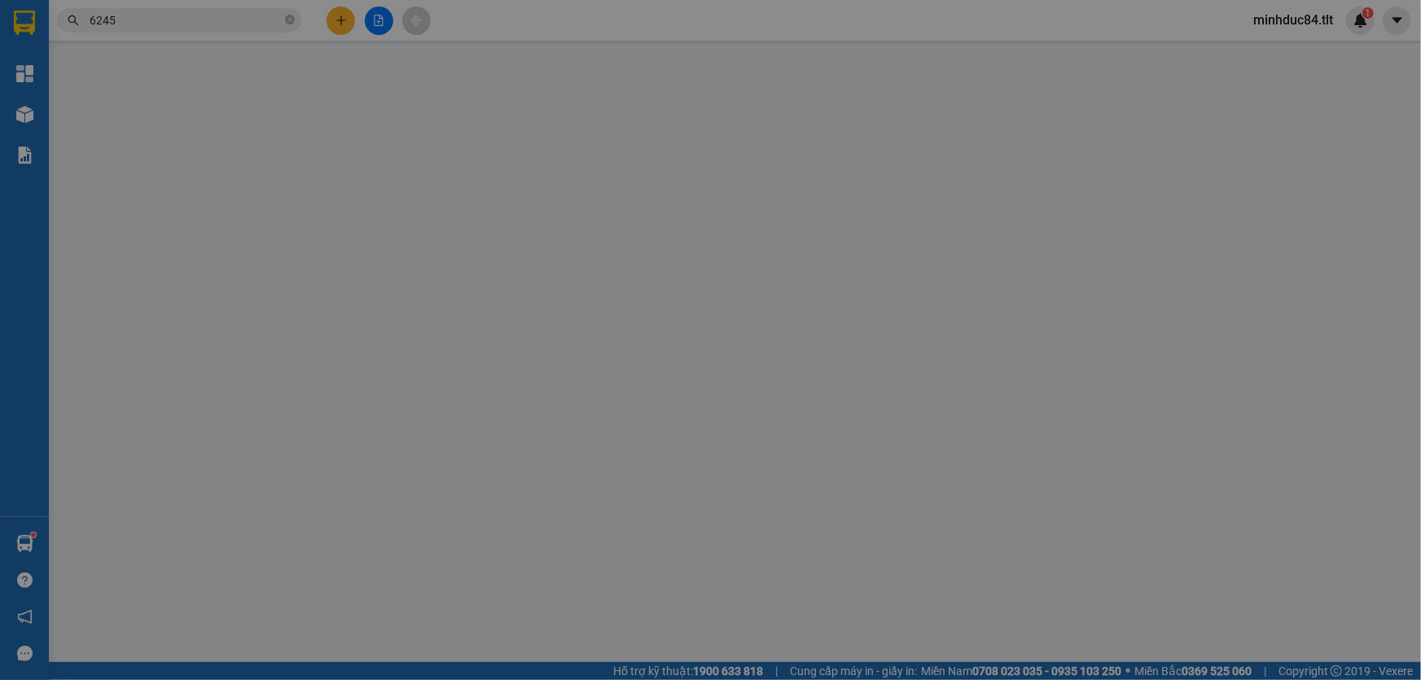
type input "17/30/5 ĐƯỜNG LIÊN KHU 56 F BÌNH TÂN"
type input "0"
type input "30.000"
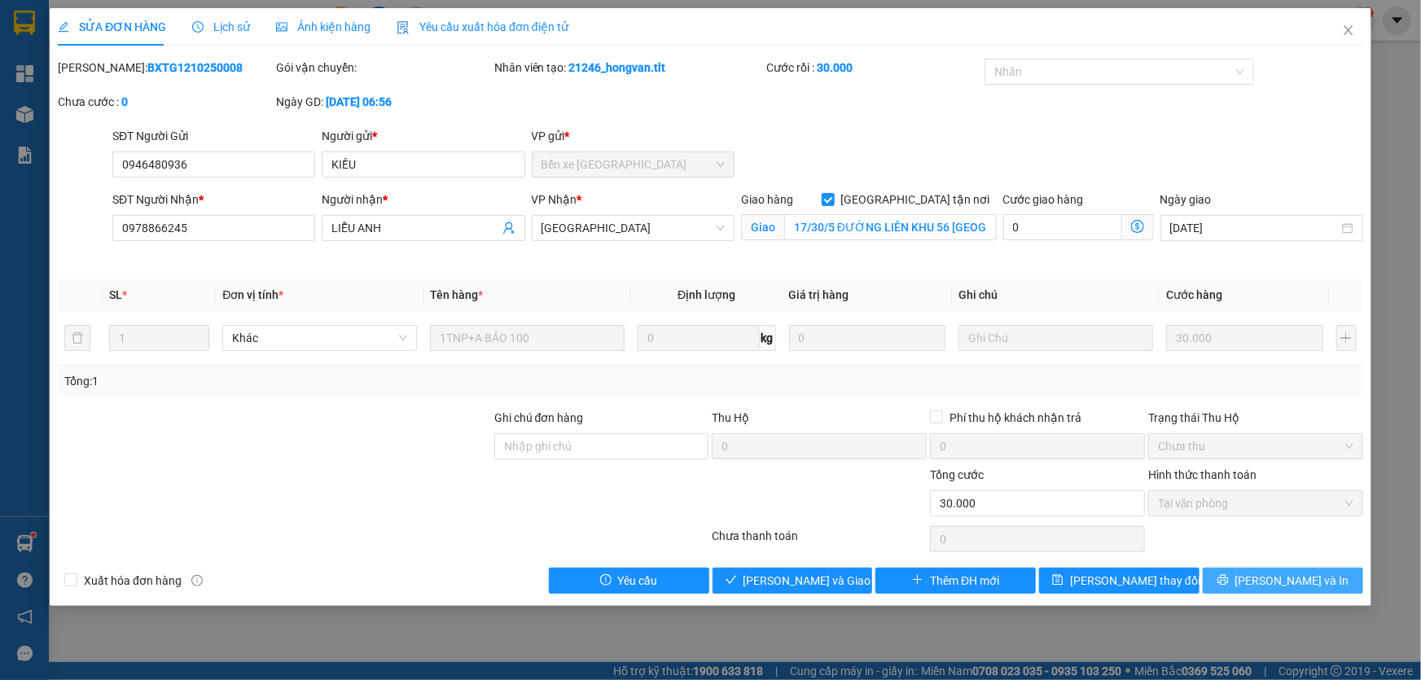
click at [1307, 570] on button "Lưu và In" at bounding box center [1283, 581] width 160 height 26
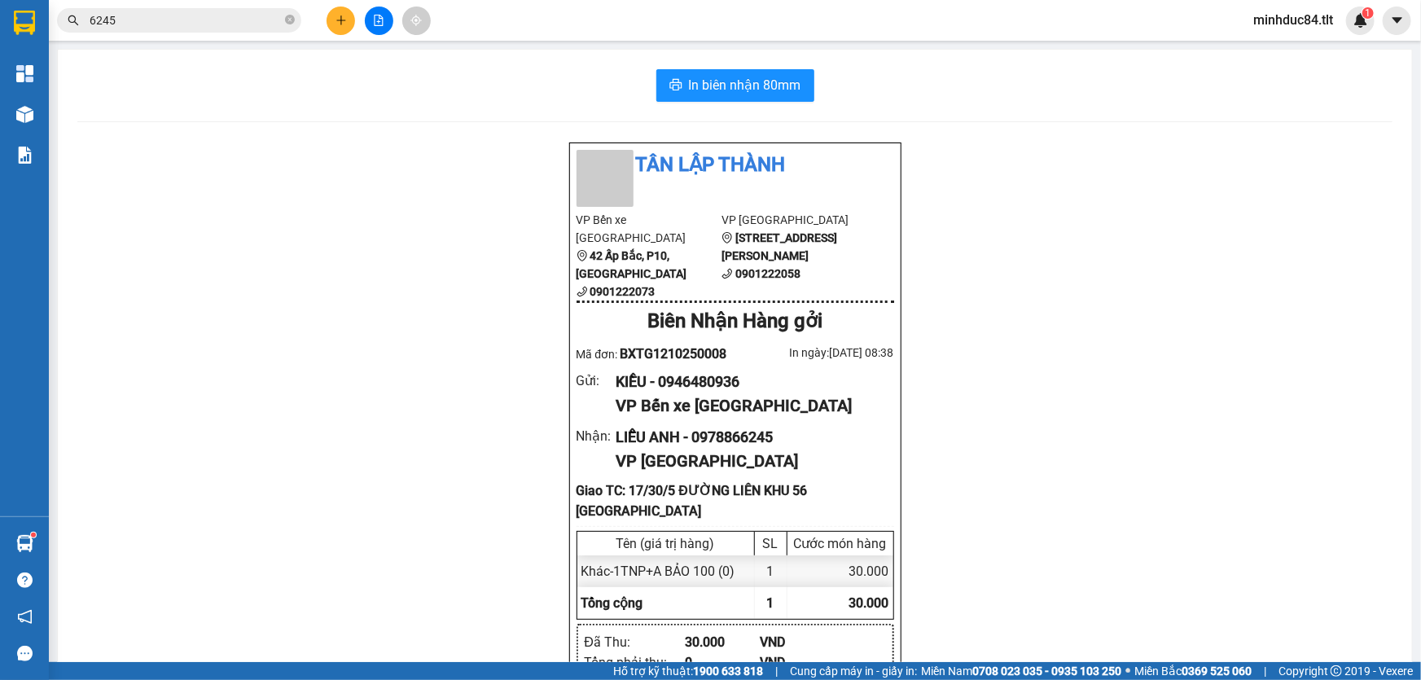
click at [296, 27] on span "6245" at bounding box center [179, 20] width 244 height 24
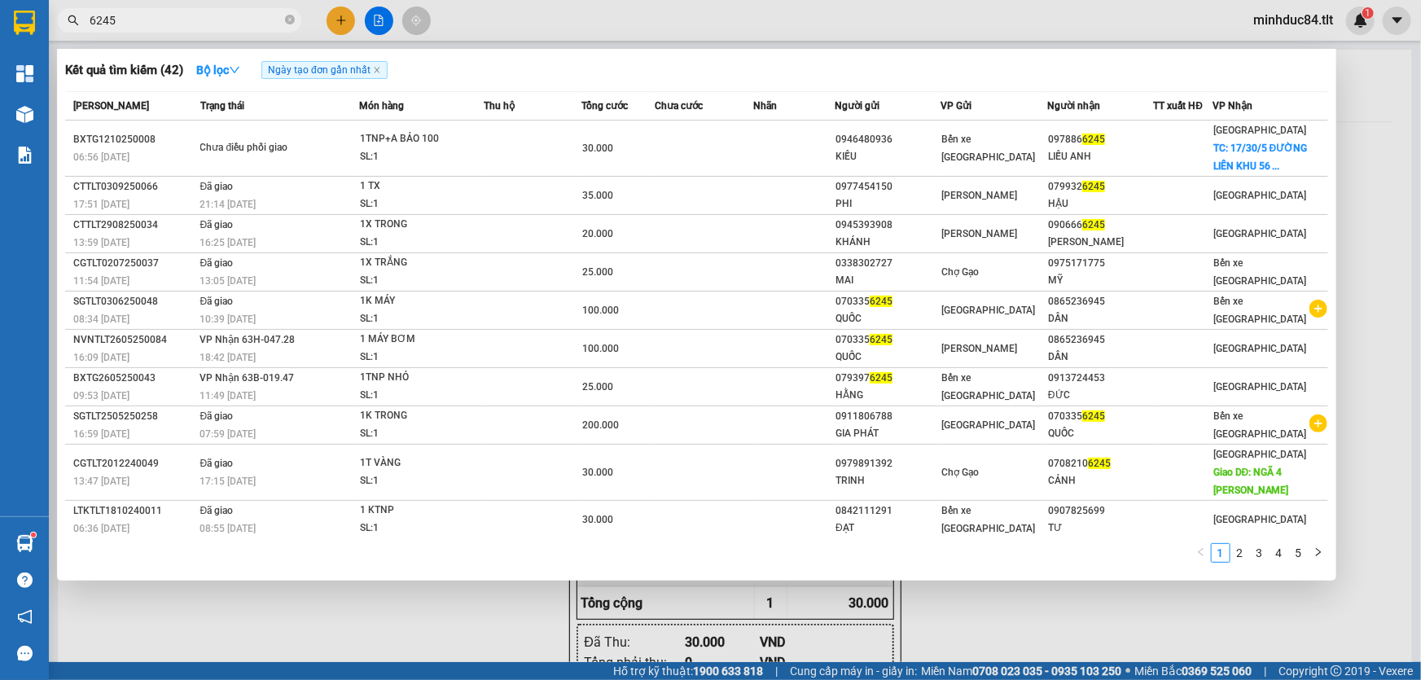
click at [281, 22] on input "6245" at bounding box center [186, 20] width 192 height 18
click at [285, 20] on icon "close-circle" at bounding box center [290, 20] width 10 height 10
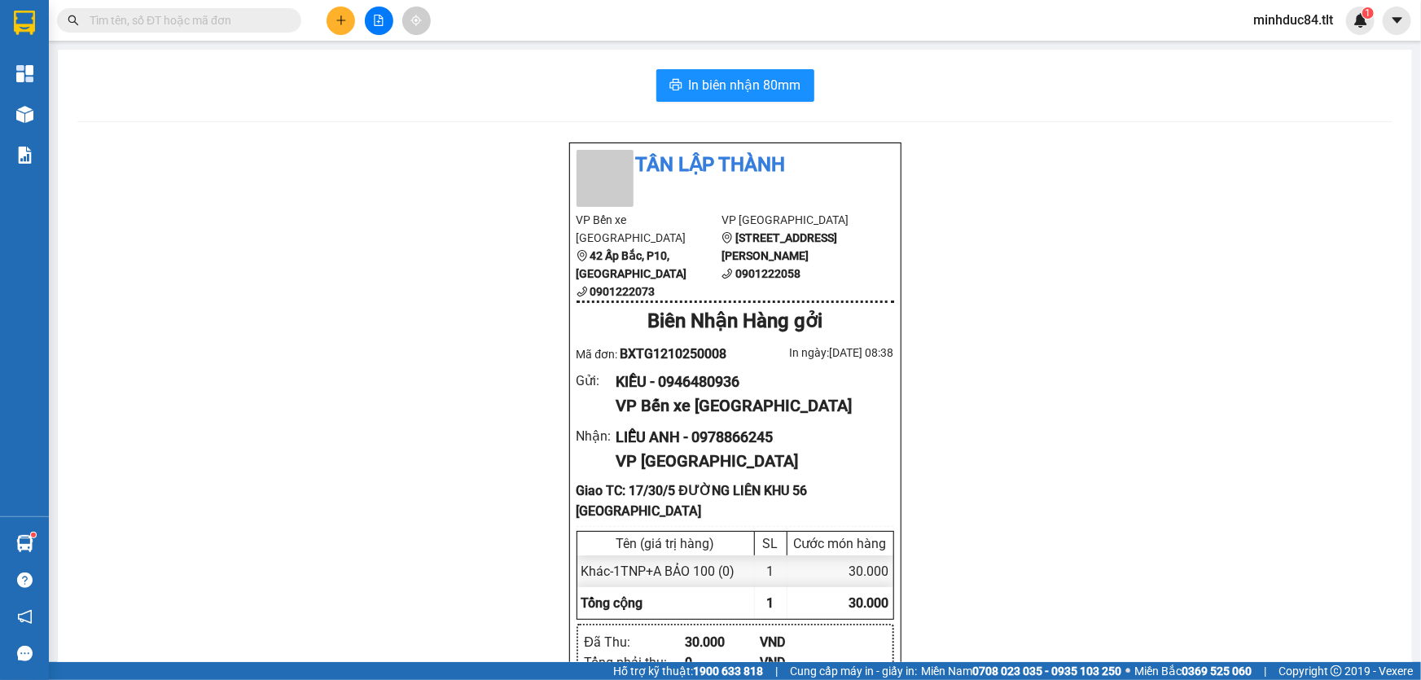
click at [249, 22] on input "text" at bounding box center [186, 20] width 192 height 18
click at [246, 25] on input "text" at bounding box center [186, 20] width 192 height 18
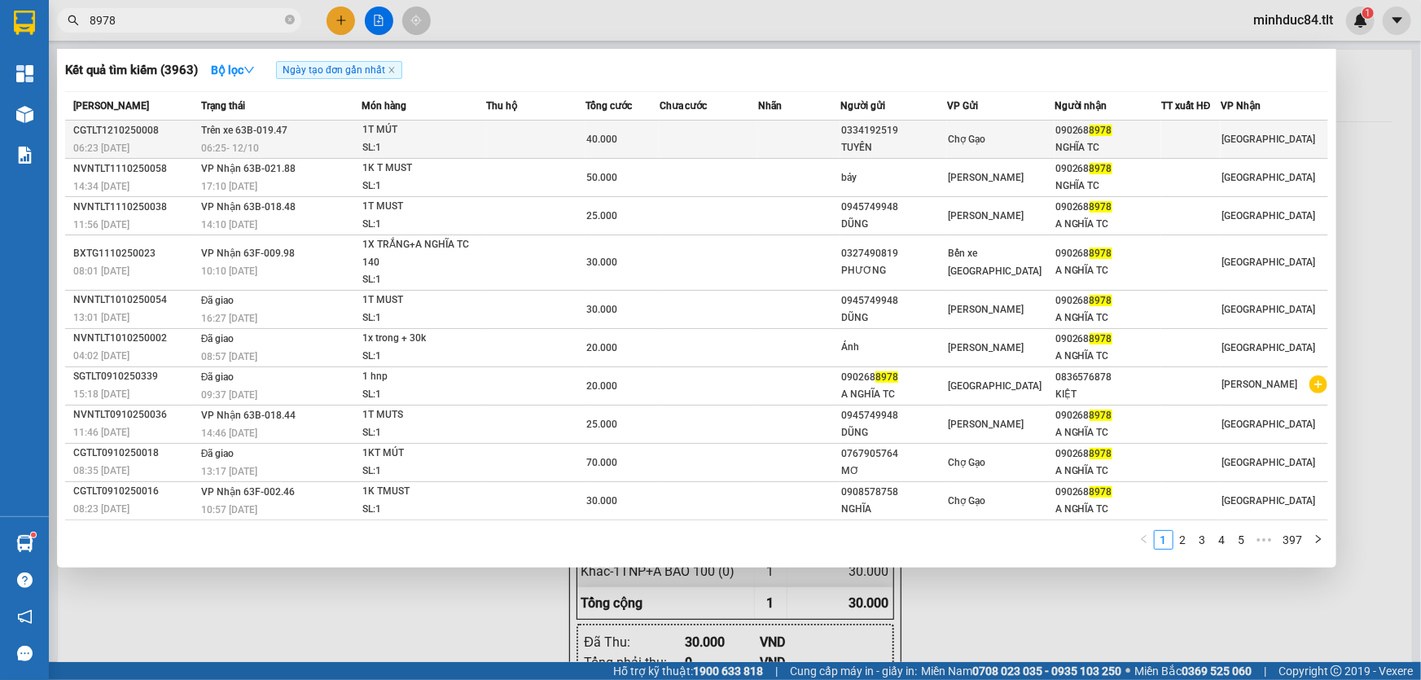
type input "8978"
click at [999, 144] on div "Chợ Gạo" at bounding box center [1000, 139] width 105 height 18
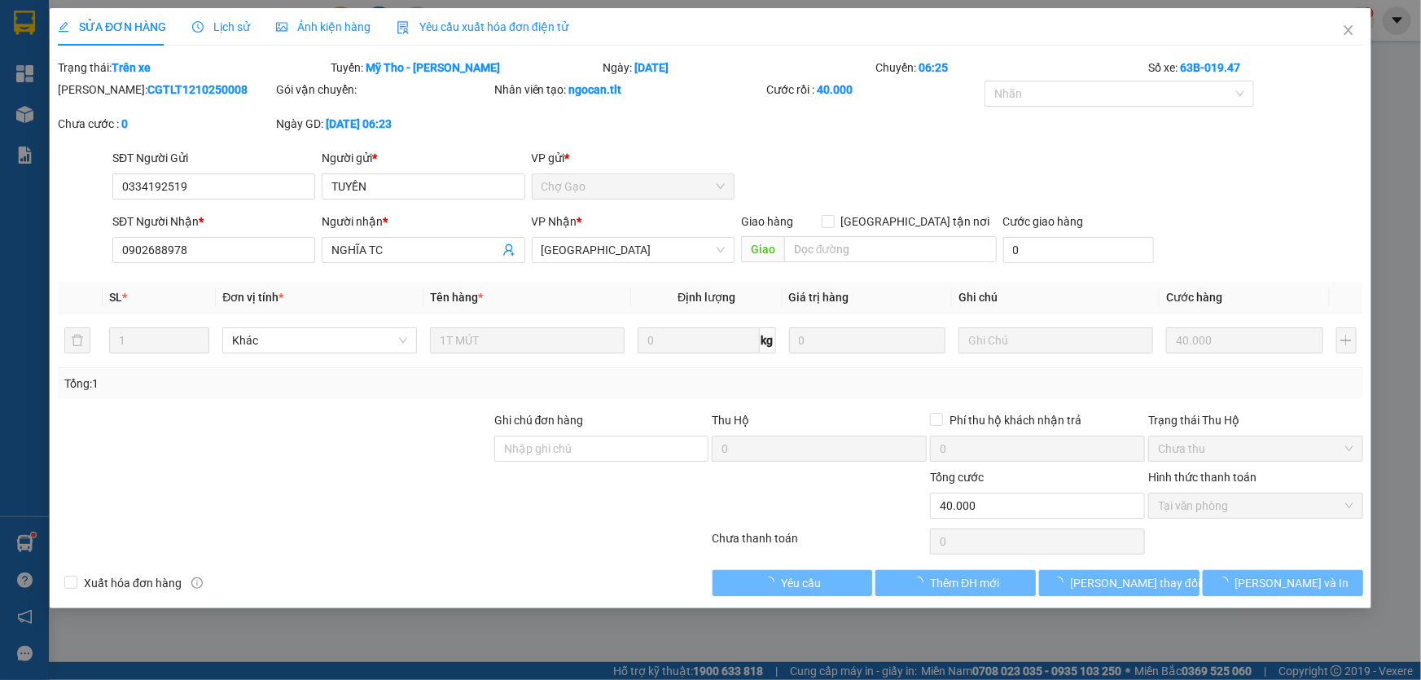
type input "0334192519"
type input "TUYỀN"
type input "0902688978"
type input "NGHĨA TC"
type input "0"
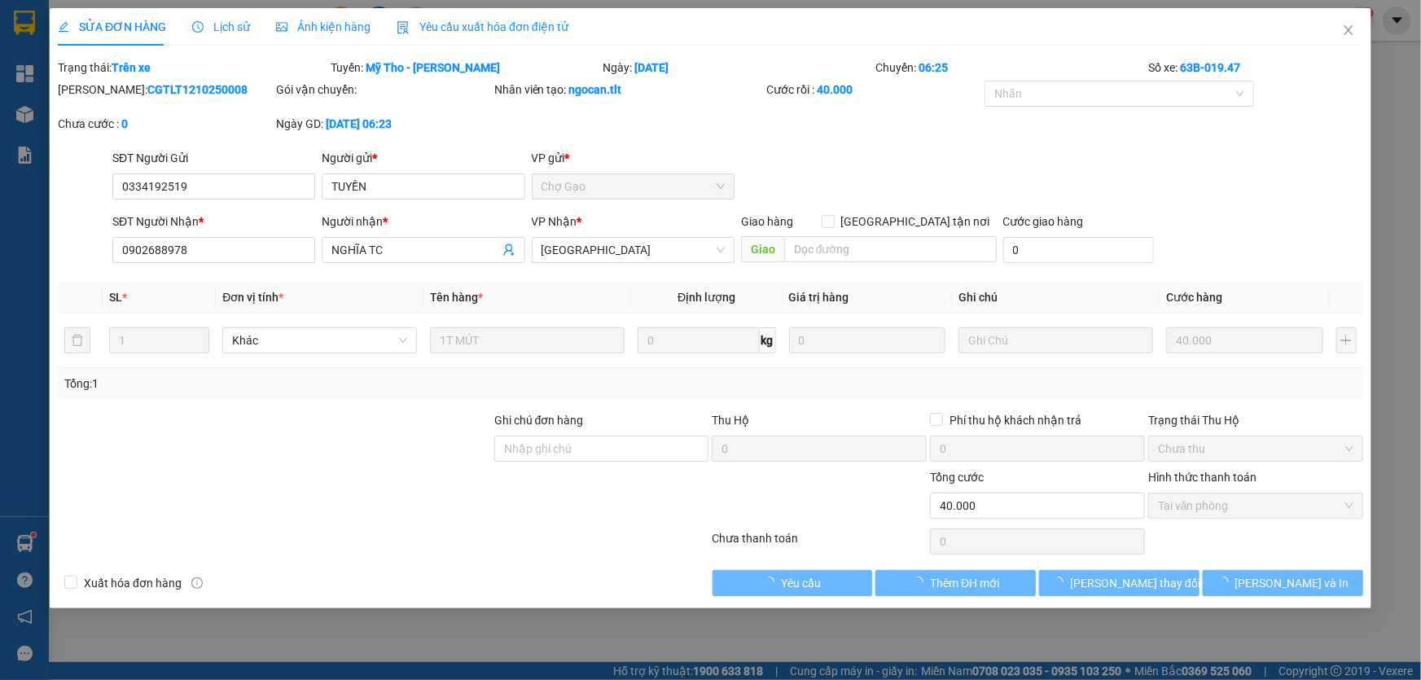
type input "40.000"
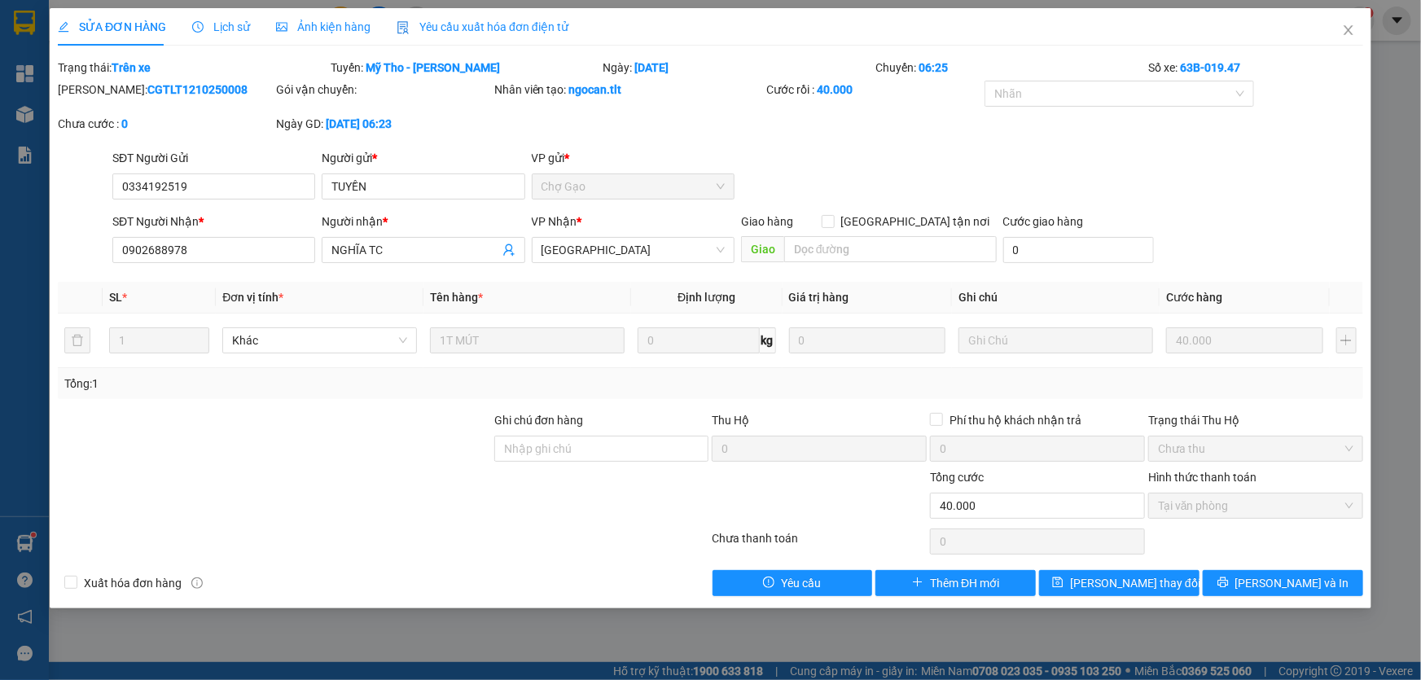
click at [1279, 562] on div "Total Paid Fee 40.000 Total UnPaid Fee 0 Cash Collection Total Fee Trạng thái: …" at bounding box center [711, 328] width 1306 height 538
click at [1285, 576] on span "Lưu và In" at bounding box center [1293, 583] width 114 height 18
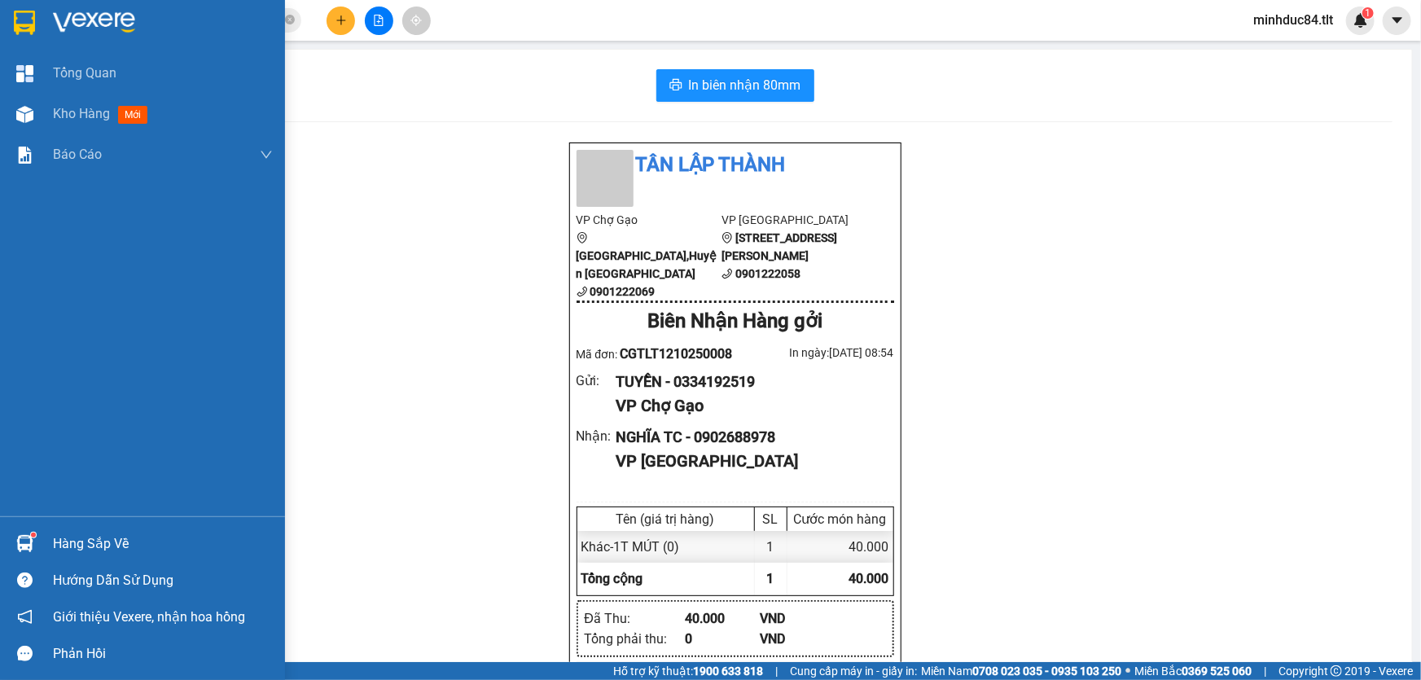
click at [57, 536] on div "Hàng sắp về" at bounding box center [163, 544] width 220 height 24
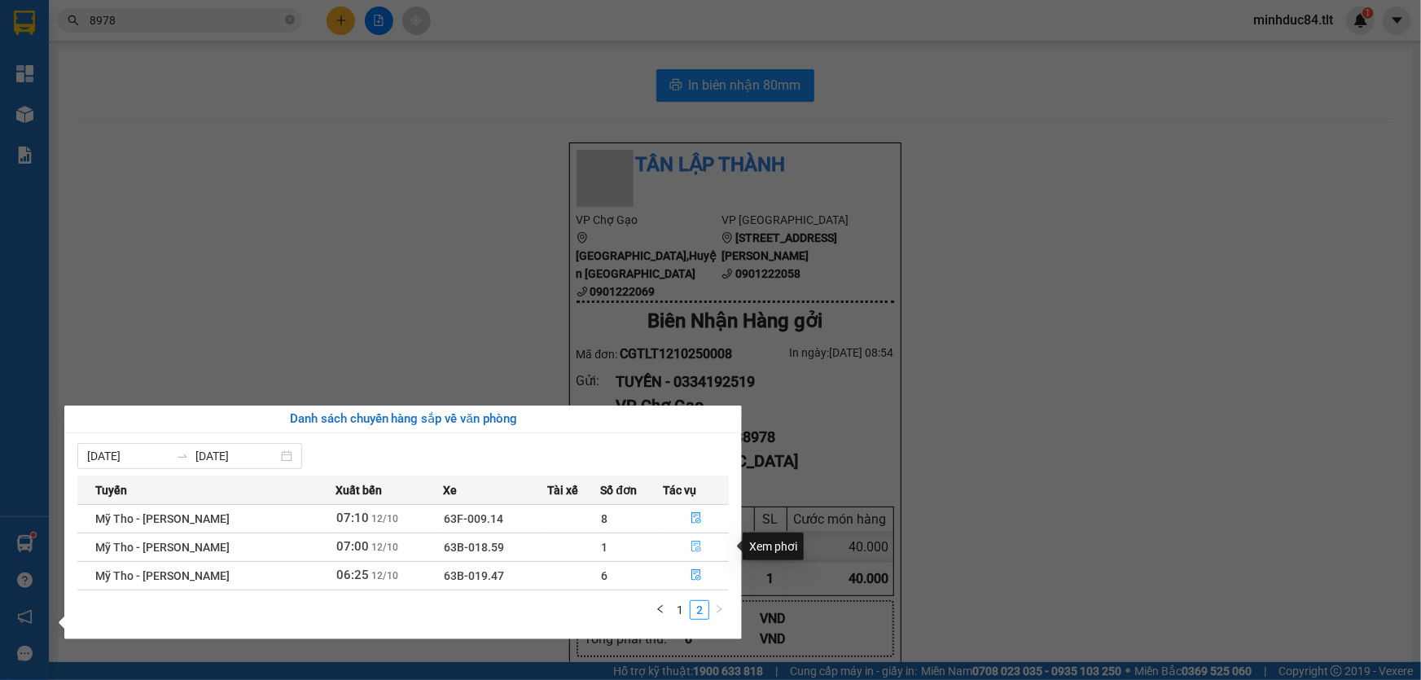
click at [692, 544] on icon "file-done" at bounding box center [696, 546] width 11 height 11
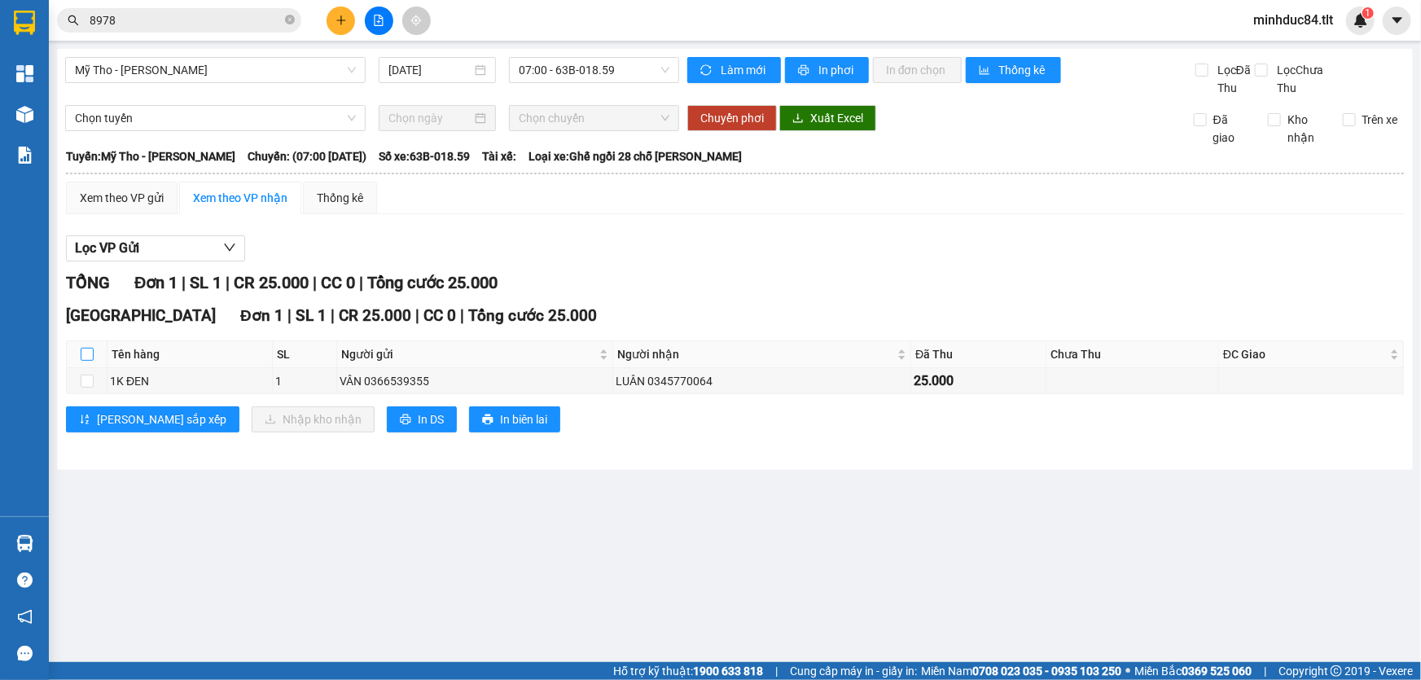
click at [91, 357] on input "checkbox" at bounding box center [87, 354] width 13 height 13
checkbox input "true"
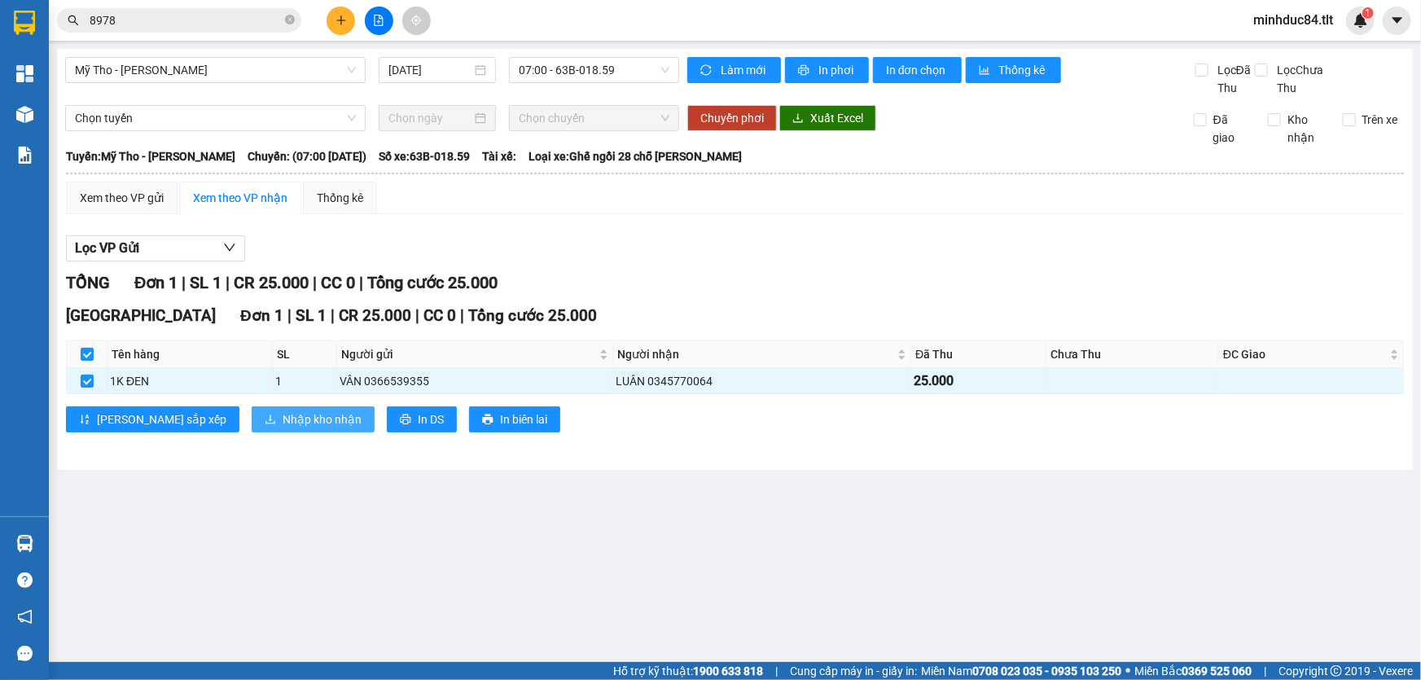
click at [283, 415] on span "Nhập kho nhận" at bounding box center [322, 420] width 79 height 18
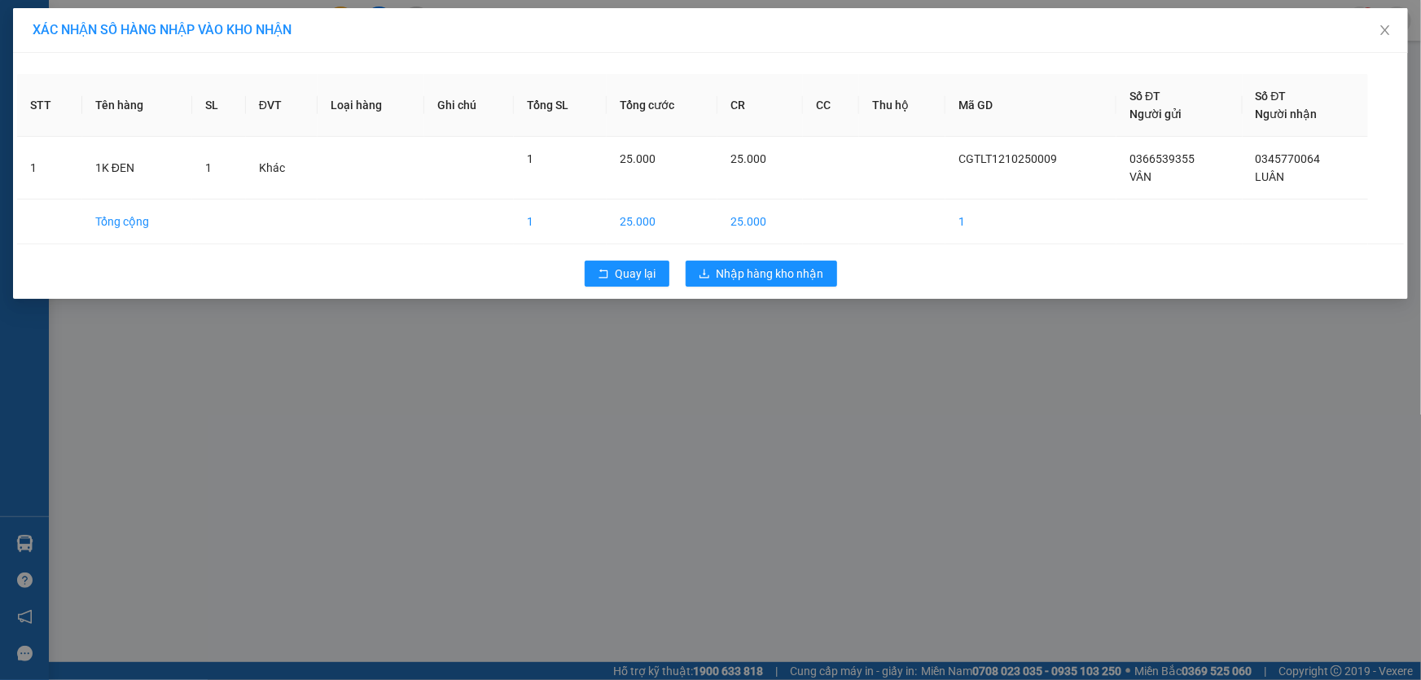
click at [489, 514] on div "XÁC NHẬN SỐ HÀNG NHẬP VÀO KHO NHẬN STT Tên hàng SL ĐVT Loại hàng Ghi chú Tổng S…" at bounding box center [710, 340] width 1421 height 680
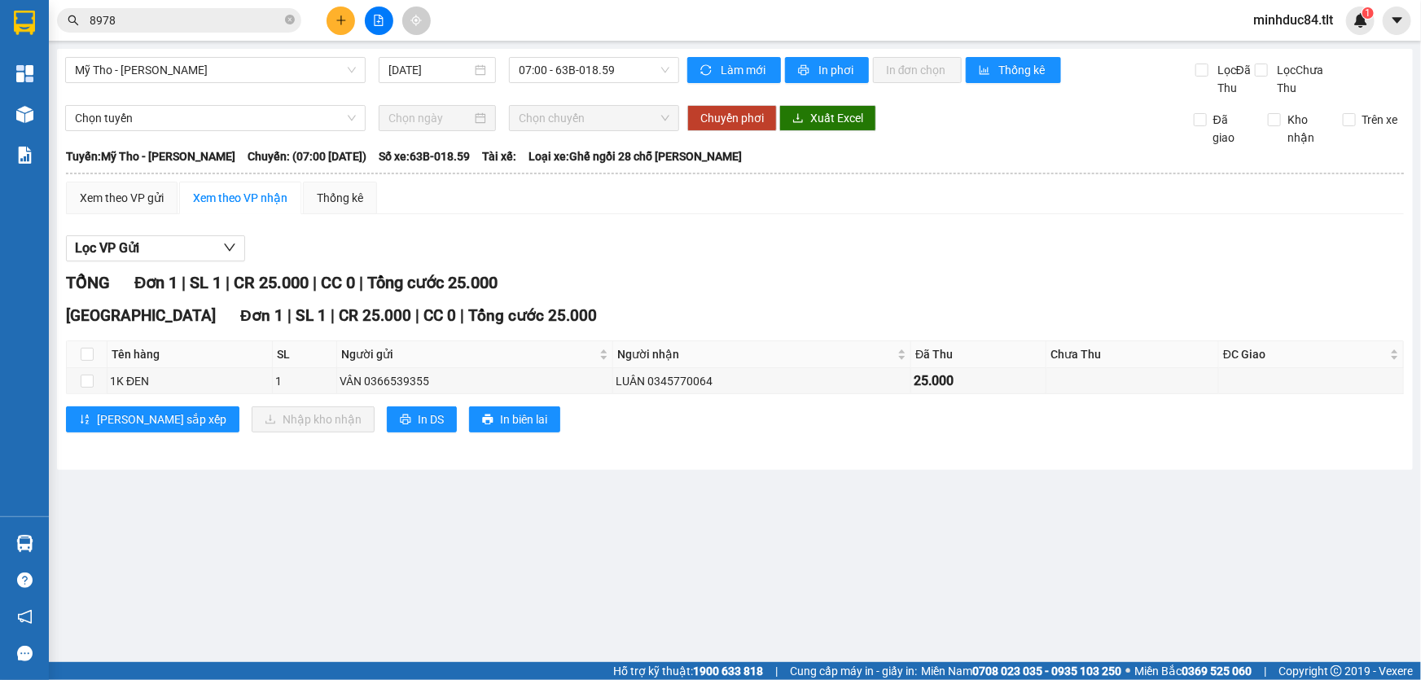
click at [655, 428] on div "Lưu sắp xếp Nhập kho nhận In DS In biên lai" at bounding box center [735, 419] width 1338 height 26
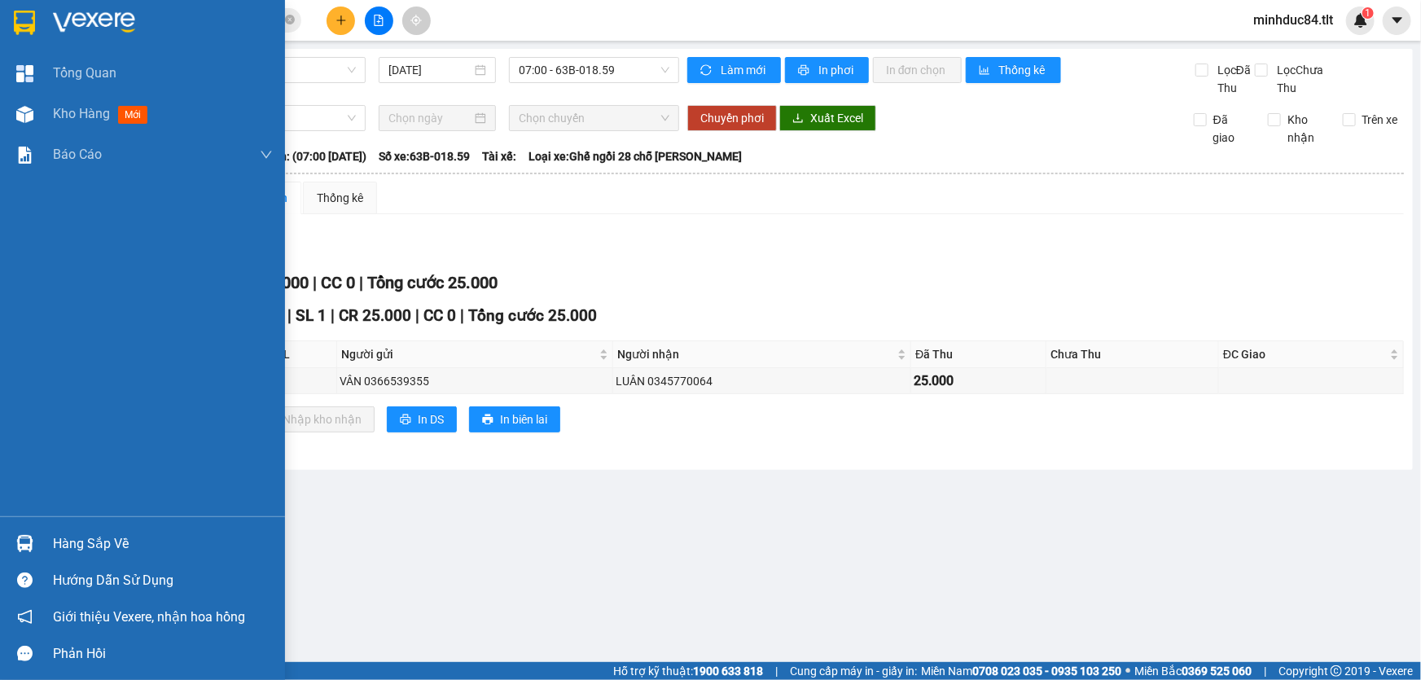
click at [25, 540] on img at bounding box center [24, 543] width 17 height 17
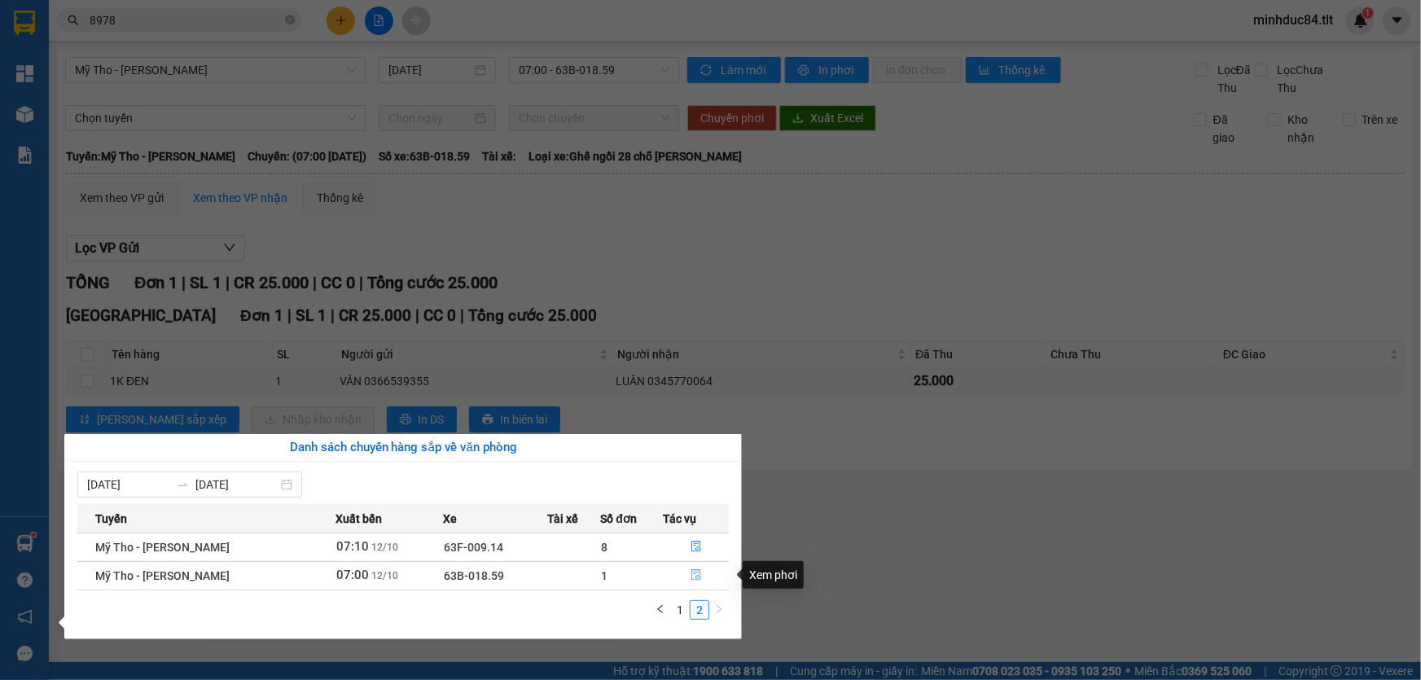
click at [696, 579] on icon "file-done" at bounding box center [696, 574] width 11 height 11
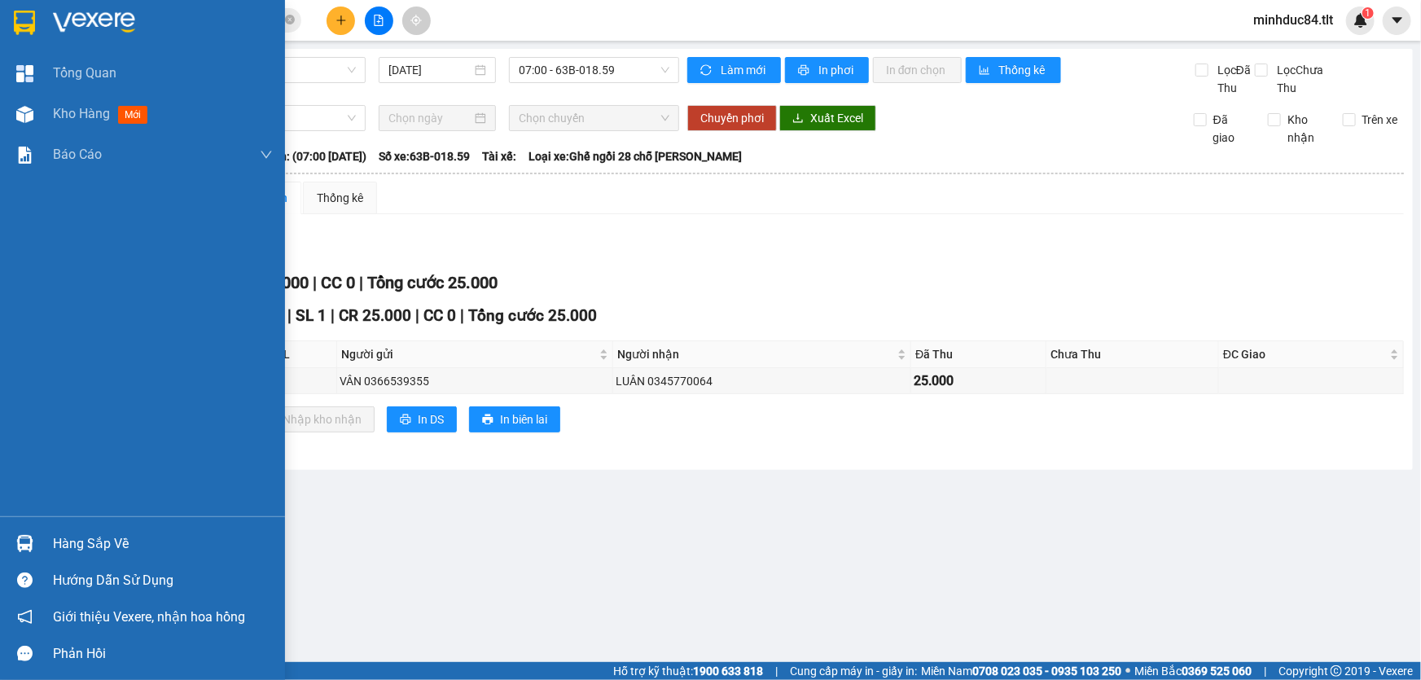
drag, startPoint x: 8, startPoint y: 541, endPoint x: 22, endPoint y: 551, distance: 16.9
click at [9, 541] on div "Hàng sắp về" at bounding box center [142, 543] width 285 height 37
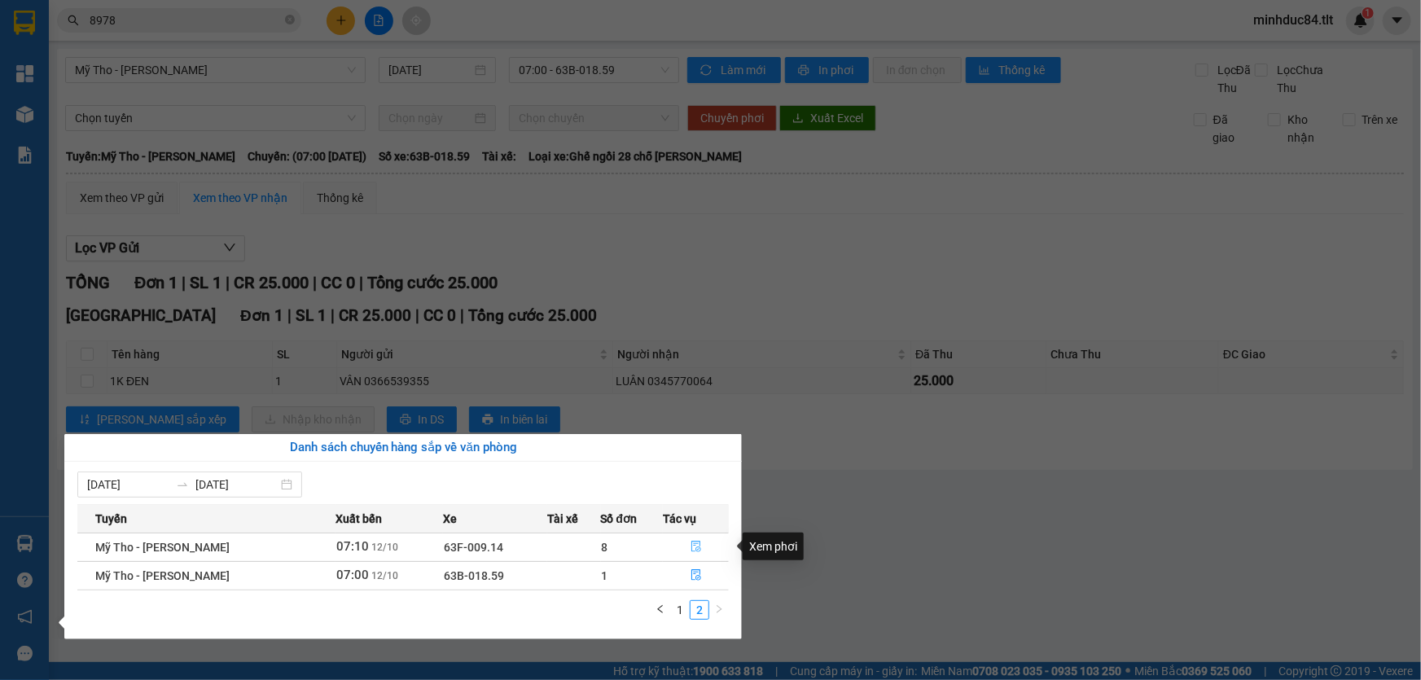
click at [700, 548] on button "button" at bounding box center [696, 547] width 64 height 26
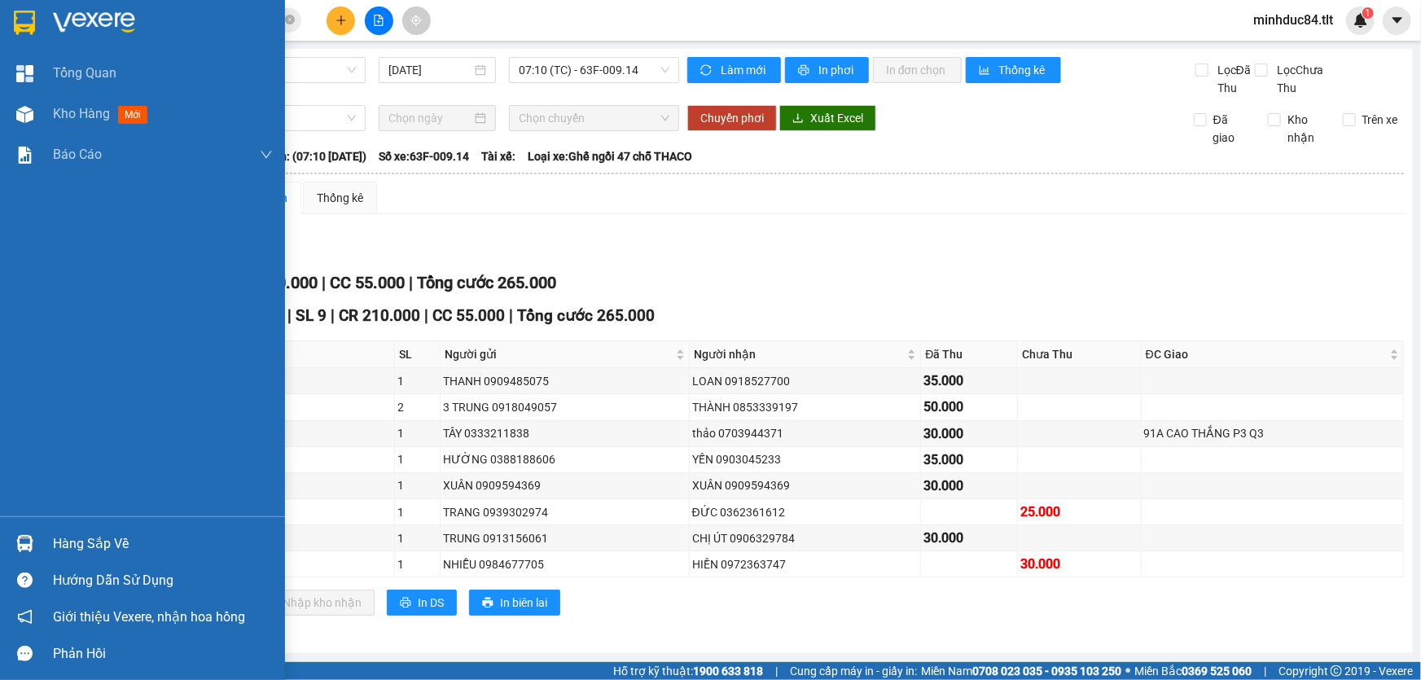
click at [42, 537] on div "Hàng sắp về" at bounding box center [142, 543] width 285 height 37
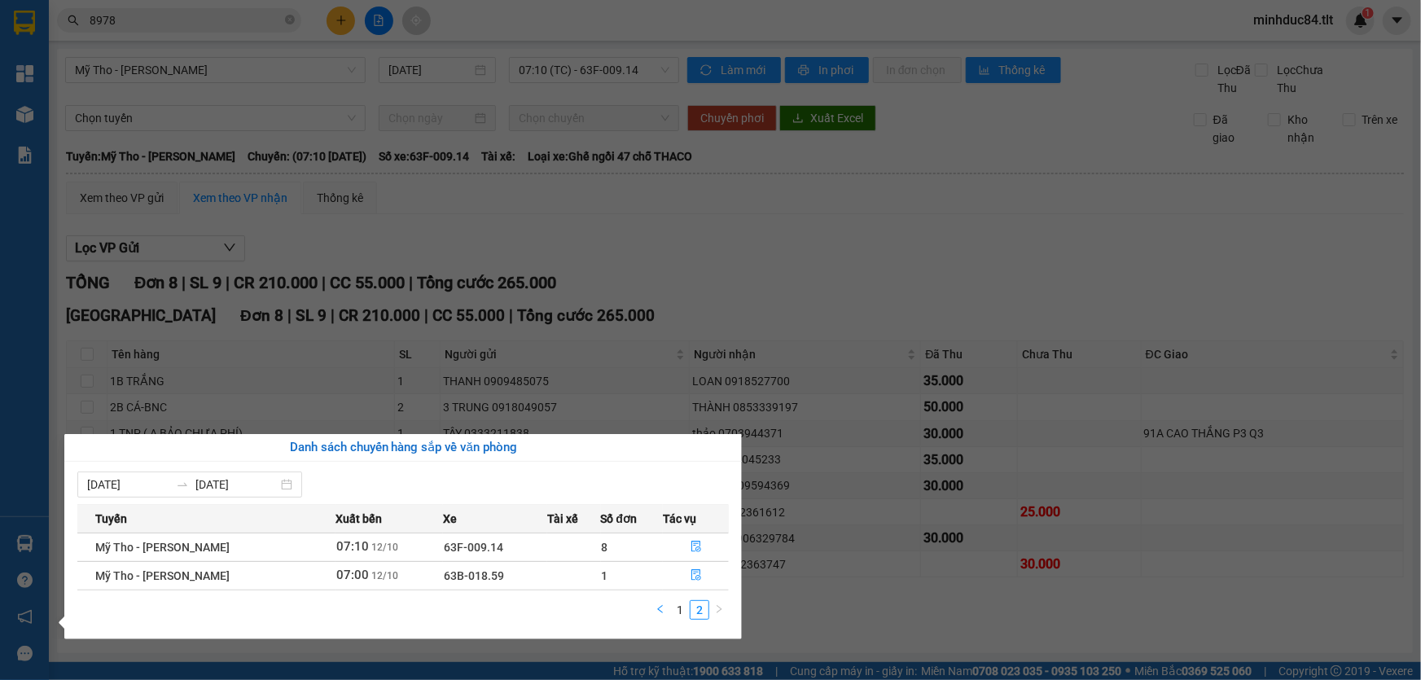
click at [663, 609] on icon "left" at bounding box center [661, 609] width 10 height 10
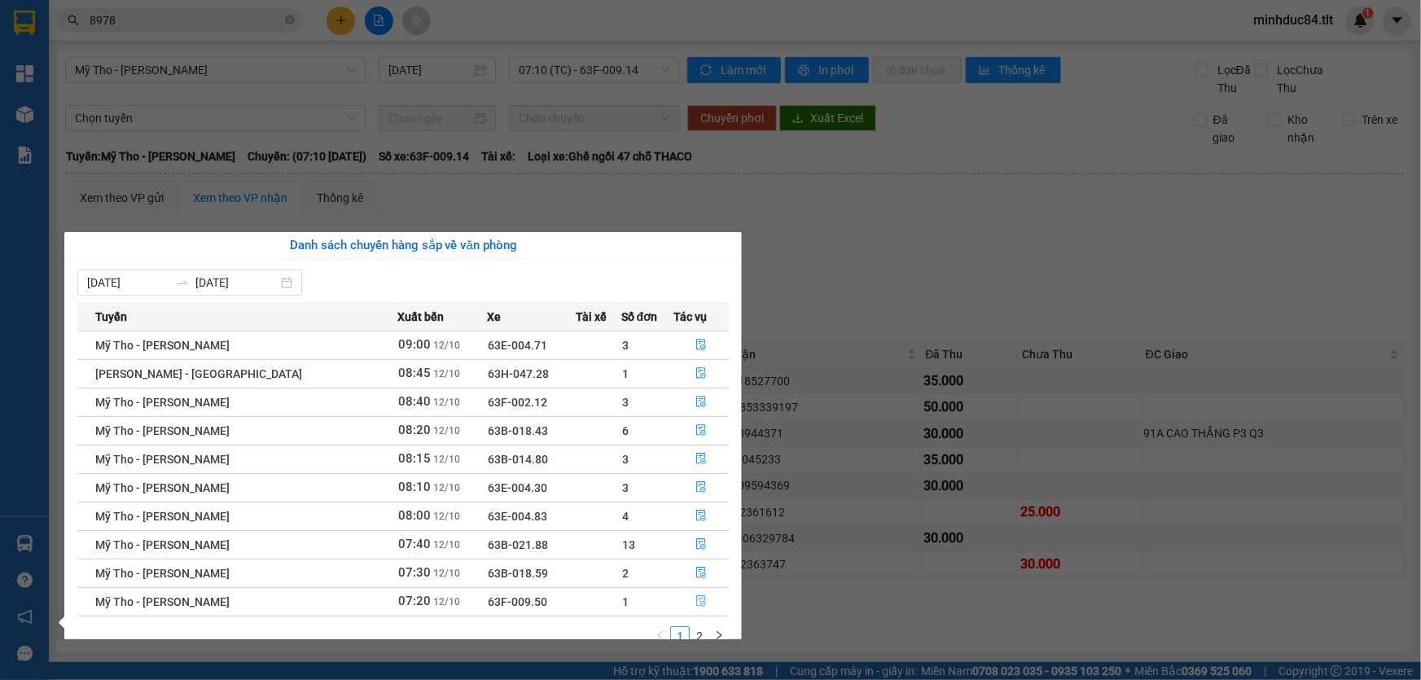
click at [697, 597] on icon "file-done" at bounding box center [701, 600] width 11 height 11
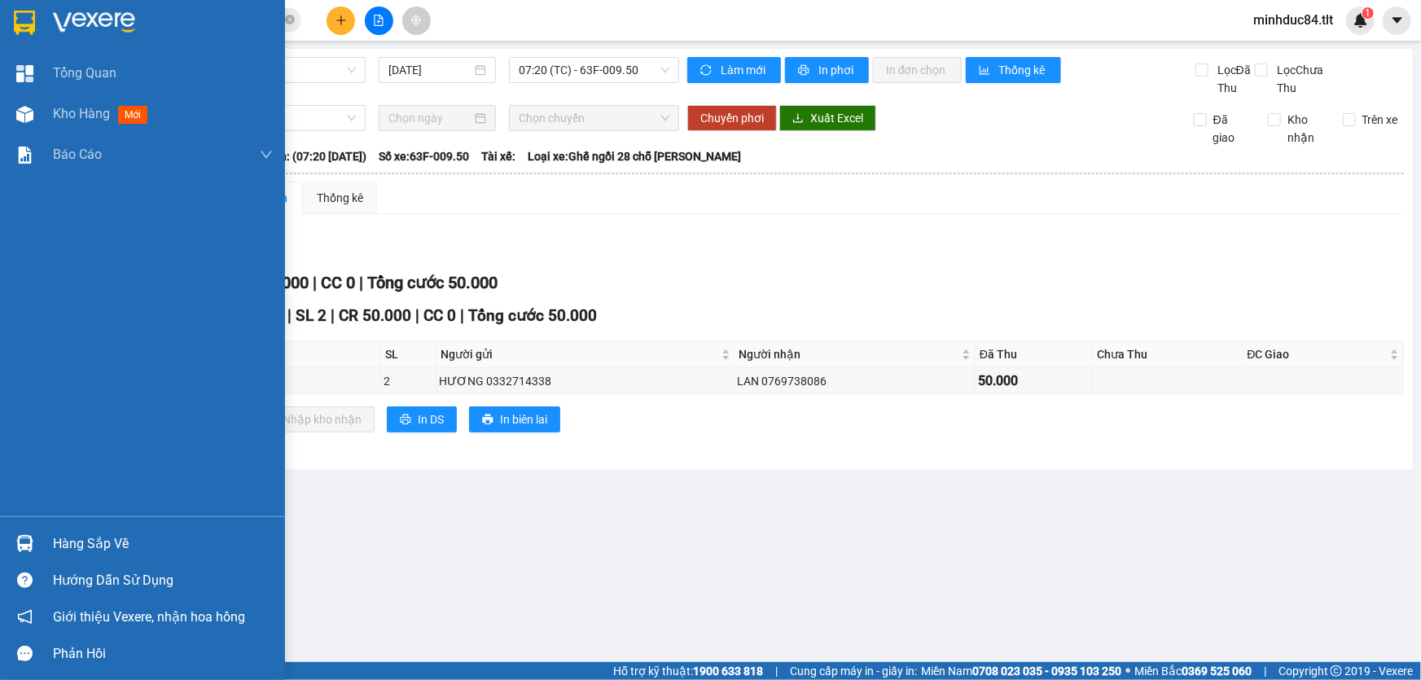
click at [35, 536] on div at bounding box center [25, 543] width 29 height 29
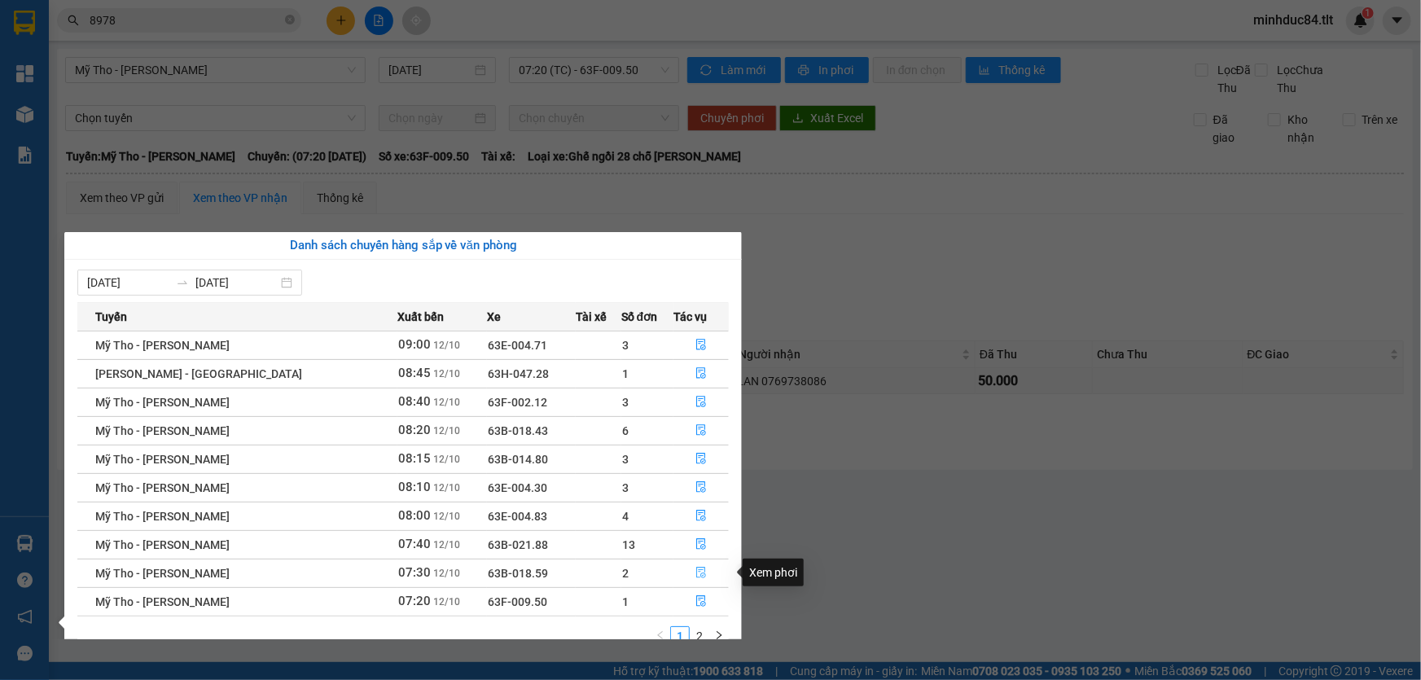
click at [696, 573] on icon "file-done" at bounding box center [701, 572] width 11 height 11
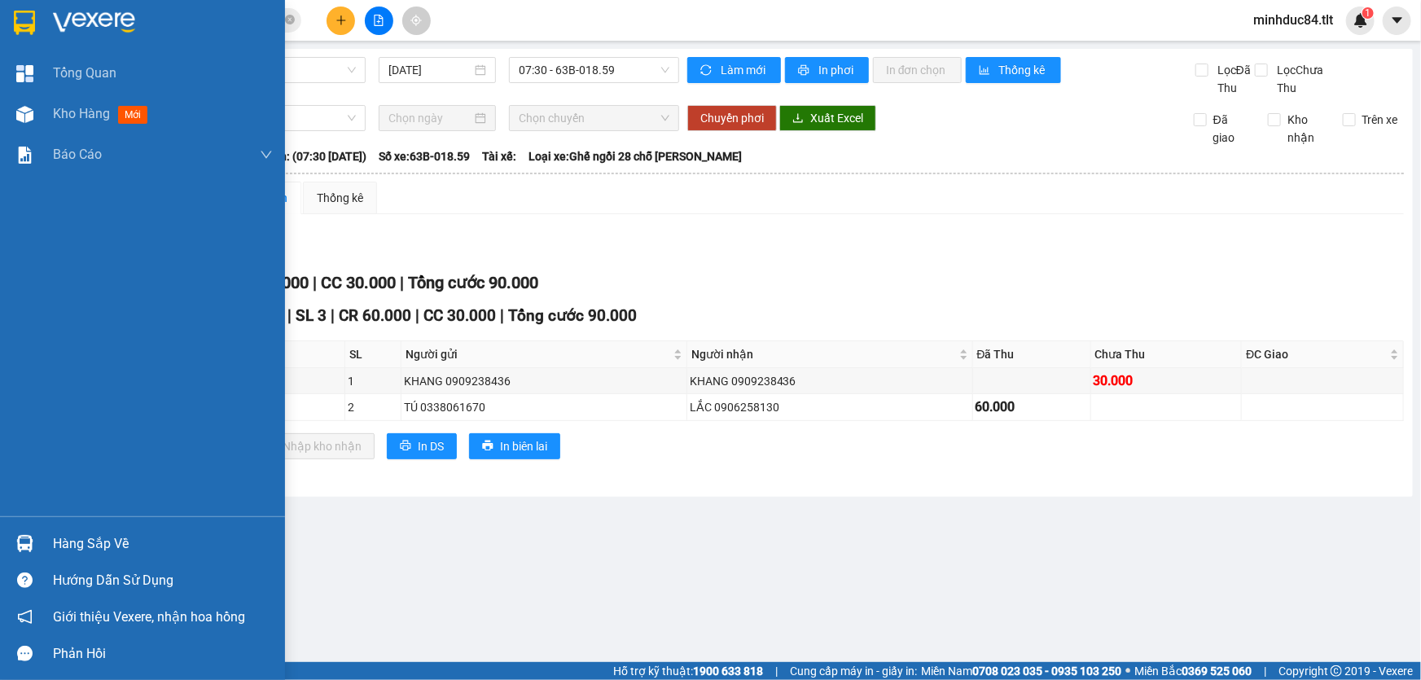
click at [24, 551] on img at bounding box center [24, 543] width 17 height 17
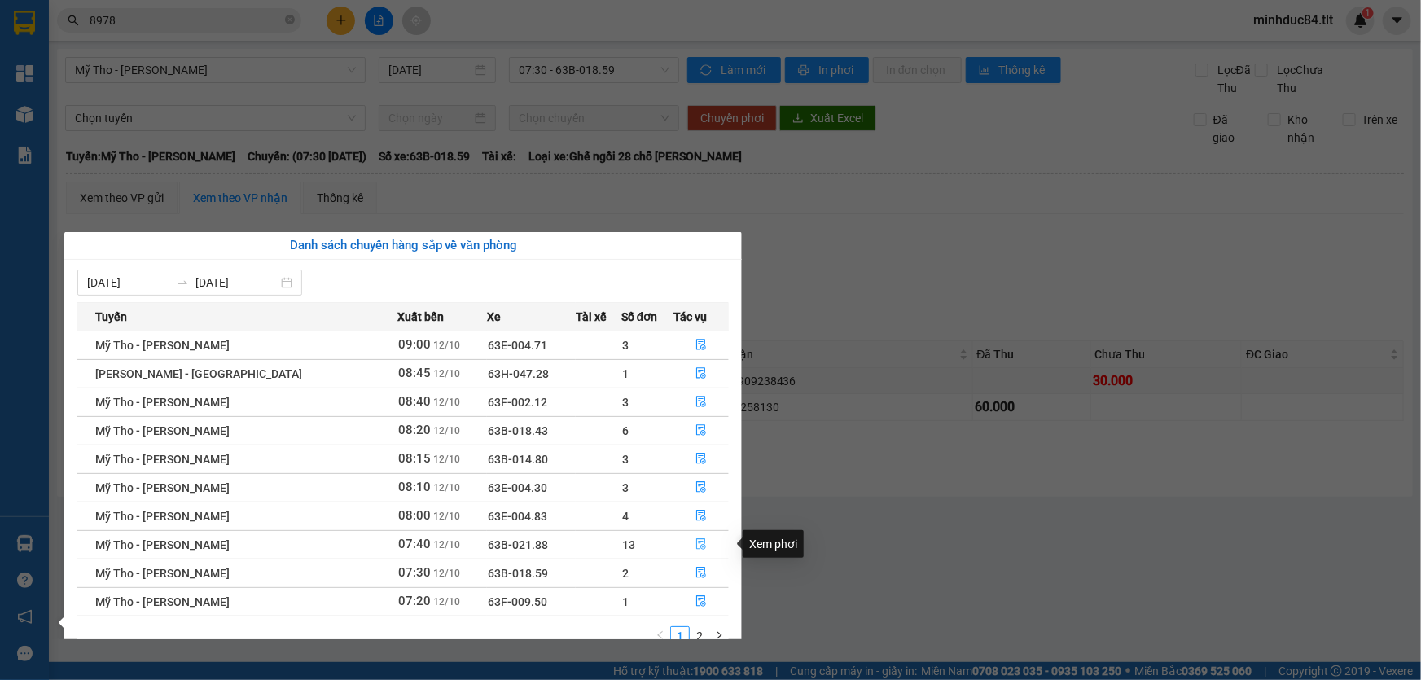
click at [696, 544] on icon "file-done" at bounding box center [701, 543] width 11 height 11
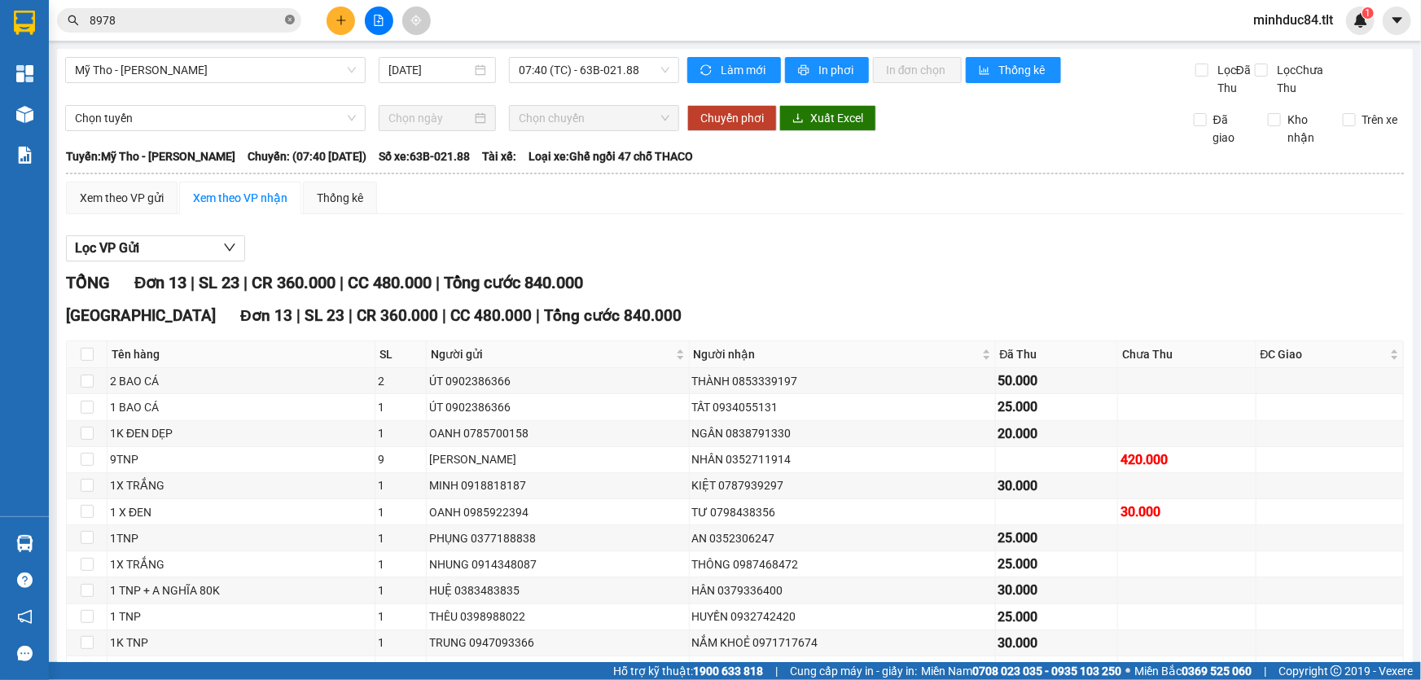
click at [293, 23] on icon "close-circle" at bounding box center [290, 20] width 10 height 10
click at [196, 18] on input "text" at bounding box center [186, 20] width 192 height 18
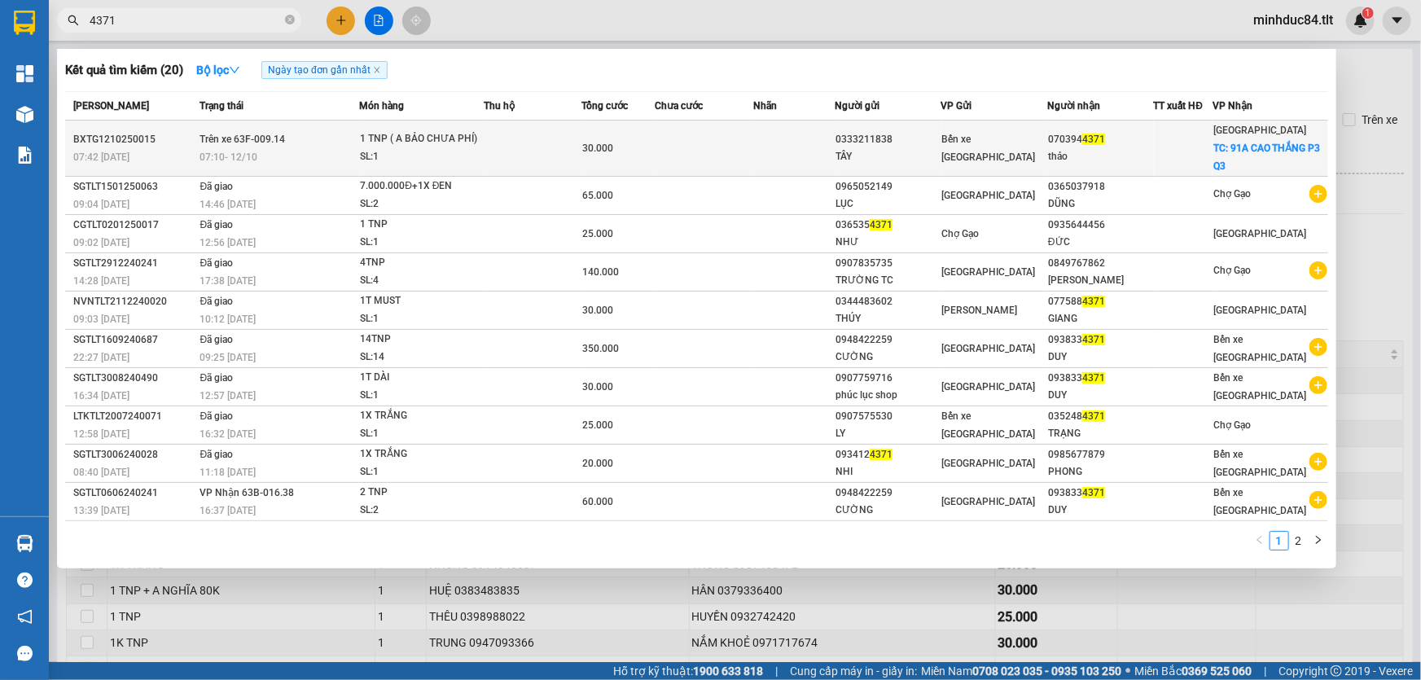
type input "4371"
click at [834, 145] on td at bounding box center [793, 149] width 81 height 56
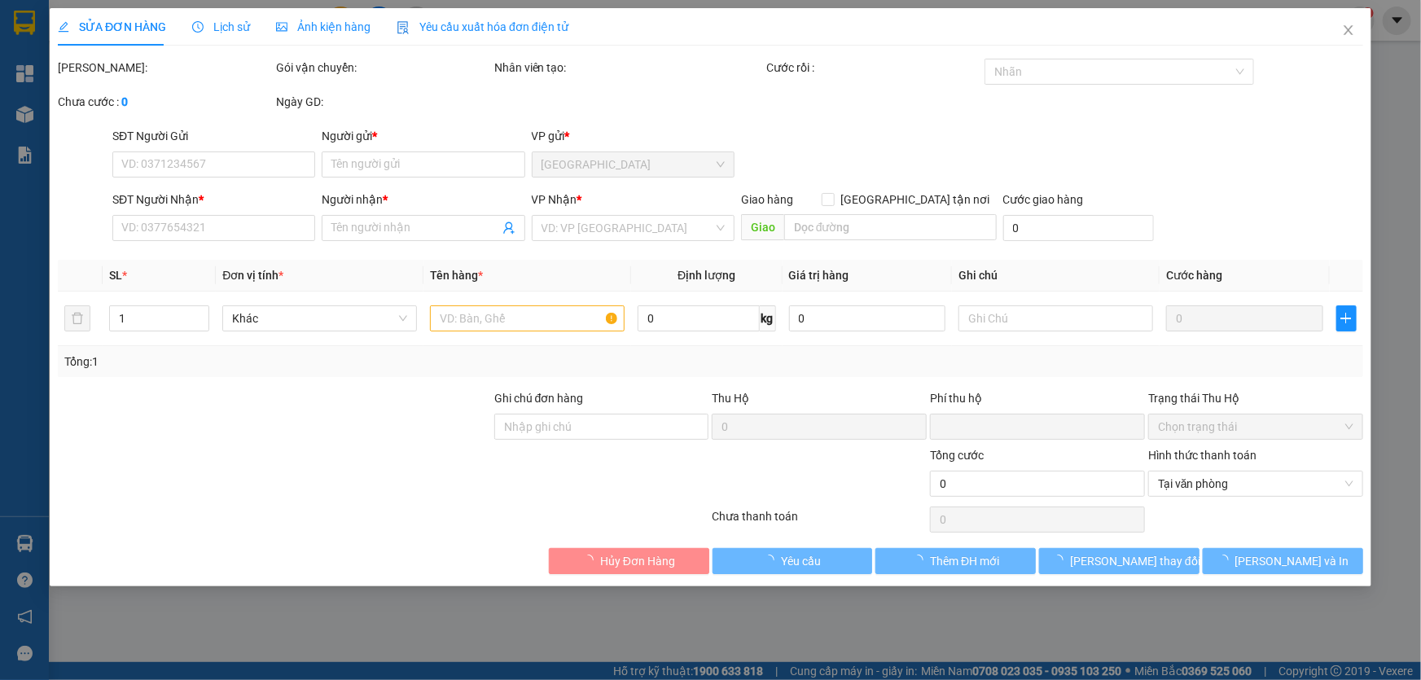
click at [1246, 536] on div "Chọn HT Thanh Toán" at bounding box center [1256, 519] width 218 height 33
type input "0333211838"
type input "TÂY"
type input "0703944371"
type input "thảo"
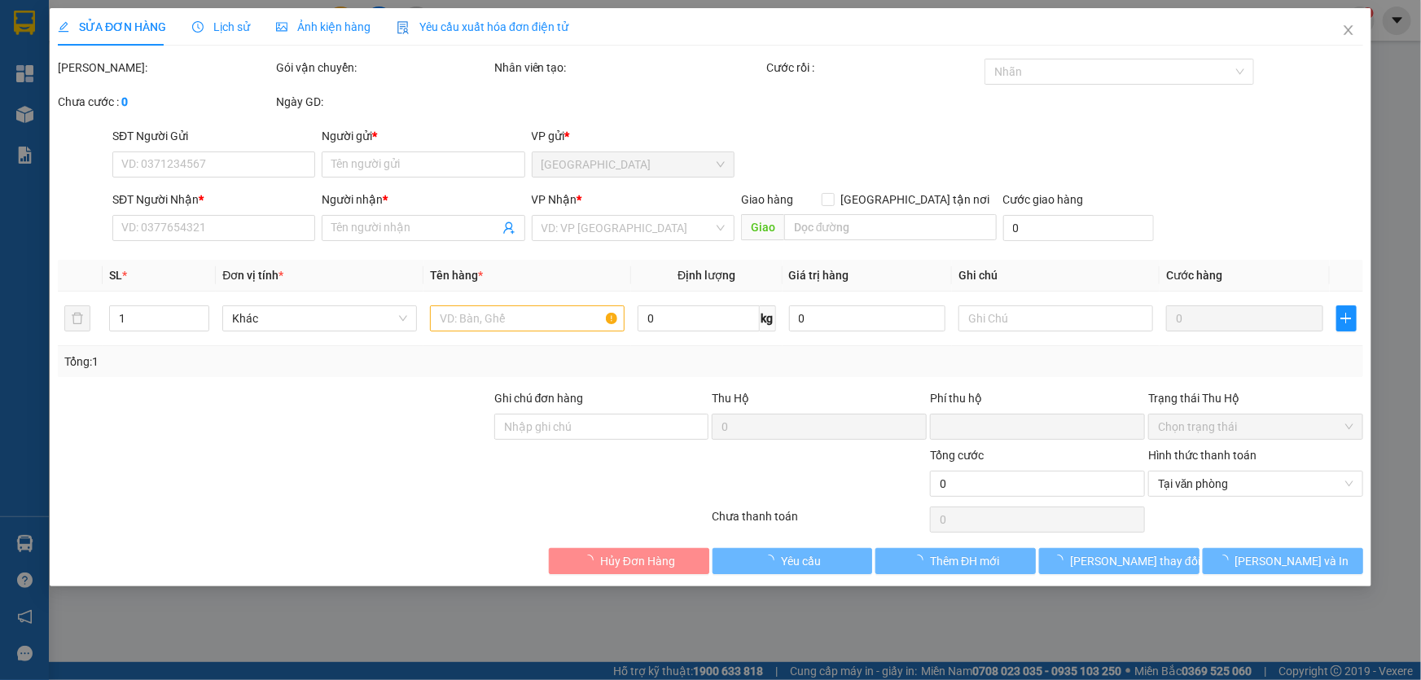
checkbox input "true"
type input "91A CAO THẮNG P3 Q3"
type input "0"
type input "30.000"
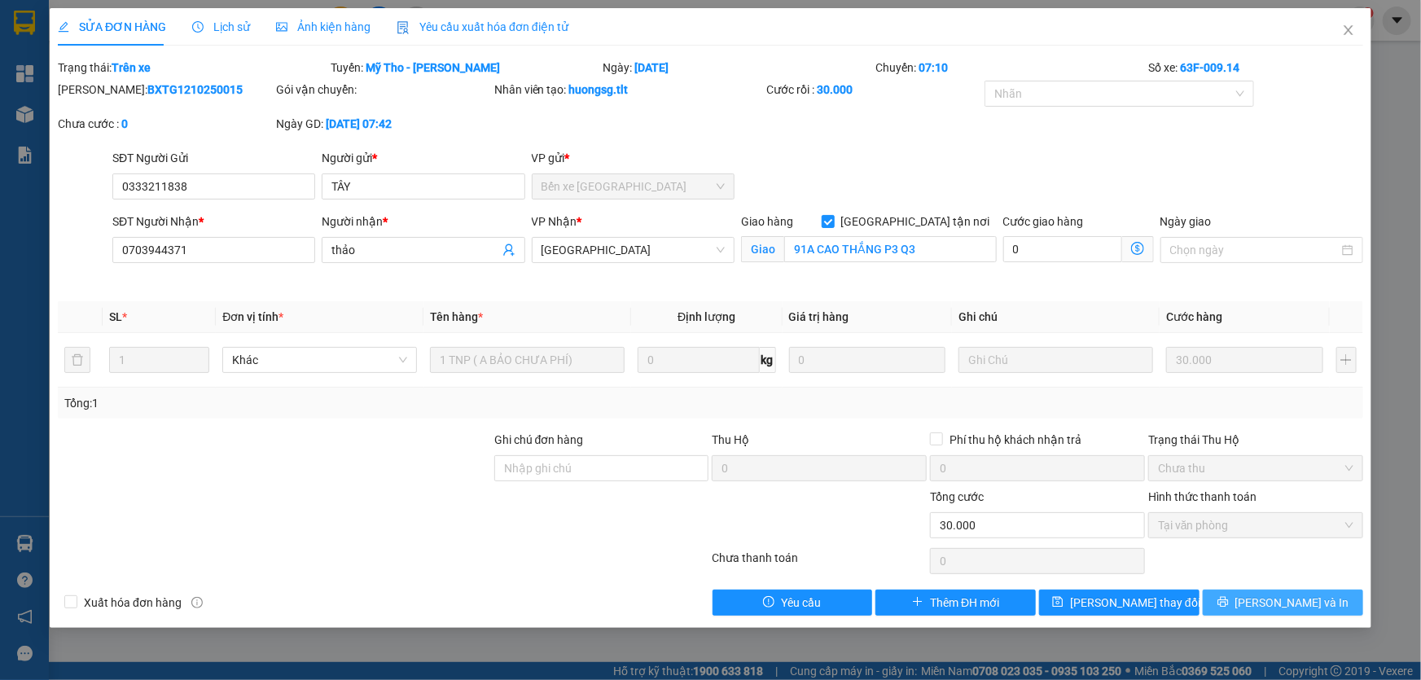
click at [1228, 600] on icon "printer" at bounding box center [1223, 602] width 11 height 11
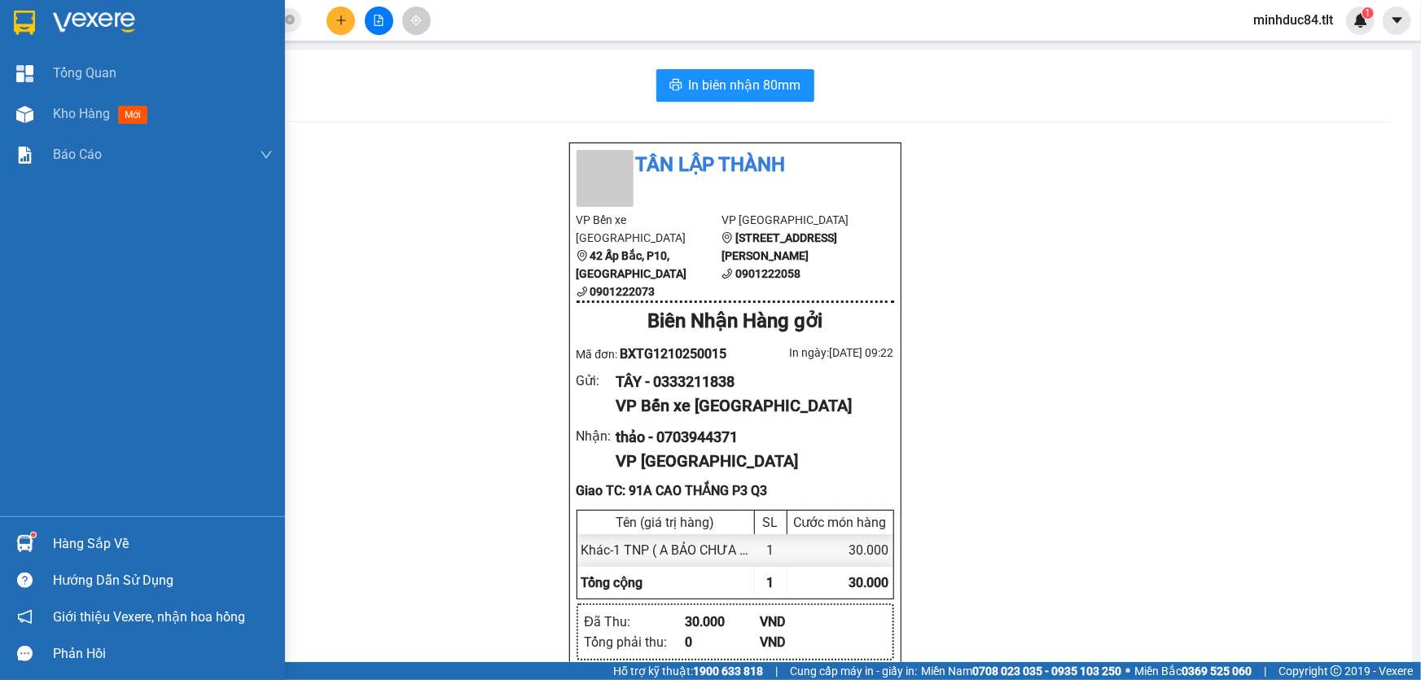
click at [41, 537] on div "Hàng sắp về" at bounding box center [142, 543] width 285 height 37
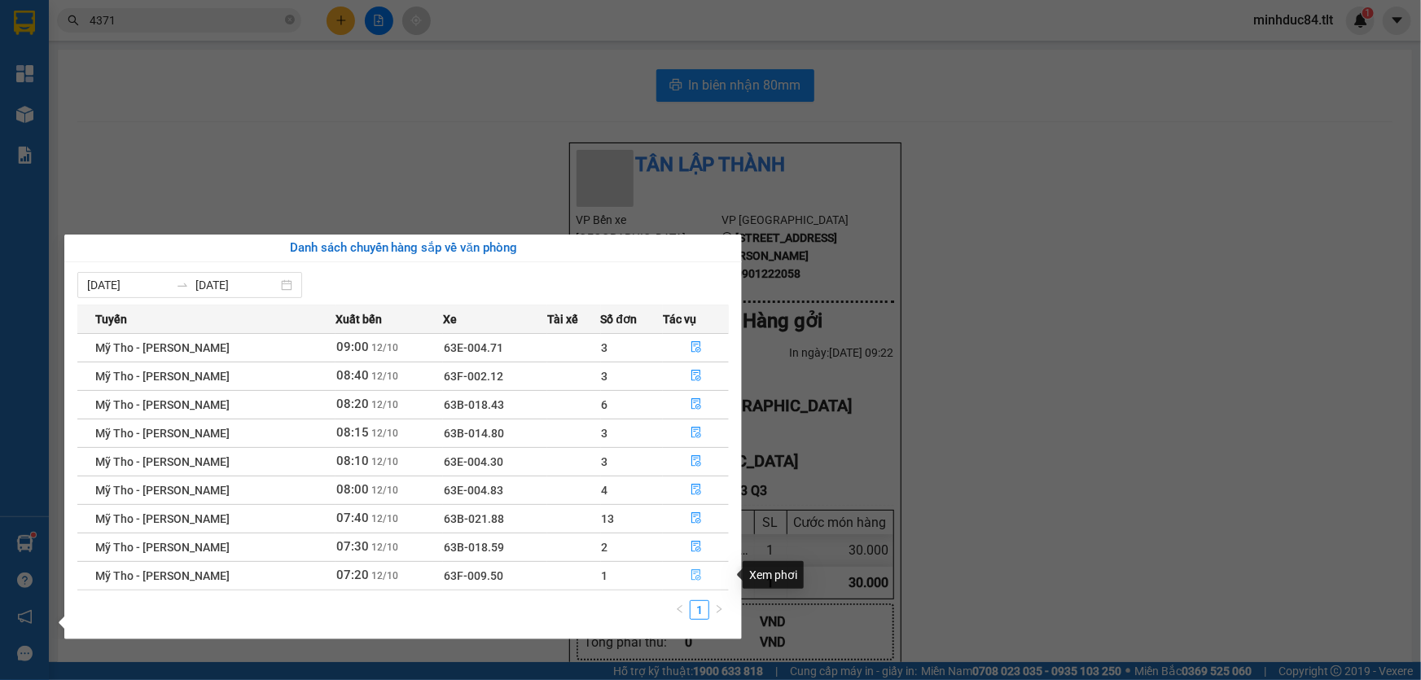
click at [683, 570] on button "button" at bounding box center [696, 576] width 64 height 26
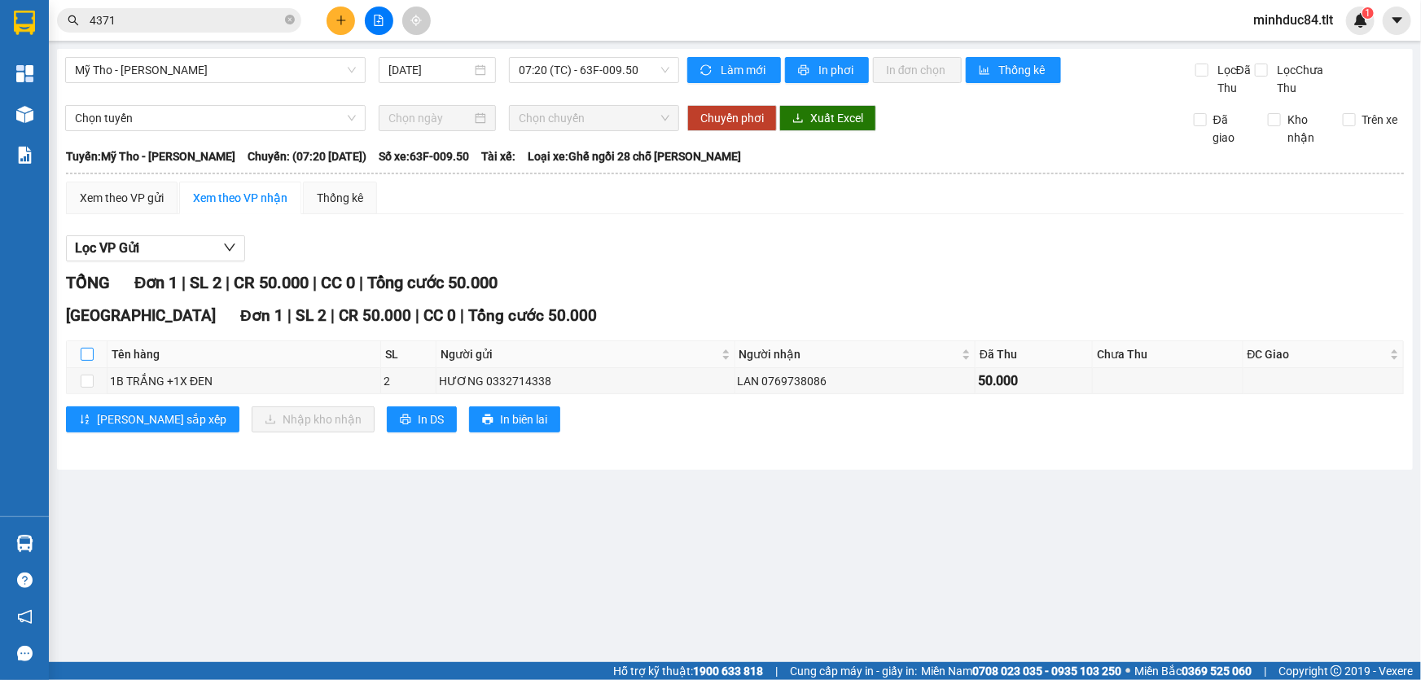
click at [89, 358] on input "checkbox" at bounding box center [87, 354] width 13 height 13
checkbox input "true"
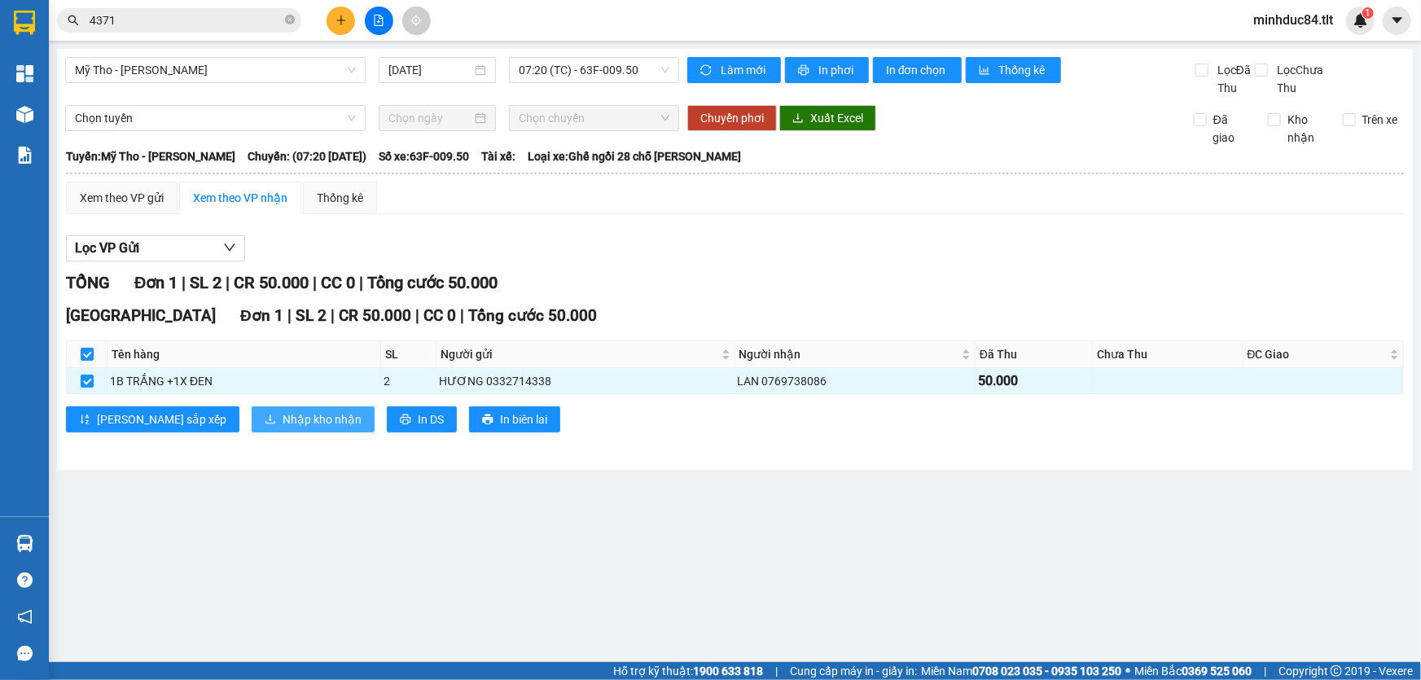
click at [283, 414] on span "Nhập kho nhận" at bounding box center [322, 420] width 79 height 18
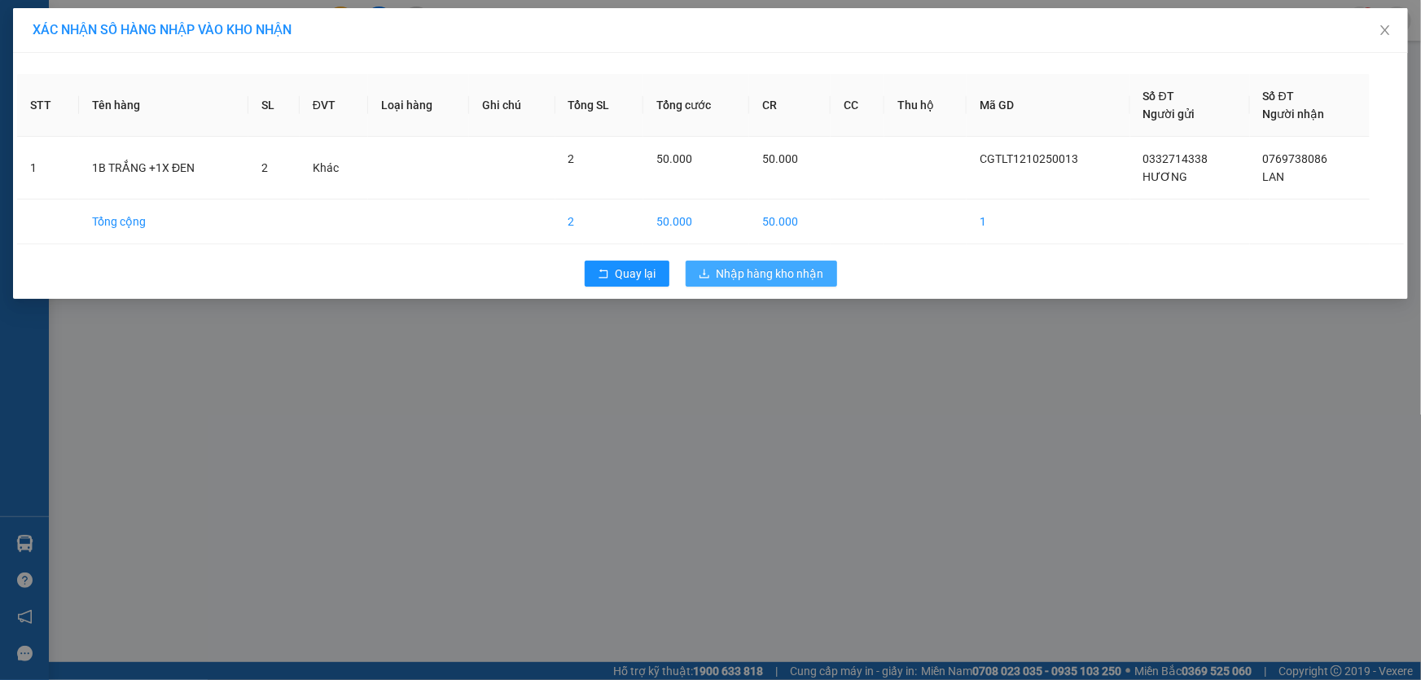
click at [693, 276] on button "Nhập hàng kho nhận" at bounding box center [762, 274] width 152 height 26
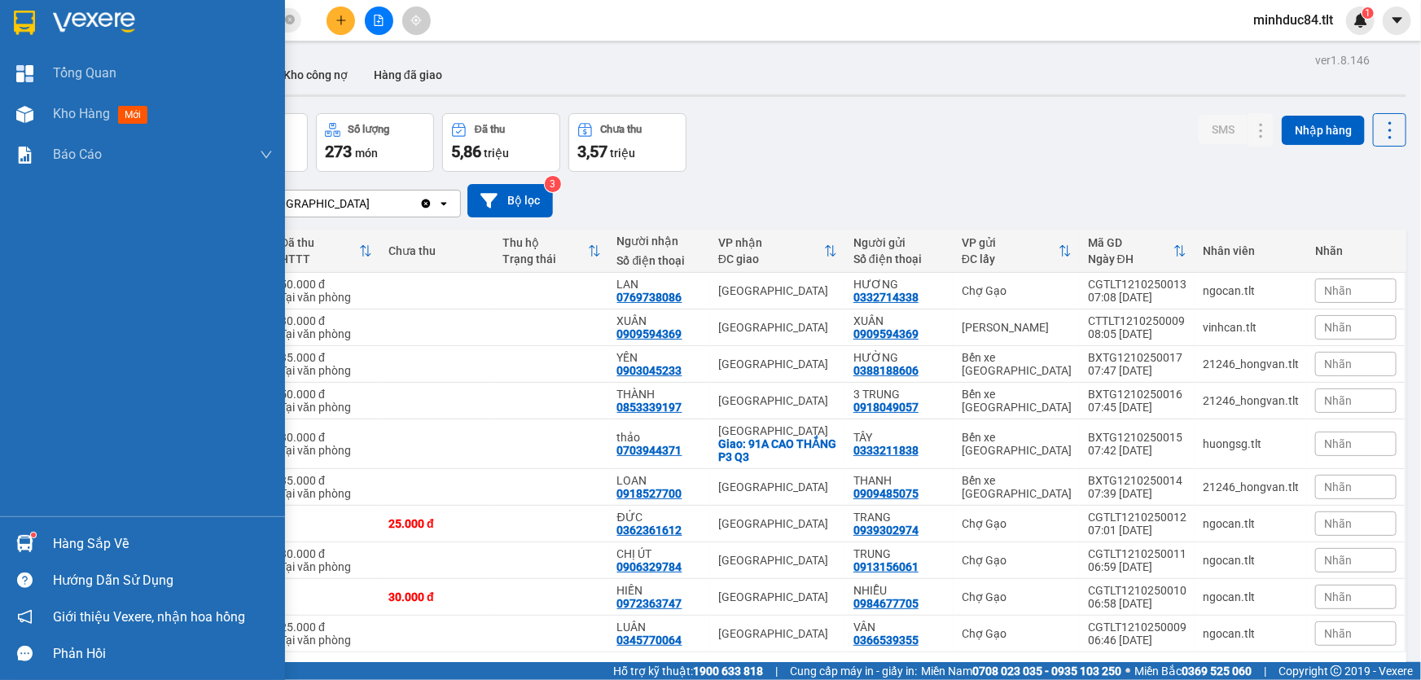
click at [47, 528] on div "Hàng sắp về" at bounding box center [142, 543] width 285 height 37
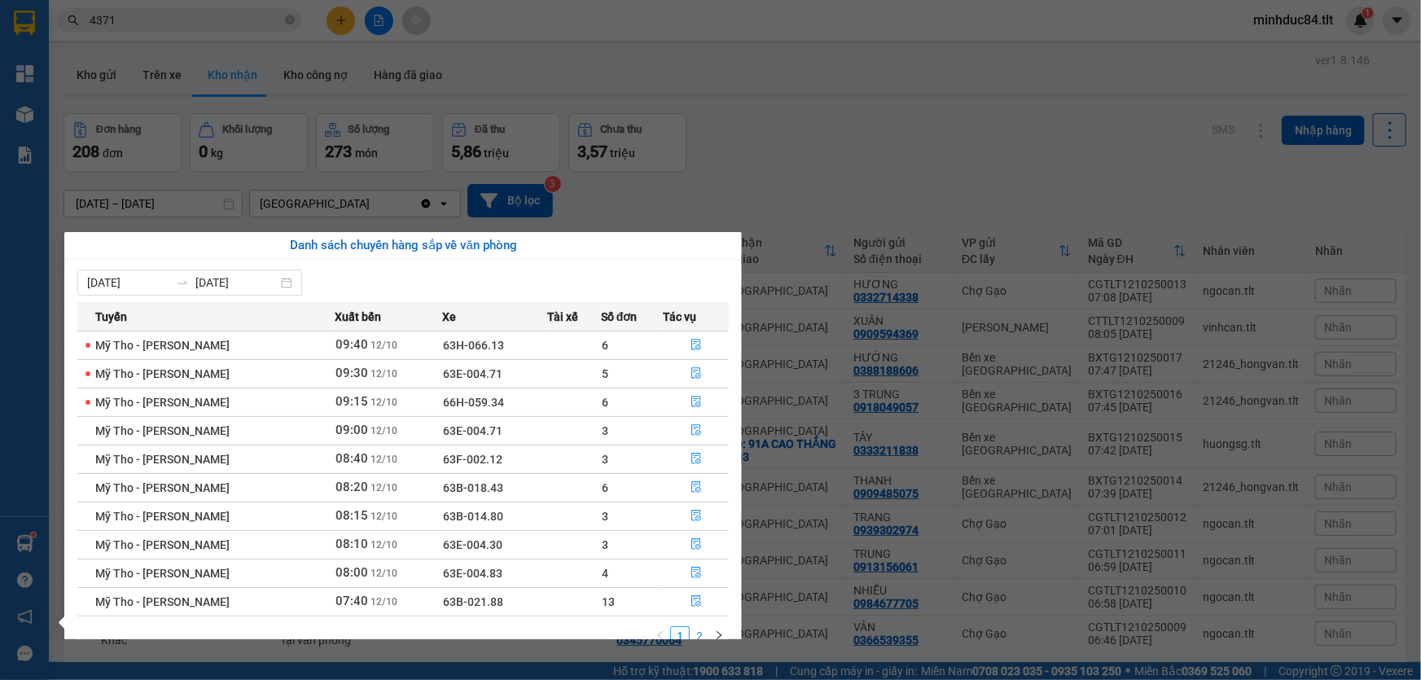
click at [704, 626] on li "2" at bounding box center [700, 636] width 20 height 20
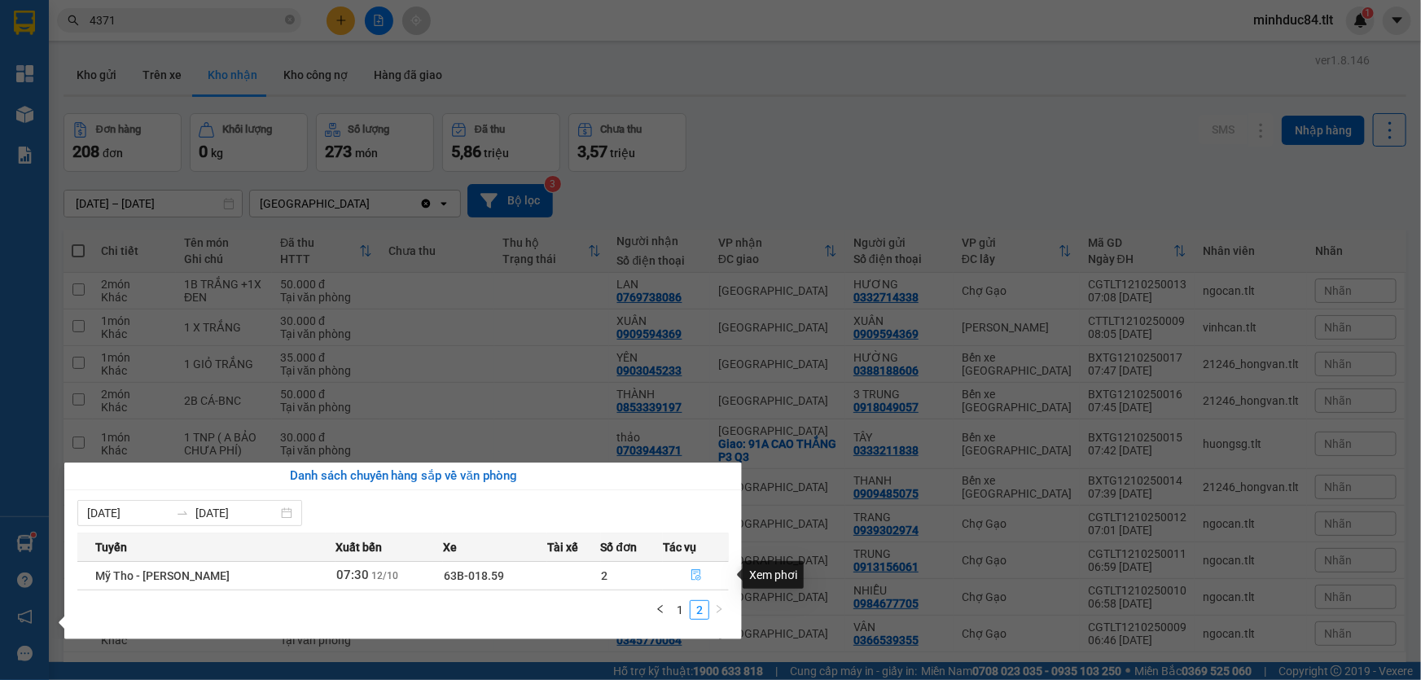
click at [692, 570] on icon "file-done" at bounding box center [697, 574] width 10 height 11
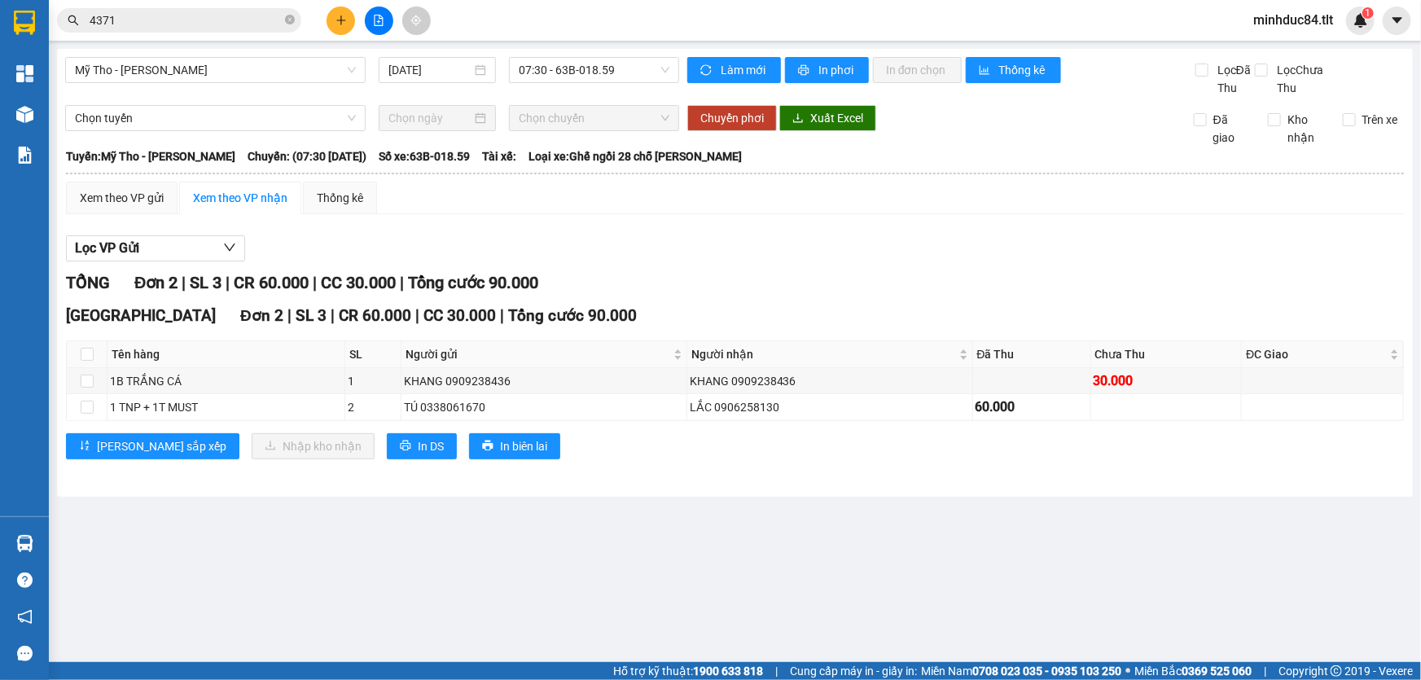
click at [94, 350] on th at bounding box center [87, 354] width 41 height 27
click at [87, 358] on input "checkbox" at bounding box center [87, 354] width 13 height 13
checkbox input "true"
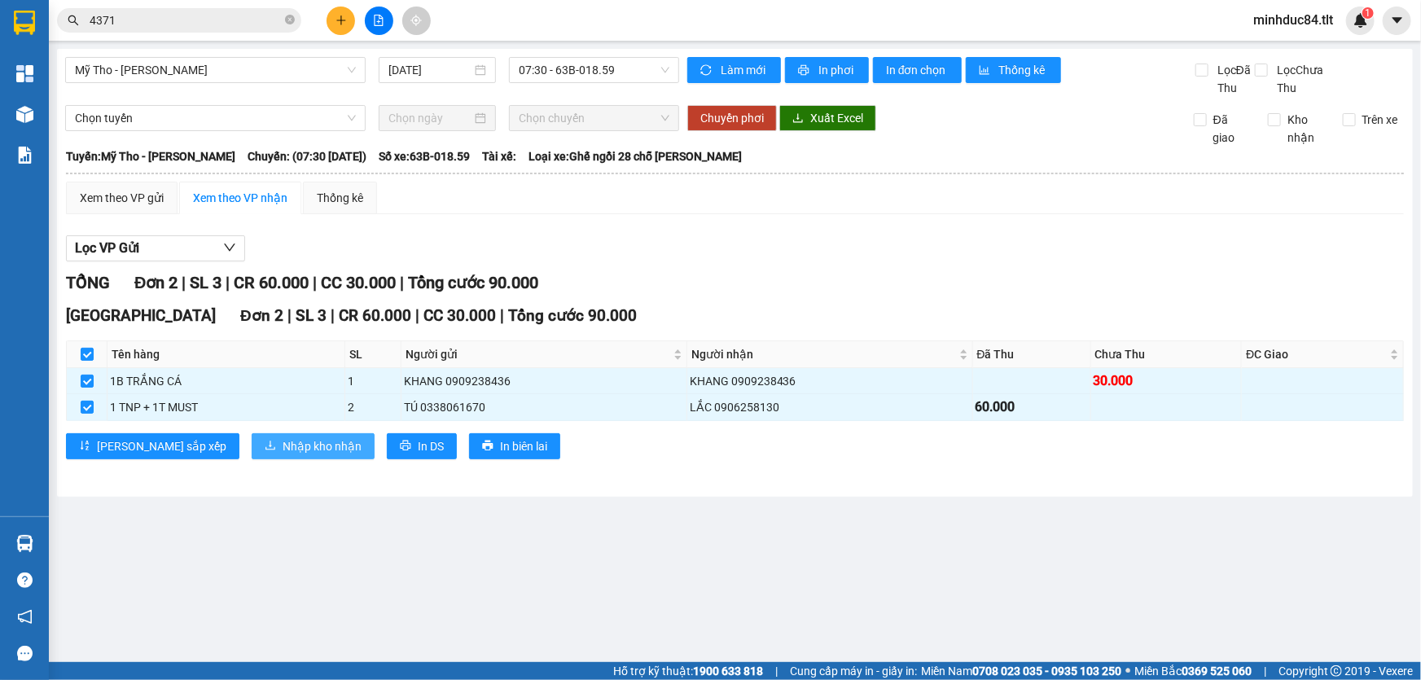
drag, startPoint x: 201, startPoint y: 428, endPoint x: 213, endPoint y: 442, distance: 19.1
click at [202, 430] on div "Sài Gòn Đơn 2 | SL 3 | CR 60.000 | CC 30.000 | Tổng cước 90.000 Tên hàng SL Ngư…" at bounding box center [735, 387] width 1338 height 167
click at [283, 437] on span "Nhập kho nhận" at bounding box center [322, 446] width 79 height 18
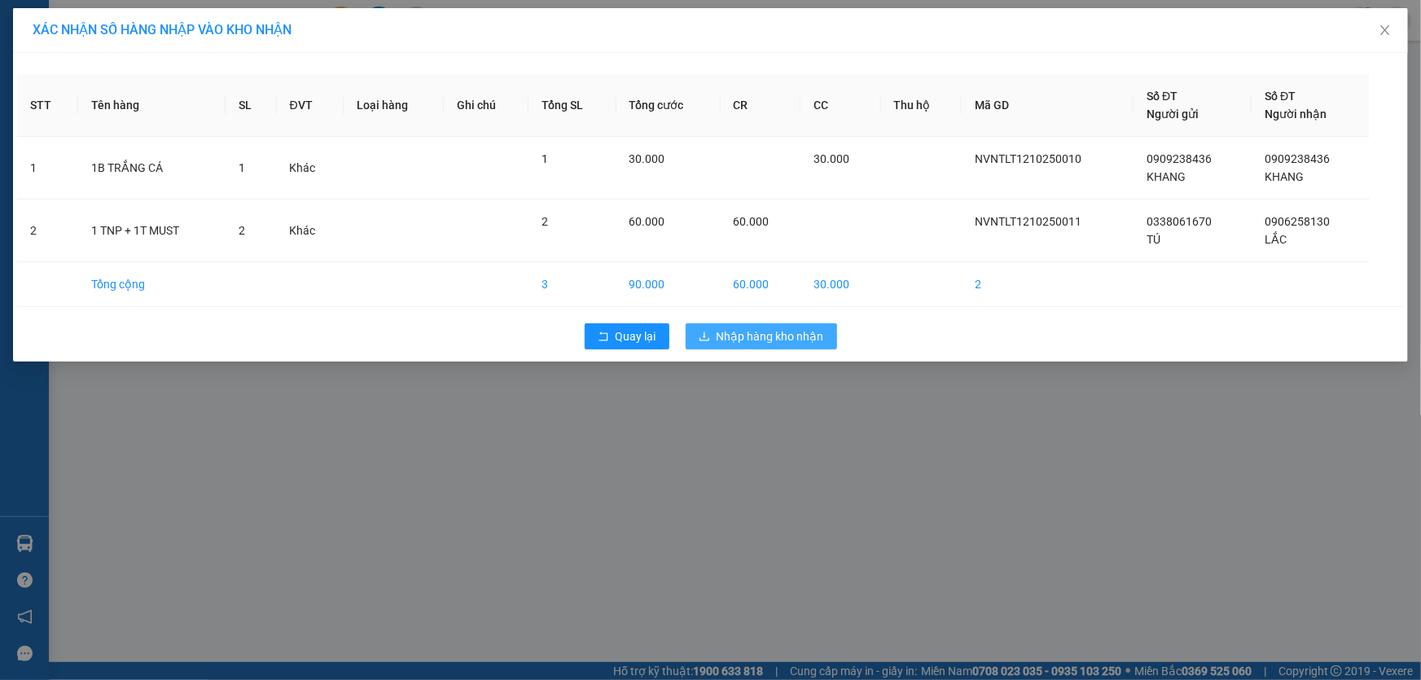
click at [758, 340] on span "Nhập hàng kho nhận" at bounding box center [771, 336] width 108 height 18
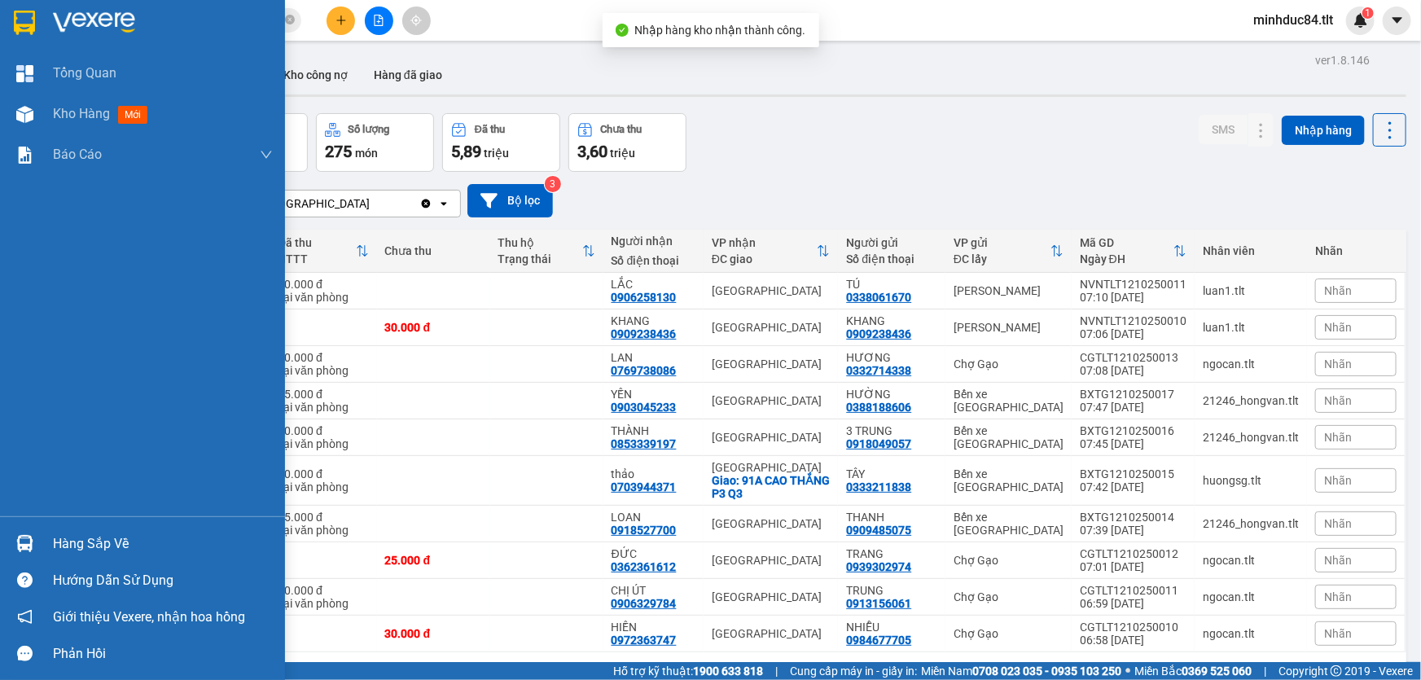
click at [33, 547] on img at bounding box center [24, 543] width 17 height 17
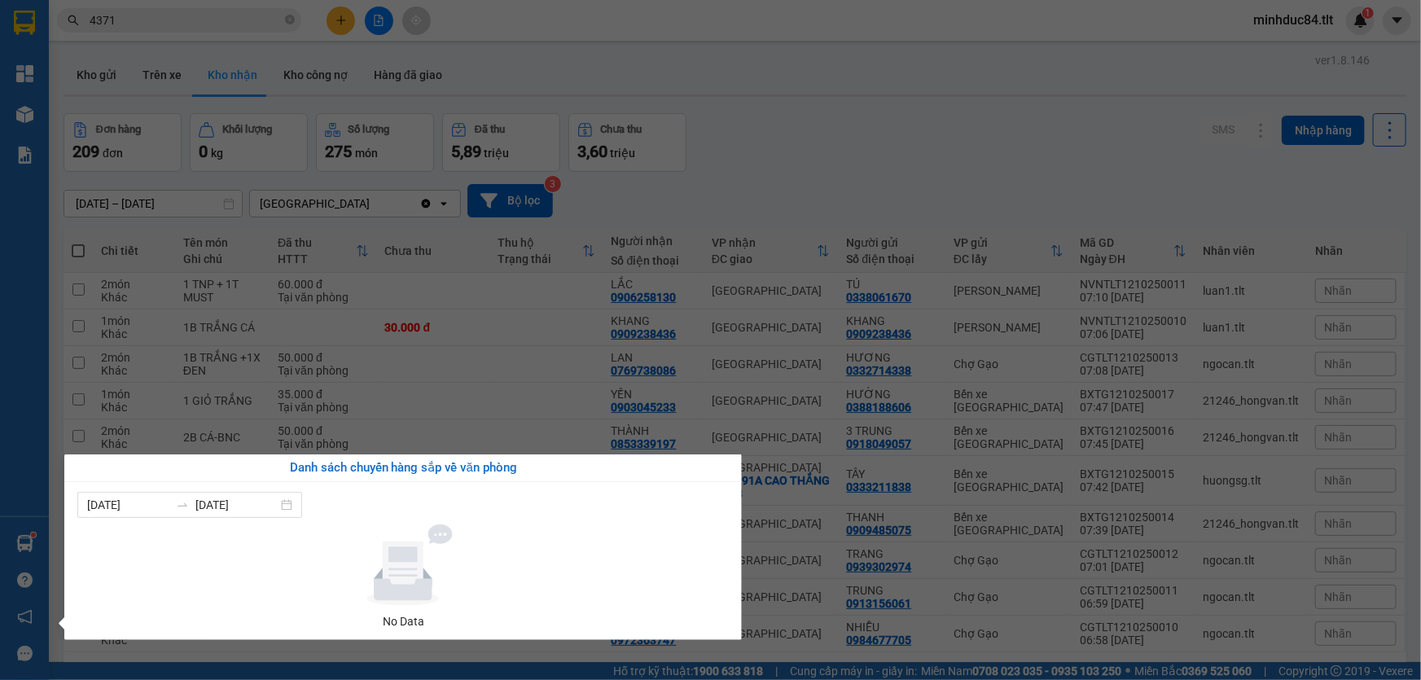
click at [898, 144] on section "Kết quả tìm kiếm ( 20 ) Bộ lọc Ngày tạo đơn gần nhất Mã ĐH Trạng thái Món hàng …" at bounding box center [710, 340] width 1421 height 680
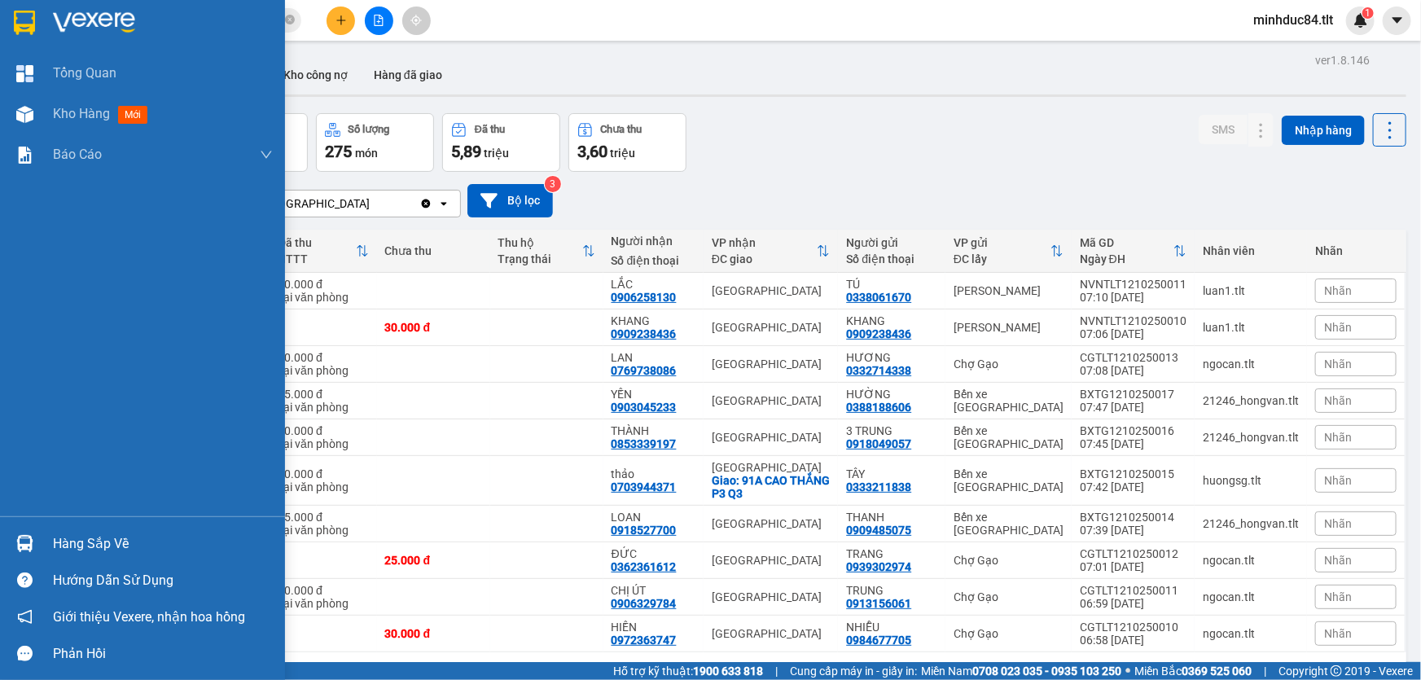
click at [83, 543] on div "Hàng sắp về" at bounding box center [163, 544] width 220 height 24
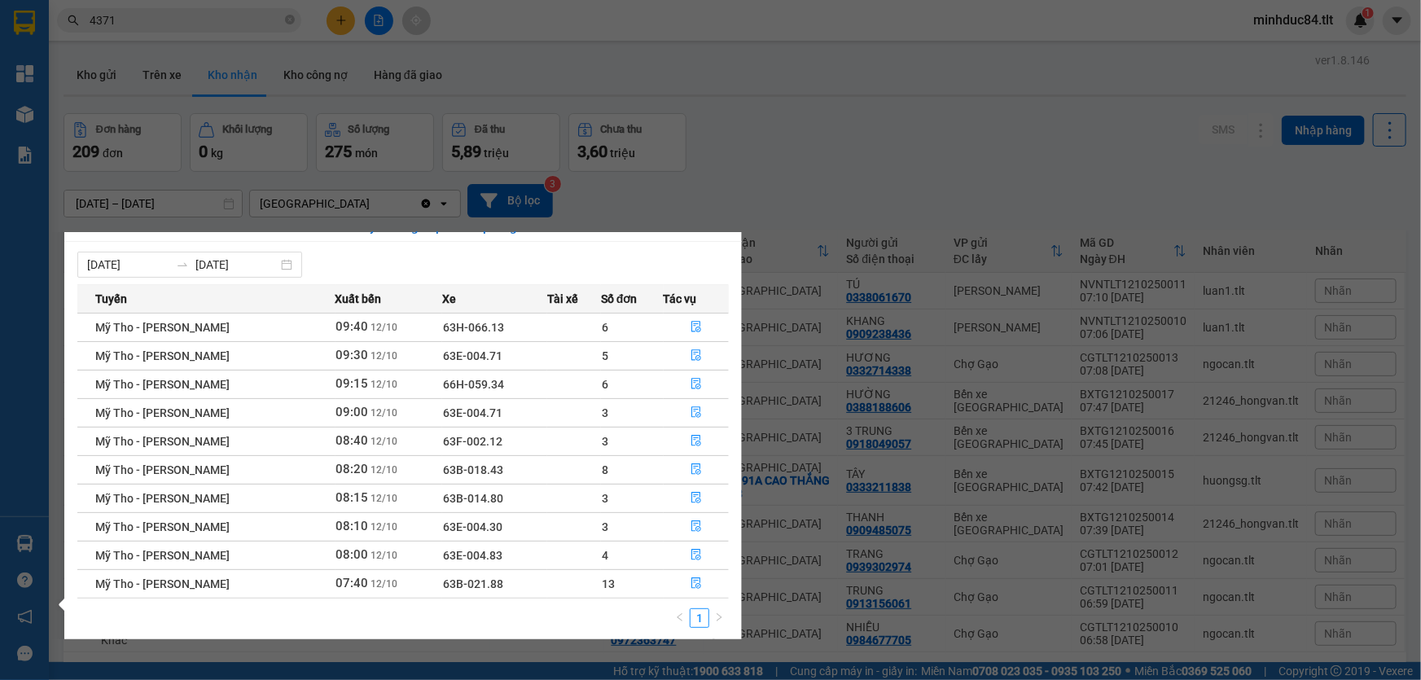
scroll to position [25, 0]
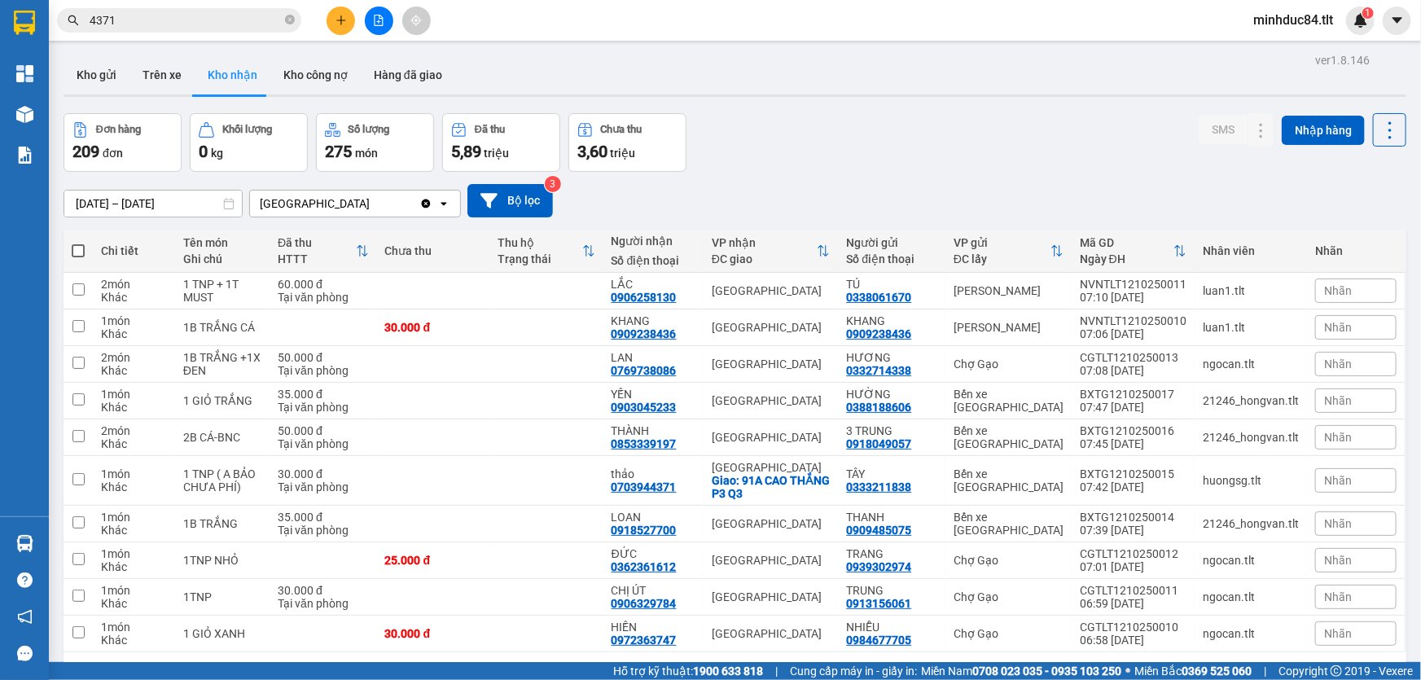
click at [973, 147] on section "Kết quả tìm kiếm ( 20 ) Bộ lọc Ngày tạo đơn gần nhất Mã ĐH Trạng thái Món hàng …" at bounding box center [710, 340] width 1421 height 680
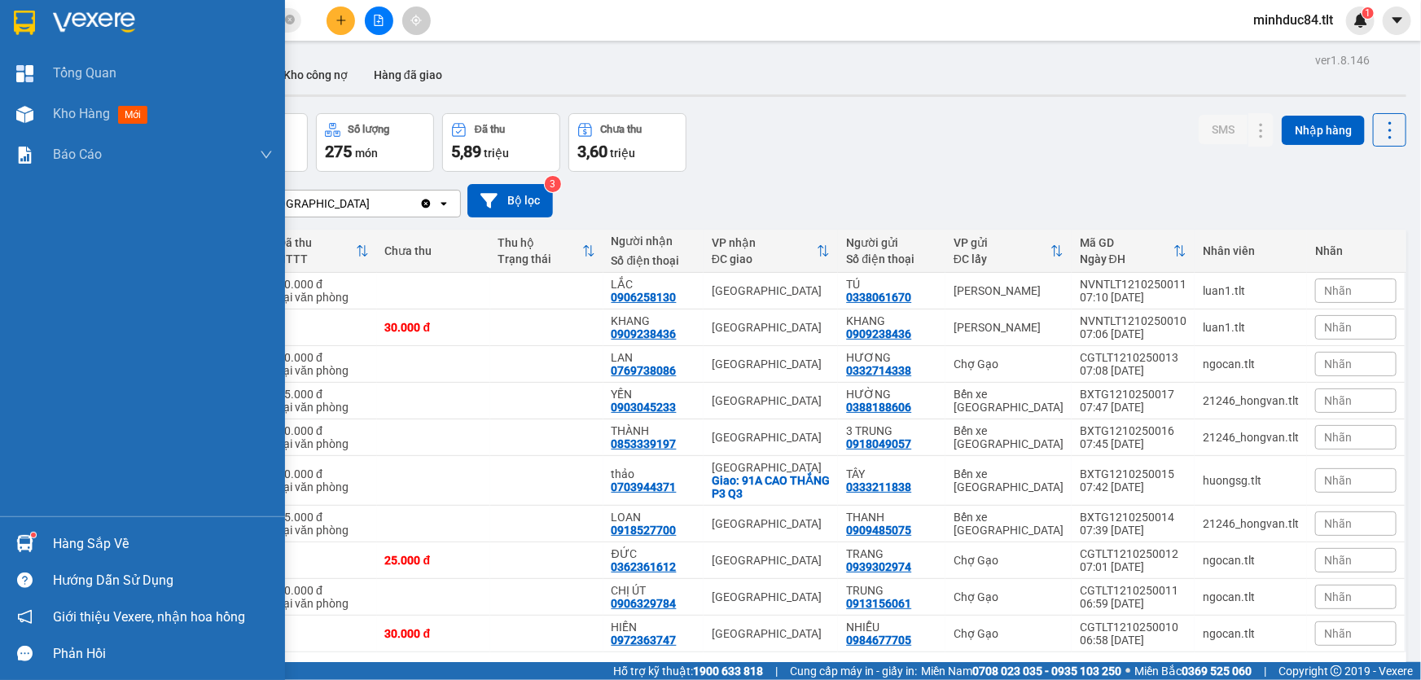
click at [41, 523] on div "Hàng sắp về Hướng dẫn sử dụng Giới thiệu Vexere, nhận hoa hồng Phản hồi" at bounding box center [142, 594] width 285 height 156
click at [55, 542] on div "Hàng sắp về" at bounding box center [163, 544] width 220 height 24
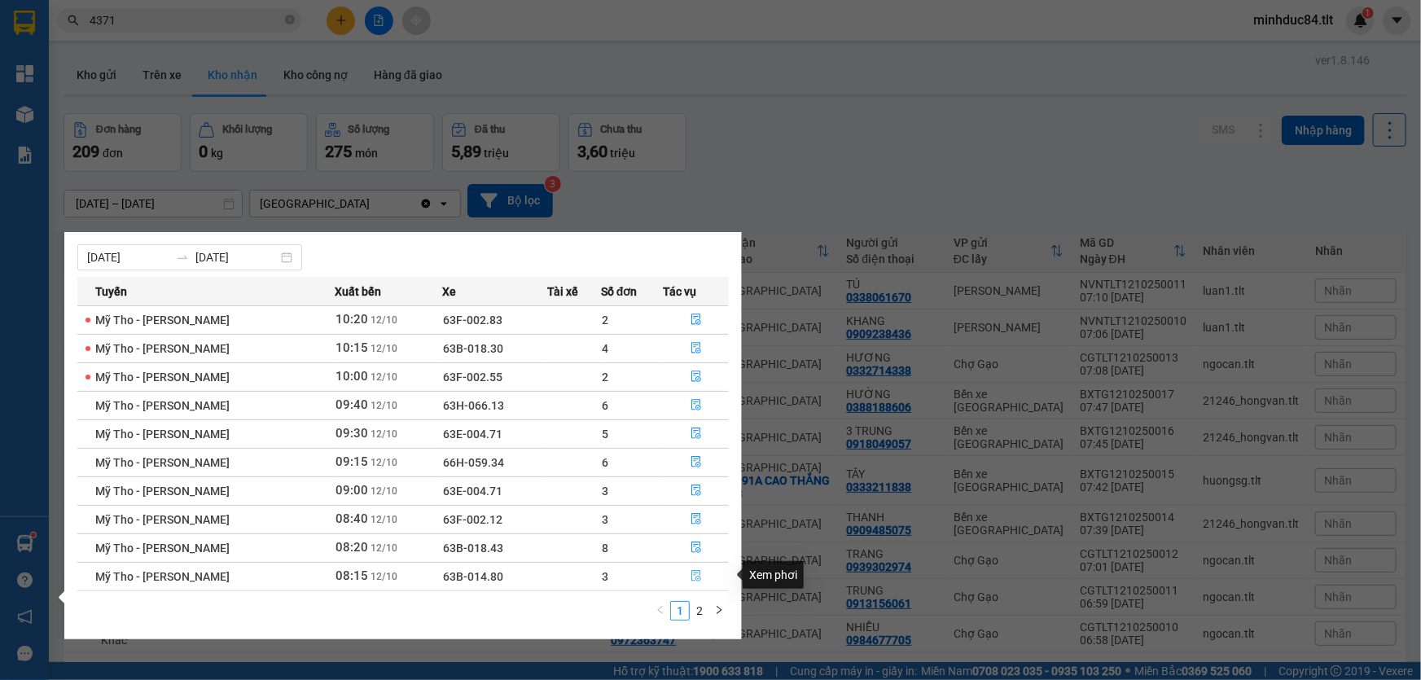
click at [698, 580] on icon "file-done" at bounding box center [696, 575] width 11 height 11
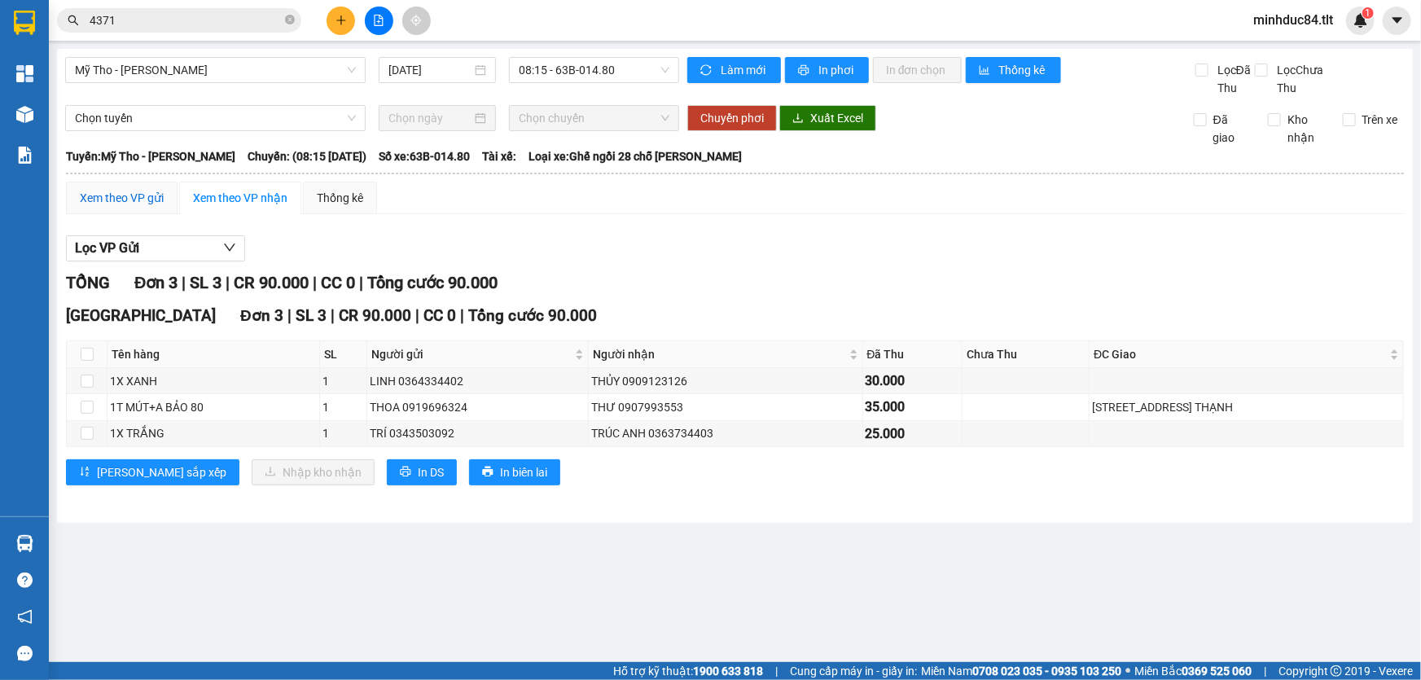
click at [149, 205] on div "Xem theo VP gửi" at bounding box center [122, 198] width 84 height 18
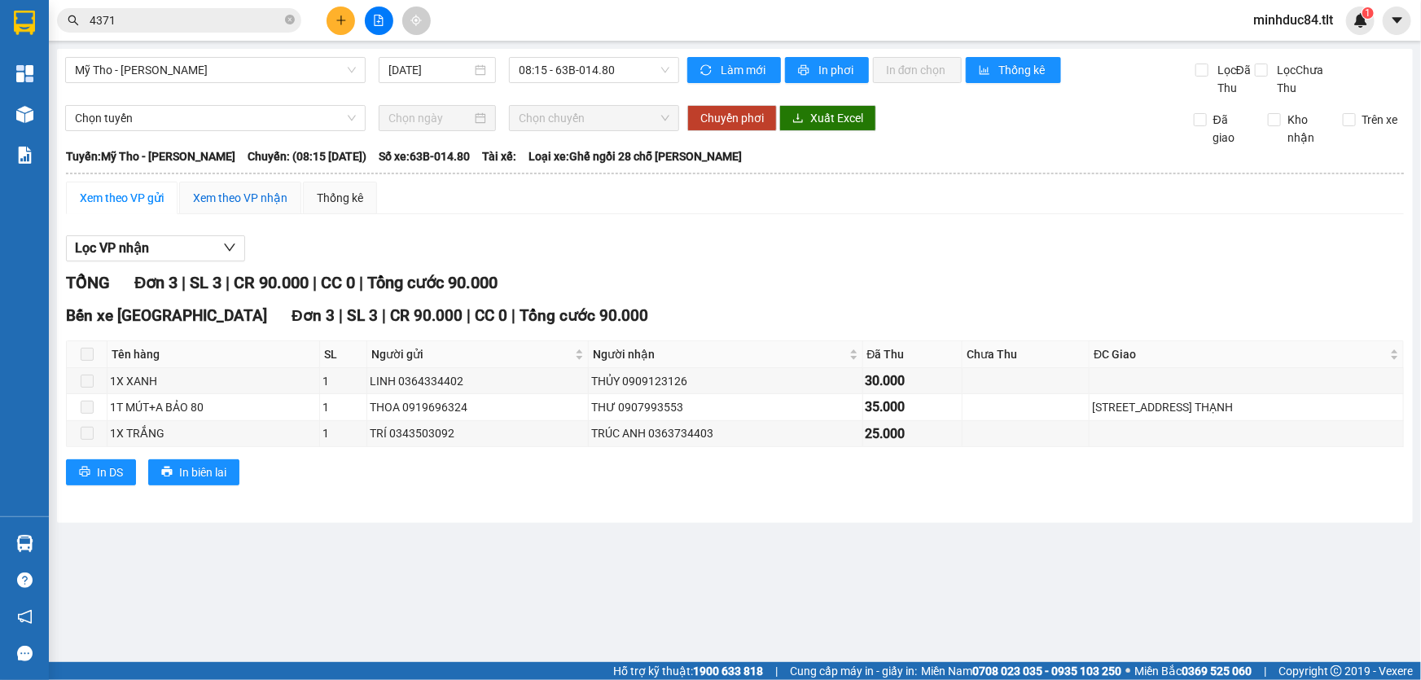
click at [220, 194] on div "Xem theo VP nhận" at bounding box center [240, 198] width 94 height 18
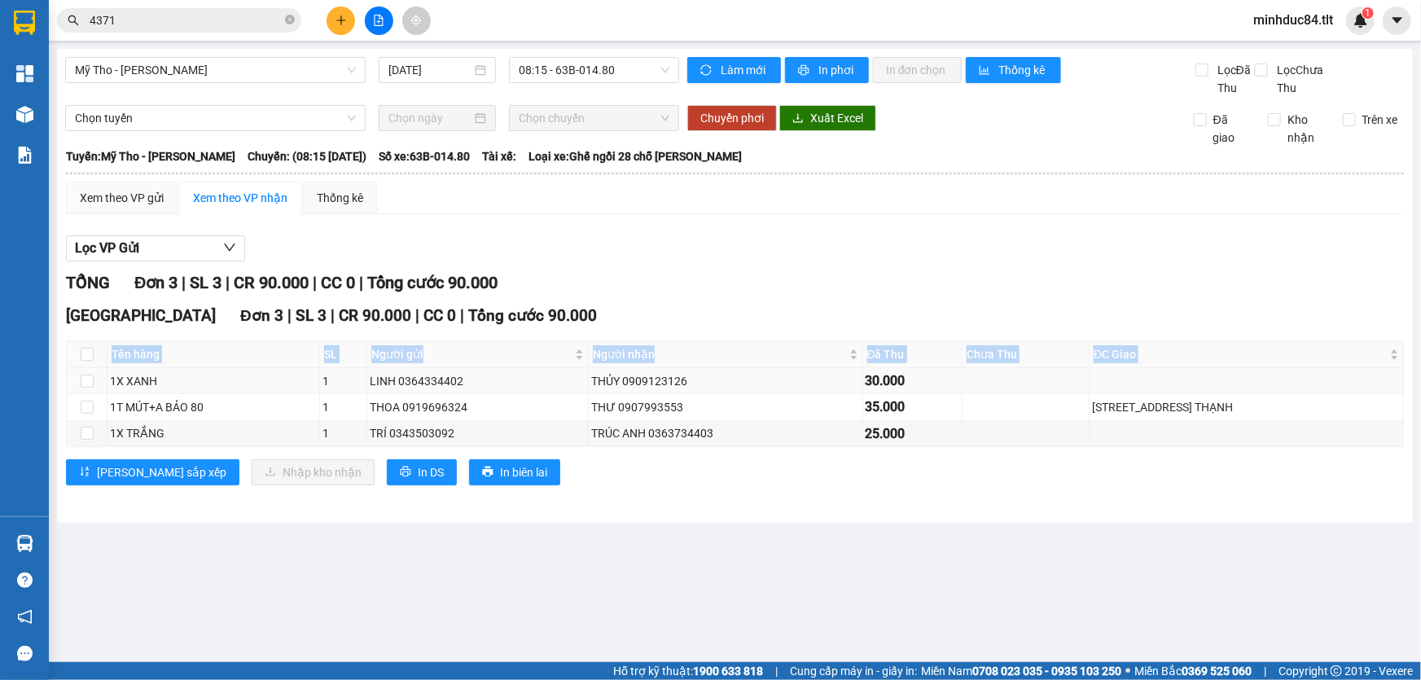
click at [76, 374] on table "Tên hàng SL Người gửi Người nhận Đã Thu Chưa Thu ĐC Giao Ký nhận 1X XANH 1 LINH…" at bounding box center [735, 393] width 1337 height 106
click at [88, 359] on input "checkbox" at bounding box center [87, 354] width 13 height 13
checkbox input "true"
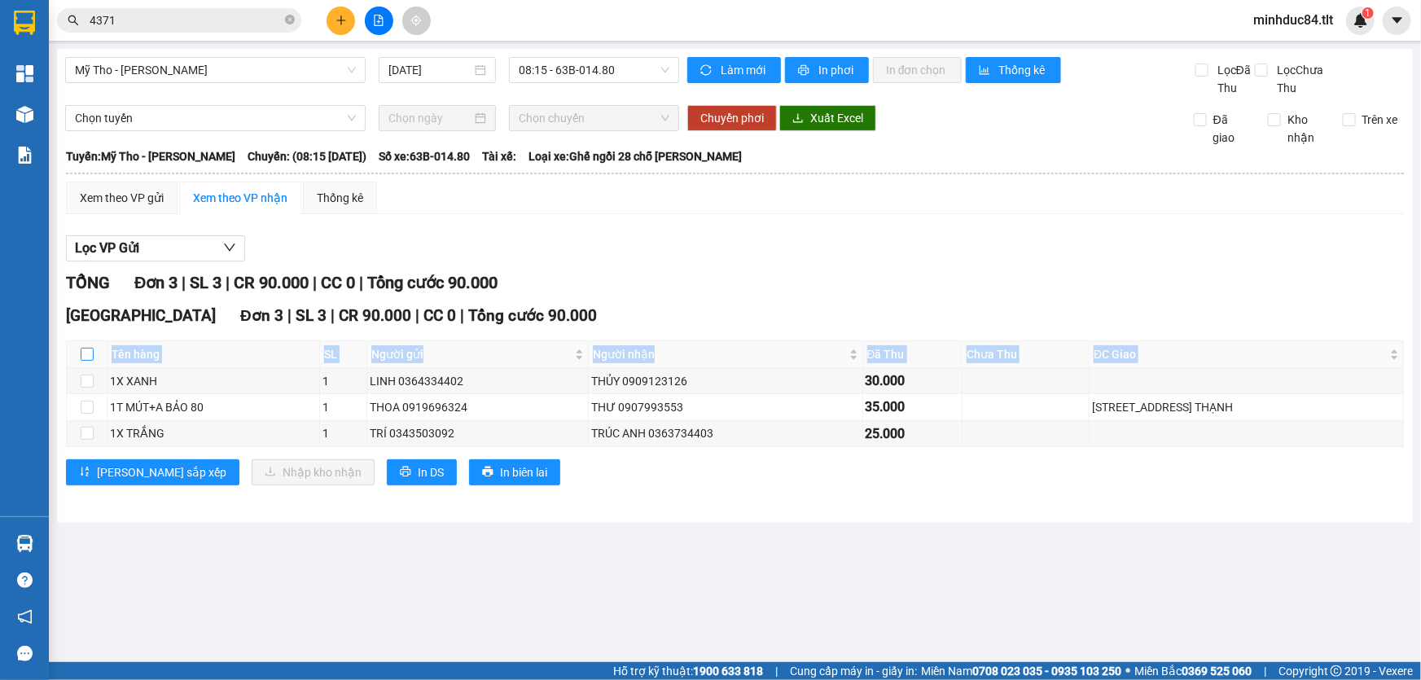
checkbox input "true"
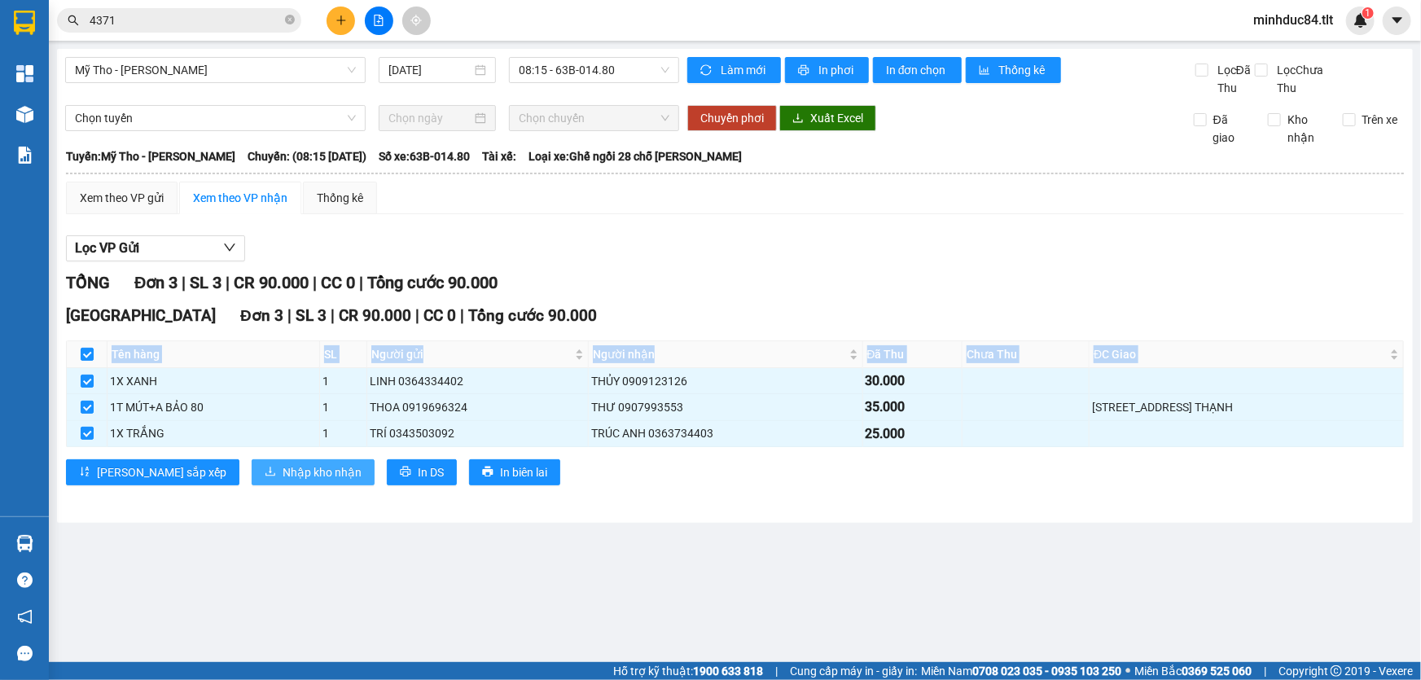
click at [283, 463] on span "Nhập kho nhận" at bounding box center [322, 472] width 79 height 18
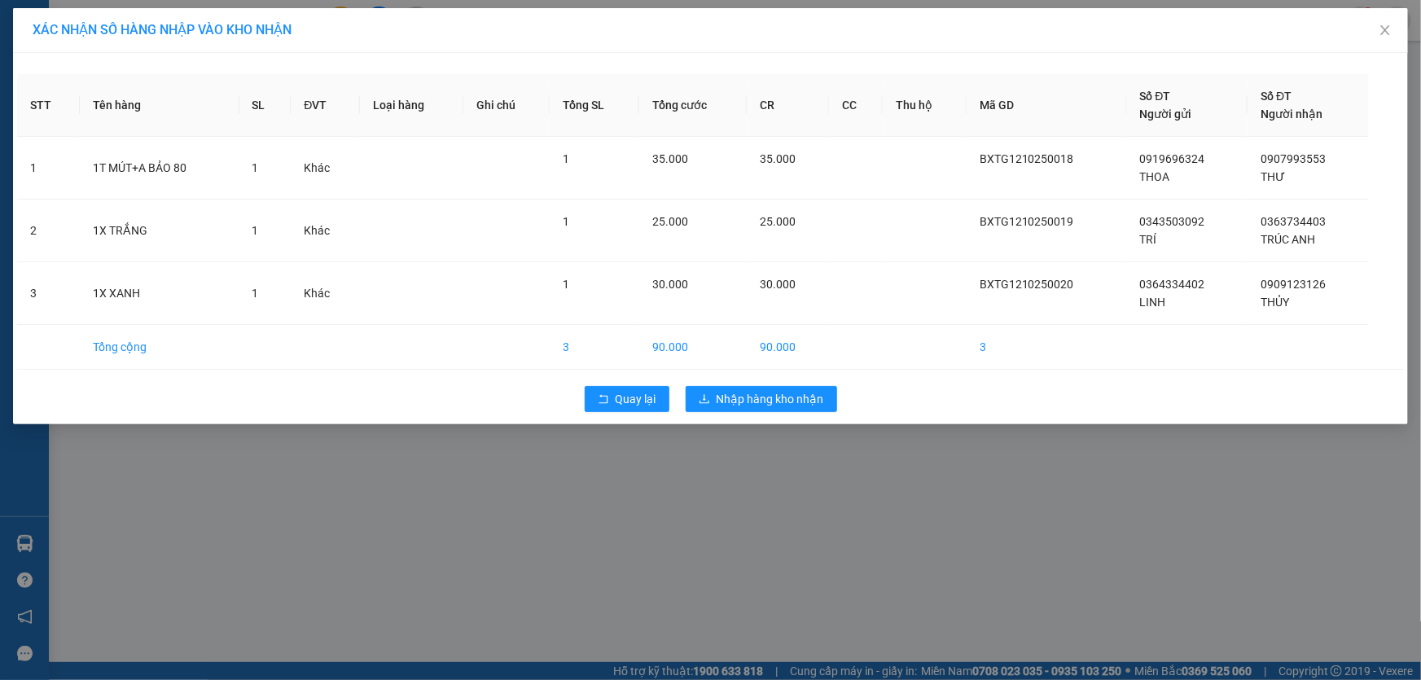
click at [789, 487] on div "XÁC NHẬN SỐ HÀNG NHẬP VÀO KHO NHẬN STT Tên hàng SL ĐVT Loại hàng Ghi chú Tổng S…" at bounding box center [710, 340] width 1421 height 680
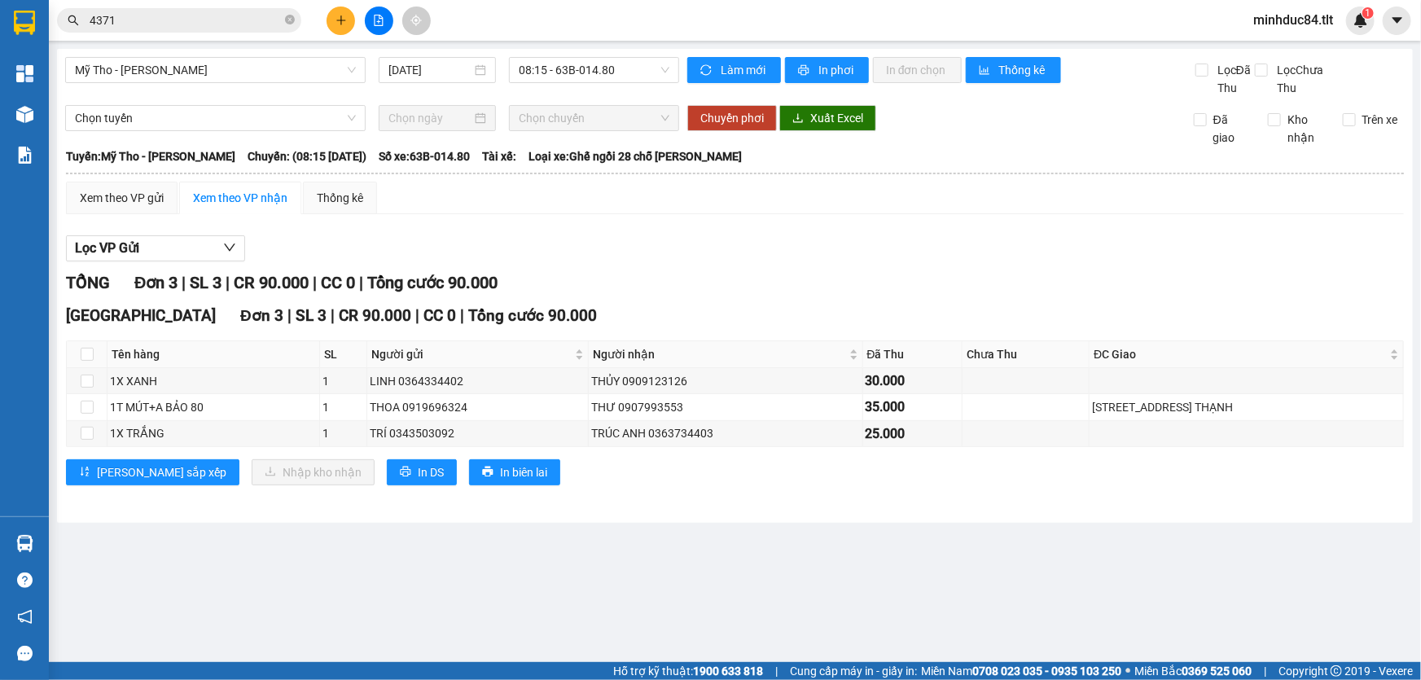
drag, startPoint x: 63, startPoint y: 362, endPoint x: 97, endPoint y: 358, distance: 34.6
click at [71, 362] on div "Mỹ Tho - Hồ Chí Minh 12/10/2025 08:15 - 63B-014.80 Làm mới In phơi In đơn chọn …" at bounding box center [735, 286] width 1356 height 474
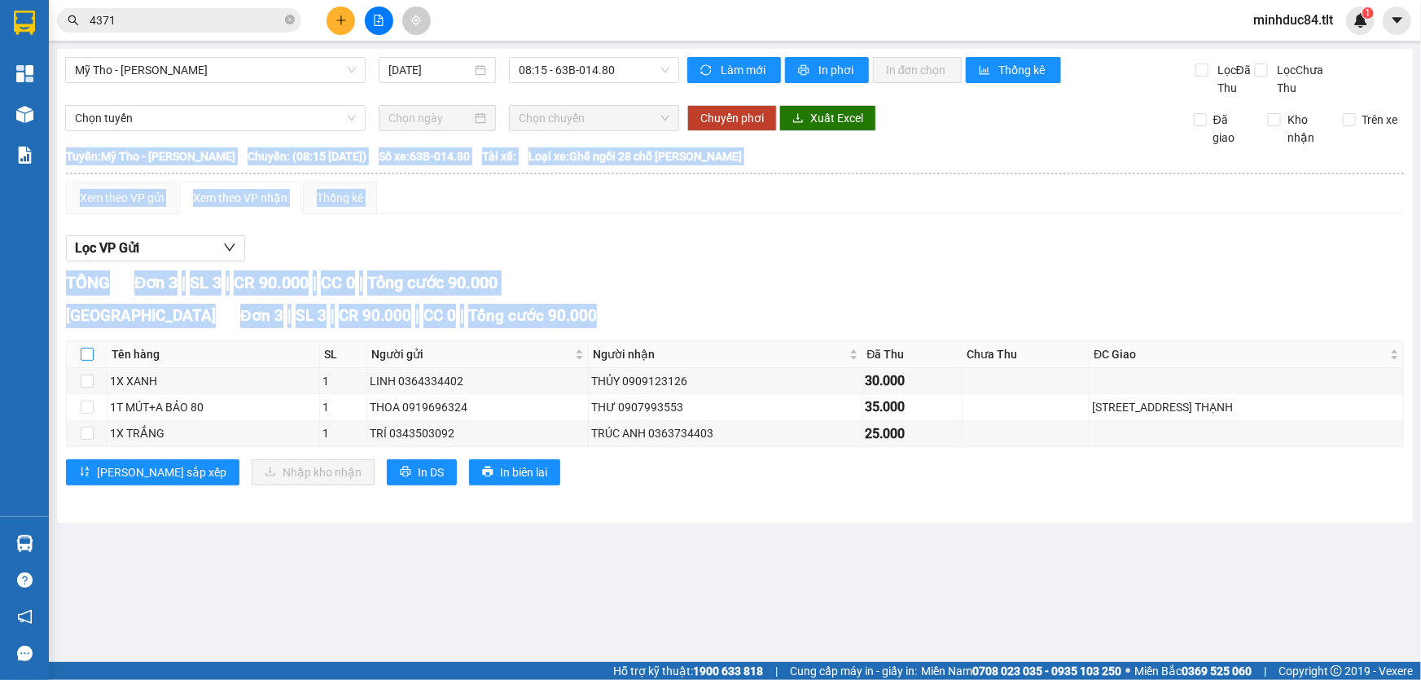
click at [81, 358] on input "checkbox" at bounding box center [87, 354] width 13 height 13
checkbox input "true"
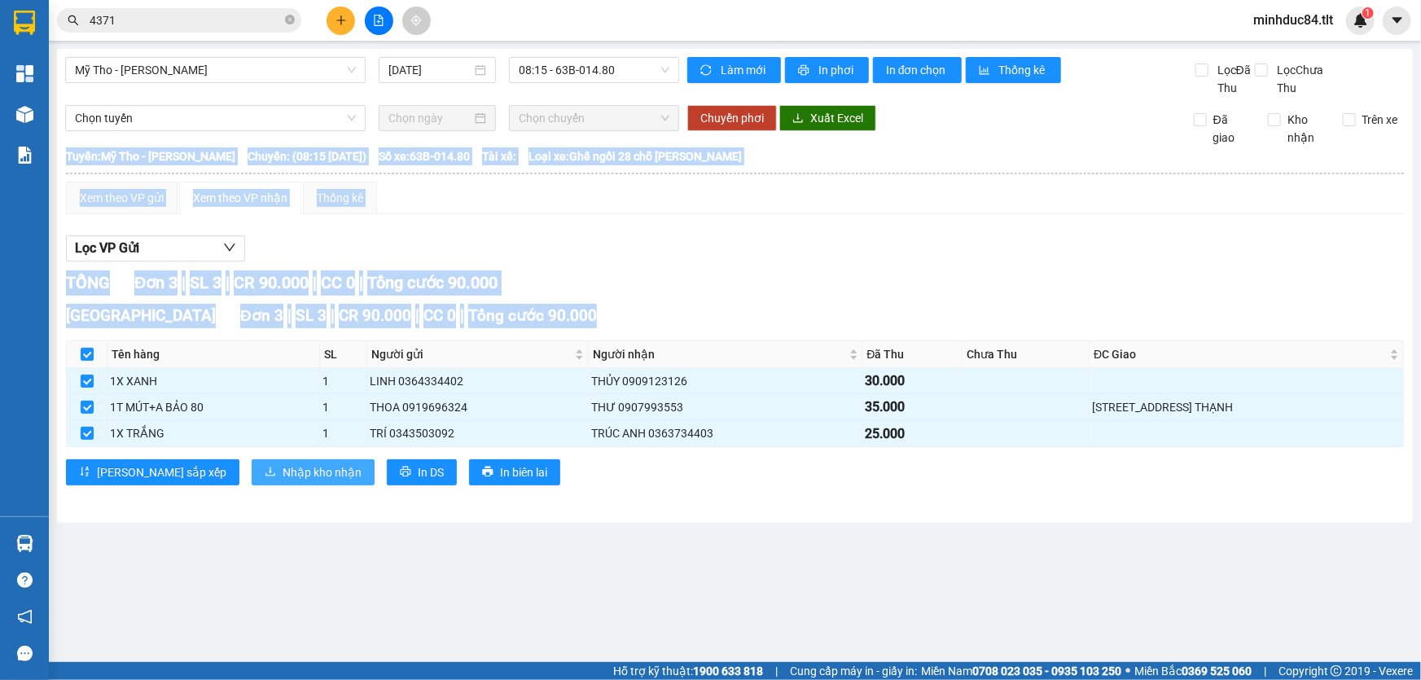
click at [252, 482] on button "Nhập kho nhận" at bounding box center [313, 472] width 123 height 26
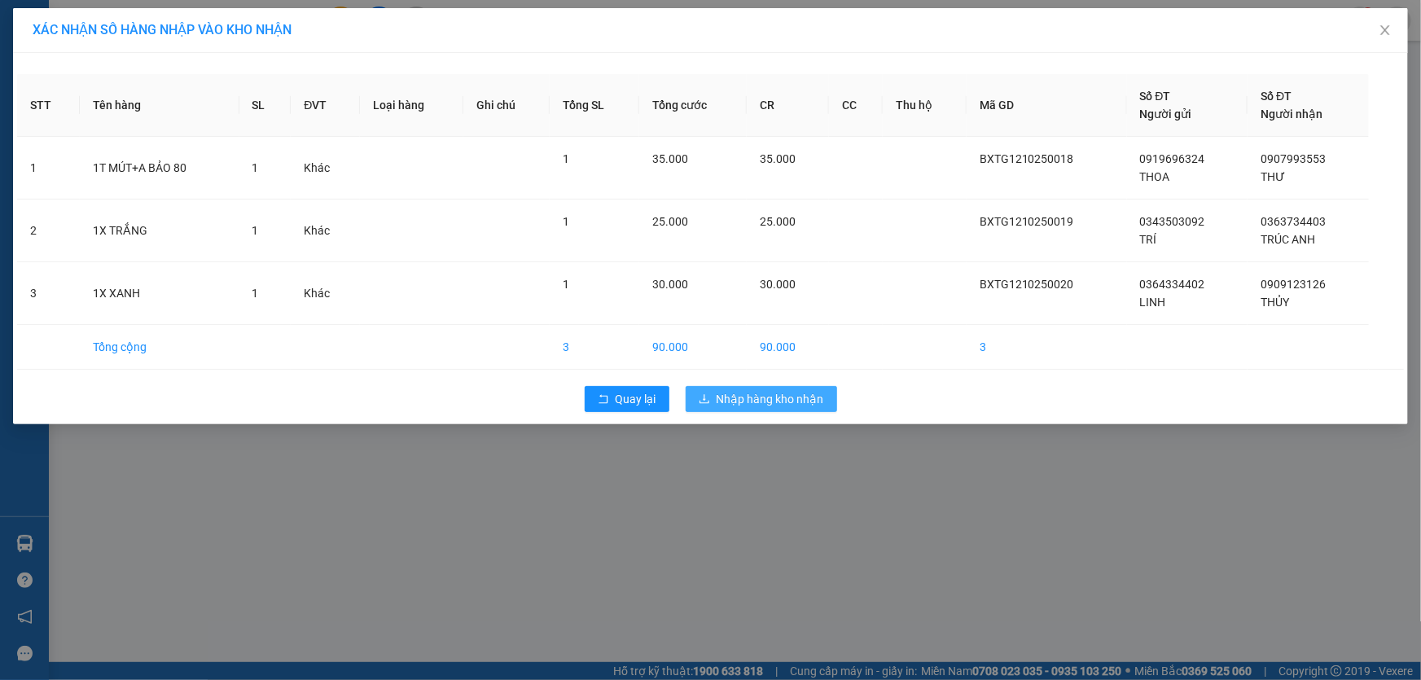
click at [802, 387] on button "Nhập hàng kho nhận" at bounding box center [762, 399] width 152 height 26
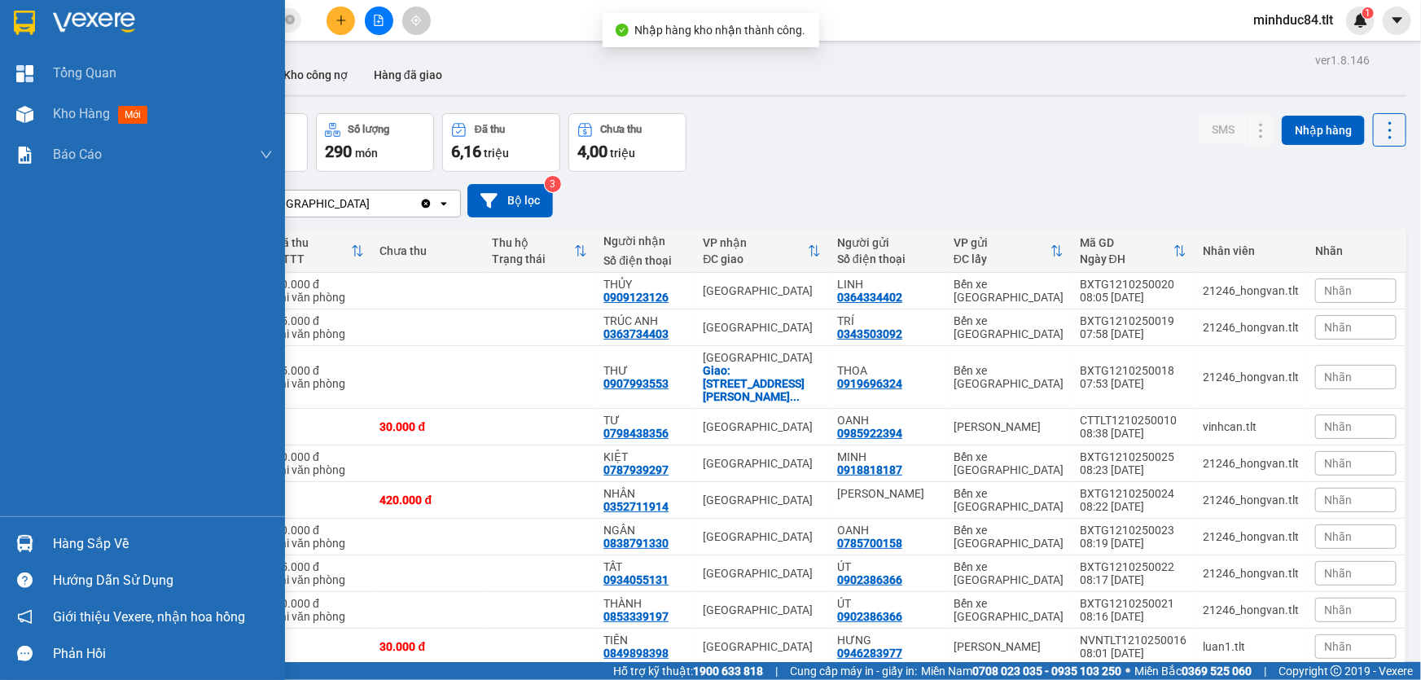
click at [25, 538] on img at bounding box center [24, 543] width 17 height 17
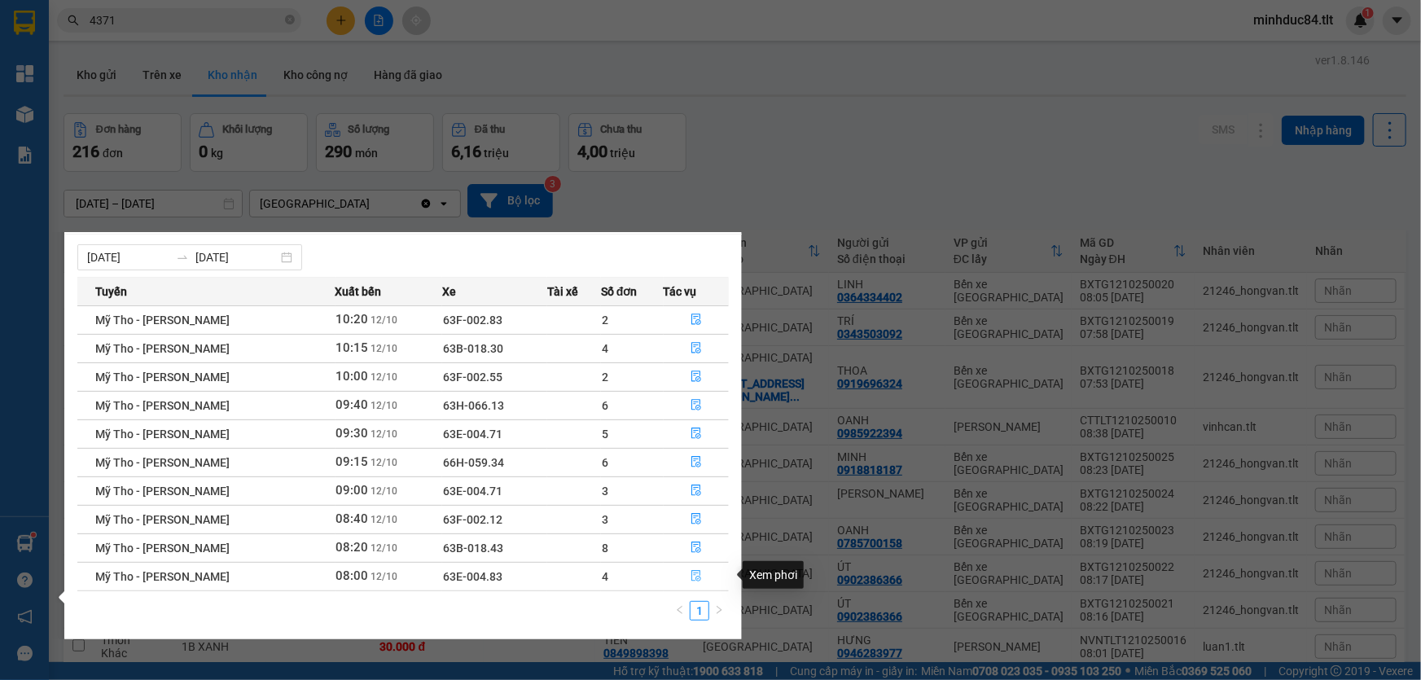
click at [708, 569] on button "button" at bounding box center [697, 577] width 64 height 26
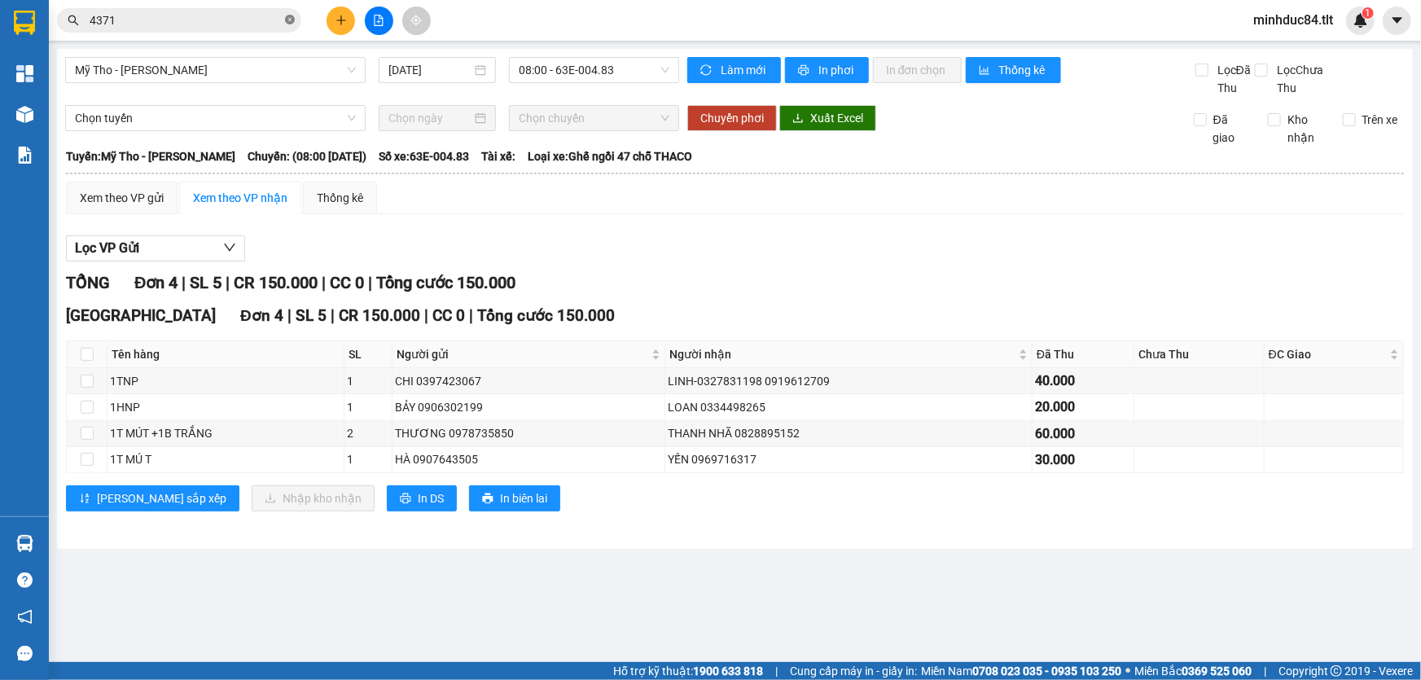
click at [289, 19] on icon "close-circle" at bounding box center [290, 20] width 10 height 10
click at [208, 32] on span at bounding box center [179, 20] width 244 height 24
click at [208, 29] on span at bounding box center [179, 20] width 244 height 24
click at [280, 14] on span at bounding box center [179, 20] width 244 height 24
click at [265, 20] on input "text" at bounding box center [186, 20] width 192 height 18
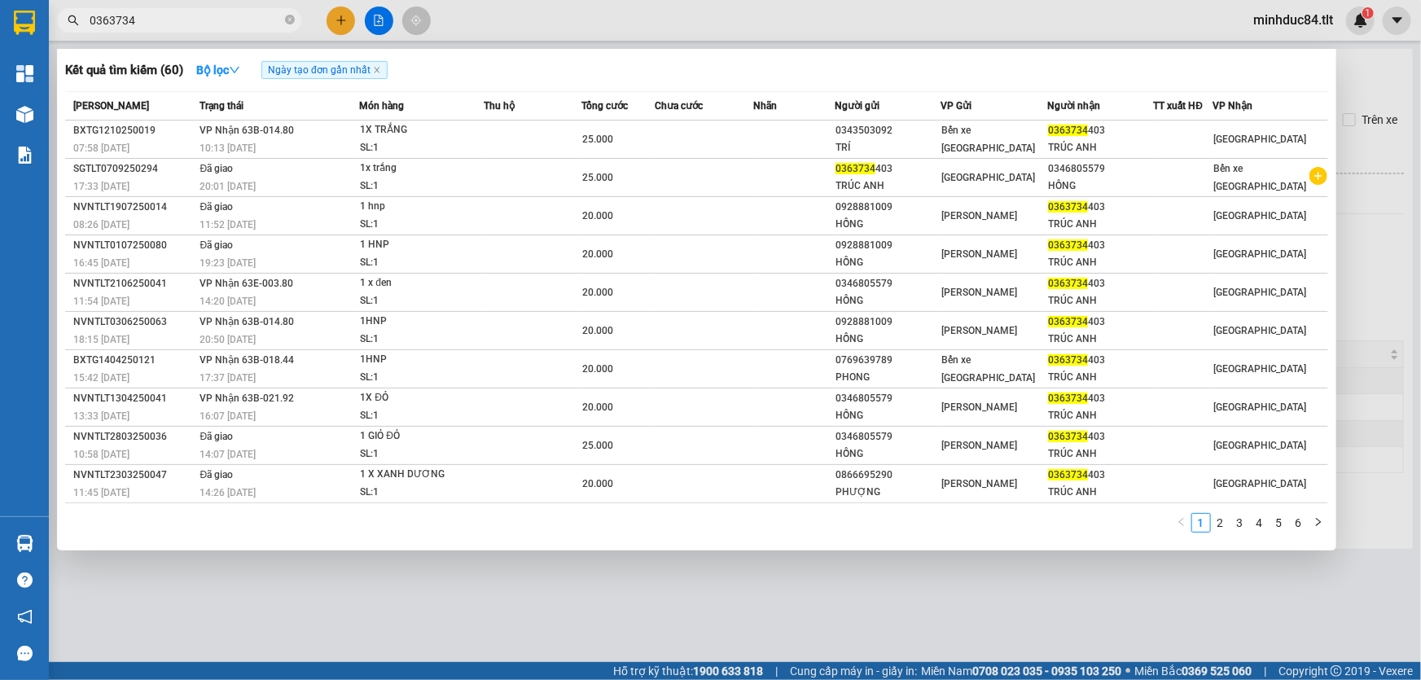
type input "0363734"
click at [346, 632] on div at bounding box center [710, 340] width 1421 height 680
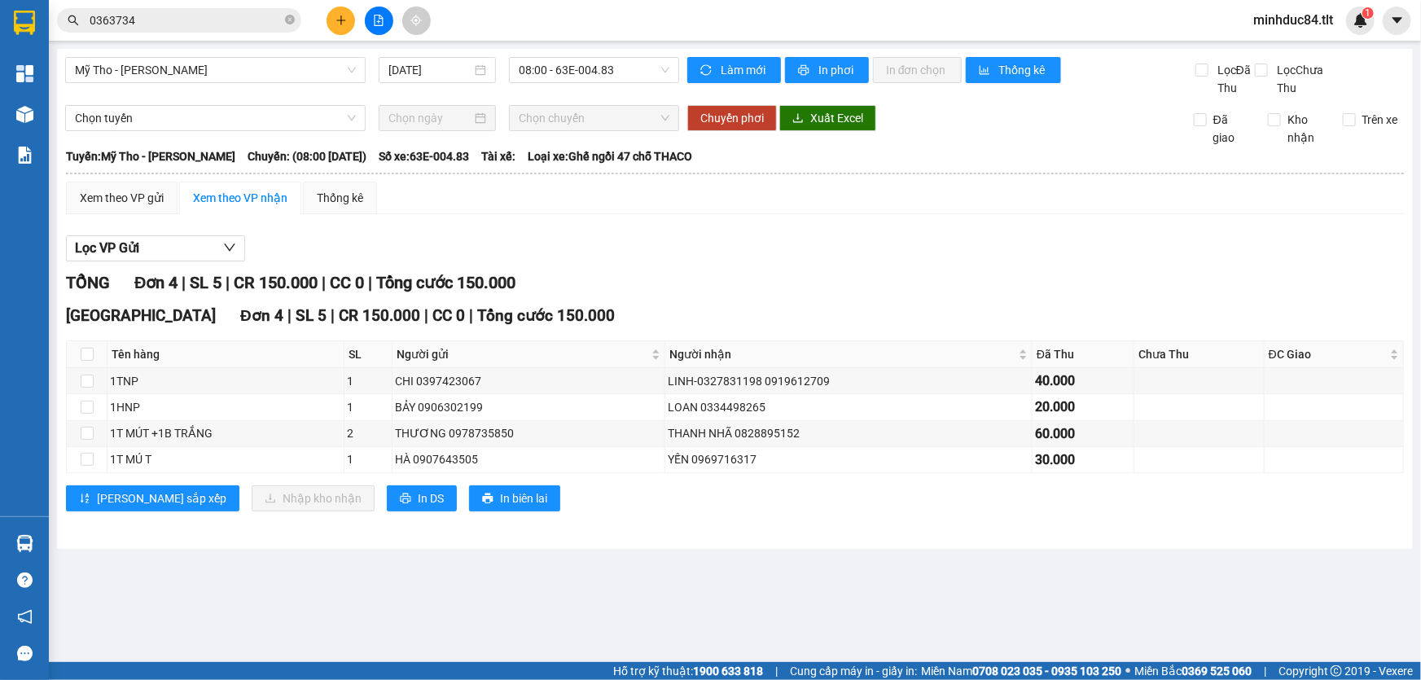
click at [228, 13] on input "0363734" at bounding box center [186, 20] width 192 height 18
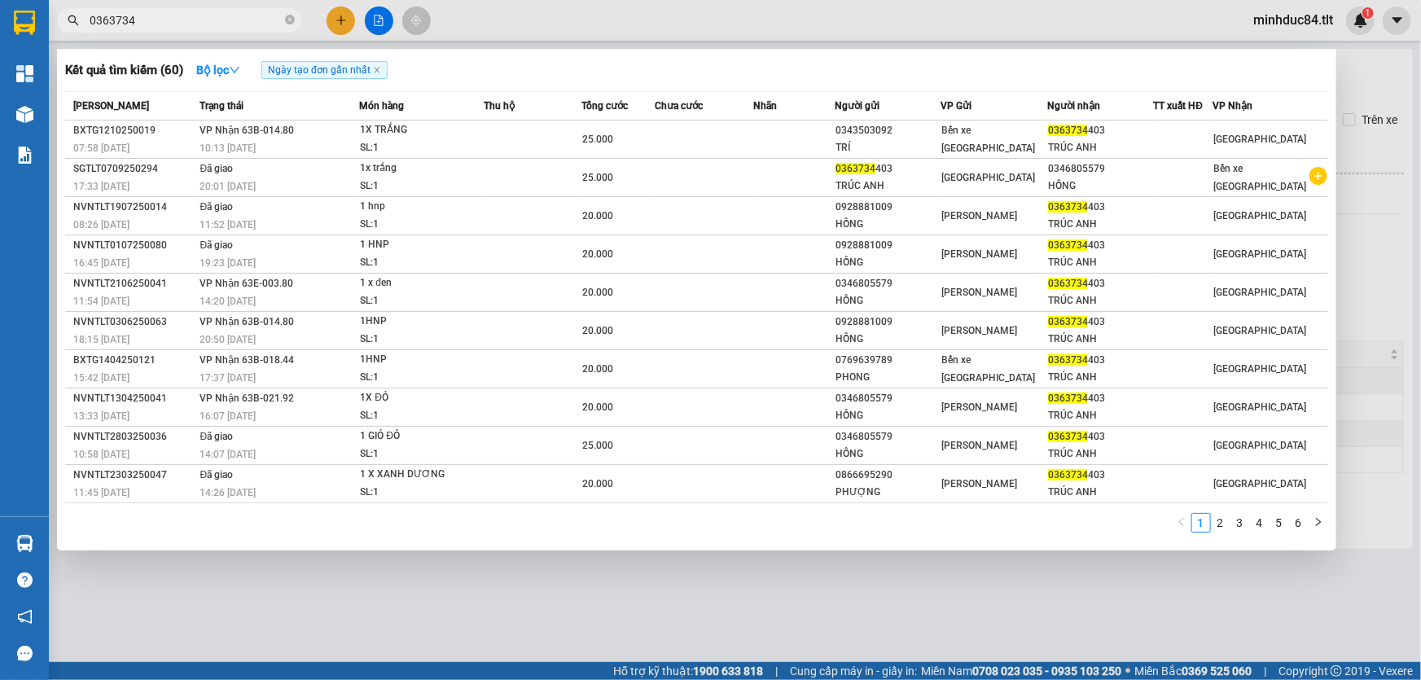
click at [832, 586] on div at bounding box center [710, 340] width 1421 height 680
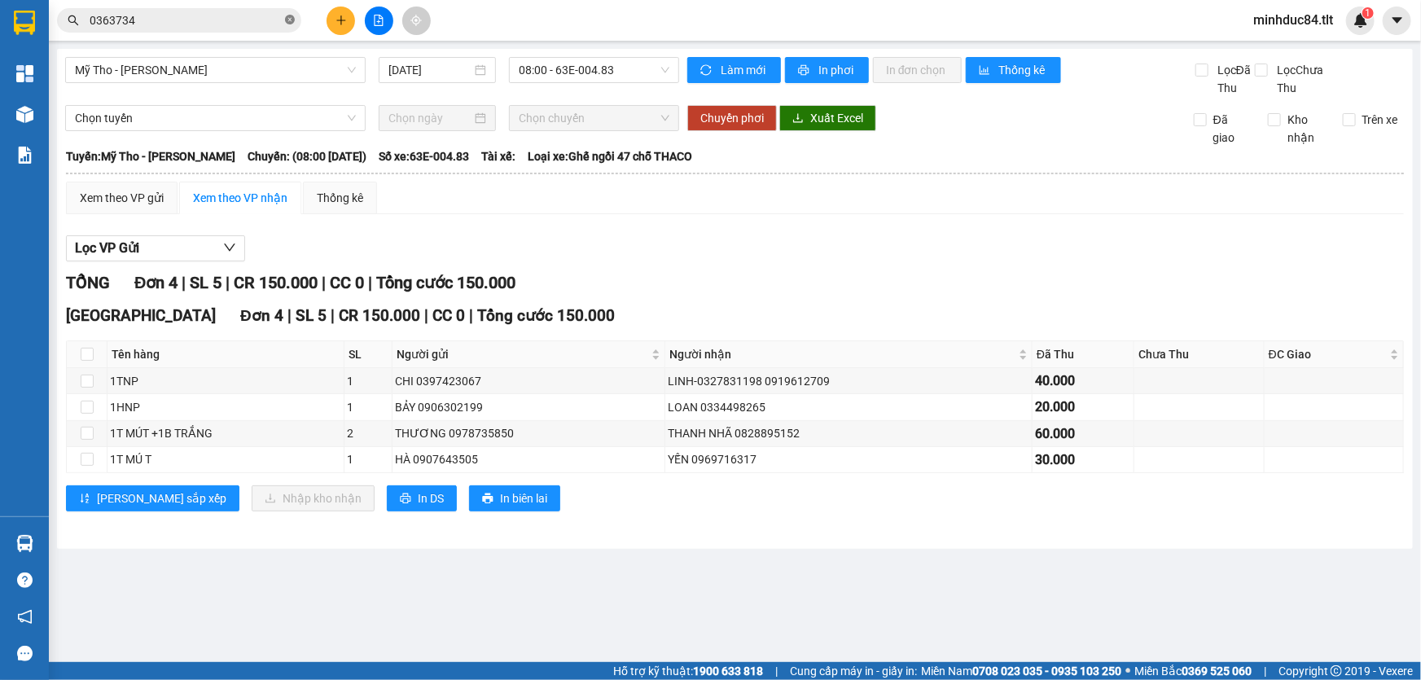
click at [288, 24] on icon "close-circle" at bounding box center [290, 20] width 10 height 10
click at [235, 16] on input "text" at bounding box center [186, 20] width 192 height 18
click at [83, 348] on input "checkbox" at bounding box center [87, 354] width 13 height 13
checkbox input "true"
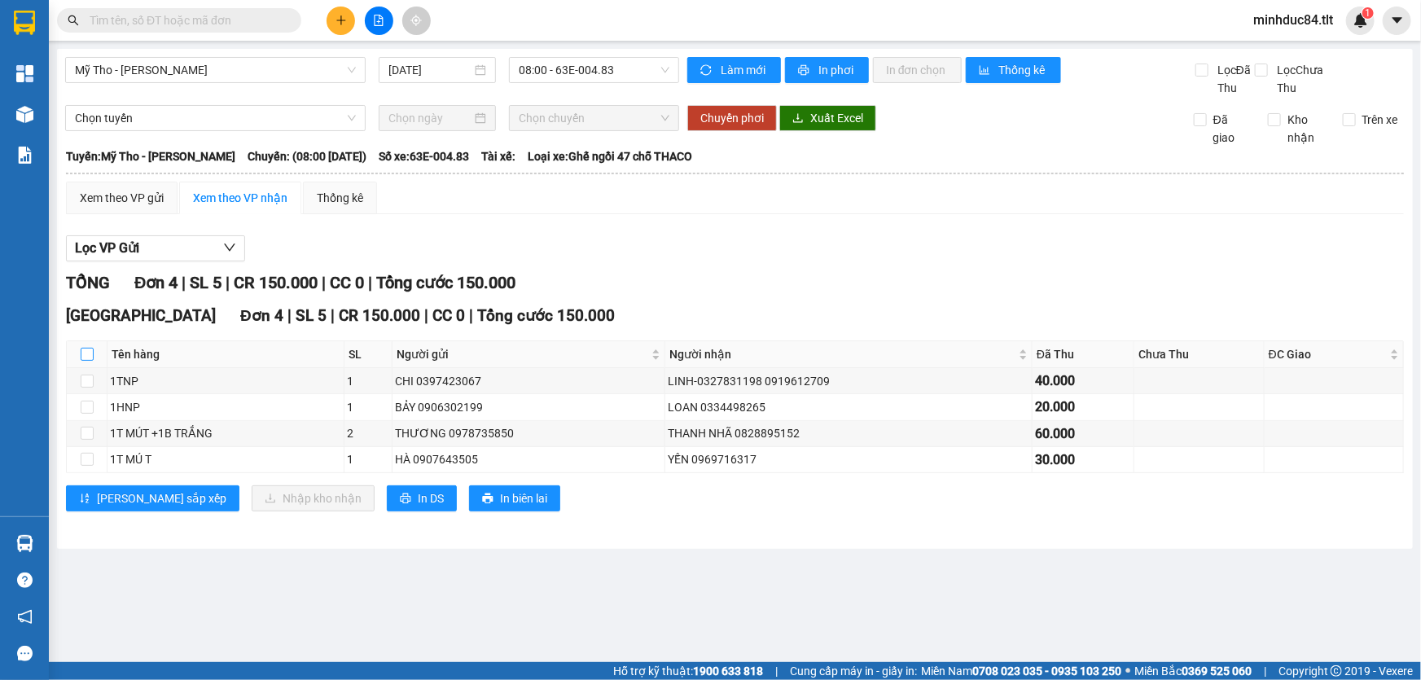
checkbox input "true"
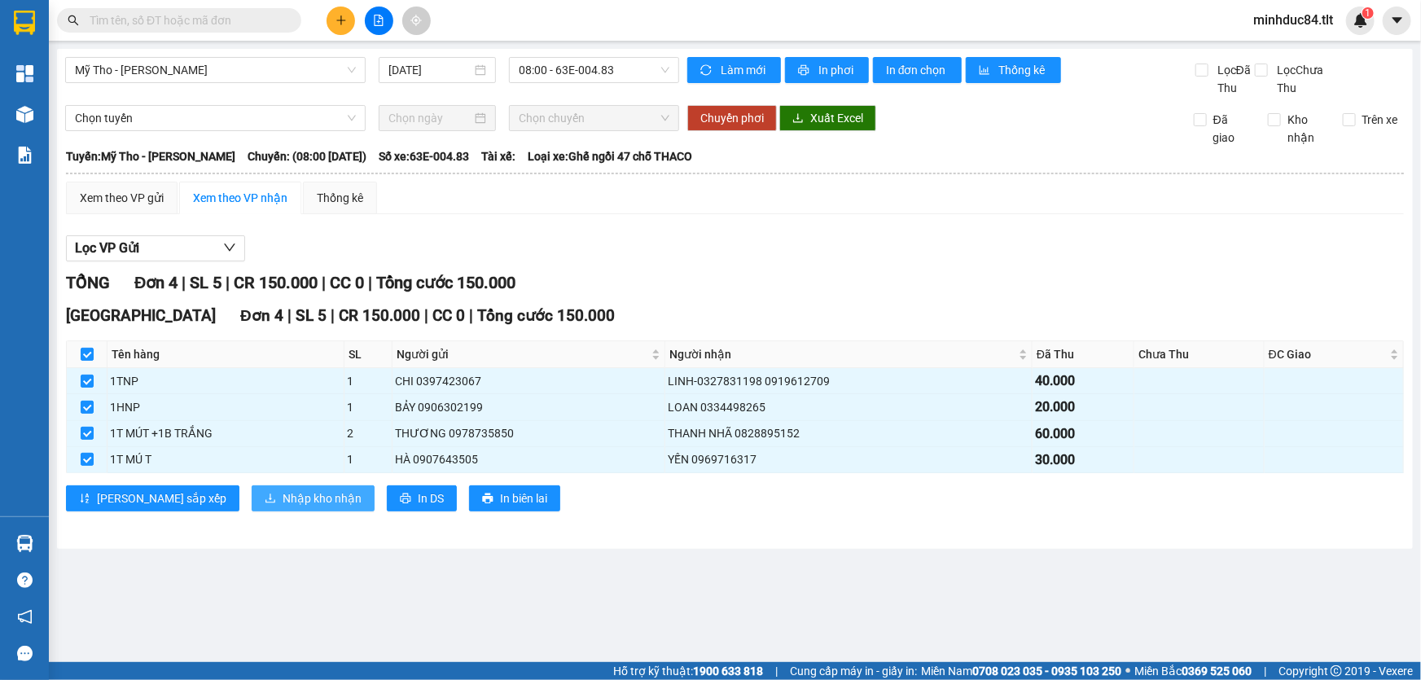
click at [283, 503] on span "Nhập kho nhận" at bounding box center [322, 499] width 79 height 18
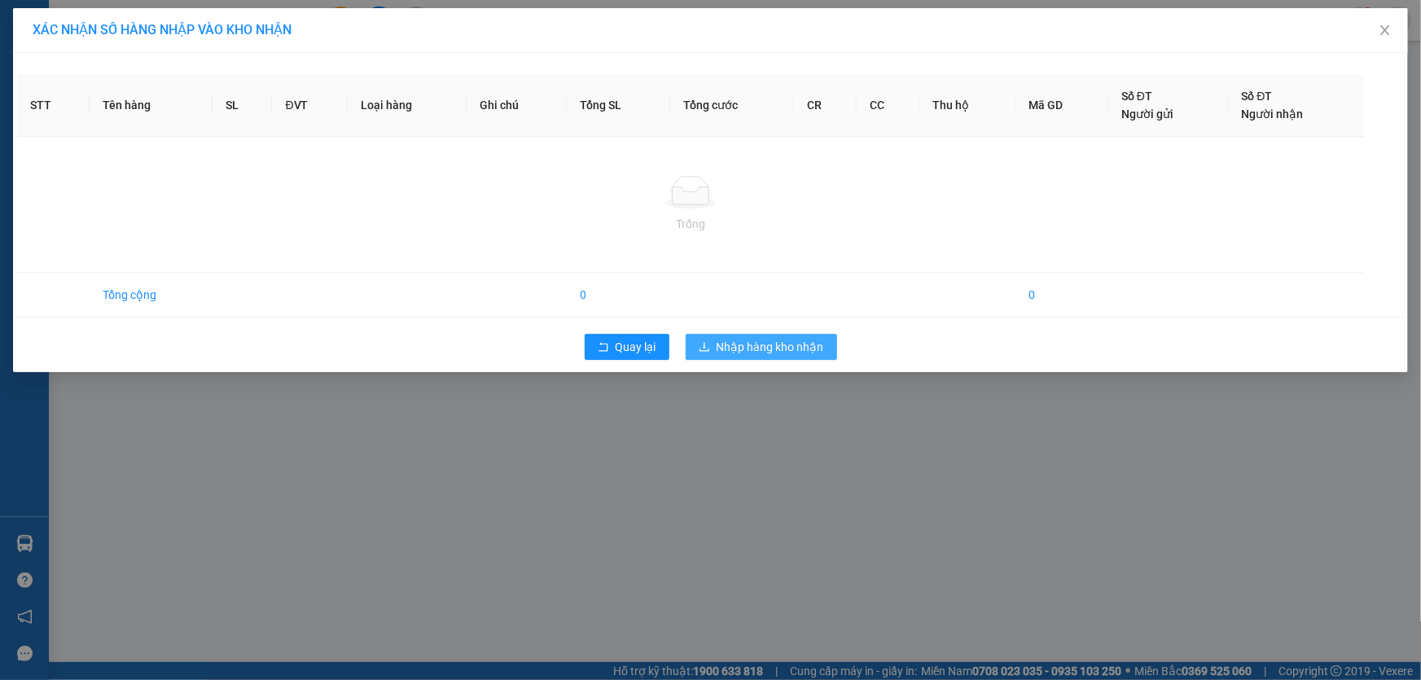
click at [796, 340] on span "Nhập hàng kho nhận" at bounding box center [771, 347] width 108 height 18
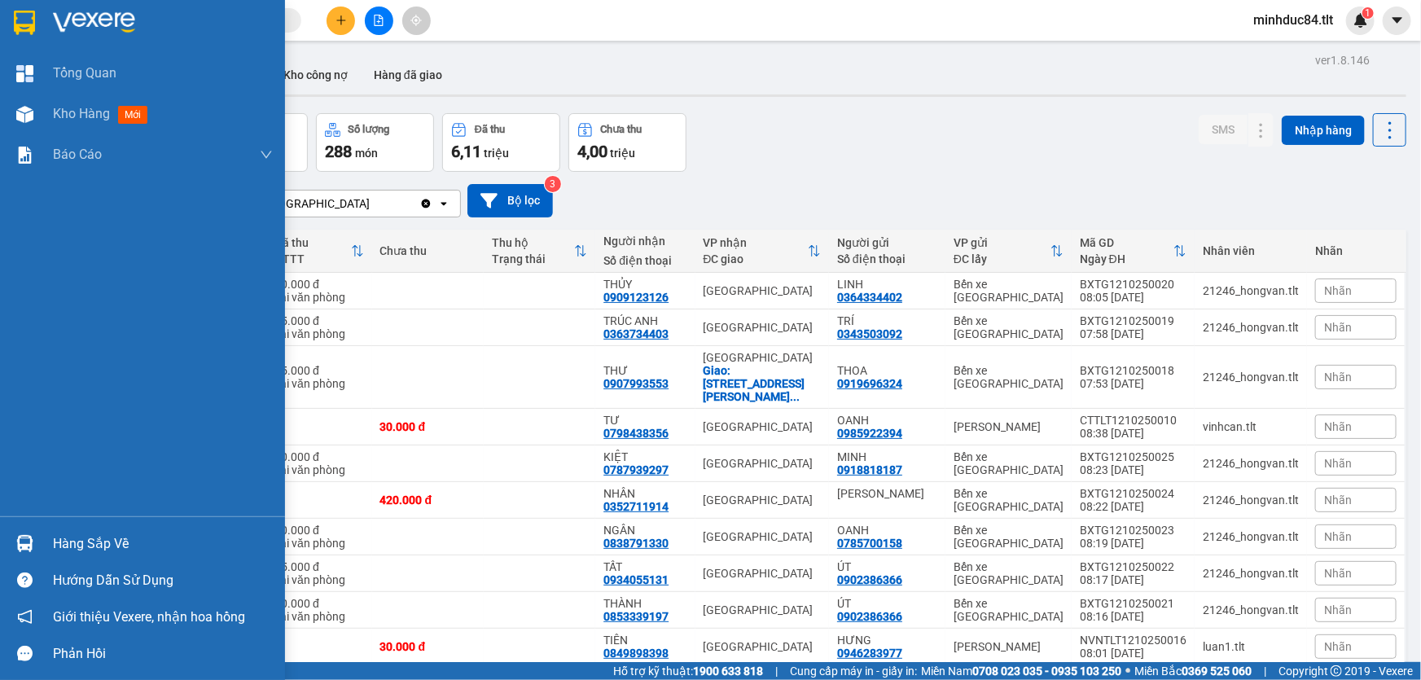
click at [32, 539] on img at bounding box center [24, 543] width 17 height 17
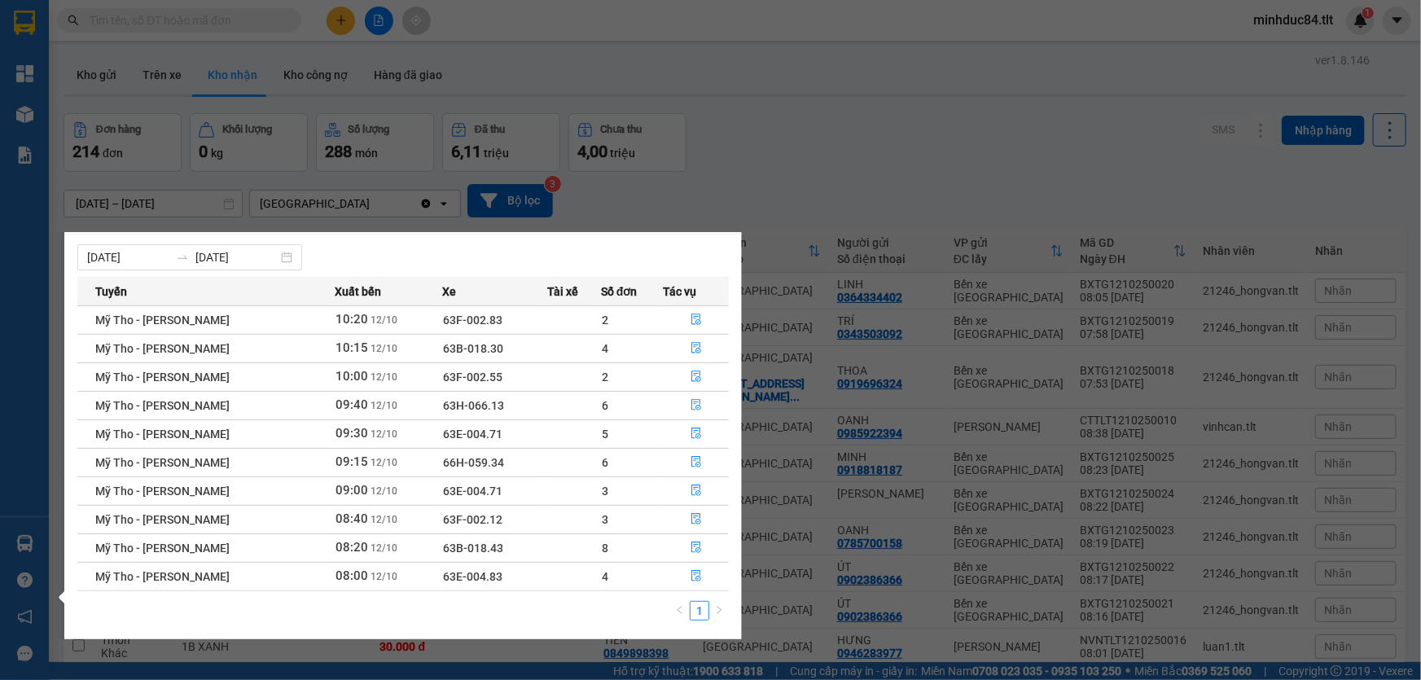
click at [209, 26] on section "Kết quả tìm kiếm ( 60 ) Bộ lọc Ngày tạo đơn gần nhất Mã ĐH Trạng thái Món hàng …" at bounding box center [710, 340] width 1421 height 680
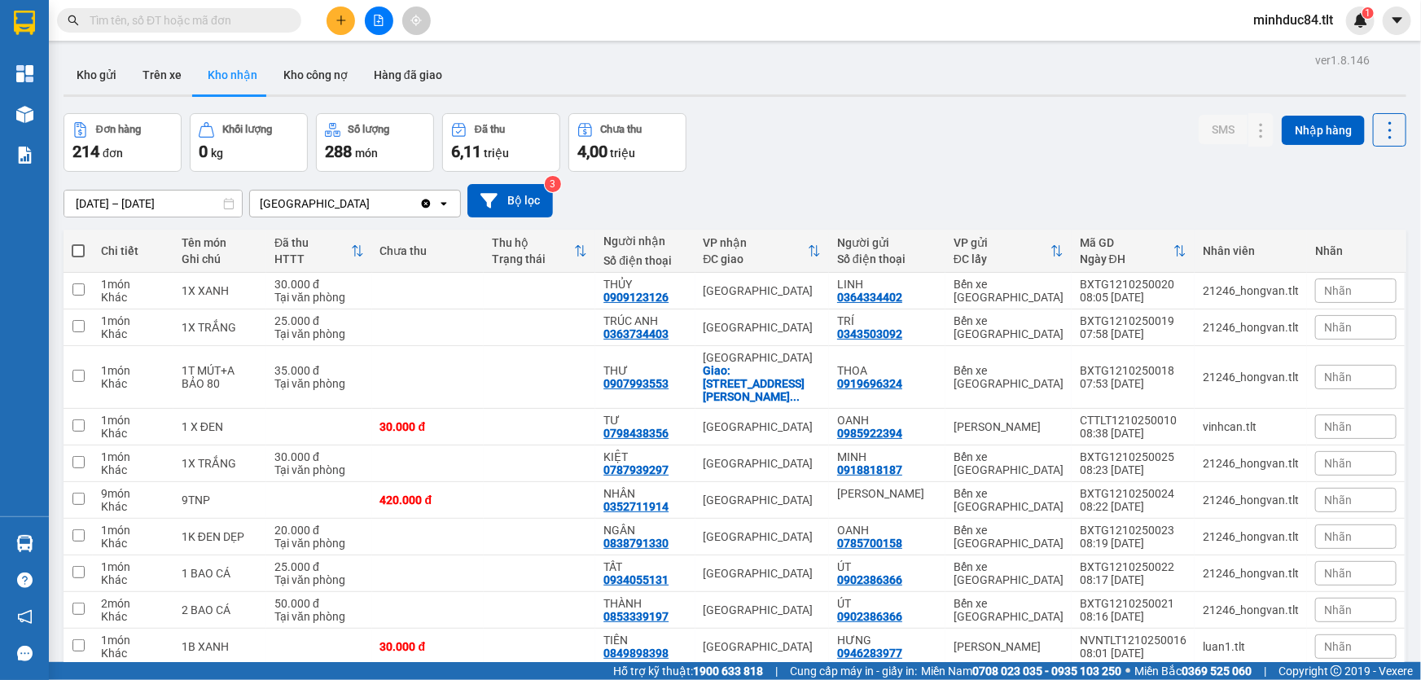
click at [209, 26] on input "text" at bounding box center [186, 20] width 192 height 18
click at [251, 22] on input "text" at bounding box center [186, 20] width 192 height 18
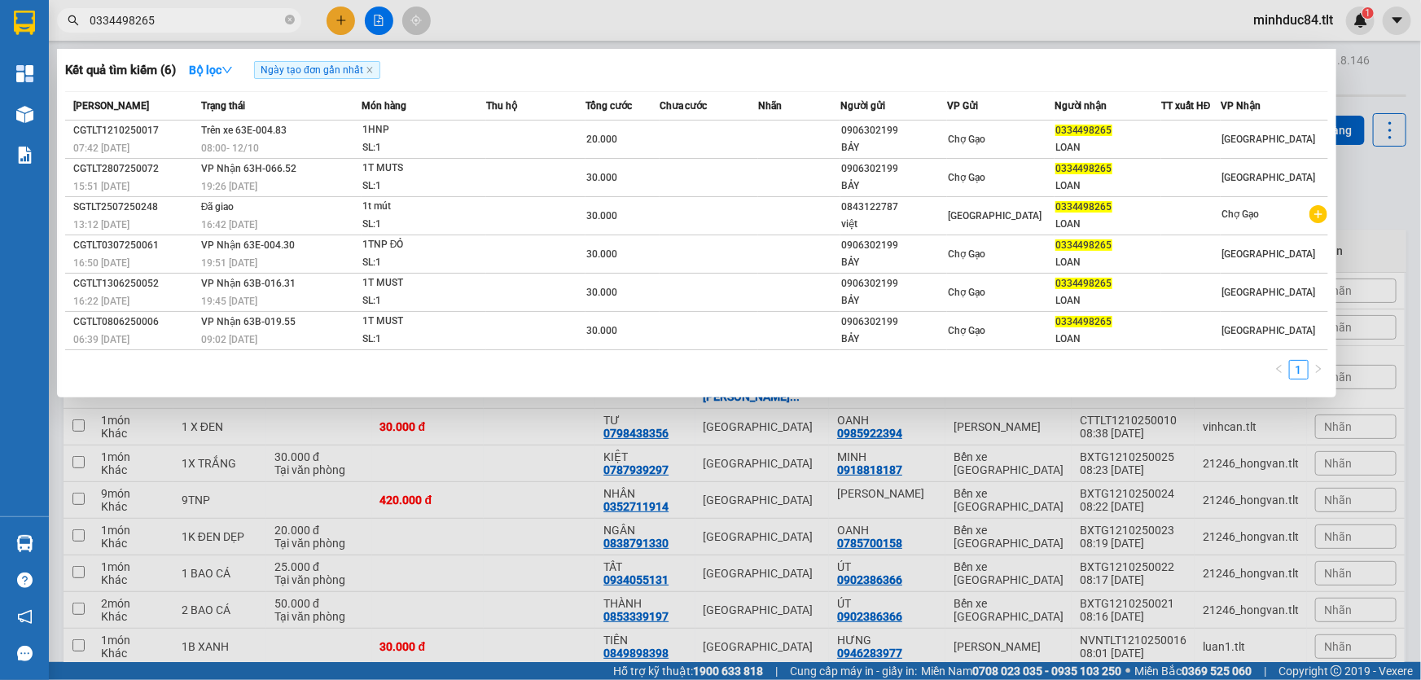
type input "0334498265"
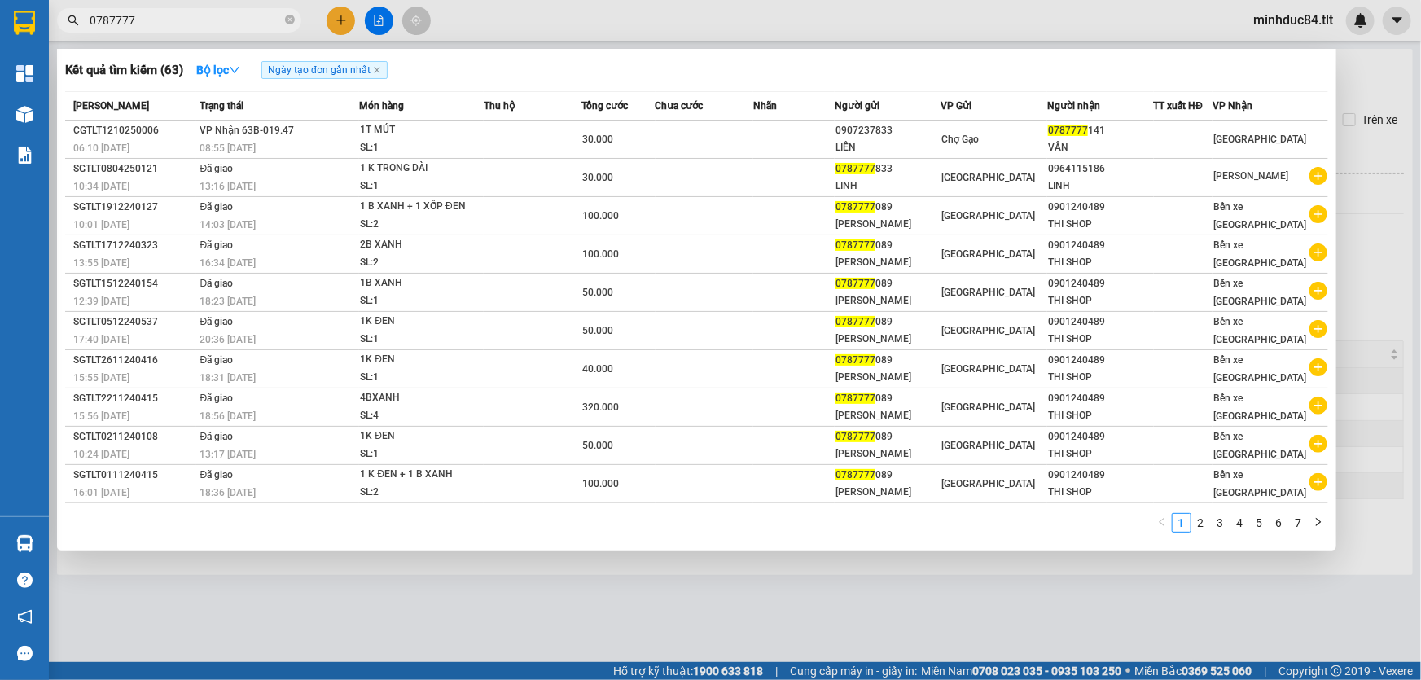
drag, startPoint x: 551, startPoint y: 582, endPoint x: 520, endPoint y: 569, distance: 32.8
click at [546, 583] on div at bounding box center [710, 340] width 1421 height 680
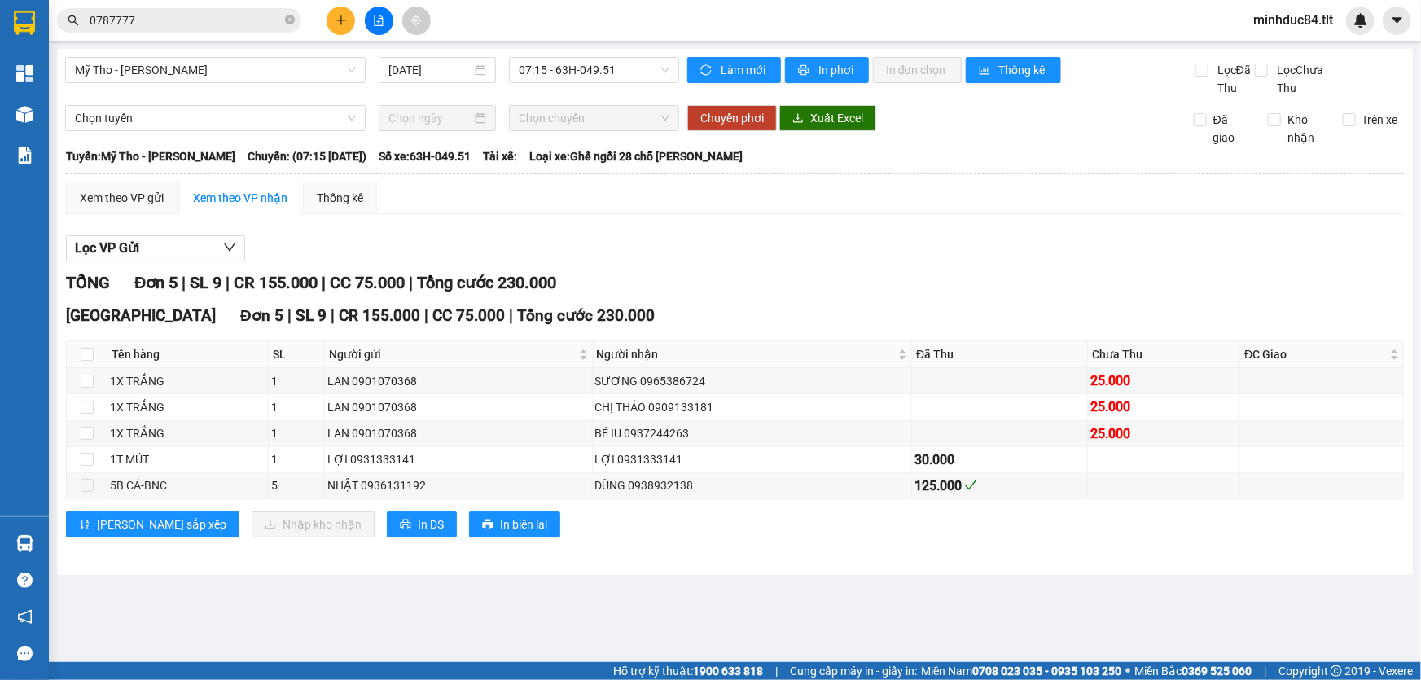
click at [294, 249] on div "Lọc VP Gửi" at bounding box center [735, 248] width 1338 height 27
click at [130, 192] on div "Xem theo VP gửi" at bounding box center [122, 198] width 84 height 18
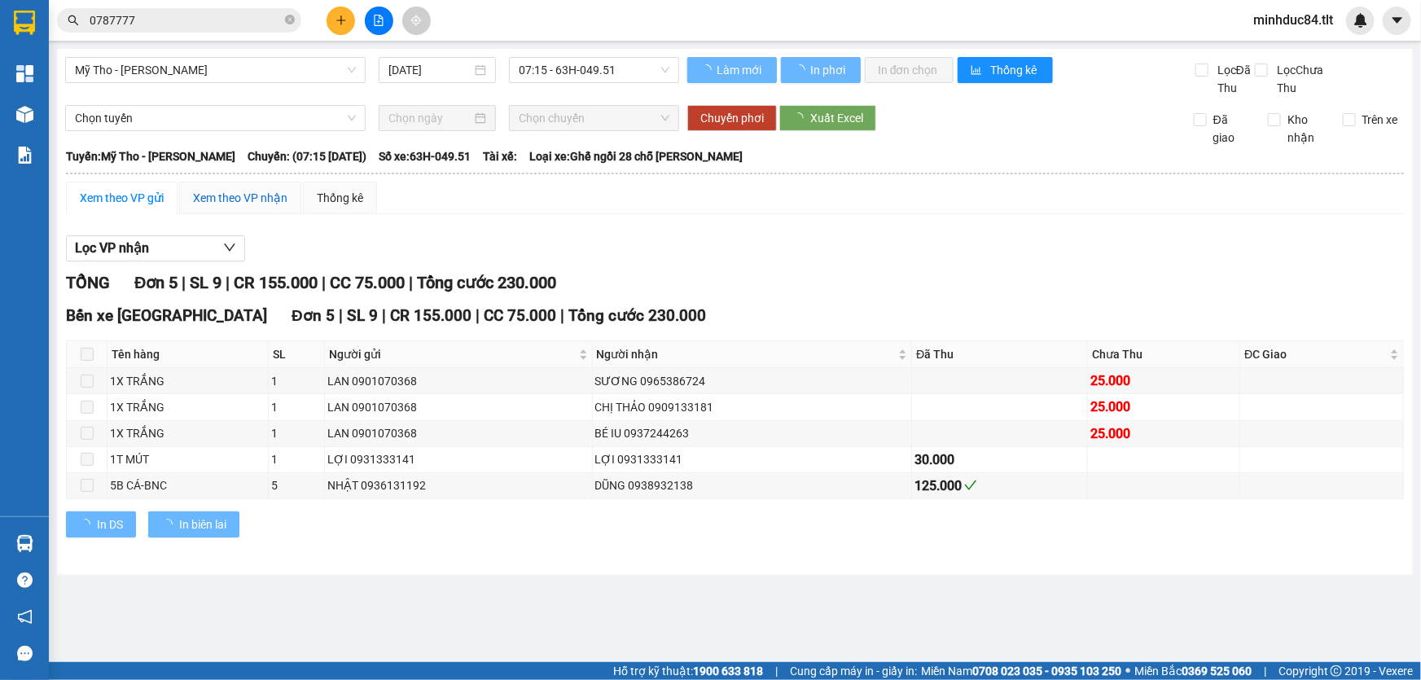
click at [211, 204] on div "Xem theo VP nhận" at bounding box center [240, 198] width 94 height 18
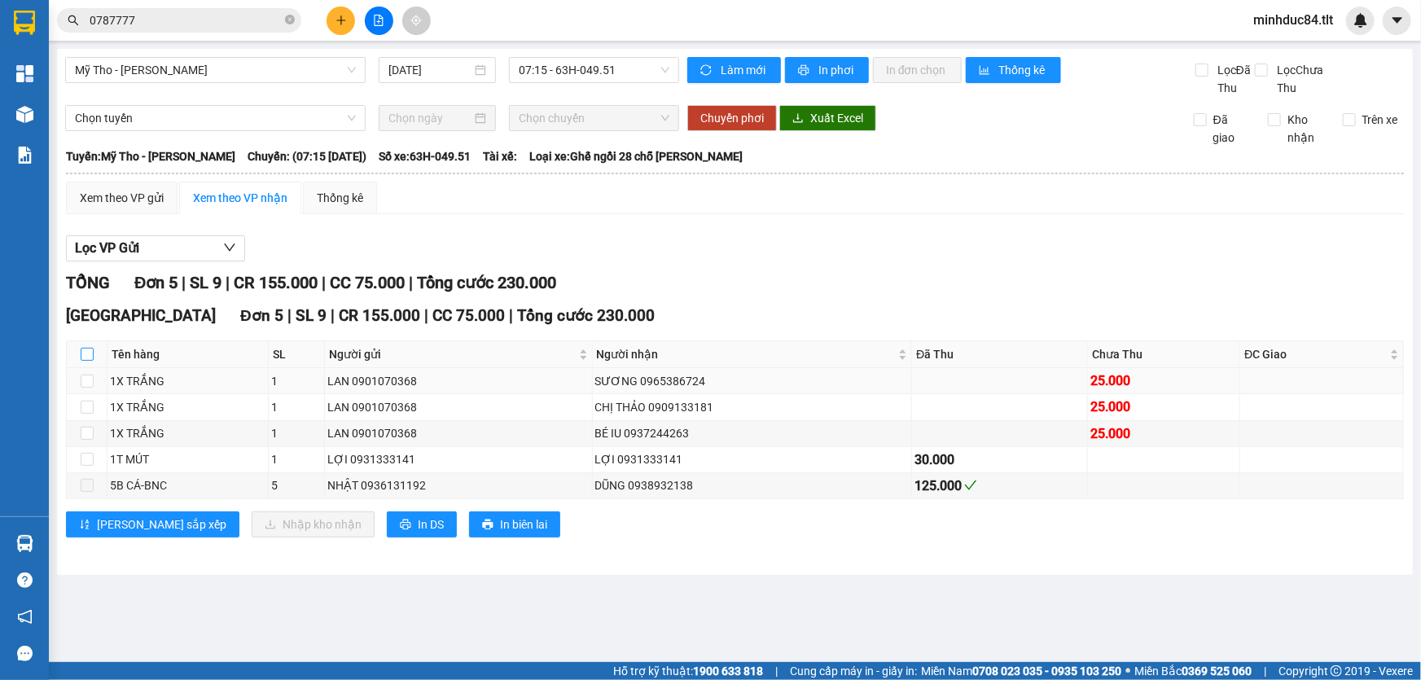
drag, startPoint x: 87, startPoint y: 350, endPoint x: 123, endPoint y: 380, distance: 46.8
click at [90, 350] on input "checkbox" at bounding box center [87, 354] width 13 height 13
checkbox input "true"
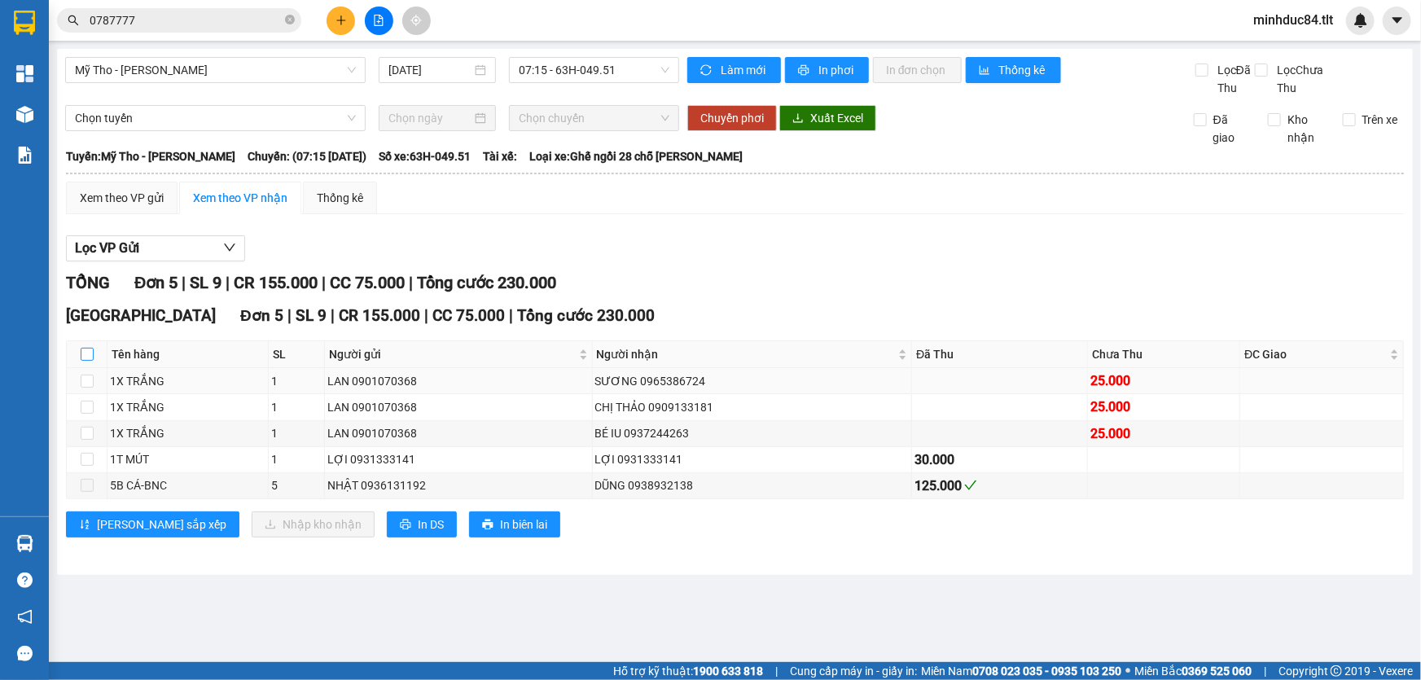
checkbox input "true"
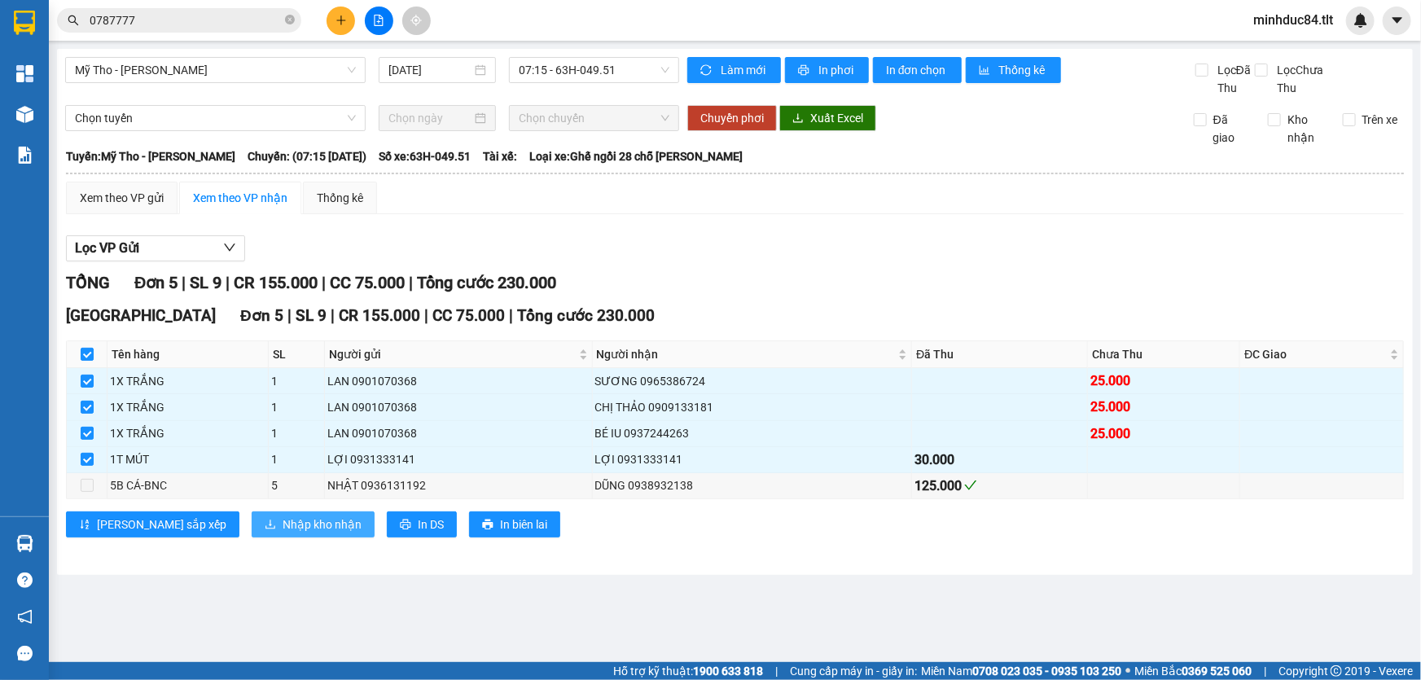
click at [283, 527] on span "Nhập kho nhận" at bounding box center [322, 525] width 79 height 18
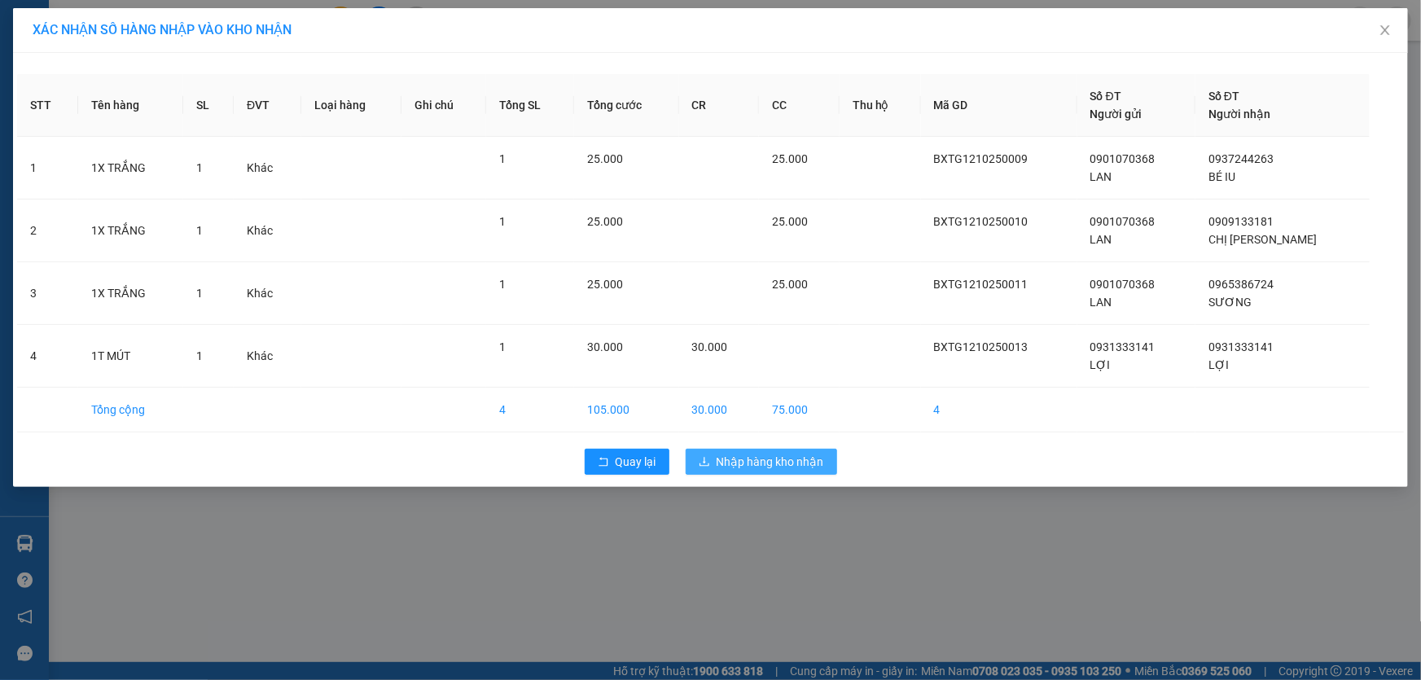
click at [728, 453] on span "Nhập hàng kho nhận" at bounding box center [771, 462] width 108 height 18
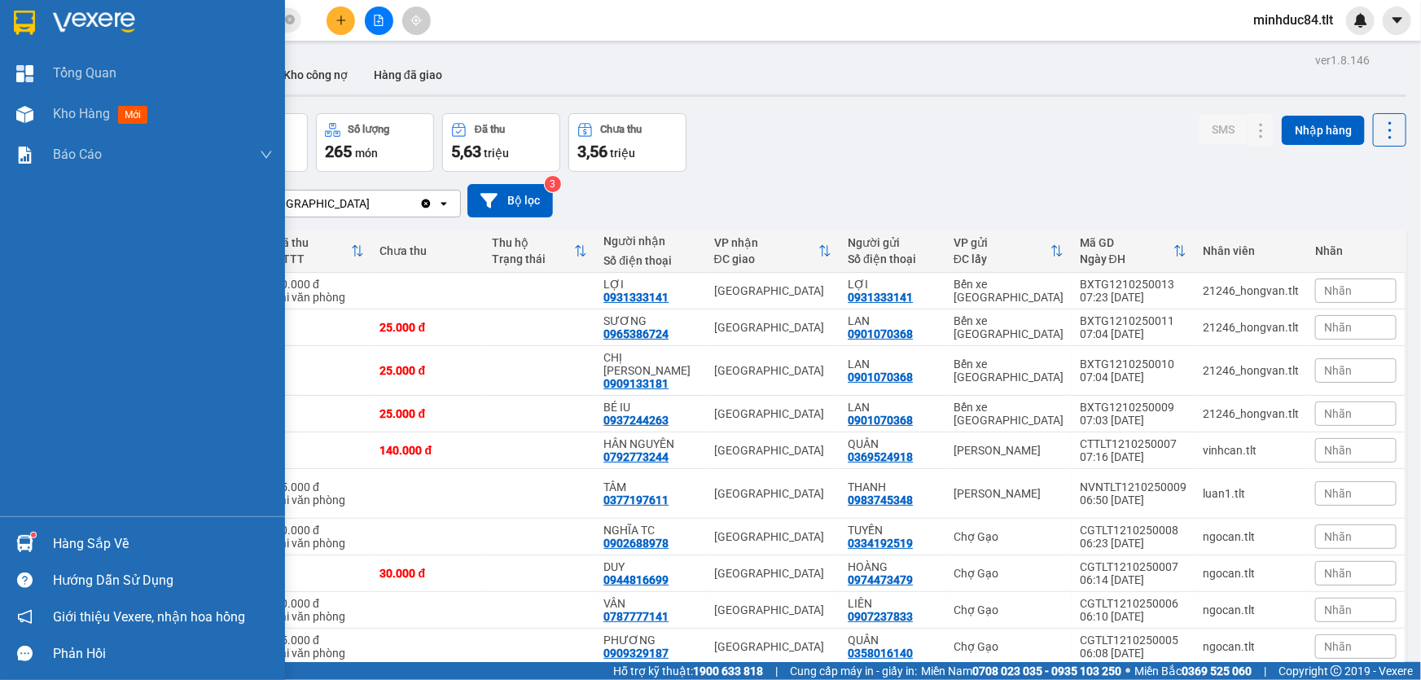
click at [19, 543] on img at bounding box center [24, 543] width 17 height 17
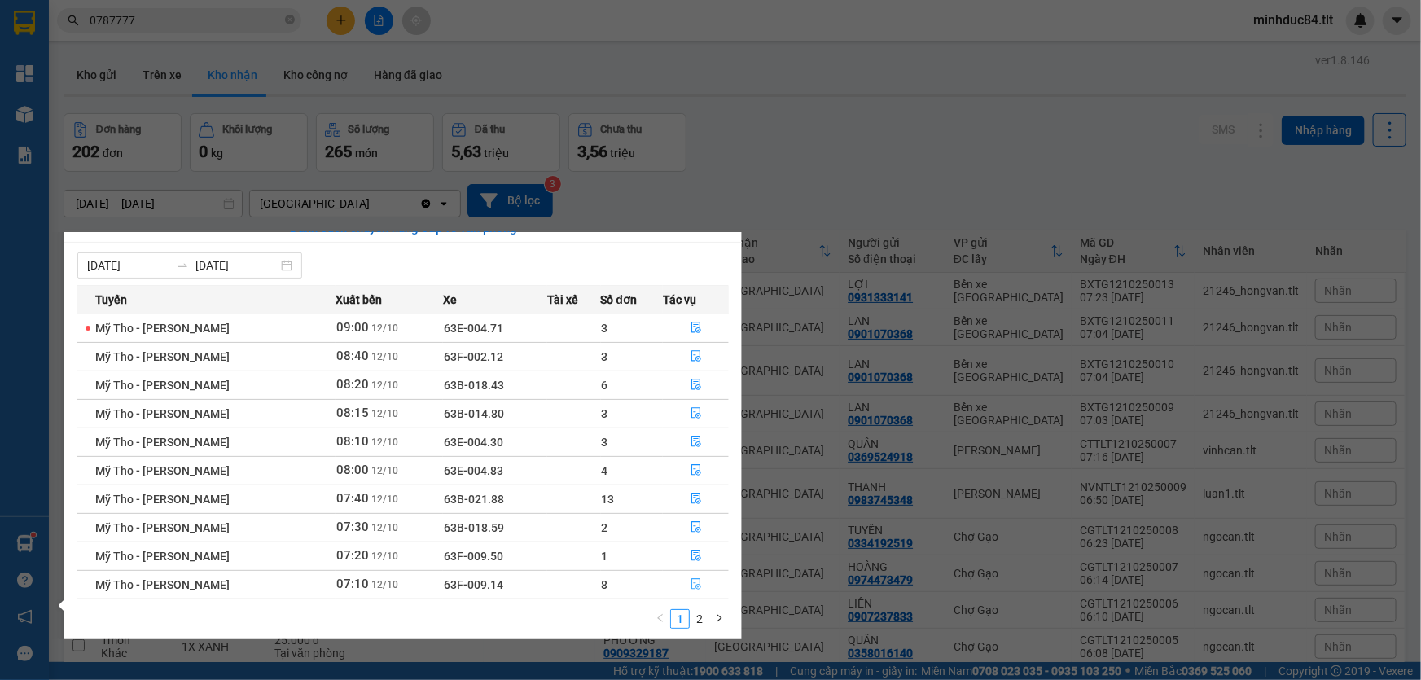
scroll to position [25, 0]
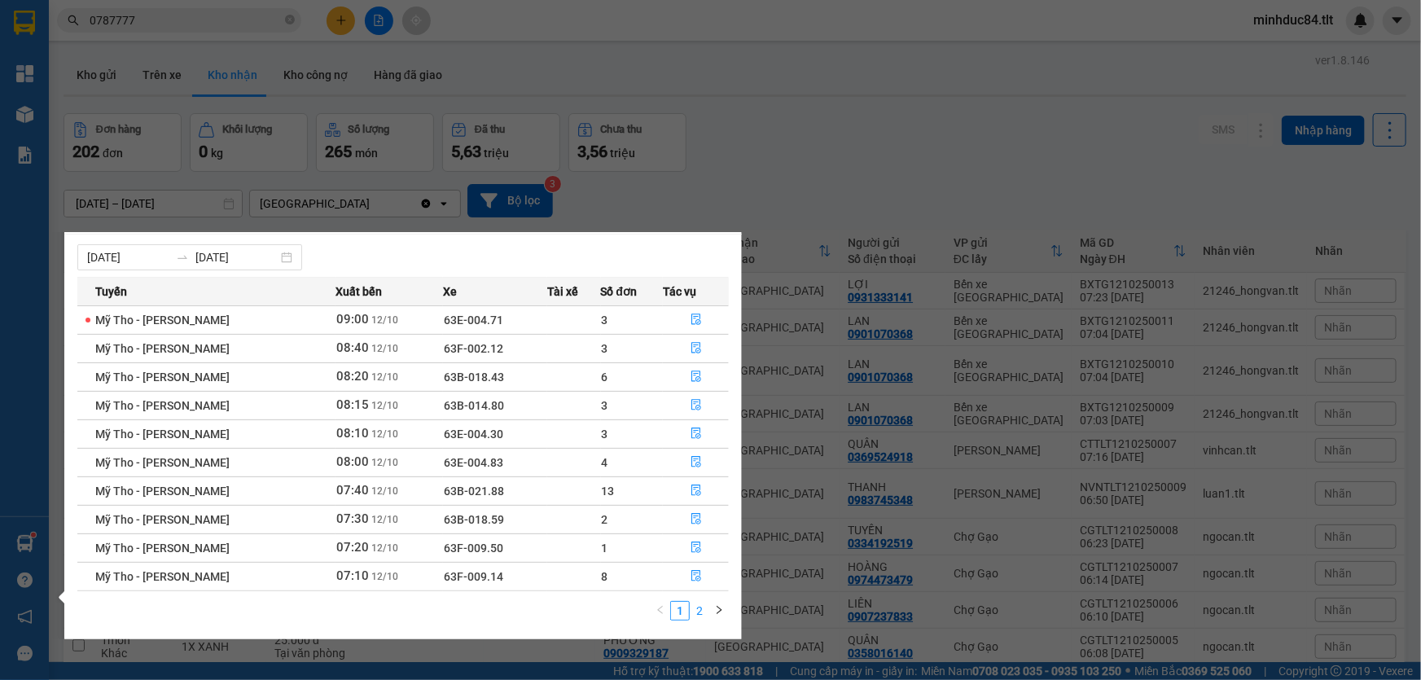
click at [699, 611] on link "2" at bounding box center [700, 611] width 18 height 18
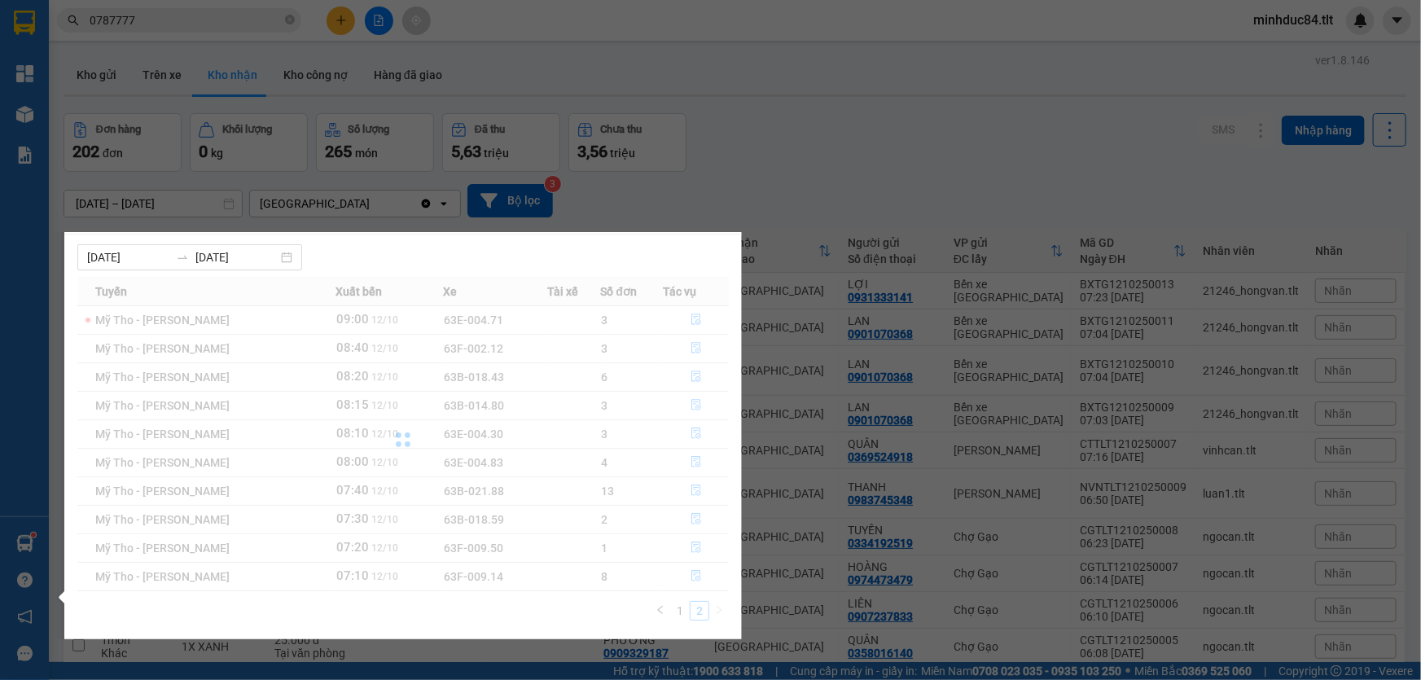
scroll to position [0, 0]
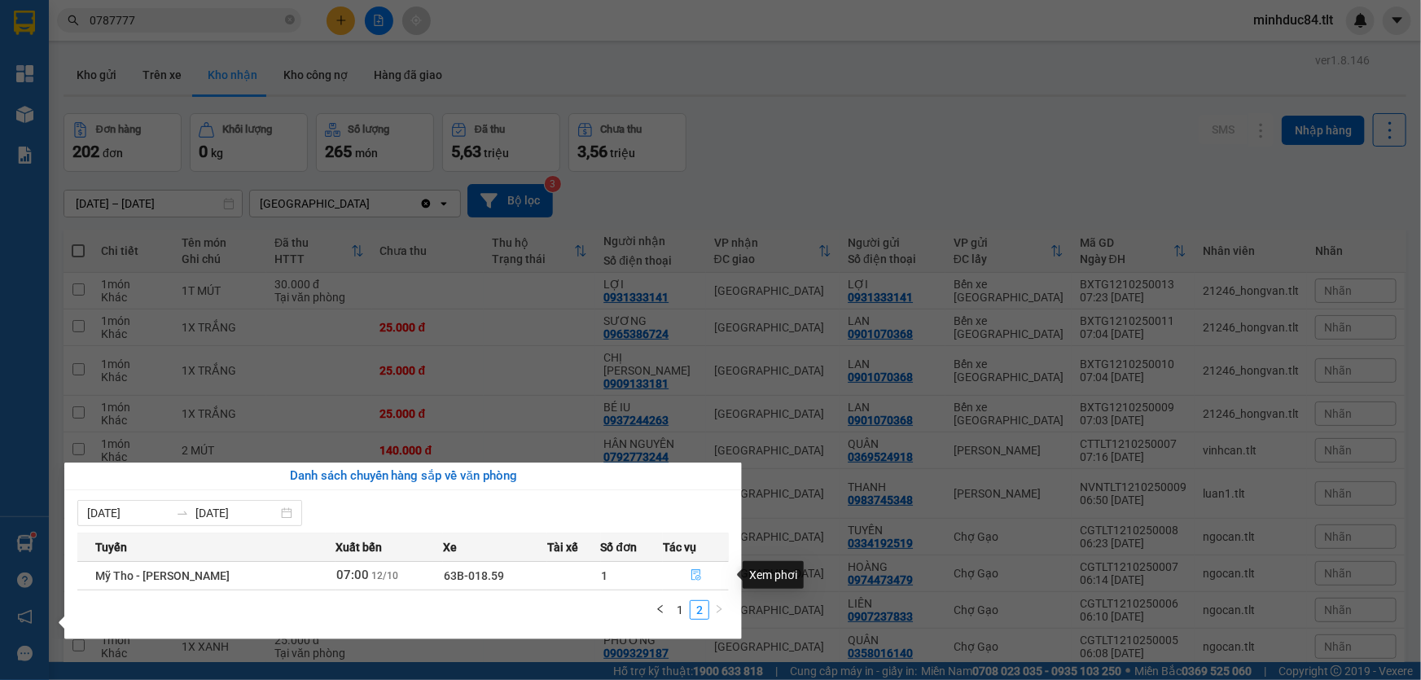
click at [692, 582] on button "button" at bounding box center [696, 576] width 64 height 26
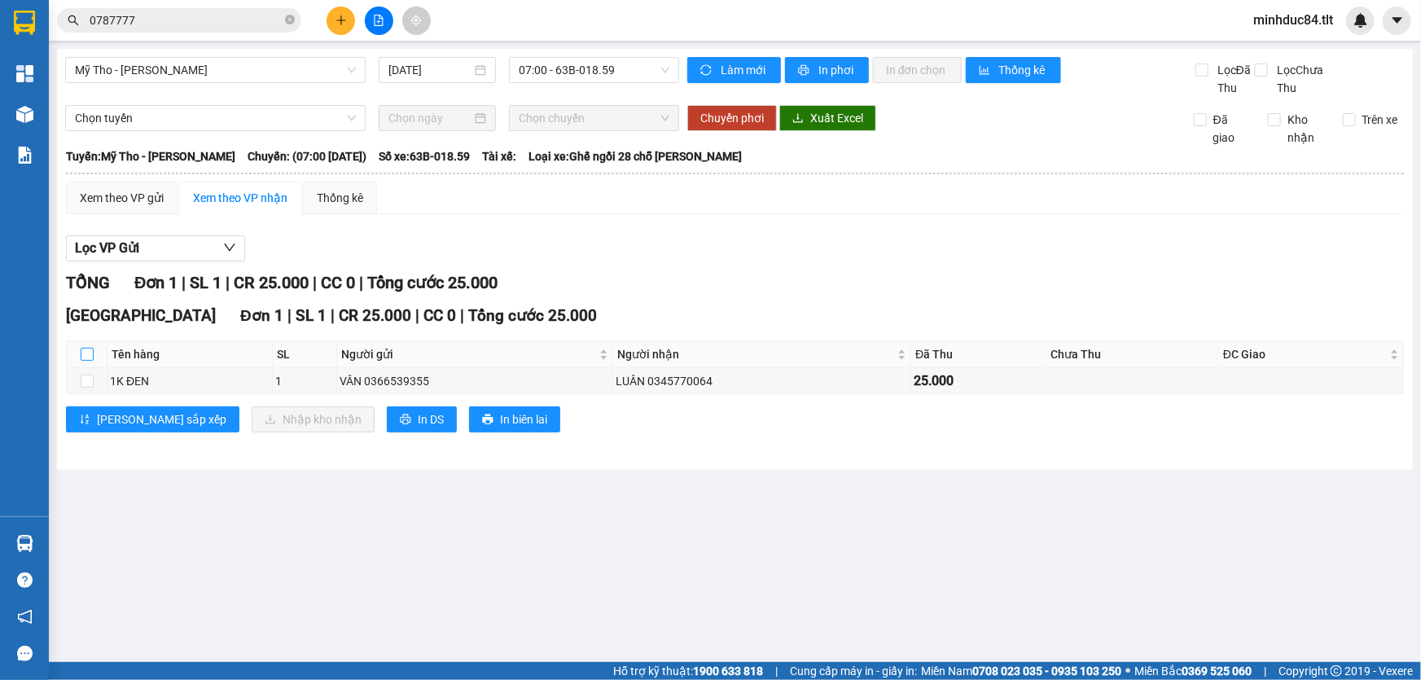
click at [89, 353] on input "checkbox" at bounding box center [87, 354] width 13 height 13
checkbox input "true"
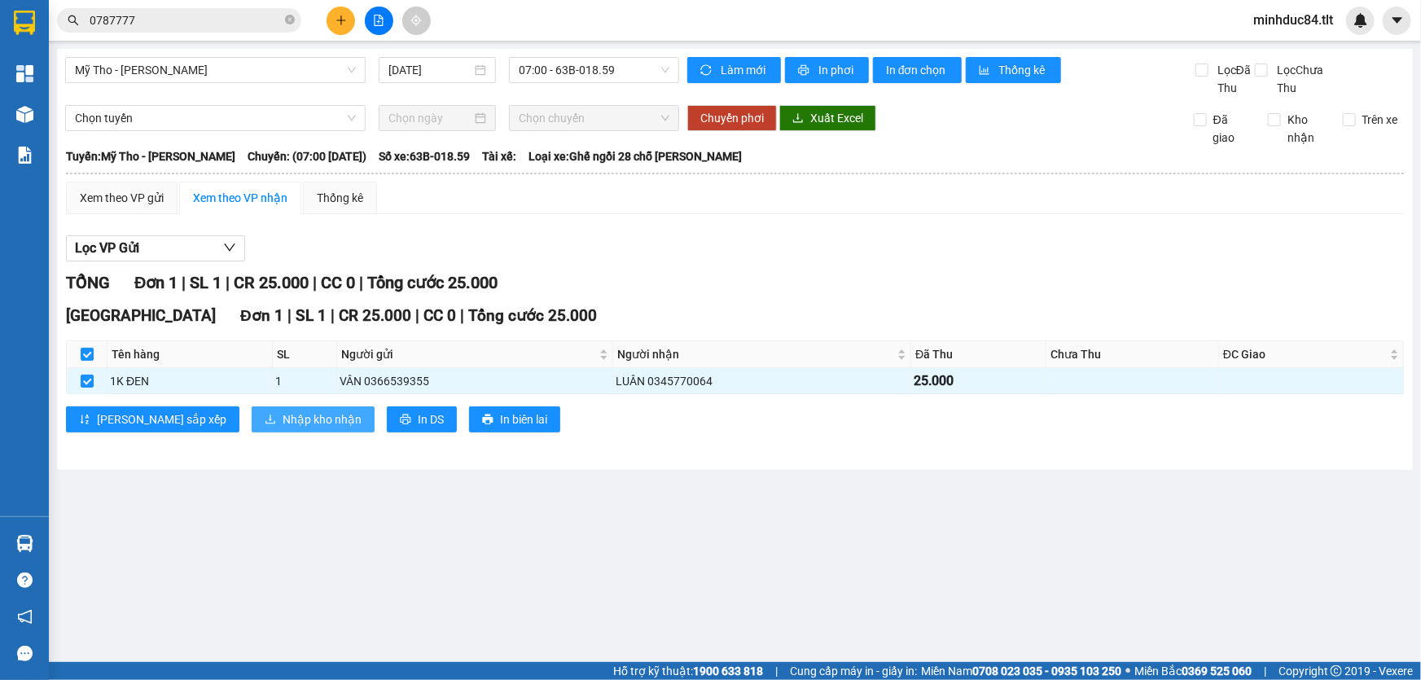
click at [283, 421] on span "Nhập kho nhận" at bounding box center [322, 420] width 79 height 18
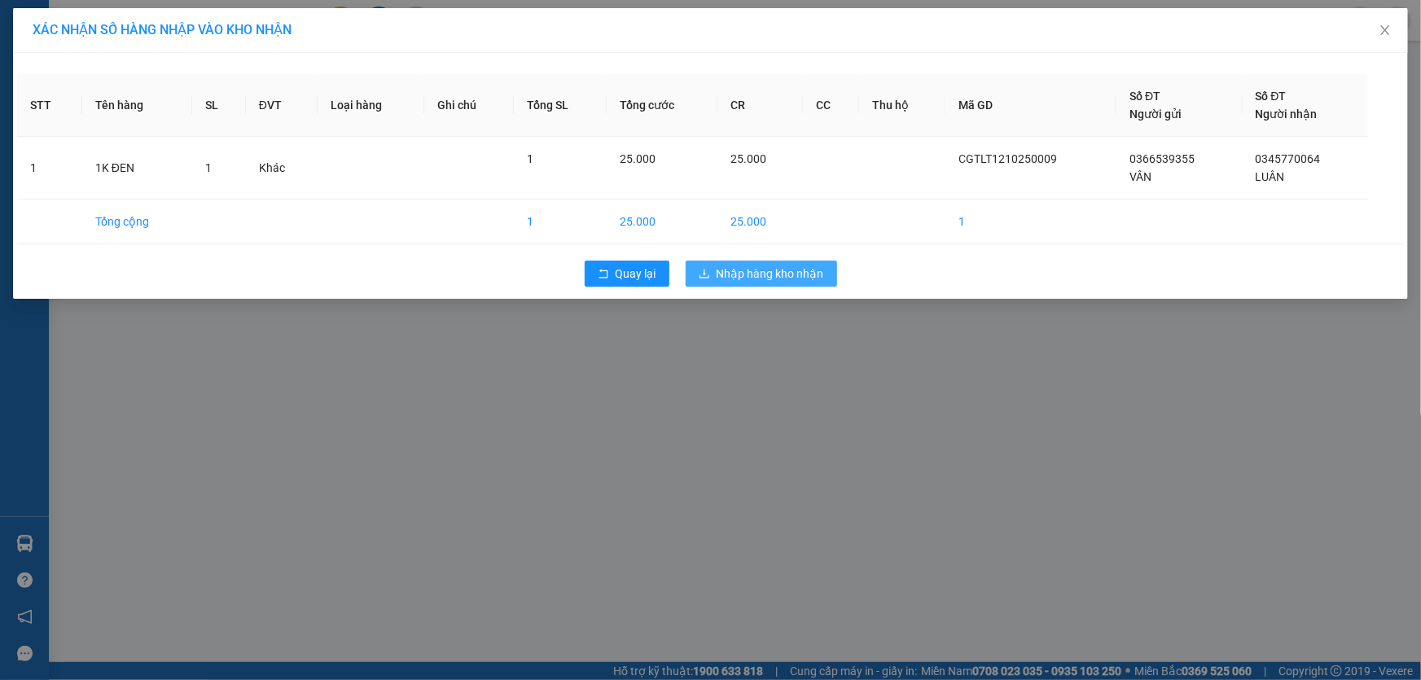
click at [793, 284] on button "Nhập hàng kho nhận" at bounding box center [762, 274] width 152 height 26
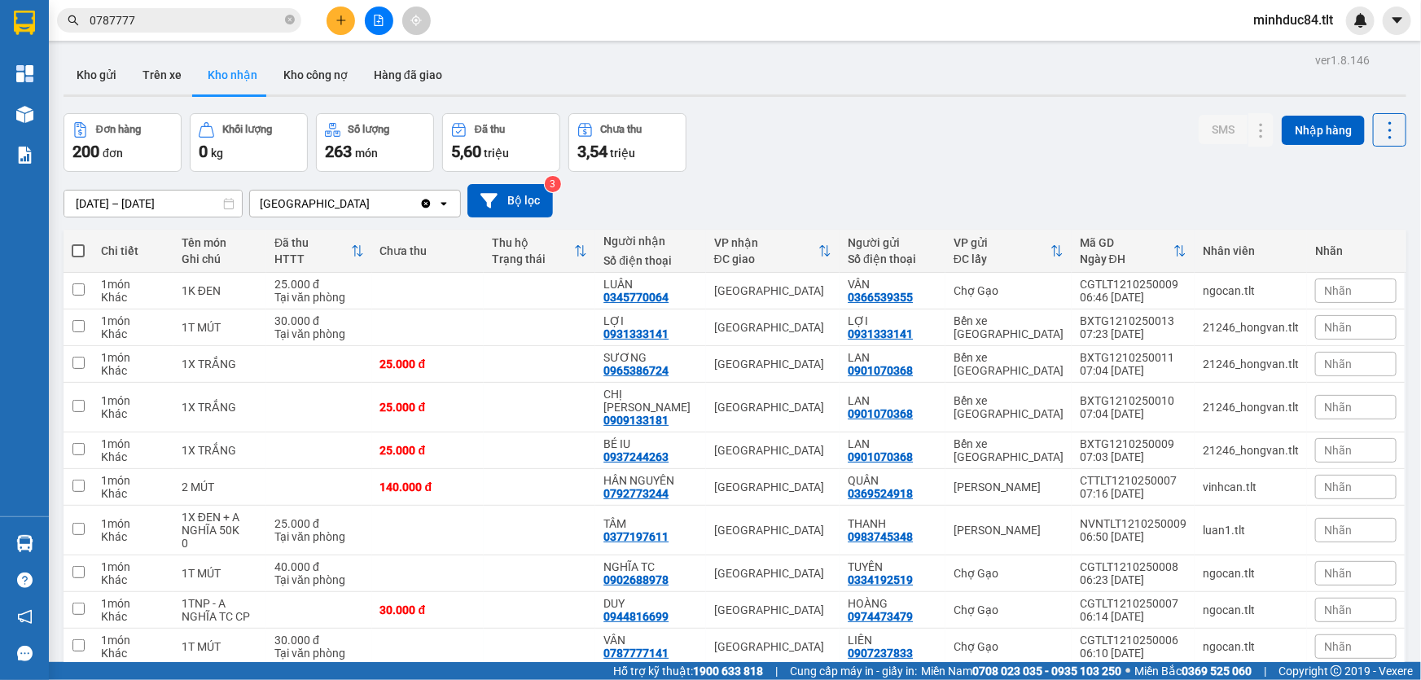
drag, startPoint x: 602, startPoint y: 16, endPoint x: 20, endPoint y: 529, distance: 776.2
click at [20, 529] on div at bounding box center [25, 543] width 29 height 29
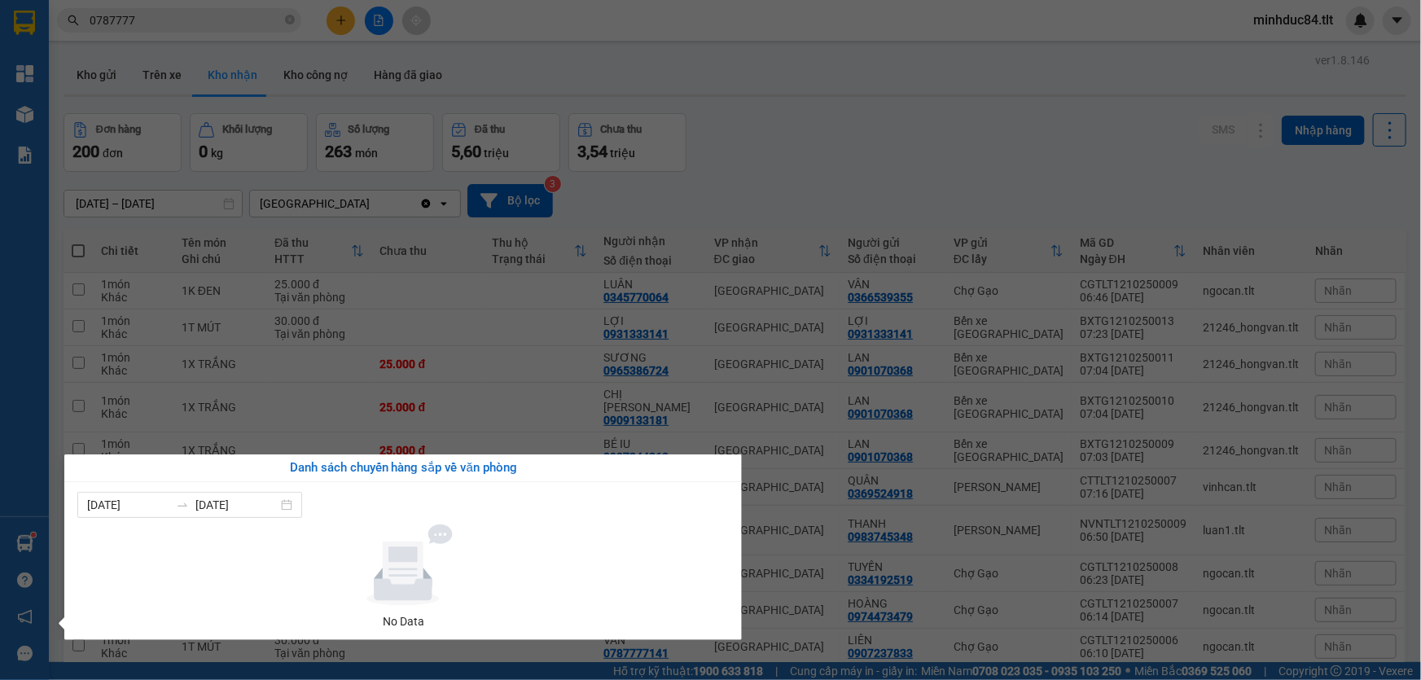
click at [24, 536] on div "Tổng Quan Kho hàng mới Báo cáo Báo cáo dòng tiền (Nhân Viên) Báo cáo dòng tiền …" at bounding box center [24, 340] width 49 height 680
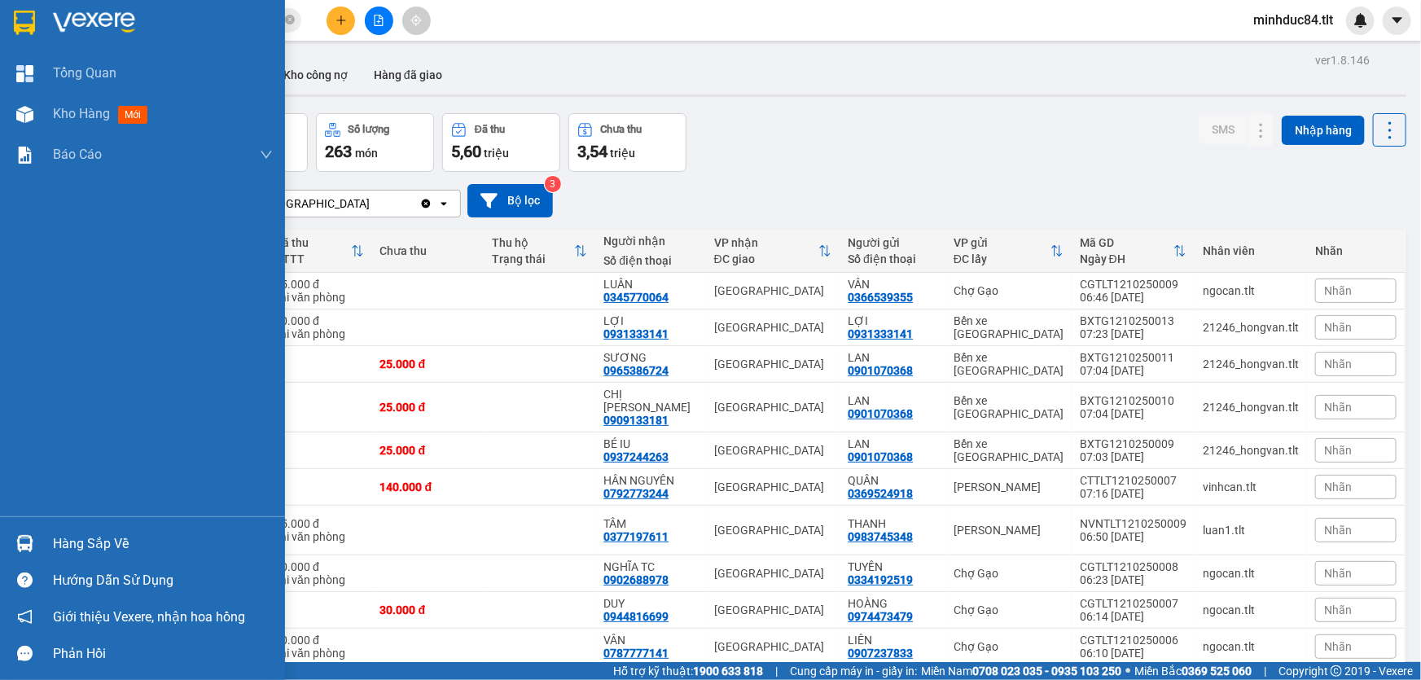
click at [24, 536] on img at bounding box center [24, 543] width 17 height 17
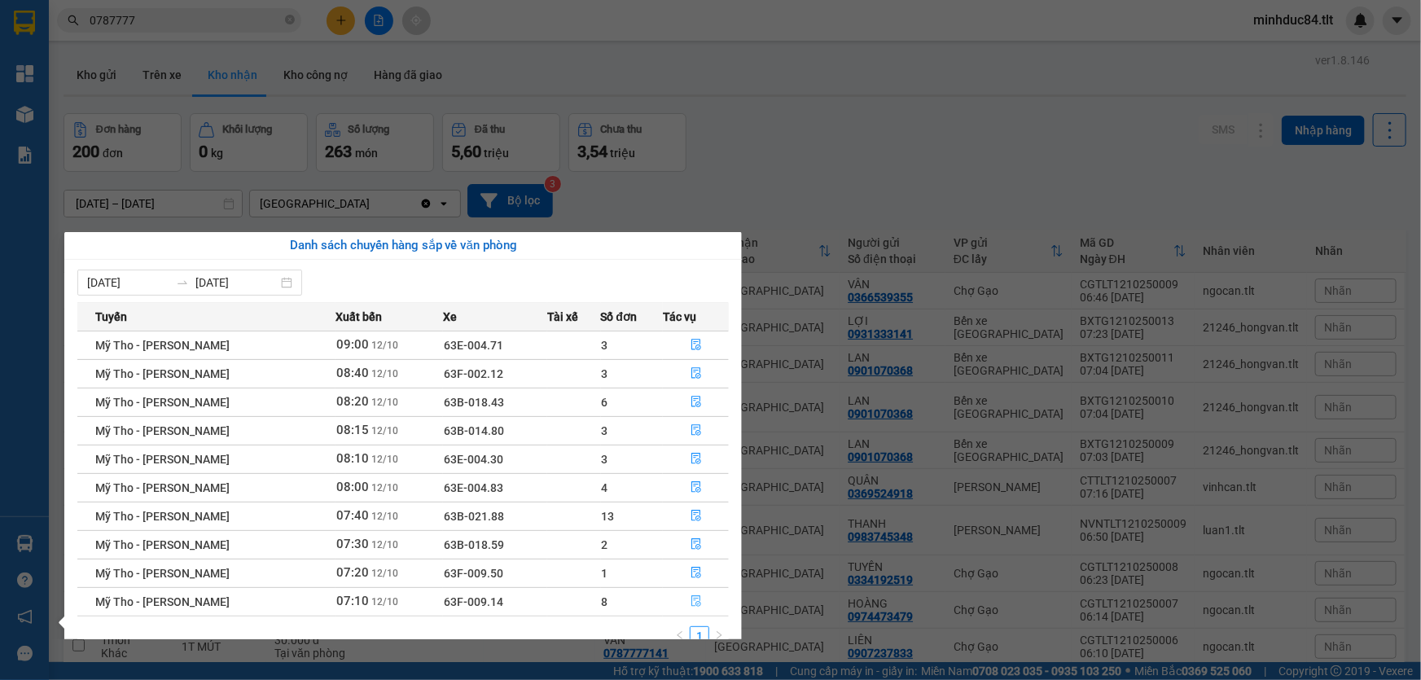
click at [697, 608] on button "button" at bounding box center [696, 602] width 64 height 26
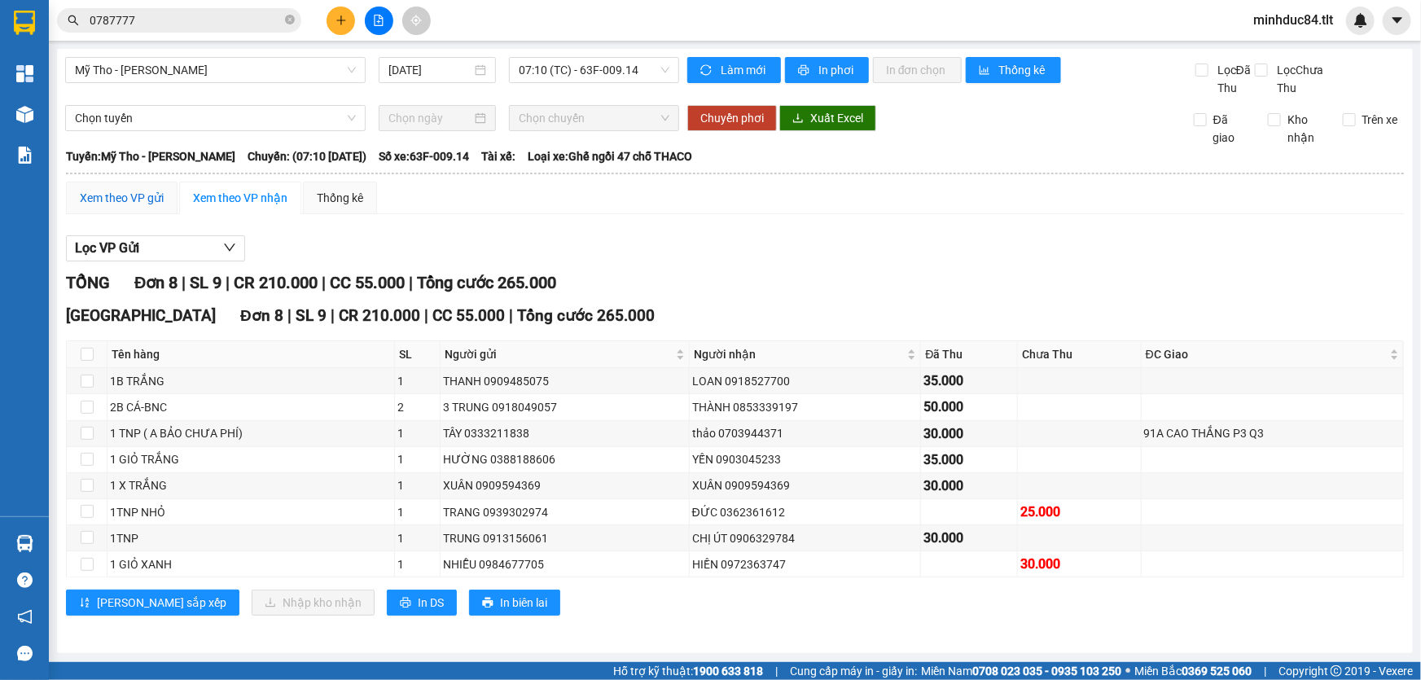
click at [116, 200] on div "Xem theo VP gửi" at bounding box center [122, 198] width 84 height 18
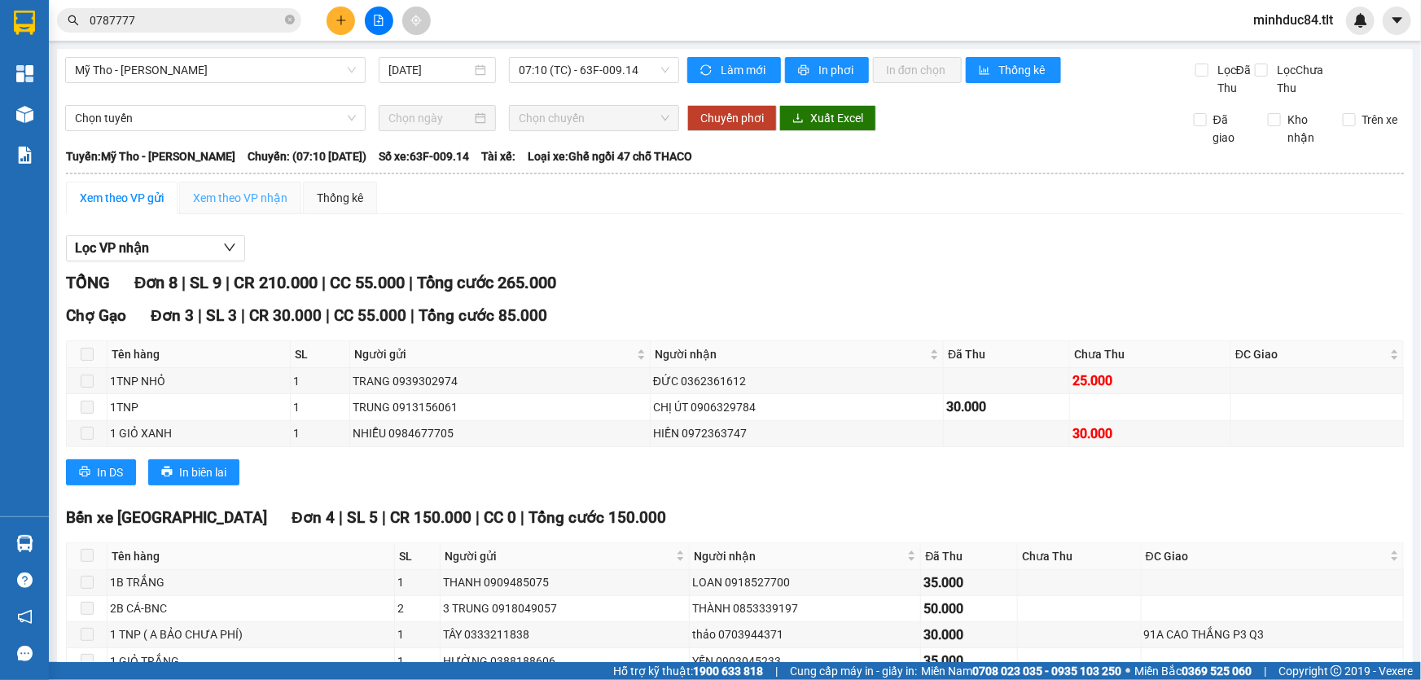
click at [231, 208] on div "Xem theo VP nhận" at bounding box center [240, 198] width 122 height 33
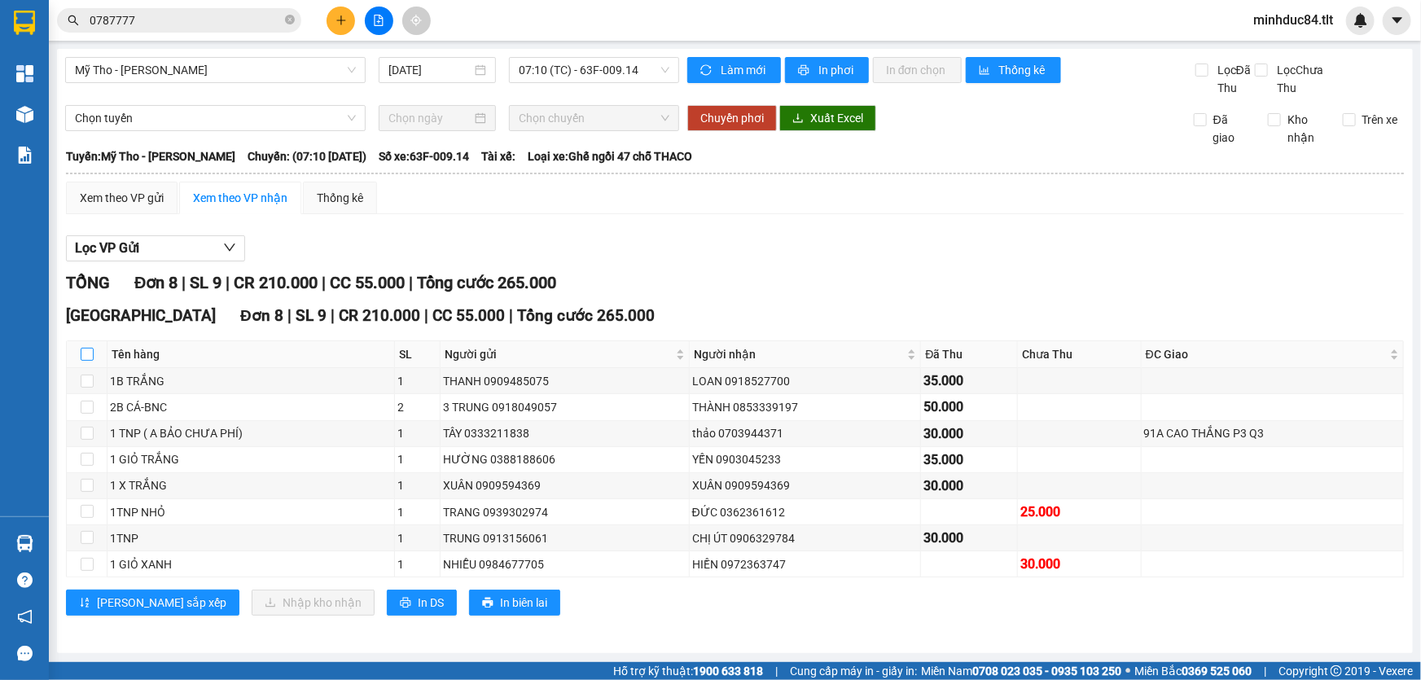
click at [89, 361] on label at bounding box center [87, 354] width 13 height 18
click at [89, 361] on input "checkbox" at bounding box center [87, 354] width 13 height 13
checkbox input "true"
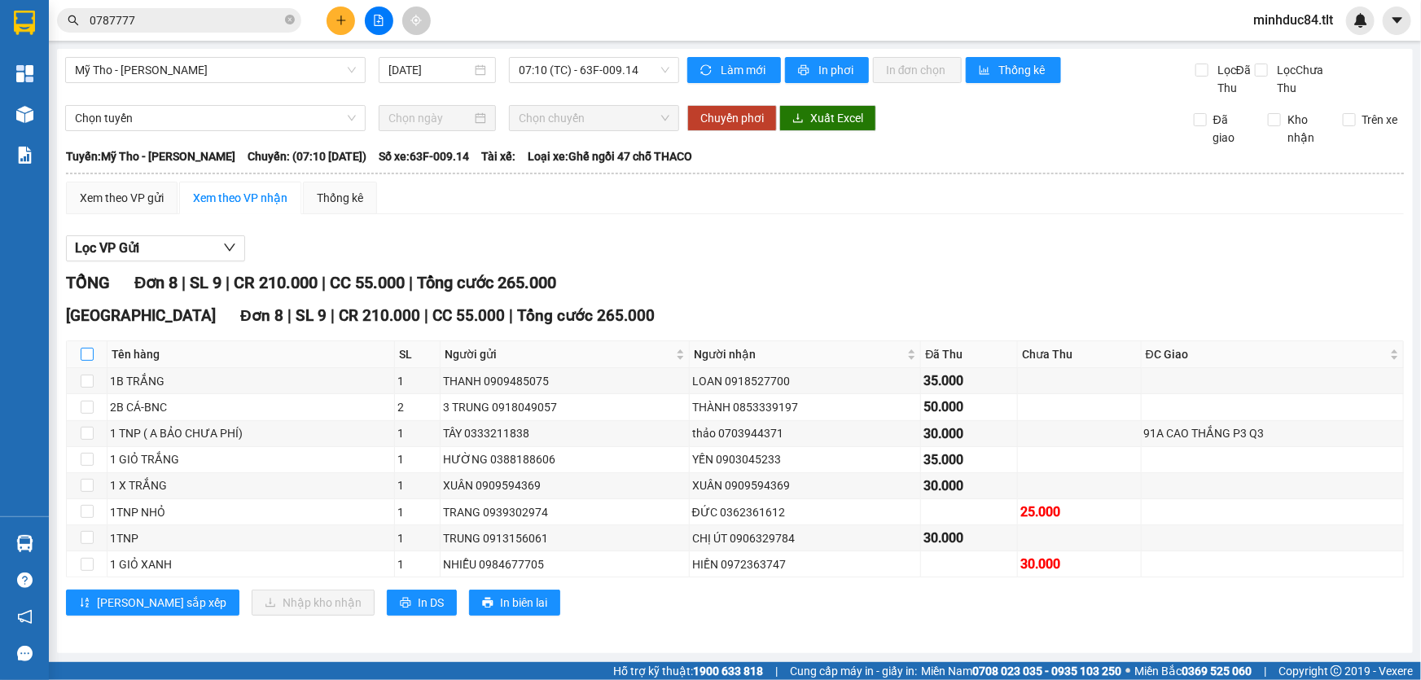
checkbox input "true"
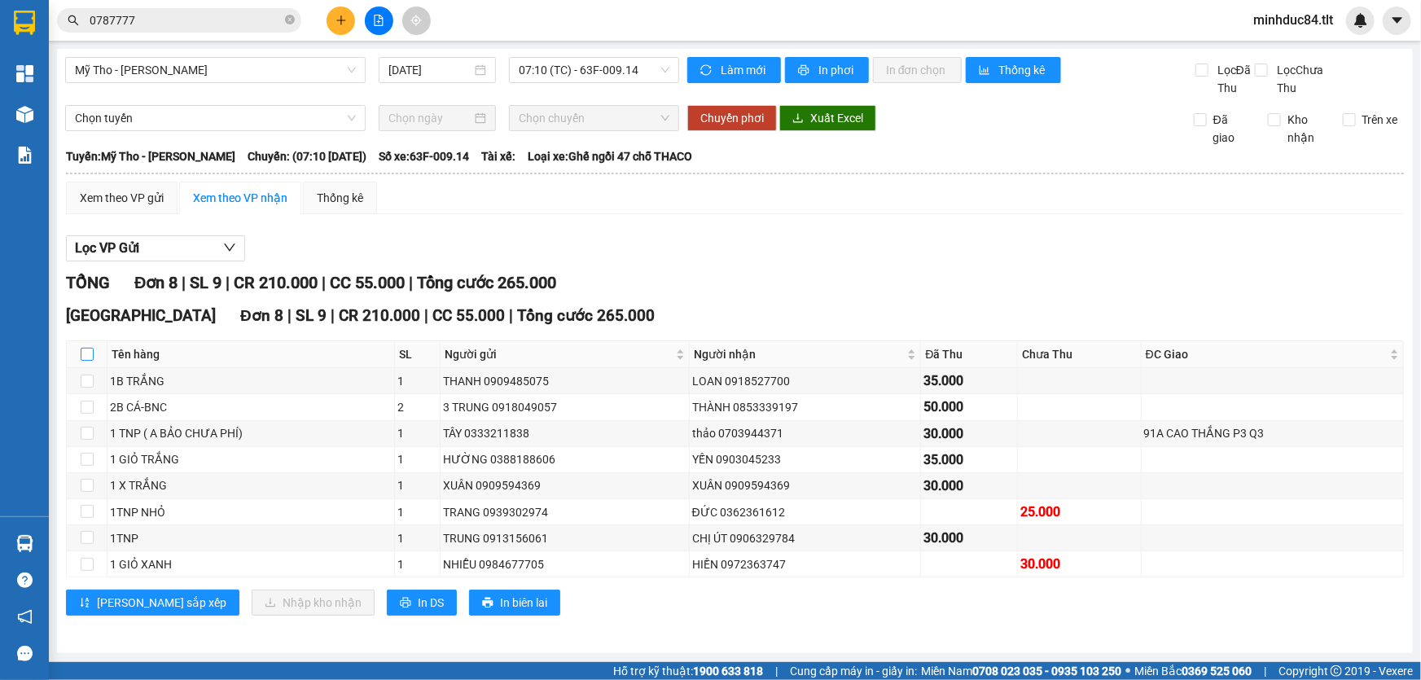
checkbox input "true"
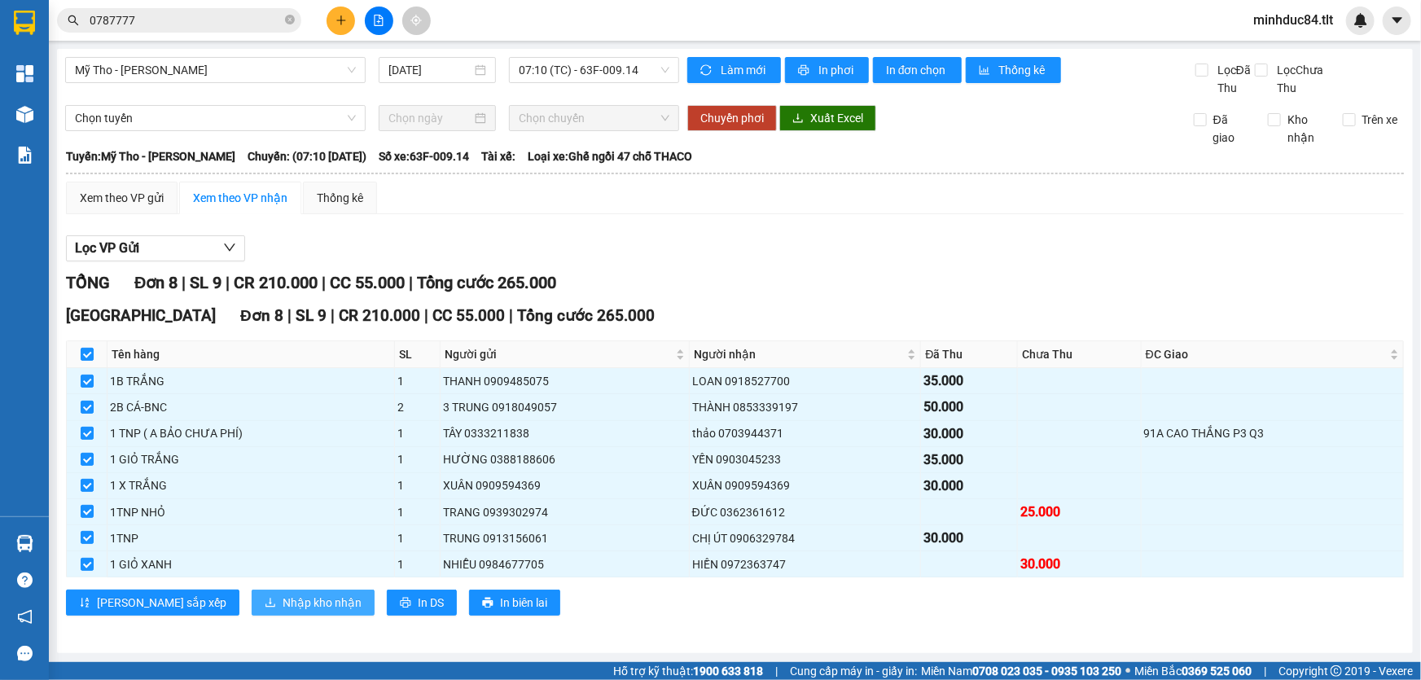
click at [252, 611] on button "Nhập kho nhận" at bounding box center [313, 603] width 123 height 26
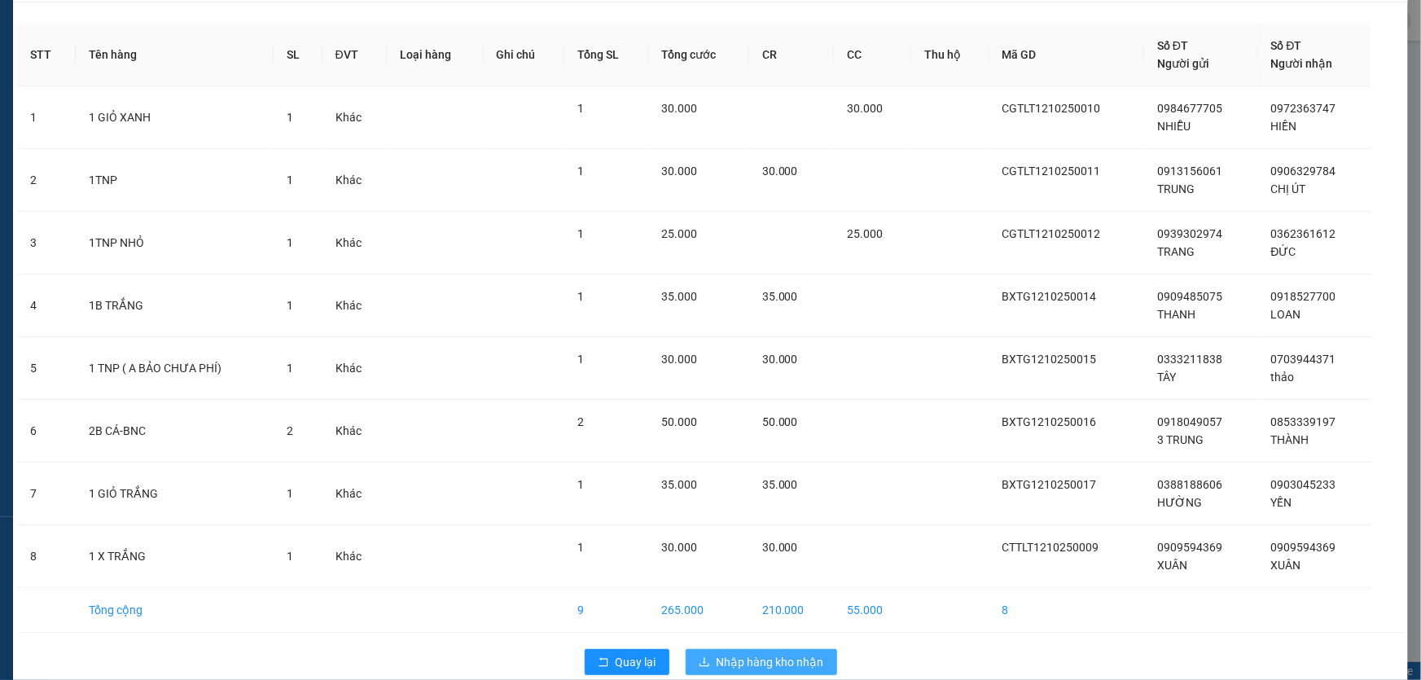
scroll to position [76, 0]
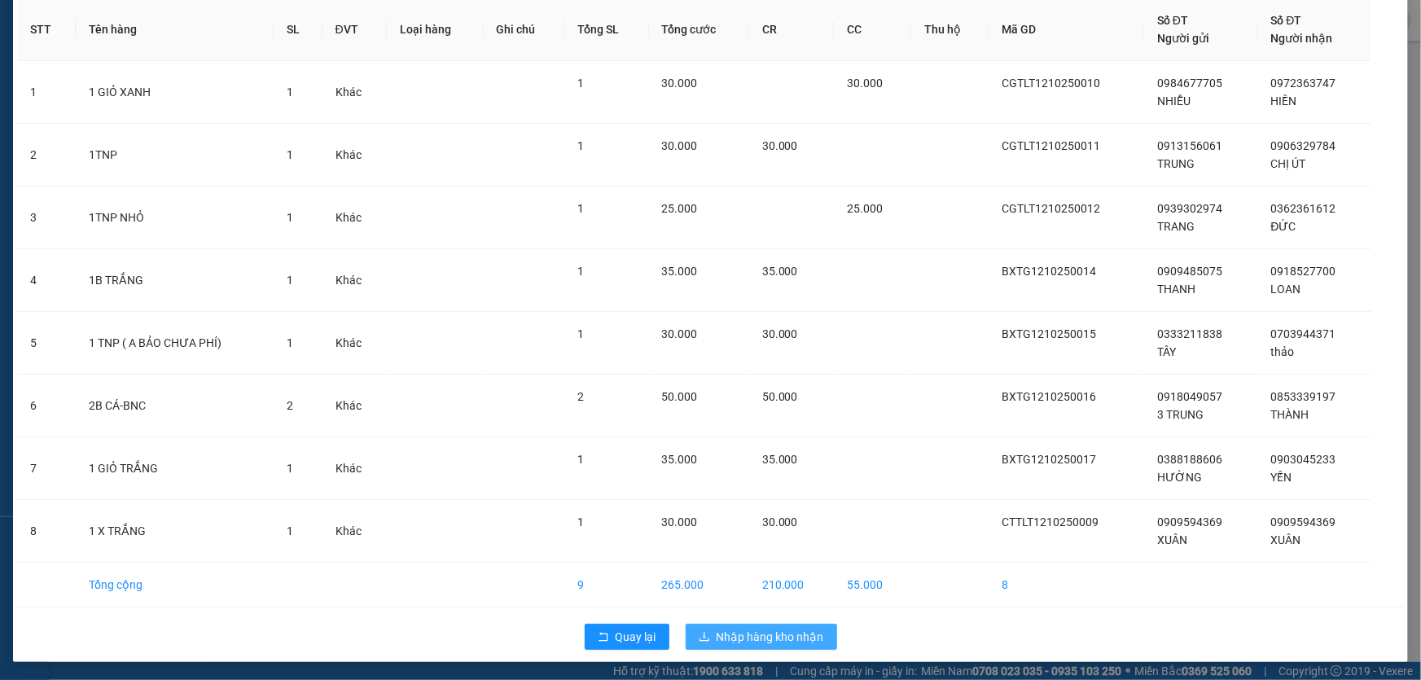
click at [723, 639] on span "Nhập hàng kho nhận" at bounding box center [771, 637] width 108 height 18
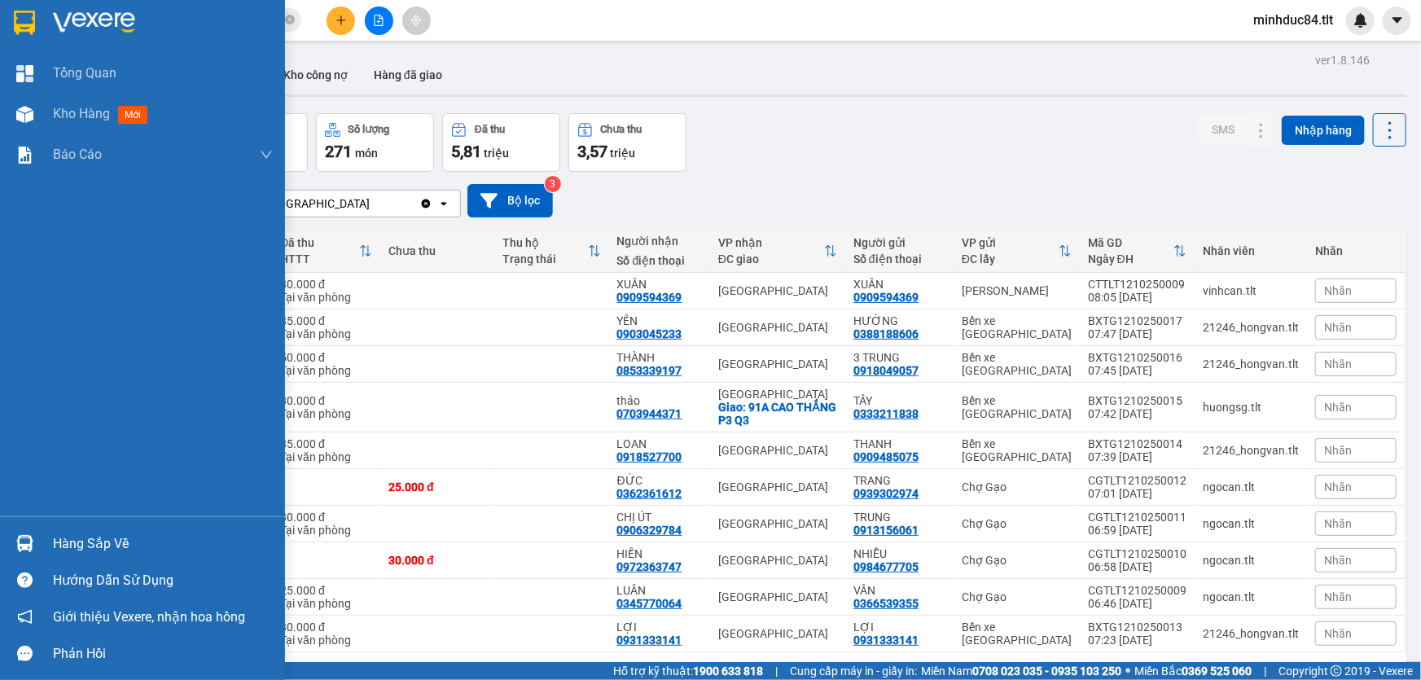
click at [107, 541] on div "Hàng sắp về" at bounding box center [163, 544] width 220 height 24
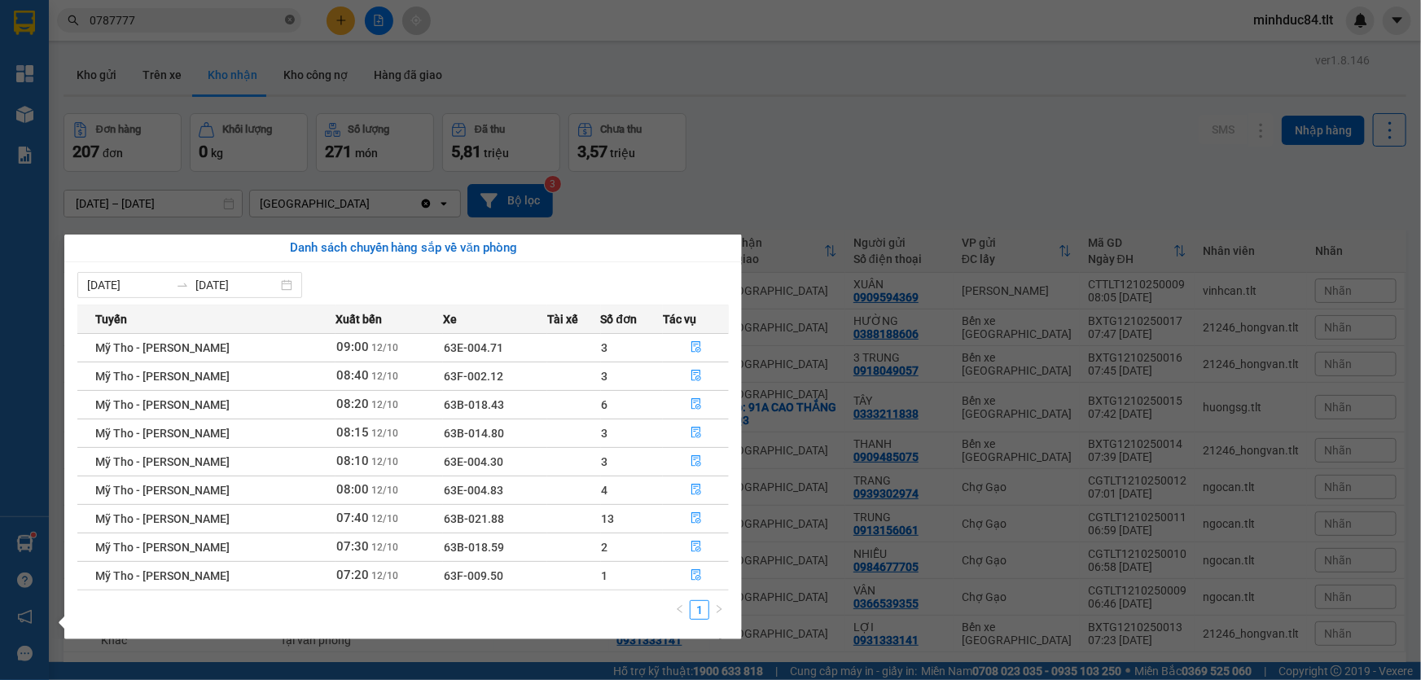
click at [286, 16] on section "Kết quả tìm kiếm ( 63 ) Bộ lọc Ngày tạo đơn gần nhất Mã ĐH Trạng thái Món hàng …" at bounding box center [710, 340] width 1421 height 680
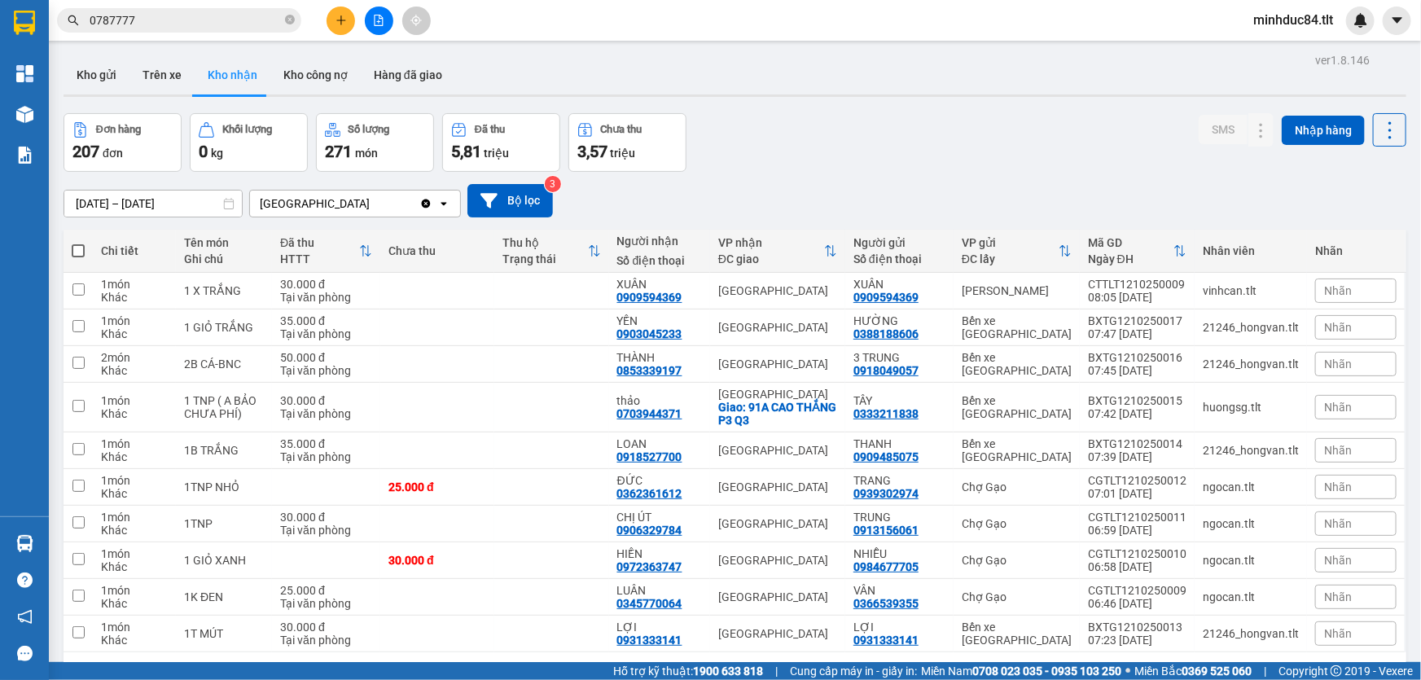
drag, startPoint x: 294, startPoint y: 18, endPoint x: 284, endPoint y: 20, distance: 9.9
click at [294, 16] on icon "close-circle" at bounding box center [290, 20] width 10 height 10
click at [254, 27] on input "text" at bounding box center [186, 20] width 192 height 18
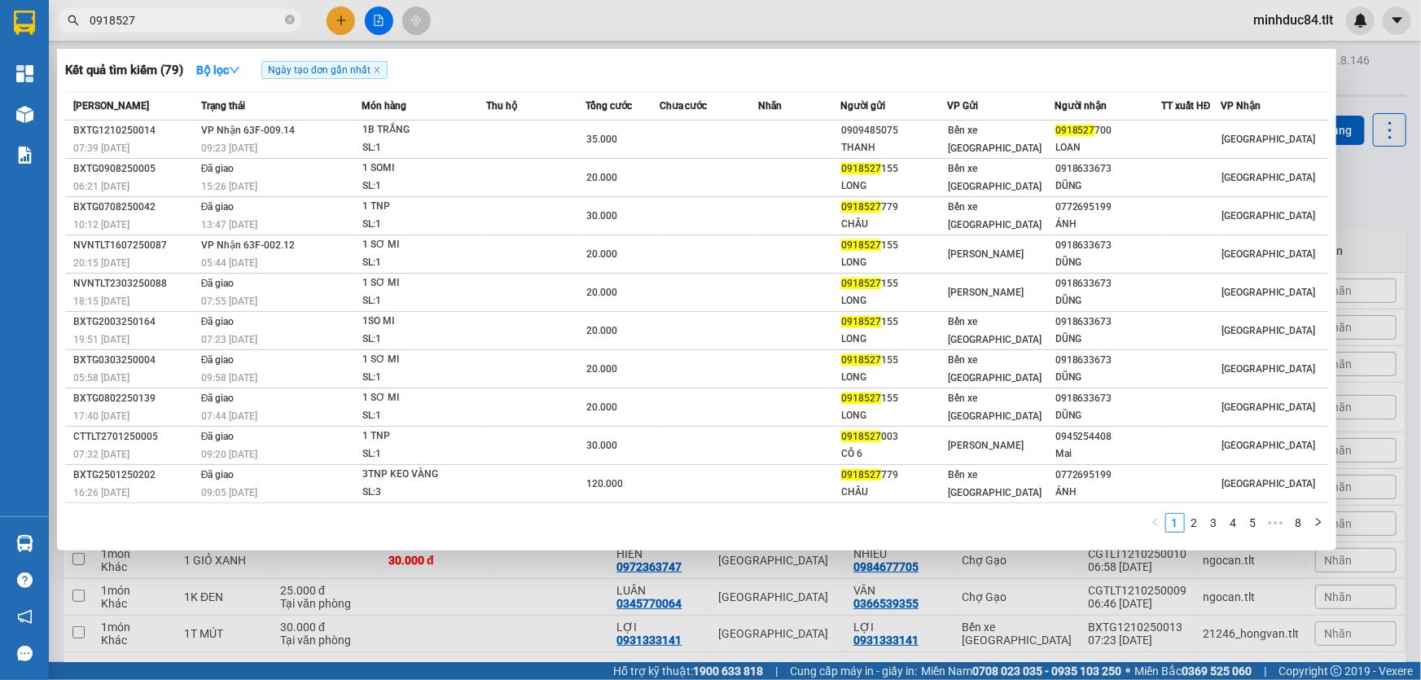
type input "0918527"
click at [291, 24] on span at bounding box center [290, 20] width 10 height 15
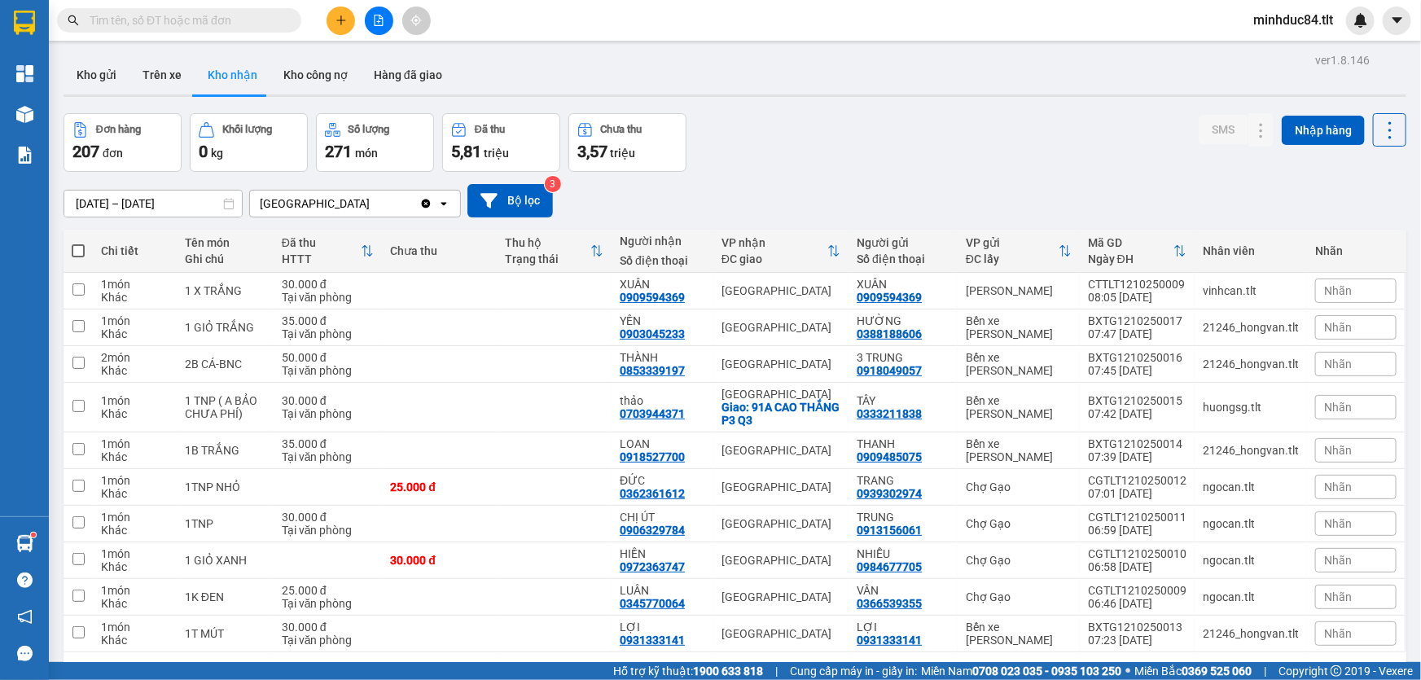
click at [245, 25] on input "text" at bounding box center [186, 20] width 192 height 18
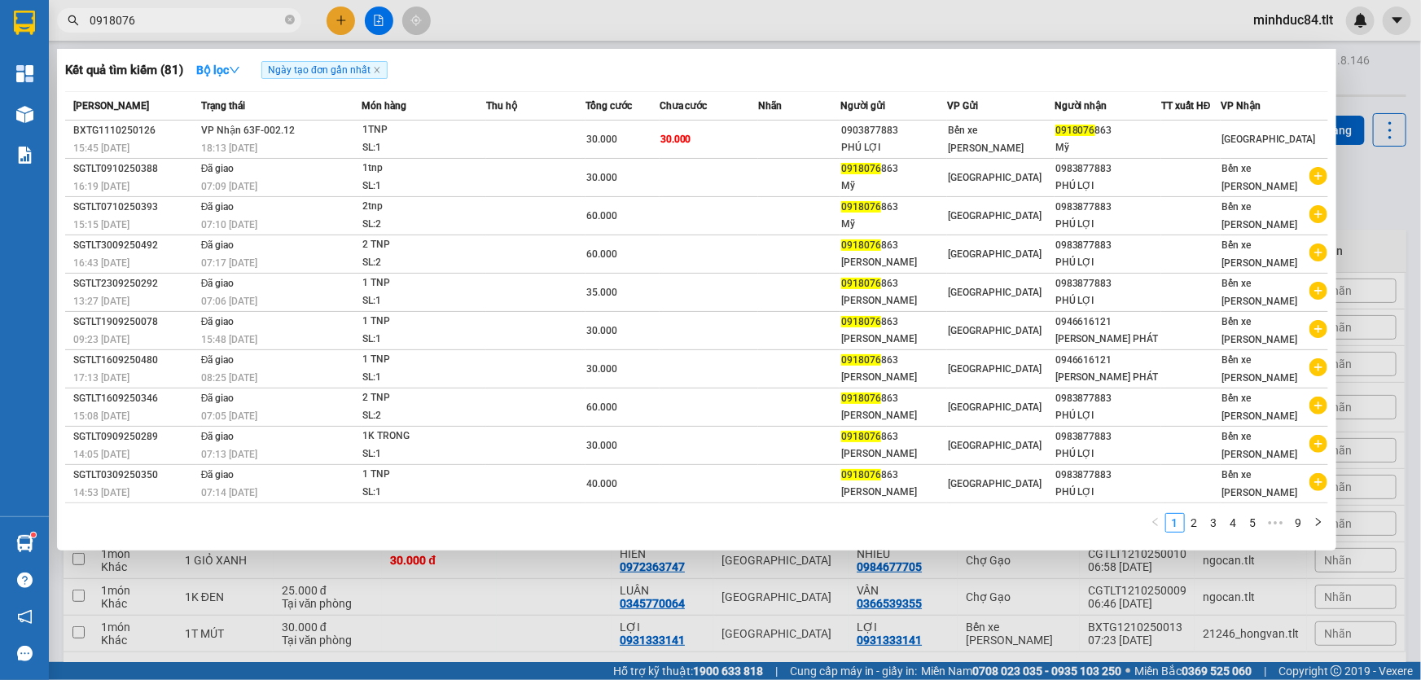
type input "0918076"
click at [290, 13] on span at bounding box center [290, 20] width 10 height 15
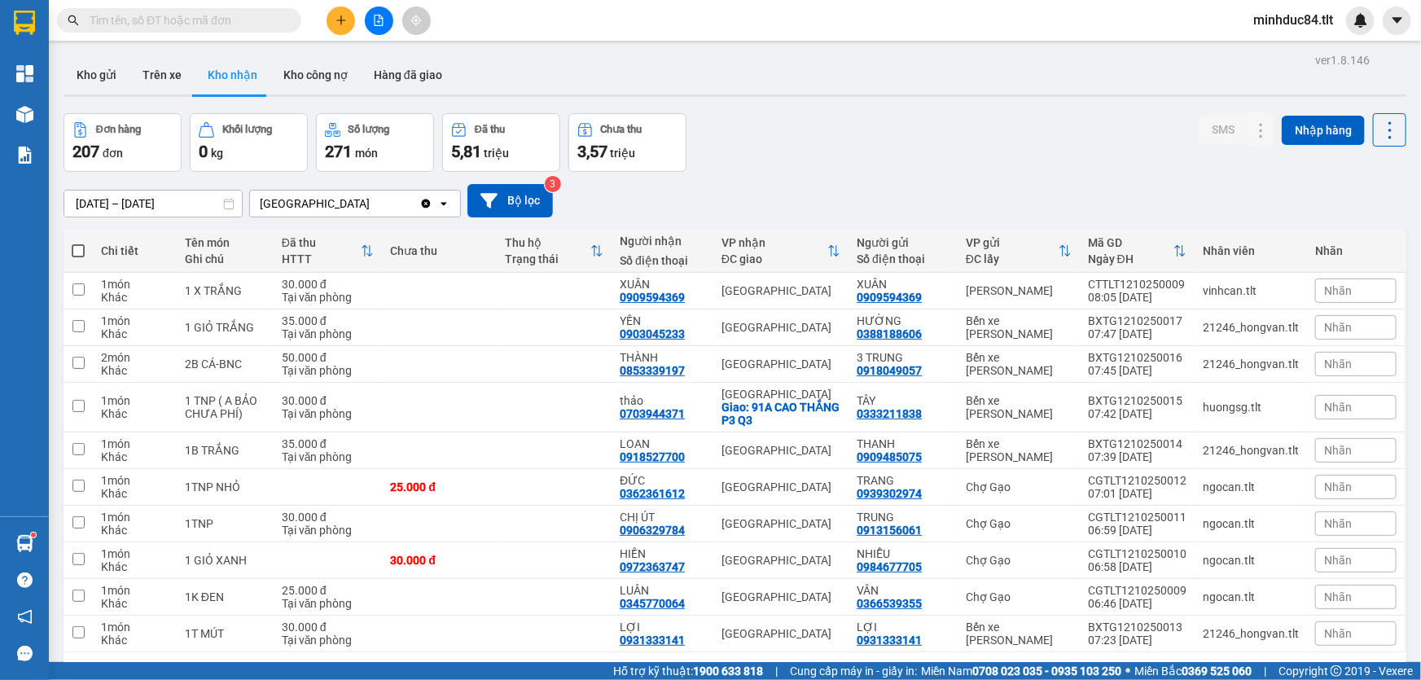
click at [239, 24] on input "text" at bounding box center [186, 20] width 192 height 18
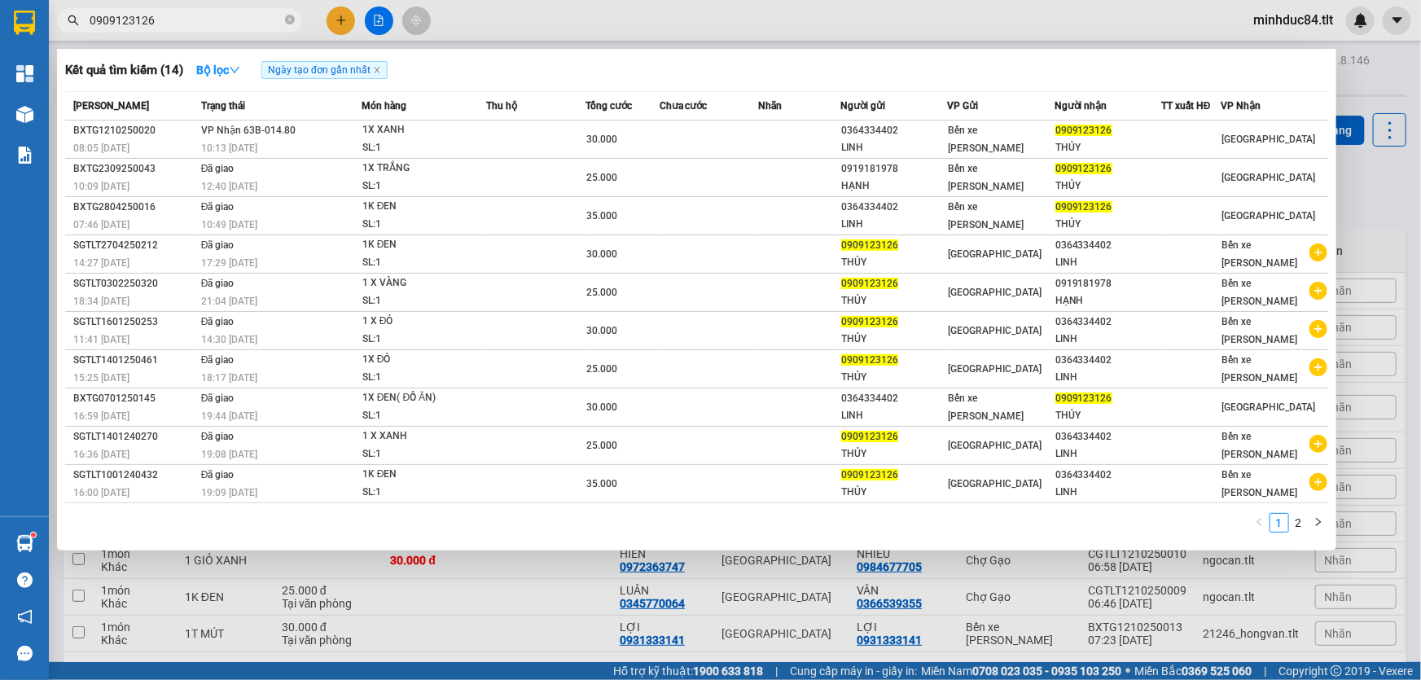
type input "0909123126"
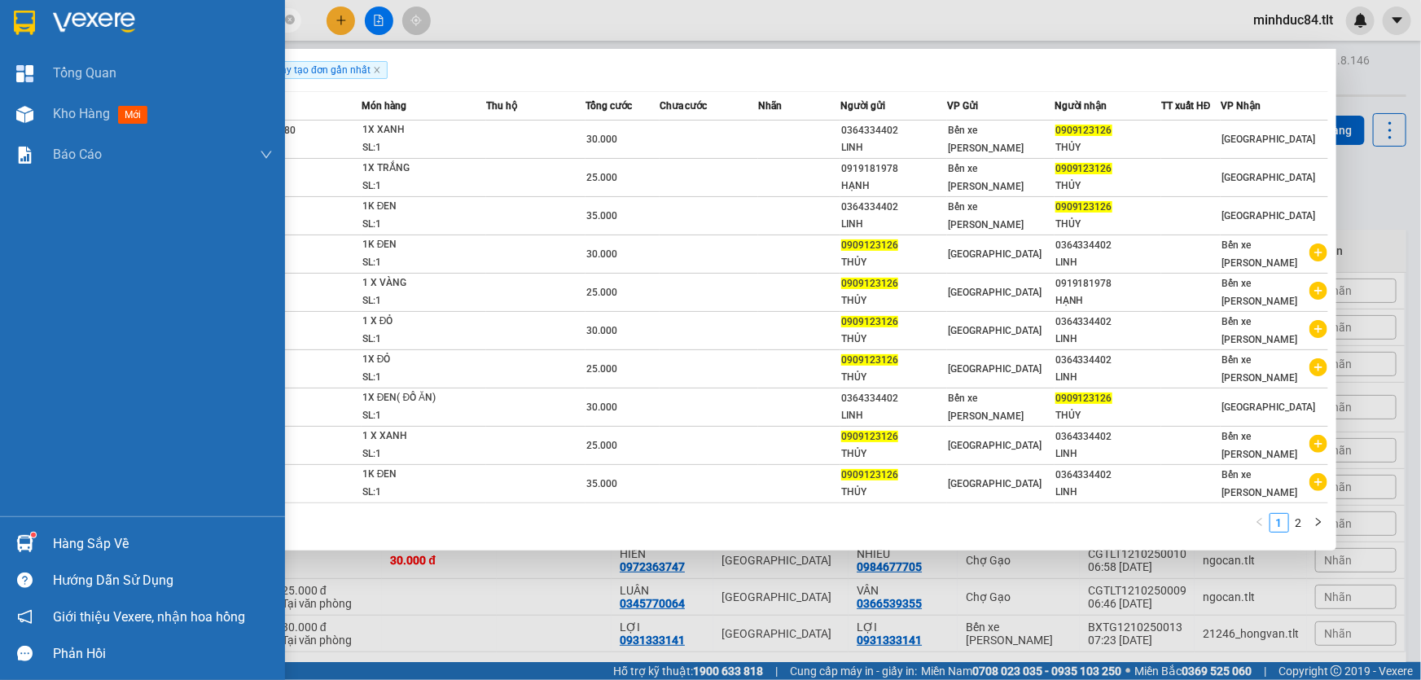
click at [57, 532] on div "Hàng sắp về" at bounding box center [163, 544] width 220 height 24
